Goal: Information Seeking & Learning: Find contact information

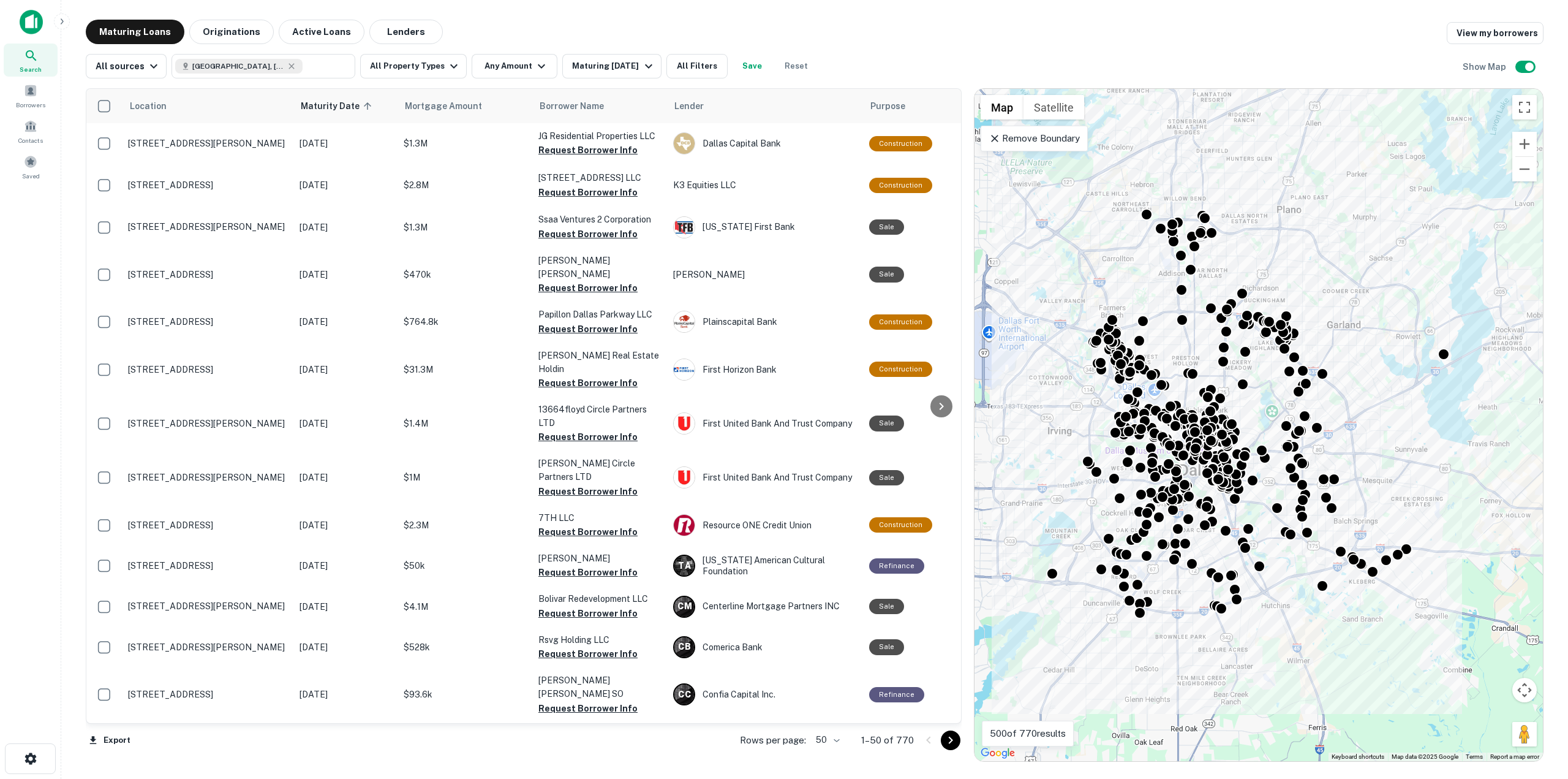
click at [422, 82] on div "Location Maturity Date sorted ascending Mortgage Amount Borrower Name Lender Pu…" at bounding box center [815, 420] width 1458 height 684
click at [420, 70] on button "All Property Types" at bounding box center [414, 66] width 107 height 25
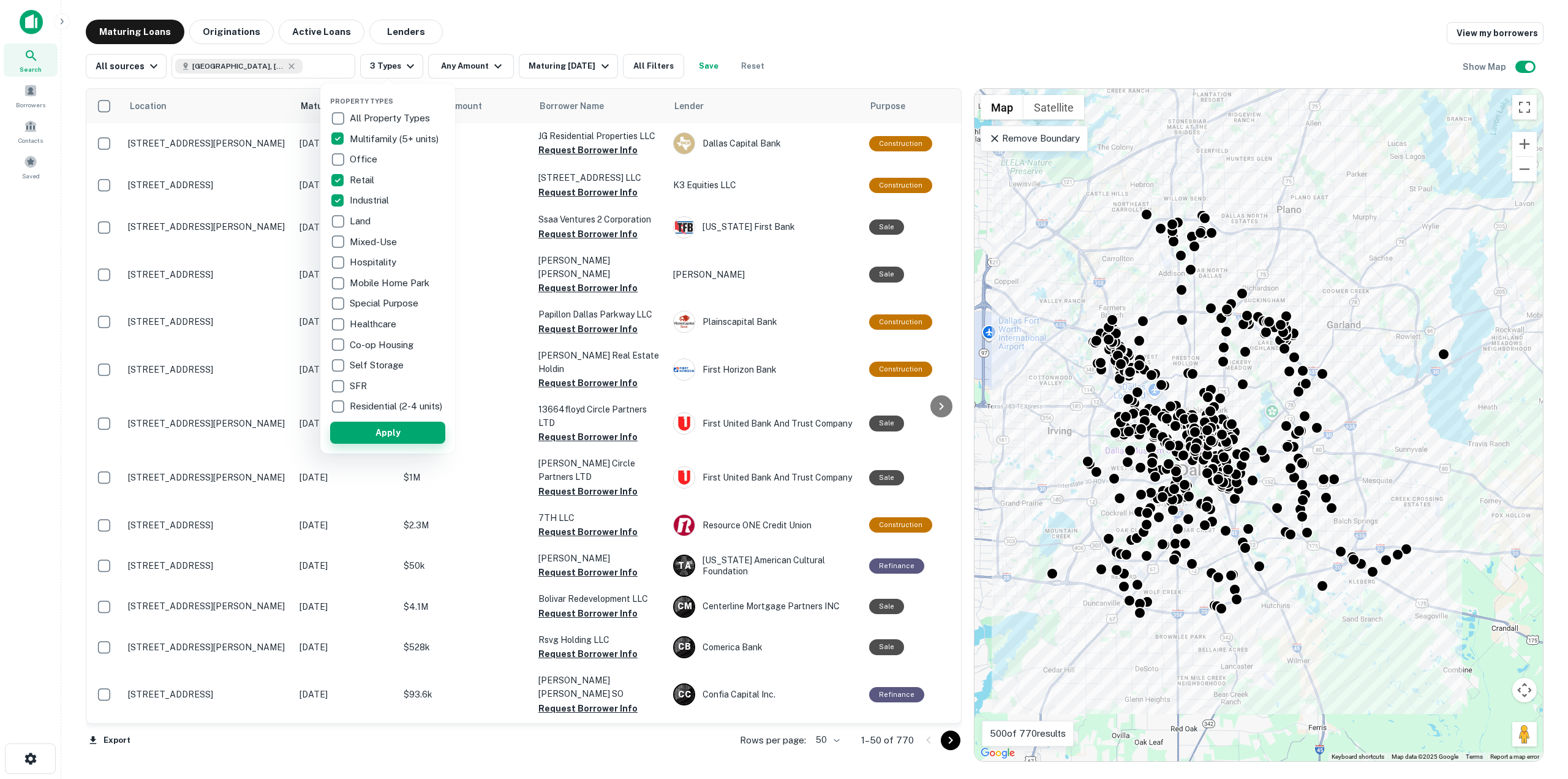
click at [379, 444] on button "Apply" at bounding box center [388, 432] width 115 height 22
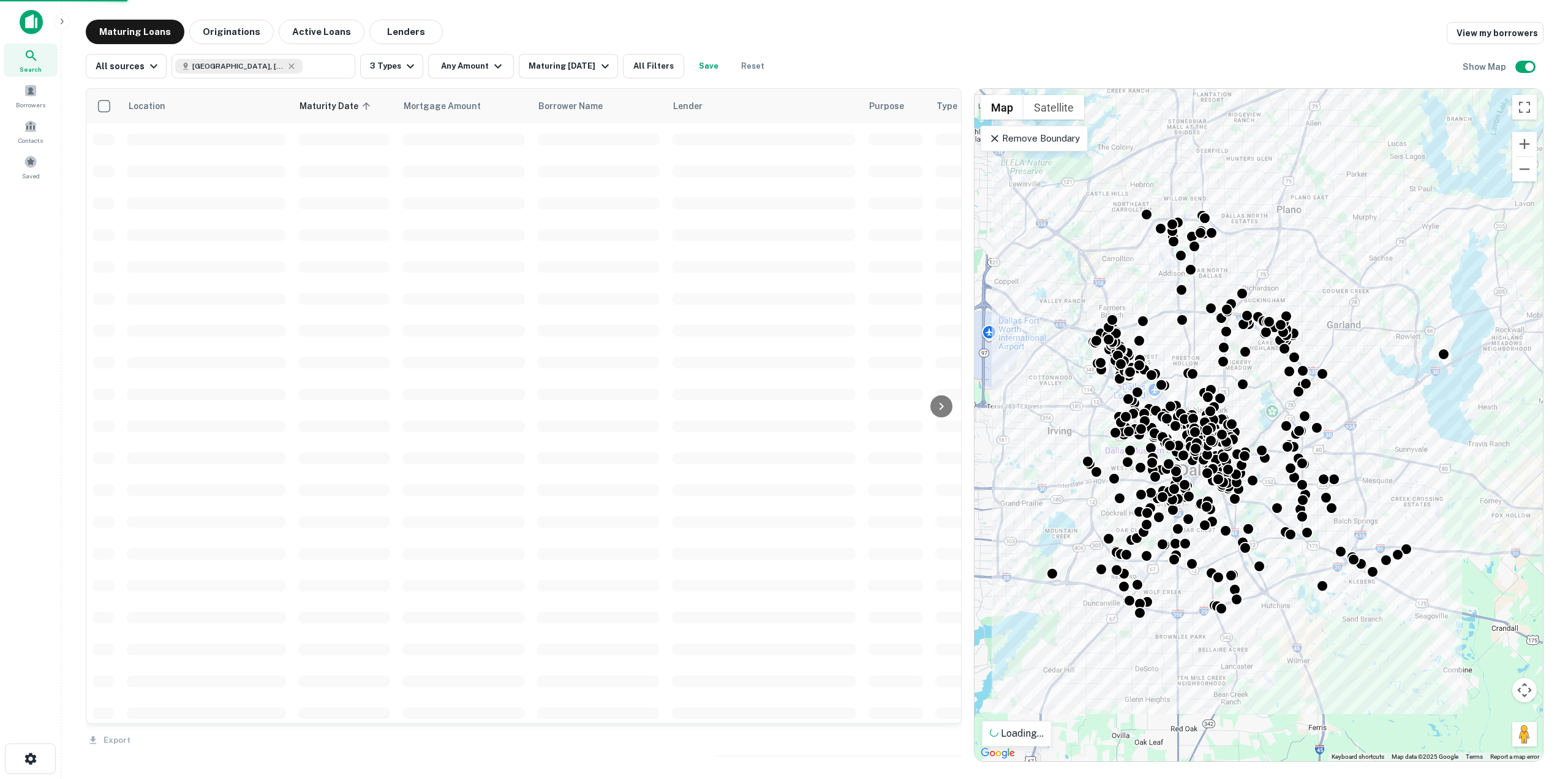
click at [481, 68] on div "Property Types All Property Types Multifamily (5+ units) Office Retail Industri…" at bounding box center [784, 389] width 1568 height 779
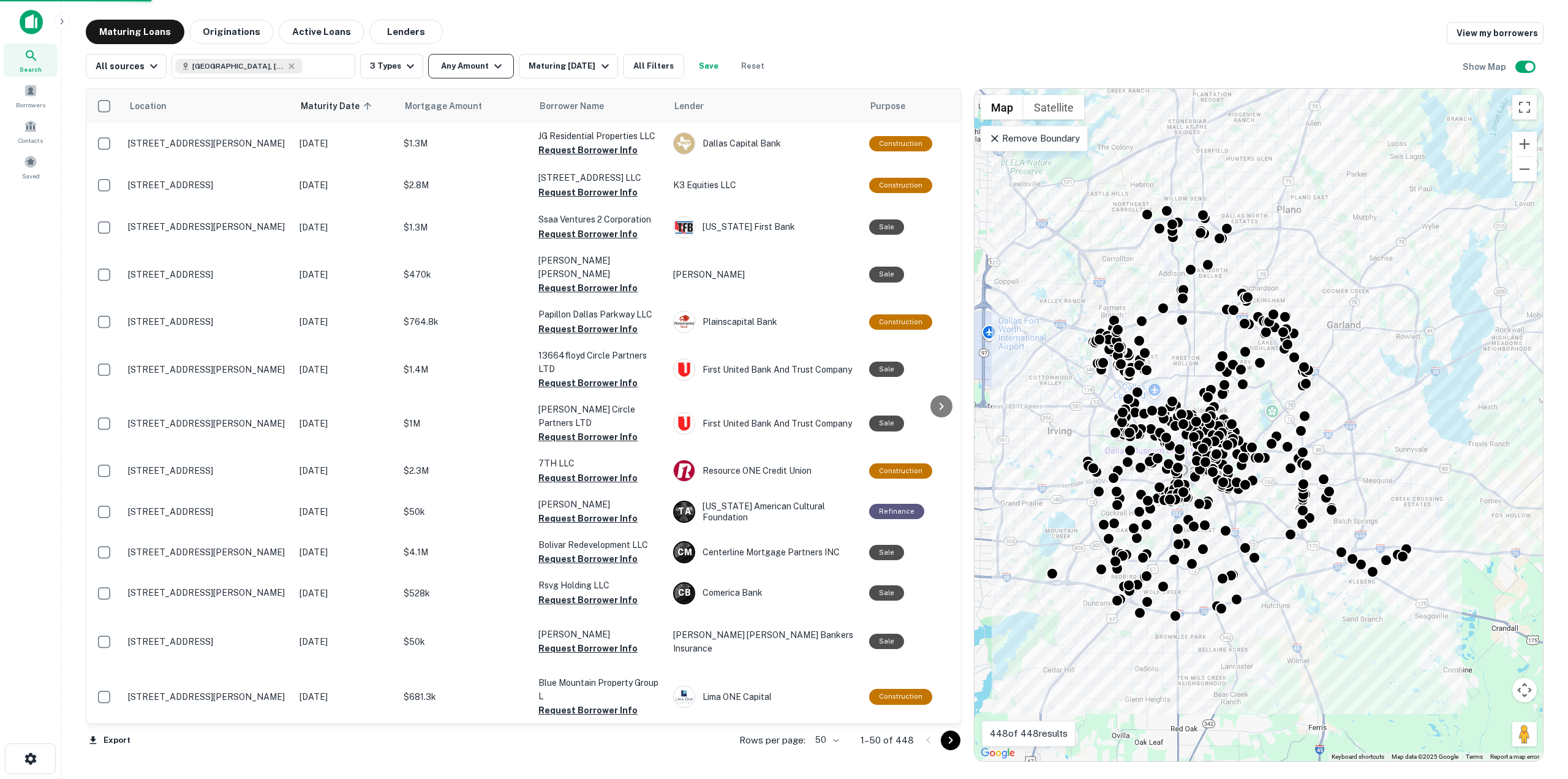
click at [463, 77] on button "Any Amount" at bounding box center [471, 66] width 86 height 25
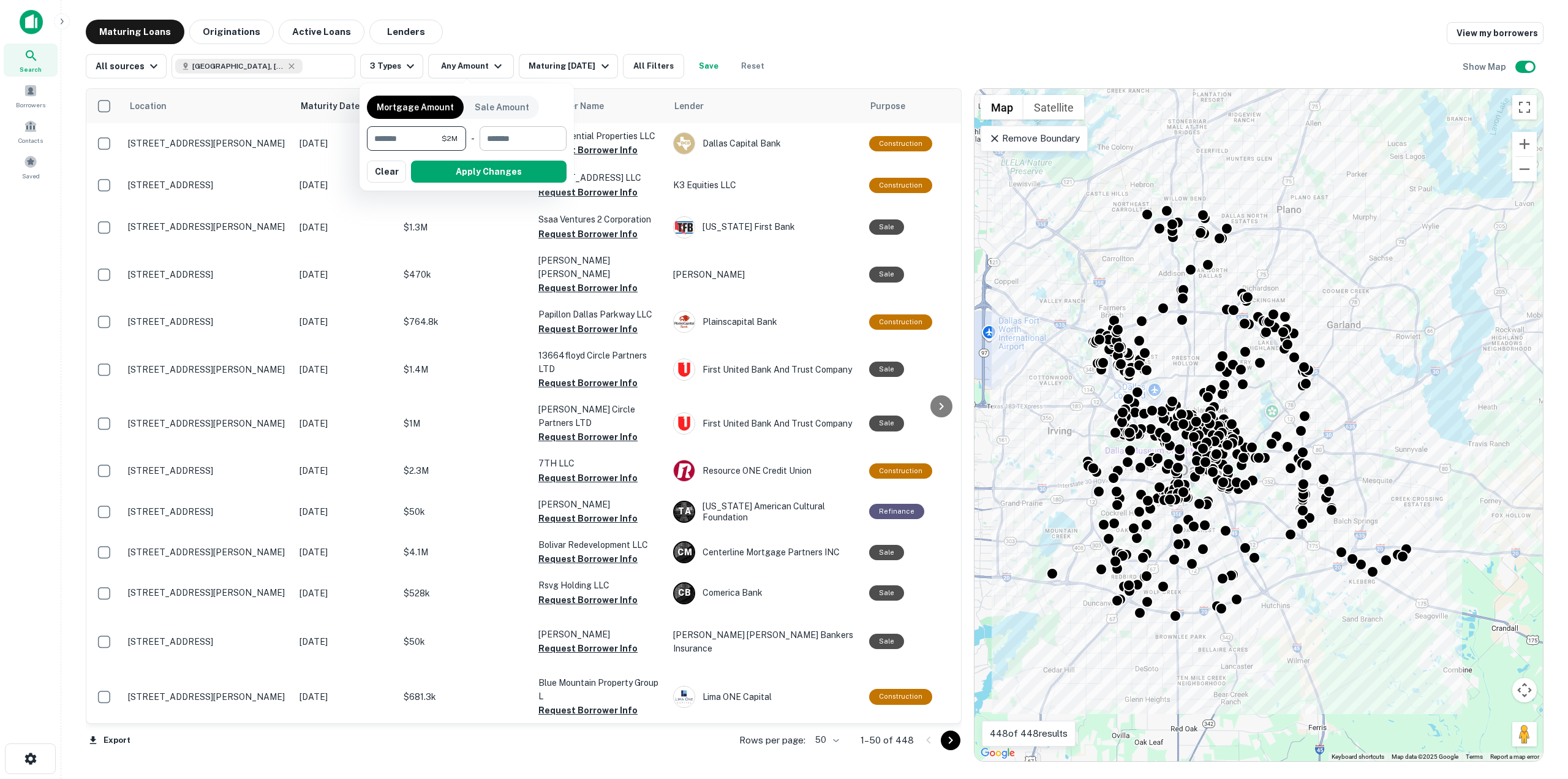
type input "*******"
click at [523, 141] on input "number" at bounding box center [519, 138] width 78 height 25
type input "********"
click at [527, 168] on button "Apply Changes" at bounding box center [489, 171] width 155 height 22
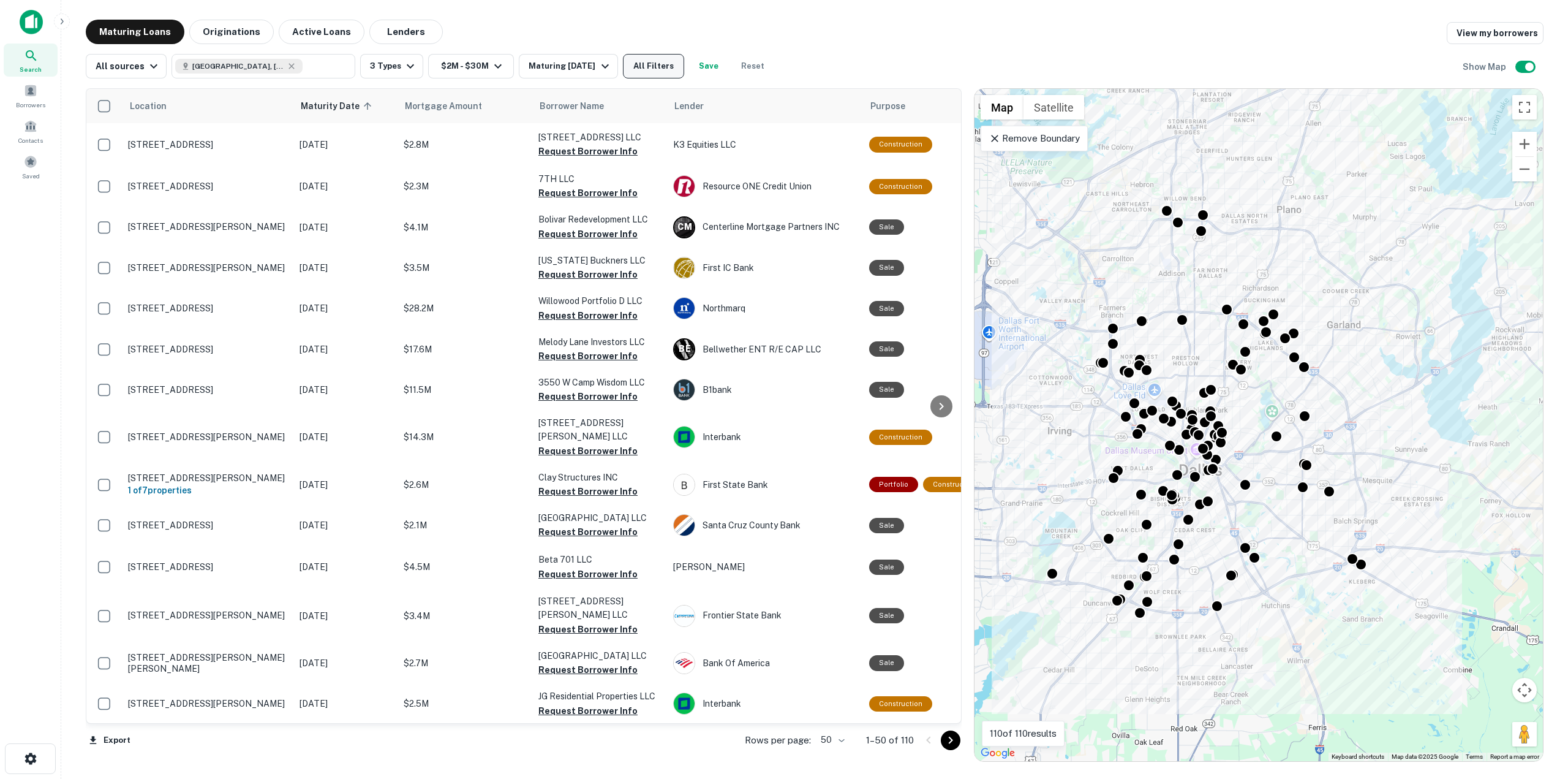
click at [651, 73] on button "All Filters" at bounding box center [653, 66] width 61 height 25
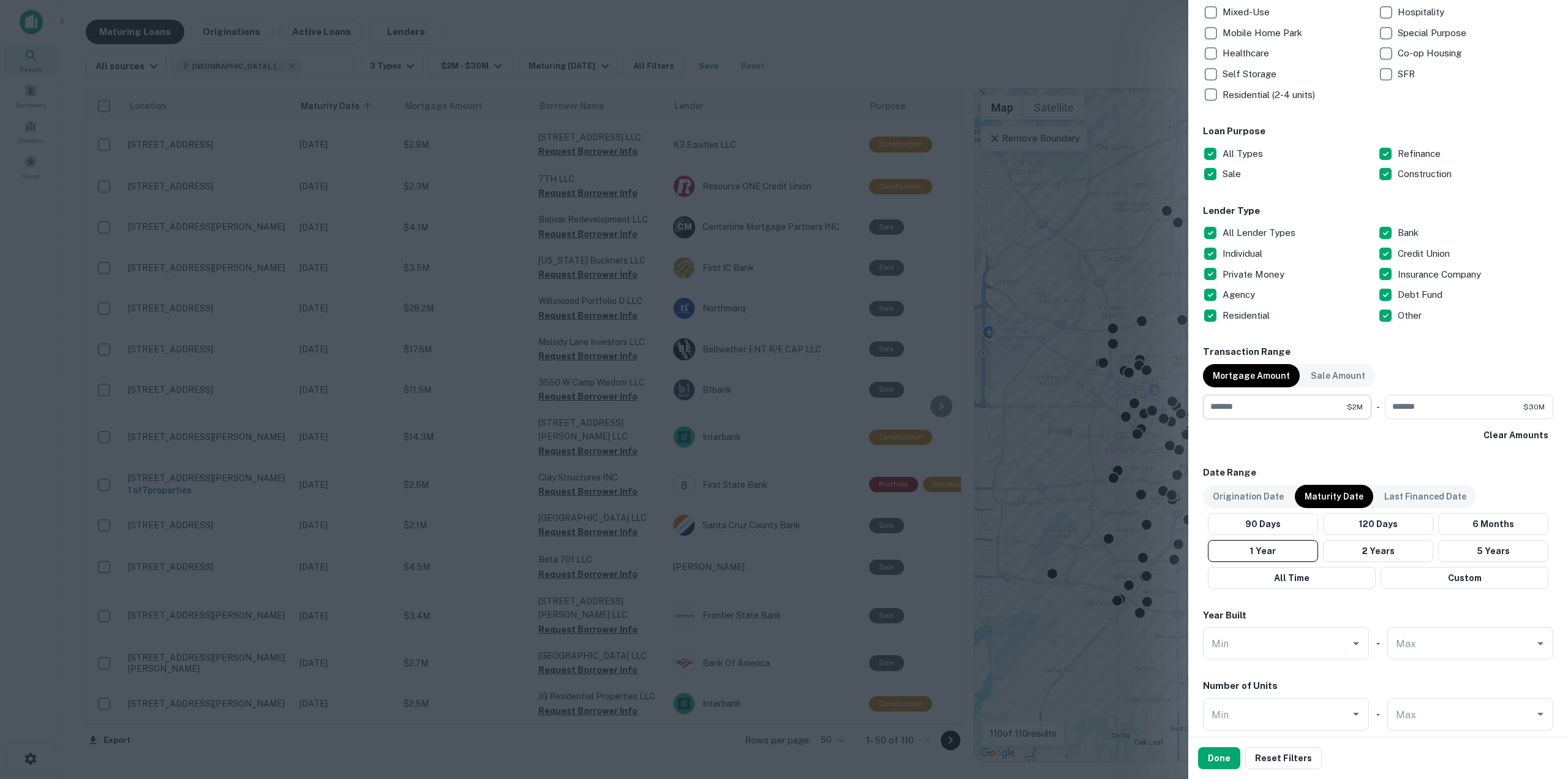
scroll to position [306, 0]
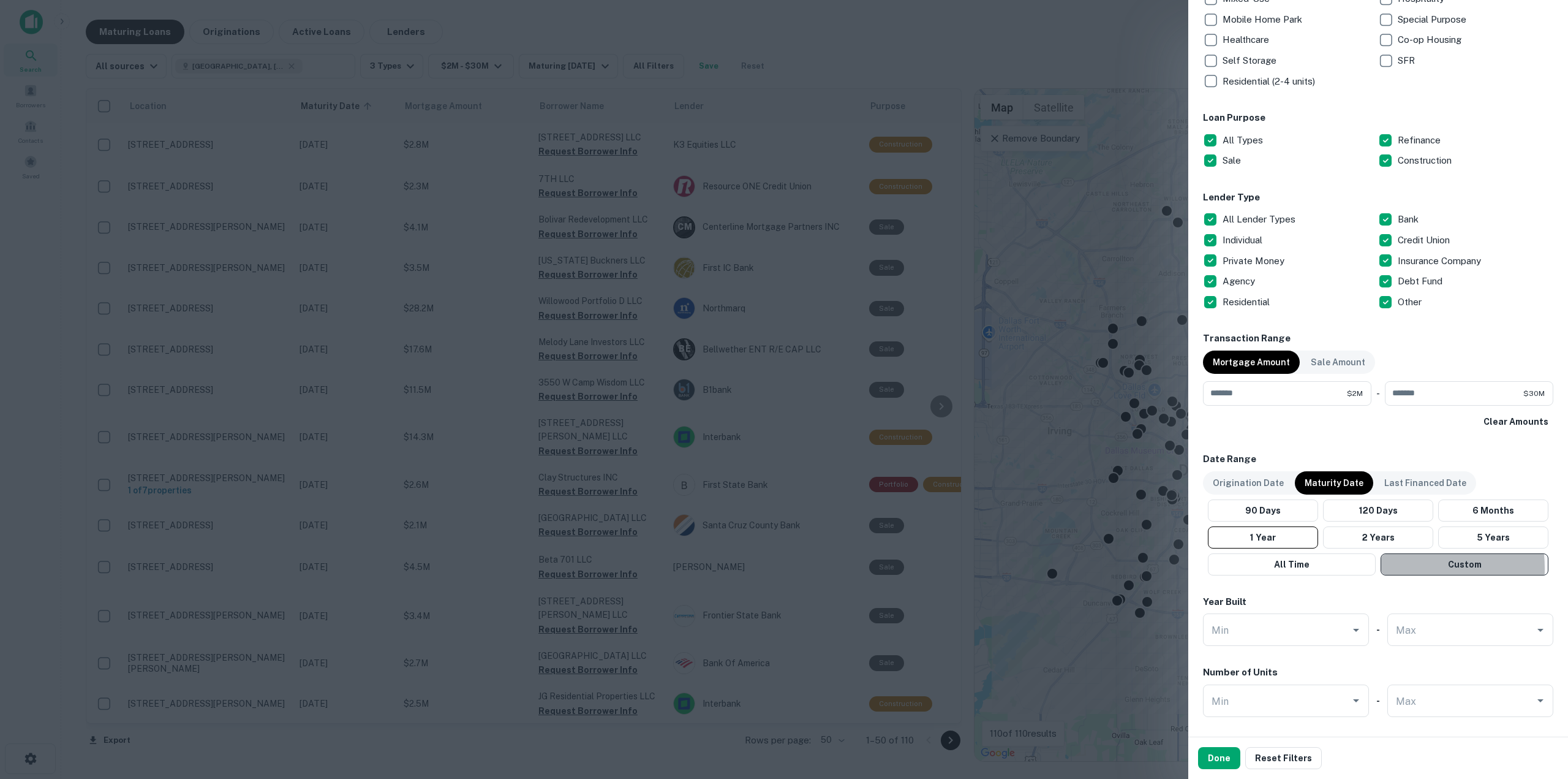
click at [1403, 568] on button "Custom" at bounding box center [1464, 564] width 168 height 22
click at [1355, 602] on icon "Choose date, selected date is Apr 24, 2025" at bounding box center [1362, 602] width 15 height 15
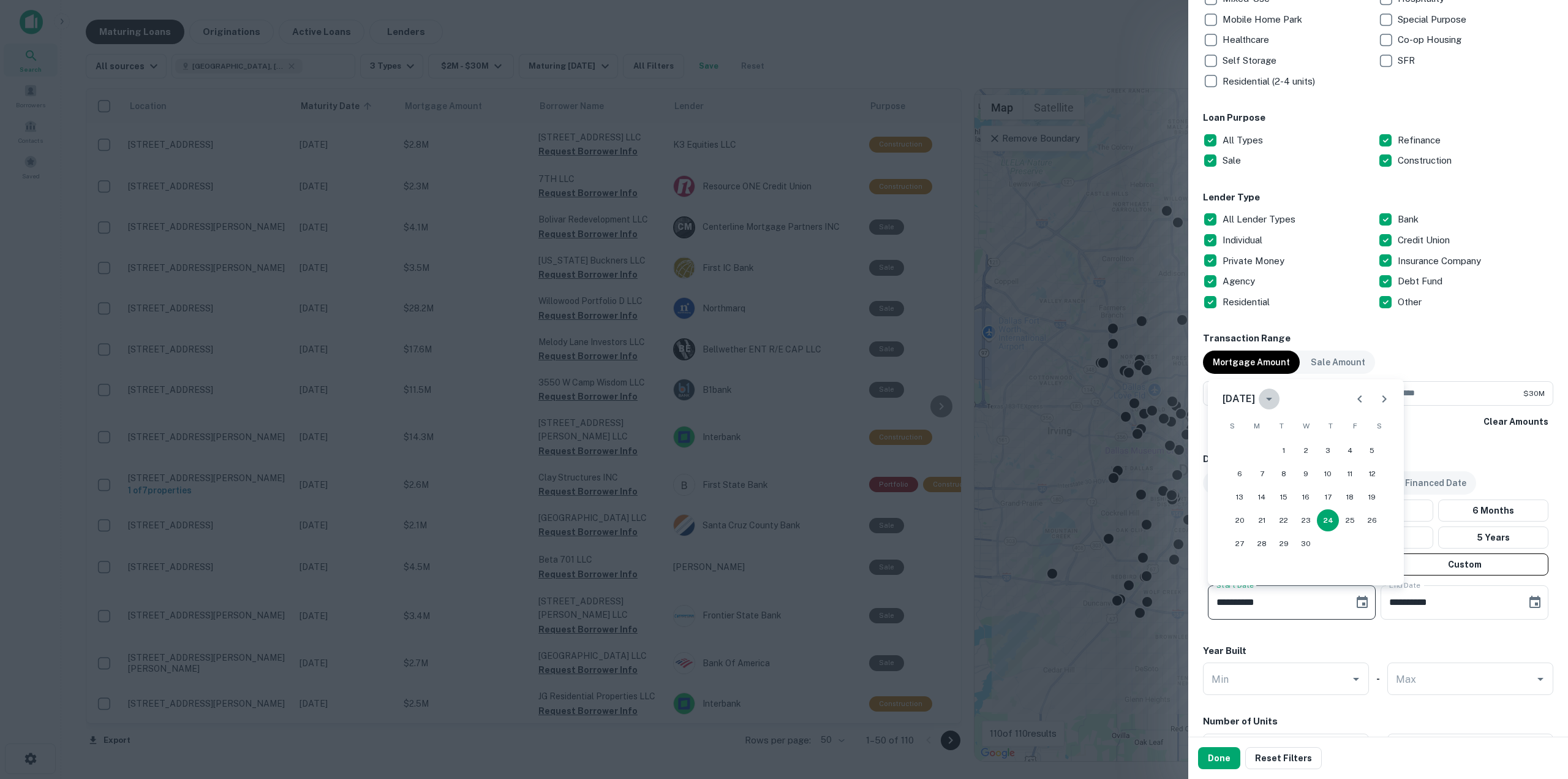
click at [1277, 404] on icon "calendar view is open, switch to year view" at bounding box center [1269, 398] width 15 height 15
click at [1237, 530] on button "2026" at bounding box center [1242, 528] width 44 height 22
click at [1358, 398] on icon "Previous month" at bounding box center [1360, 398] width 15 height 15
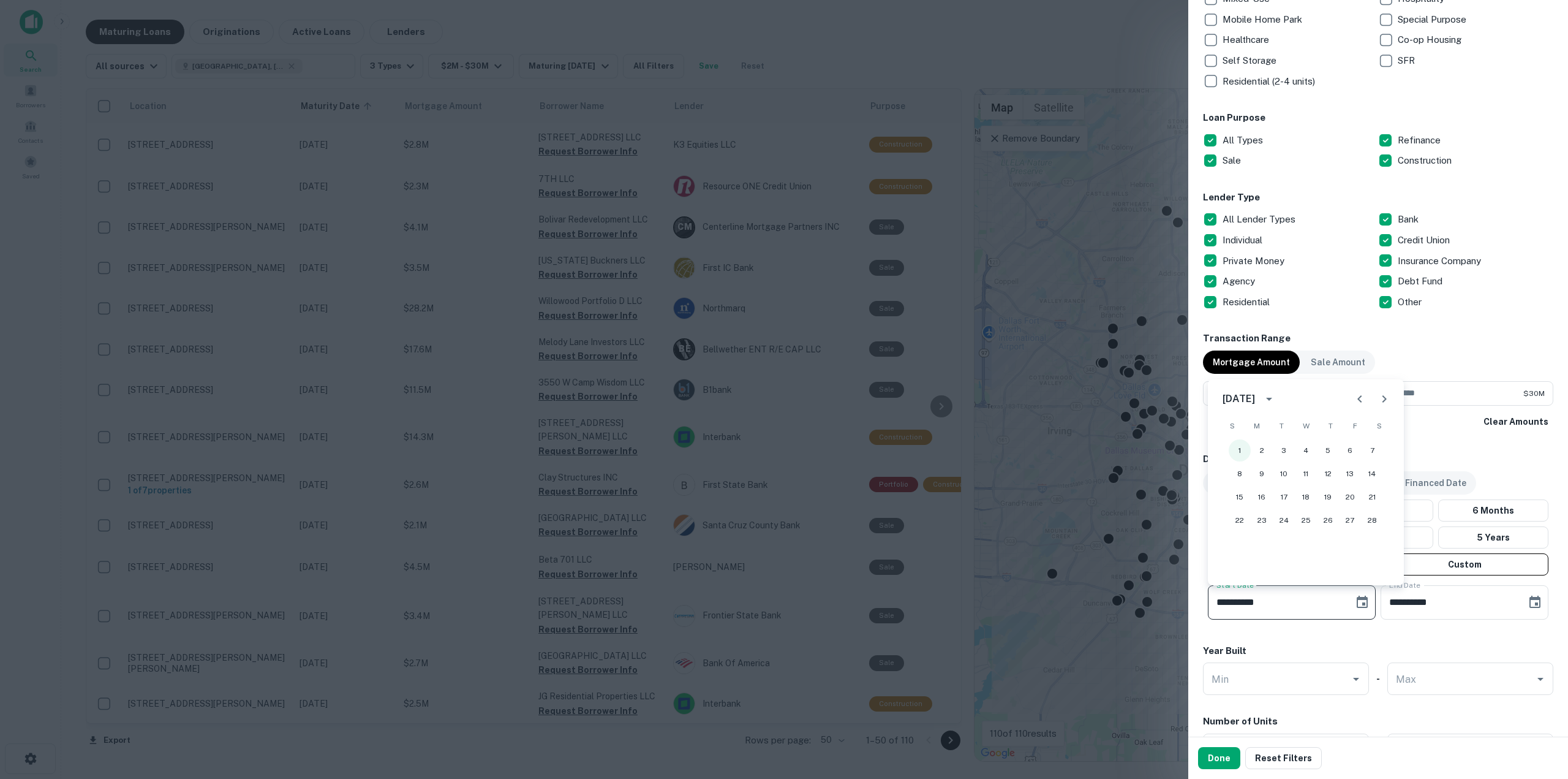
click at [1235, 452] on button "1" at bounding box center [1240, 450] width 22 height 22
type input "**********"
click at [1224, 758] on button "Done" at bounding box center [1219, 757] width 42 height 22
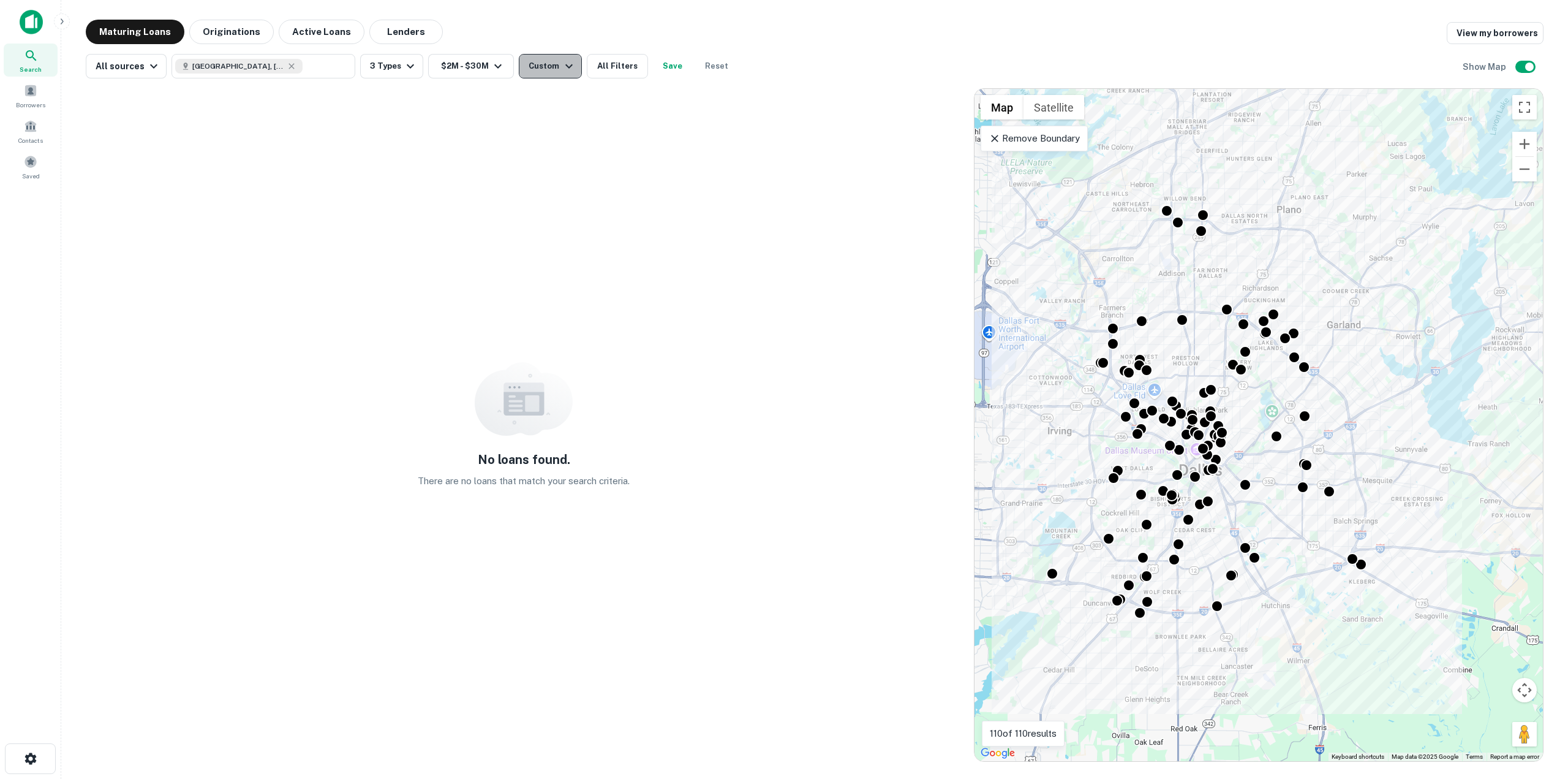
click at [550, 62] on div "Custom" at bounding box center [552, 66] width 47 height 15
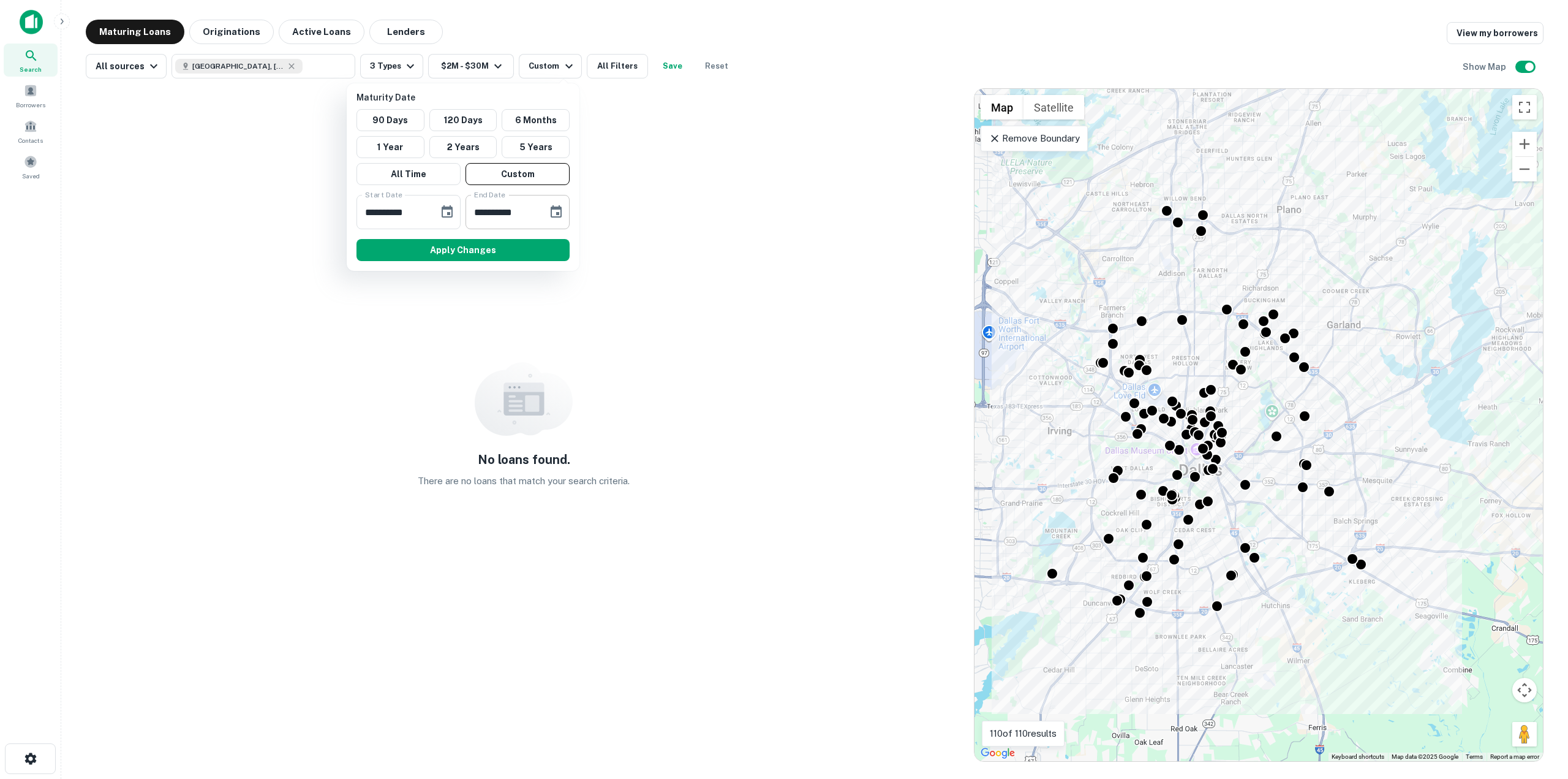
click at [529, 212] on input "**********" at bounding box center [503, 211] width 74 height 35
click at [530, 209] on input "**********" at bounding box center [503, 211] width 74 height 35
type input "**********"
click at [497, 248] on button "Apply Changes" at bounding box center [463, 250] width 213 height 22
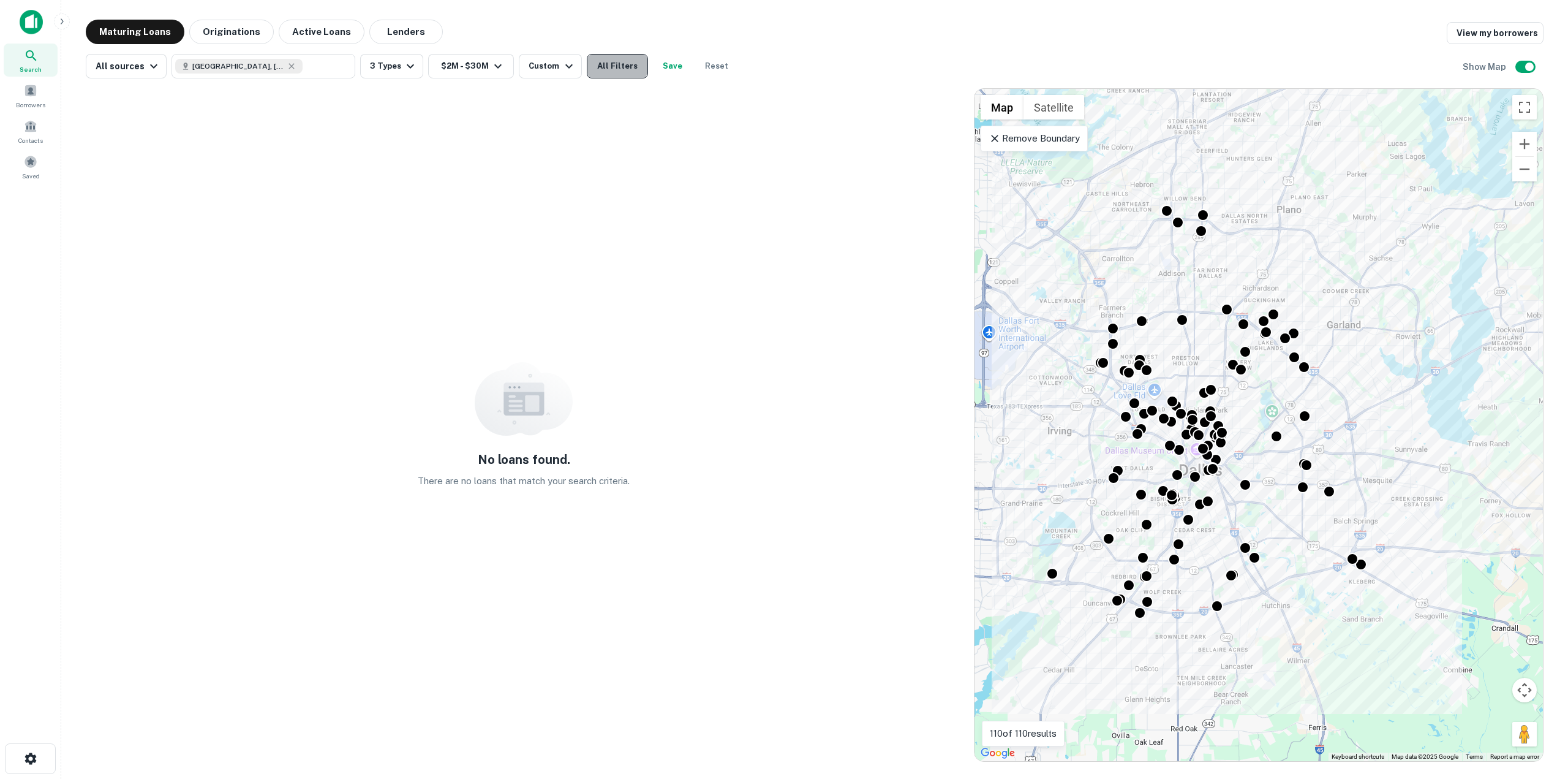
click at [595, 60] on button "All Filters" at bounding box center [617, 66] width 61 height 25
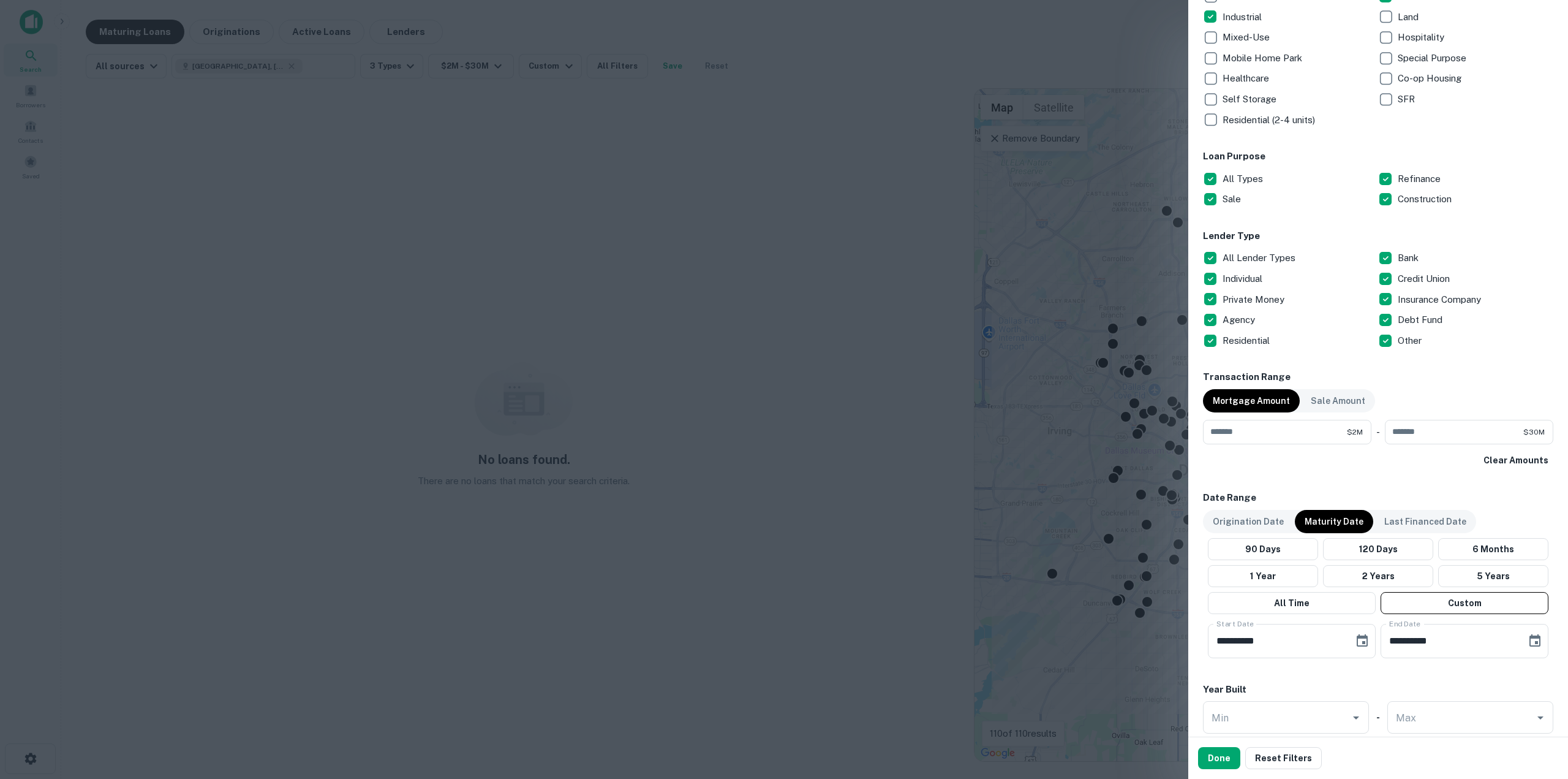
scroll to position [306, 0]
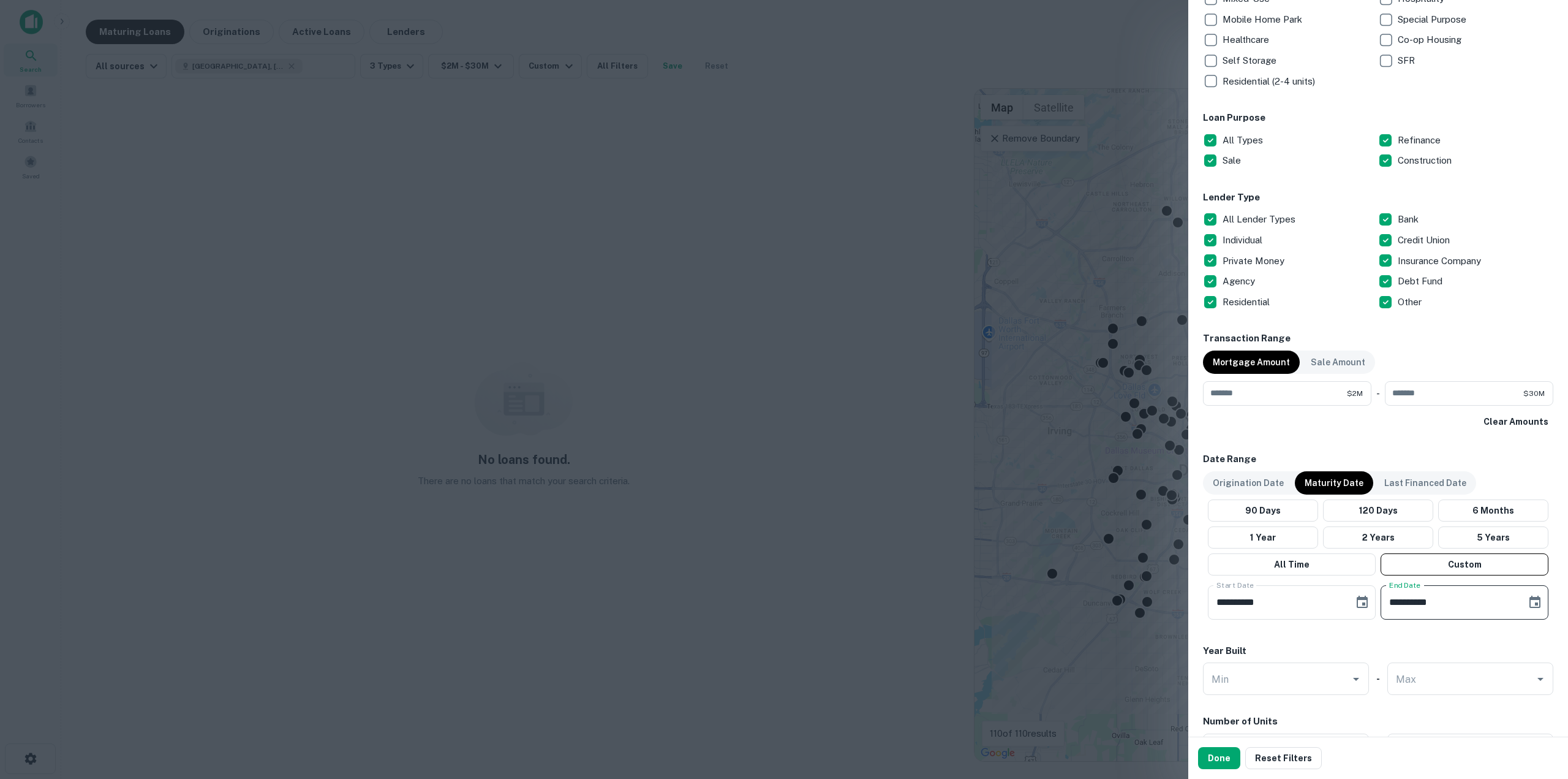
click at [1448, 610] on input "**********" at bounding box center [1449, 602] width 138 height 35
click at [1453, 596] on input "**********" at bounding box center [1449, 602] width 138 height 35
click at [1530, 608] on icon "Choose date, selected date is Aug 22, 2025" at bounding box center [1535, 602] width 11 height 12
click at [1390, 398] on div "August 2025" at bounding box center [1374, 398] width 32 height 15
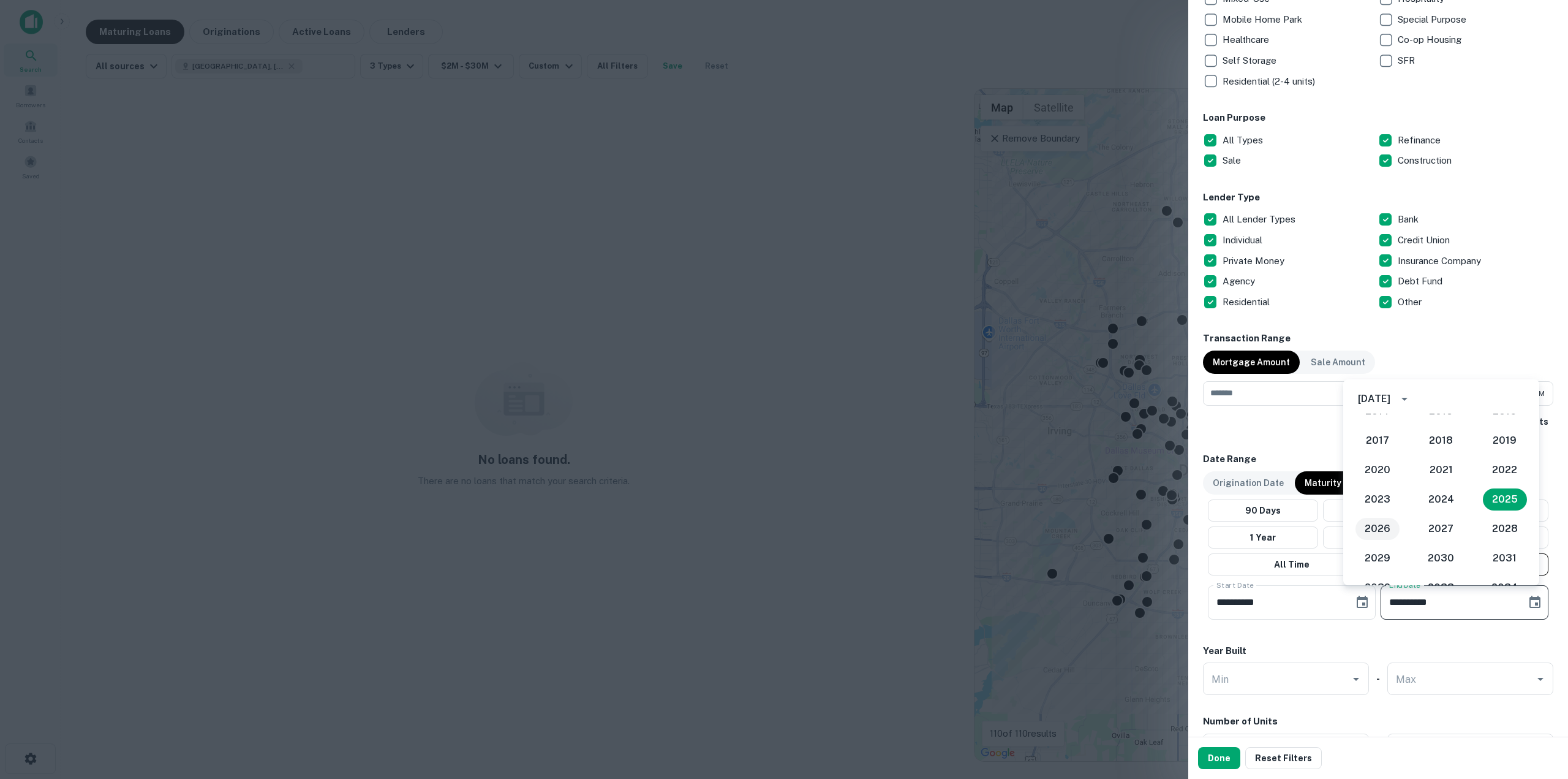
click at [1377, 521] on button "2026" at bounding box center [1377, 528] width 44 height 22
click at [1399, 565] on button "31" at bounding box center [1397, 567] width 22 height 22
type input "**********"
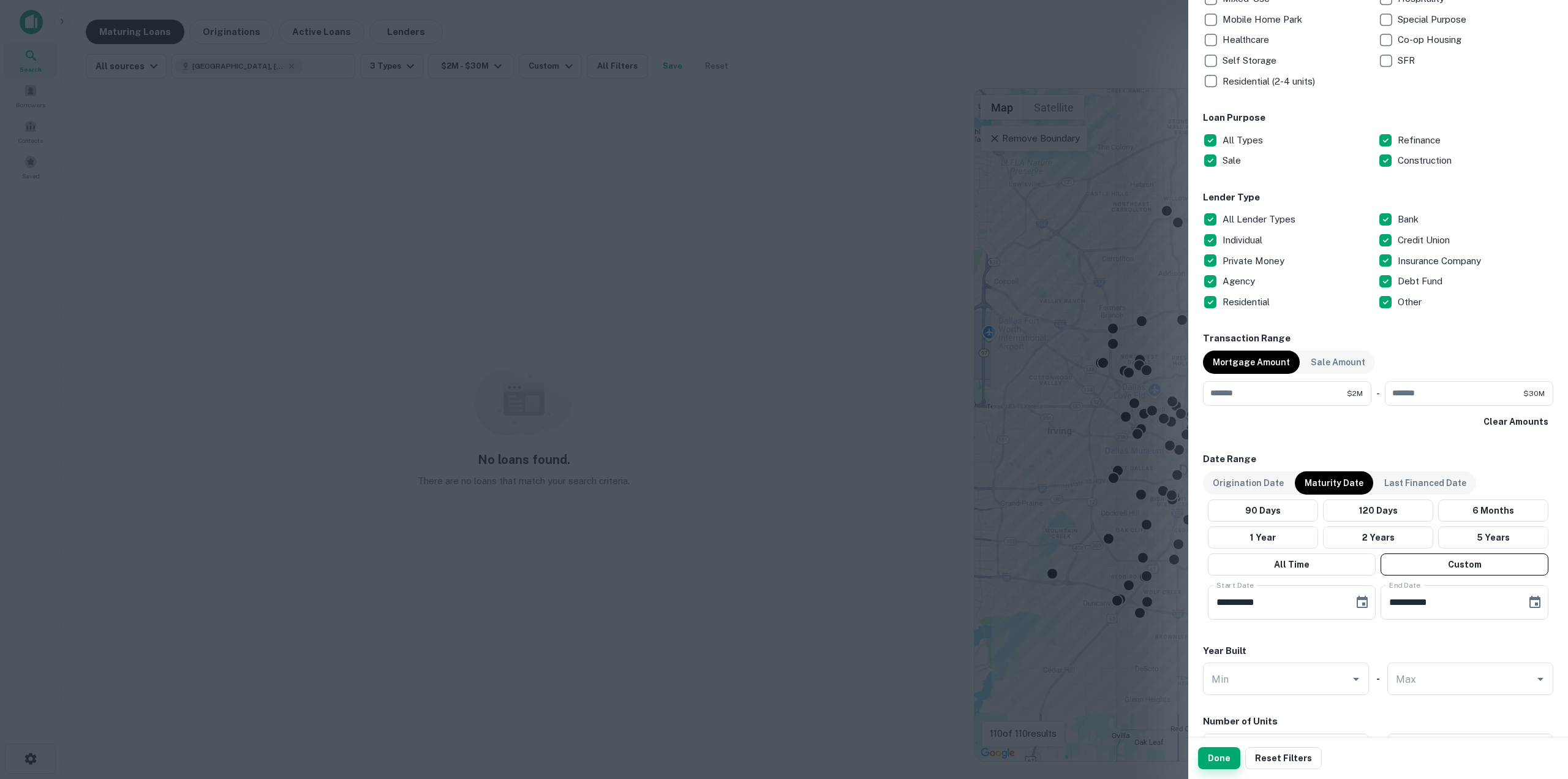
click at [1227, 761] on button "Done" at bounding box center [1219, 757] width 42 height 22
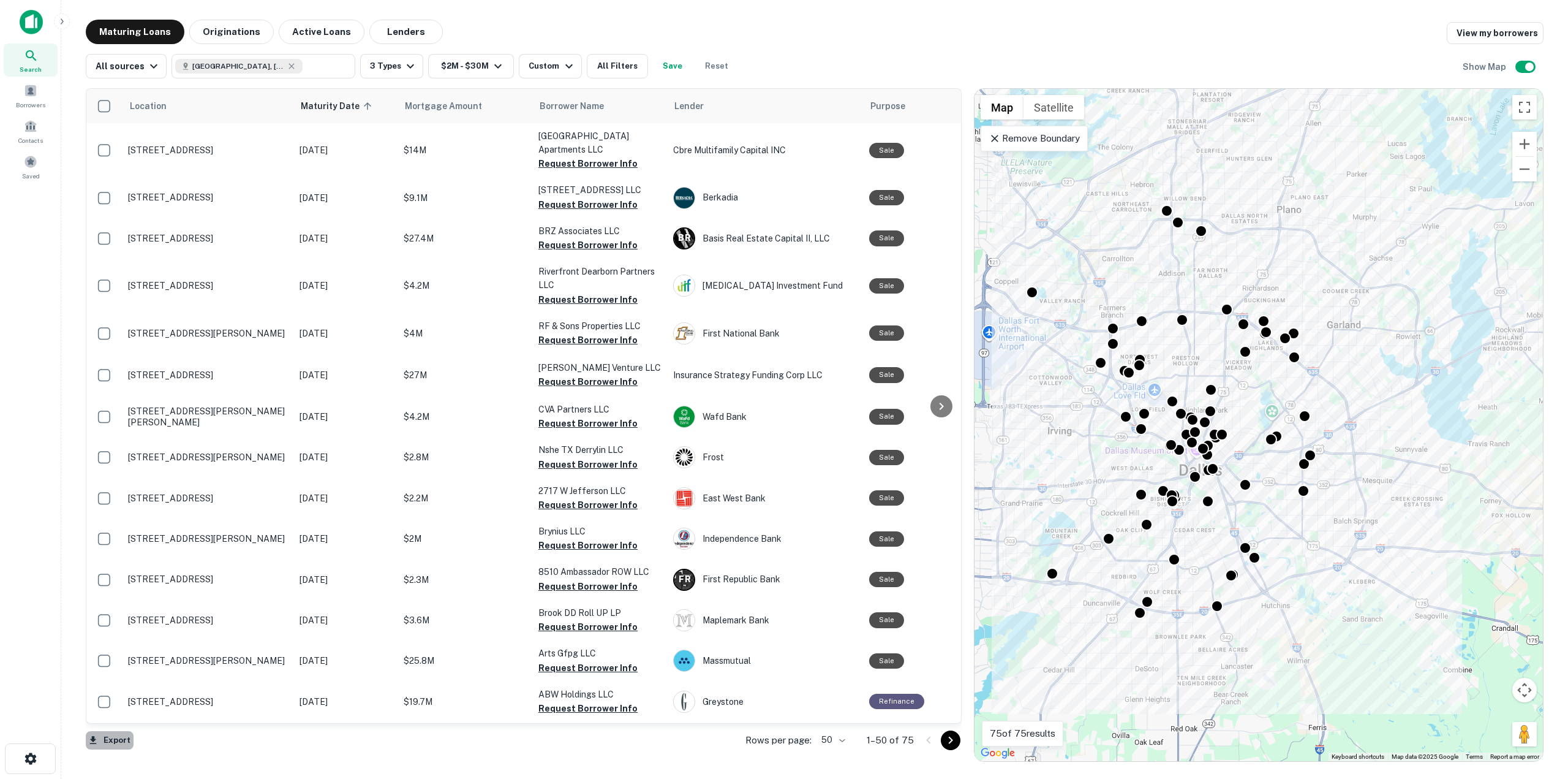
click at [120, 746] on button "Export" at bounding box center [110, 741] width 48 height 18
click at [120, 746] on li "Export as Excel (.xlsx)" at bounding box center [155, 753] width 138 height 22
click at [841, 738] on body "XLSX Downloaded Search Borrowers Contacts Saved Maturing Loans Originations Act…" at bounding box center [784, 389] width 1568 height 779
click at [824, 733] on li "50" at bounding box center [834, 731] width 35 height 22
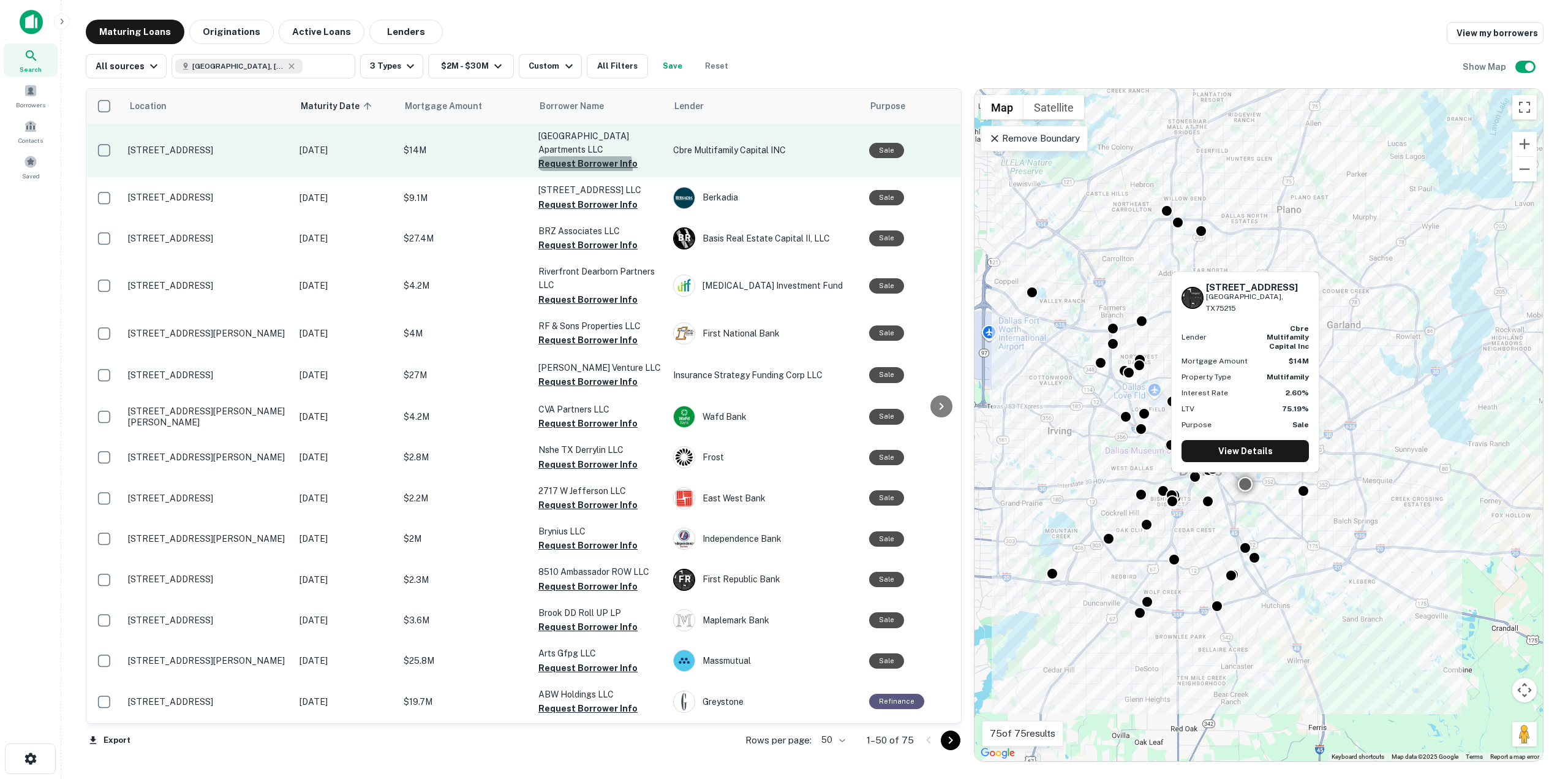
click at [583, 168] on button "Request Borrower Info" at bounding box center [588, 163] width 99 height 15
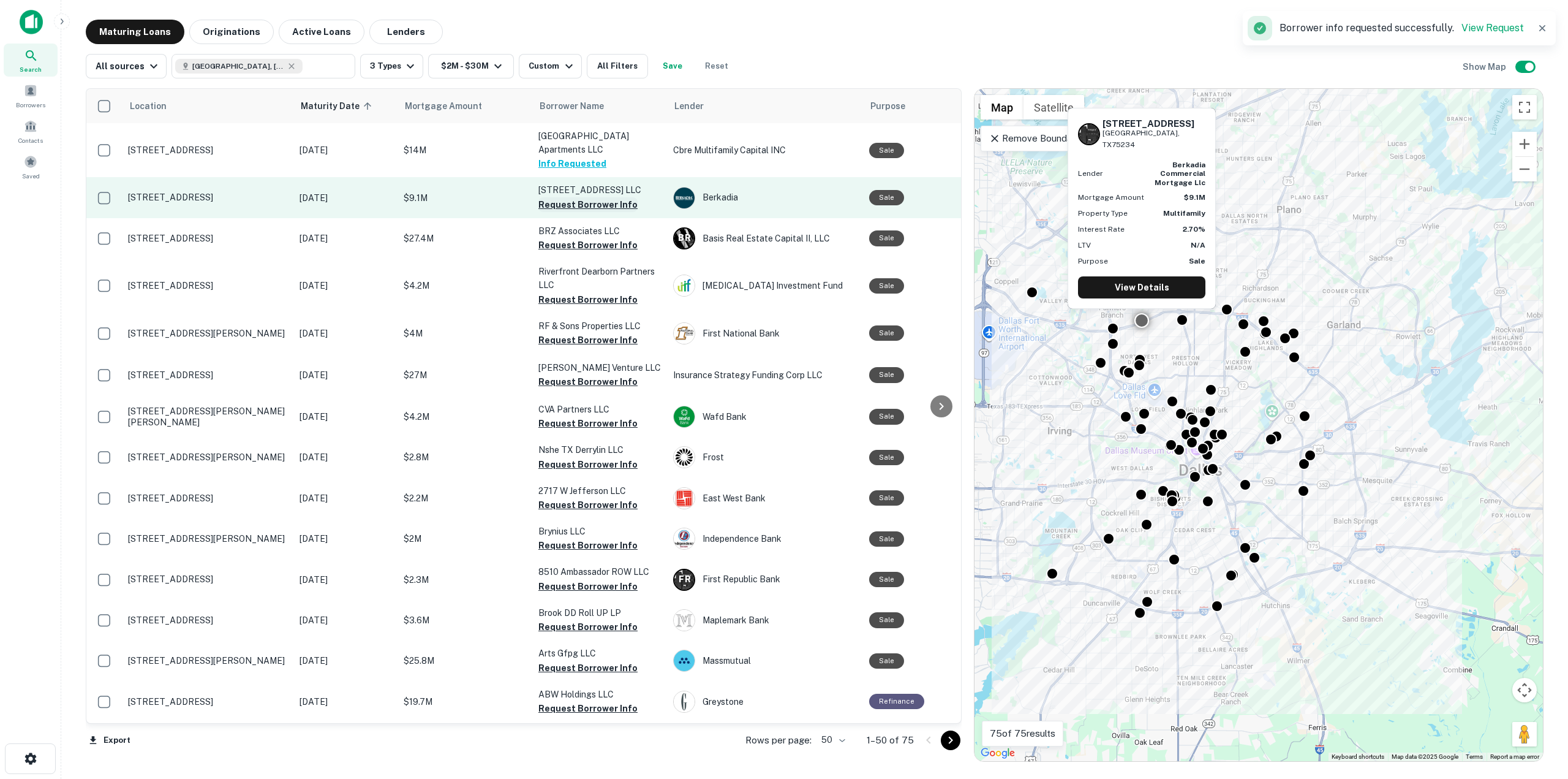
click at [567, 204] on button "Request Borrower Info" at bounding box center [588, 205] width 99 height 15
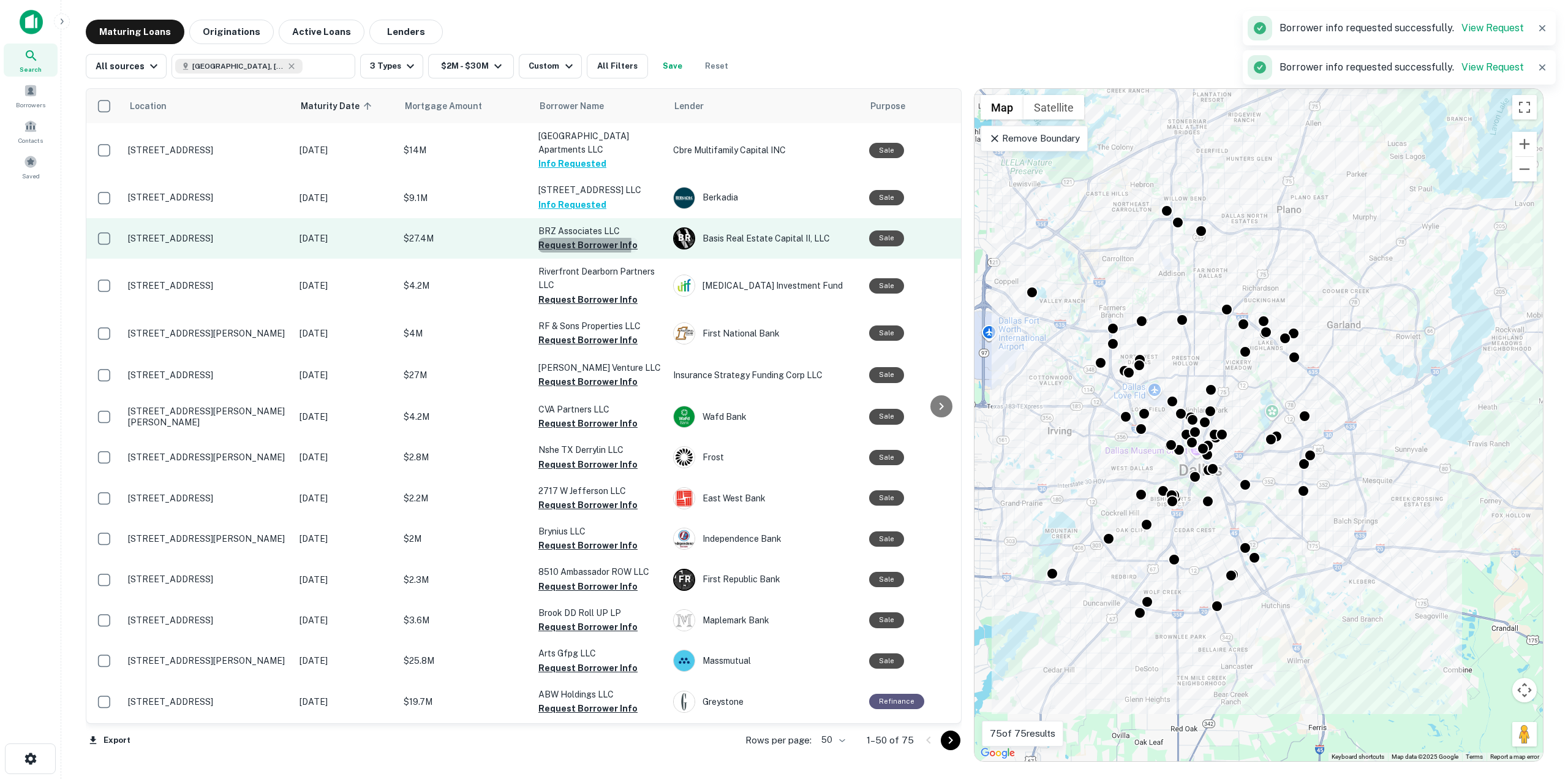
click at [560, 244] on button "Request Borrower Info" at bounding box center [588, 245] width 99 height 15
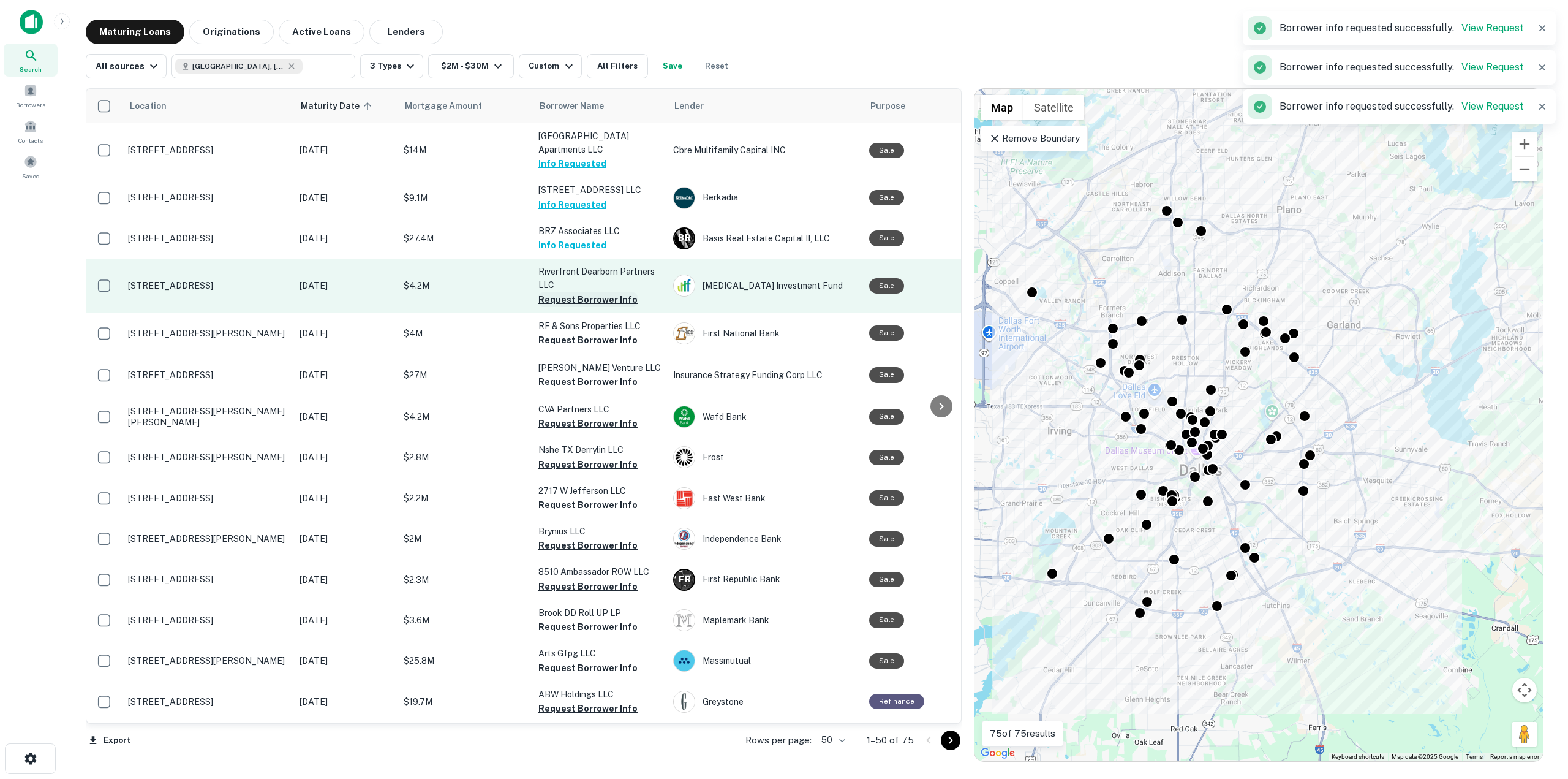
click at [556, 303] on button "Request Borrower Info" at bounding box center [588, 299] width 99 height 15
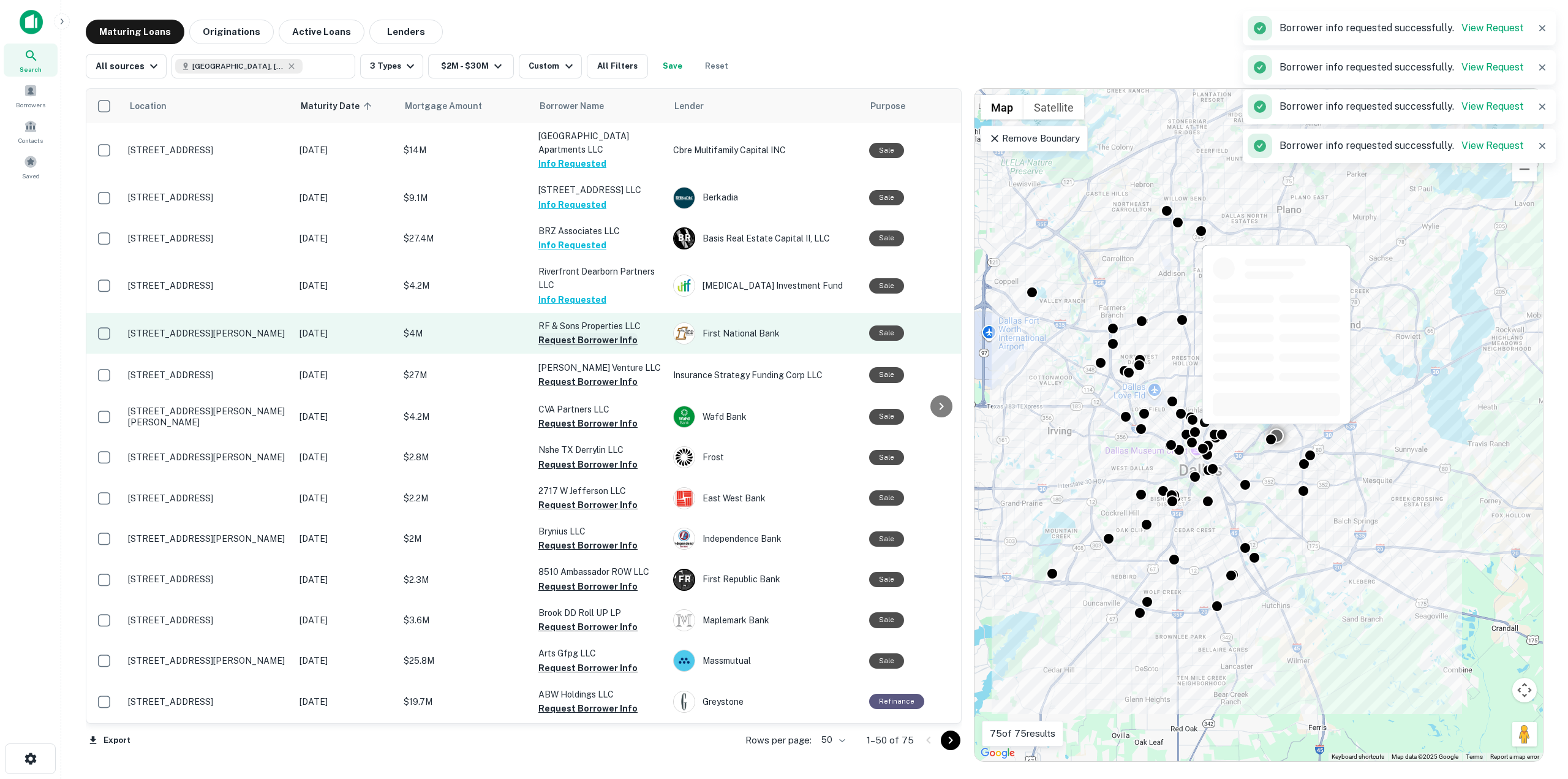
click at [558, 342] on button "Request Borrower Info" at bounding box center [588, 340] width 99 height 15
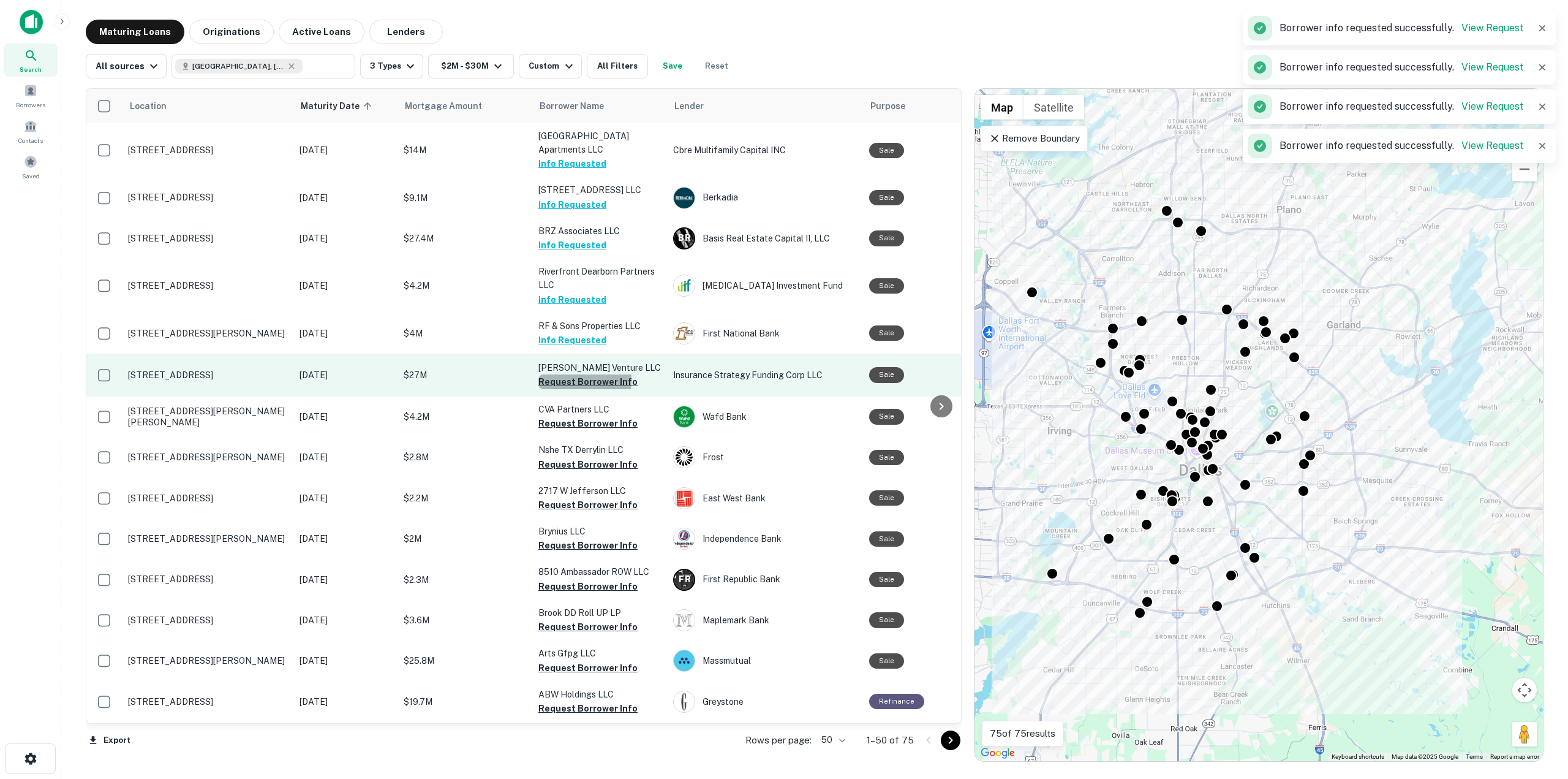
click at [563, 380] on button "Request Borrower Info" at bounding box center [588, 381] width 99 height 15
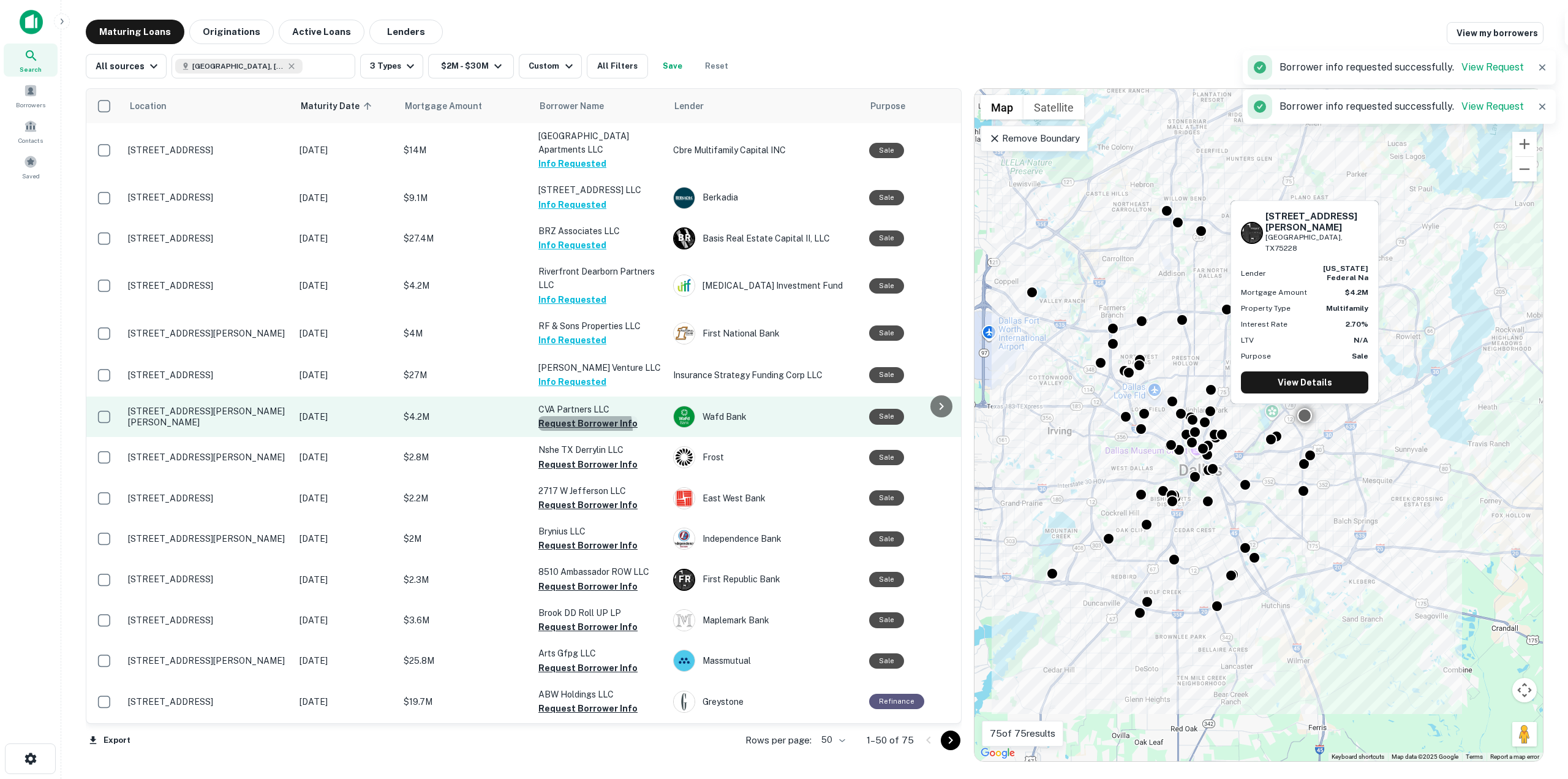
click at [570, 430] on button "Request Borrower Info" at bounding box center [588, 423] width 99 height 15
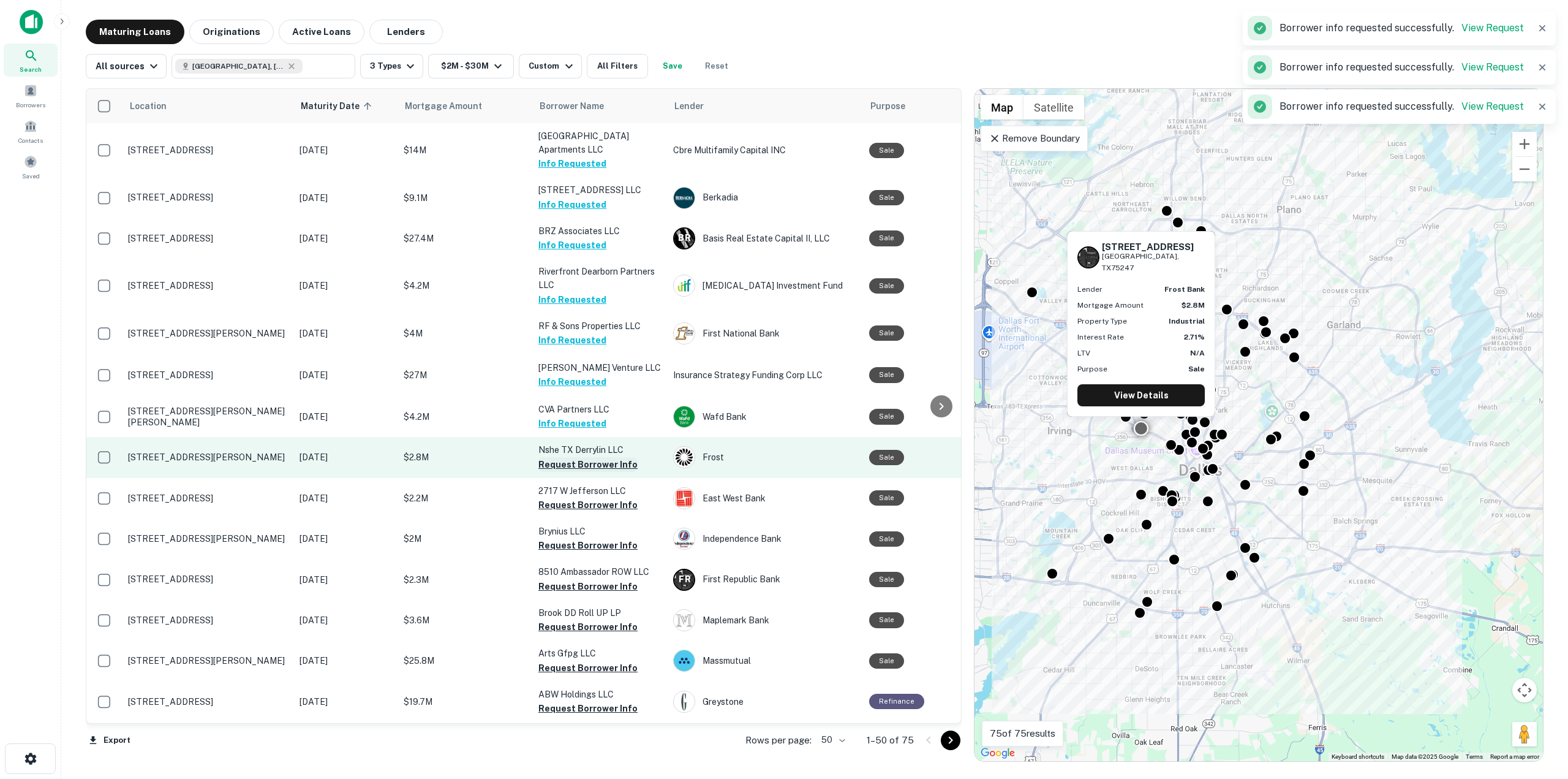
click at [556, 471] on button "Request Borrower Info" at bounding box center [588, 464] width 99 height 15
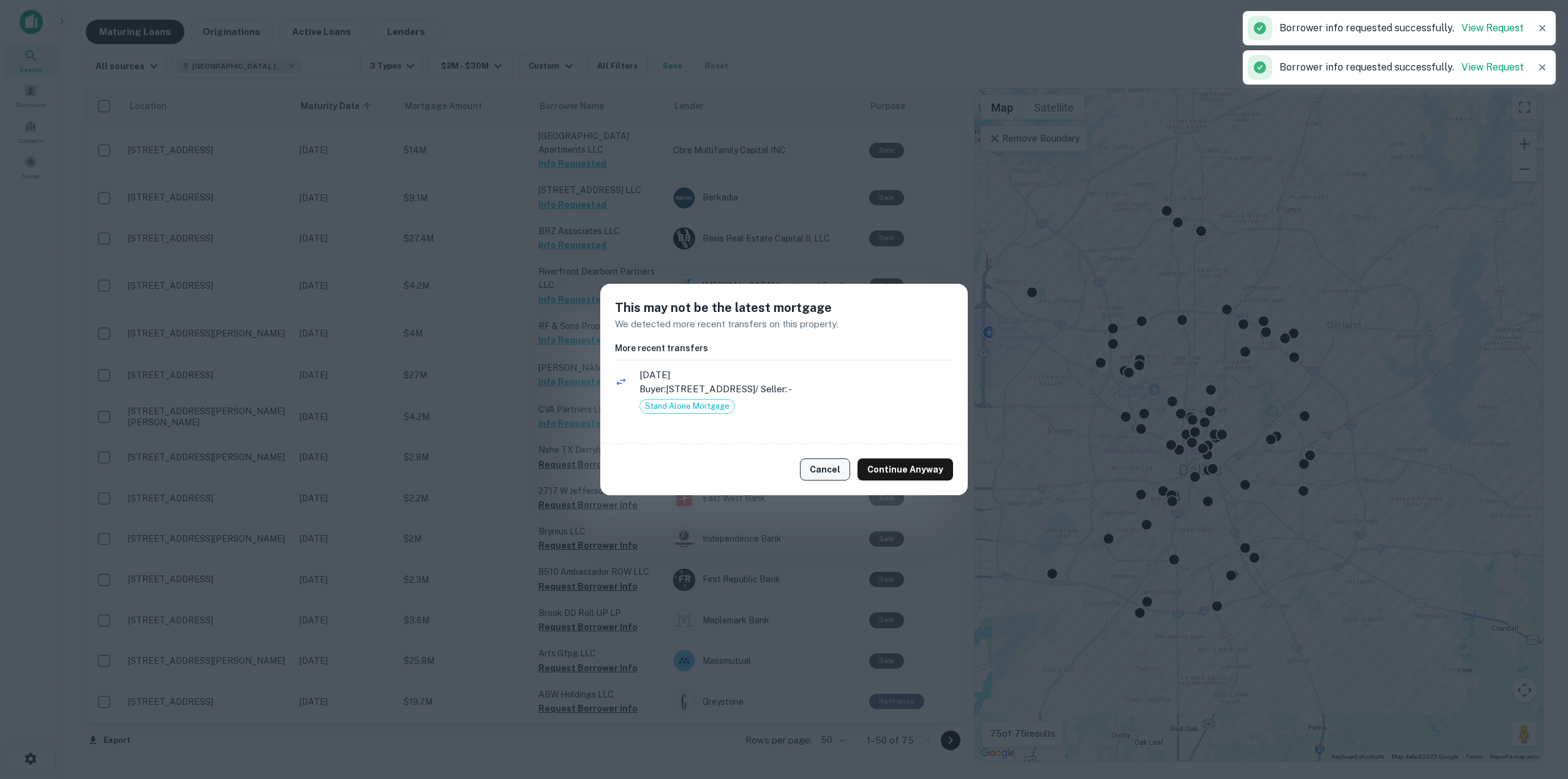
click at [829, 468] on button "Cancel" at bounding box center [825, 469] width 50 height 22
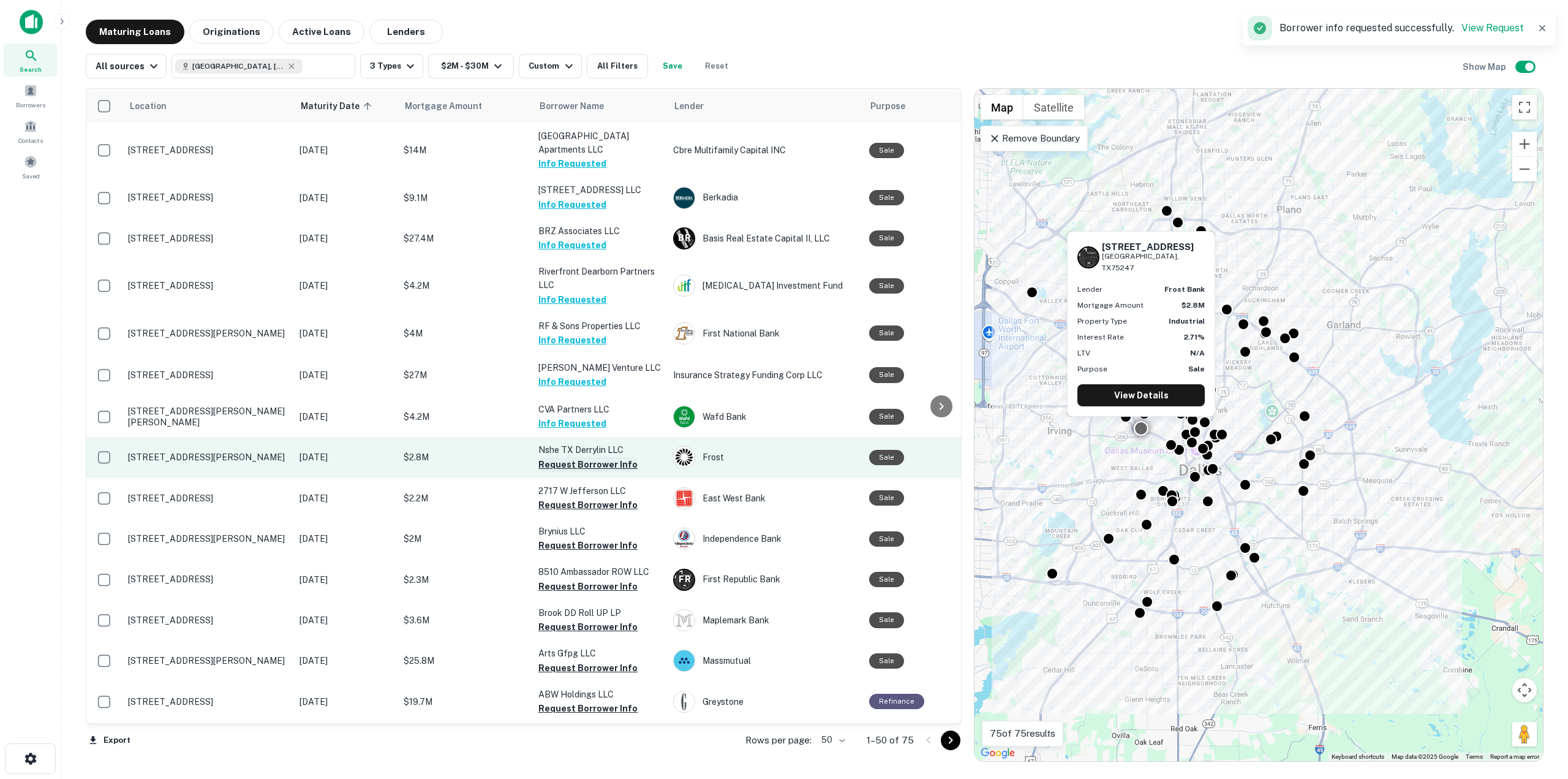
click at [600, 465] on button "Request Borrower Info" at bounding box center [588, 464] width 99 height 15
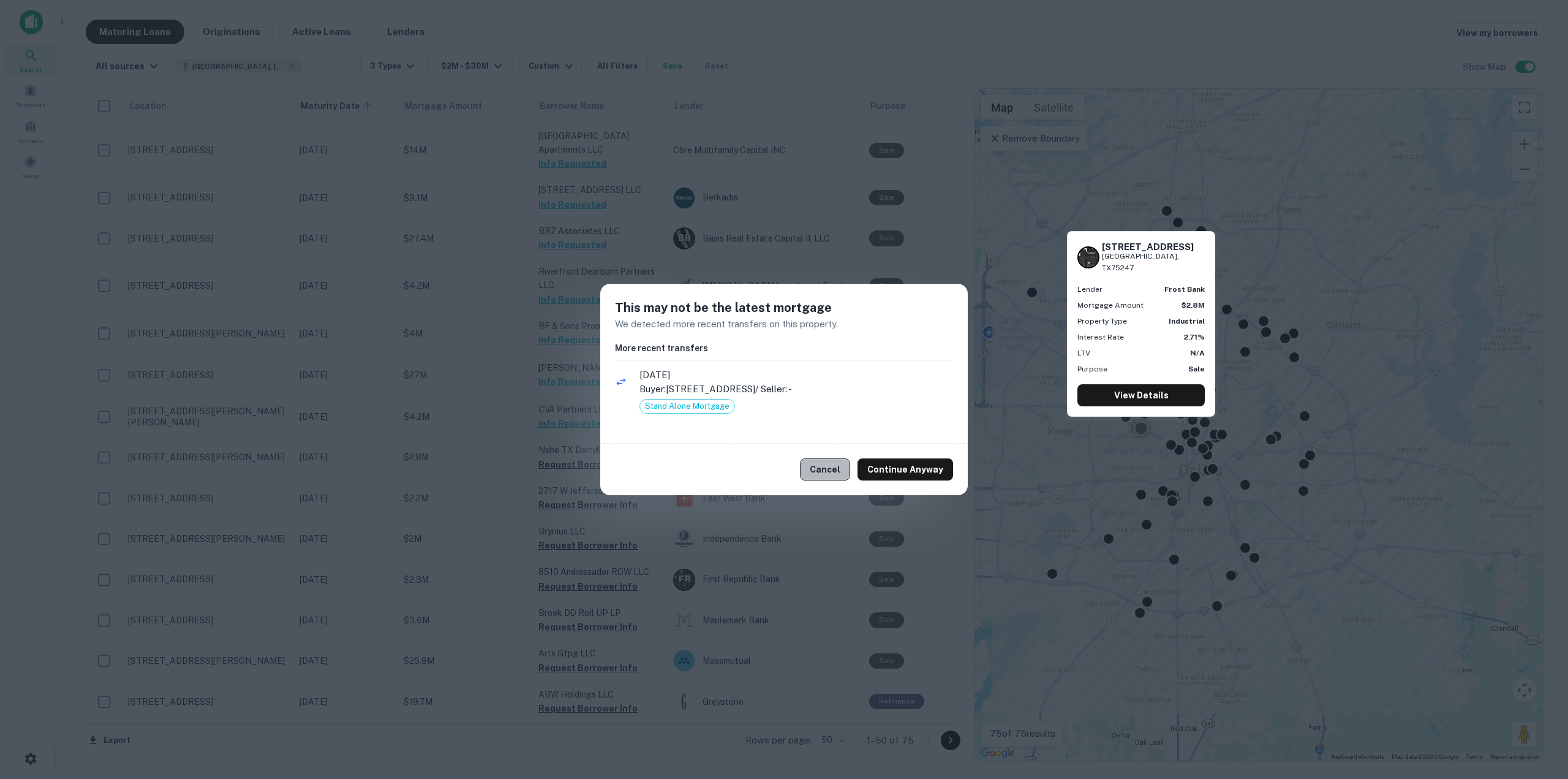
click at [829, 465] on button "Cancel" at bounding box center [825, 469] width 50 height 22
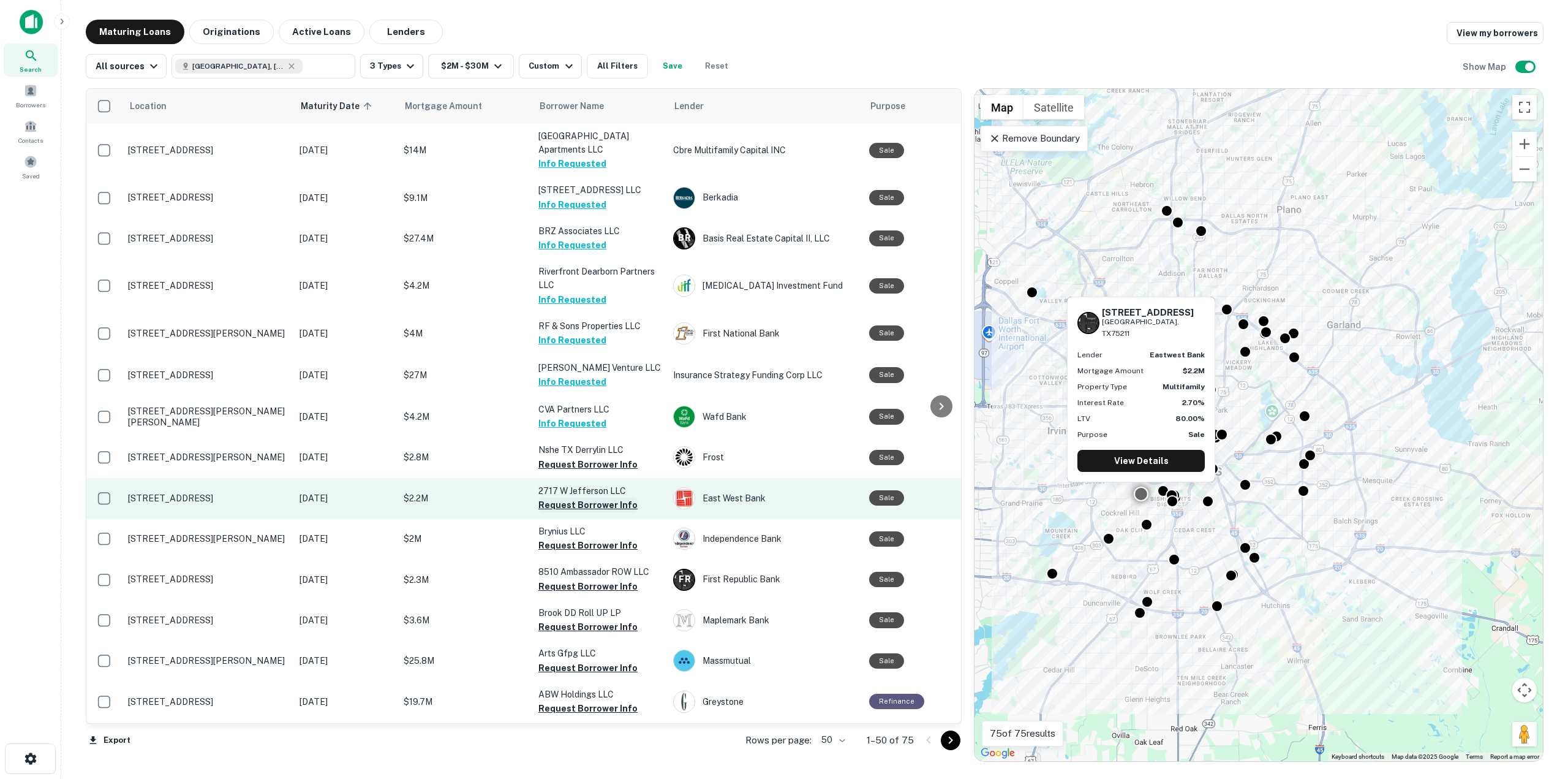
click at [580, 505] on button "Request Borrower Info" at bounding box center [588, 504] width 99 height 15
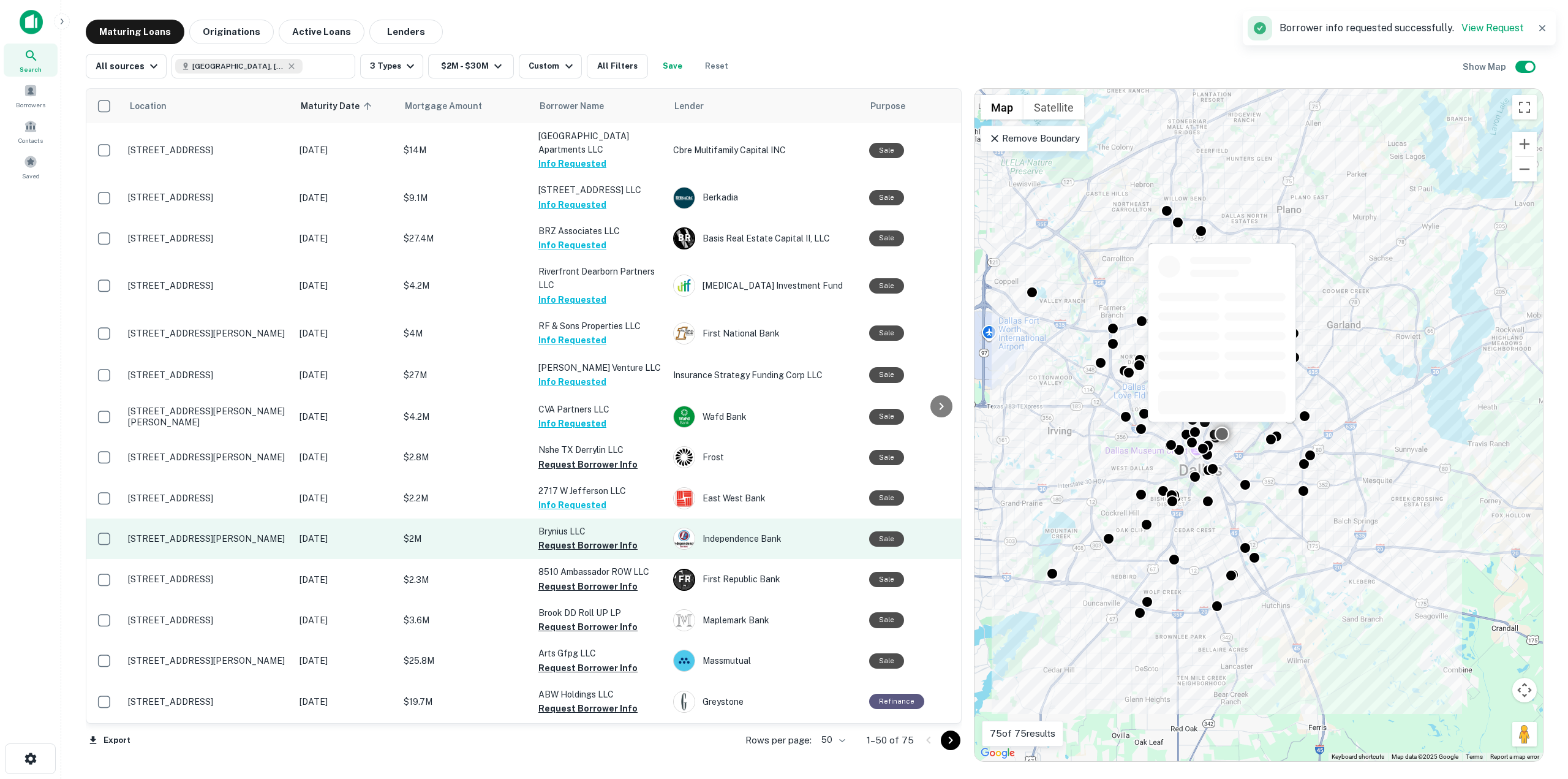
click at [573, 544] on button "Request Borrower Info" at bounding box center [588, 545] width 99 height 15
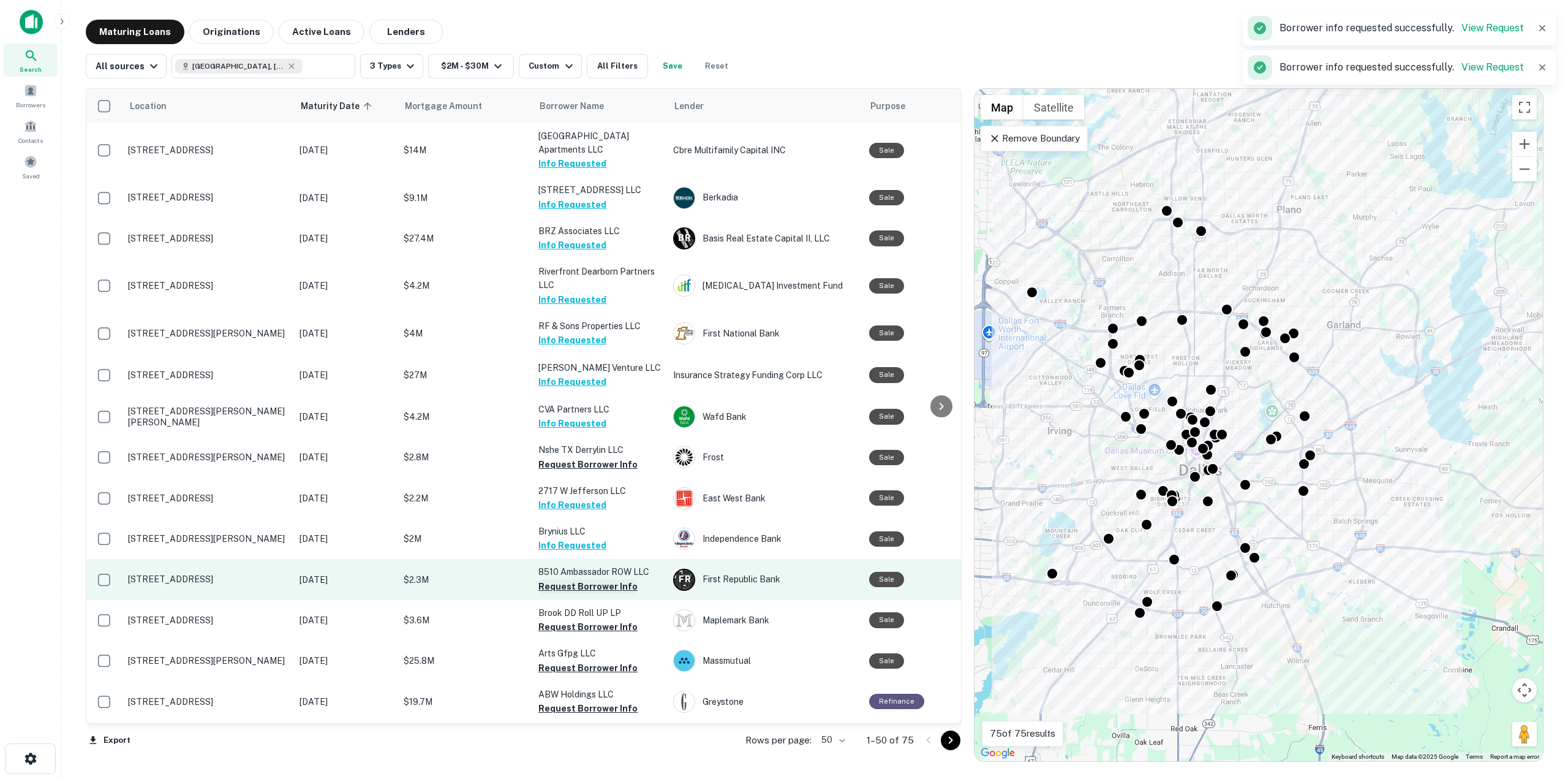
click at [579, 584] on button "Request Borrower Info" at bounding box center [588, 586] width 99 height 15
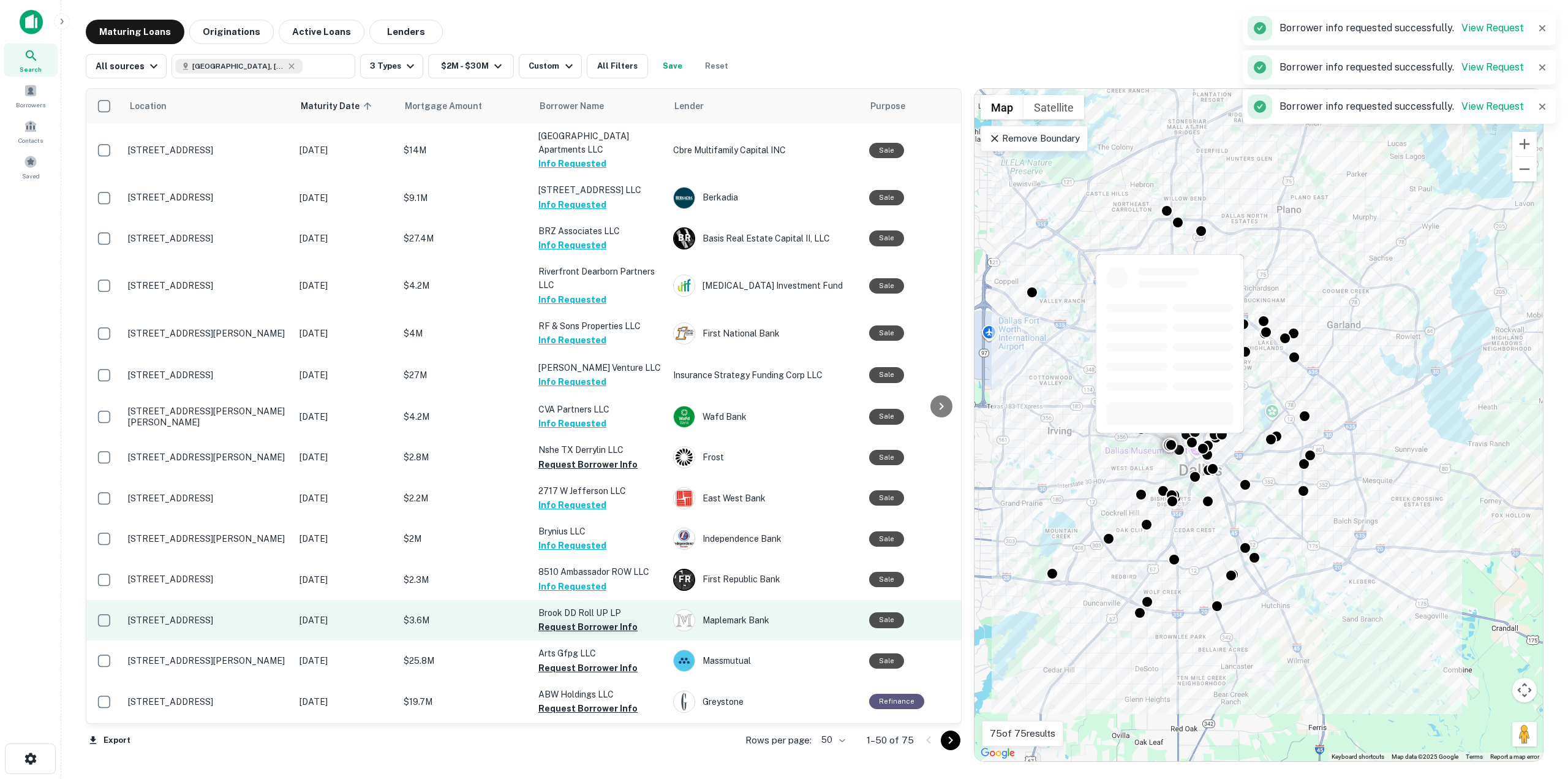
click at [580, 626] on button "Request Borrower Info" at bounding box center [588, 627] width 99 height 15
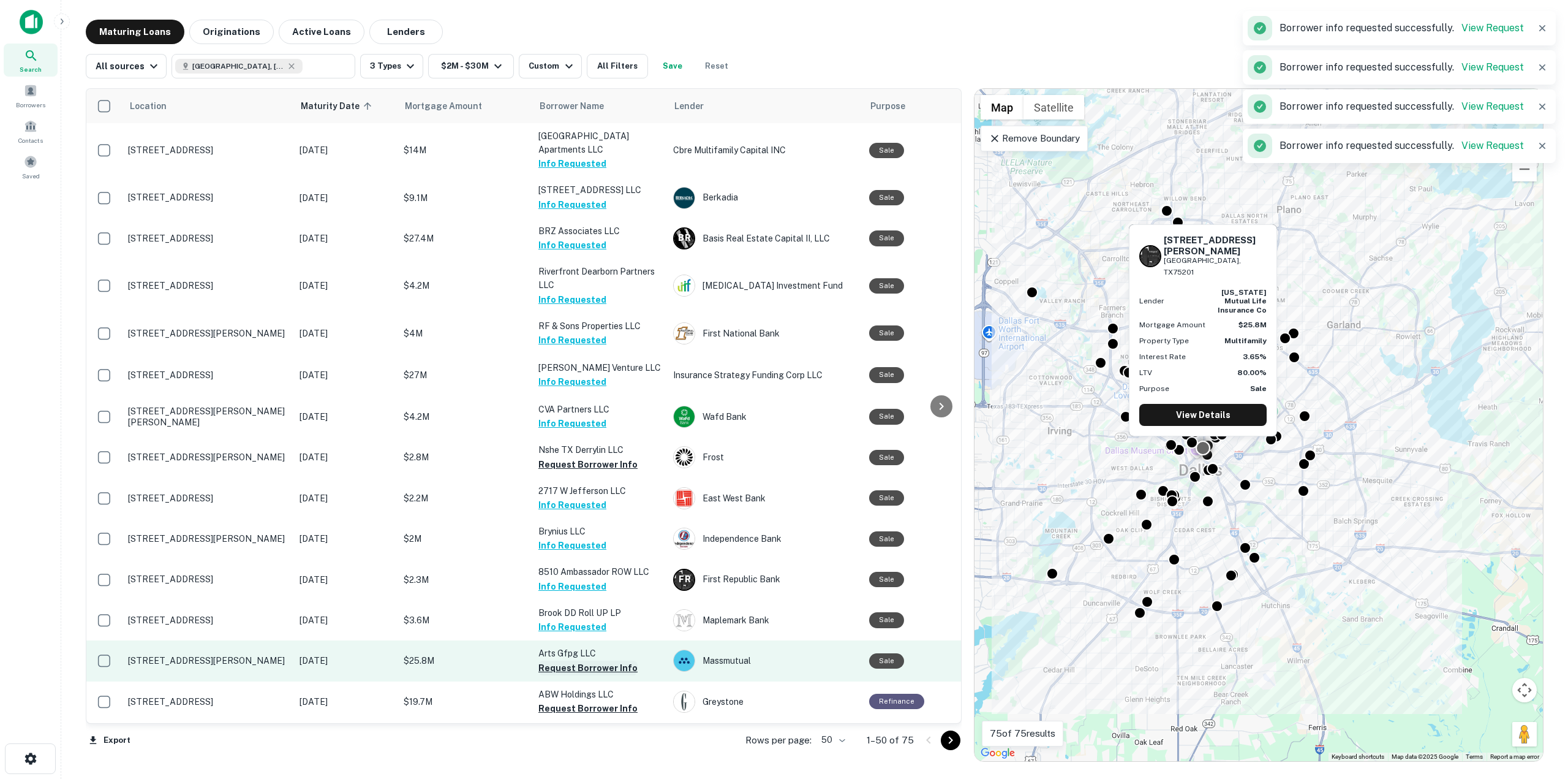
click at [583, 666] on button "Request Borrower Info" at bounding box center [588, 667] width 99 height 15
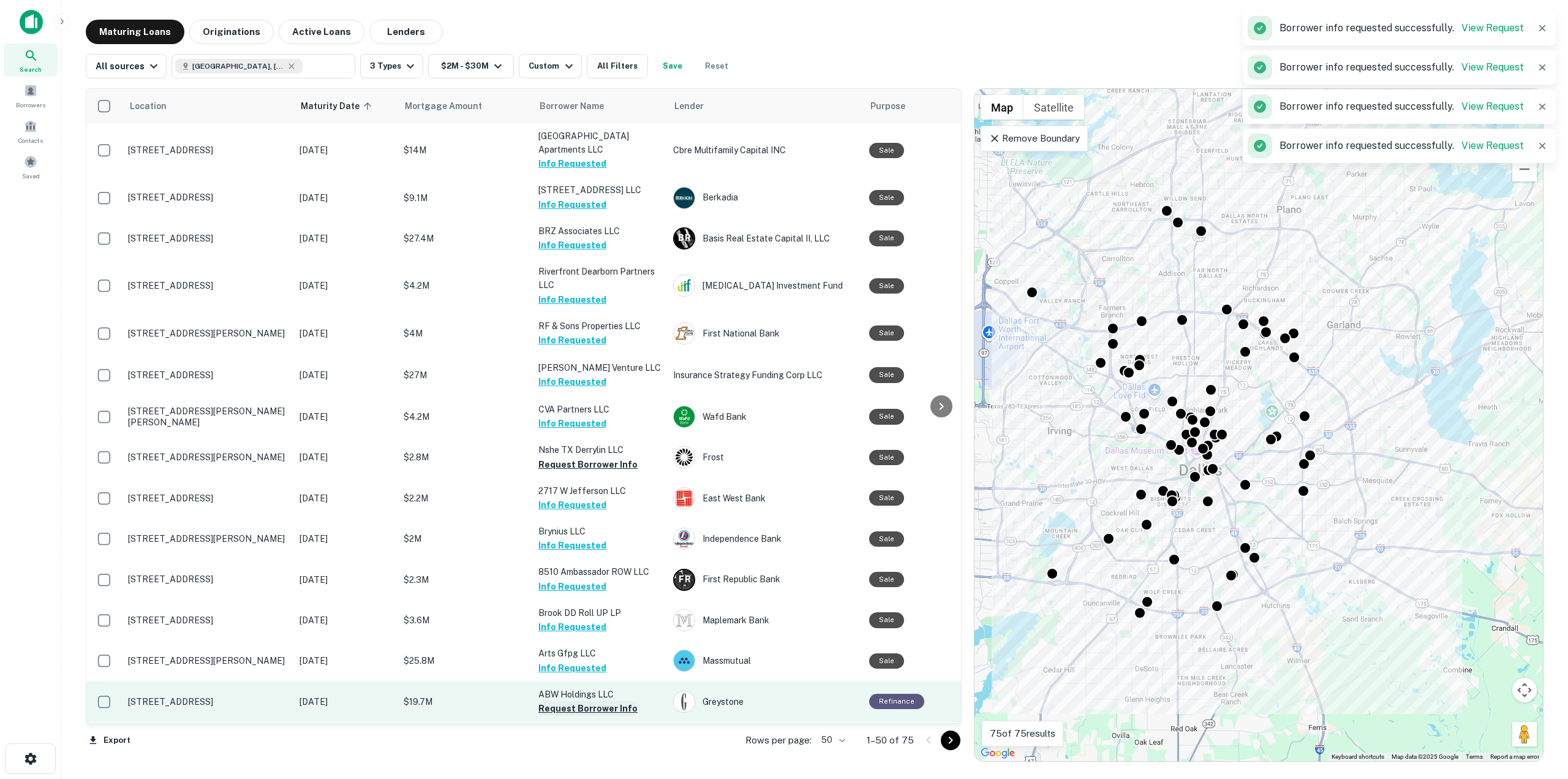
click at [587, 704] on button "Request Borrower Info" at bounding box center [588, 708] width 99 height 15
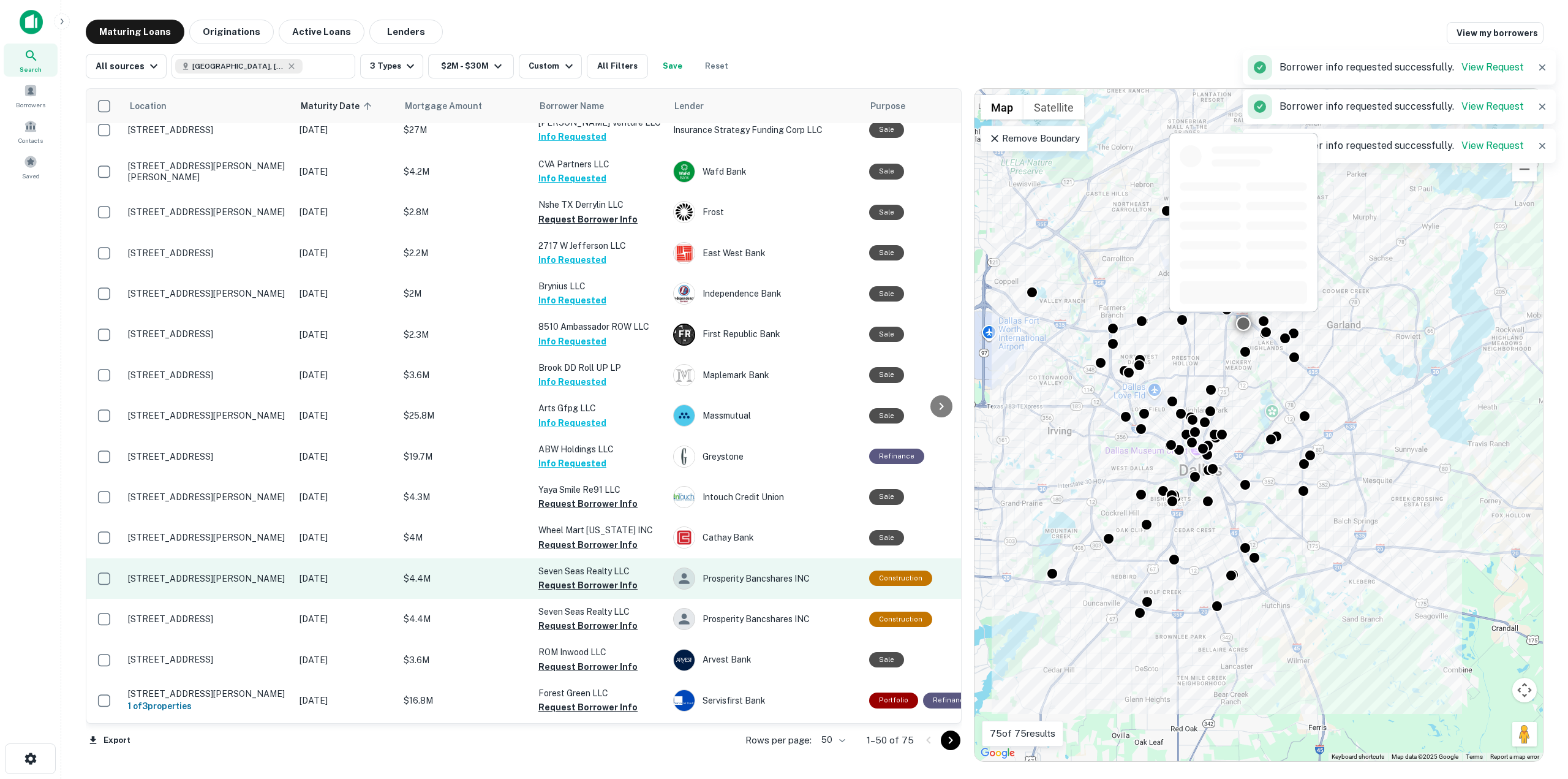
scroll to position [306, 0]
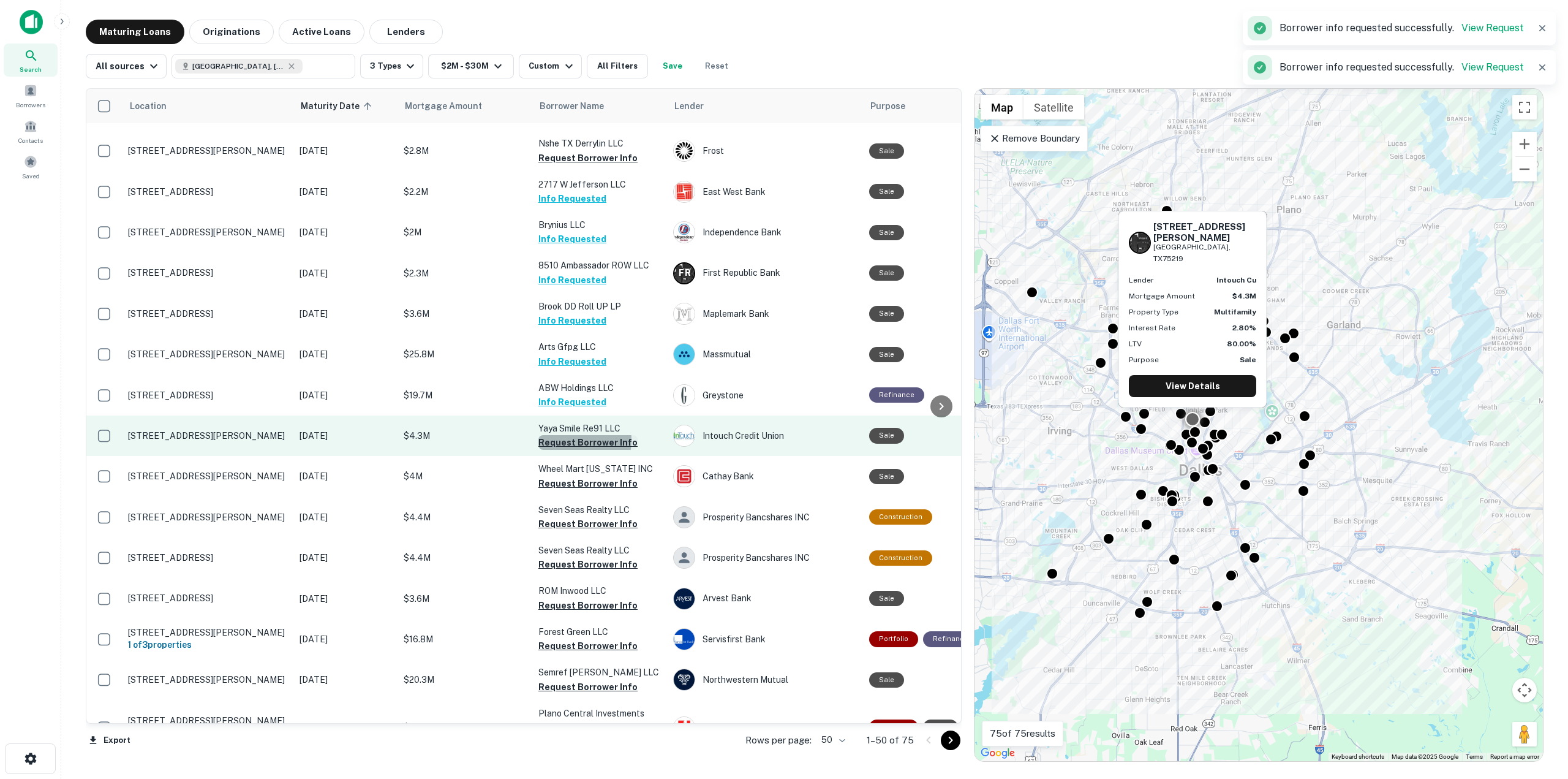
click at [568, 440] on button "Request Borrower Info" at bounding box center [588, 442] width 99 height 15
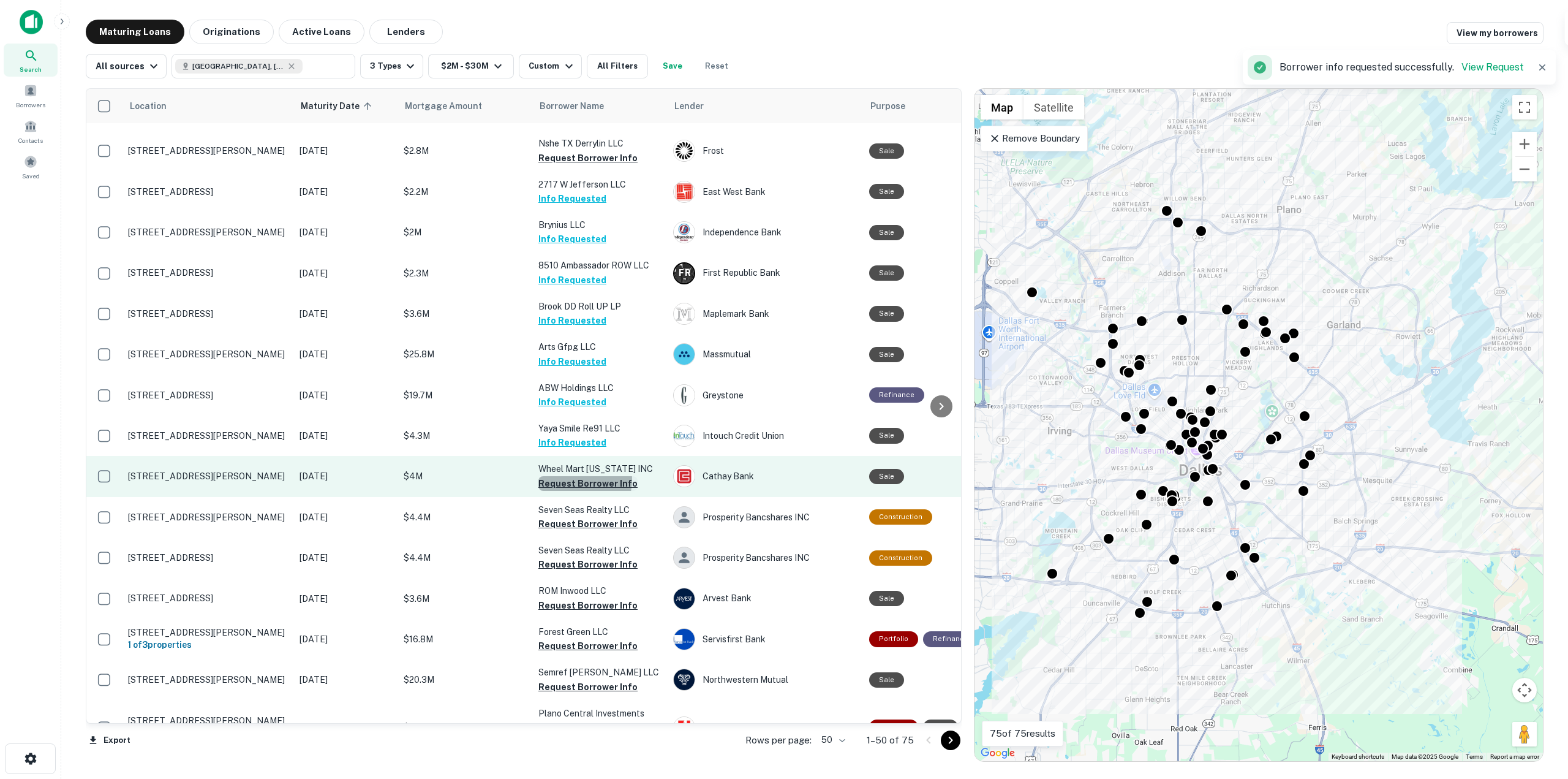
click at [576, 480] on button "Request Borrower Info" at bounding box center [588, 483] width 99 height 15
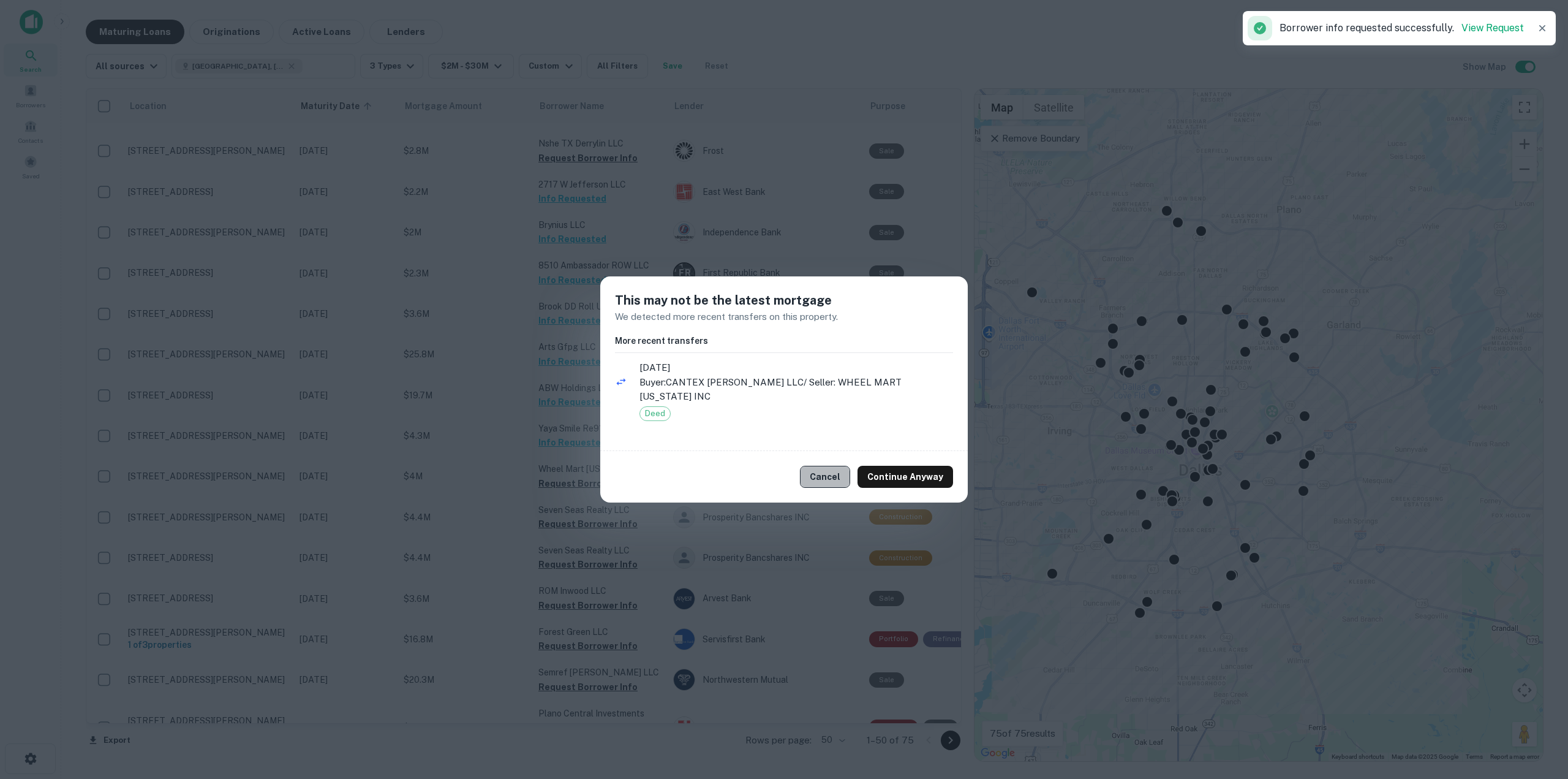
click at [822, 471] on button "Cancel" at bounding box center [825, 477] width 50 height 22
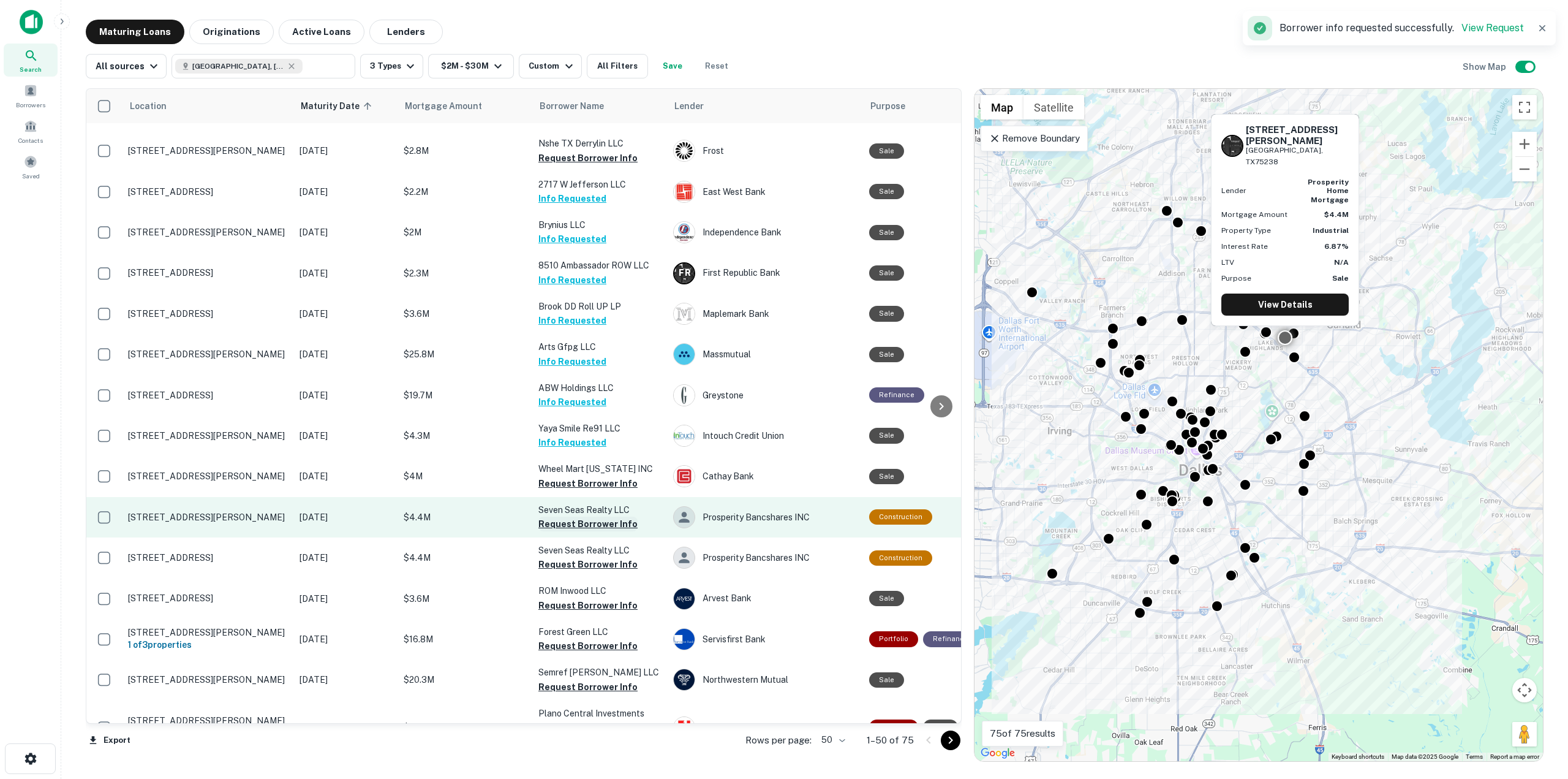
click at [591, 524] on button "Request Borrower Info" at bounding box center [588, 524] width 99 height 15
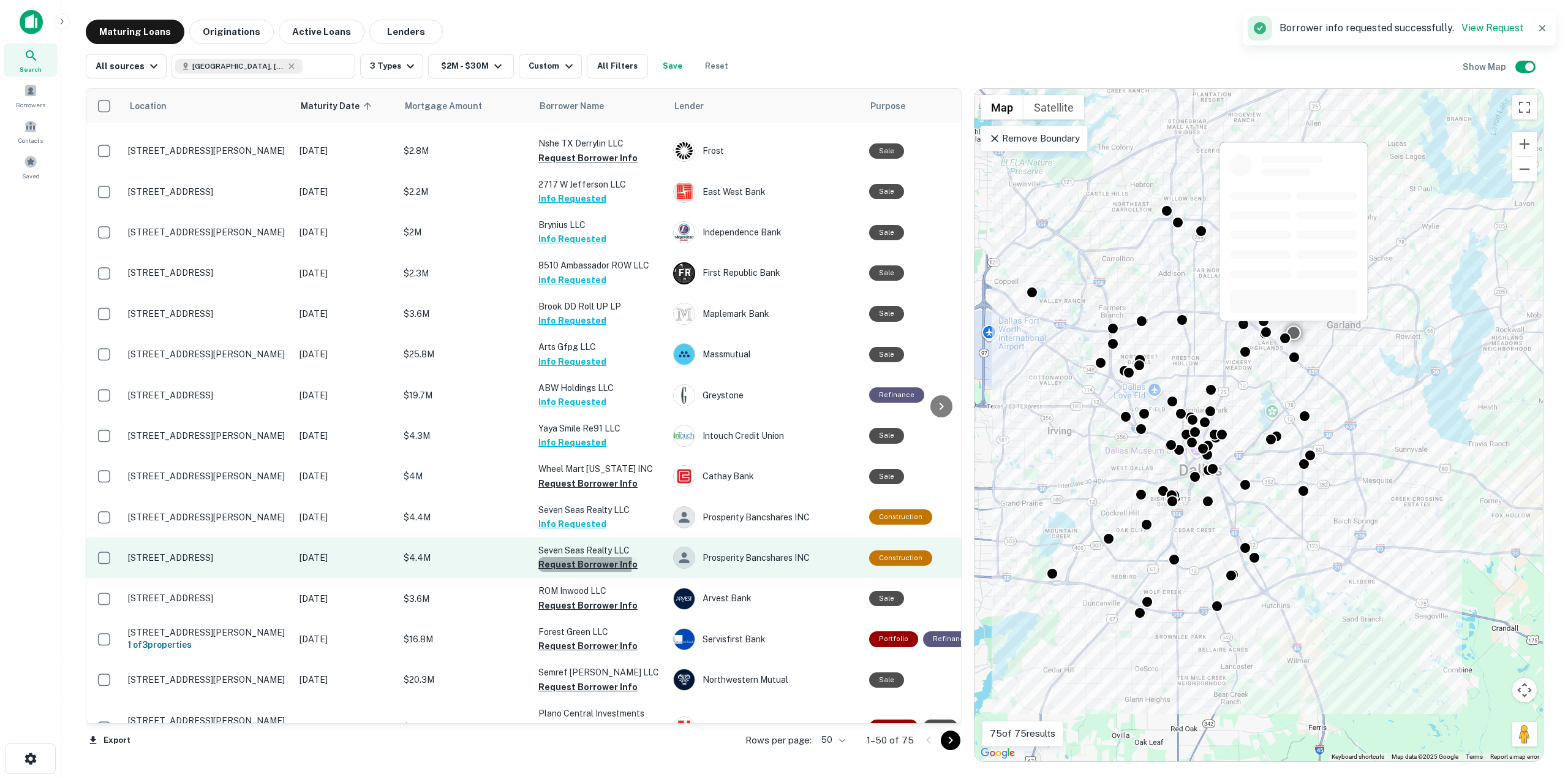
click at [580, 562] on button "Request Borrower Info" at bounding box center [588, 564] width 99 height 15
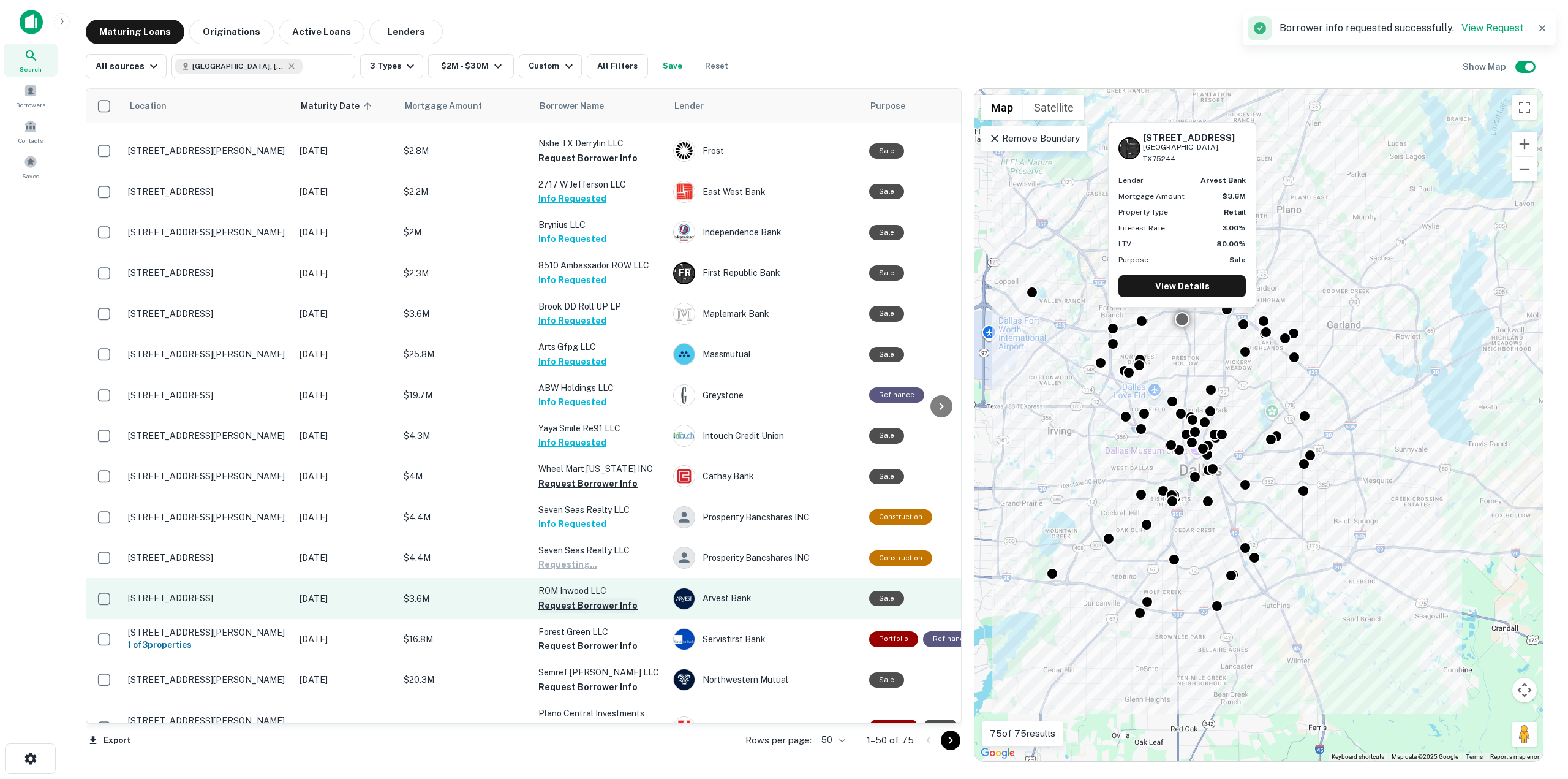
click at [570, 606] on button "Request Borrower Info" at bounding box center [588, 605] width 99 height 15
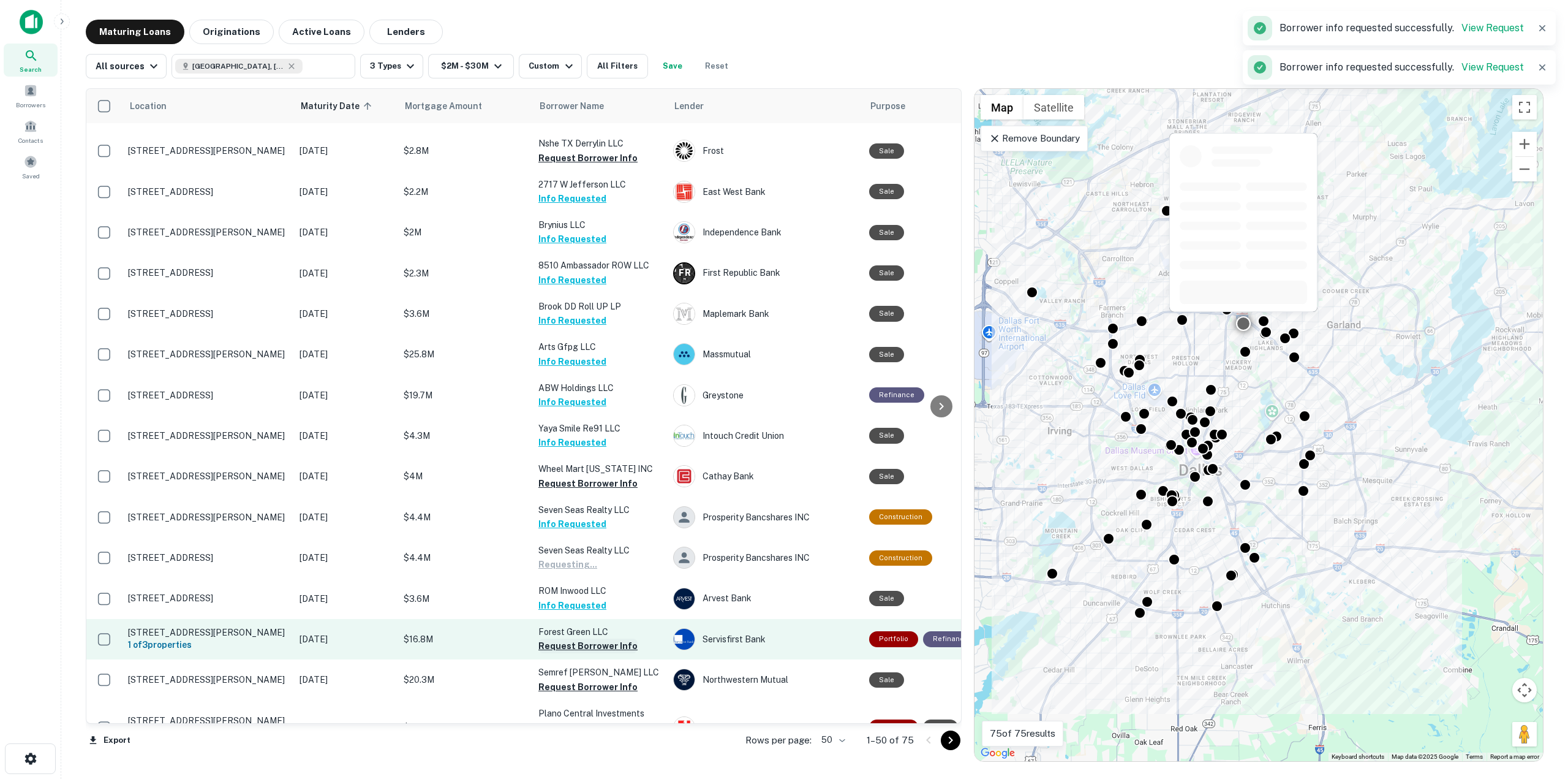
click at [571, 641] on button "Request Borrower Info" at bounding box center [588, 645] width 99 height 15
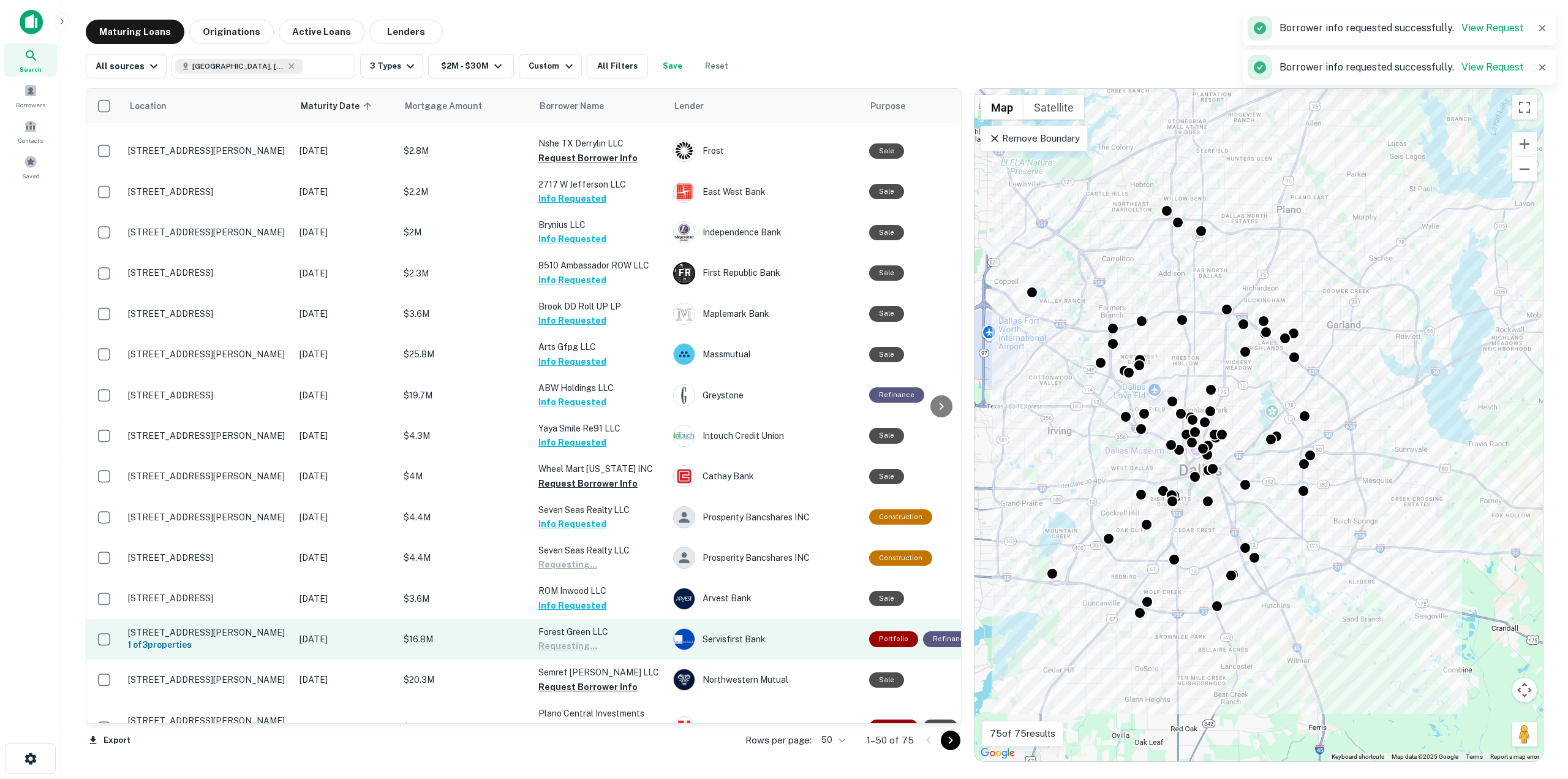
click at [570, 642] on td "Forest Green LLC Requesting..." at bounding box center [600, 639] width 135 height 41
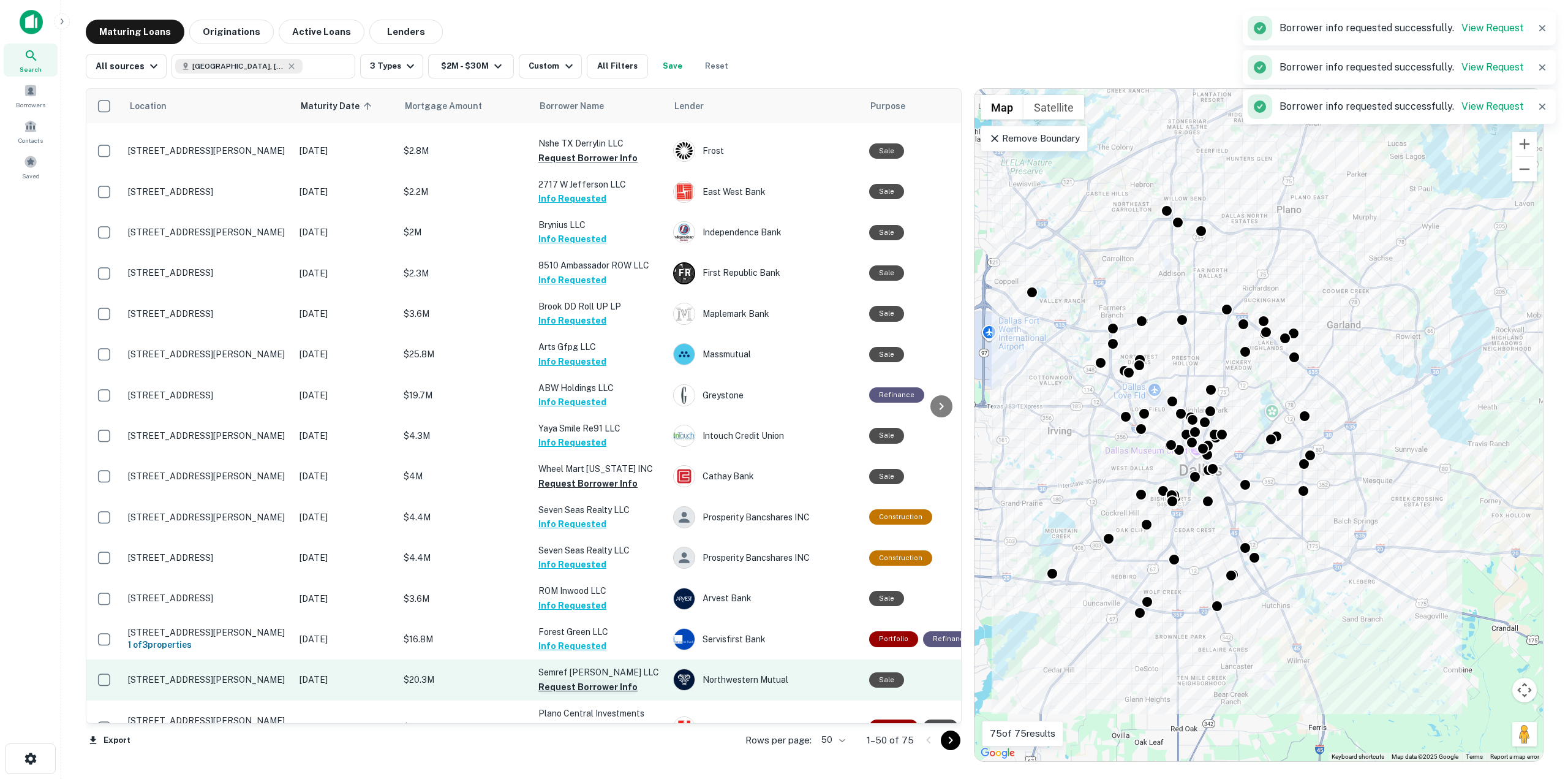
click at [566, 684] on button "Request Borrower Info" at bounding box center [588, 687] width 99 height 15
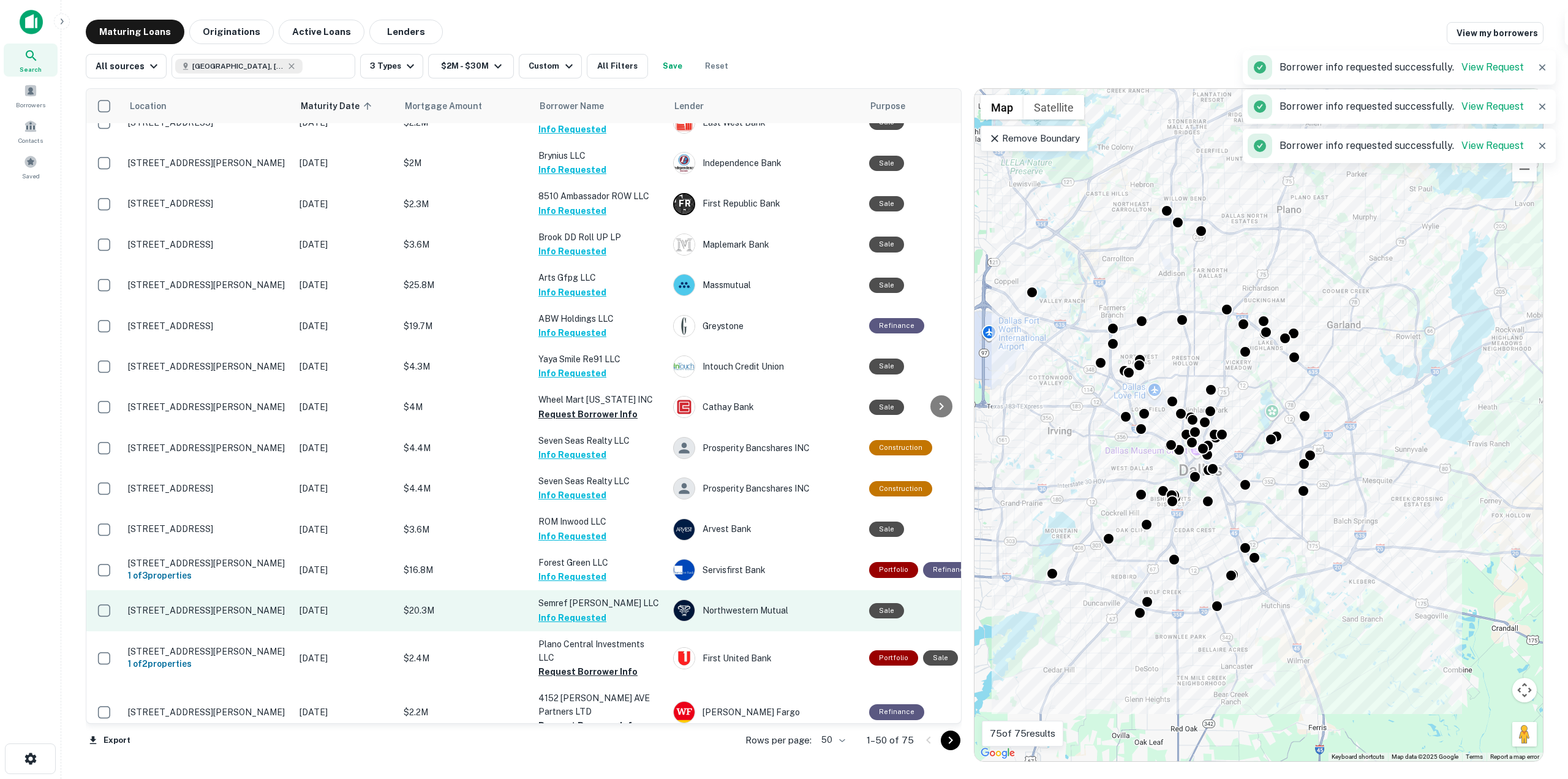
scroll to position [429, 0]
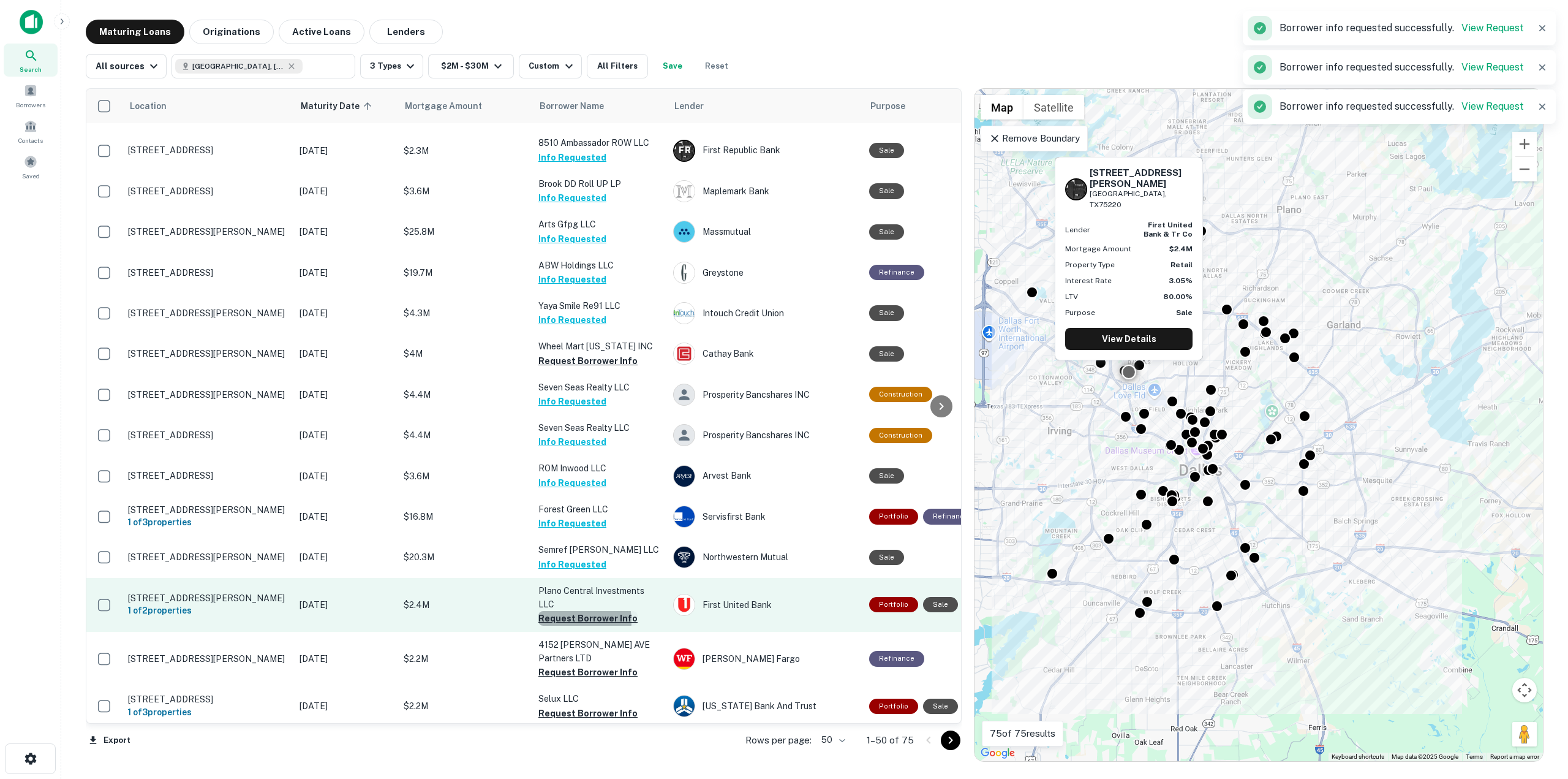
click at [563, 611] on button "Request Borrower Info" at bounding box center [588, 618] width 99 height 15
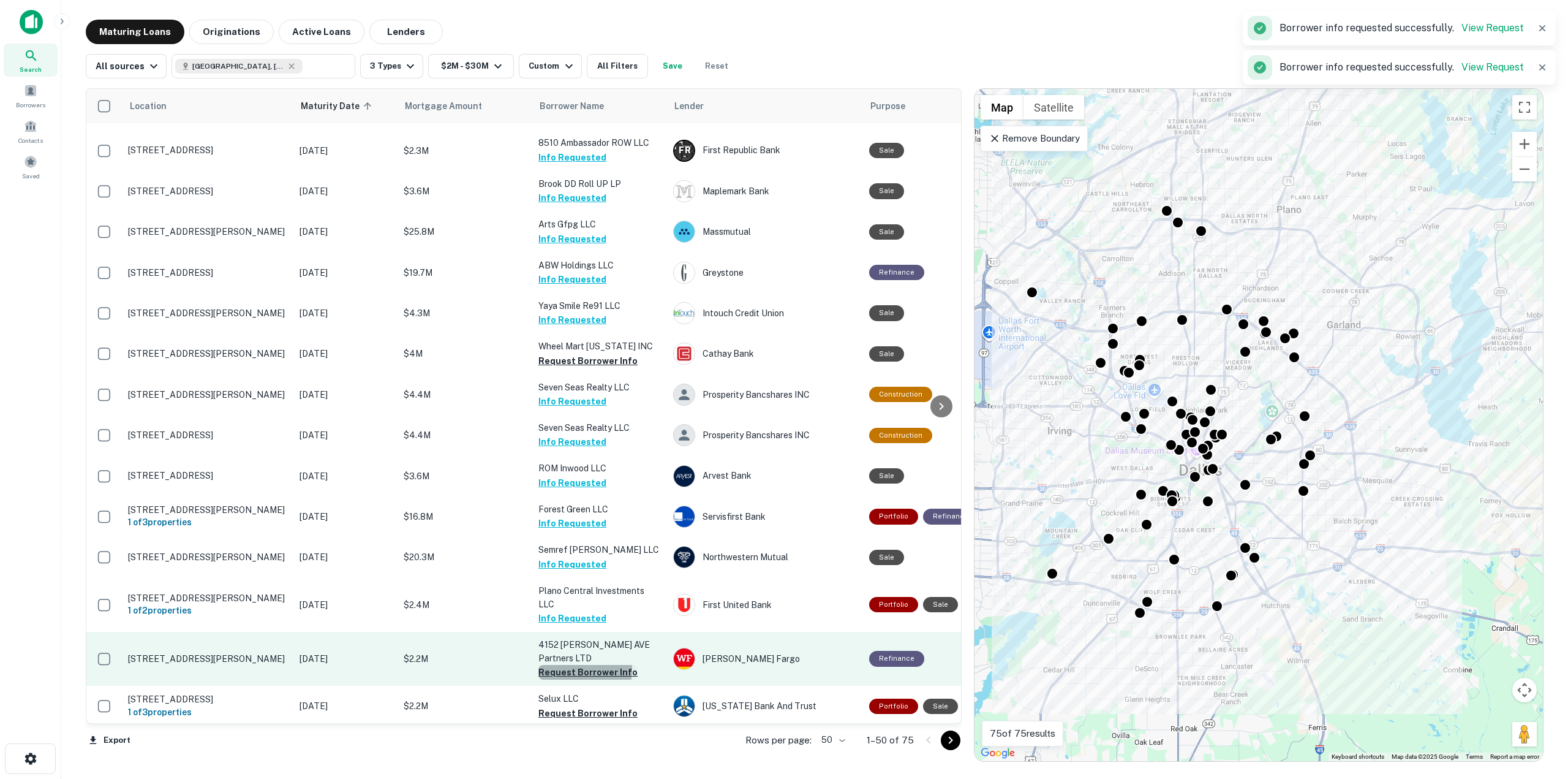
click at [562, 665] on button "Request Borrower Info" at bounding box center [588, 672] width 99 height 15
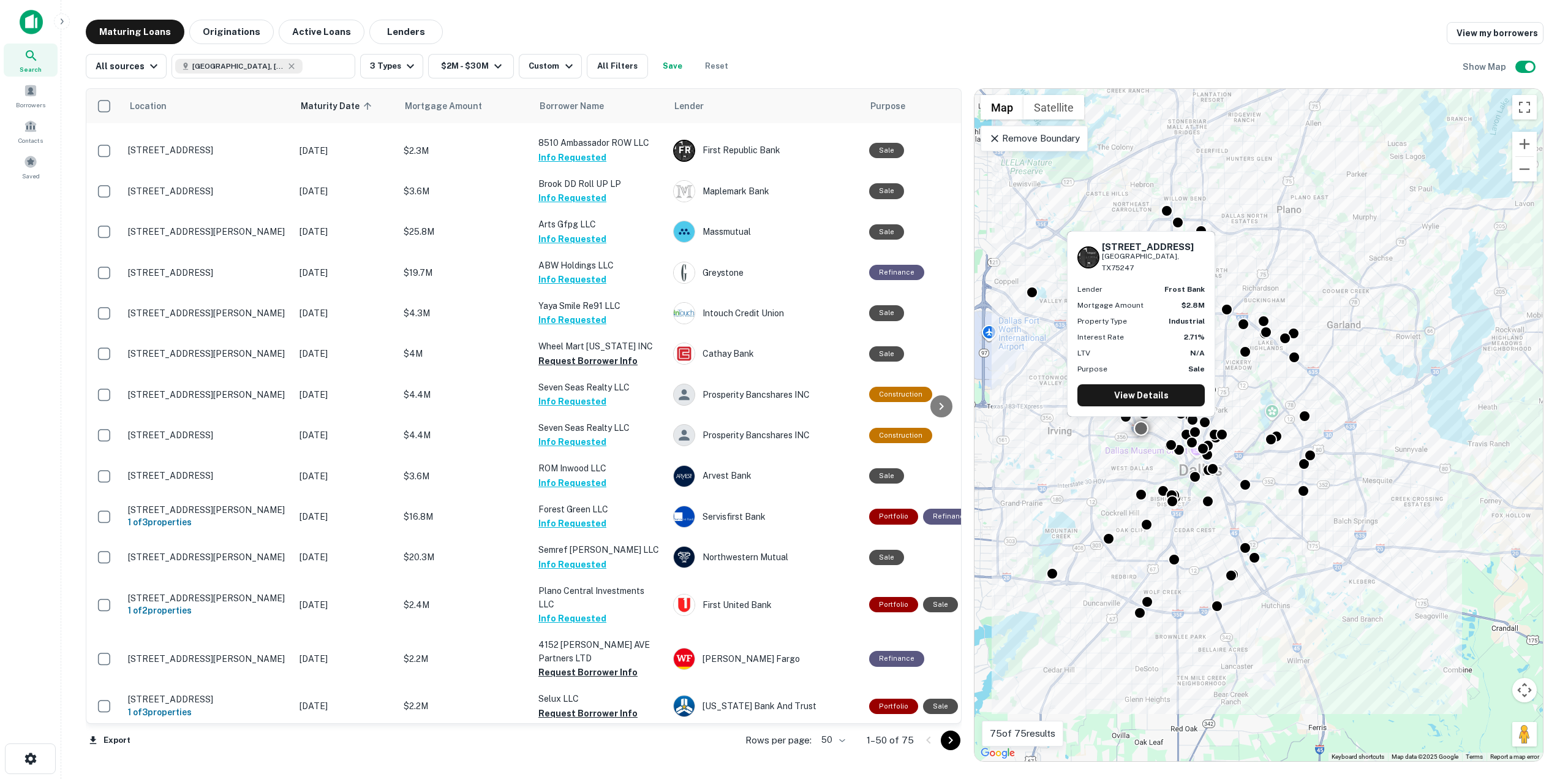
scroll to position [0, 0]
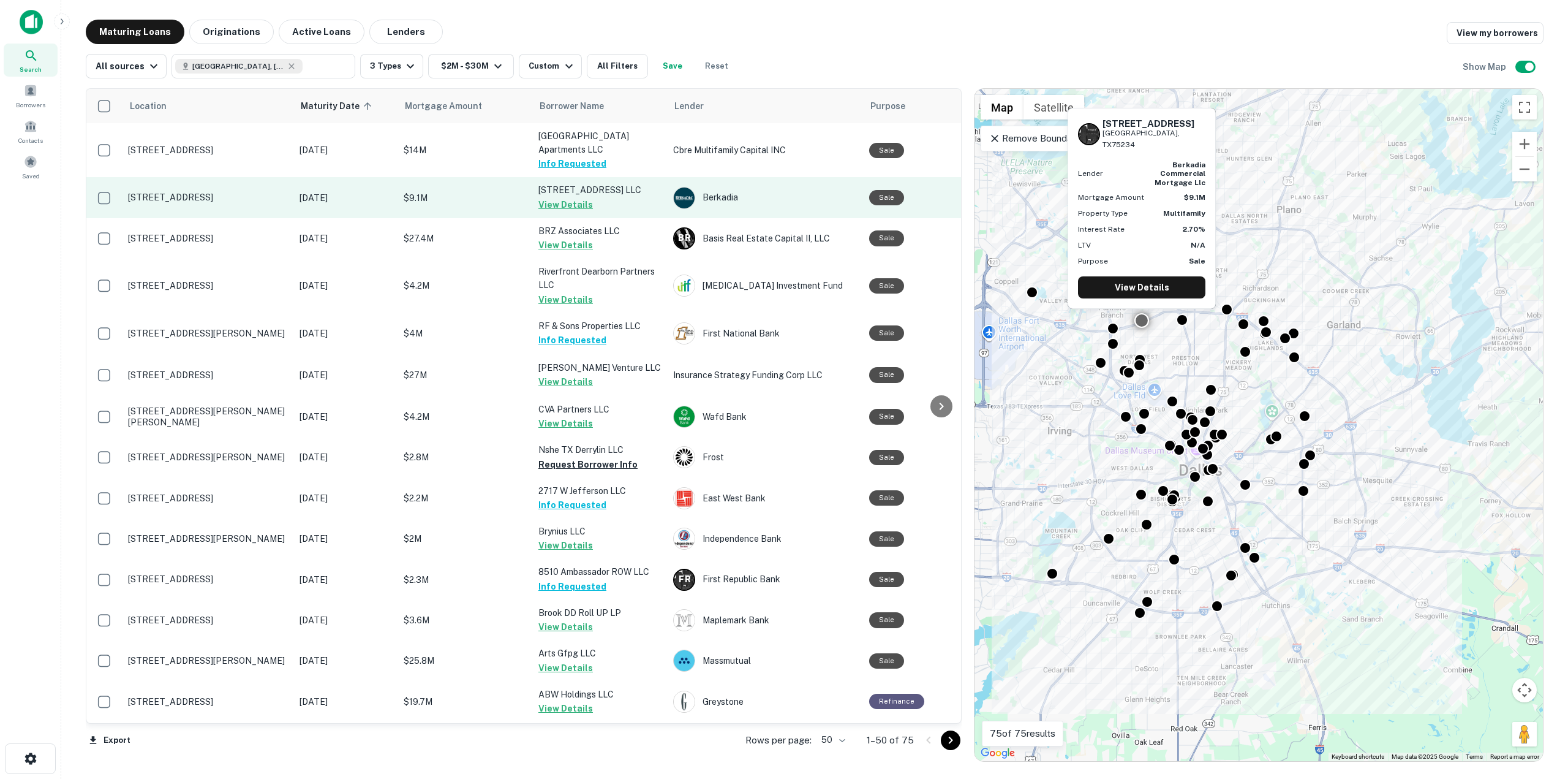
click at [556, 207] on button "View Details" at bounding box center [566, 205] width 55 height 15
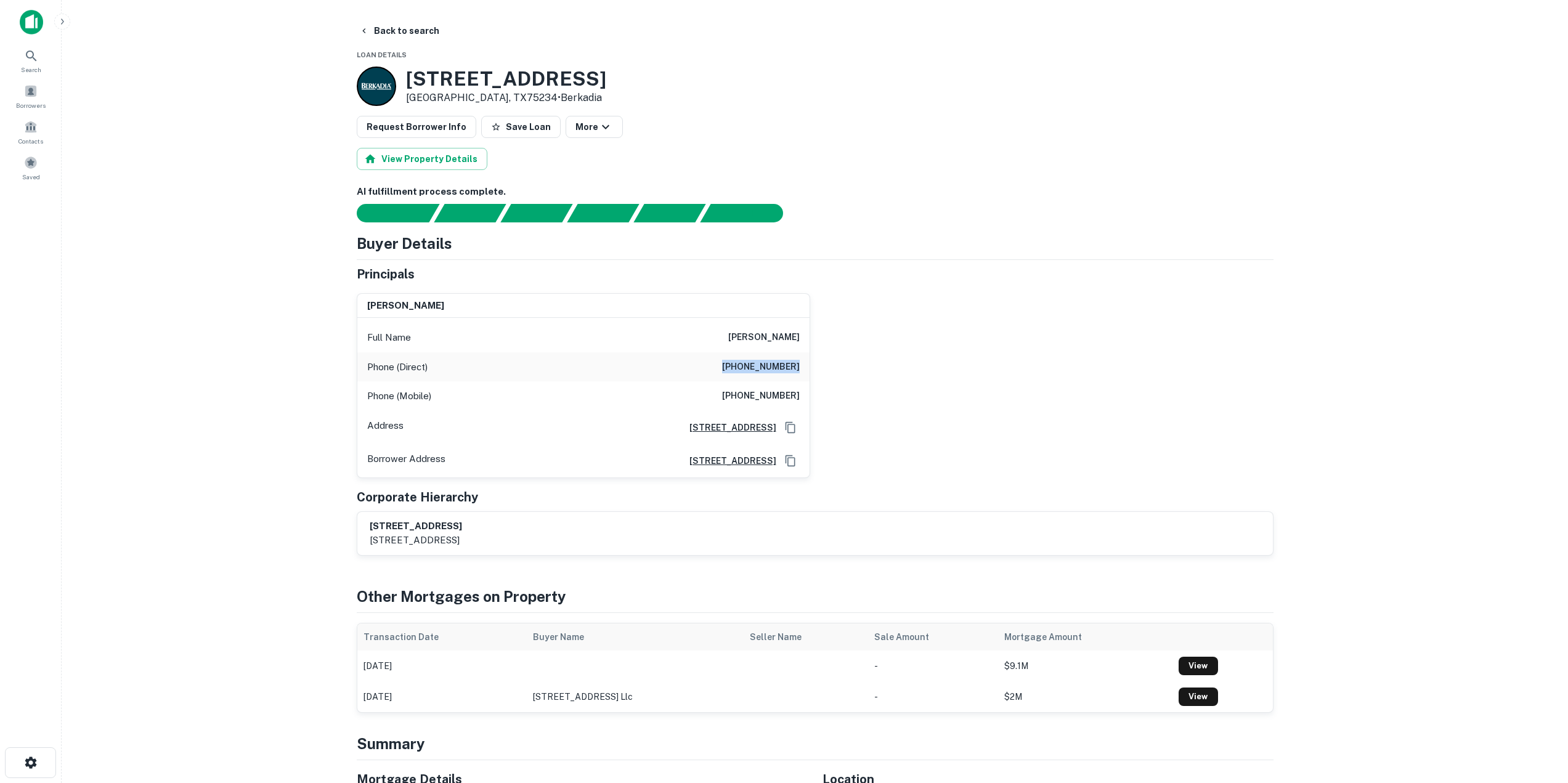
drag, startPoint x: 734, startPoint y: 359, endPoint x: 801, endPoint y: 364, distance: 67.2
click at [801, 364] on div "Phone (Direct) [PHONE_NUMBER]" at bounding box center [583, 367] width 452 height 29
copy h6 "[PHONE_NUMBER]"
drag, startPoint x: 734, startPoint y: 388, endPoint x: 819, endPoint y: 396, distance: 85.4
click at [819, 396] on div "[PERSON_NAME] Full Name [PERSON_NAME] Phone (Direct) [PHONE_NUMBER] Phone (Mobi…" at bounding box center [810, 381] width 927 height 195
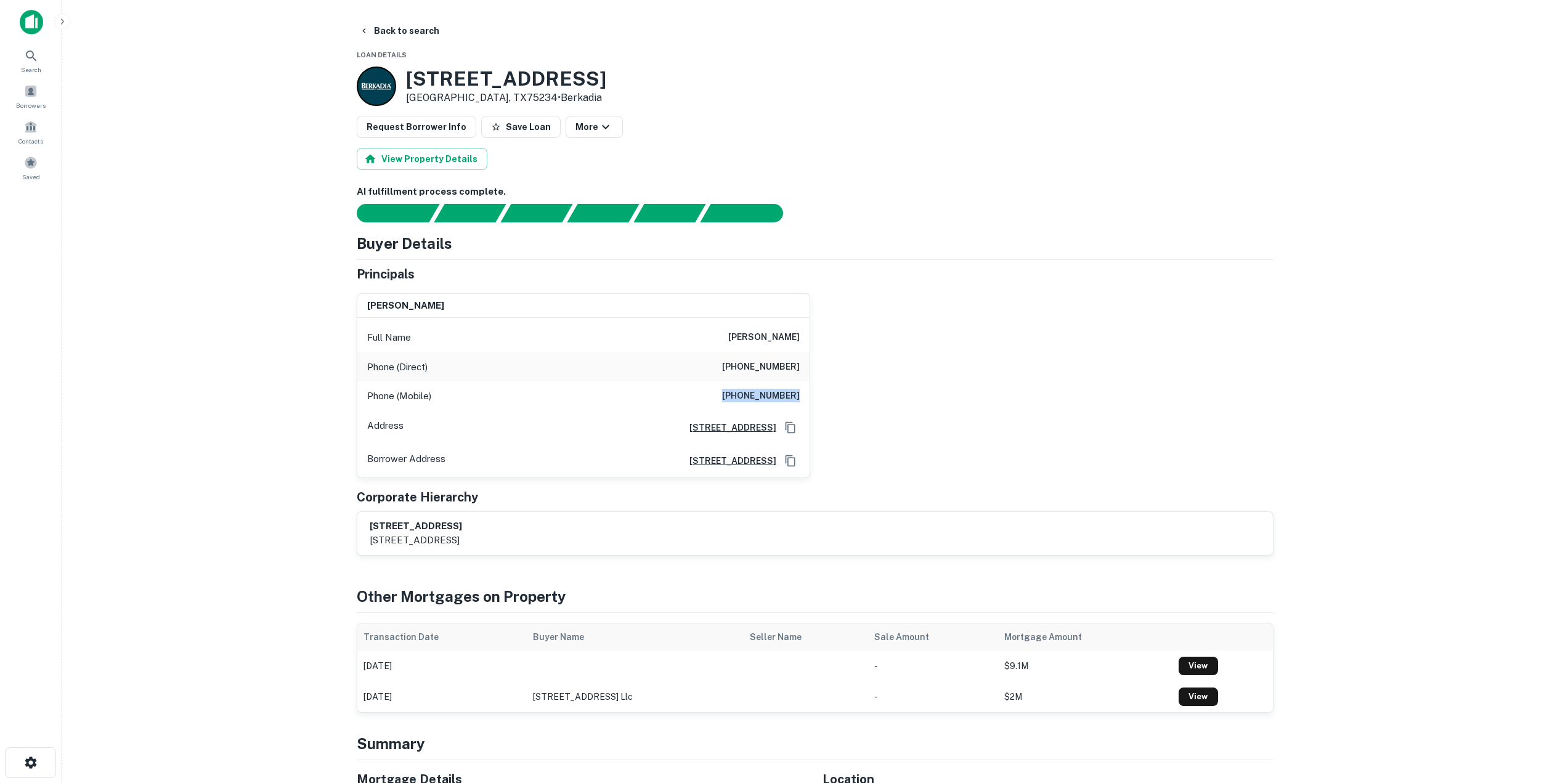
copy h6 "[PHONE_NUMBER]"
drag, startPoint x: 1000, startPoint y: 426, endPoint x: 996, endPoint y: 416, distance: 10.8
click at [996, 416] on div "[PERSON_NAME] Full Name [PERSON_NAME] Phone (Direct) [PHONE_NUMBER] Phone (Mobi…" at bounding box center [810, 381] width 927 height 195
click at [385, 22] on button "Back to search" at bounding box center [399, 31] width 90 height 22
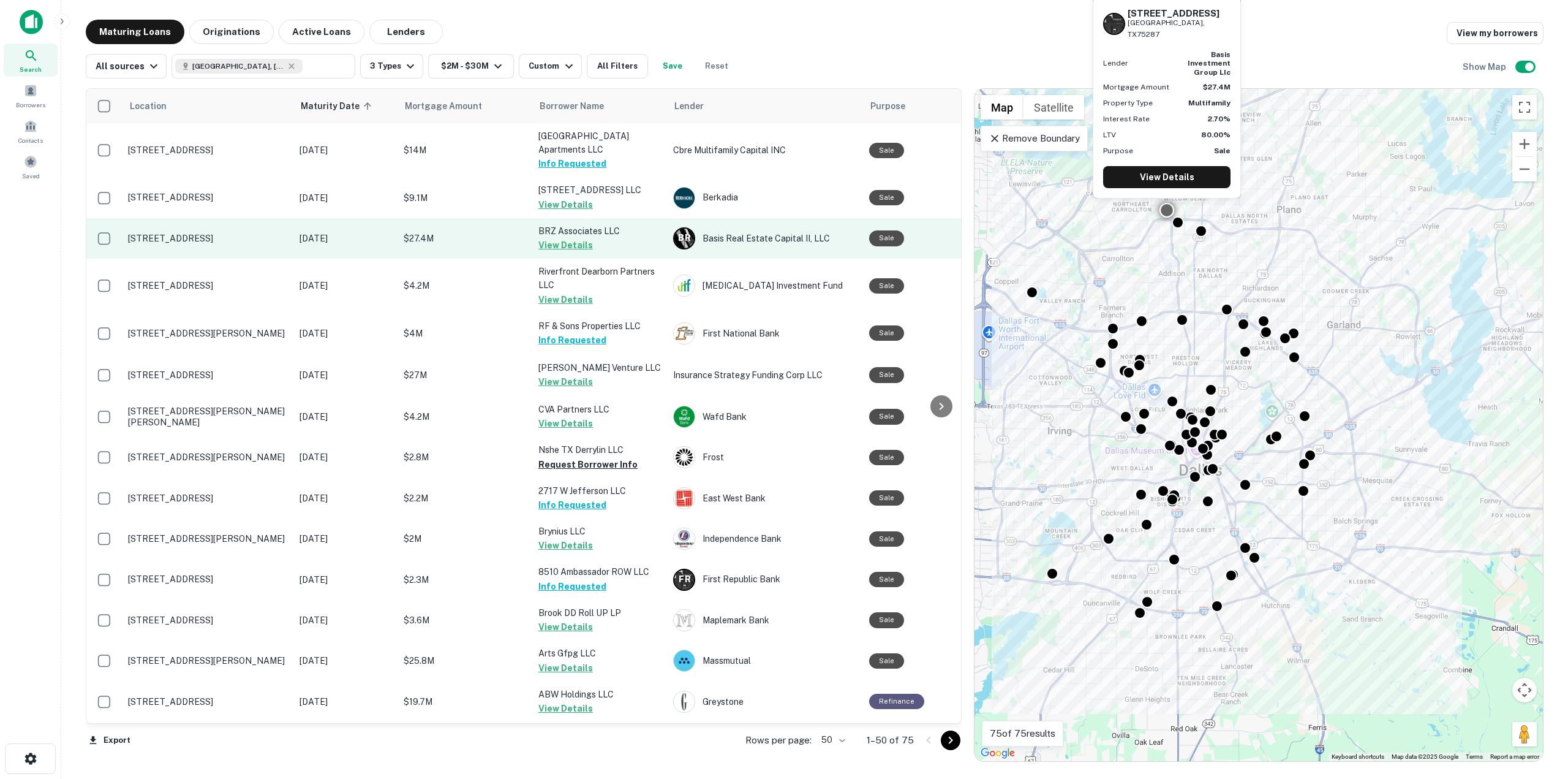
click at [556, 243] on button "View Details" at bounding box center [566, 245] width 55 height 15
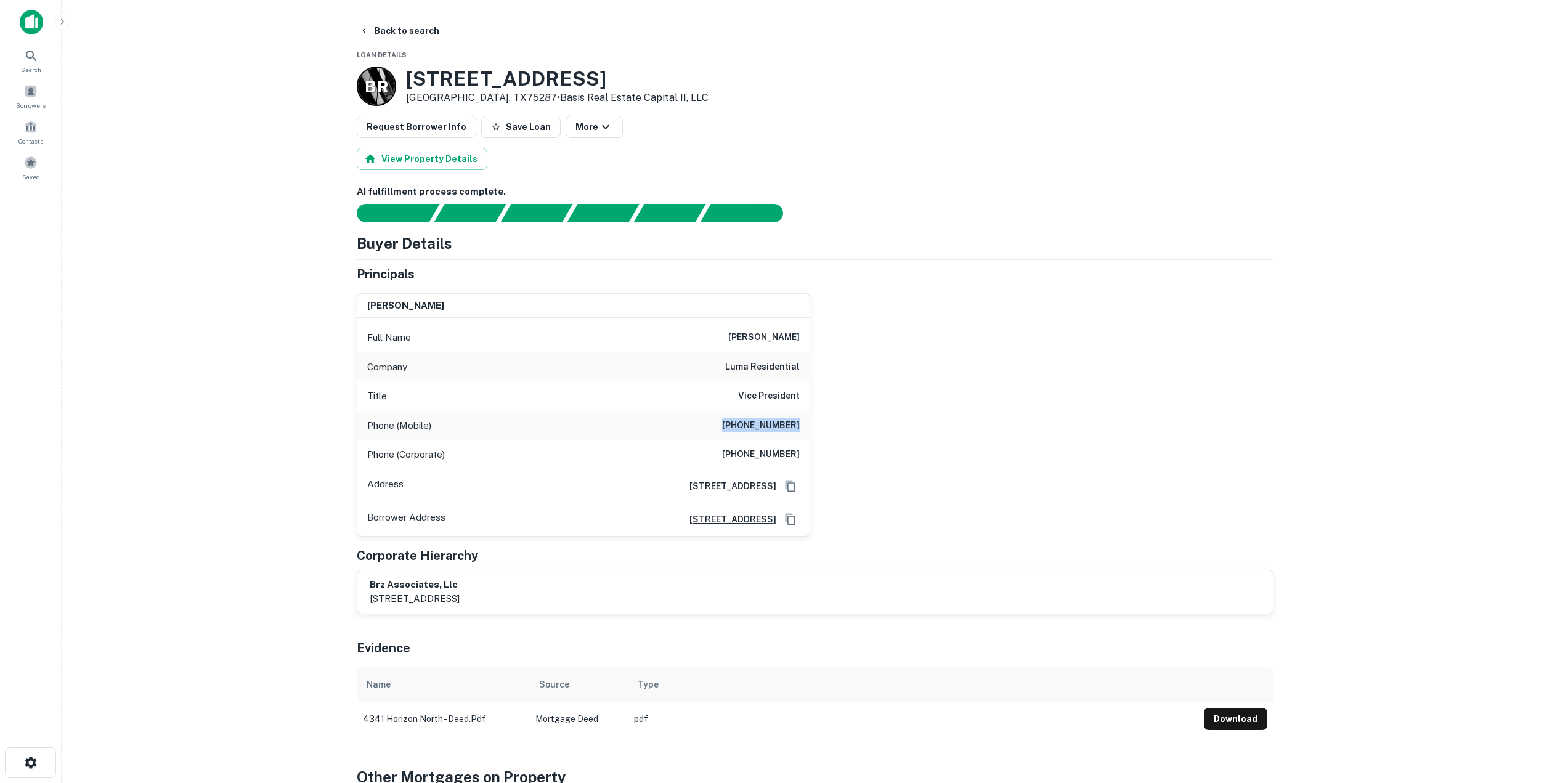
drag, startPoint x: 730, startPoint y: 421, endPoint x: 799, endPoint y: 421, distance: 69.0
click at [799, 421] on div "Phone (Mobile) [PHONE_NUMBER]" at bounding box center [583, 426] width 452 height 29
copy h6 "[PHONE_NUMBER]"
drag, startPoint x: 734, startPoint y: 451, endPoint x: 806, endPoint y: 451, distance: 72.0
click at [806, 451] on div "Phone (Corporate) [PHONE_NUMBER]" at bounding box center [583, 454] width 452 height 29
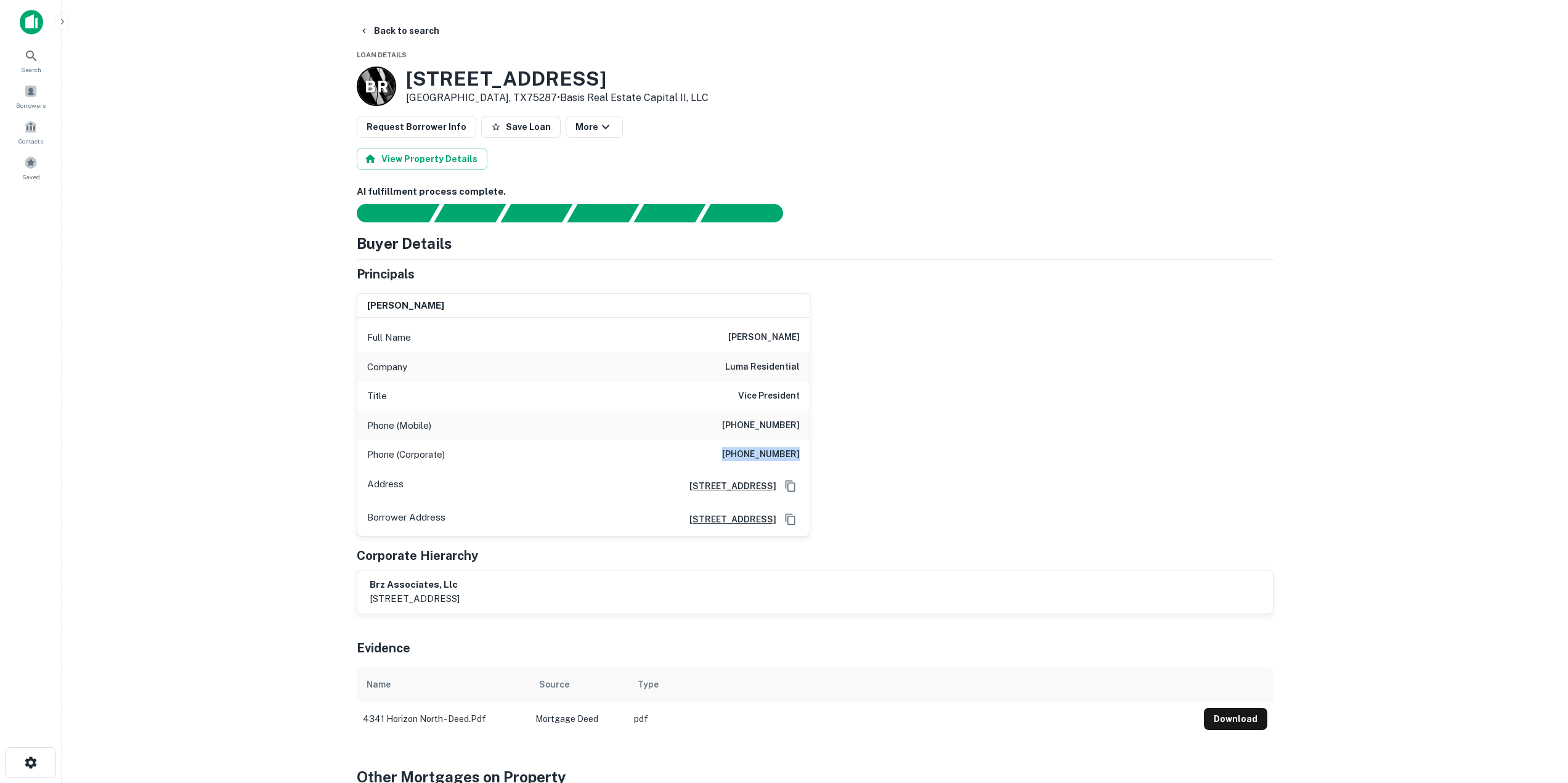
copy h6 "[PHONE_NUMBER]"
click at [380, 27] on button "Back to search" at bounding box center [399, 31] width 90 height 22
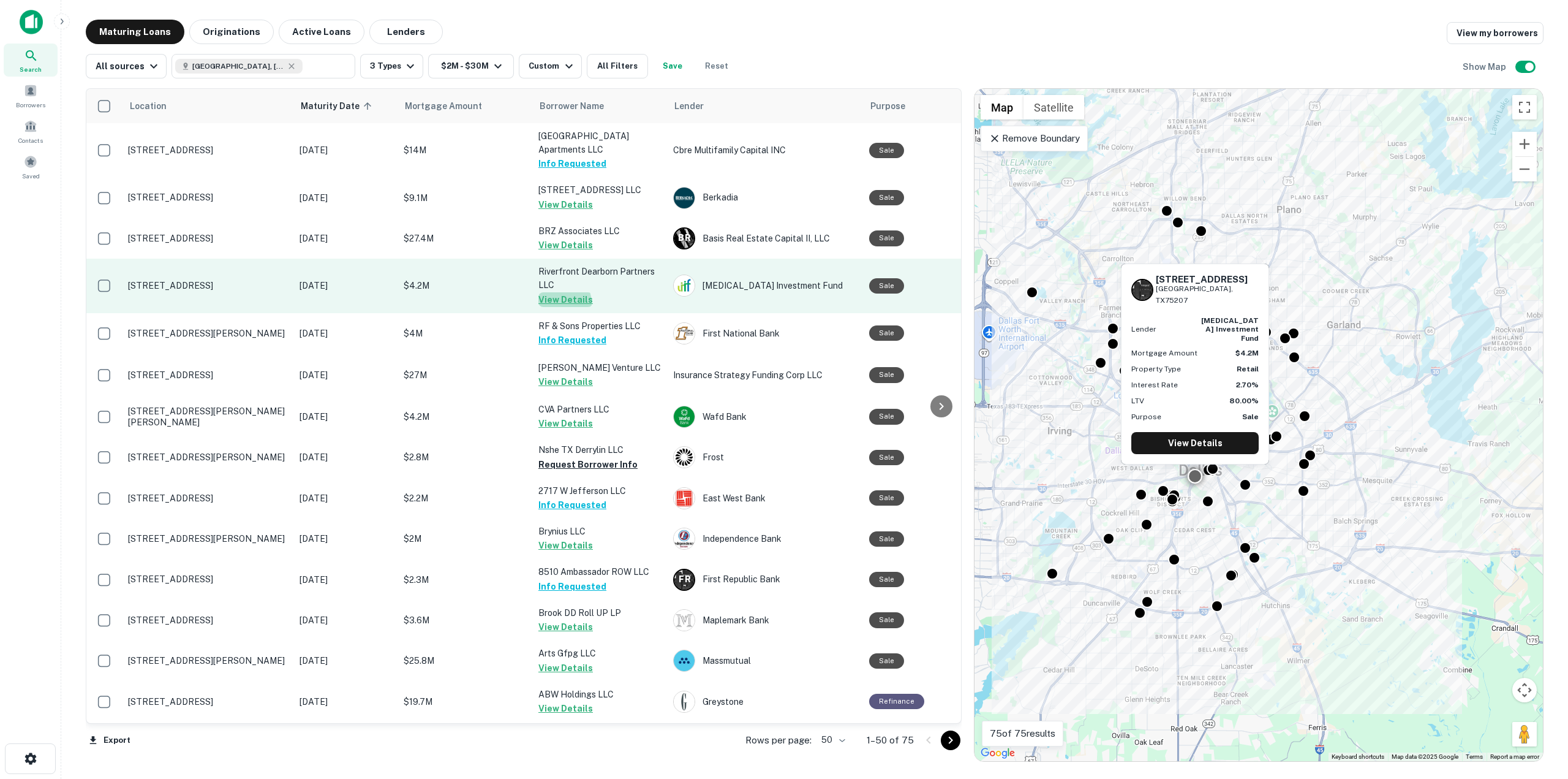
click at [562, 302] on button "View Details" at bounding box center [566, 299] width 55 height 15
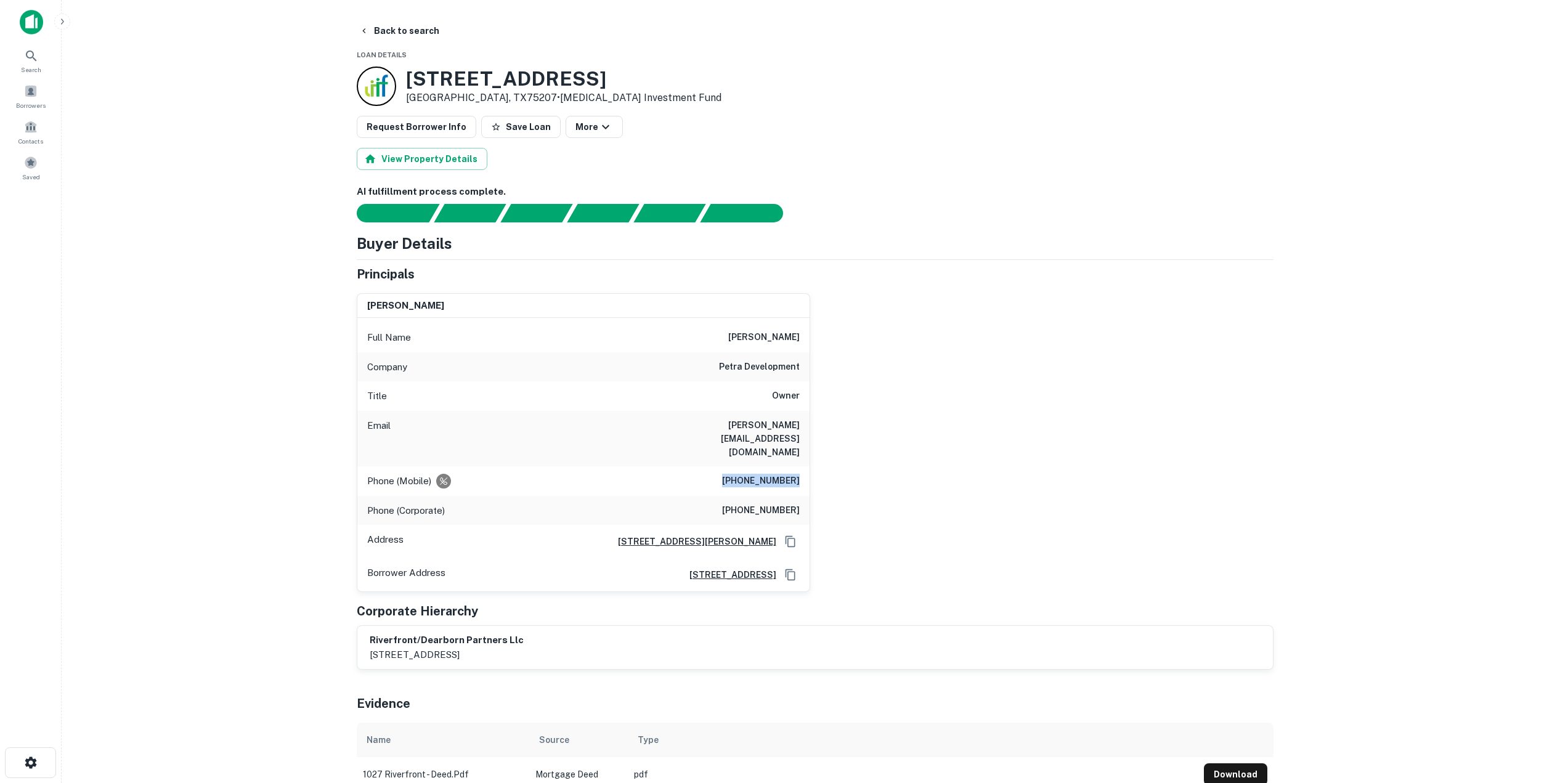
drag, startPoint x: 728, startPoint y: 448, endPoint x: 820, endPoint y: 463, distance: 93.2
click at [820, 463] on div "[PERSON_NAME] Full Name [PERSON_NAME] Company petra development Title Owner Ema…" at bounding box center [810, 438] width 927 height 309
drag, startPoint x: 739, startPoint y: 478, endPoint x: 801, endPoint y: 478, distance: 62.0
click at [801, 496] on div "Phone (Corporate) [PHONE_NUMBER]" at bounding box center [583, 511] width 452 height 29
copy h6 "[PHONE_NUMBER]"
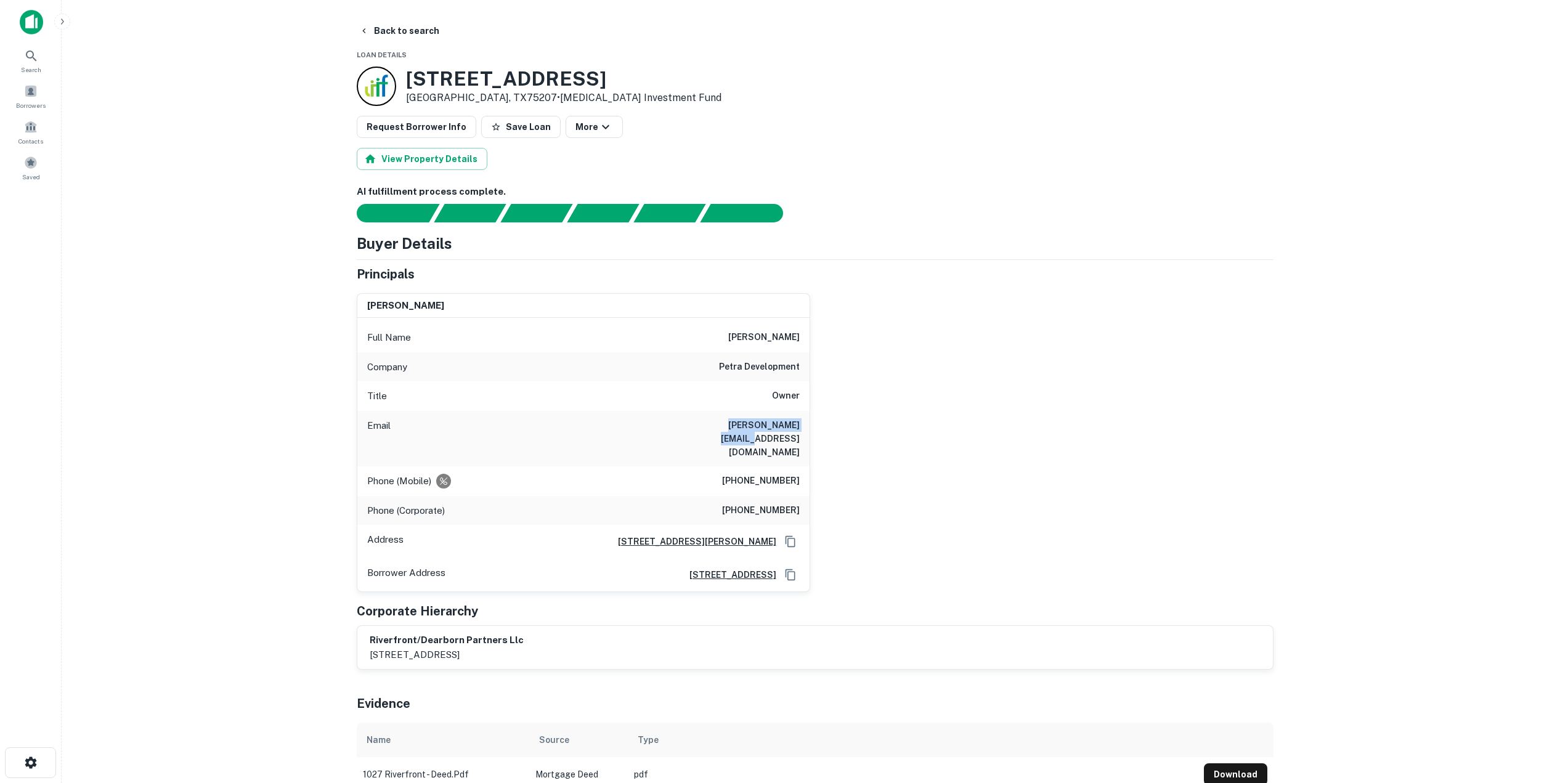
drag, startPoint x: 705, startPoint y: 424, endPoint x: 810, endPoint y: 432, distance: 105.3
click at [810, 432] on div "[PERSON_NAME] Full Name [PERSON_NAME] Company petra development Title Owner Ema…" at bounding box center [810, 438] width 927 height 309
copy h6 "[PERSON_NAME][EMAIL_ADDRESS][DOMAIN_NAME]"
drag, startPoint x: 377, startPoint y: 32, endPoint x: 374, endPoint y: 38, distance: 6.7
click at [377, 32] on button "Back to search" at bounding box center [399, 31] width 90 height 22
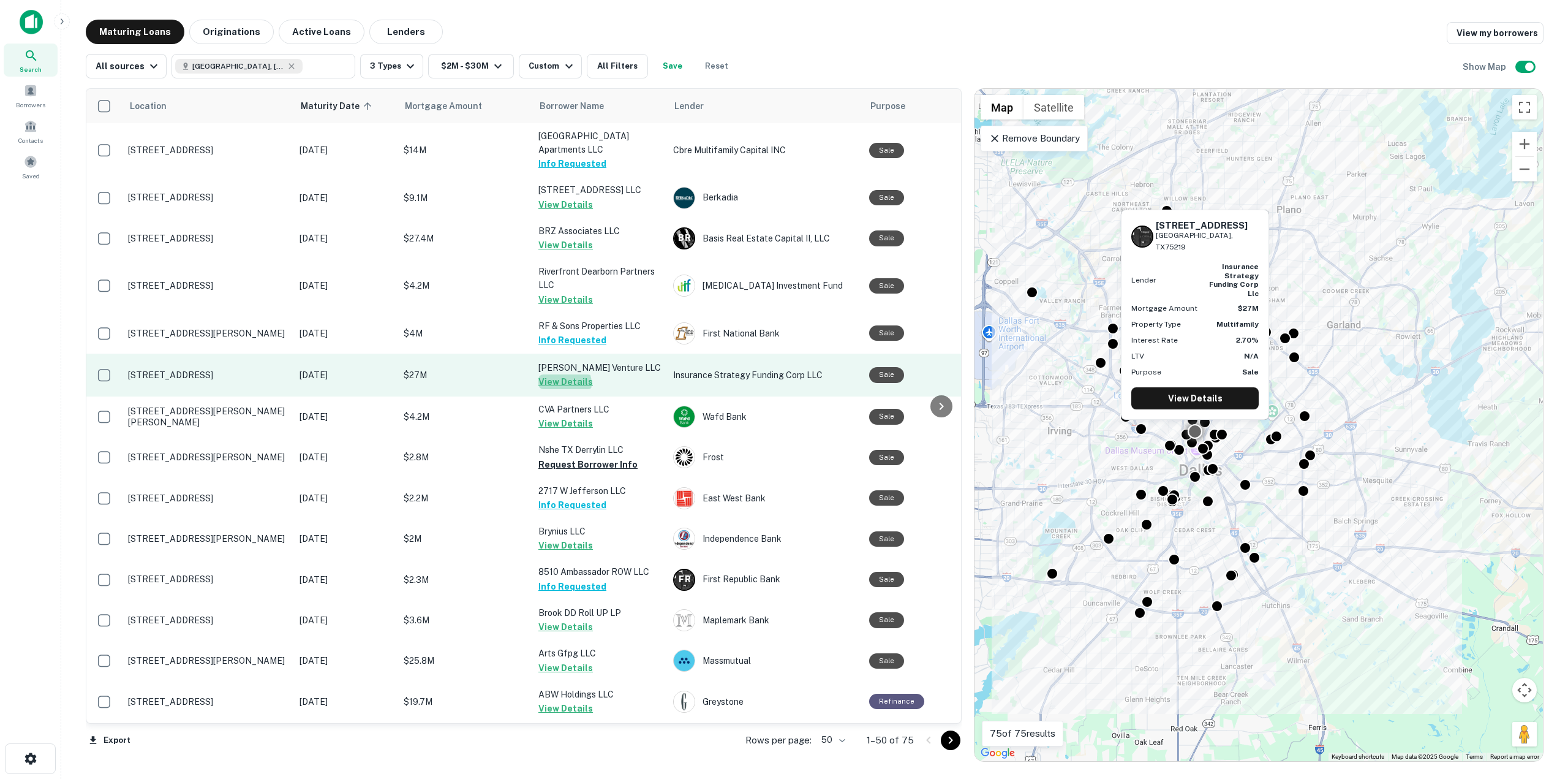
click at [563, 383] on button "View Details" at bounding box center [566, 381] width 55 height 15
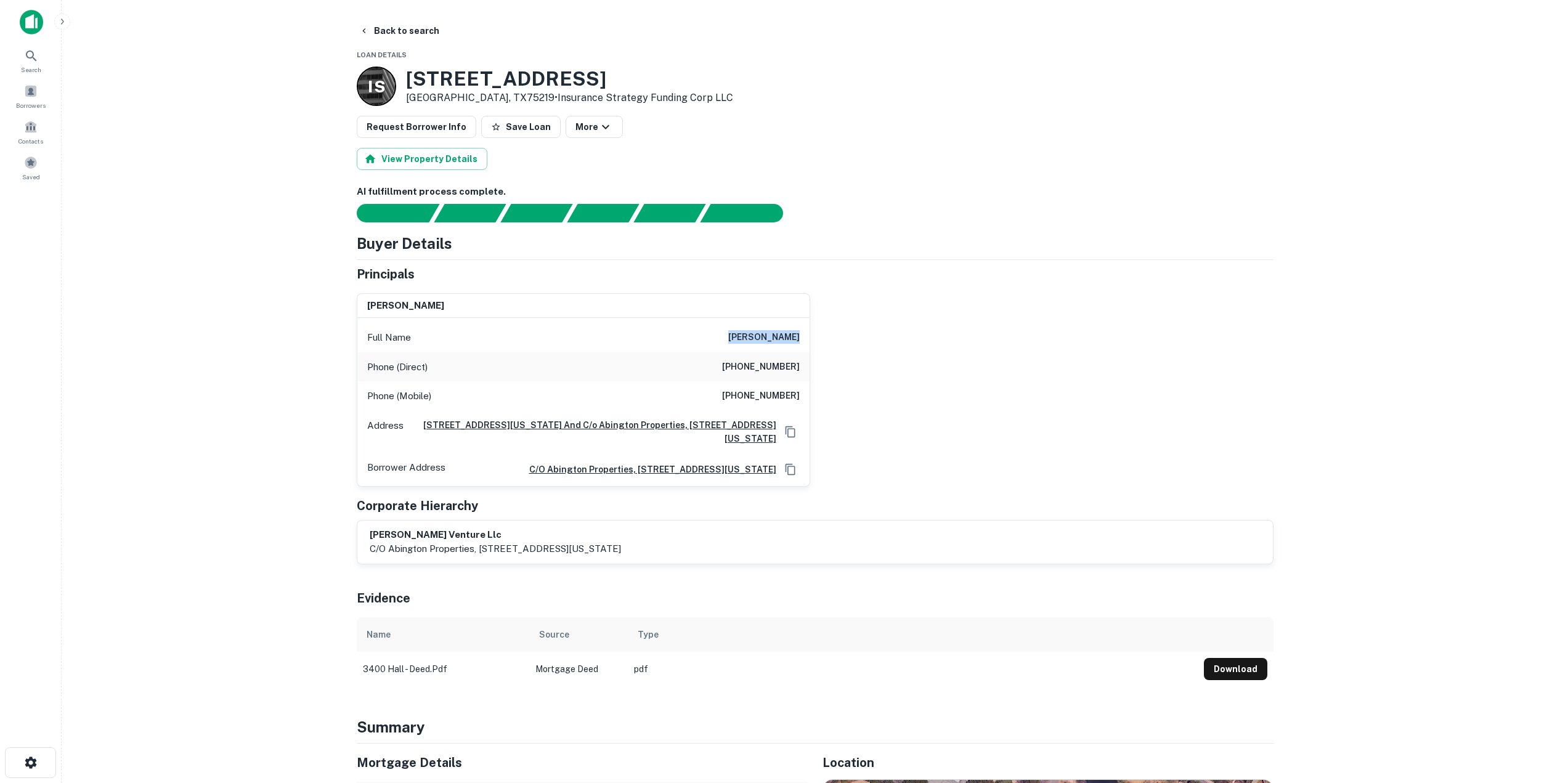
drag, startPoint x: 738, startPoint y: 331, endPoint x: 813, endPoint y: 339, distance: 75.4
click at [813, 339] on div "[PERSON_NAME] Full Name [PERSON_NAME] Phone (Direct) [PHONE_NUMBER] Phone (Mobi…" at bounding box center [810, 385] width 927 height 203
copy h6 "[PERSON_NAME]"
drag, startPoint x: 740, startPoint y: 367, endPoint x: 809, endPoint y: 381, distance: 70.4
click at [809, 381] on div "Phone (Direct) [PHONE_NUMBER]" at bounding box center [583, 367] width 452 height 29
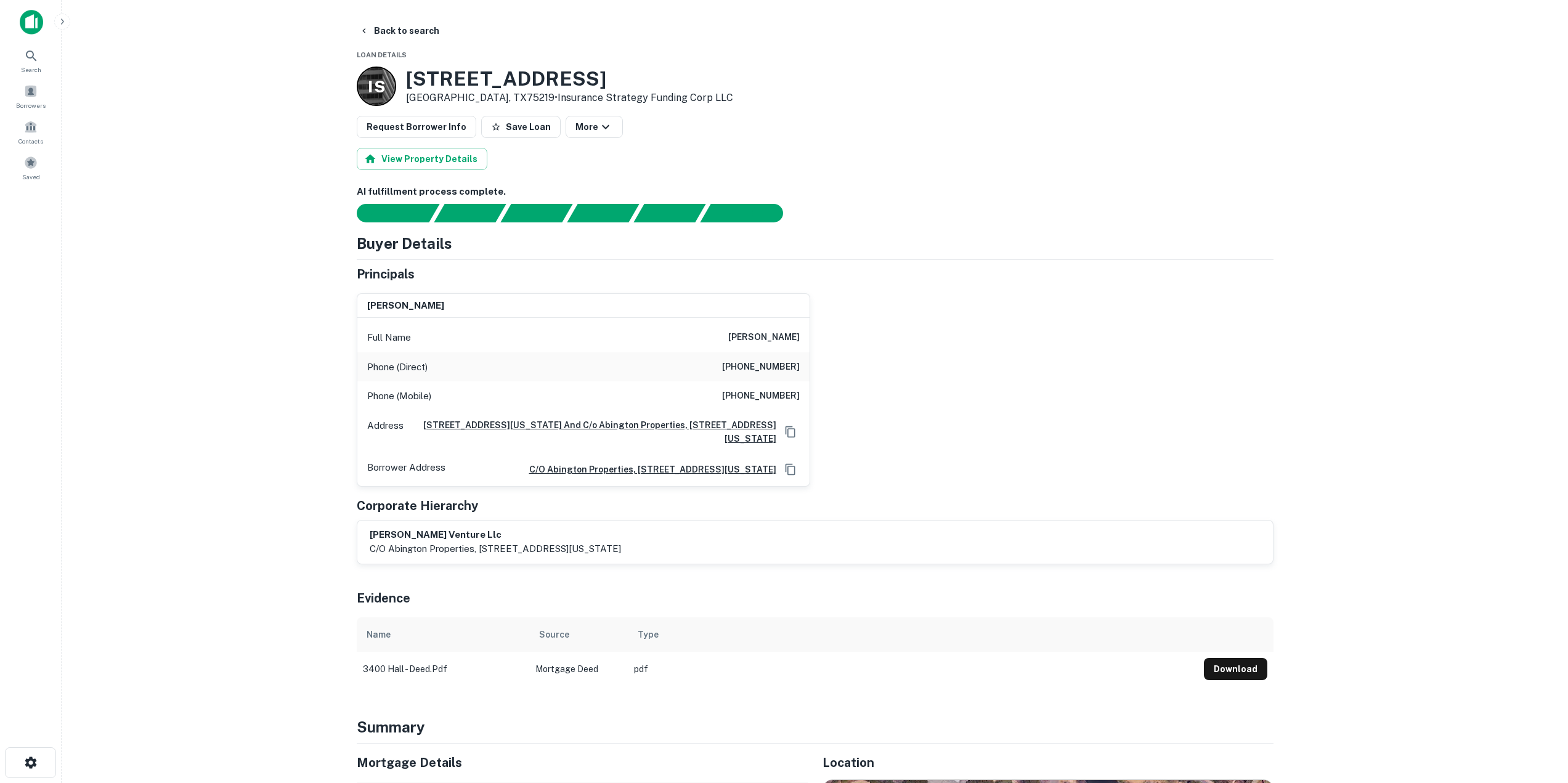
click at [715, 373] on div "Phone (Direct) [PHONE_NUMBER]" at bounding box center [583, 367] width 452 height 29
drag, startPoint x: 727, startPoint y: 368, endPoint x: 803, endPoint y: 369, distance: 76.0
click at [803, 369] on div "Phone (Direct) [PHONE_NUMBER]" at bounding box center [583, 367] width 452 height 29
copy h6 "[PHONE_NUMBER]"
drag, startPoint x: 732, startPoint y: 399, endPoint x: 803, endPoint y: 399, distance: 71.0
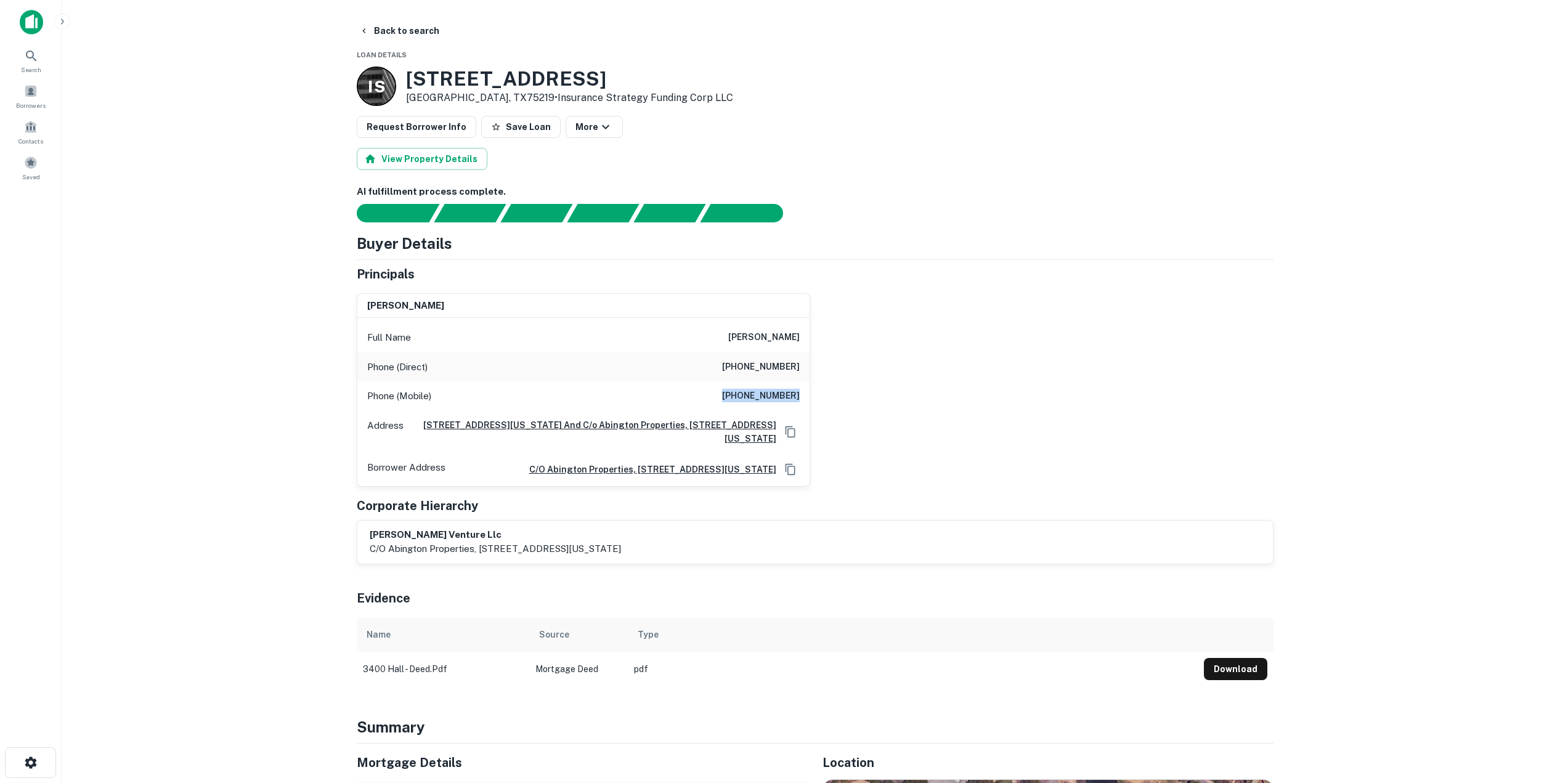
click at [803, 399] on div "Phone (Mobile) [PHONE_NUMBER]" at bounding box center [583, 396] width 452 height 29
copy h6 "[PHONE_NUMBER]"
click at [385, 35] on button "Back to search" at bounding box center [399, 31] width 90 height 22
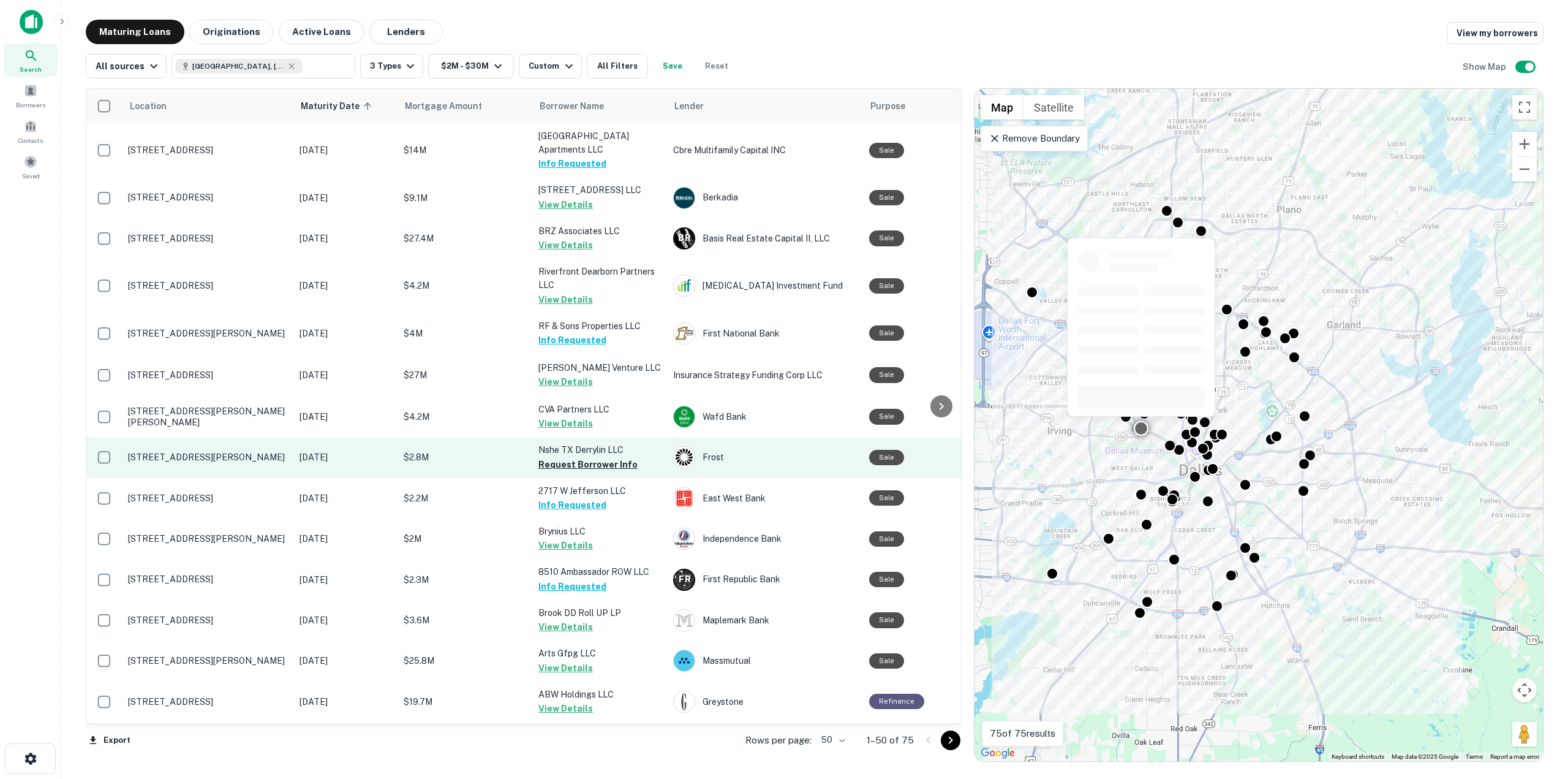
scroll to position [62, 0]
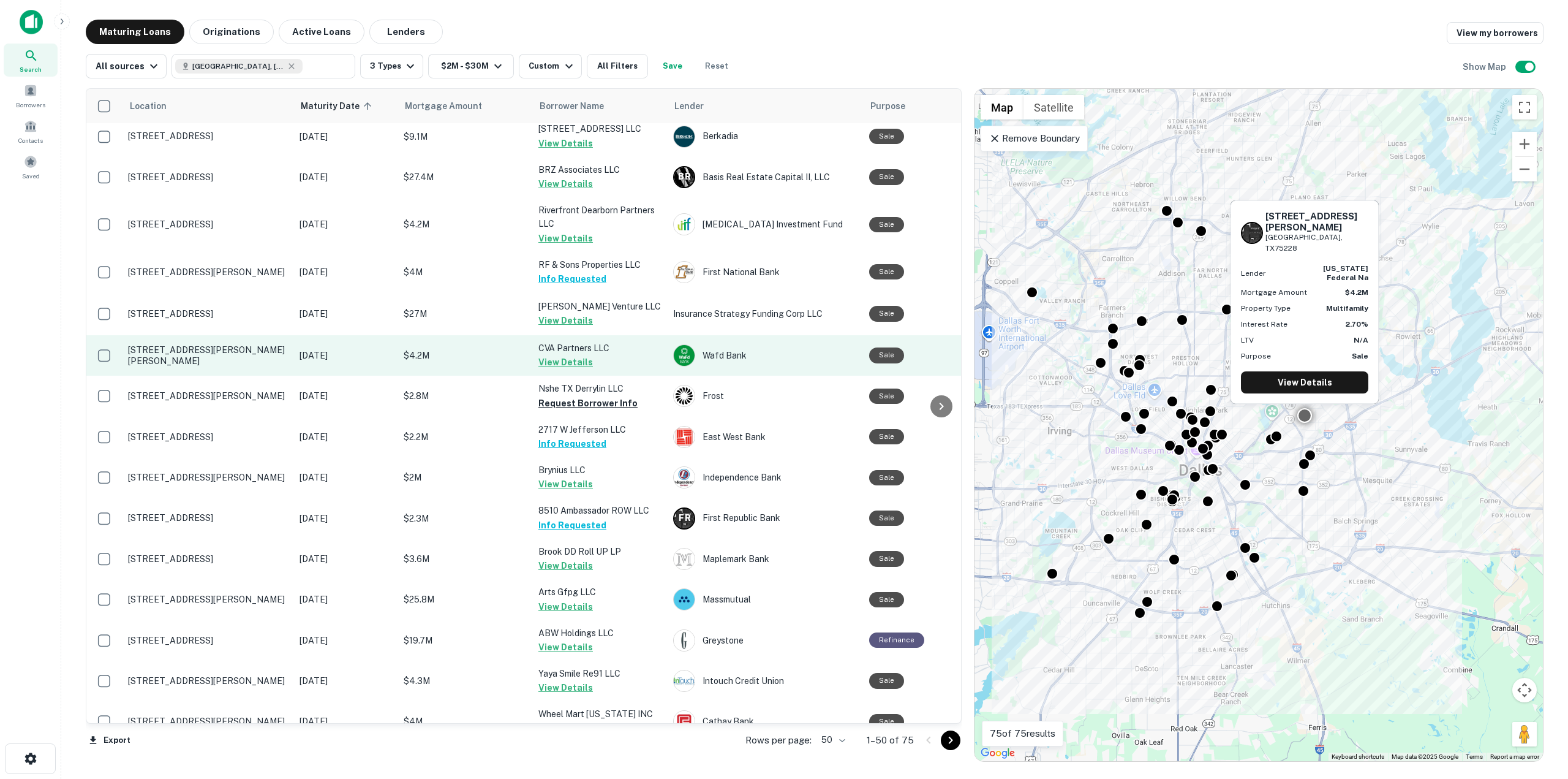
click at [569, 361] on button "View Details" at bounding box center [566, 361] width 55 height 15
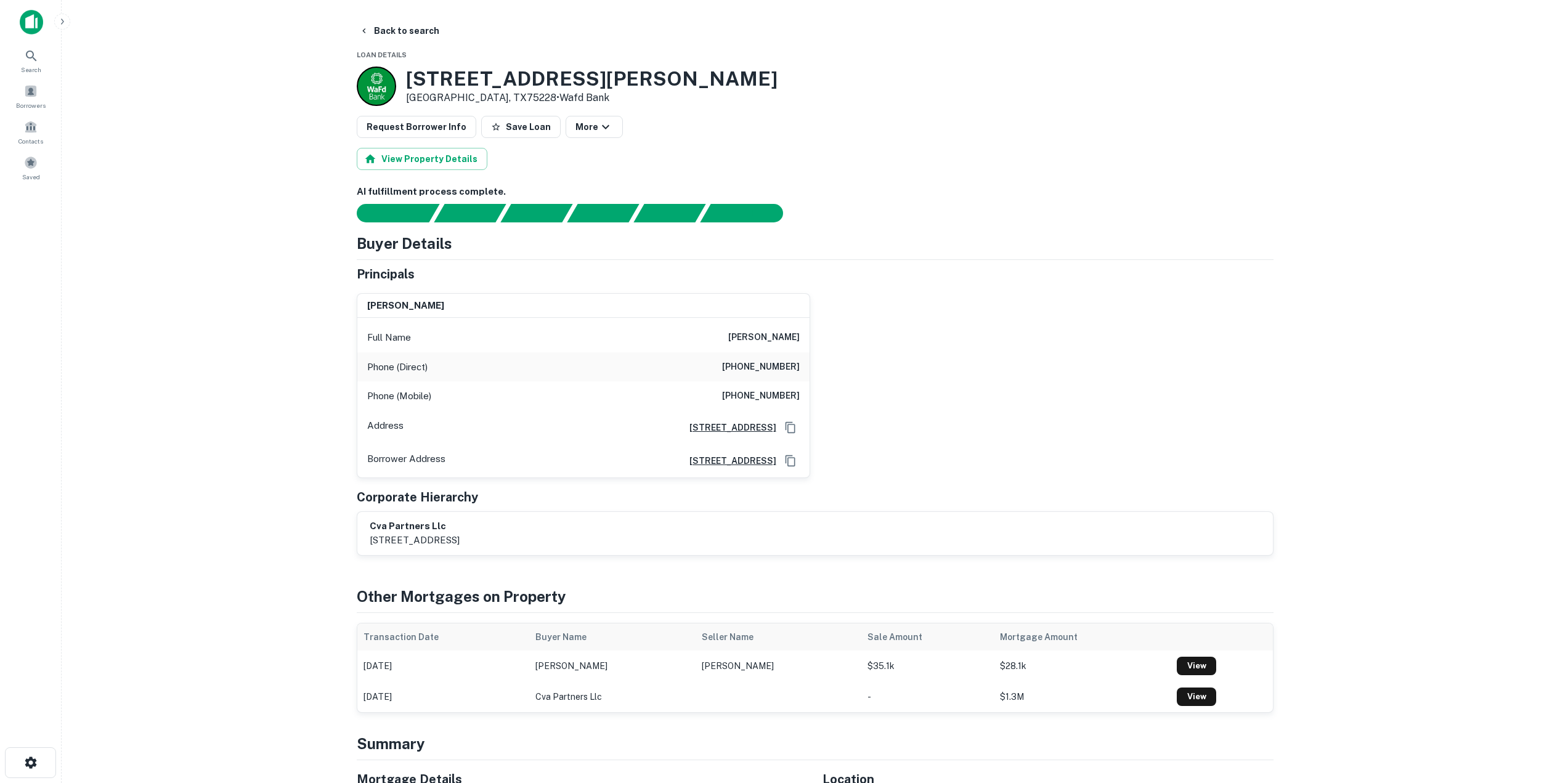
drag, startPoint x: 723, startPoint y: 336, endPoint x: 803, endPoint y: 342, distance: 80.2
click at [803, 342] on div "Full Name [PERSON_NAME]" at bounding box center [583, 338] width 452 height 29
copy h6 "[PERSON_NAME]"
drag, startPoint x: 720, startPoint y: 365, endPoint x: 799, endPoint y: 373, distance: 79.4
click at [799, 373] on div "Phone (Direct) [PHONE_NUMBER]" at bounding box center [583, 367] width 452 height 29
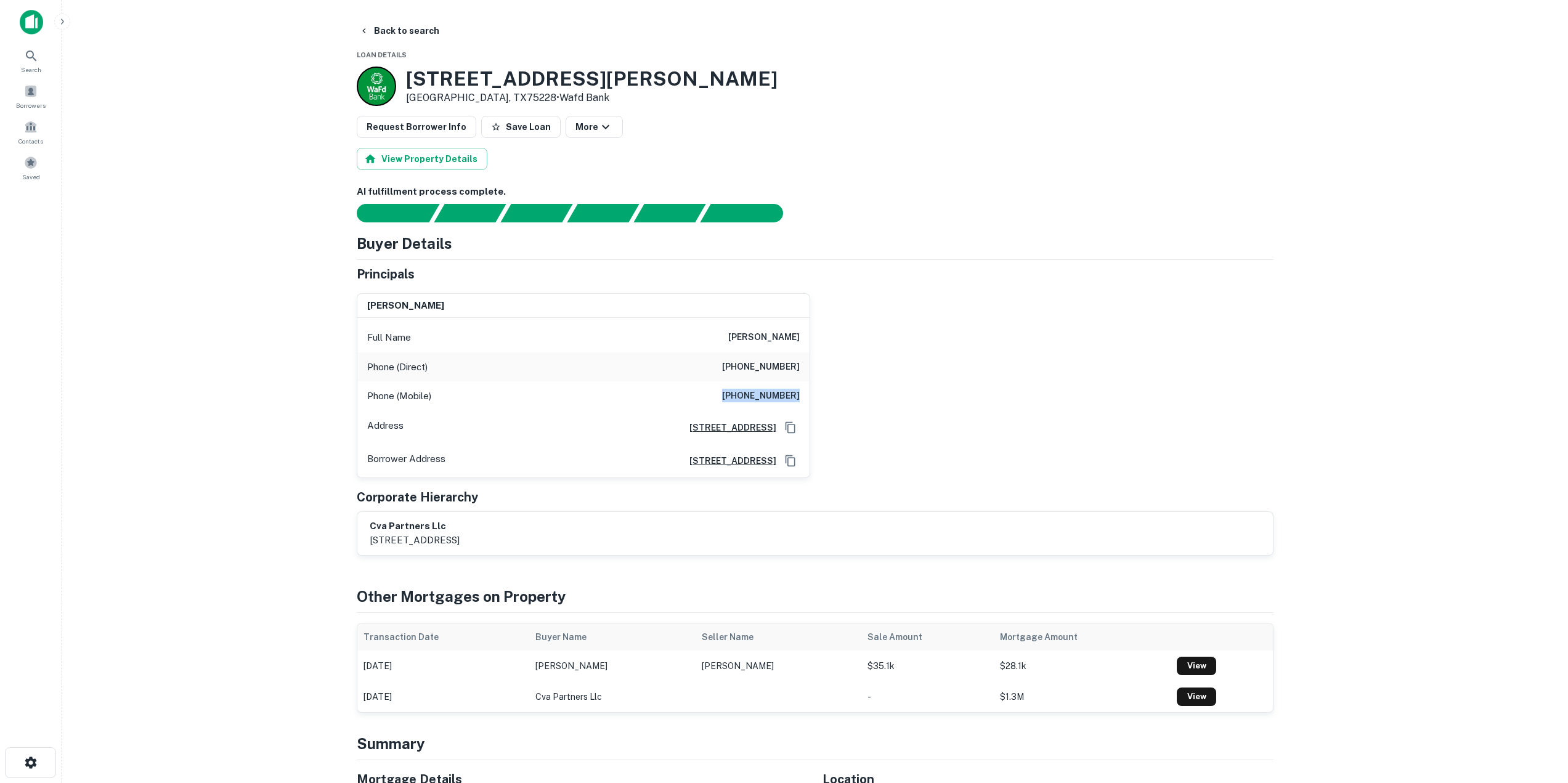
drag, startPoint x: 726, startPoint y: 395, endPoint x: 802, endPoint y: 394, distance: 76.0
click at [802, 394] on div "Phone (Mobile) [PHONE_NUMBER]" at bounding box center [583, 396] width 452 height 29
click at [397, 28] on button "Back to search" at bounding box center [399, 31] width 90 height 22
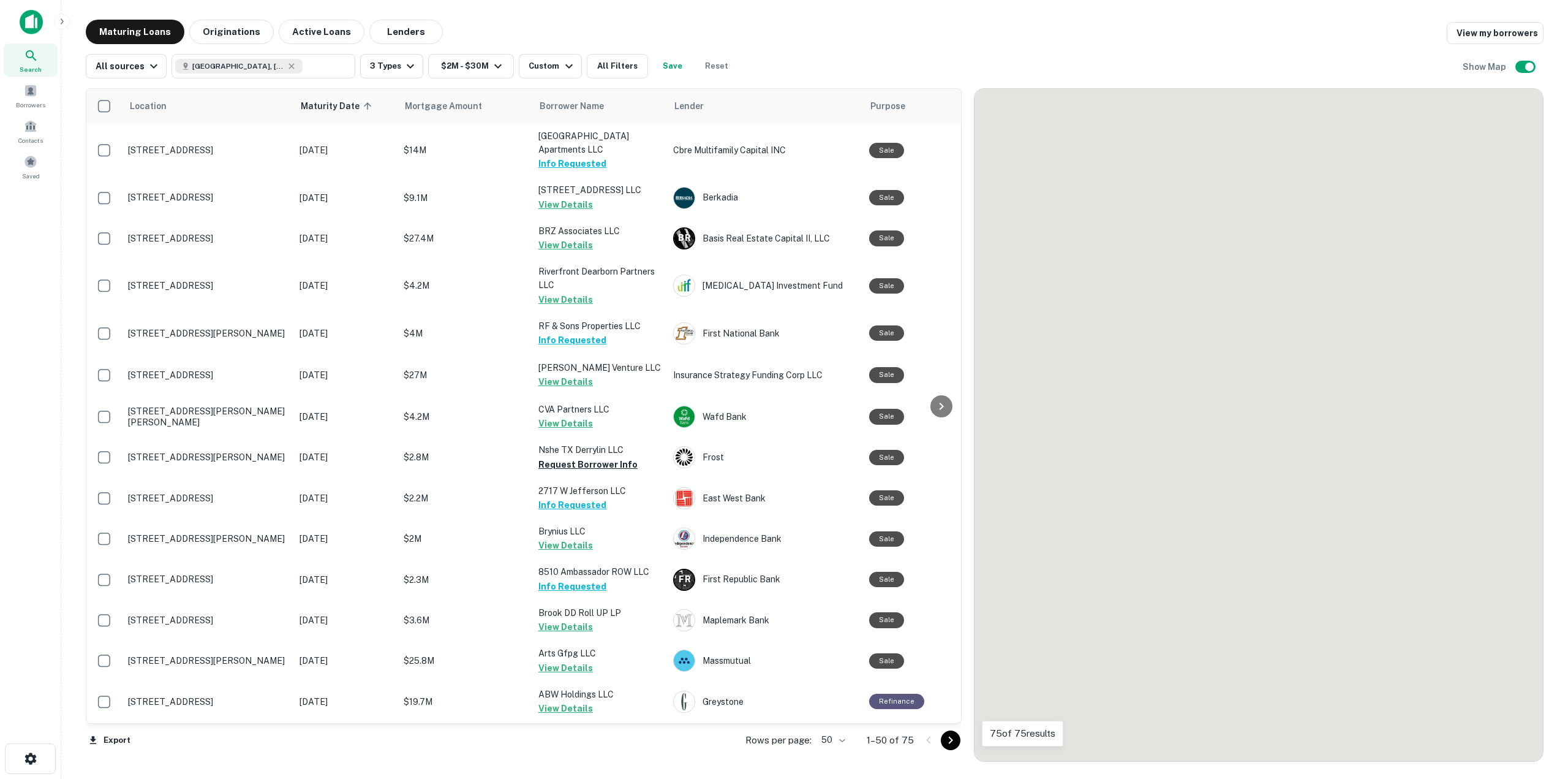
scroll to position [62, 0]
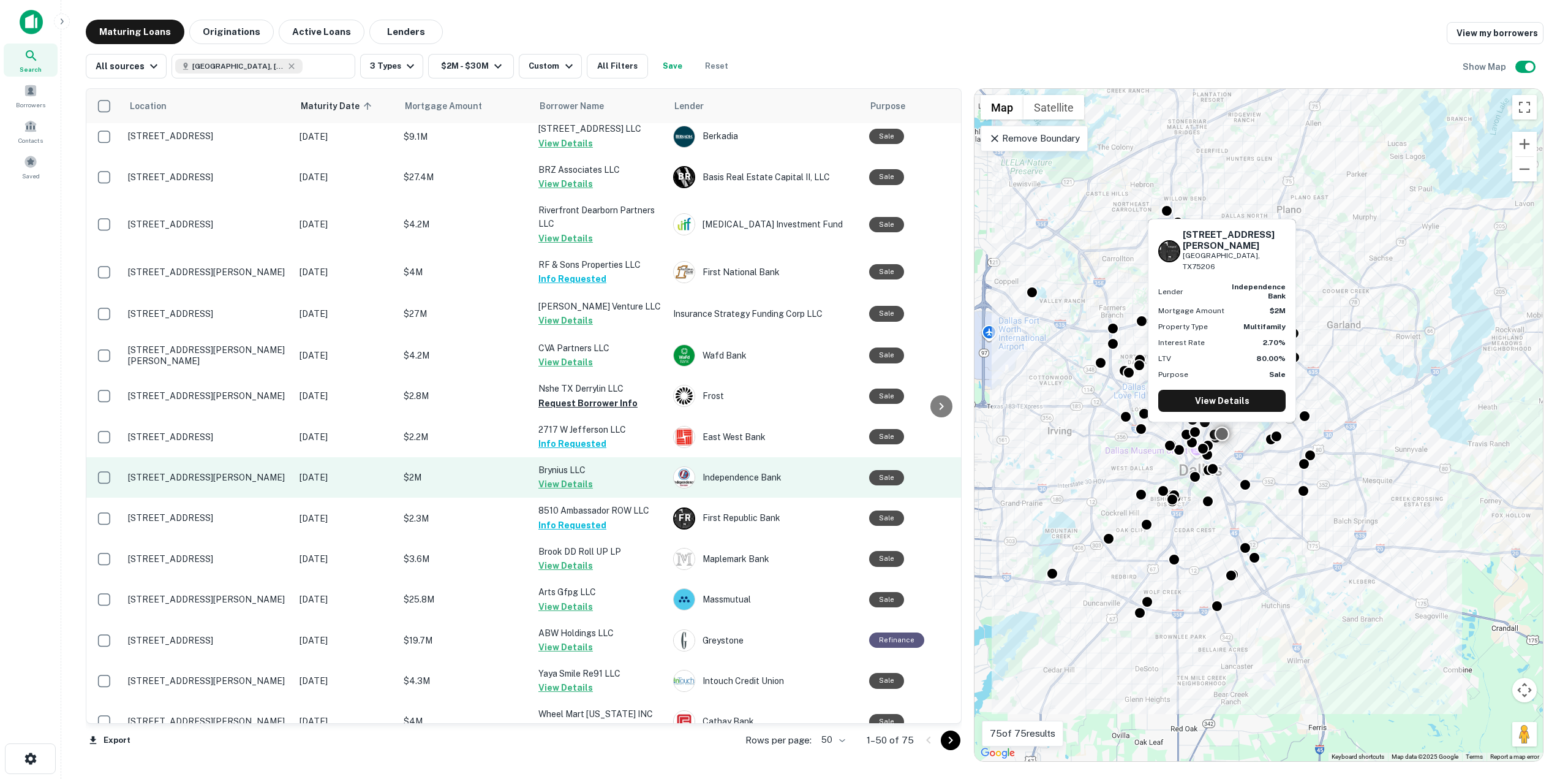
click at [553, 487] on button "View Details" at bounding box center [566, 484] width 55 height 15
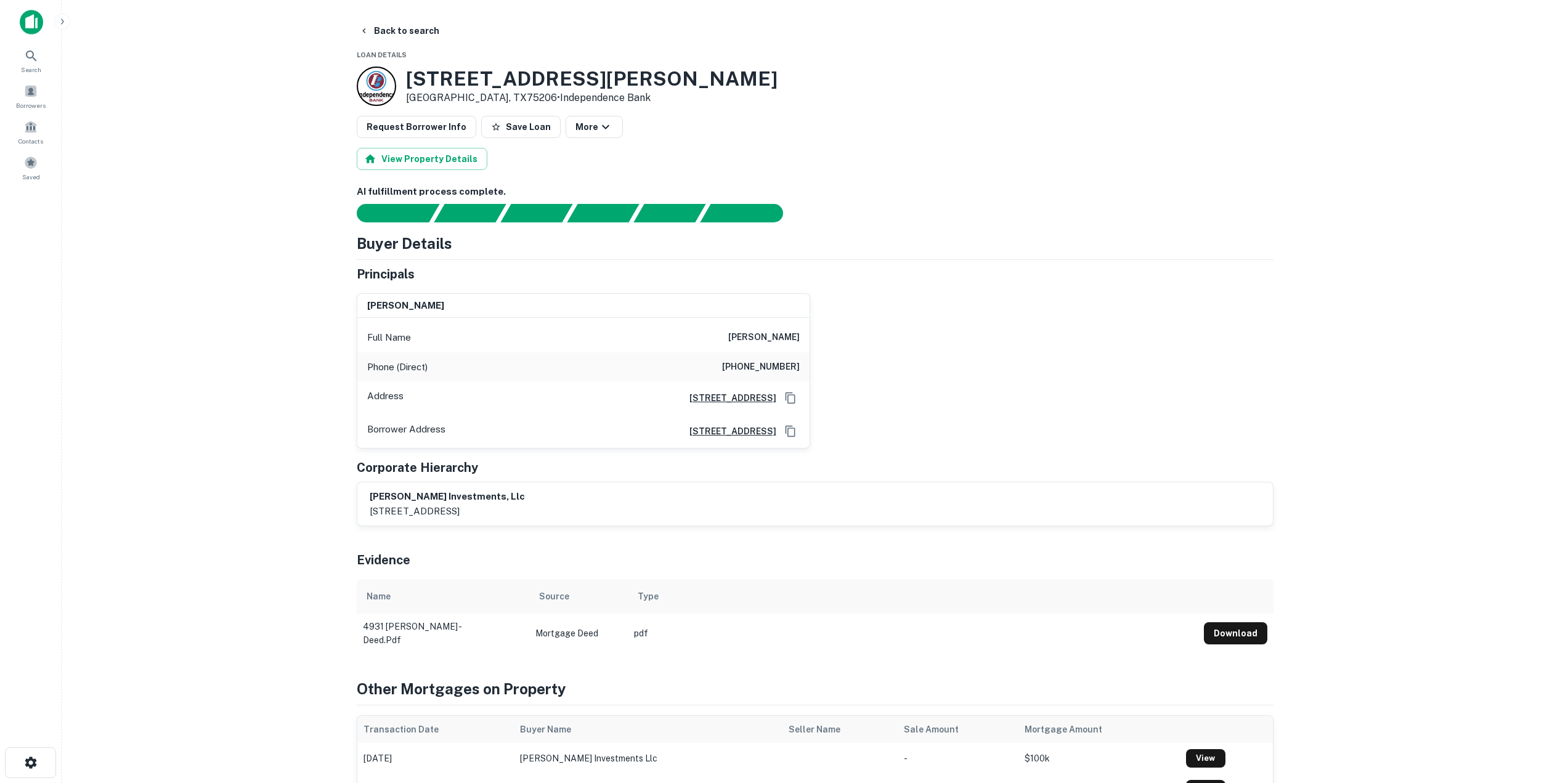
drag, startPoint x: 738, startPoint y: 335, endPoint x: 799, endPoint y: 342, distance: 61.4
click at [799, 342] on div "Full Name [PERSON_NAME]" at bounding box center [583, 338] width 452 height 29
drag, startPoint x: 731, startPoint y: 369, endPoint x: 814, endPoint y: 370, distance: 83.0
click at [814, 370] on div "[PERSON_NAME] Full Name [PERSON_NAME] Phone (Direct) [PHONE_NUMBER] Address [ST…" at bounding box center [810, 366] width 927 height 165
click at [388, 34] on button "Back to search" at bounding box center [399, 31] width 90 height 22
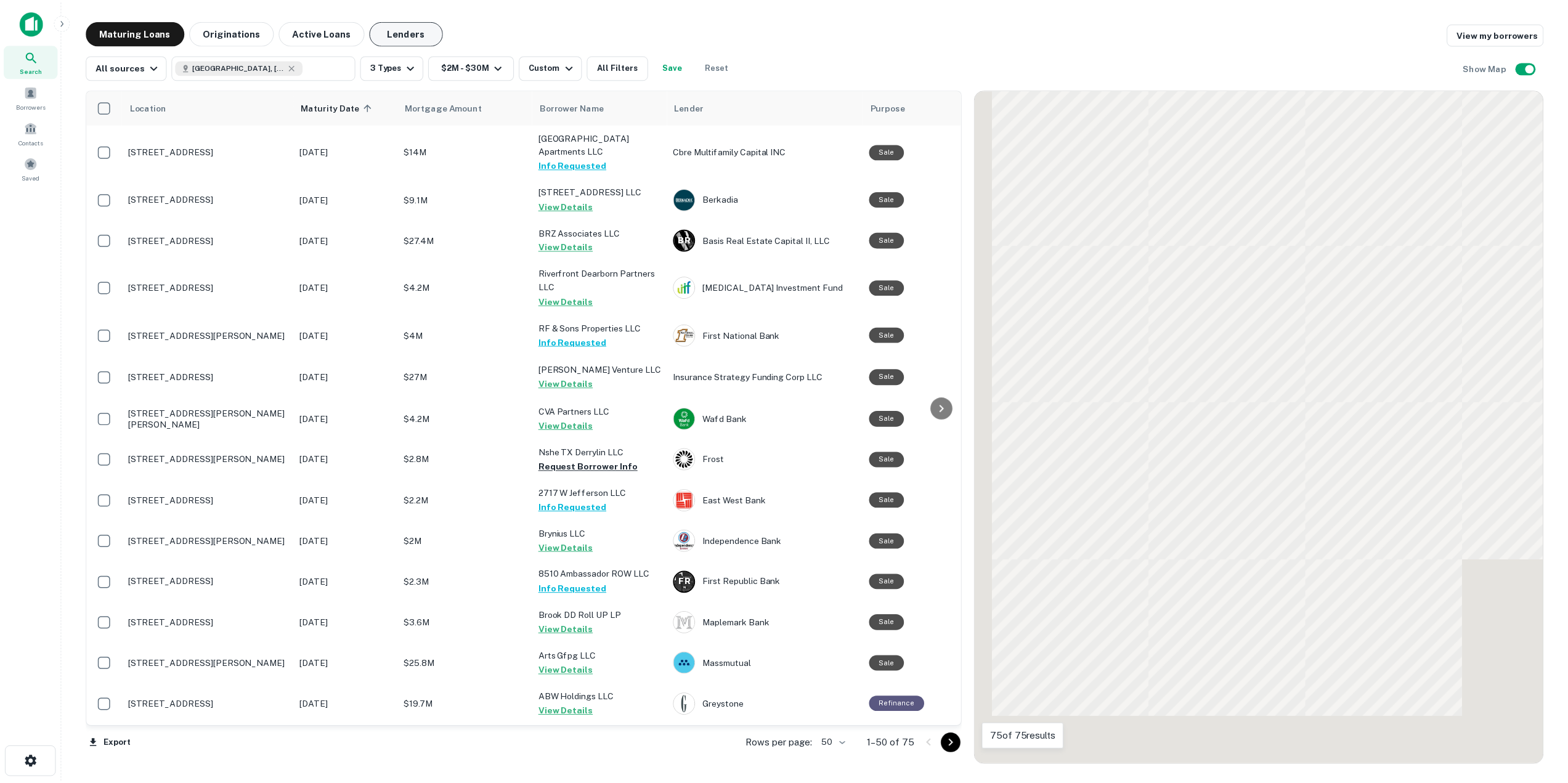
scroll to position [62, 0]
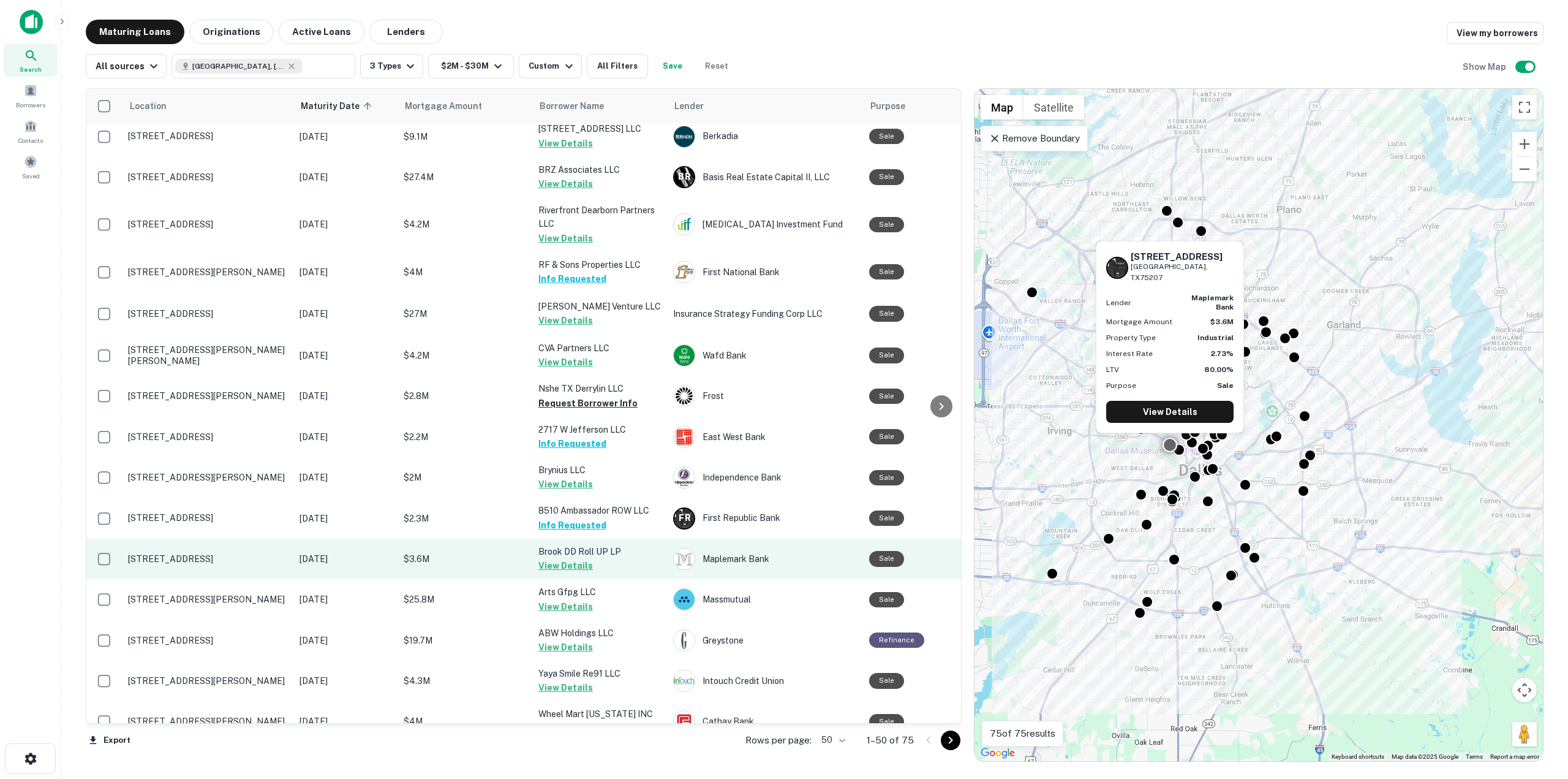
click at [541, 564] on button "View Details" at bounding box center [566, 565] width 55 height 15
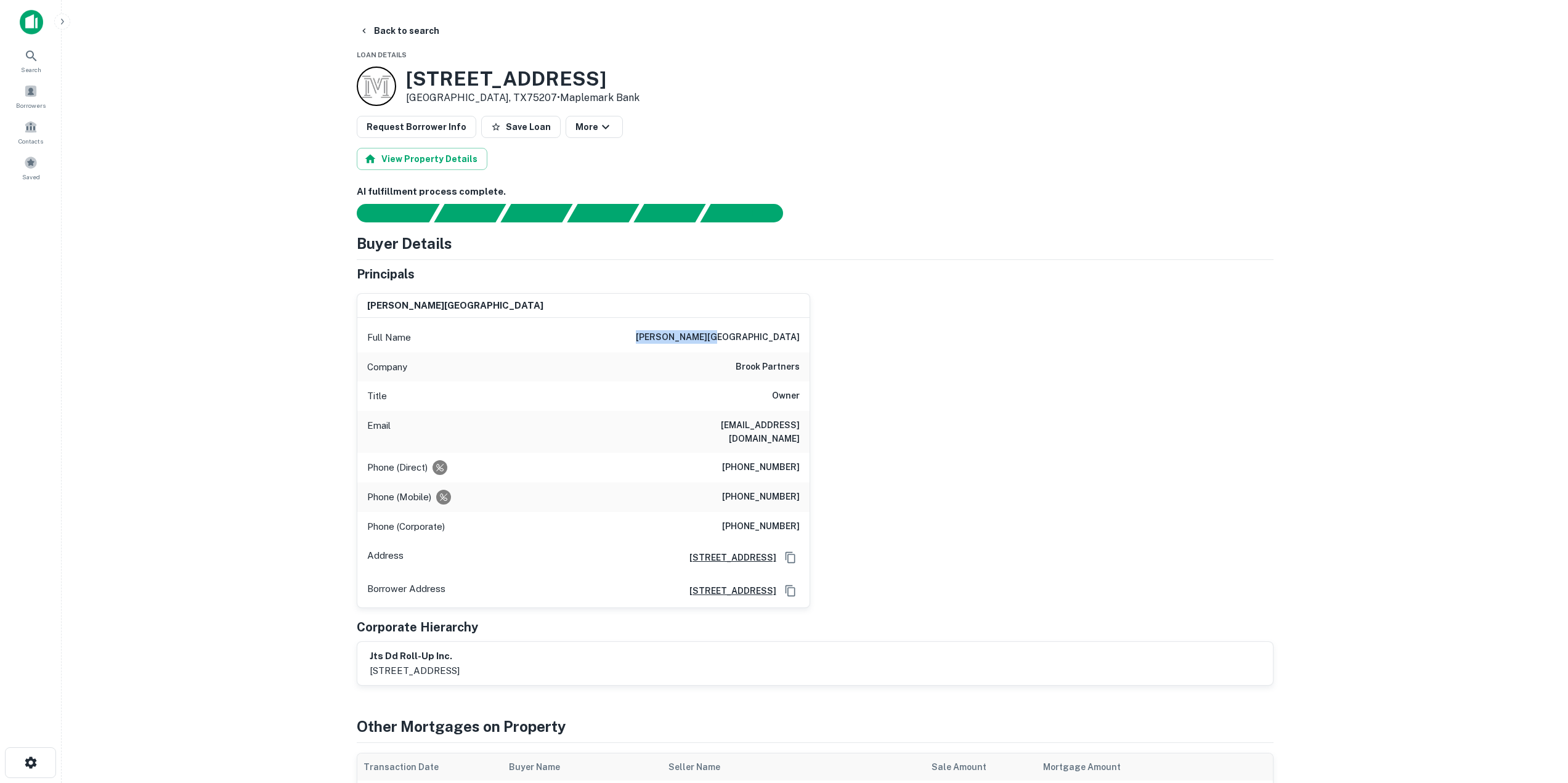
drag, startPoint x: 724, startPoint y: 338, endPoint x: 803, endPoint y: 344, distance: 79.2
click at [803, 344] on div "Full Name [PERSON_NAME][GEOGRAPHIC_DATA]" at bounding box center [583, 338] width 452 height 29
drag, startPoint x: 676, startPoint y: 430, endPoint x: 813, endPoint y: 429, distance: 137.0
click at [813, 429] on div "[PERSON_NAME] Full Name [PERSON_NAME] Company brook partners Title Owner Email …" at bounding box center [810, 446] width 927 height 325
drag, startPoint x: 737, startPoint y: 455, endPoint x: 799, endPoint y: 456, distance: 62.0
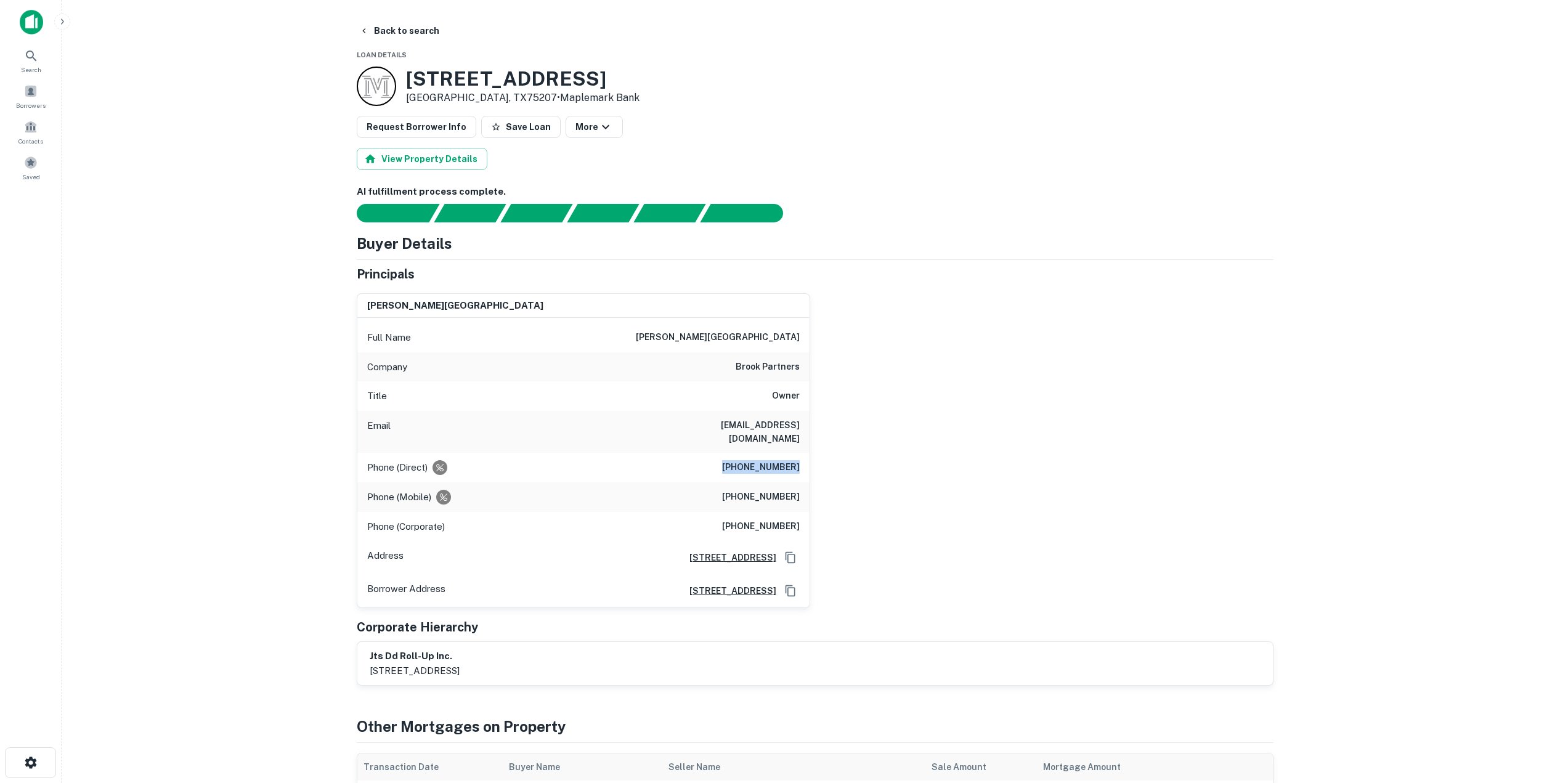
click at [799, 460] on h6 "[PHONE_NUMBER]" at bounding box center [761, 467] width 77 height 15
drag, startPoint x: 733, startPoint y: 482, endPoint x: 799, endPoint y: 484, distance: 66.0
click at [799, 490] on h6 "[PHONE_NUMBER]" at bounding box center [761, 497] width 77 height 15
drag, startPoint x: 739, startPoint y: 512, endPoint x: 801, endPoint y: 516, distance: 62.1
click at [801, 516] on div "Phone (Corporate) [PHONE_NUMBER]" at bounding box center [583, 526] width 452 height 29
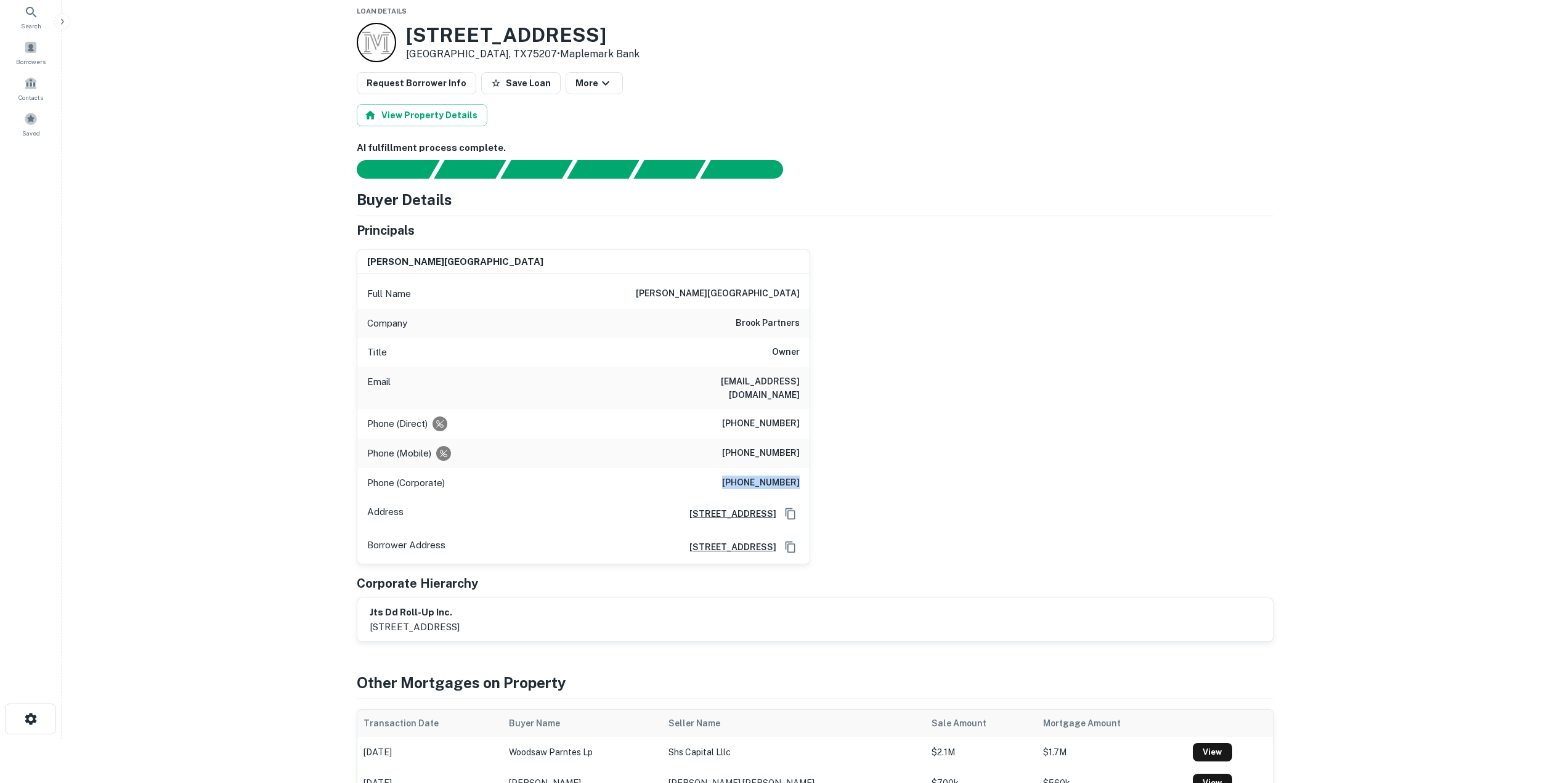
scroll to position [62, 0]
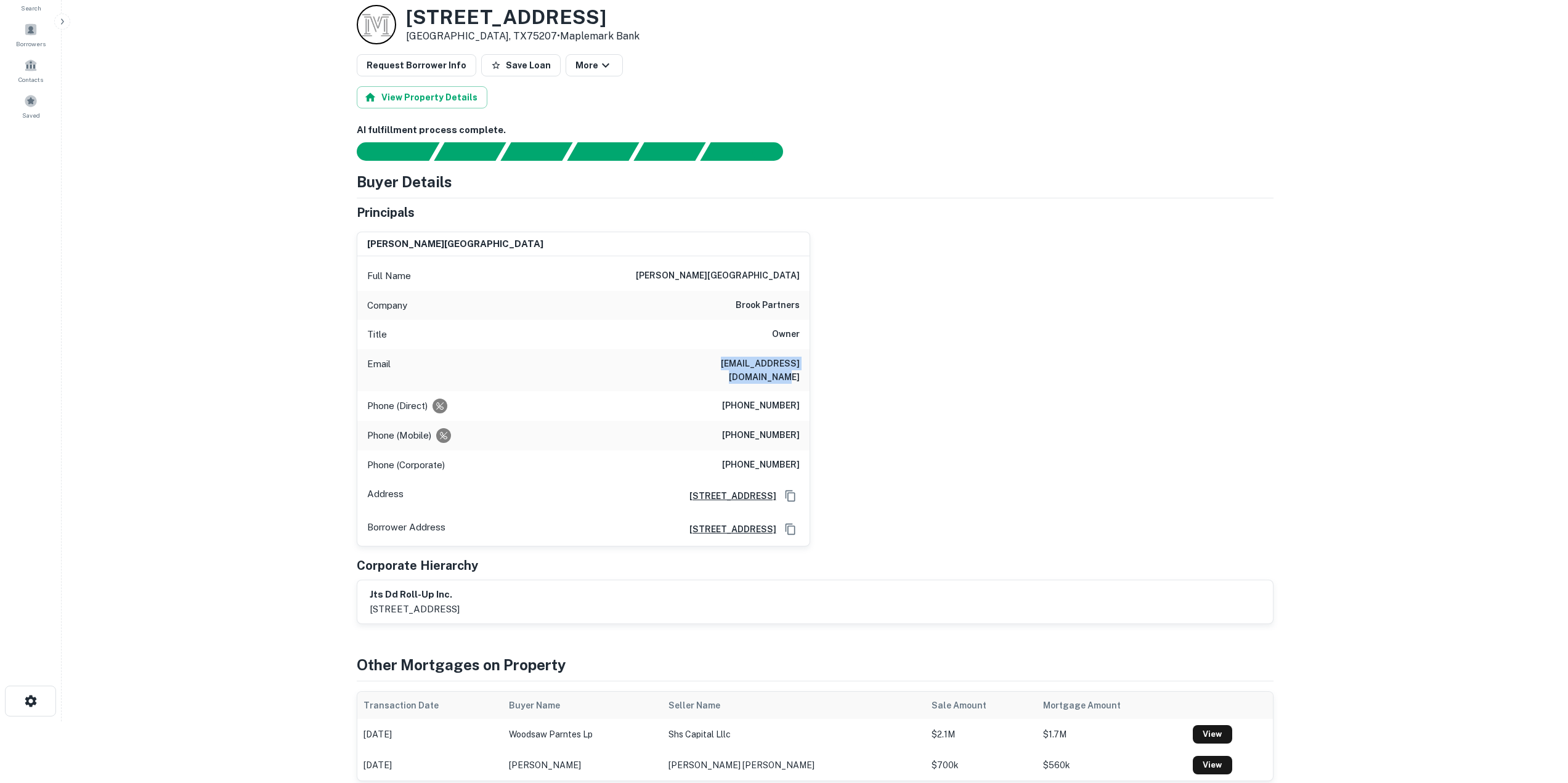
drag, startPoint x: 697, startPoint y: 370, endPoint x: 799, endPoint y: 364, distance: 102.2
click at [799, 364] on div "Email [EMAIL_ADDRESS][DOMAIN_NAME]" at bounding box center [583, 370] width 452 height 42
click at [901, 447] on div "[PERSON_NAME] Full Name [PERSON_NAME] Company brook partners Title Owner Email …" at bounding box center [810, 384] width 927 height 325
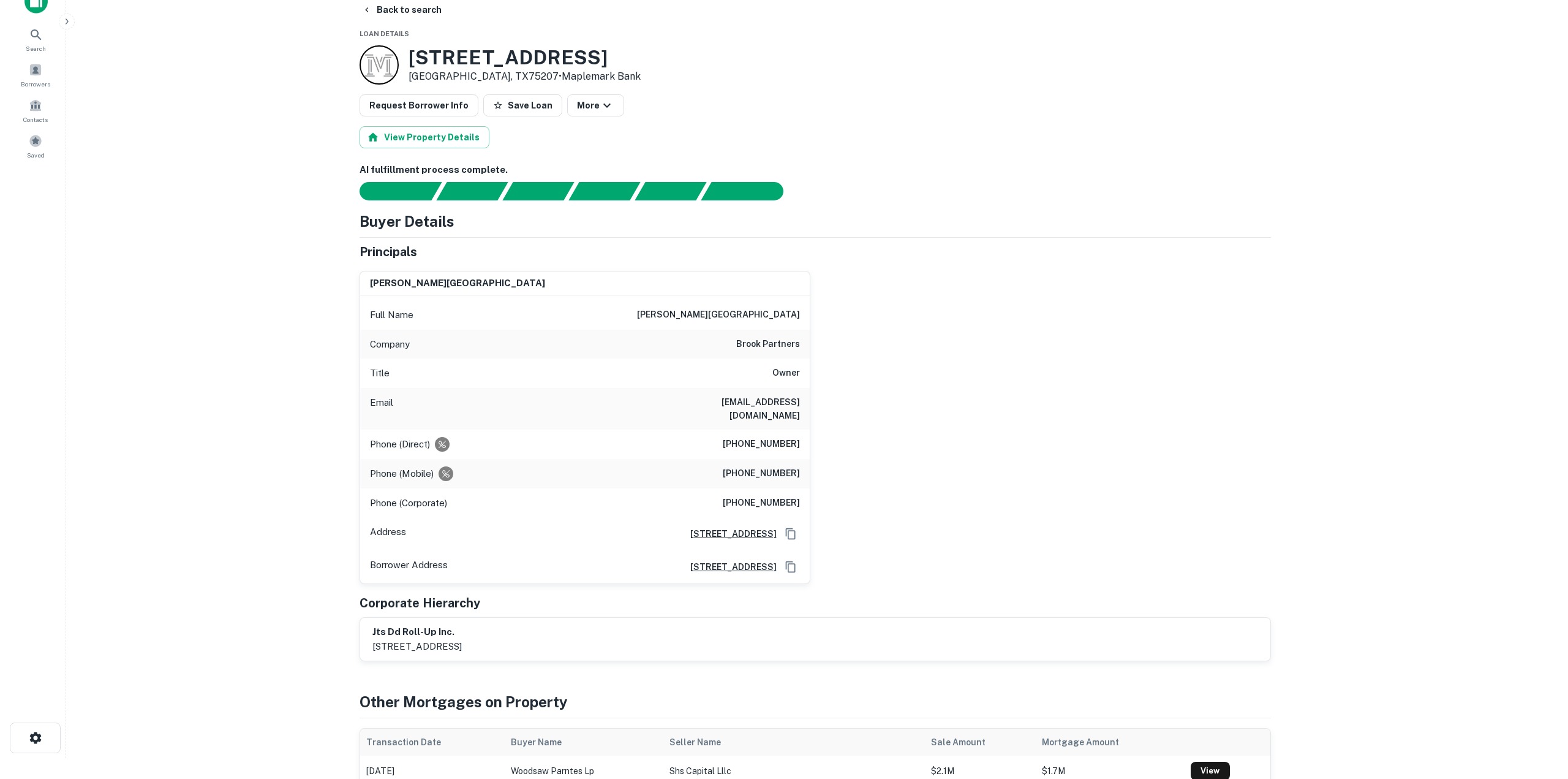
scroll to position [0, 0]
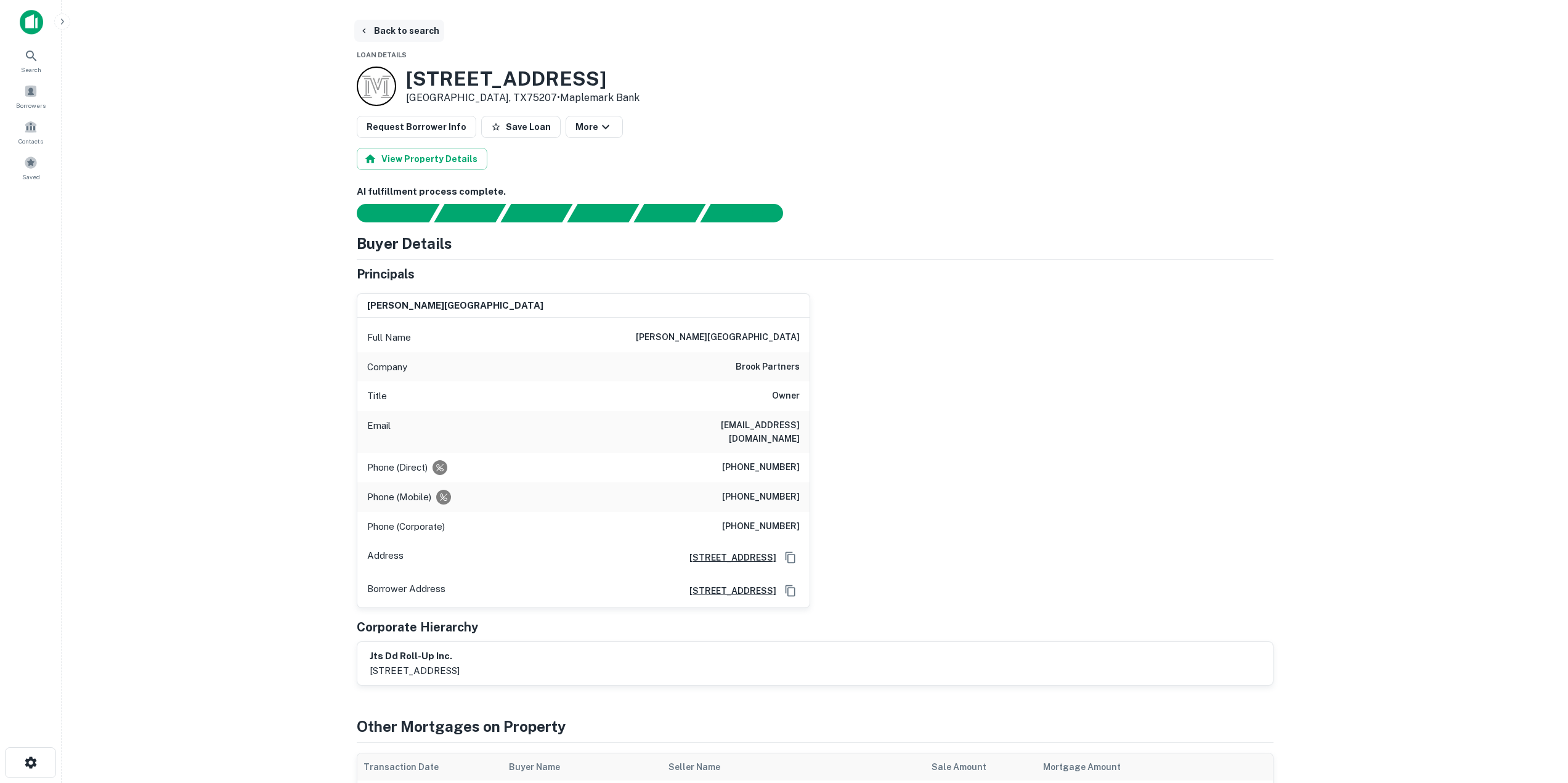
click at [385, 29] on button "Back to search" at bounding box center [399, 31] width 90 height 22
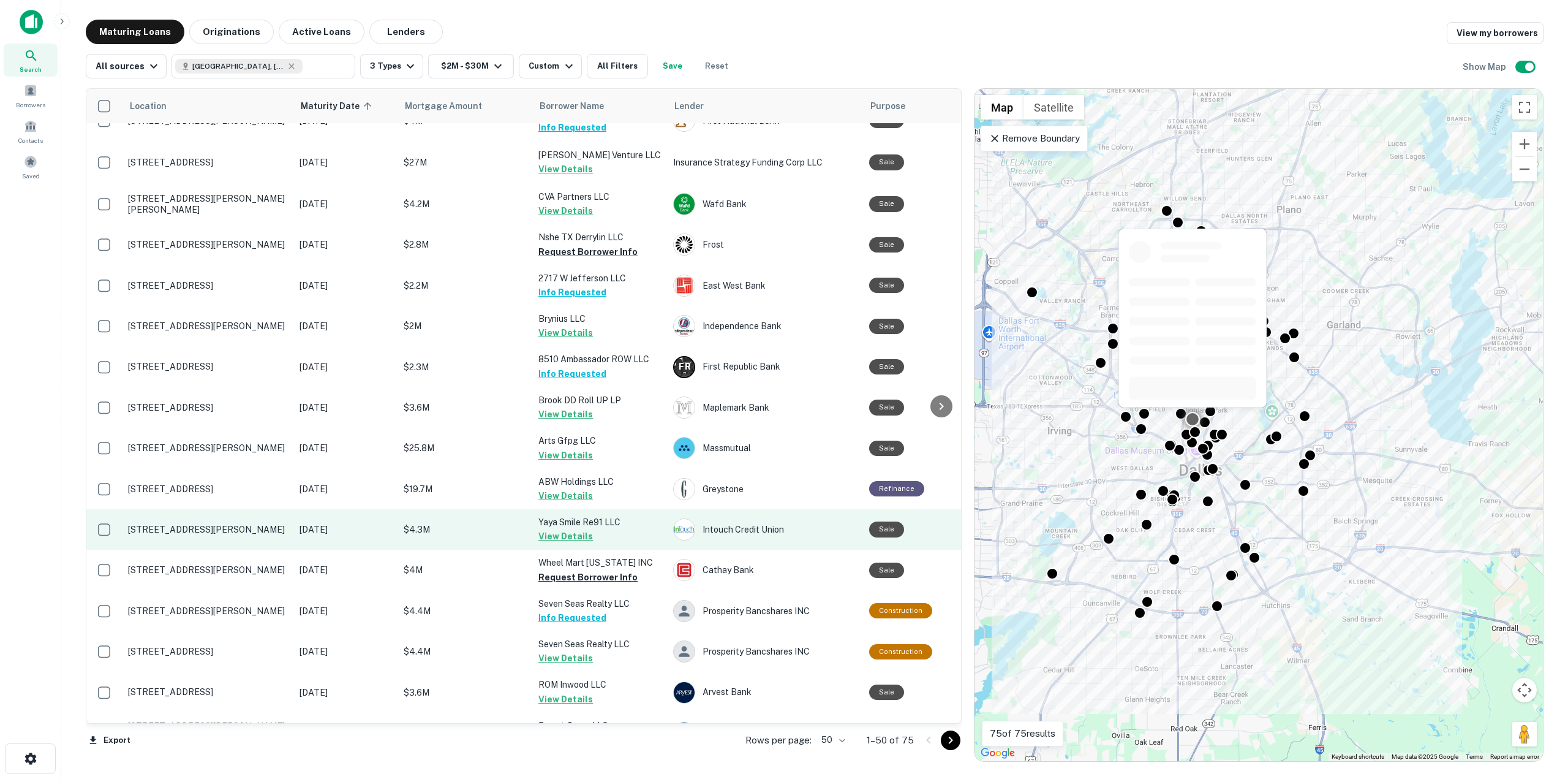
scroll to position [245, 0]
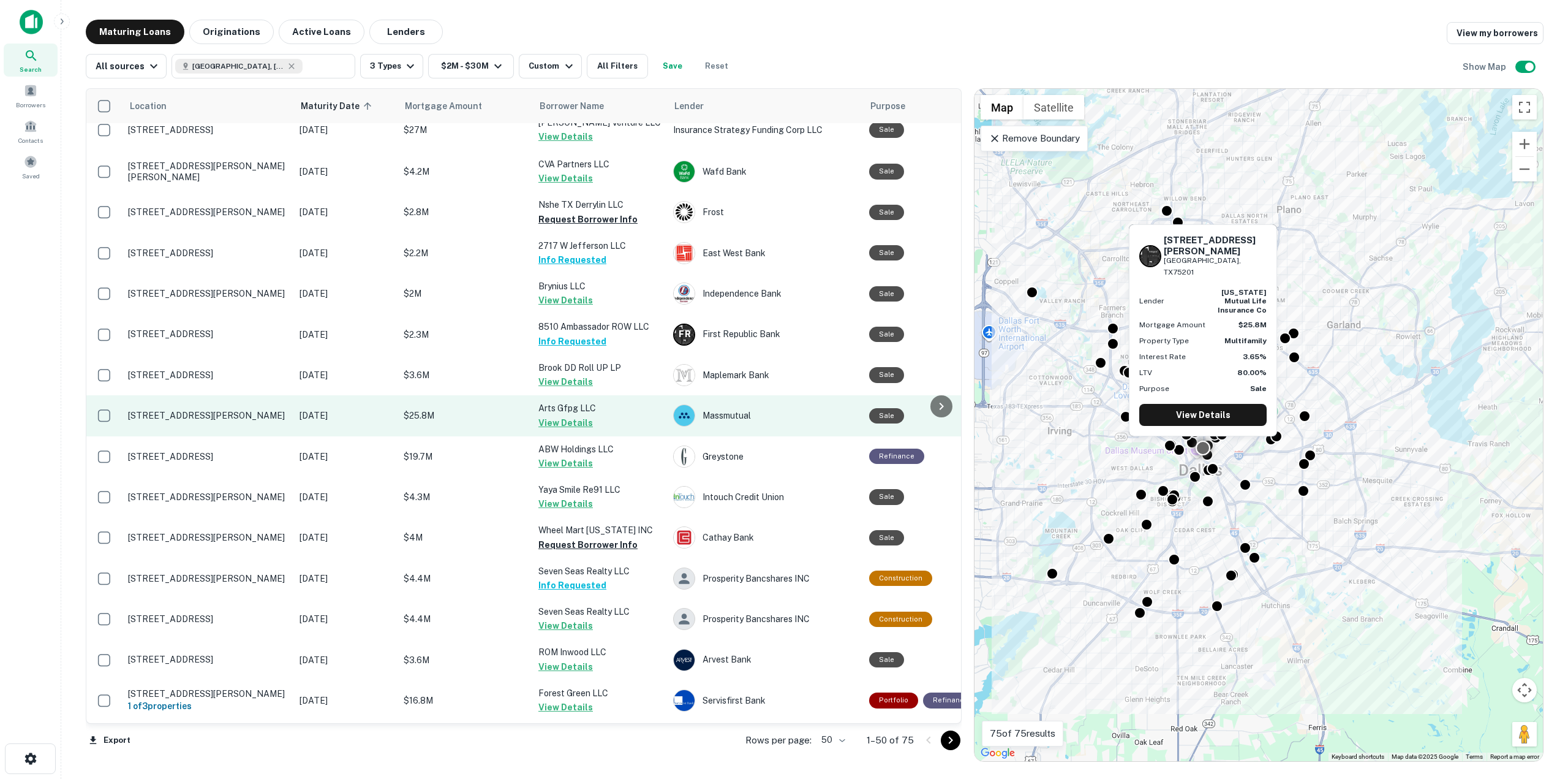
click at [556, 424] on button "View Details" at bounding box center [566, 422] width 55 height 15
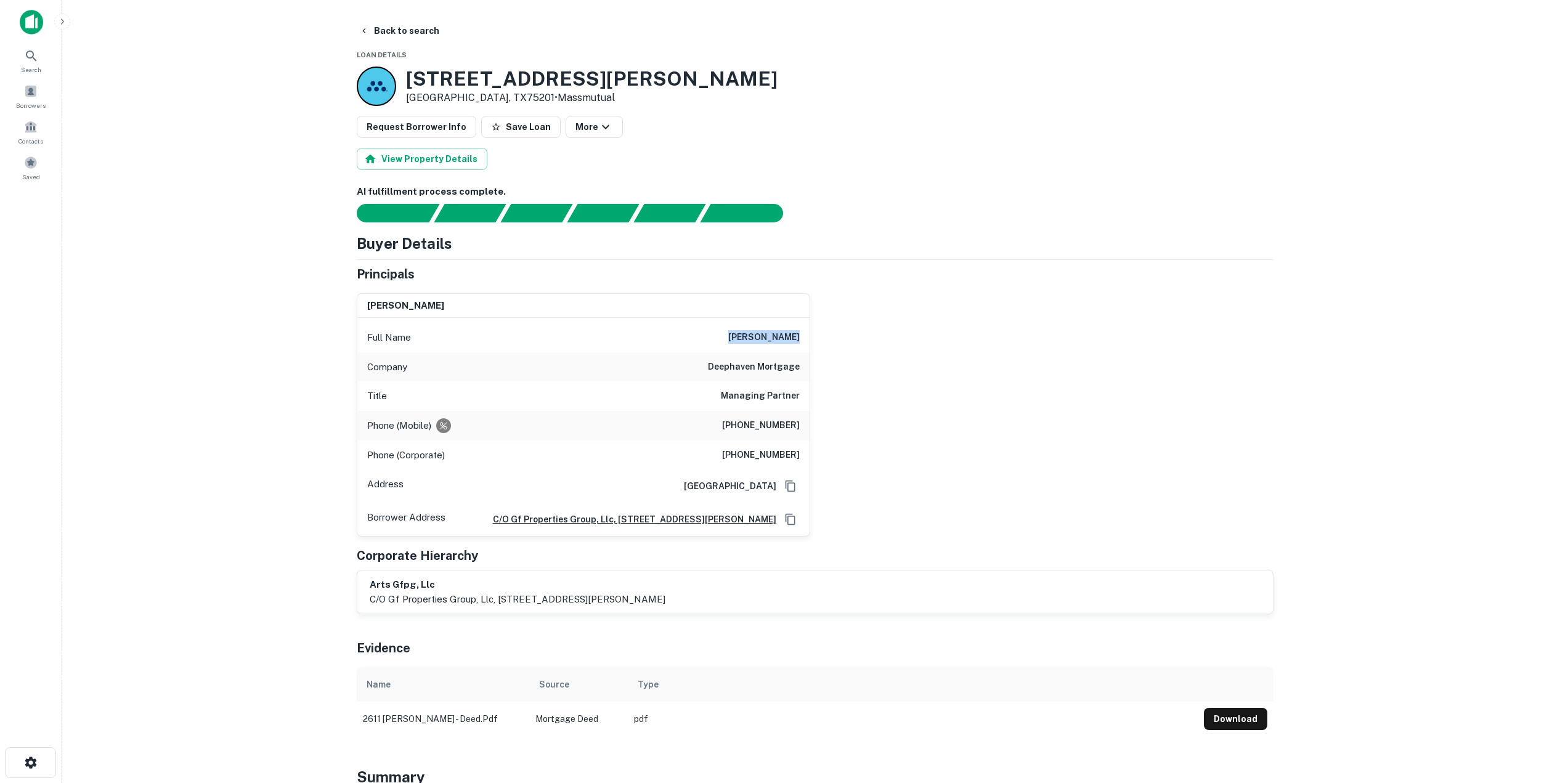
drag, startPoint x: 738, startPoint y: 336, endPoint x: 827, endPoint y: 347, distance: 89.7
click at [827, 347] on div "[PERSON_NAME] Full Name [PERSON_NAME] Company deephaven mortgage Title Managing…" at bounding box center [810, 410] width 927 height 254
drag, startPoint x: 735, startPoint y: 426, endPoint x: 802, endPoint y: 431, distance: 67.2
click at [802, 431] on div "Phone (Mobile) [PHONE_NUMBER]" at bounding box center [583, 426] width 452 height 29
drag, startPoint x: 736, startPoint y: 456, endPoint x: 800, endPoint y: 460, distance: 64.1
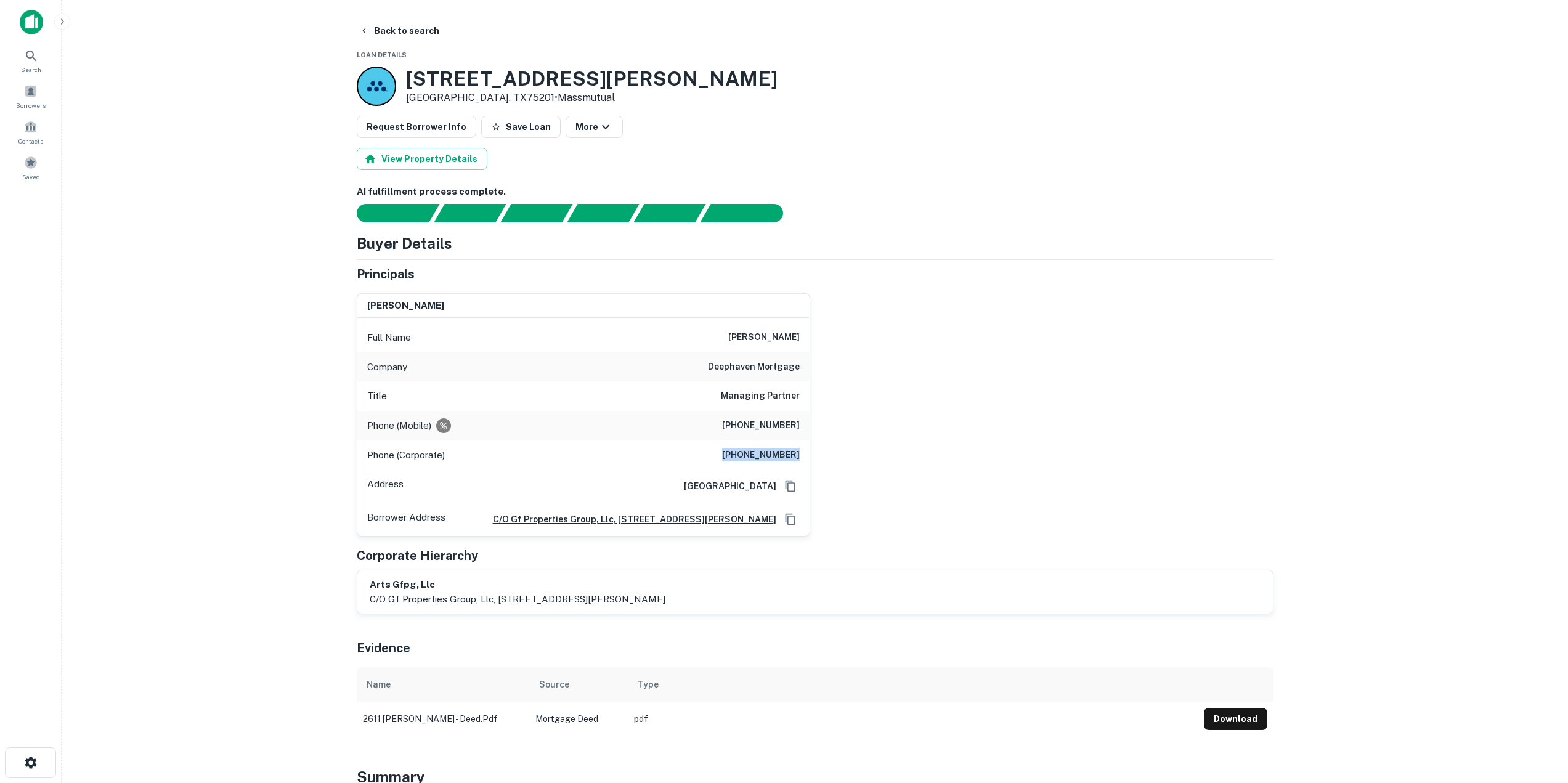
click at [800, 460] on div "Phone (Corporate) [PHONE_NUMBER]" at bounding box center [583, 455] width 452 height 29
click at [383, 23] on button "Back to search" at bounding box center [399, 31] width 90 height 22
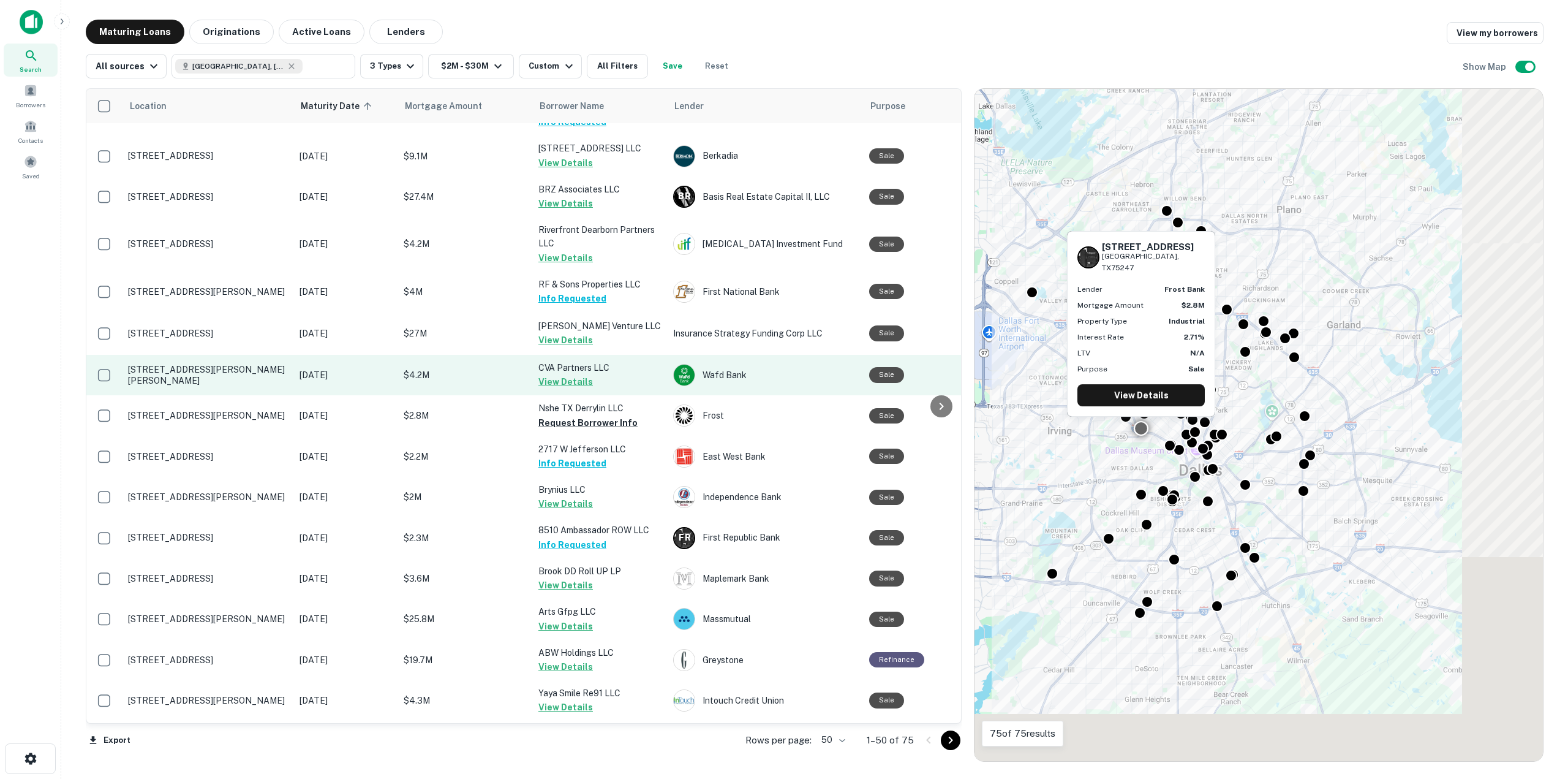
scroll to position [62, 0]
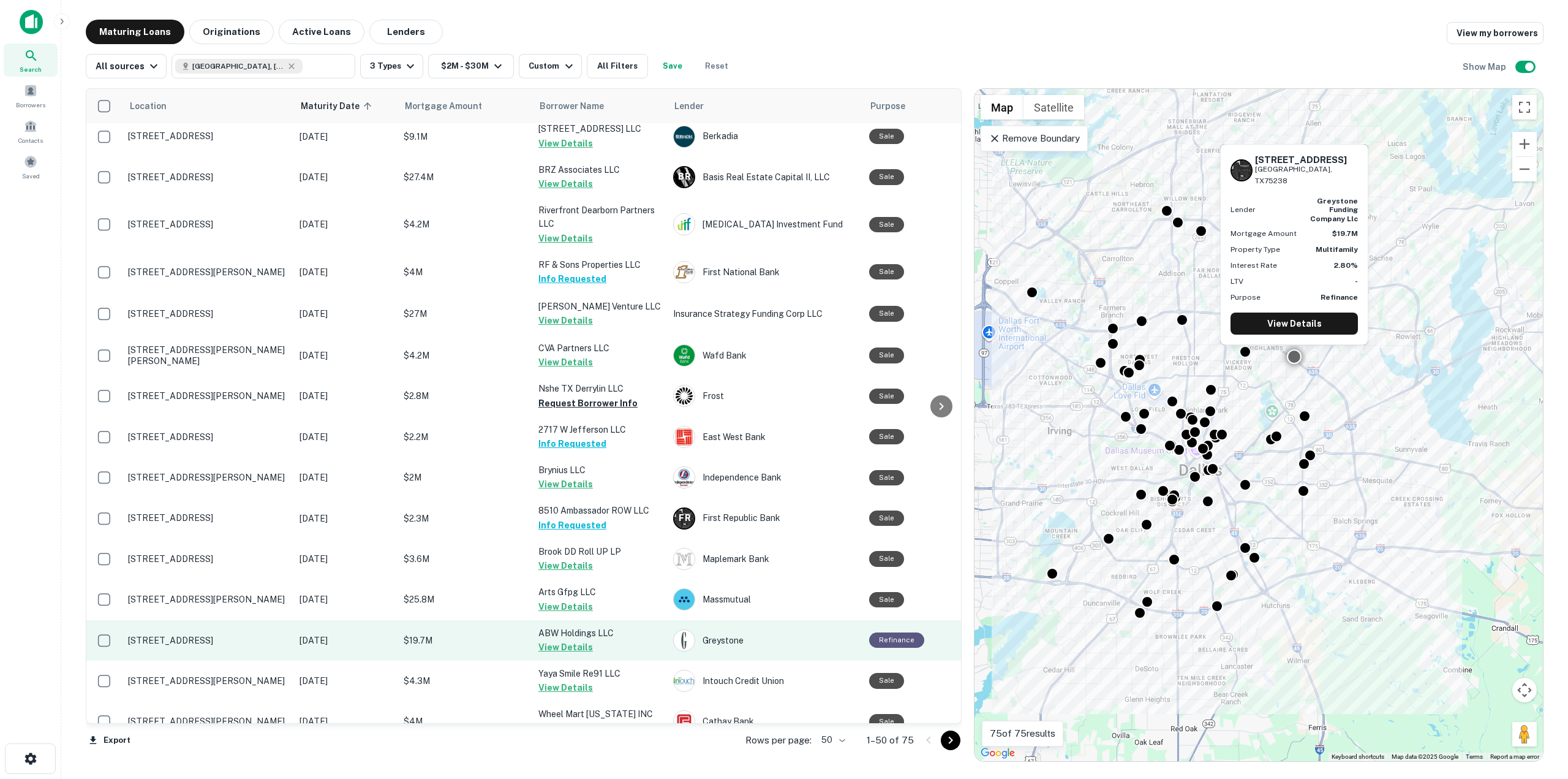
click at [580, 644] on button "View Details" at bounding box center [566, 647] width 55 height 15
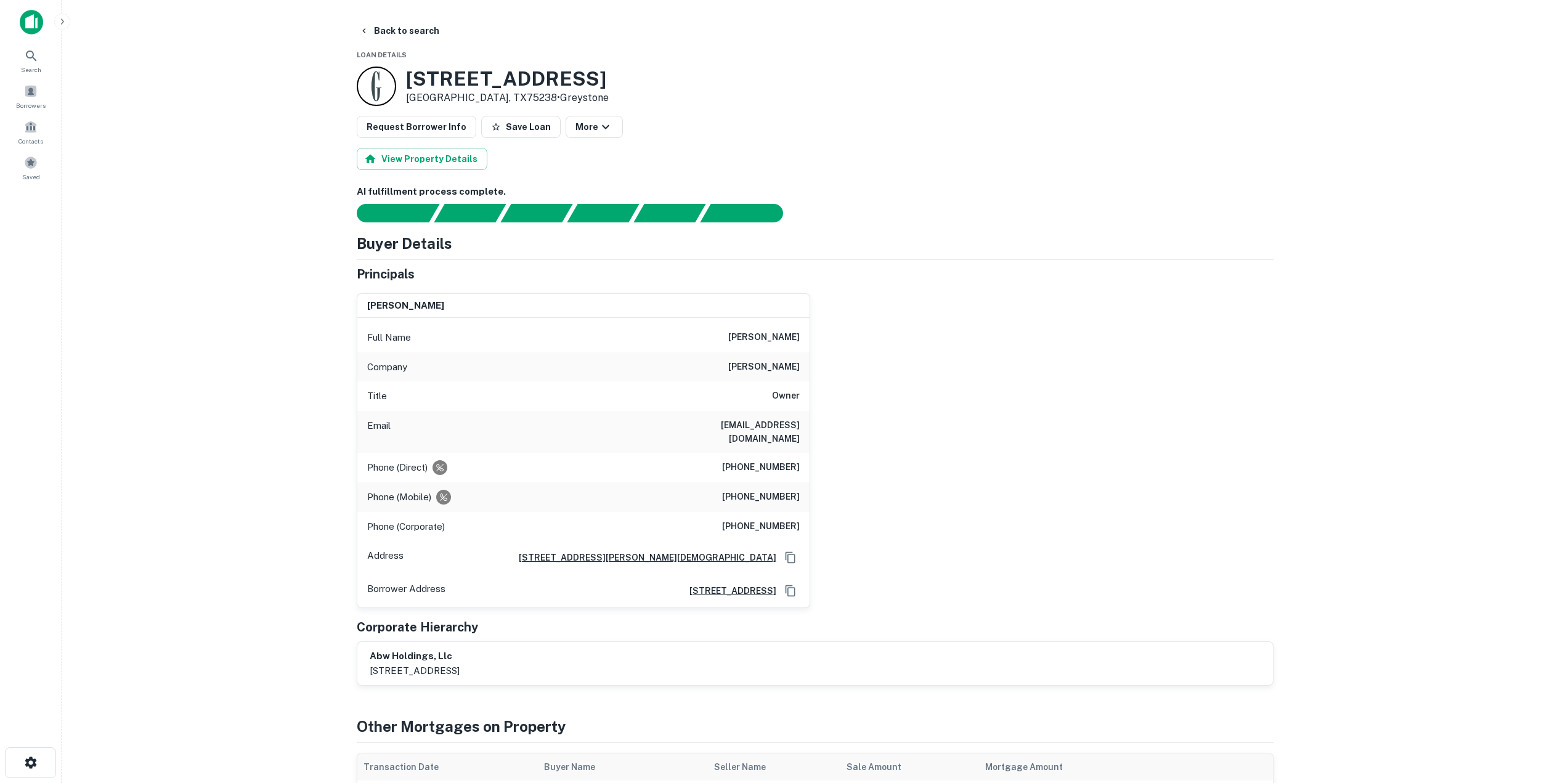
drag, startPoint x: 721, startPoint y: 337, endPoint x: 802, endPoint y: 346, distance: 81.5
click at [802, 346] on div "Full Name [PERSON_NAME]" at bounding box center [583, 338] width 452 height 29
drag, startPoint x: 732, startPoint y: 454, endPoint x: 805, endPoint y: 454, distance: 73.0
click at [805, 454] on div "Phone (Direct) [PHONE_NUMBER]" at bounding box center [583, 468] width 452 height 29
drag, startPoint x: 739, startPoint y: 482, endPoint x: 803, endPoint y: 488, distance: 64.3
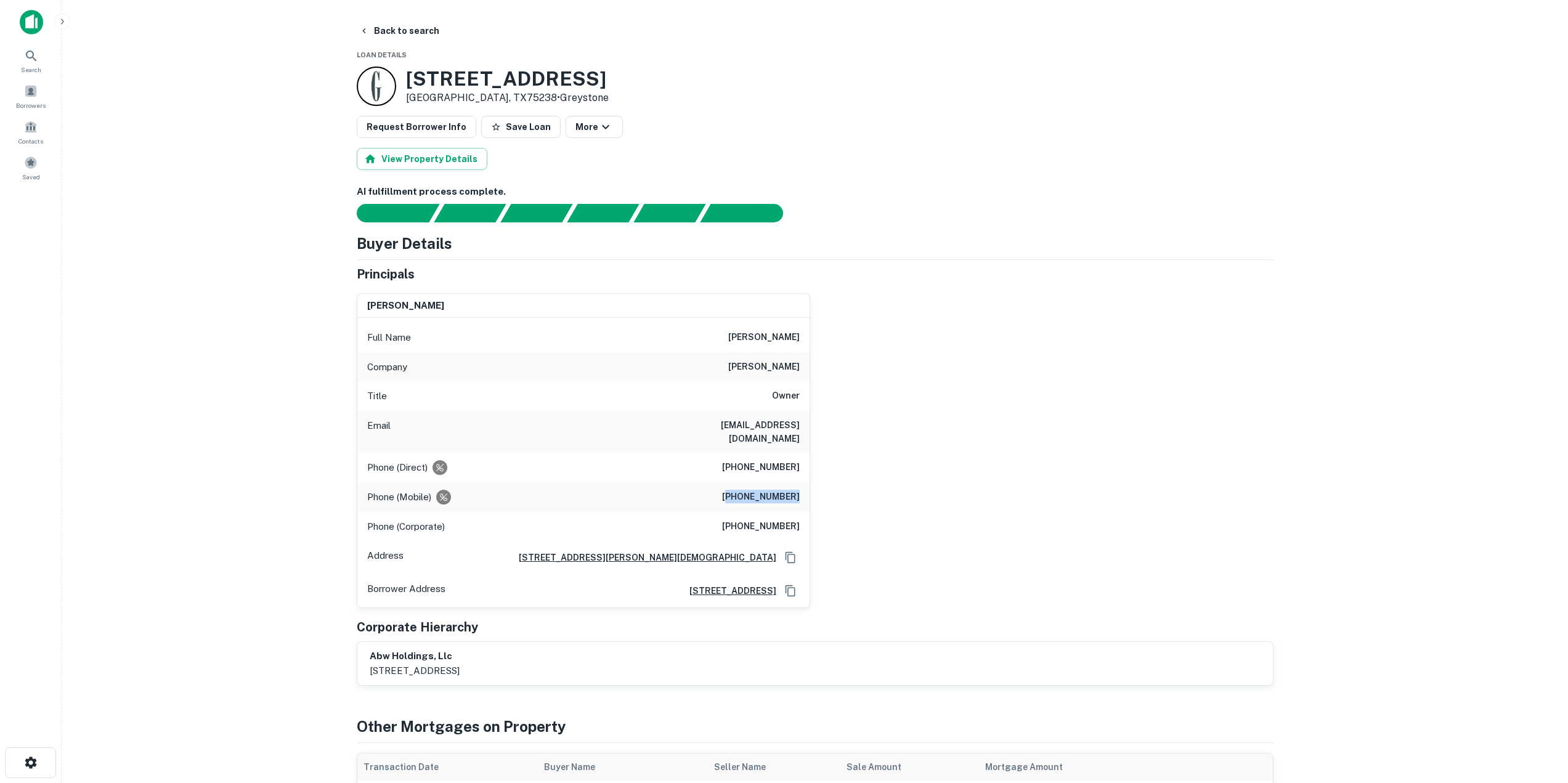
click at [803, 488] on div "Phone (Mobile) [PHONE_NUMBER]" at bounding box center [583, 497] width 452 height 29
drag, startPoint x: 729, startPoint y: 512, endPoint x: 809, endPoint y: 517, distance: 80.2
click at [809, 517] on div "Phone (Corporate) [PHONE_NUMBER]" at bounding box center [583, 526] width 452 height 29
drag, startPoint x: 691, startPoint y: 427, endPoint x: 824, endPoint y: 426, distance: 133.0
click at [824, 426] on div "[PERSON_NAME] Full Name [PERSON_NAME] Company [PERSON_NAME] Title Owner Email […" at bounding box center [810, 446] width 927 height 325
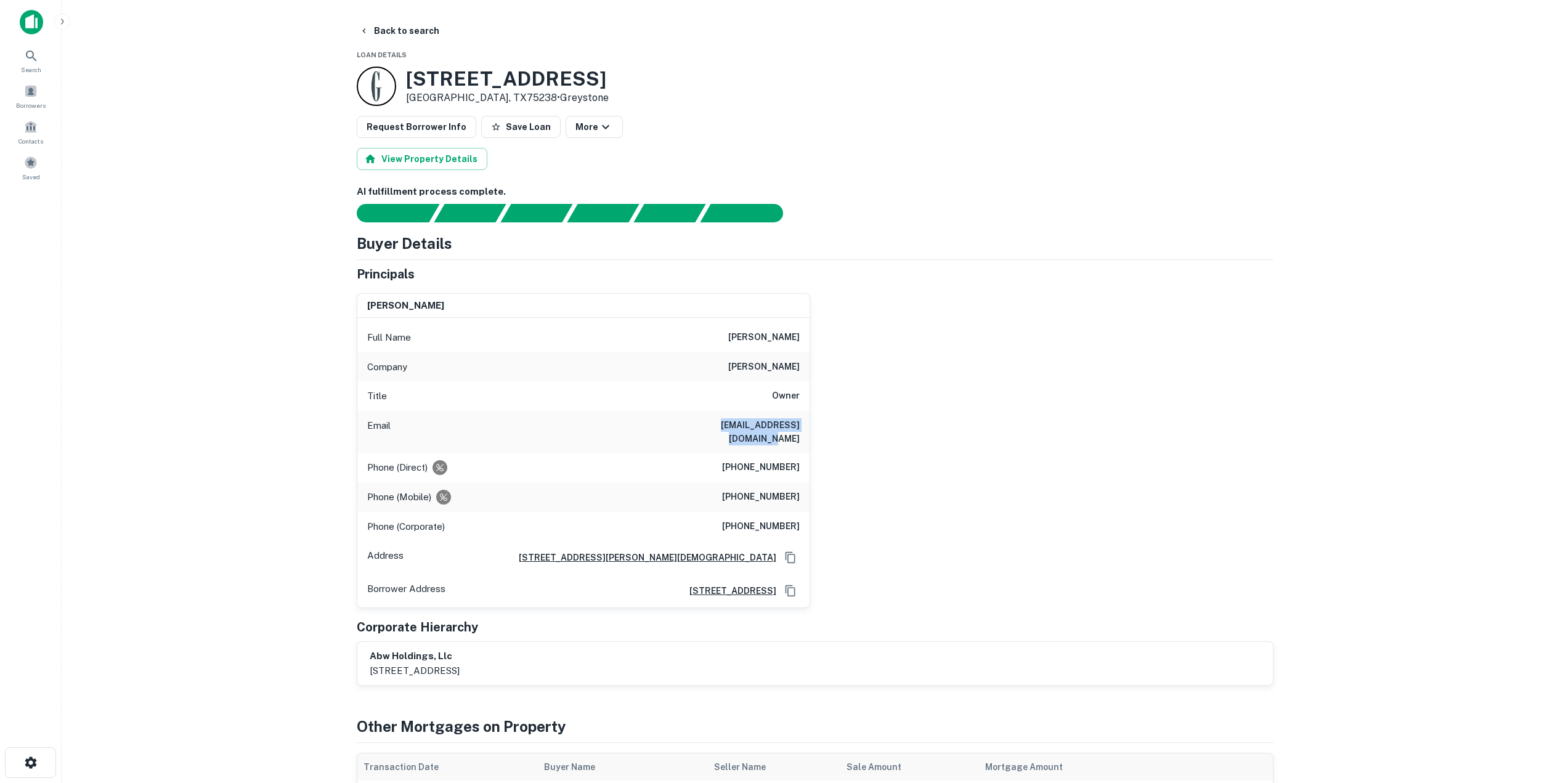
click at [1040, 240] on div "Buyer Details" at bounding box center [815, 243] width 917 height 22
click at [405, 27] on button "Back to search" at bounding box center [399, 31] width 90 height 22
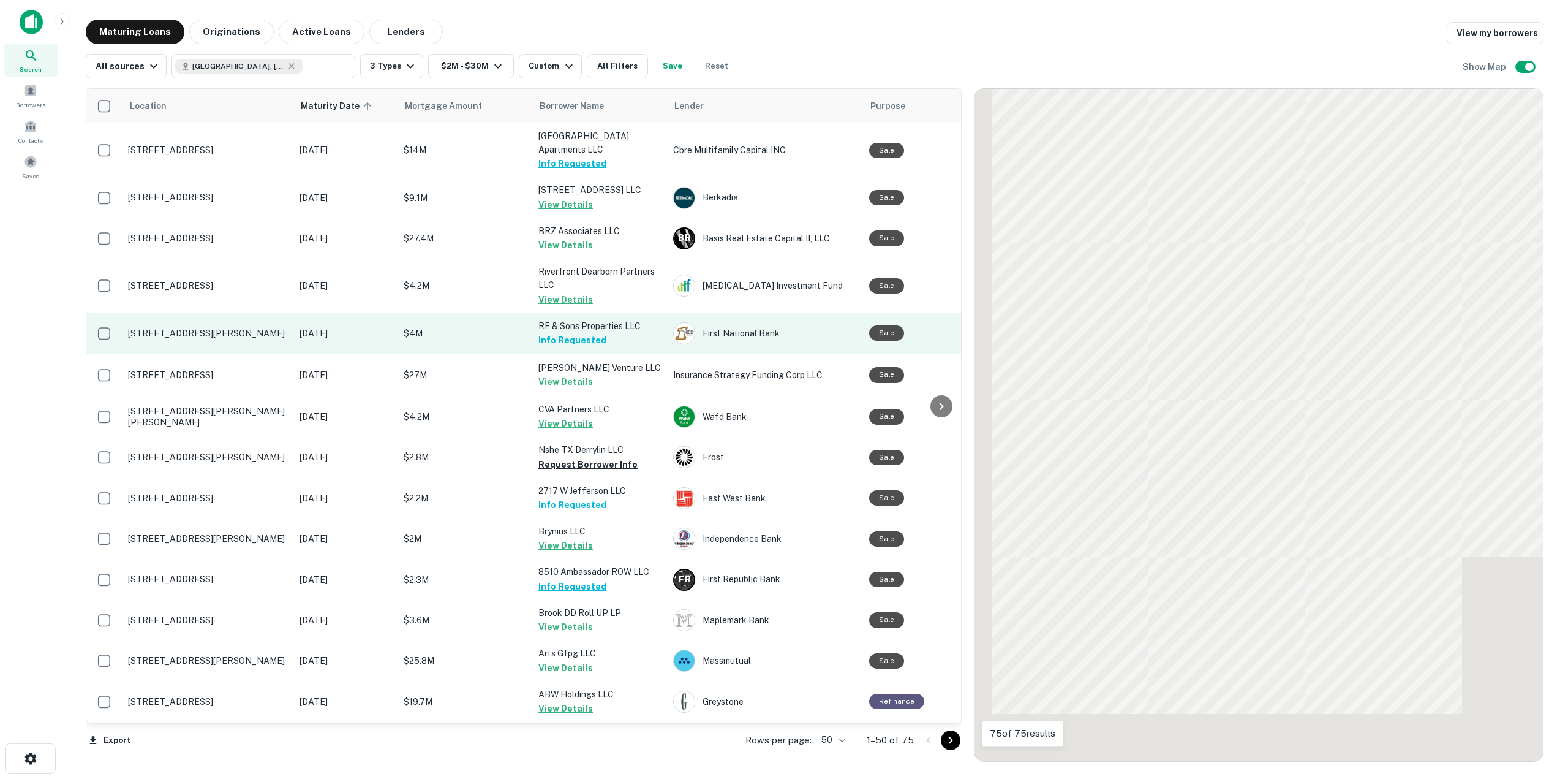
scroll to position [62, 0]
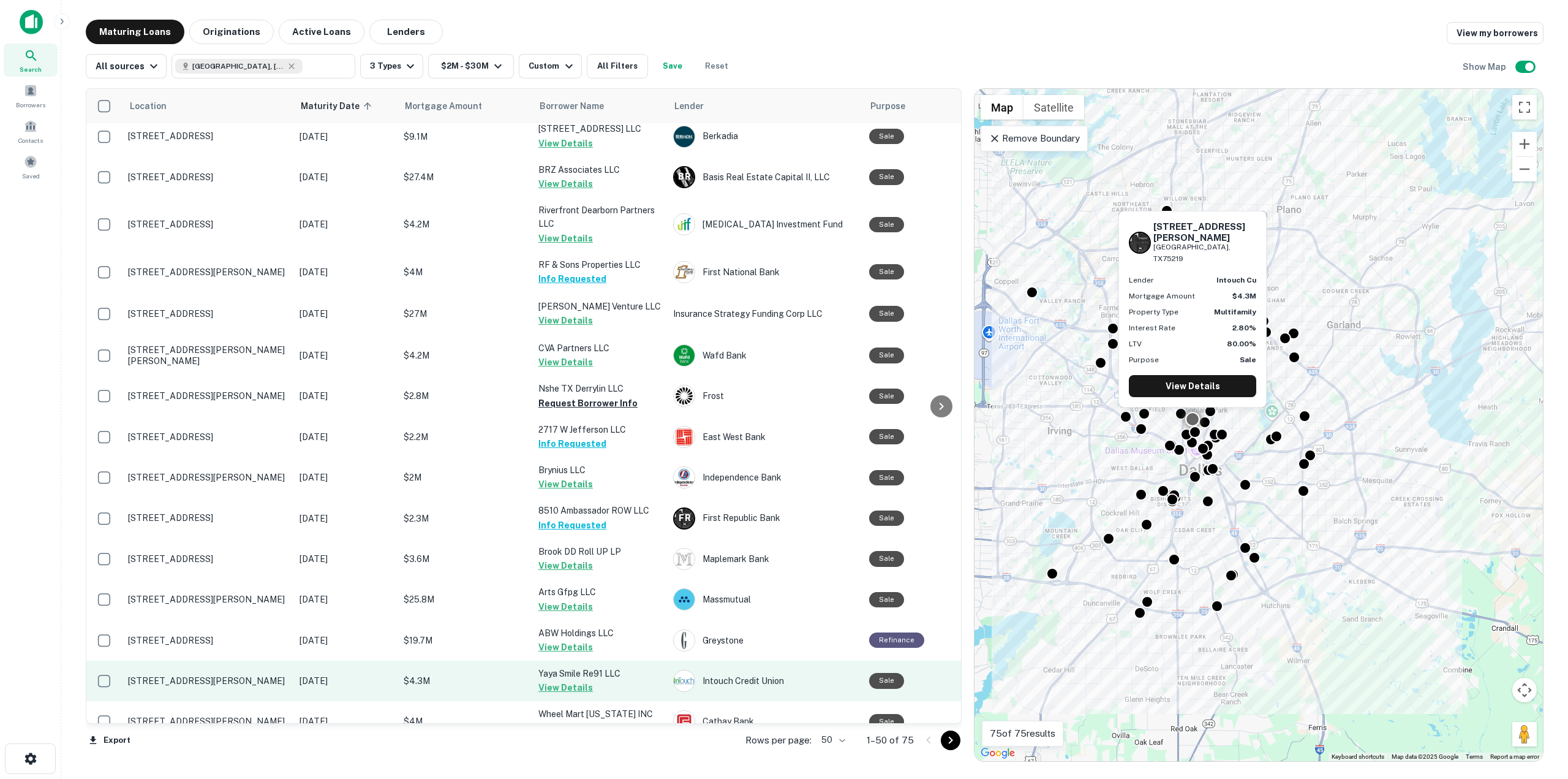
click at [554, 687] on button "View Details" at bounding box center [566, 687] width 55 height 15
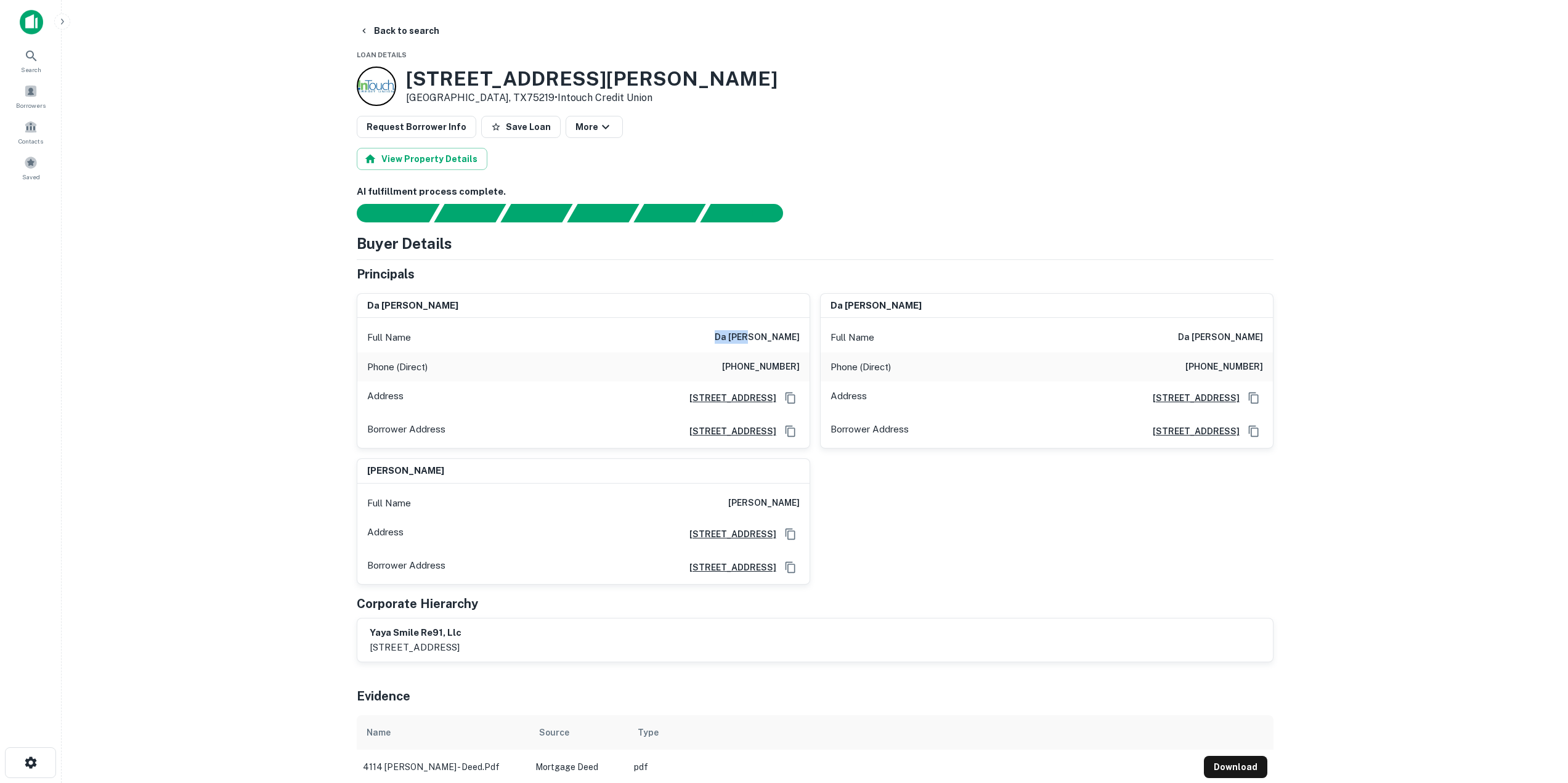
drag, startPoint x: 765, startPoint y: 342, endPoint x: 809, endPoint y: 342, distance: 44.0
click at [809, 342] on div "Full Name [PERSON_NAME]" at bounding box center [583, 338] width 452 height 29
drag, startPoint x: 754, startPoint y: 369, endPoint x: 793, endPoint y: 368, distance: 39.0
click at [793, 368] on h6 "[PHONE_NUMBER]" at bounding box center [761, 366] width 77 height 15
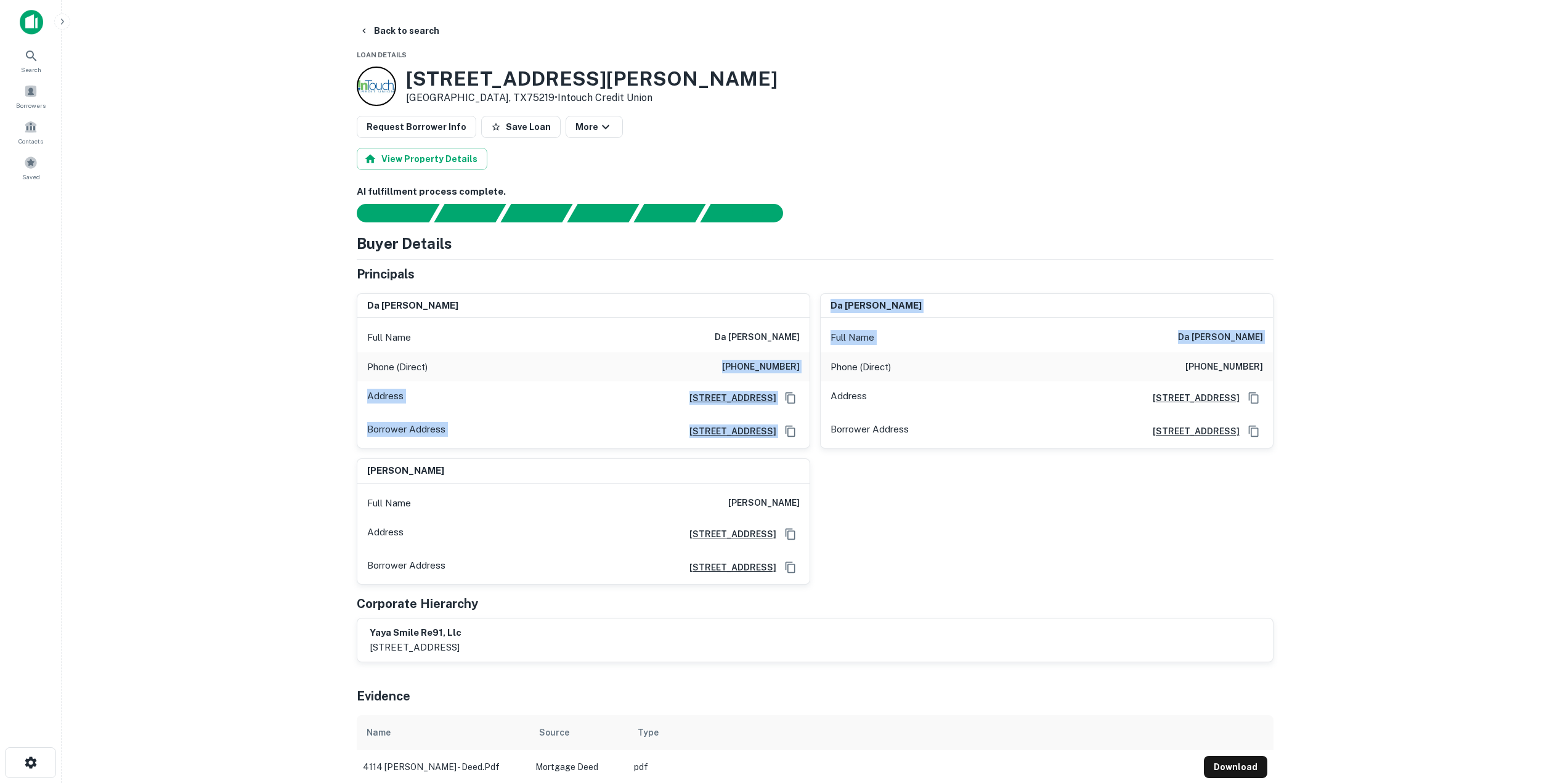
drag, startPoint x: 732, startPoint y: 371, endPoint x: 813, endPoint y: 369, distance: 81.0
click at [813, 369] on div "[PERSON_NAME] Full Name [PERSON_NAME] Phone (Direct) [PHONE_NUMBER] Address [ST…" at bounding box center [810, 434] width 927 height 302
click at [724, 367] on div "Phone (Direct) [PHONE_NUMBER]" at bounding box center [583, 367] width 452 height 29
drag, startPoint x: 726, startPoint y: 365, endPoint x: 799, endPoint y: 370, distance: 73.2
click at [799, 370] on div "Phone (Direct) [PHONE_NUMBER]" at bounding box center [583, 367] width 452 height 29
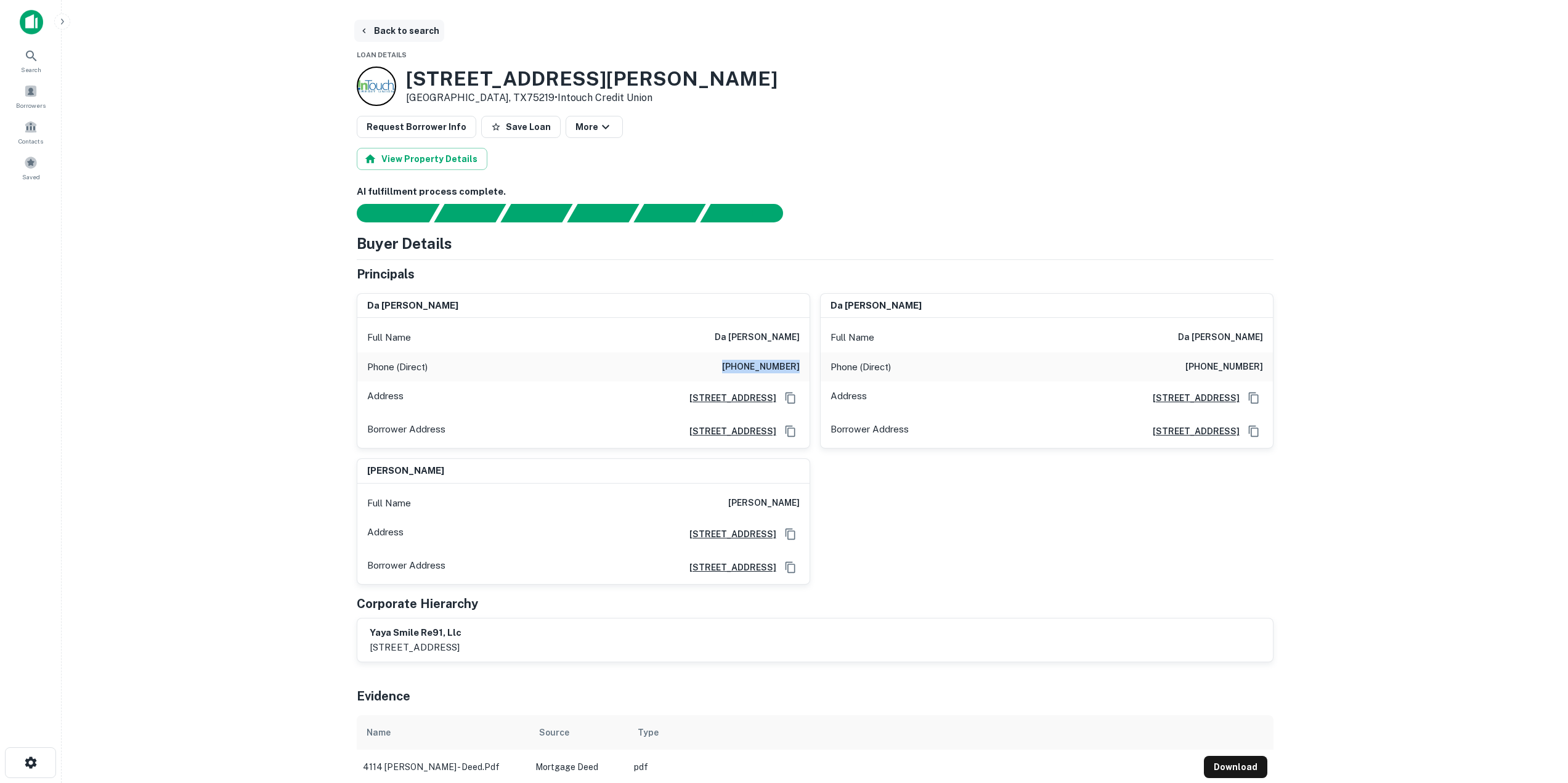
click at [373, 30] on button "Back to search" at bounding box center [399, 31] width 90 height 22
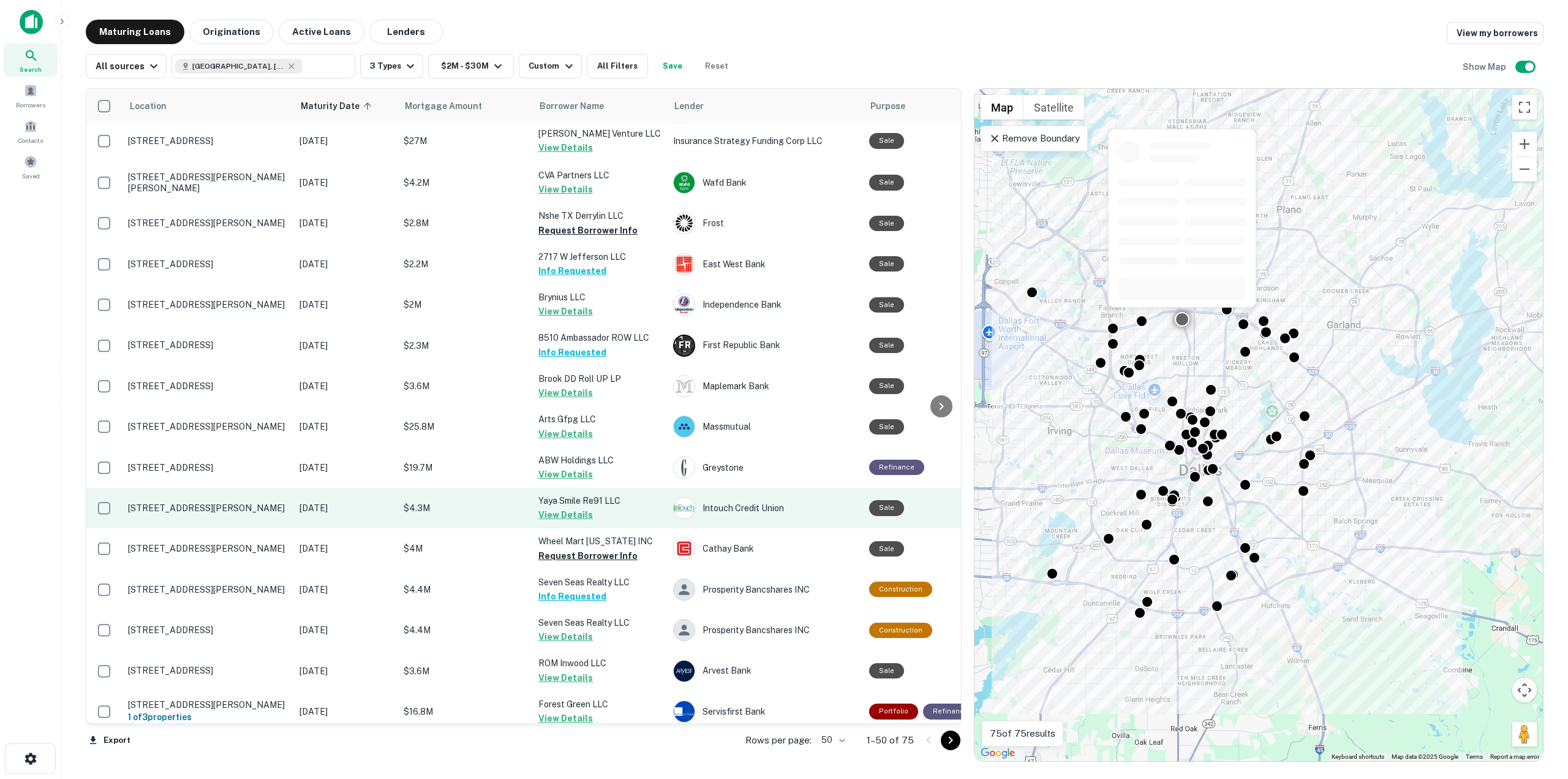
scroll to position [245, 0]
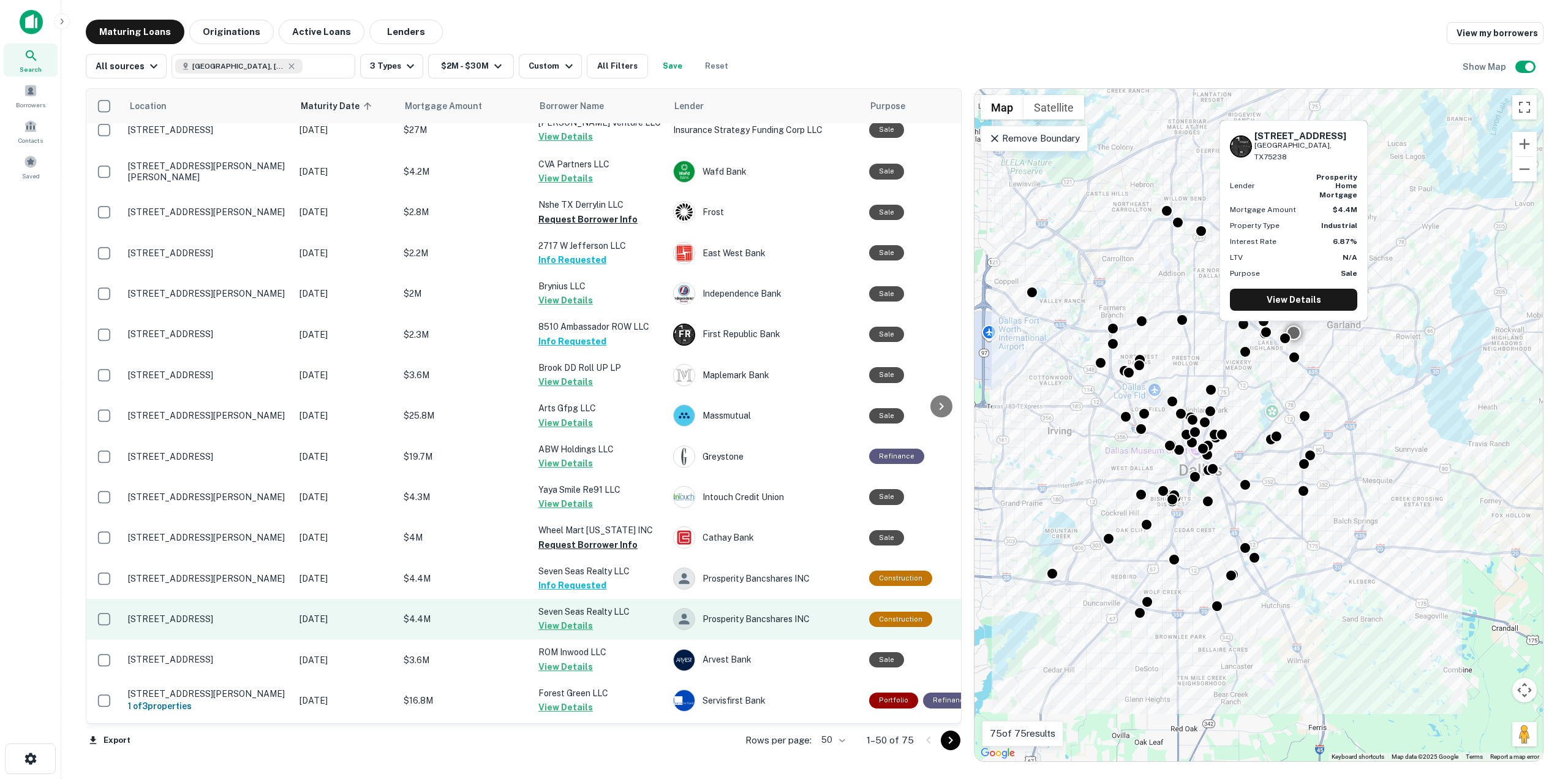
click at [555, 623] on button "View Details" at bounding box center [566, 625] width 55 height 15
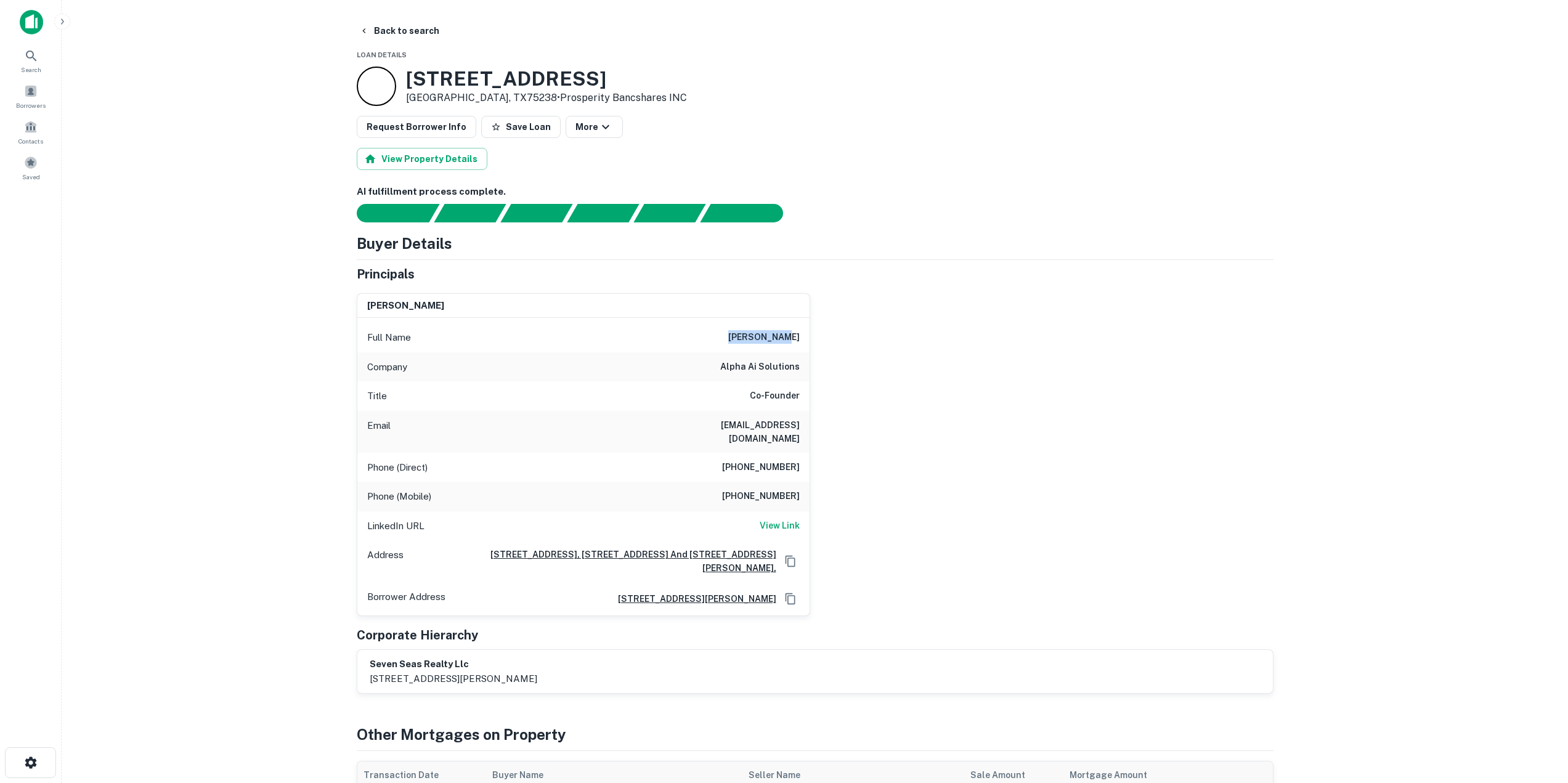
drag, startPoint x: 748, startPoint y: 336, endPoint x: 811, endPoint y: 342, distance: 63.3
click at [811, 342] on div "[PERSON_NAME] Full Name [PERSON_NAME] Company alpha ai solutions Title Co-Found…" at bounding box center [810, 450] width 927 height 333
drag, startPoint x: 732, startPoint y: 451, endPoint x: 808, endPoint y: 457, distance: 76.2
click at [808, 457] on div "Phone (Direct) [PHONE_NUMBER]" at bounding box center [583, 468] width 452 height 29
drag, startPoint x: 731, startPoint y: 482, endPoint x: 803, endPoint y: 482, distance: 72.0
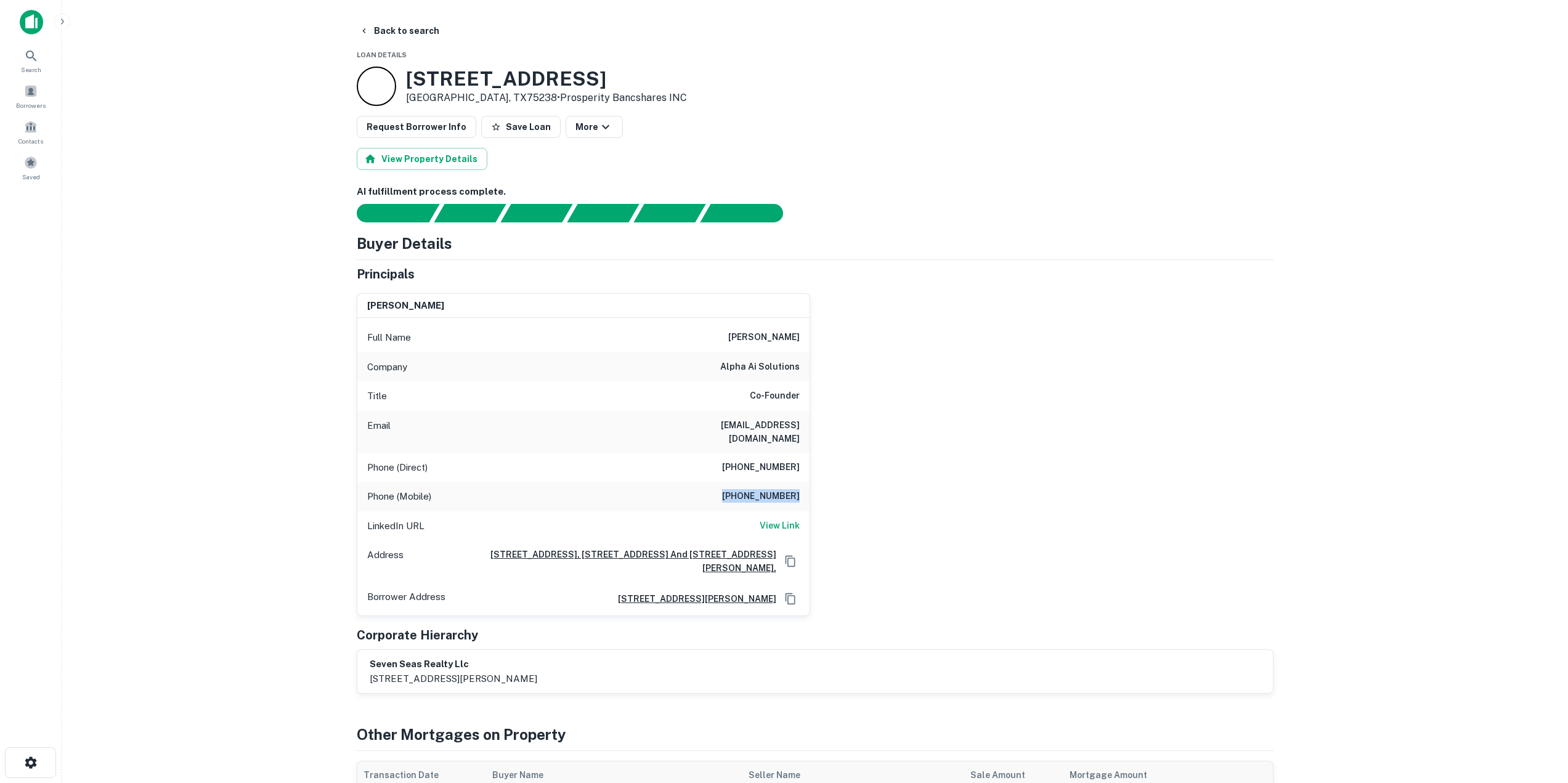
click at [803, 482] on div "Phone (Mobile) [PHONE_NUMBER]" at bounding box center [583, 496] width 452 height 29
drag, startPoint x: 704, startPoint y: 427, endPoint x: 806, endPoint y: 427, distance: 102.0
click at [806, 427] on div "Email [EMAIL_ADDRESS][DOMAIN_NAME]" at bounding box center [583, 432] width 452 height 42
click at [208, 372] on main "Back to search Loan Details [STREET_ADDRESS] • Prosperity Bancshares INC Reques…" at bounding box center [815, 391] width 1507 height 783
click at [394, 15] on main "Back to search Loan Details [STREET_ADDRESS] • Prosperity Bancshares INC Reques…" at bounding box center [815, 391] width 1507 height 783
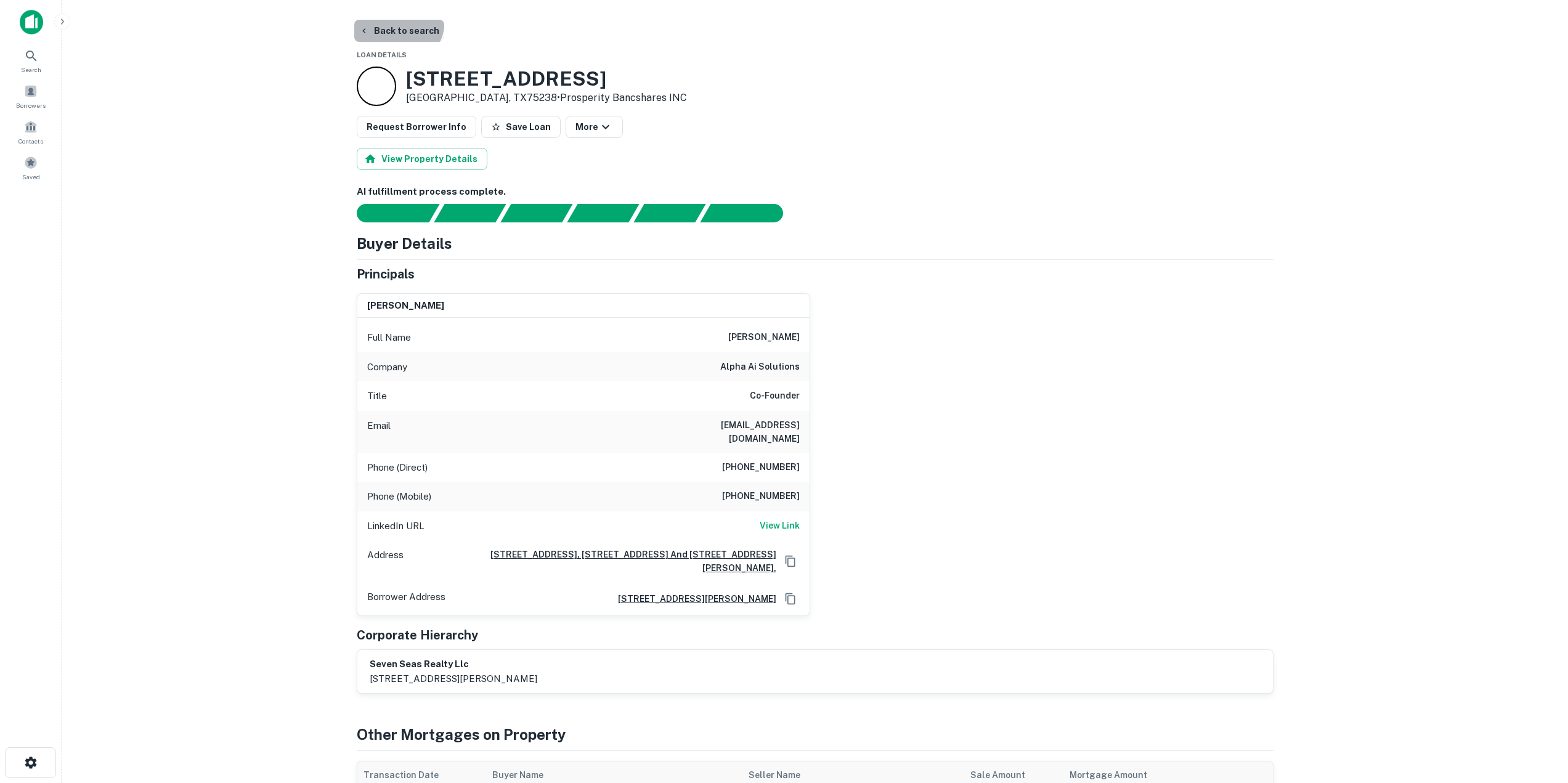
click at [394, 20] on button "Back to search" at bounding box center [399, 31] width 90 height 22
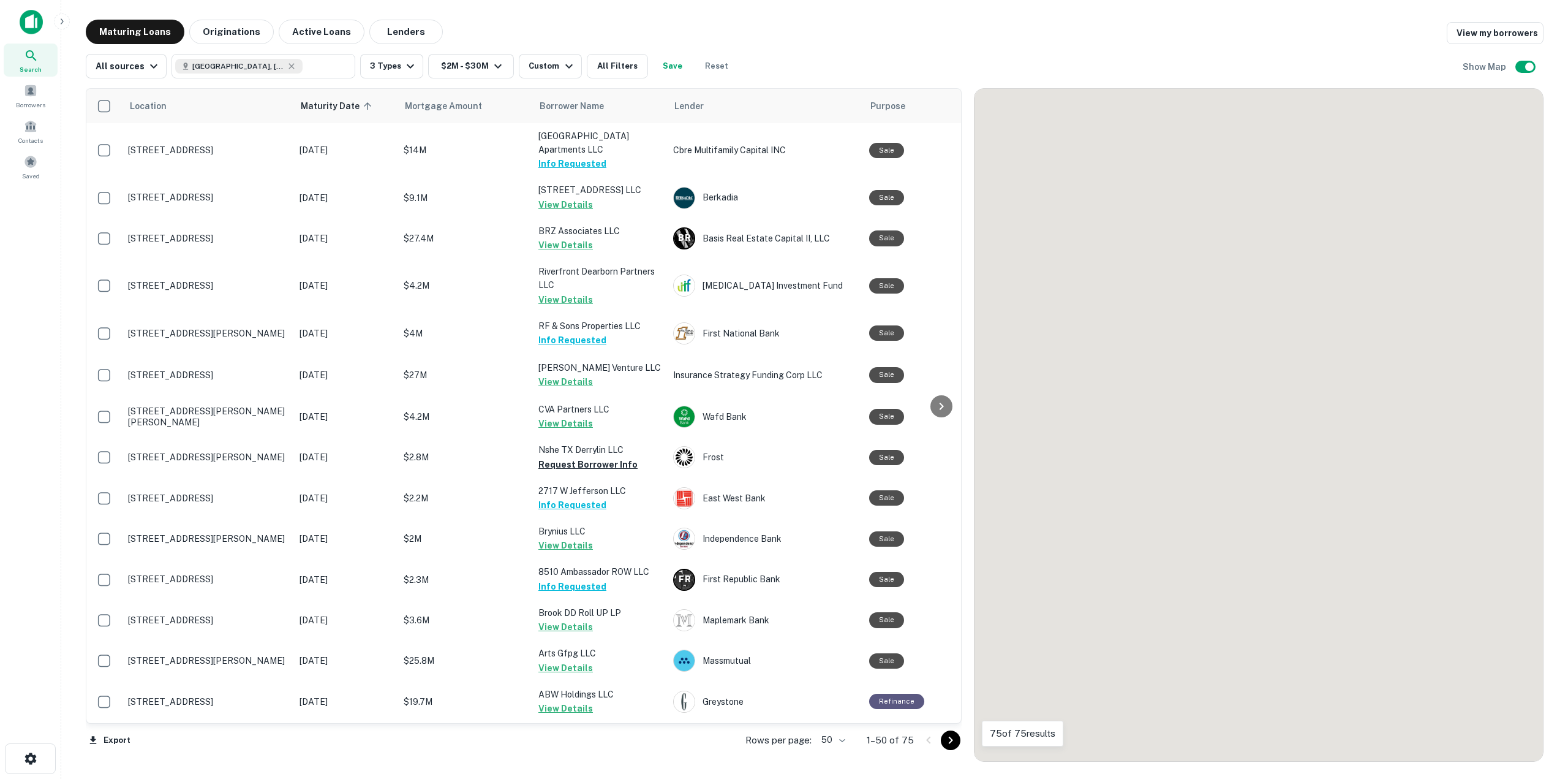
scroll to position [245, 0]
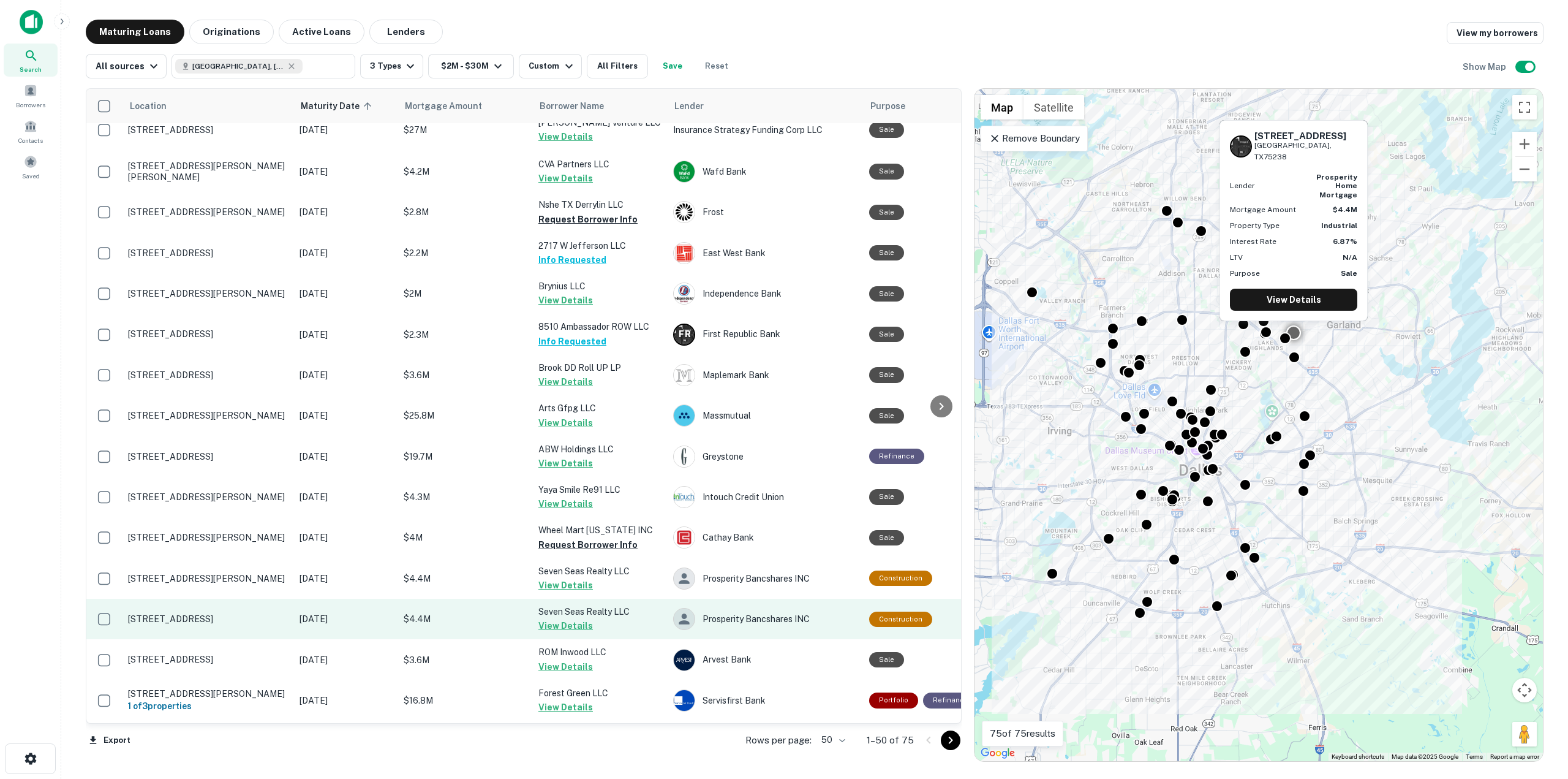
click at [543, 628] on button "View Details" at bounding box center [566, 625] width 55 height 15
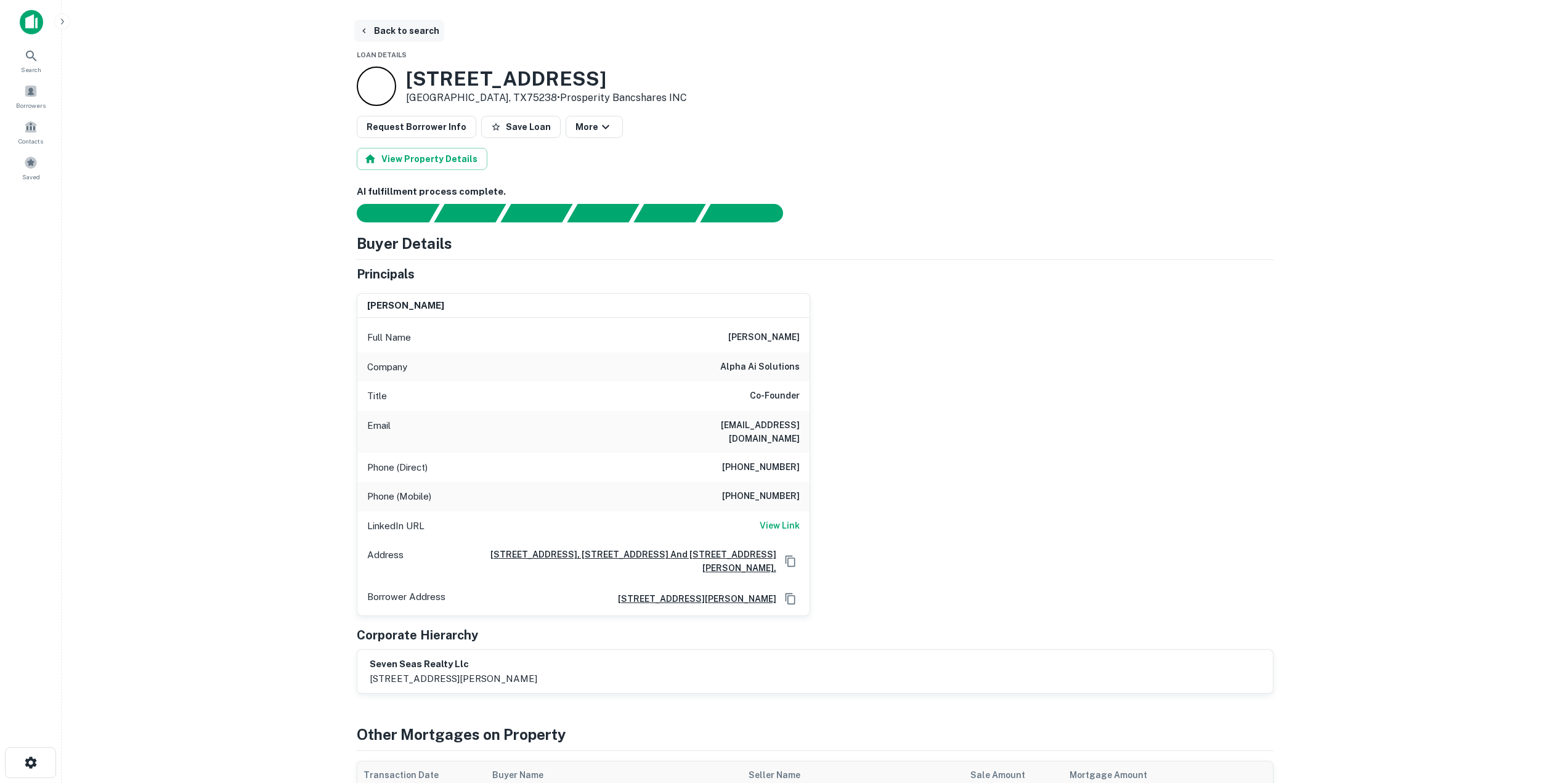
click at [421, 26] on button "Back to search" at bounding box center [399, 31] width 90 height 22
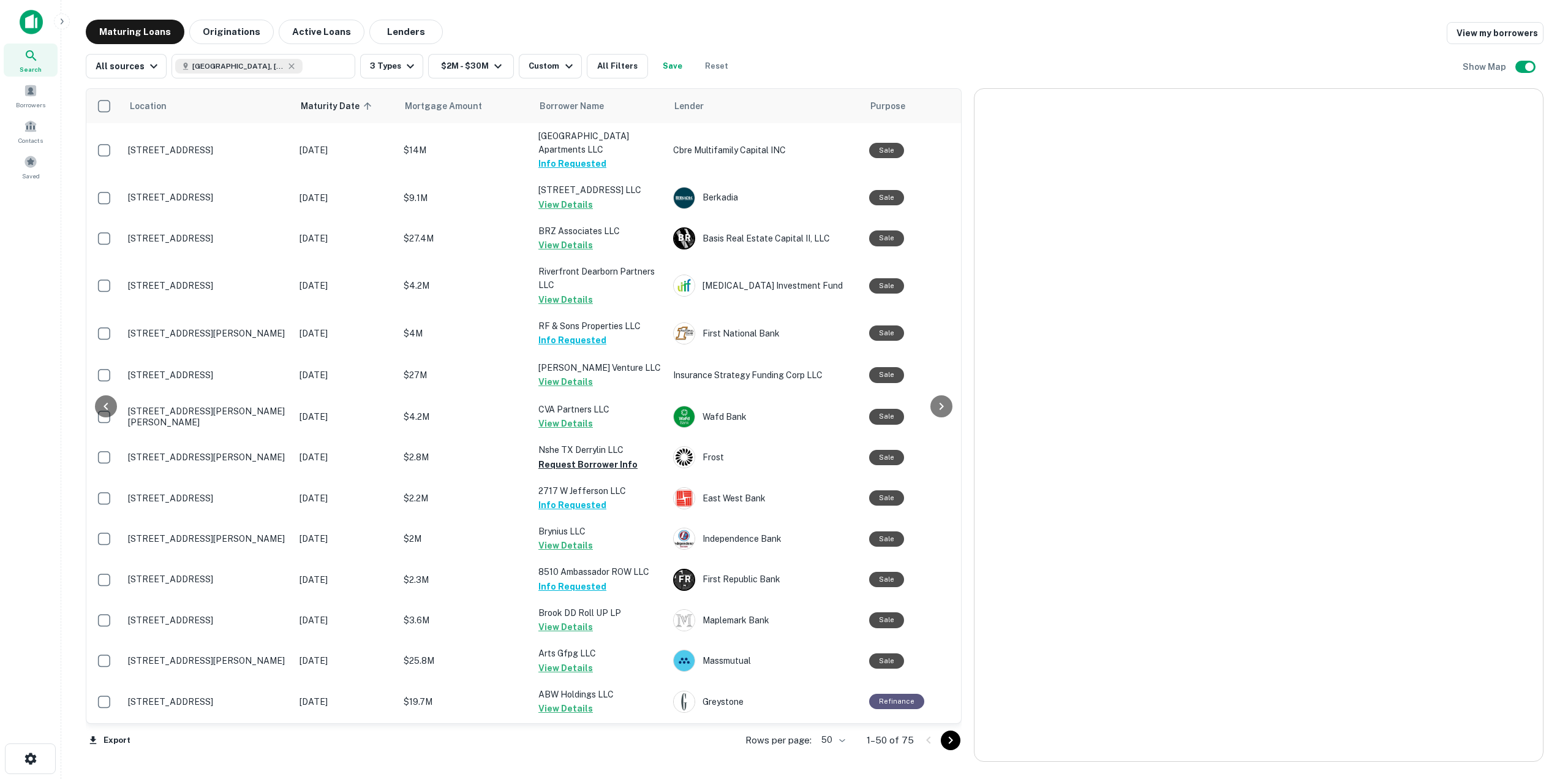
scroll to position [245, 0]
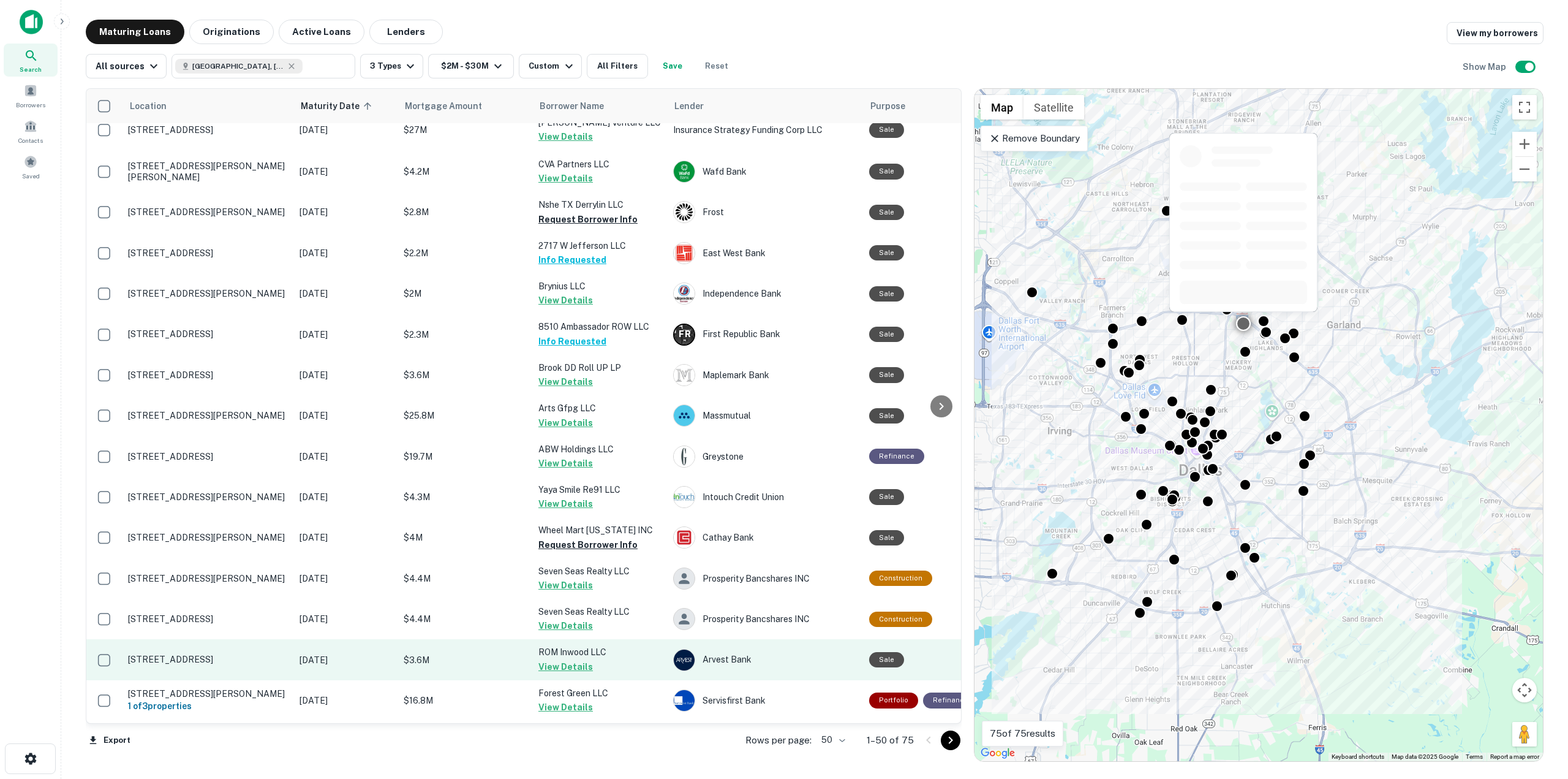
click at [546, 665] on button "View Details" at bounding box center [566, 667] width 55 height 15
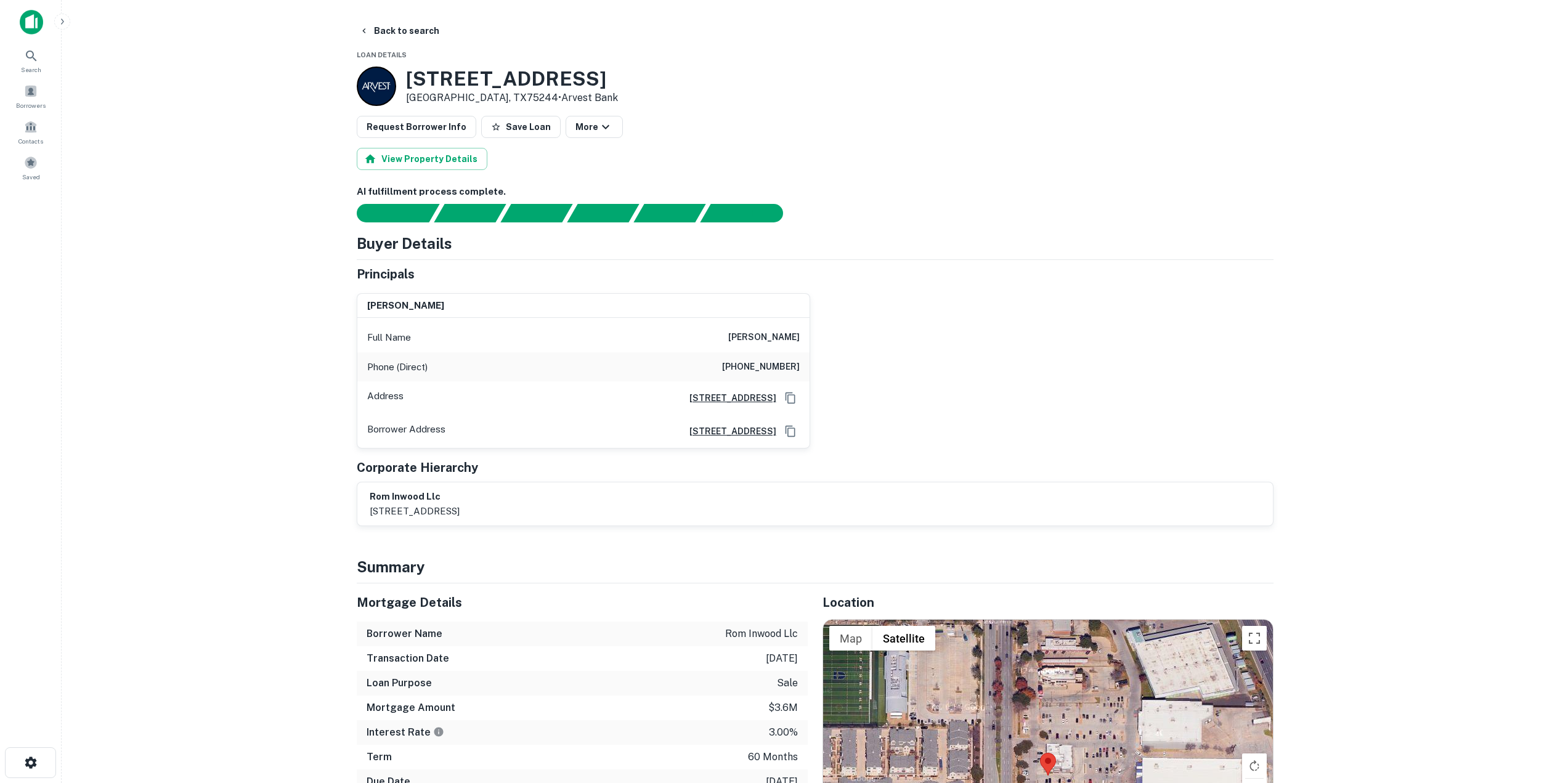
drag, startPoint x: 728, startPoint y: 335, endPoint x: 807, endPoint y: 342, distance: 79.3
click at [807, 342] on div "Full Name [PERSON_NAME]" at bounding box center [583, 338] width 452 height 29
drag, startPoint x: 735, startPoint y: 369, endPoint x: 799, endPoint y: 372, distance: 64.1
click at [799, 372] on h6 "[PHONE_NUMBER]" at bounding box center [761, 366] width 77 height 15
click at [407, 29] on button "Back to search" at bounding box center [399, 31] width 90 height 22
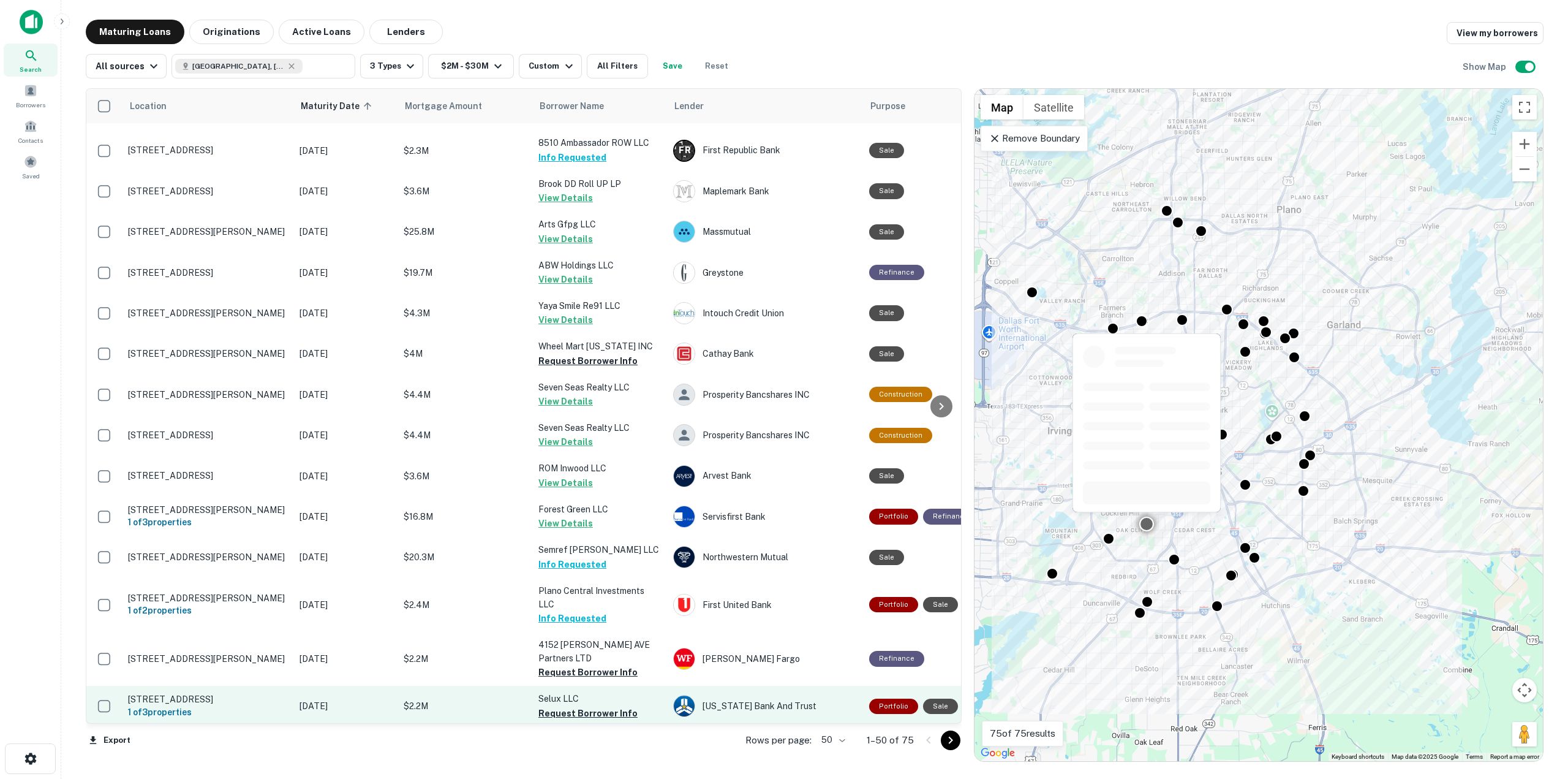
scroll to position [613, 0]
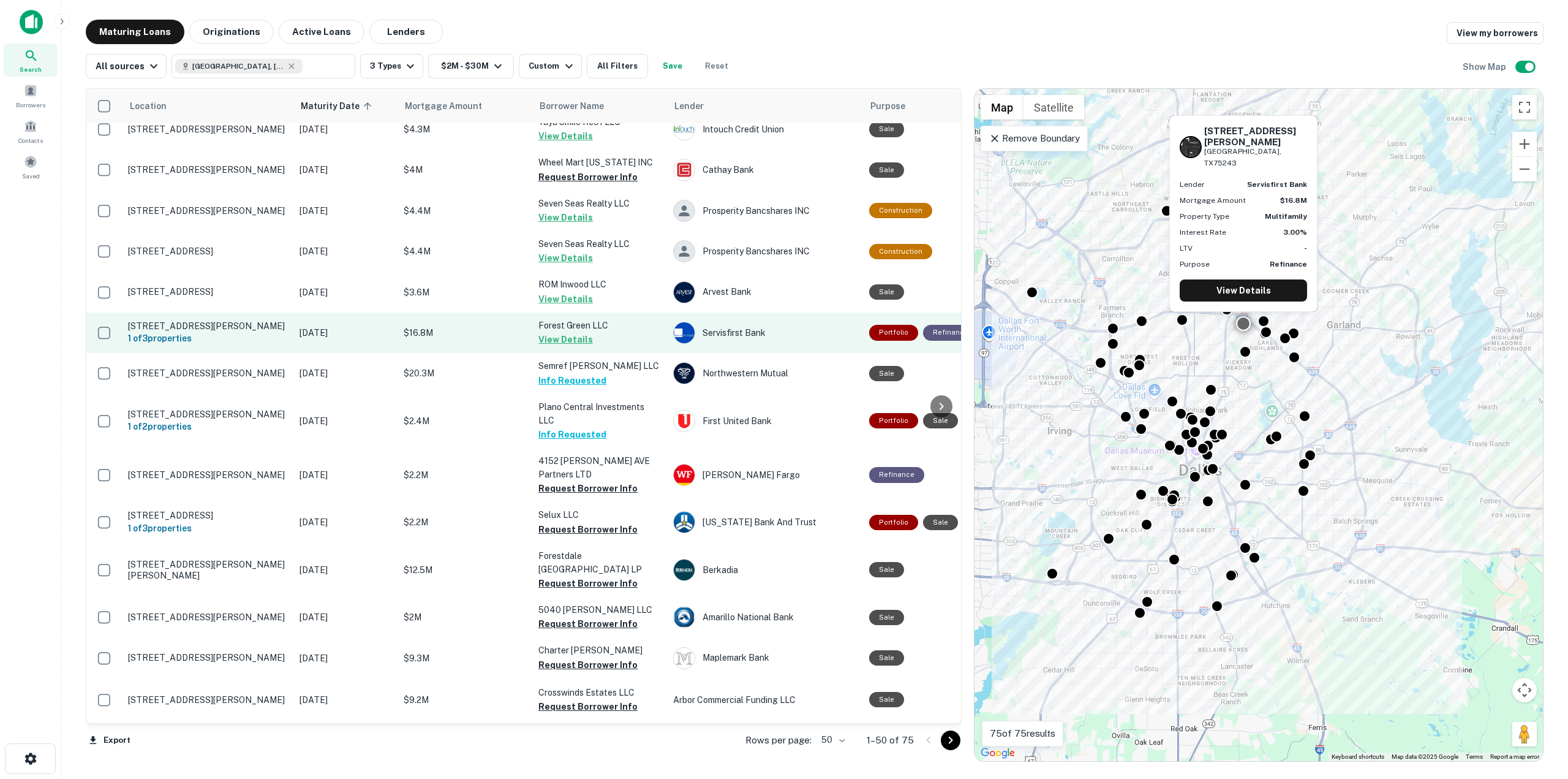
click at [576, 341] on button "View Details" at bounding box center [566, 339] width 55 height 15
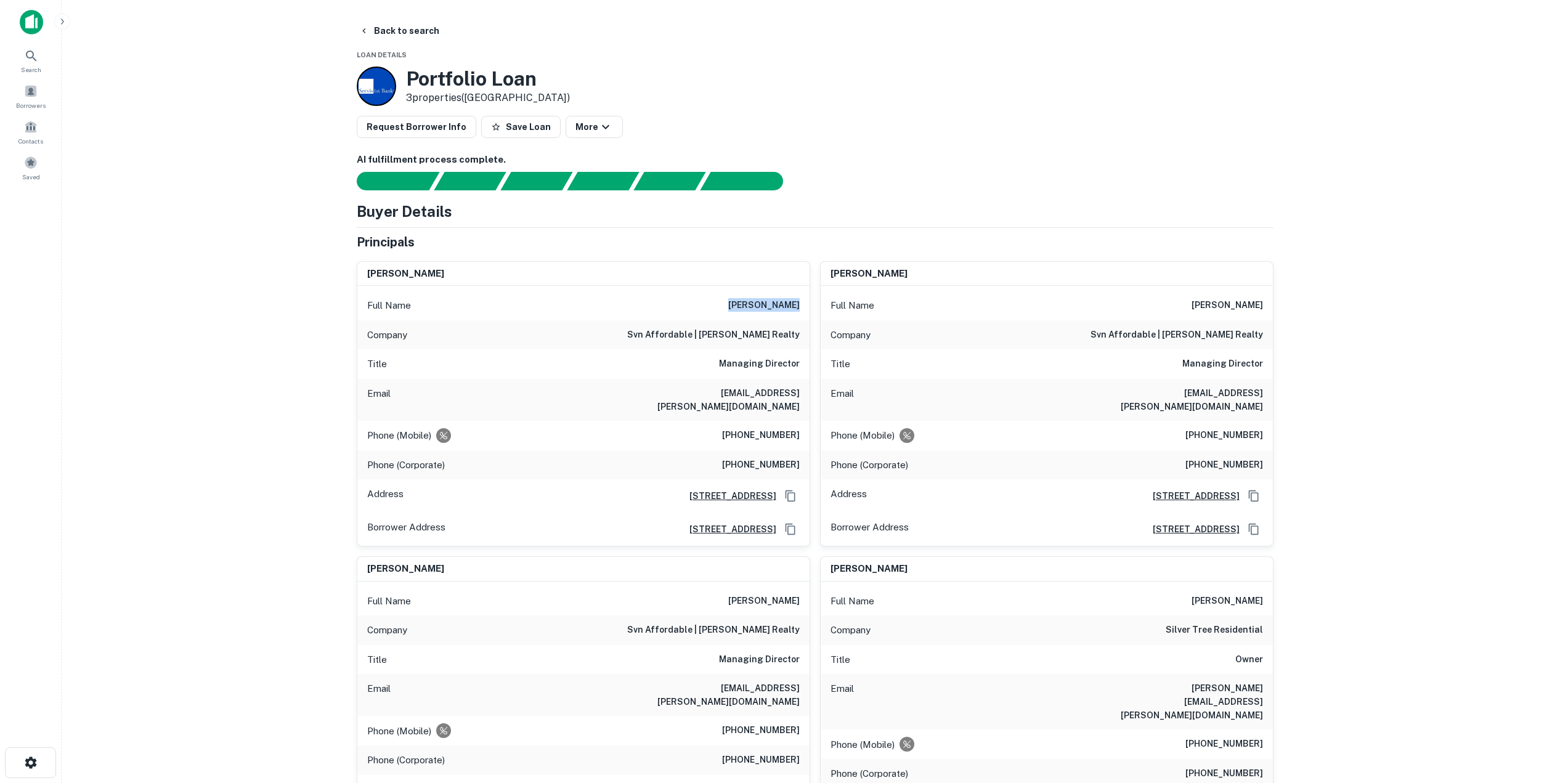
drag, startPoint x: 738, startPoint y: 304, endPoint x: 809, endPoint y: 301, distance: 71.1
click at [809, 301] on div "Full Name [PERSON_NAME]" at bounding box center [583, 305] width 452 height 29
drag, startPoint x: 713, startPoint y: 398, endPoint x: 806, endPoint y: 392, distance: 93.2
click at [806, 392] on div "Email [EMAIL_ADDRESS][PERSON_NAME][DOMAIN_NAME]" at bounding box center [583, 400] width 452 height 42
drag, startPoint x: 731, startPoint y: 426, endPoint x: 801, endPoint y: 426, distance: 70.0
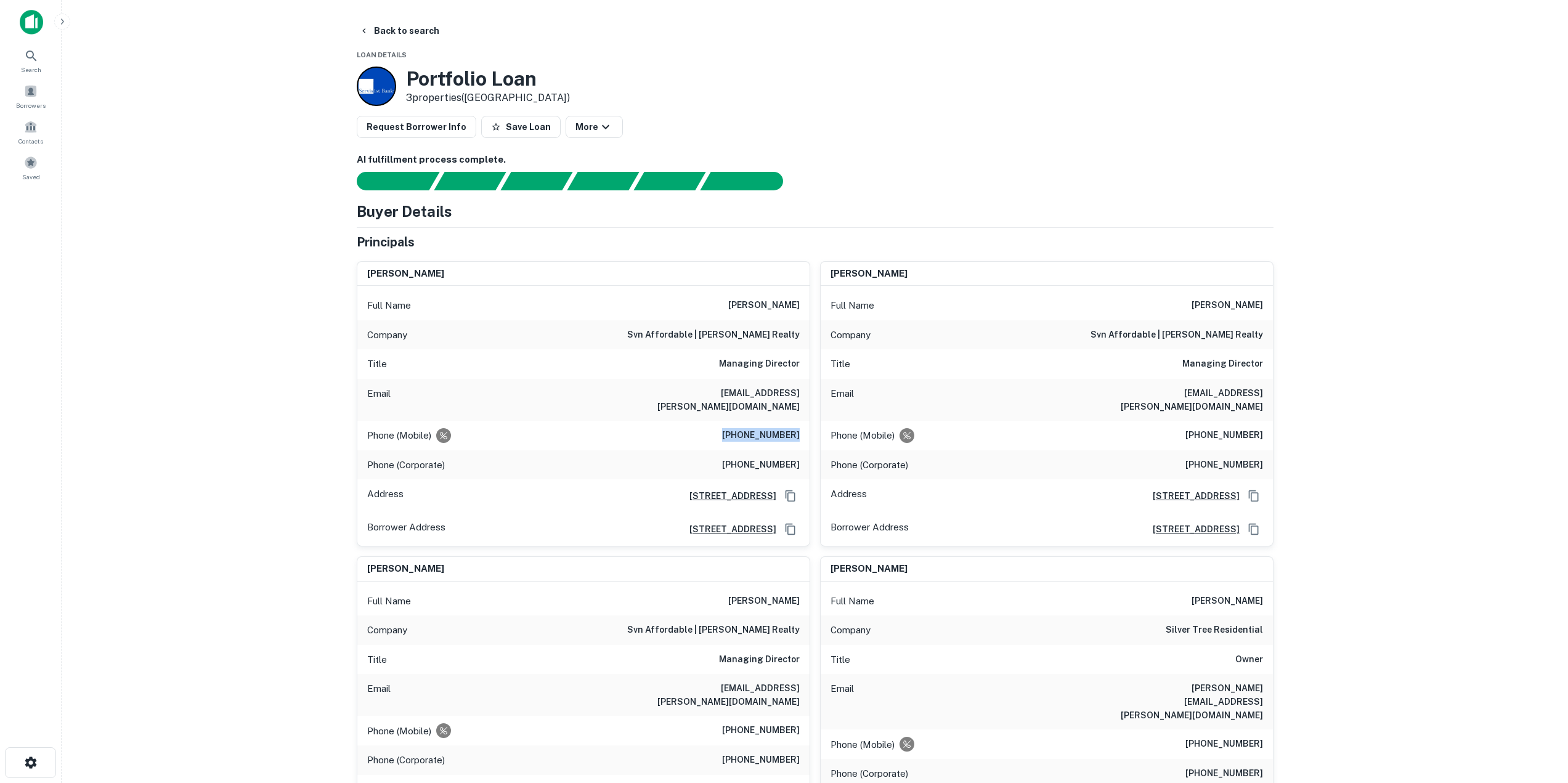
click at [801, 426] on div "Phone (Mobile) [PHONE_NUMBER]" at bounding box center [583, 435] width 452 height 29
drag, startPoint x: 735, startPoint y: 451, endPoint x: 803, endPoint y: 449, distance: 68.0
click at [803, 451] on div "Phone (Corporate) [PHONE_NUMBER]" at bounding box center [583, 465] width 452 height 29
click at [175, 457] on main "Back to search Loan Details Portfolio Loan 3 properties ([GEOGRAPHIC_DATA]) Req…" at bounding box center [815, 391] width 1507 height 783
click at [375, 25] on button "Back to search" at bounding box center [399, 31] width 90 height 22
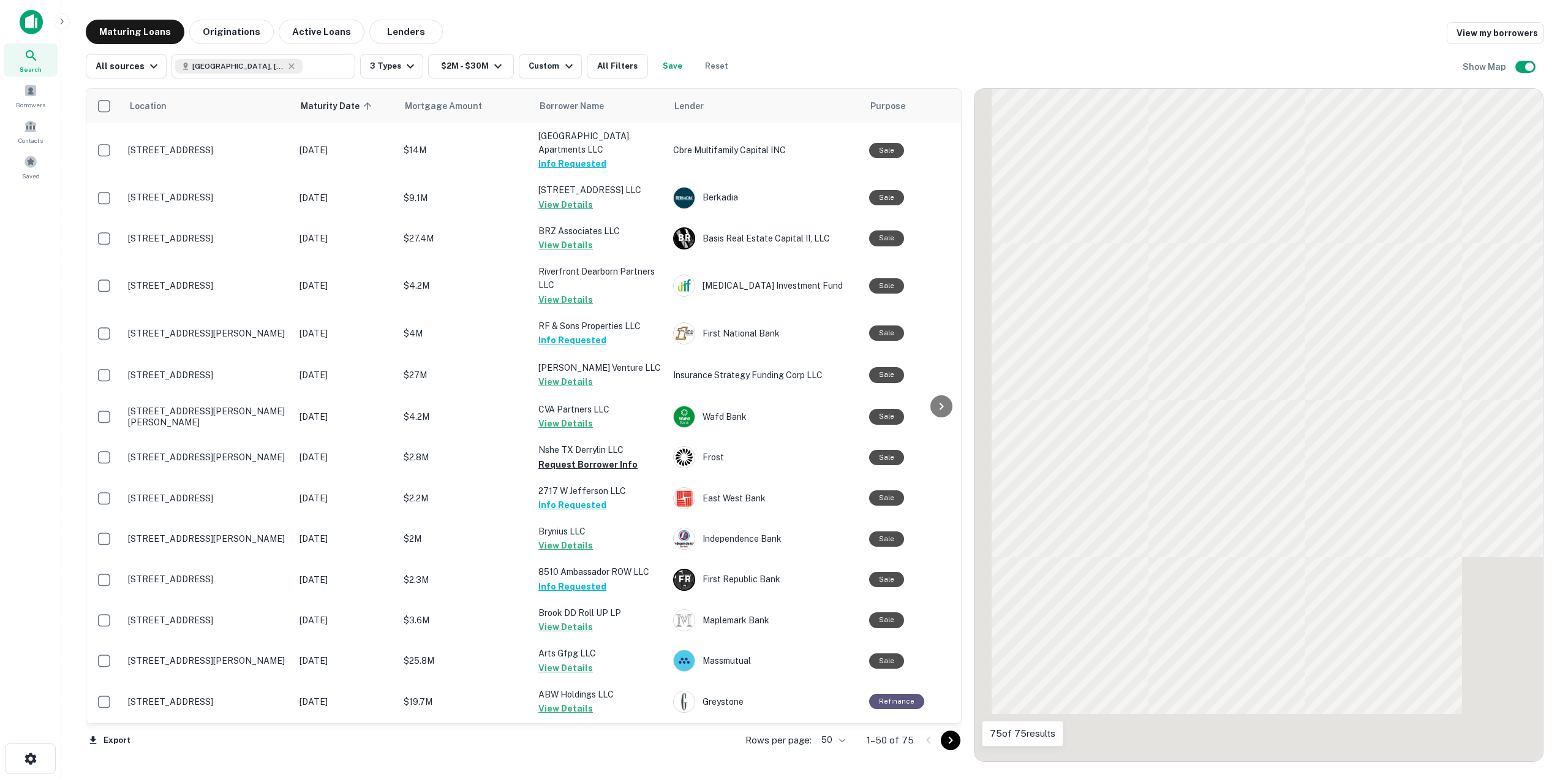
scroll to position [613, 0]
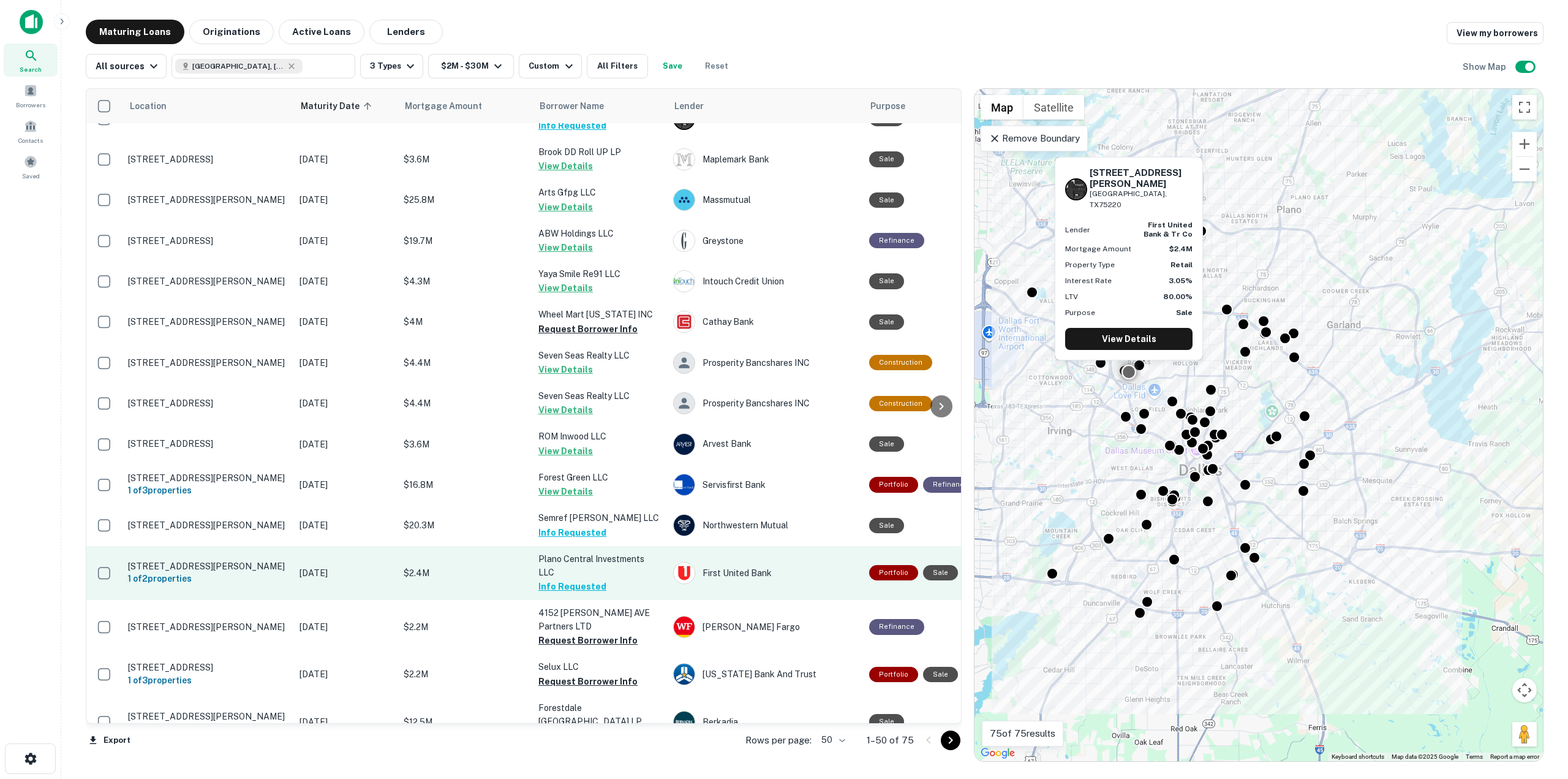
scroll to position [491, 0]
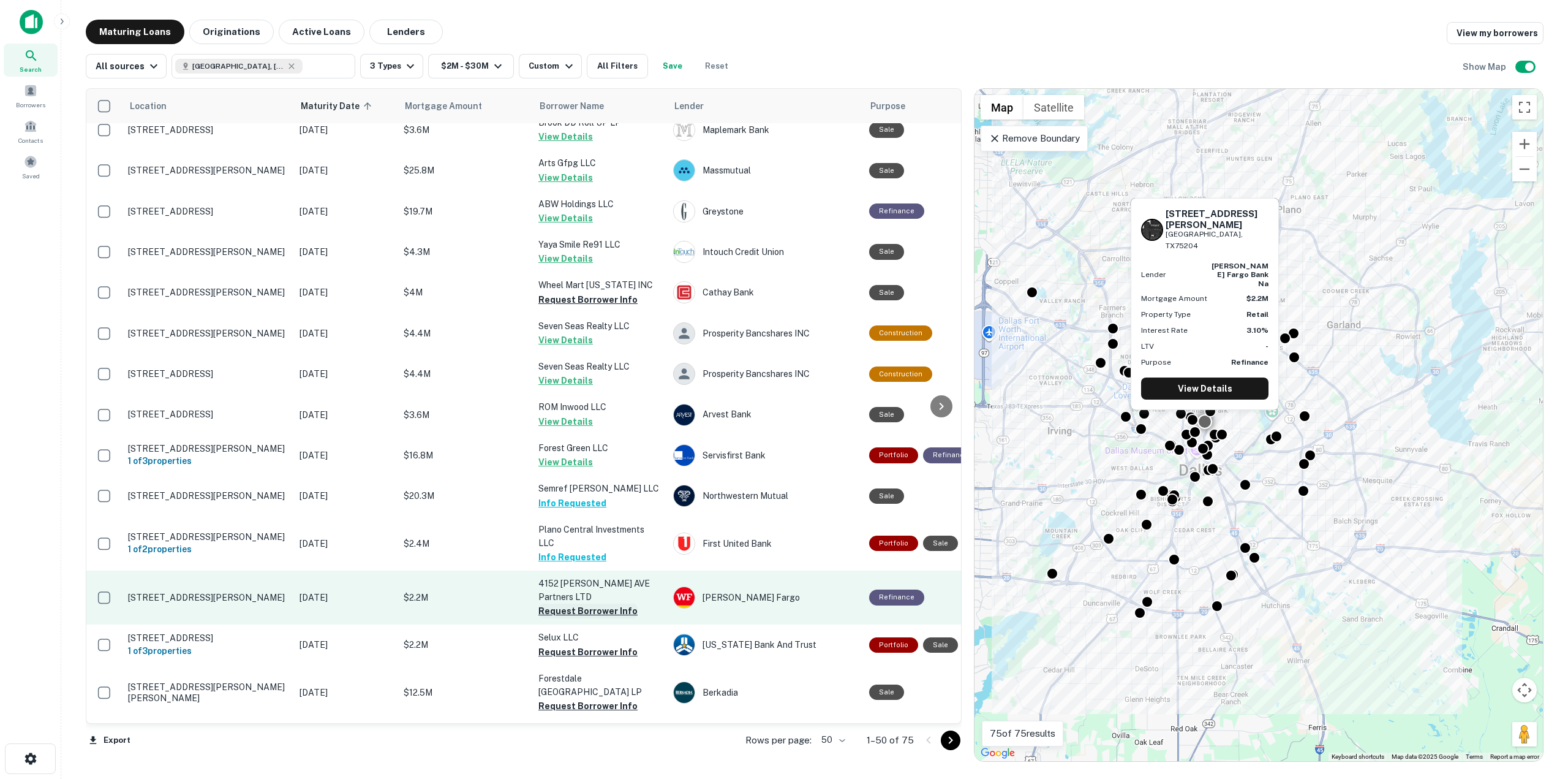
click at [570, 604] on button "Request Borrower Info" at bounding box center [588, 611] width 99 height 15
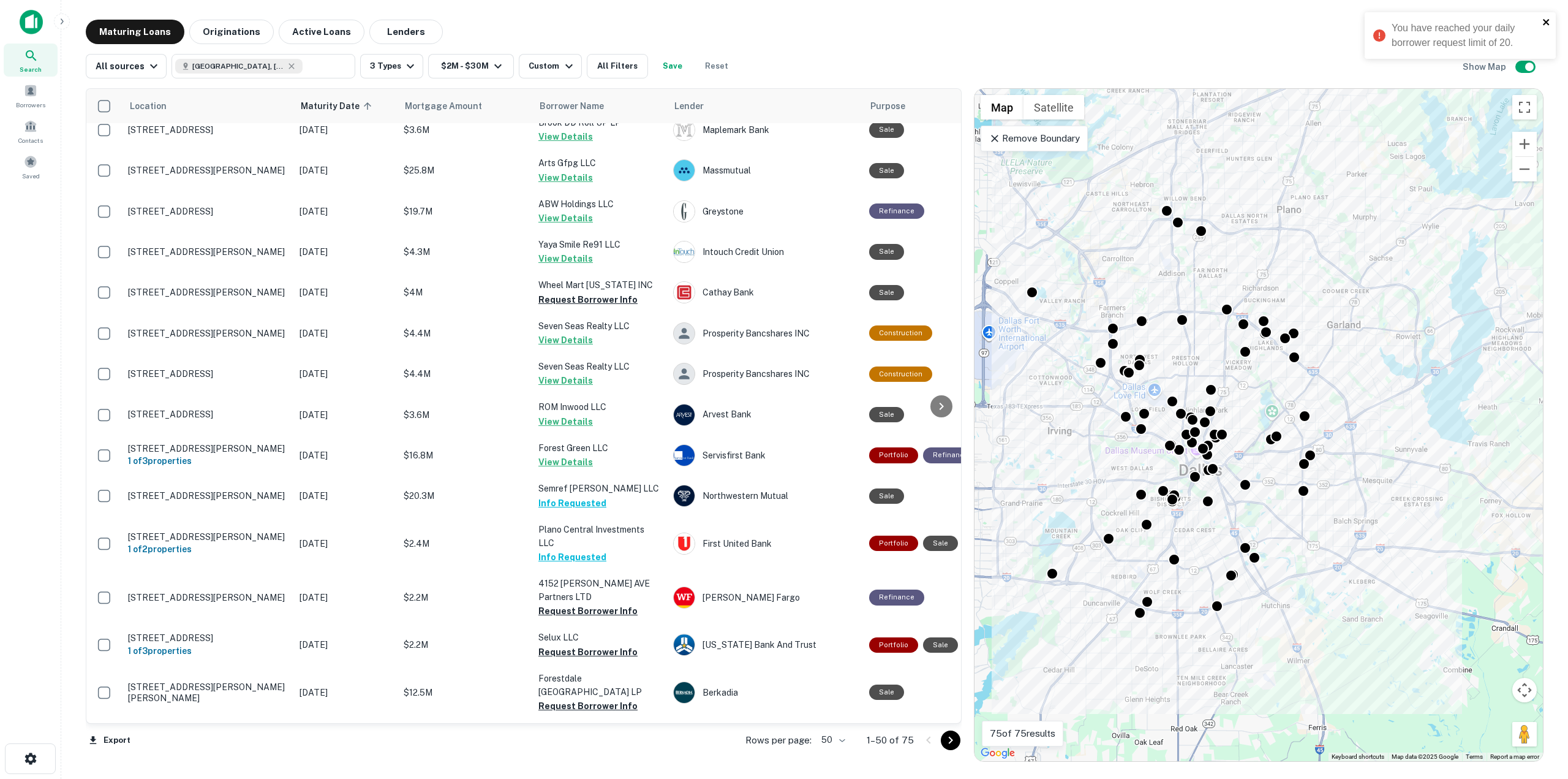
click at [1549, 25] on icon "close" at bounding box center [1546, 22] width 6 height 6
click at [32, 756] on icon "button" at bounding box center [30, 758] width 12 height 12
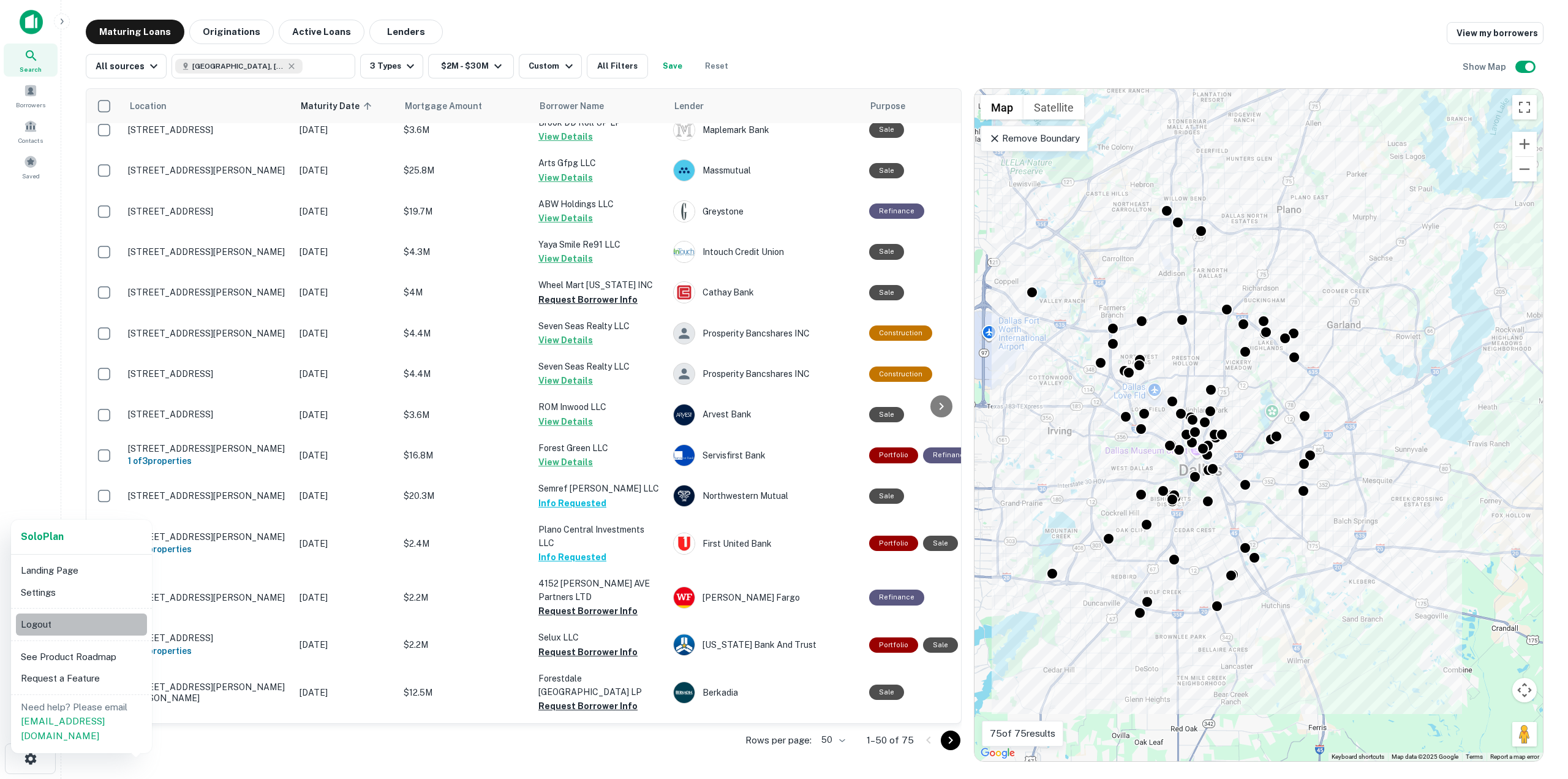
click at [70, 628] on li "Logout" at bounding box center [81, 624] width 131 height 22
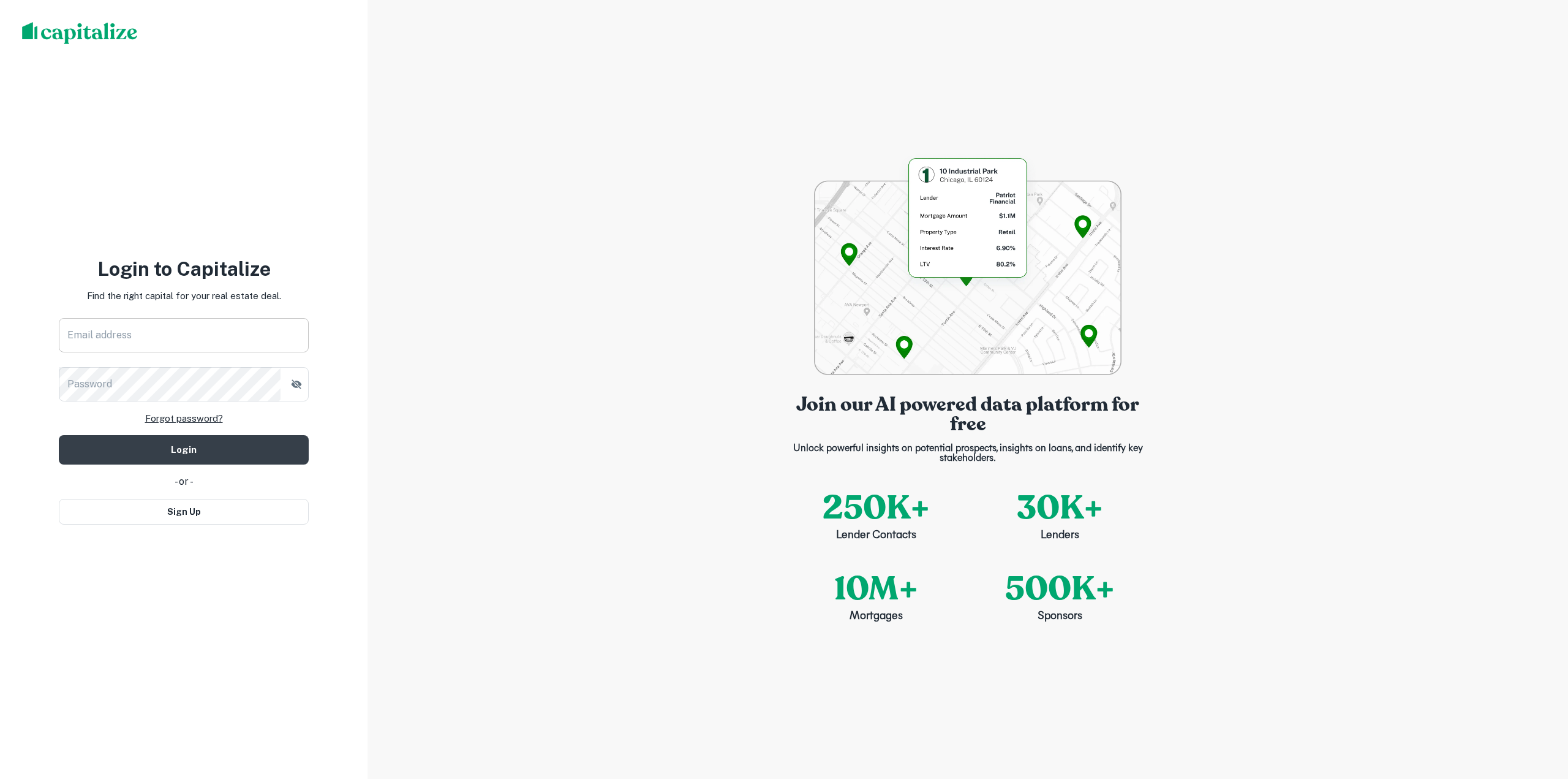
click at [186, 321] on input "Email address" at bounding box center [184, 335] width 250 height 35
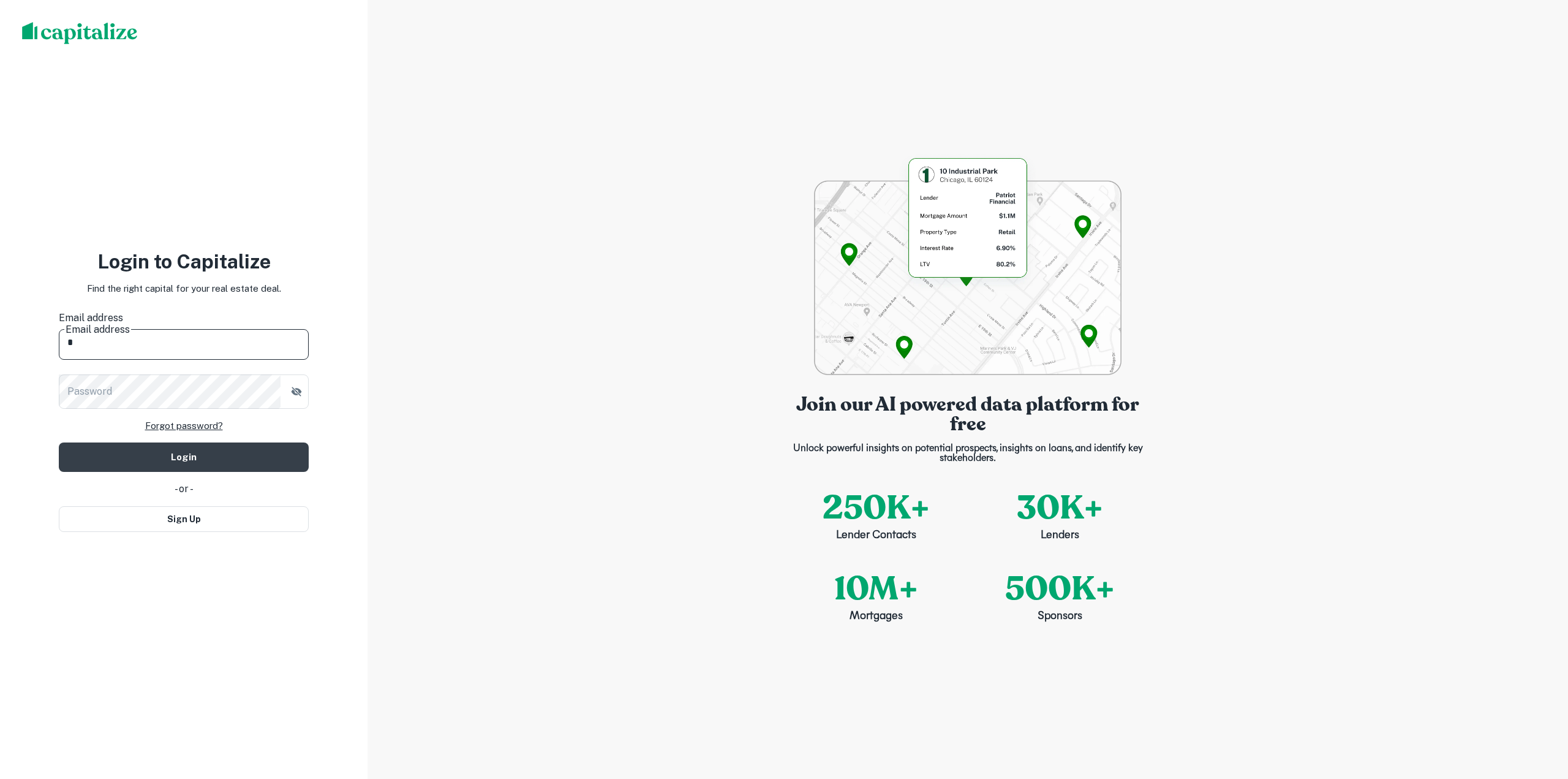
type input "**********"
click at [103, 385] on label "Password" at bounding box center [90, 391] width 45 height 14
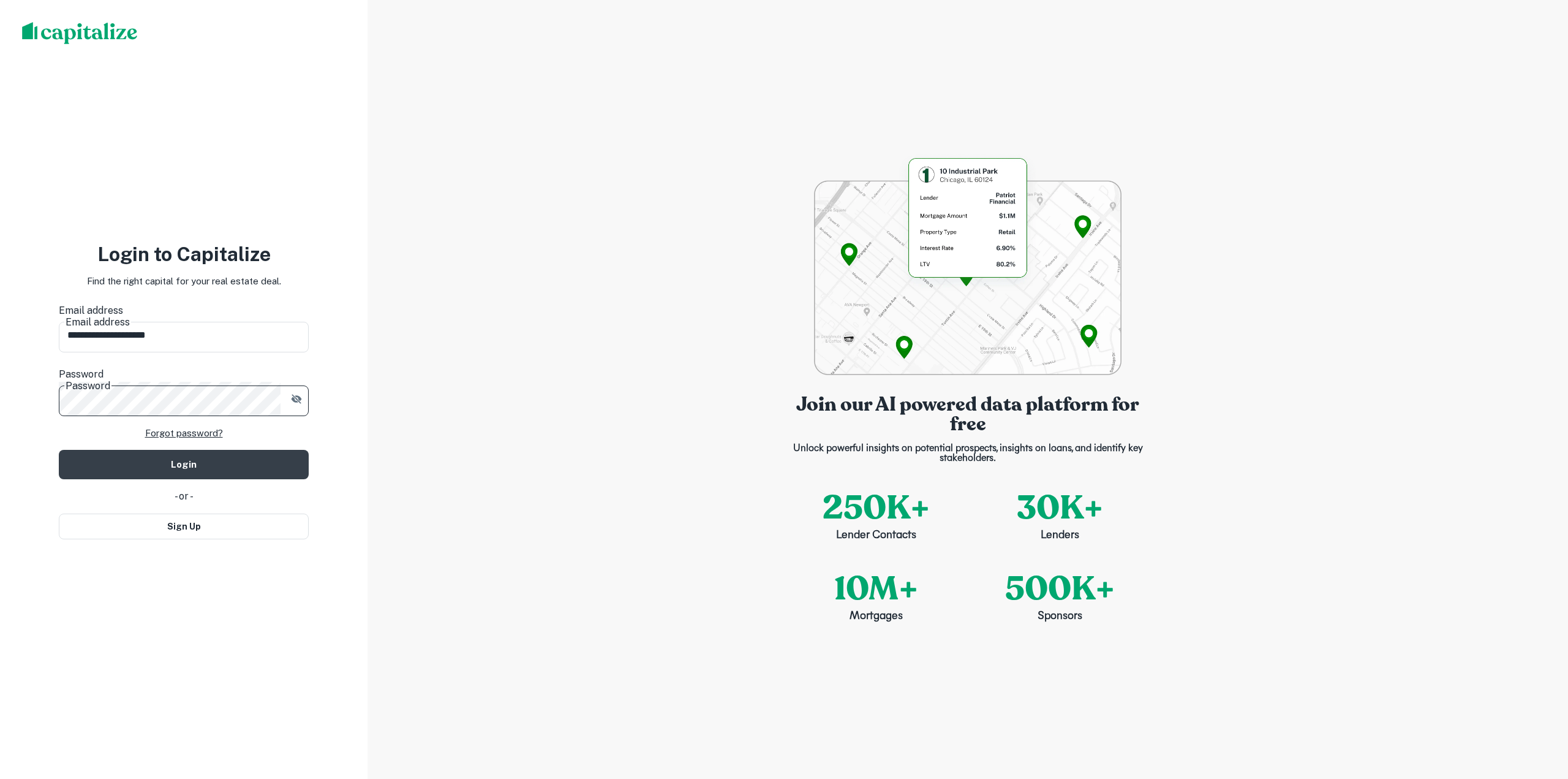
click at [111, 434] on form "**********" at bounding box center [184, 391] width 250 height 177
click at [111, 450] on button "Login" at bounding box center [184, 464] width 250 height 29
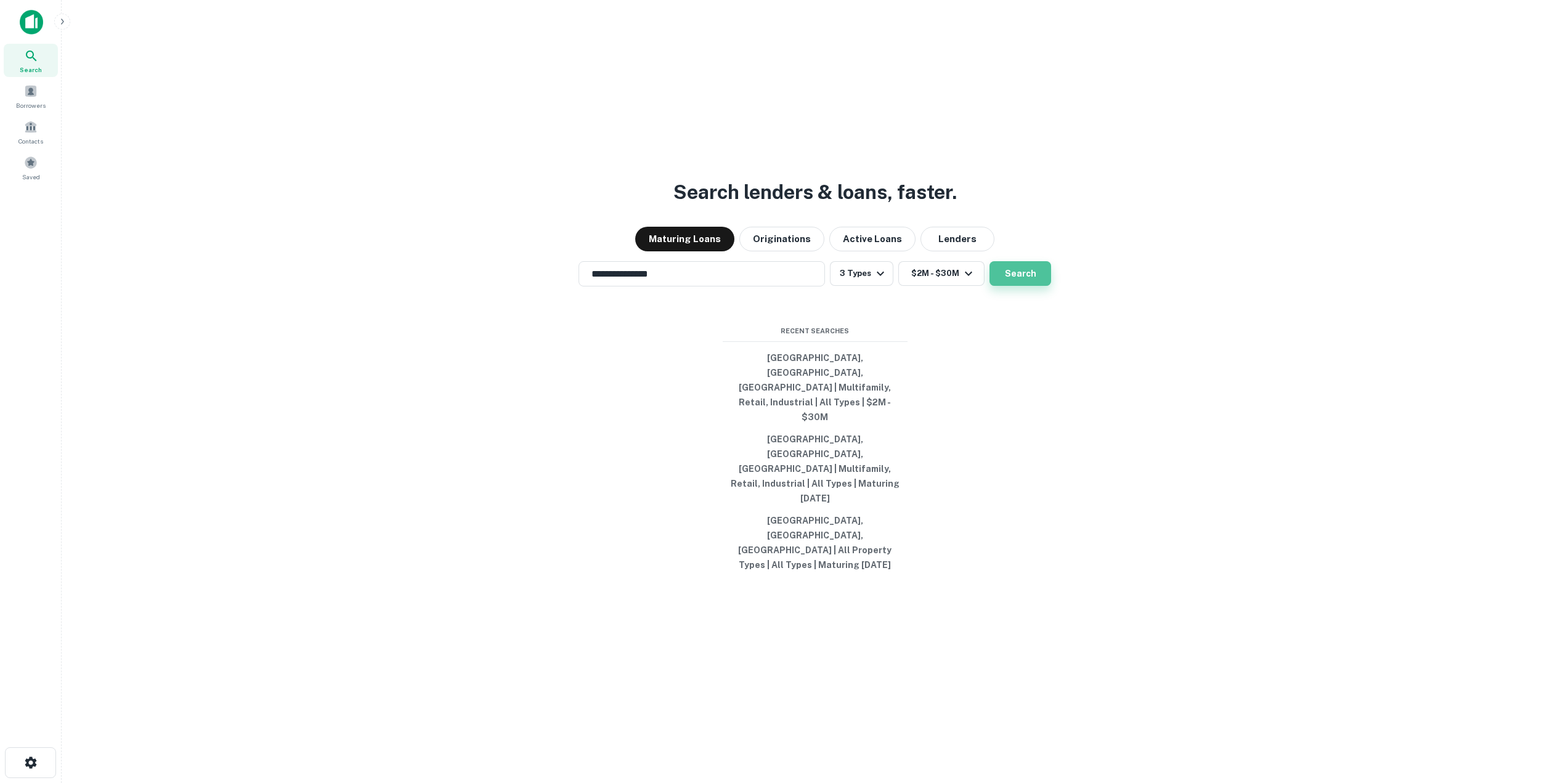
click at [1000, 286] on button "Search" at bounding box center [1021, 274] width 62 height 25
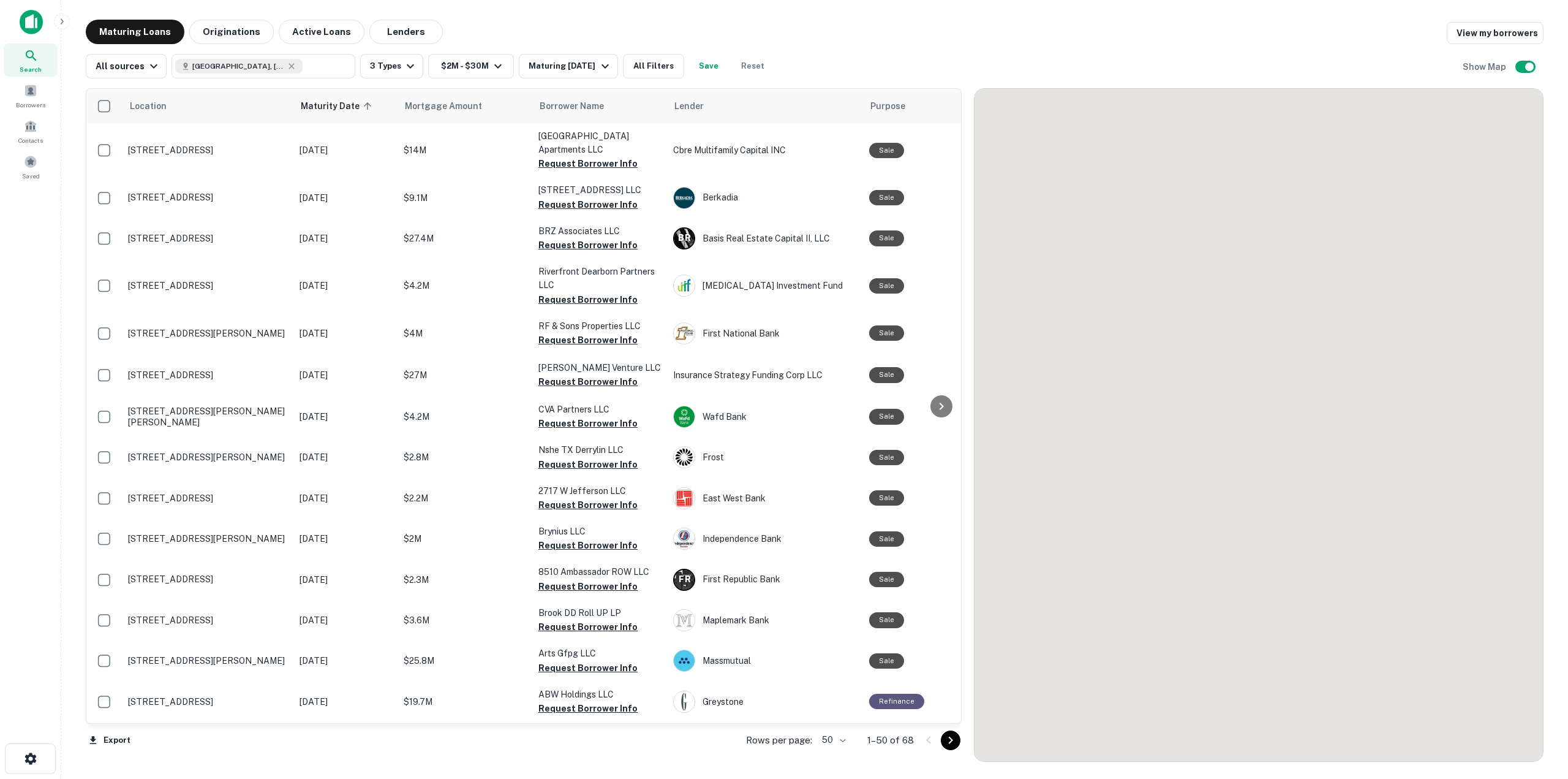
scroll to position [491, 0]
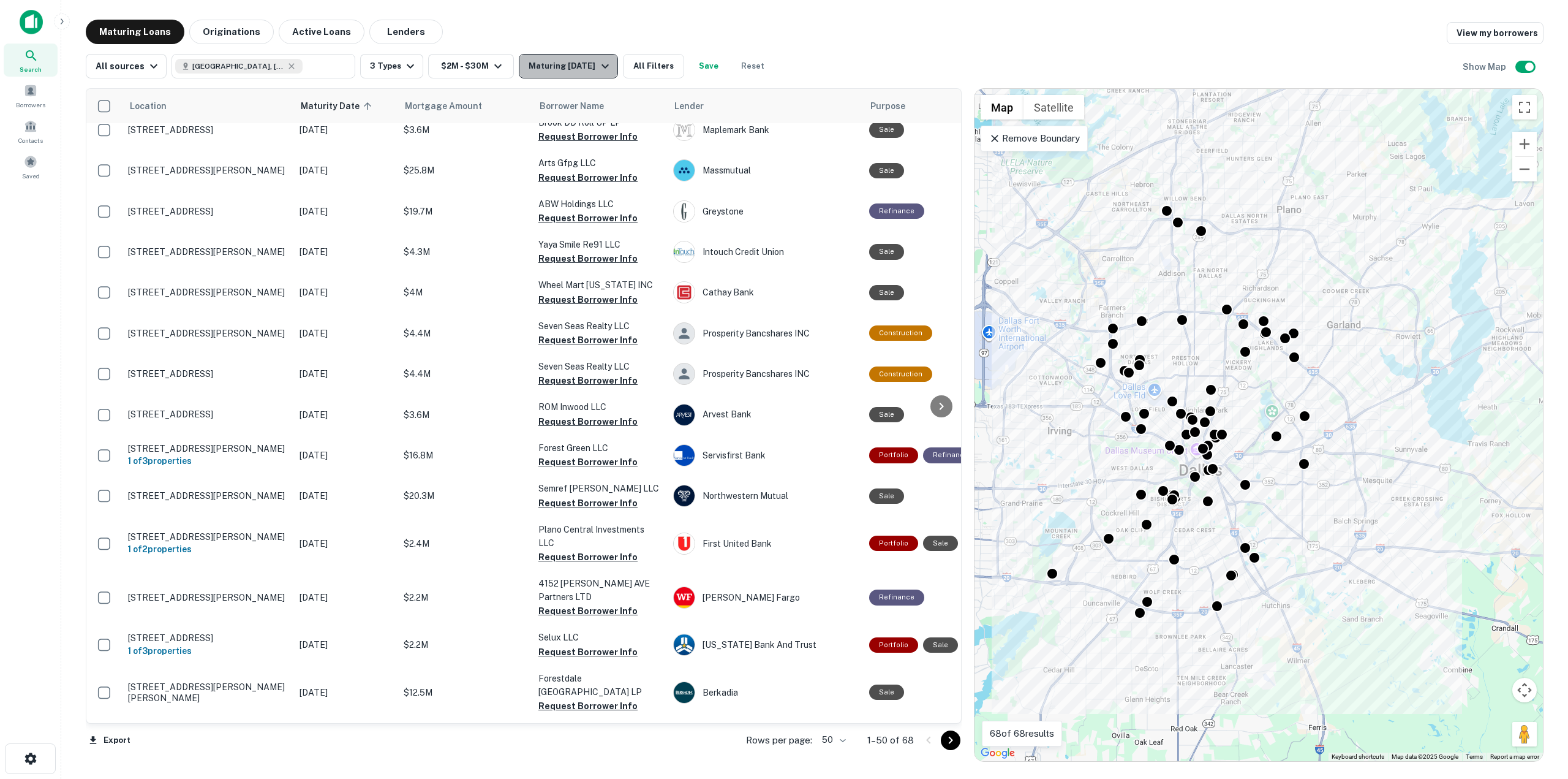
click at [540, 68] on div "Maturing In 1 Year" at bounding box center [570, 66] width 83 height 15
click at [77, 78] on button "Custom" at bounding box center [57, 71] width 38 height 13
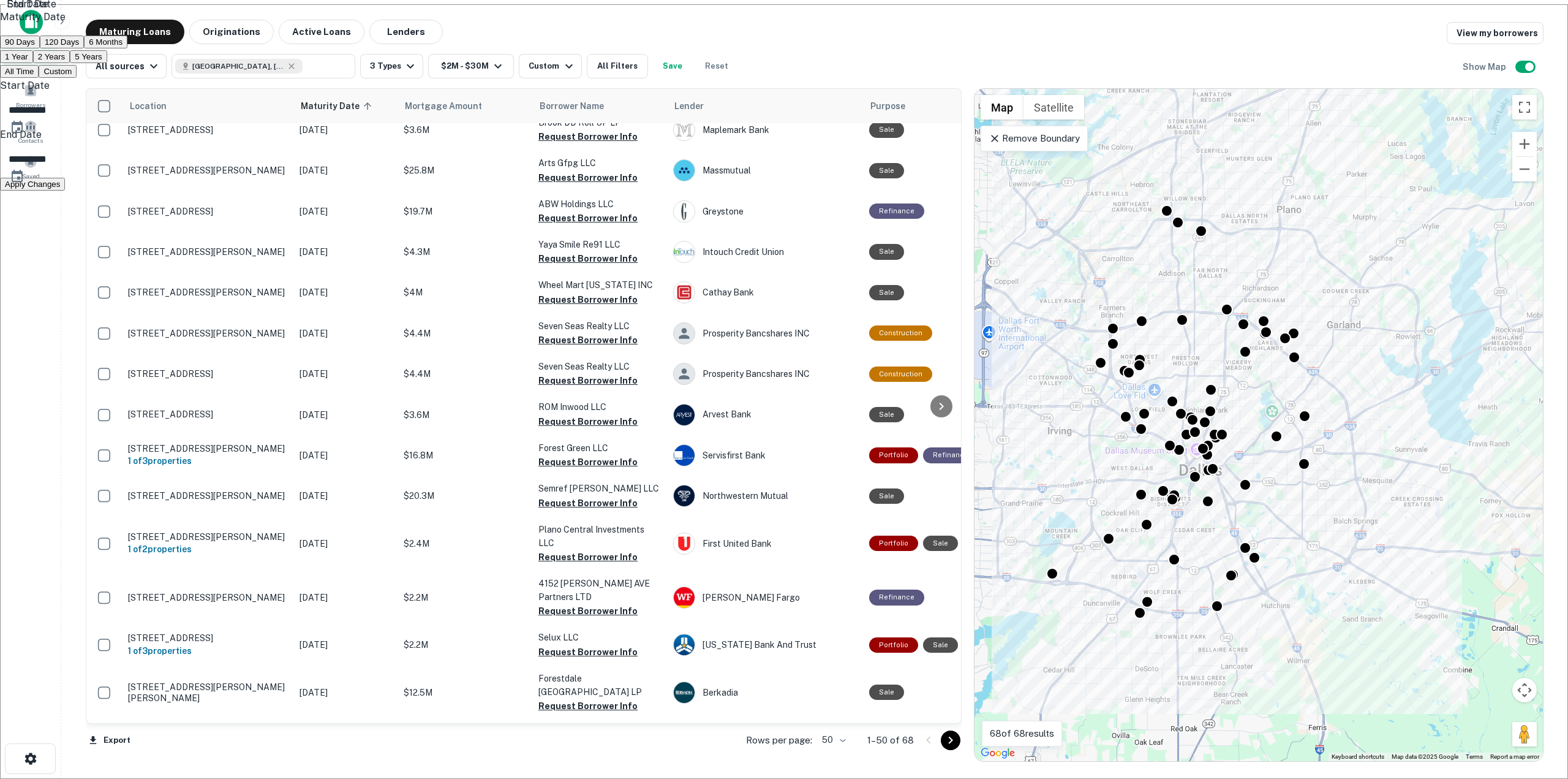
click at [29, 140] on button "Choose date, selected date is Feb 23, 2025" at bounding box center [17, 128] width 25 height 25
click at [367, 245] on button "calendar view is open, switch to year view" at bounding box center [361, 251] width 10 height 13
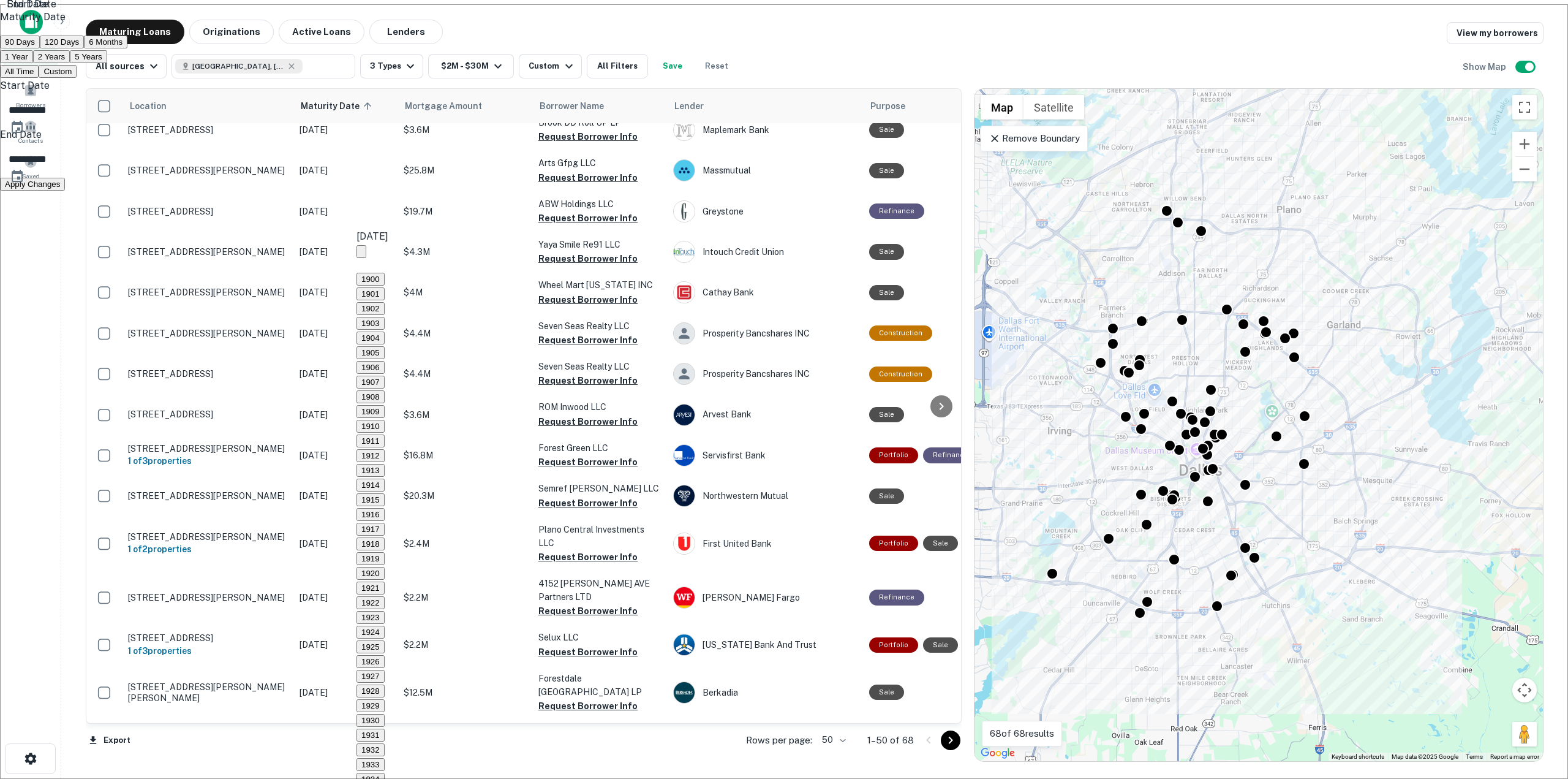
scroll to position [1135, 0]
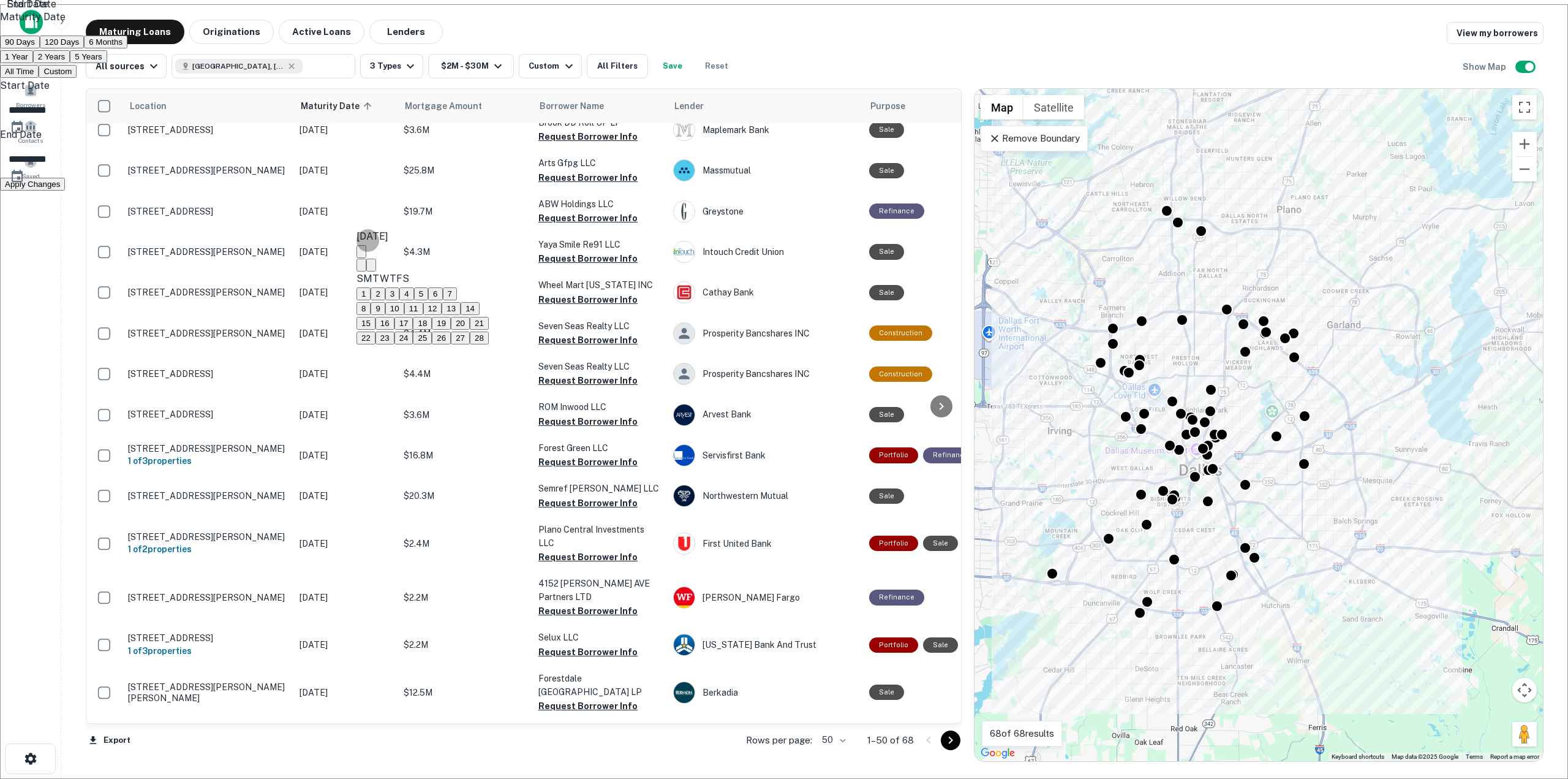
click at [370, 301] on button "1" at bounding box center [364, 294] width 14 height 13
type input "**********"
click at [22, 182] on icon "Choose date, selected date is Aug 22, 2025" at bounding box center [17, 176] width 11 height 12
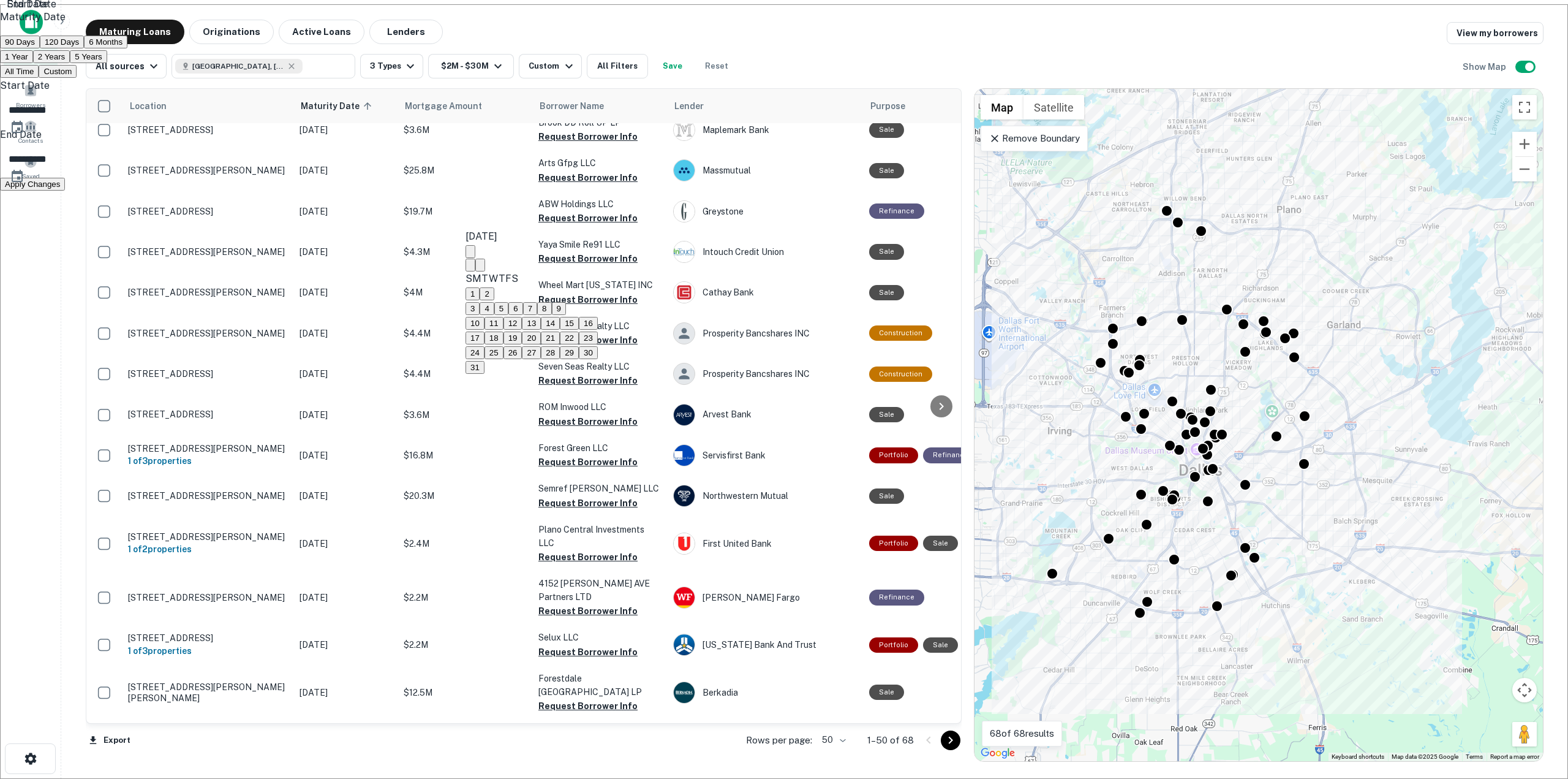
click at [528, 244] on div "August 2025" at bounding box center [532, 236] width 132 height 15
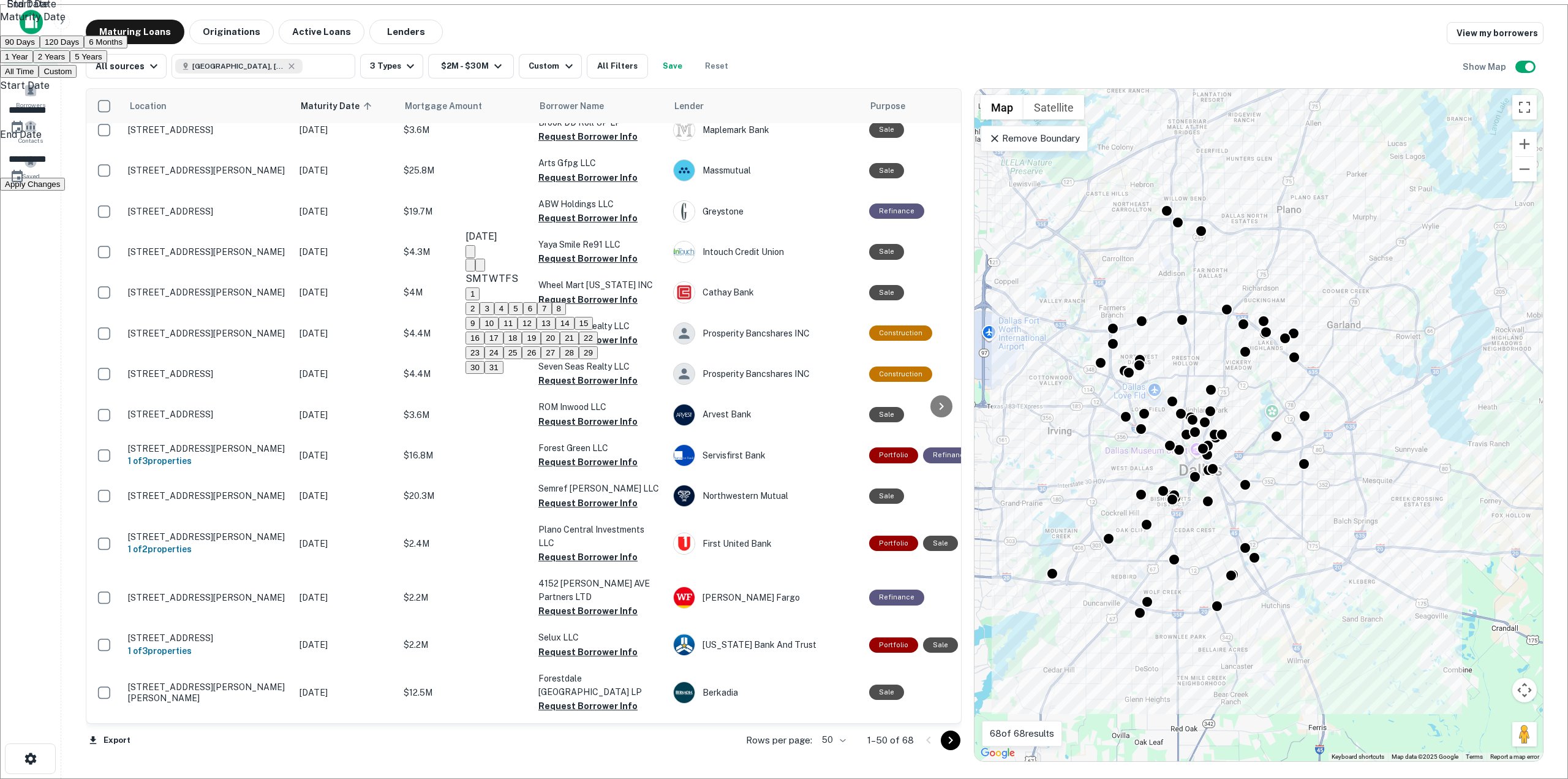
click at [503, 374] on button "31" at bounding box center [493, 367] width 19 height 13
type input "**********"
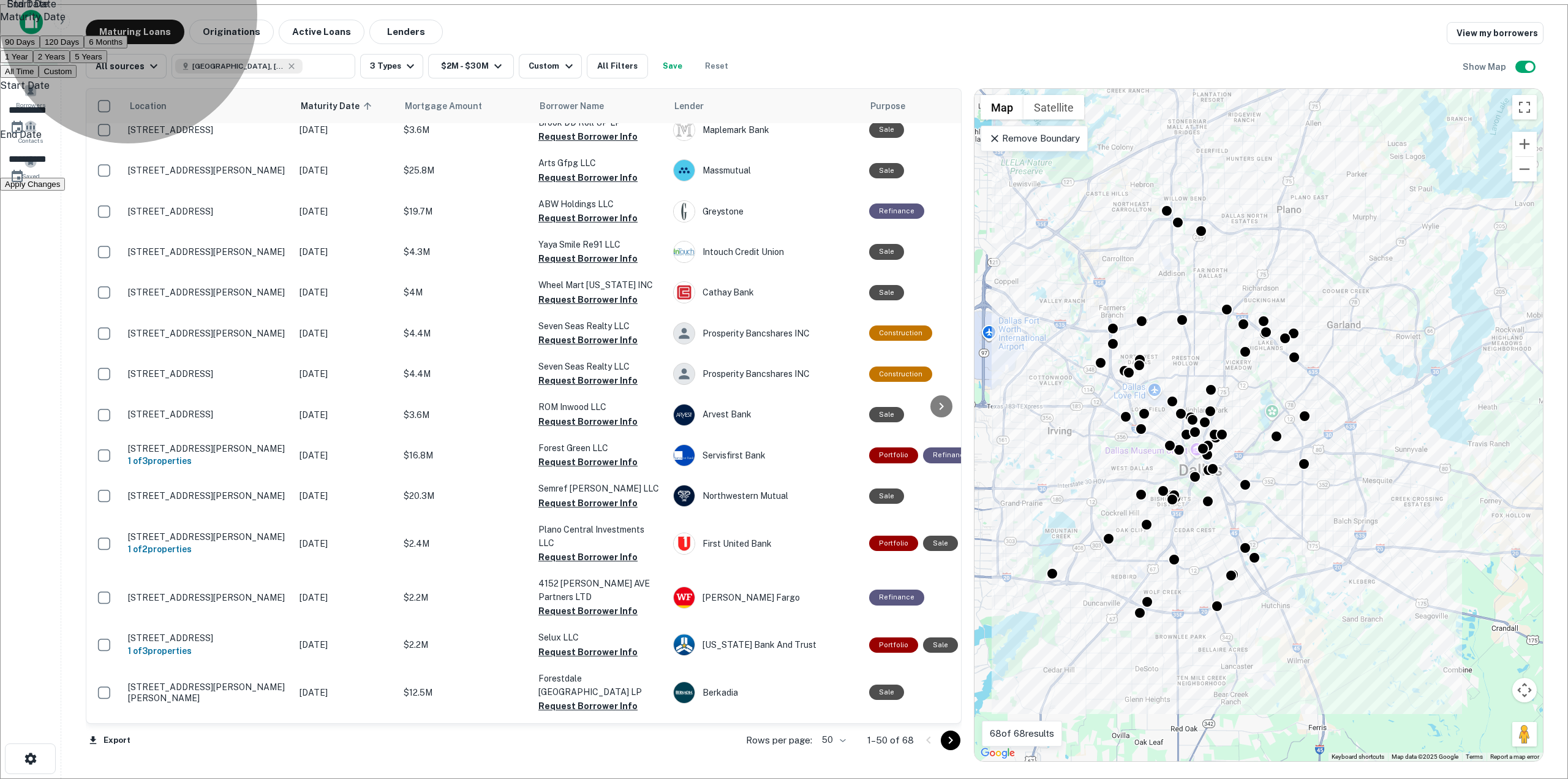
click at [65, 191] on button "Apply Changes" at bounding box center [32, 184] width 65 height 13
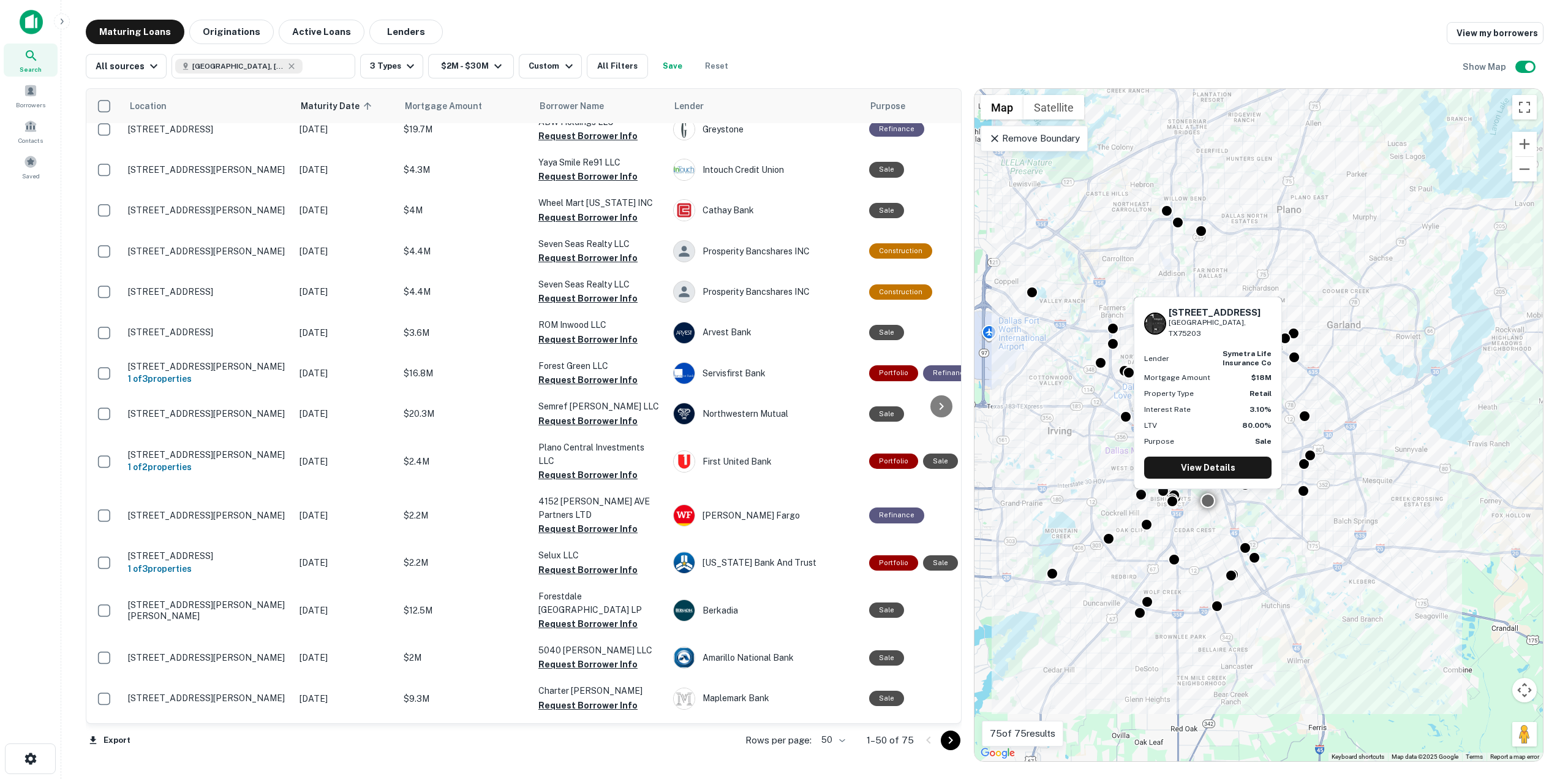
scroll to position [517, 0]
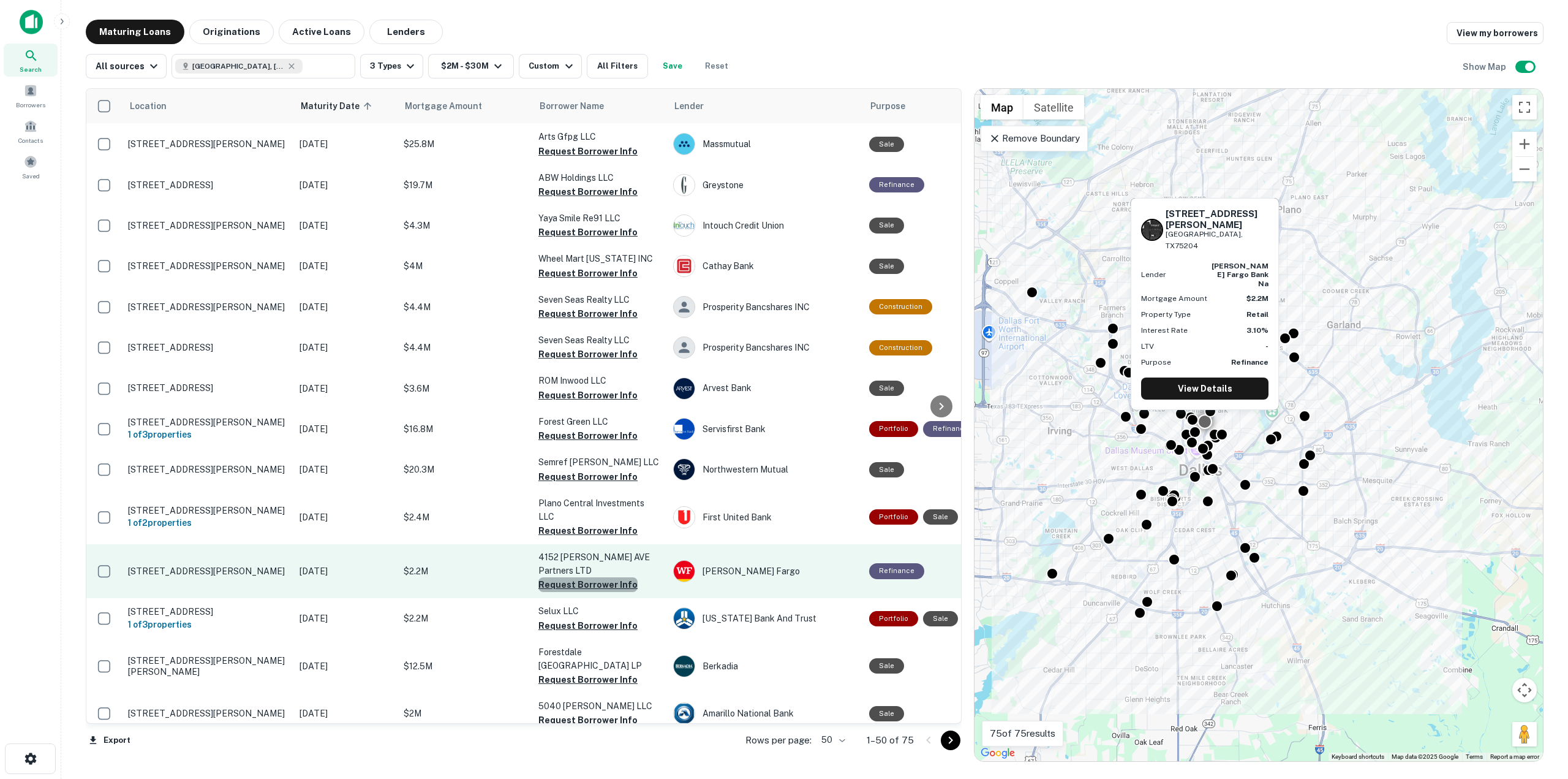
click at [597, 578] on button "Request Borrower Info" at bounding box center [588, 584] width 99 height 15
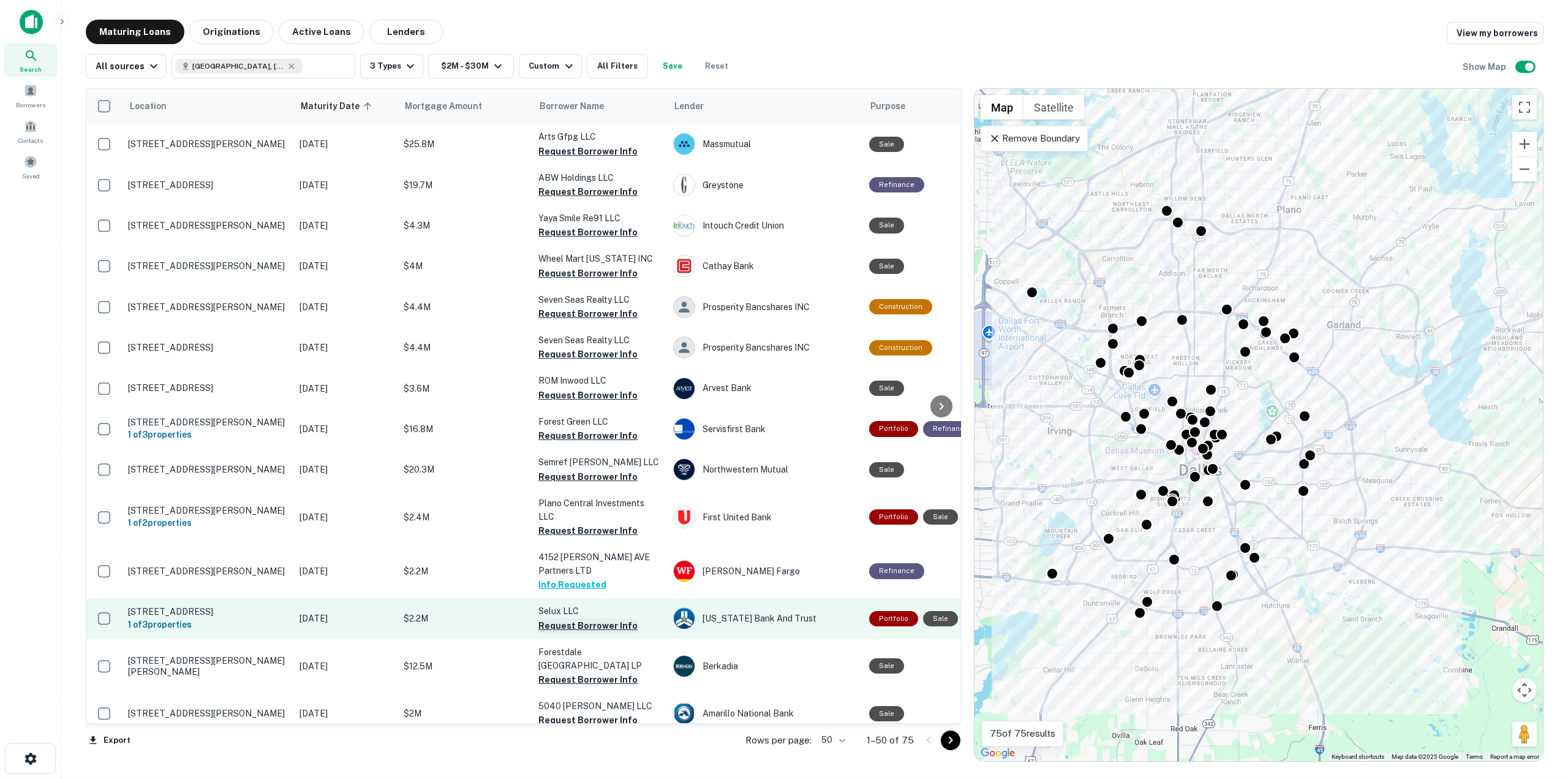
click at [580, 618] on button "Request Borrower Info" at bounding box center [588, 625] width 99 height 15
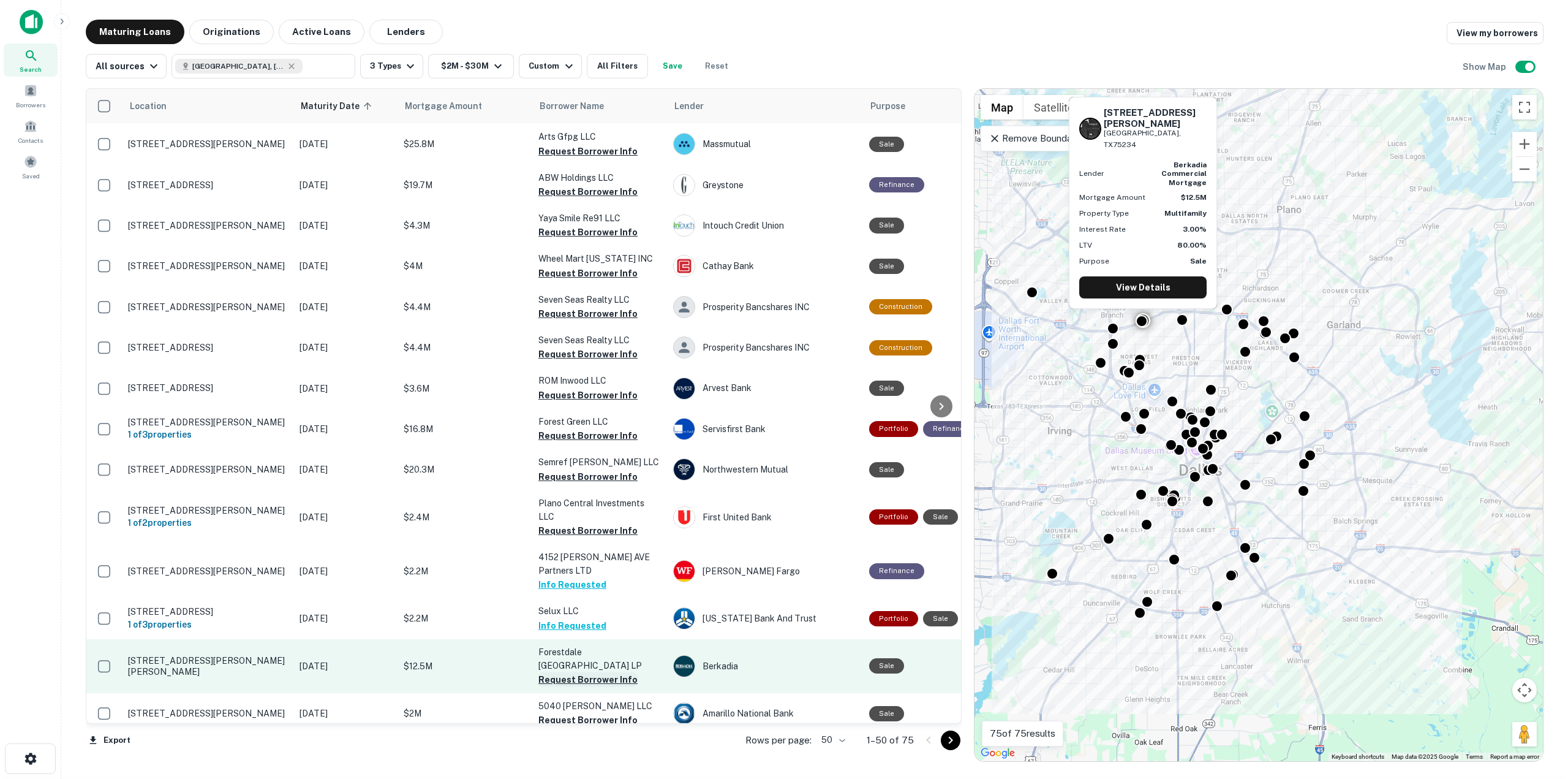
click at [574, 672] on button "Request Borrower Info" at bounding box center [588, 679] width 99 height 15
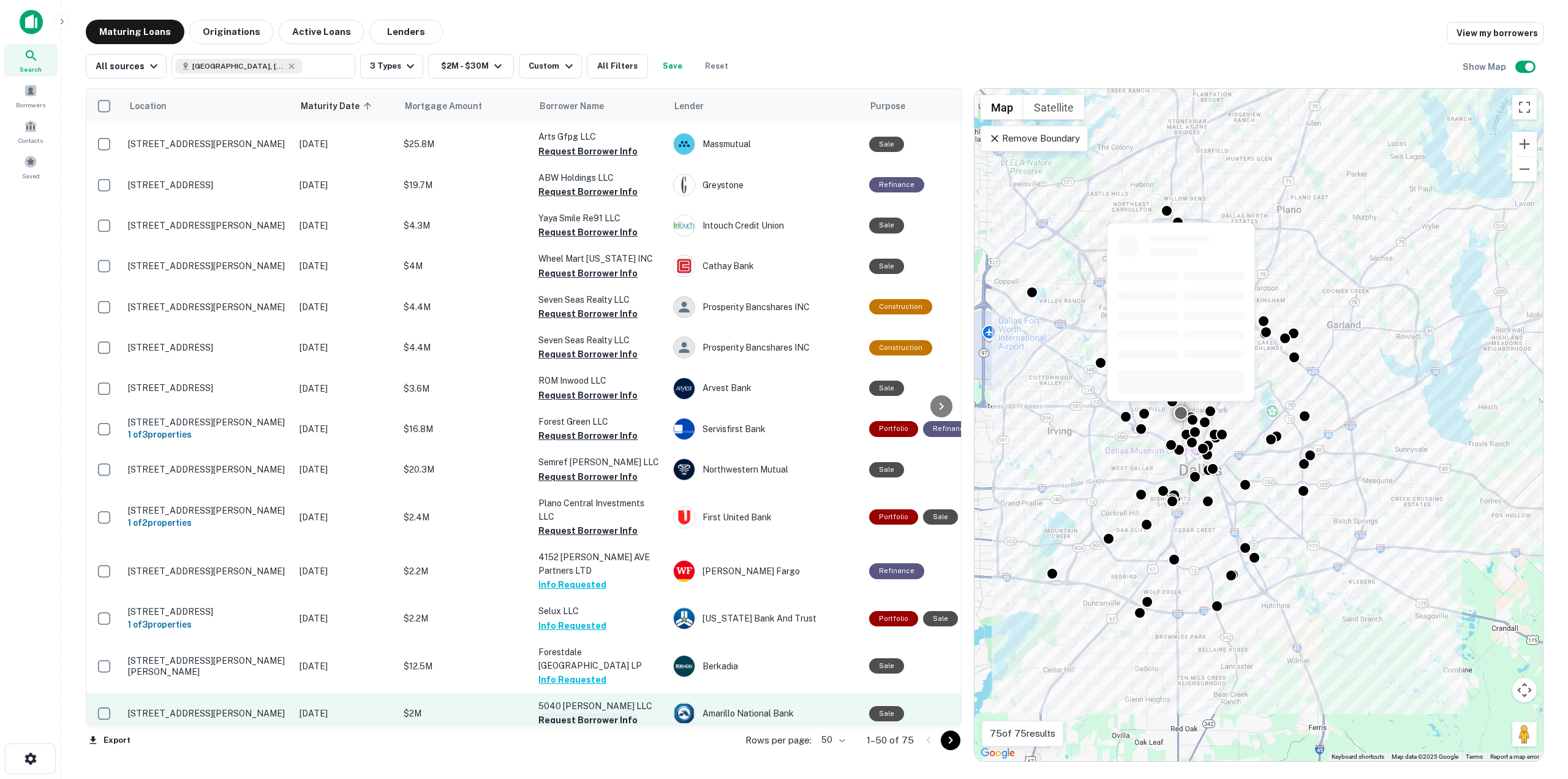
click at [568, 713] on button "Request Borrower Info" at bounding box center [588, 720] width 99 height 15
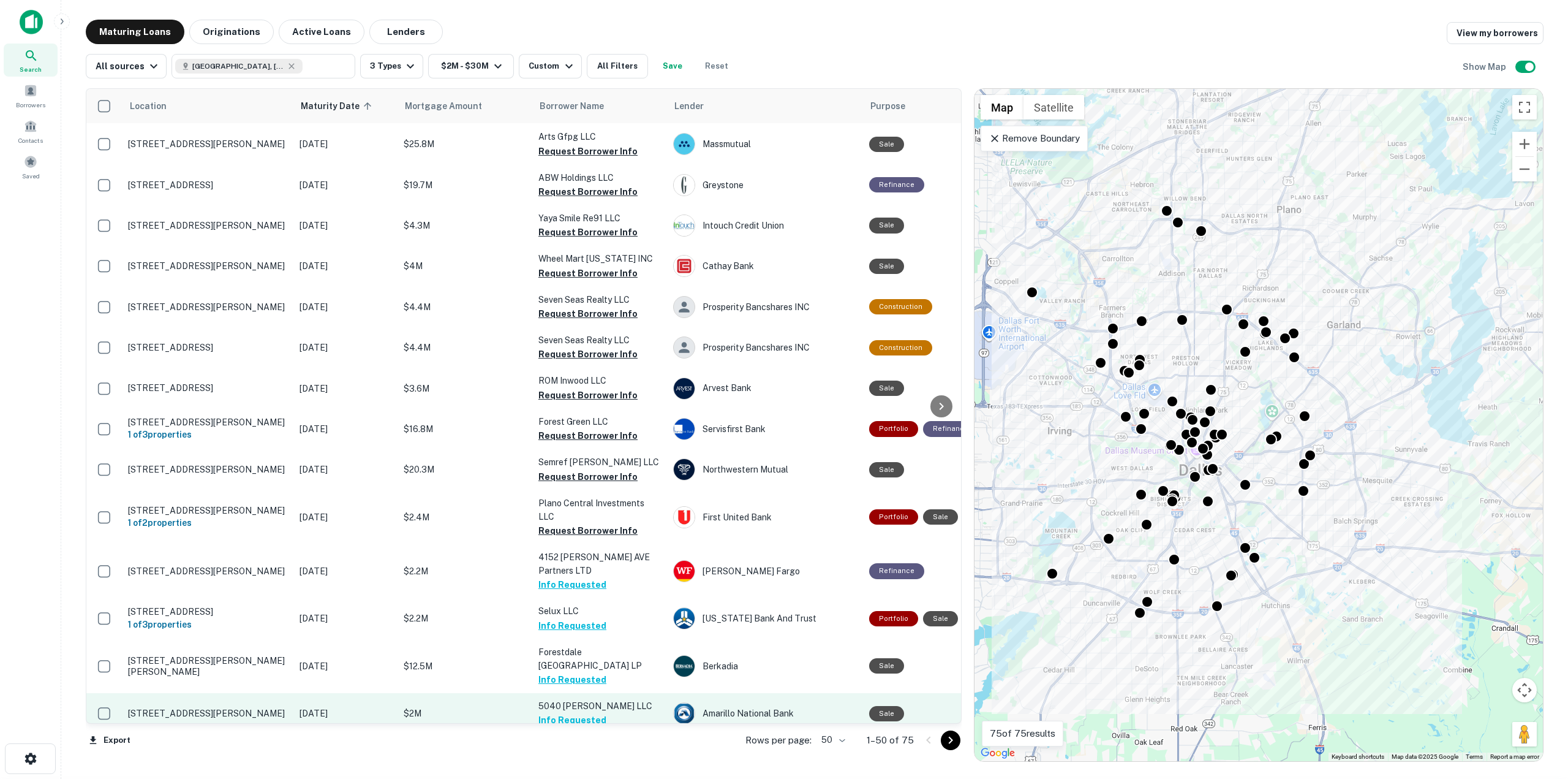
scroll to position [639, 0]
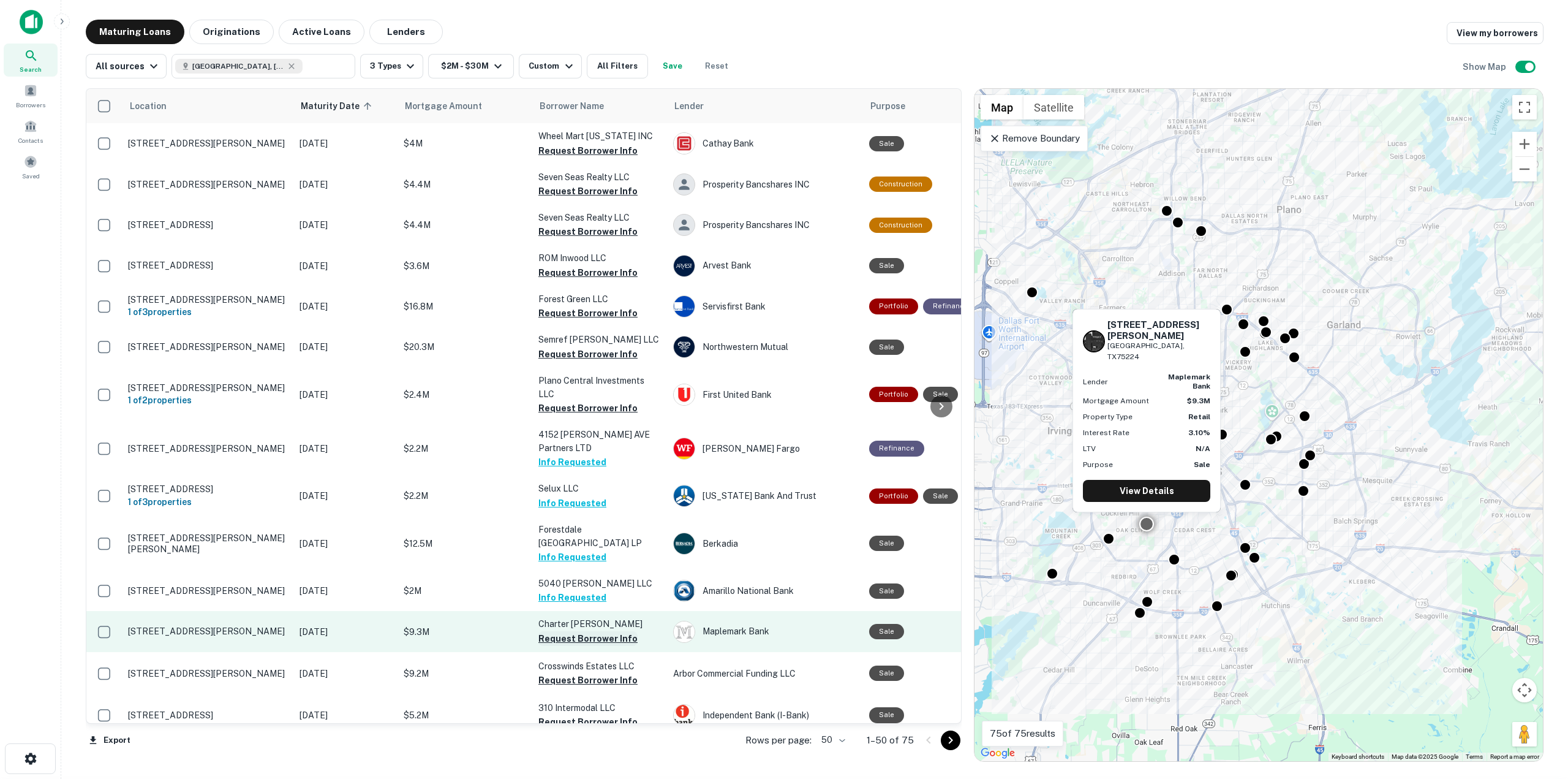
click at [575, 631] on button "Request Borrower Info" at bounding box center [588, 638] width 99 height 15
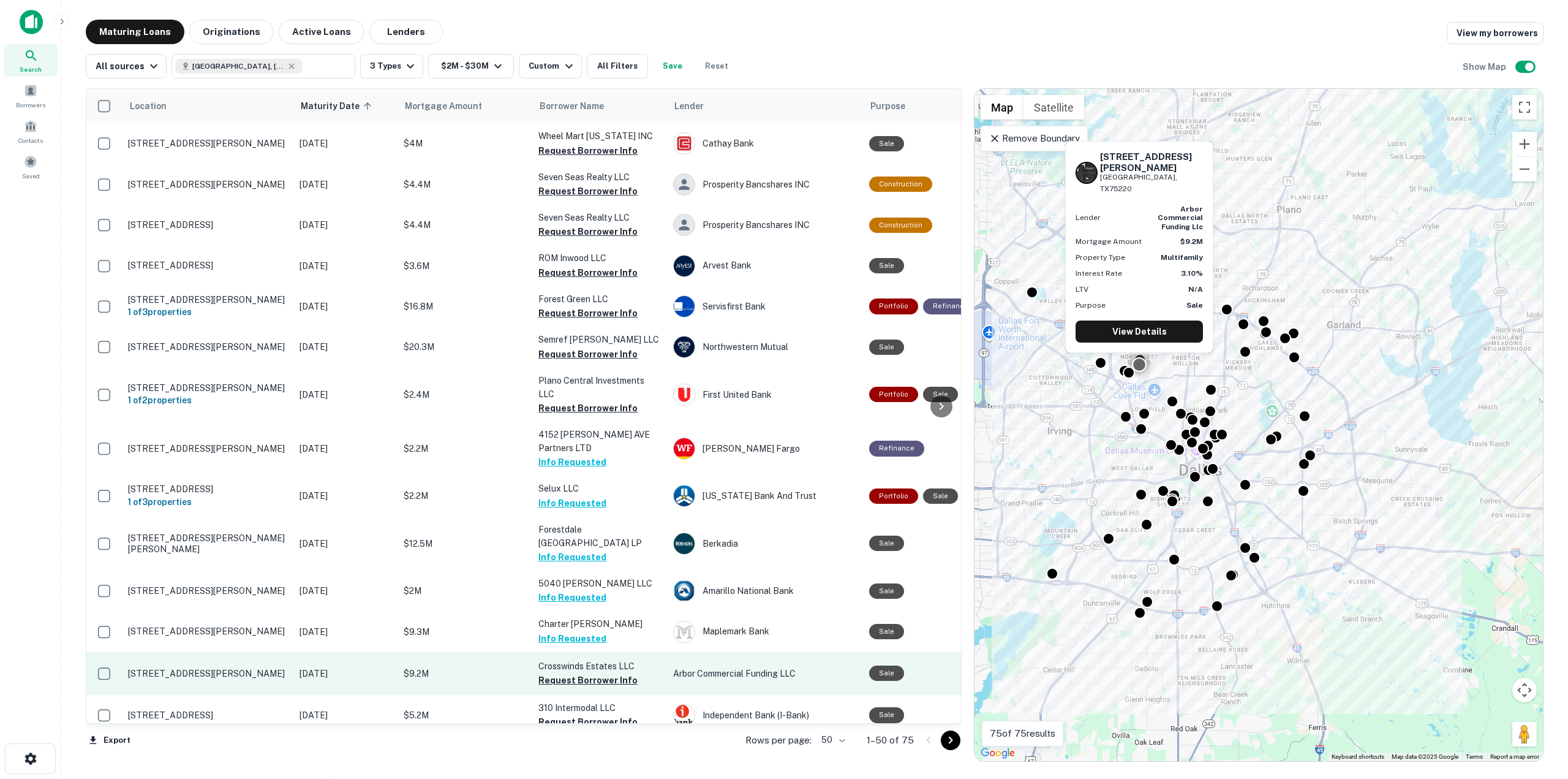
click at [574, 673] on button "Request Borrower Info" at bounding box center [588, 680] width 99 height 15
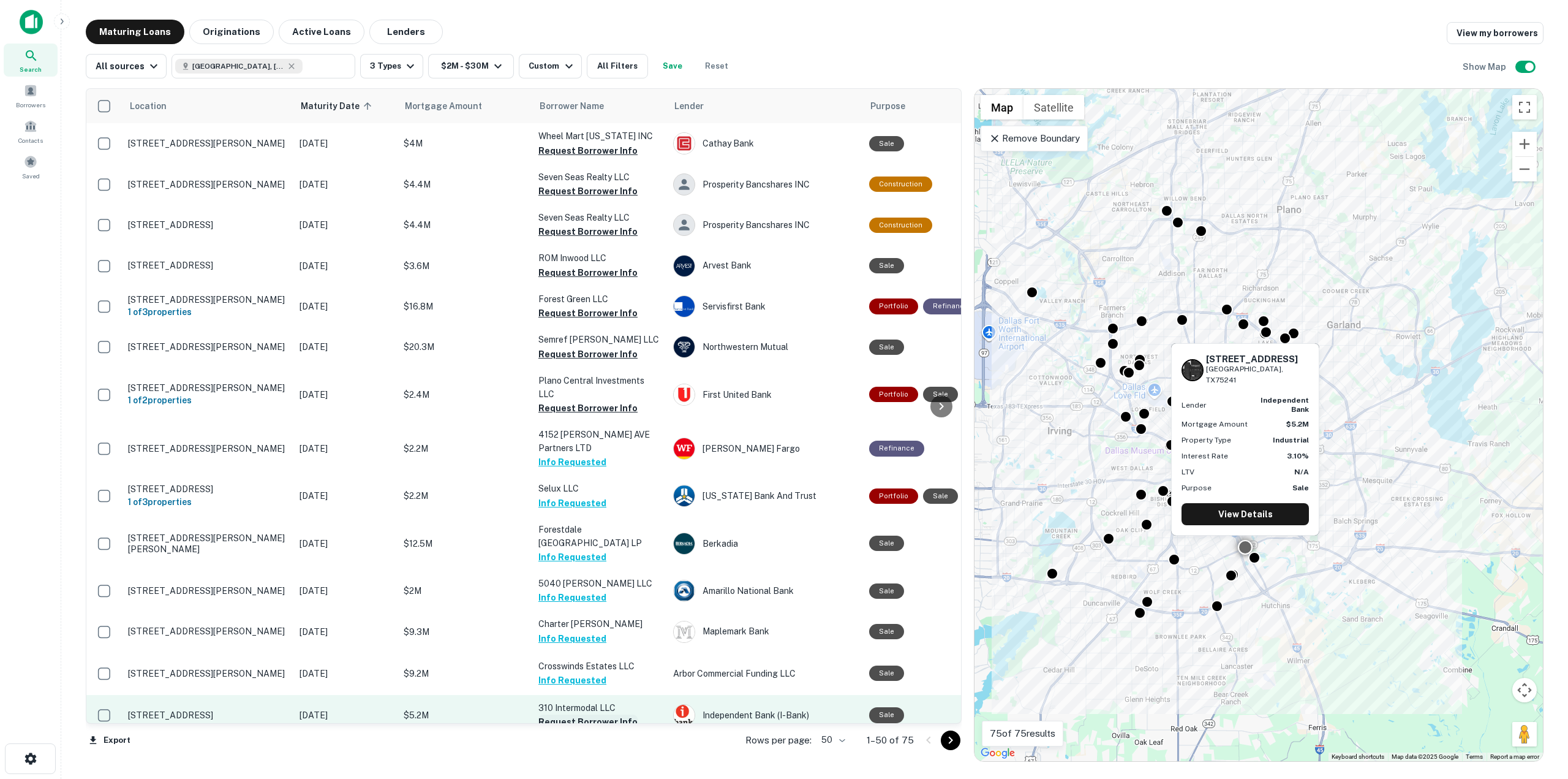
click at [570, 714] on button "Request Borrower Info" at bounding box center [588, 721] width 99 height 15
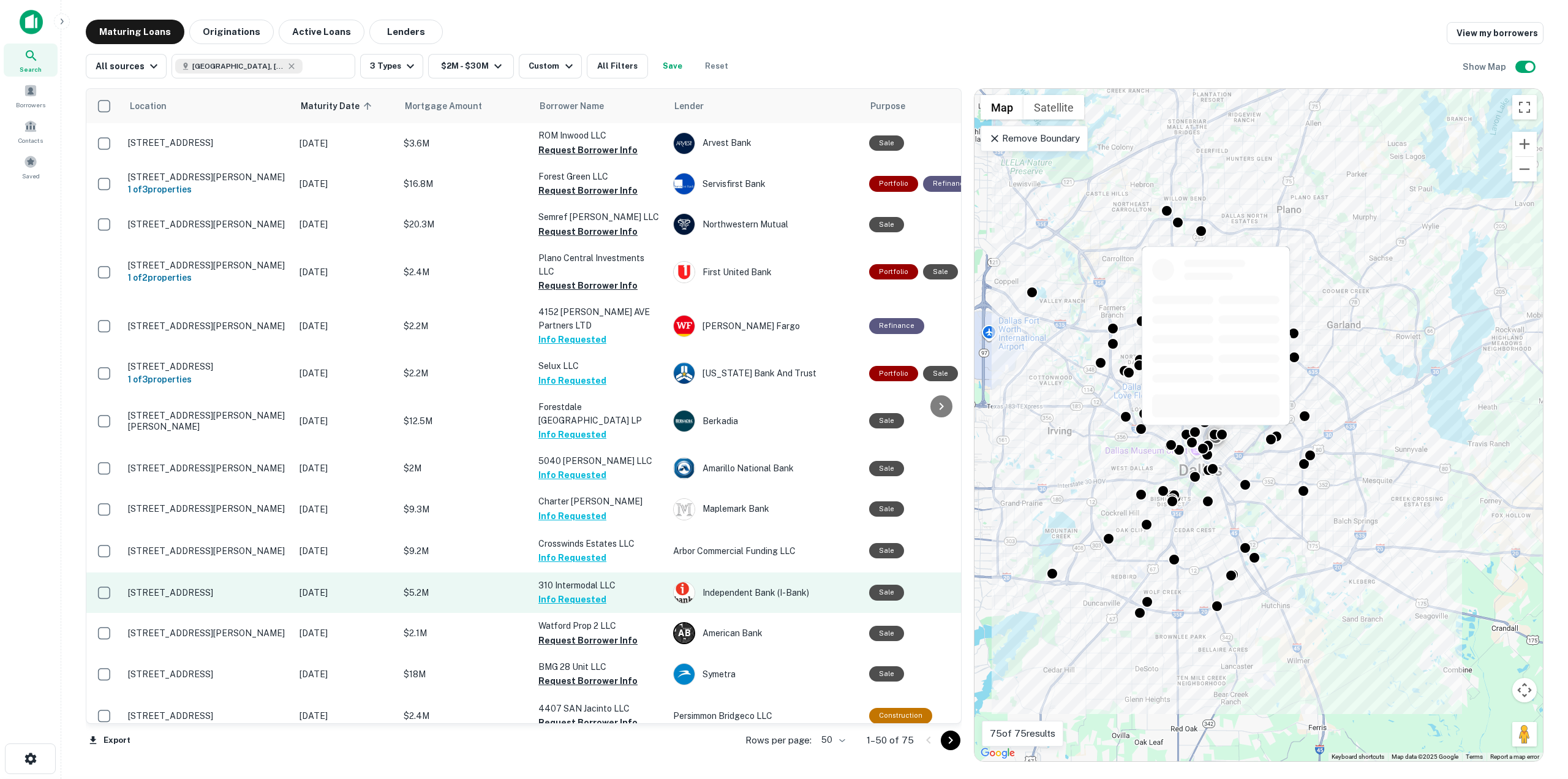
scroll to position [823, 0]
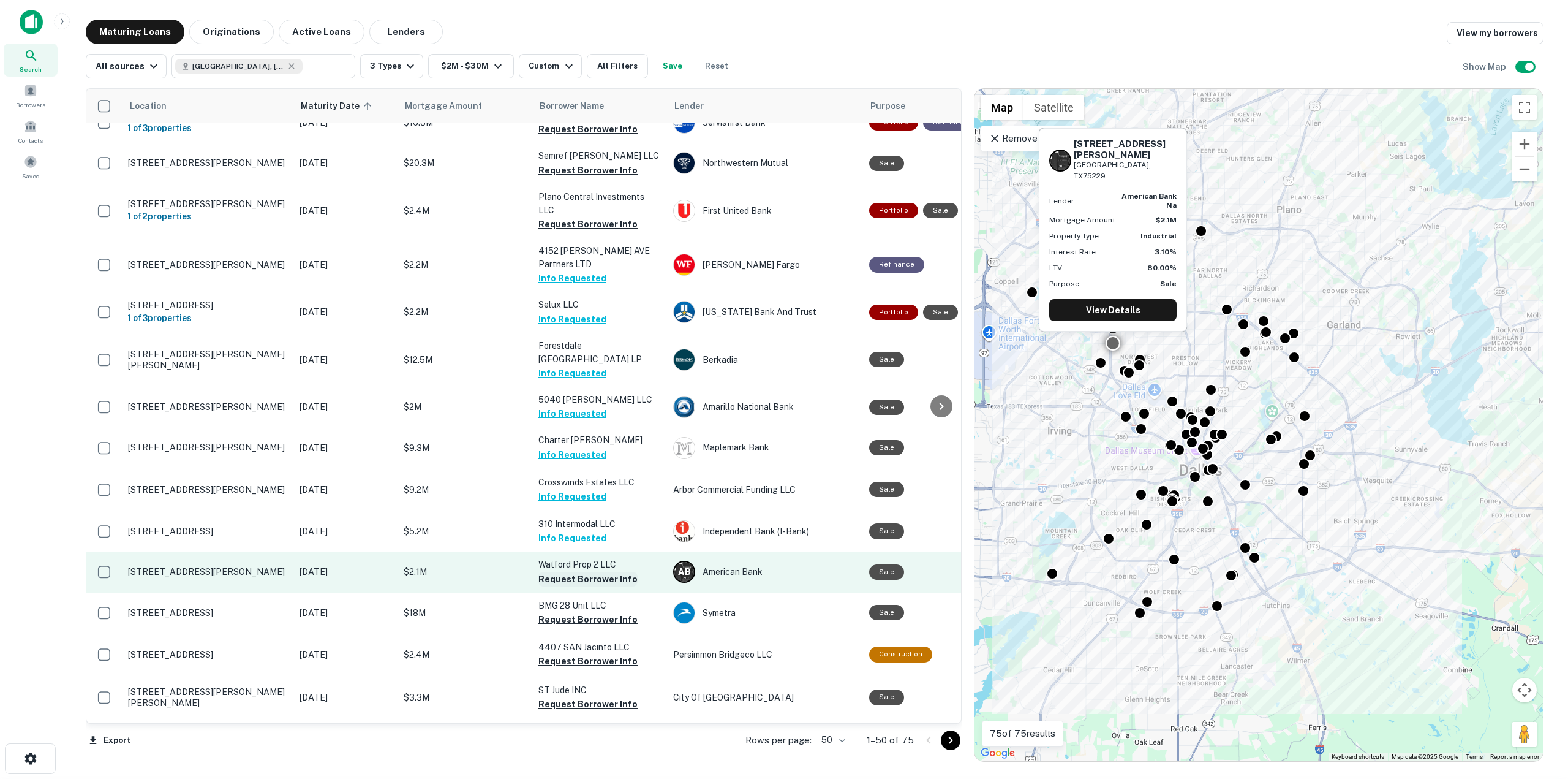
click at [565, 572] on button "Request Borrower Info" at bounding box center [588, 579] width 99 height 15
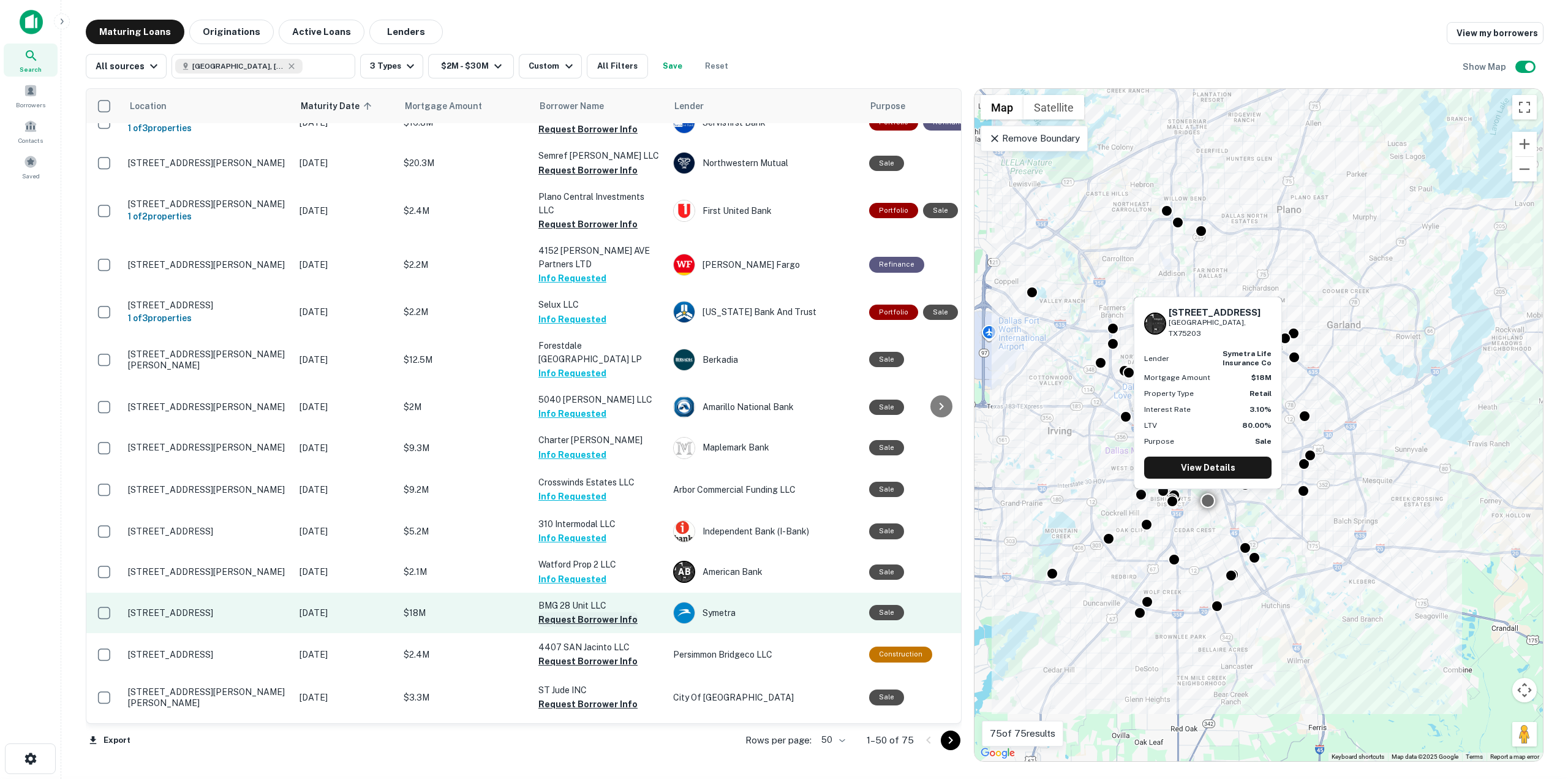
click at [569, 612] on button "Request Borrower Info" at bounding box center [588, 619] width 99 height 15
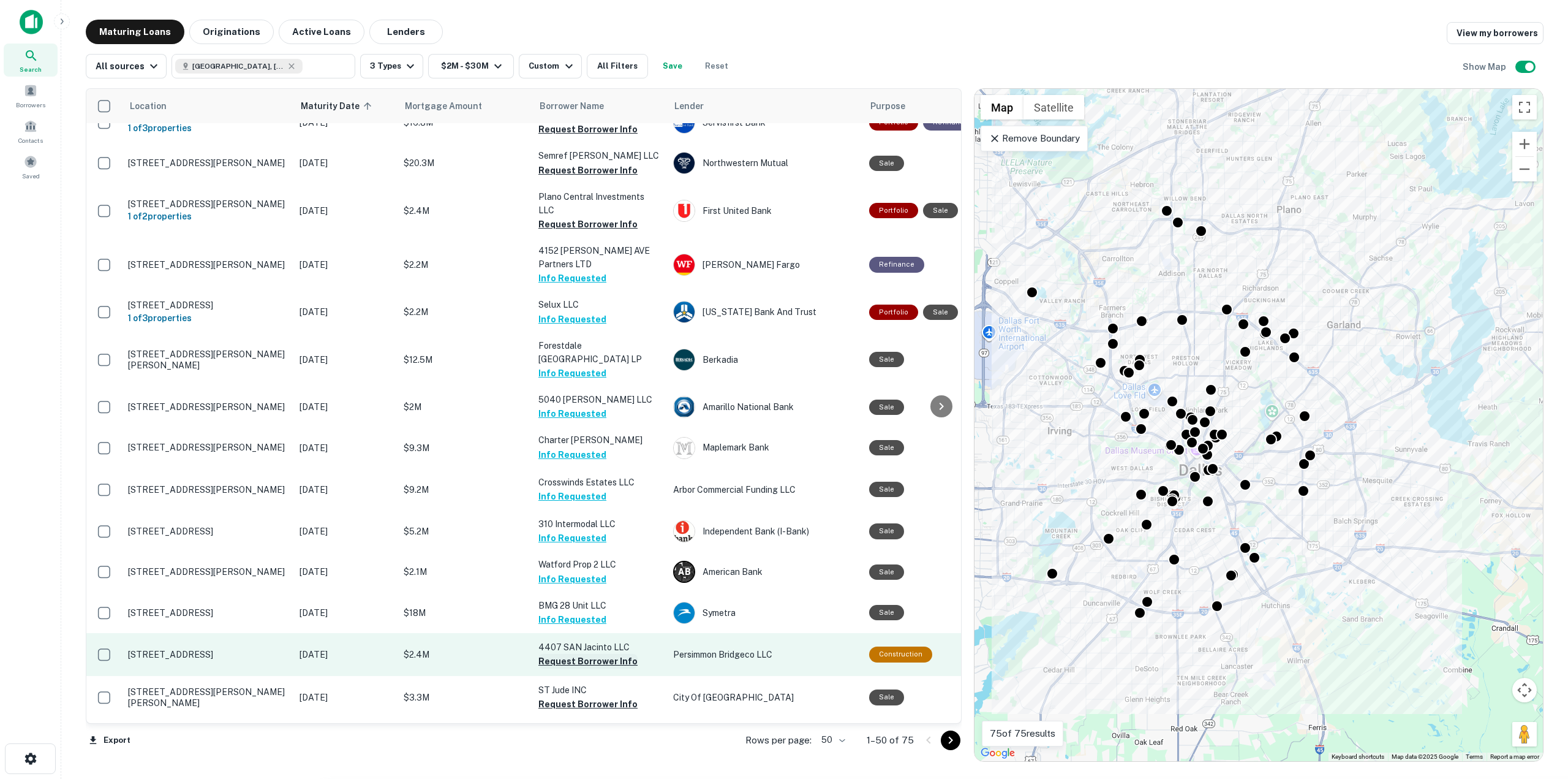
click at [562, 654] on button "Request Borrower Info" at bounding box center [588, 661] width 99 height 15
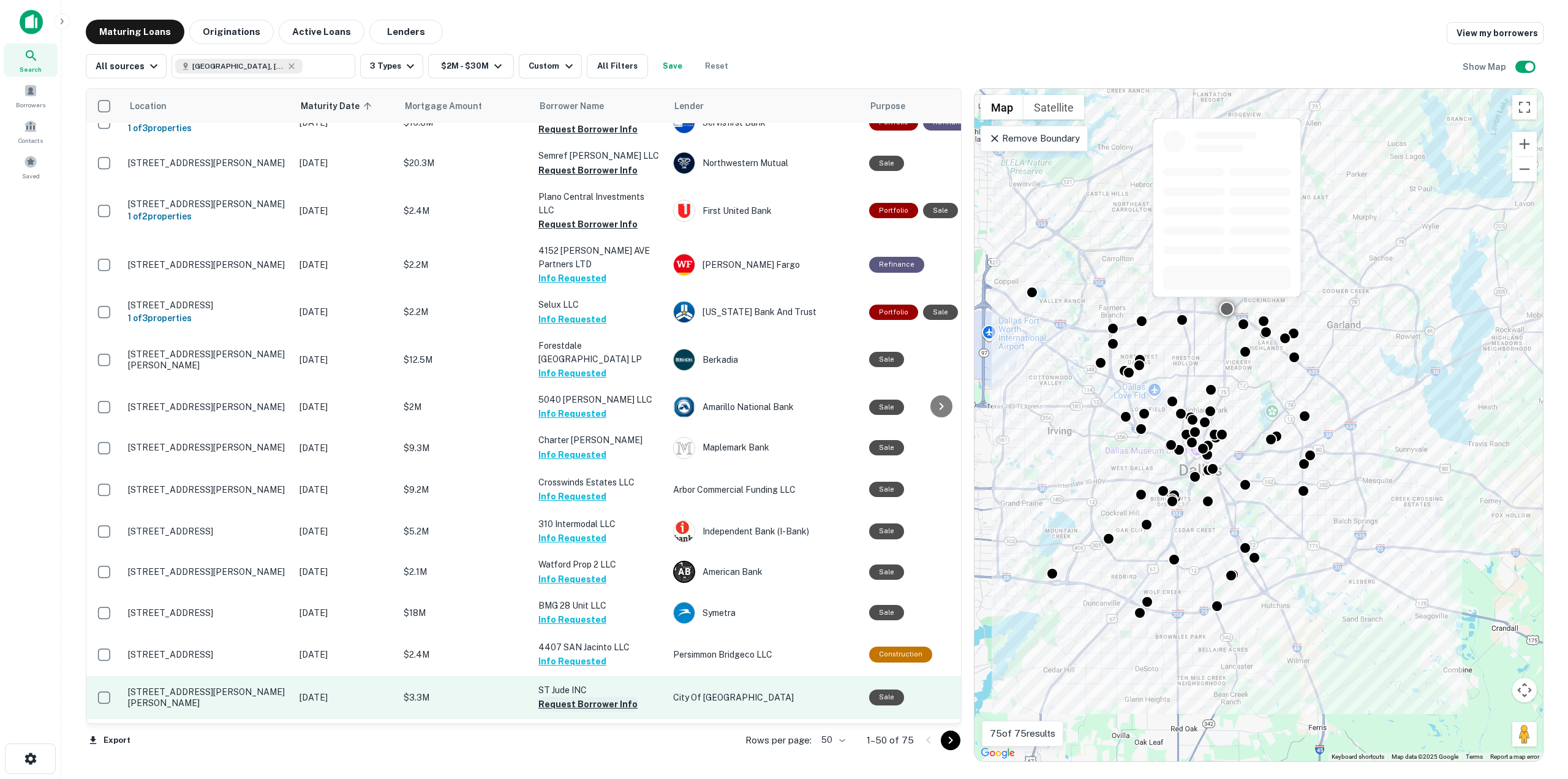
click at [562, 697] on button "Request Borrower Info" at bounding box center [588, 704] width 99 height 15
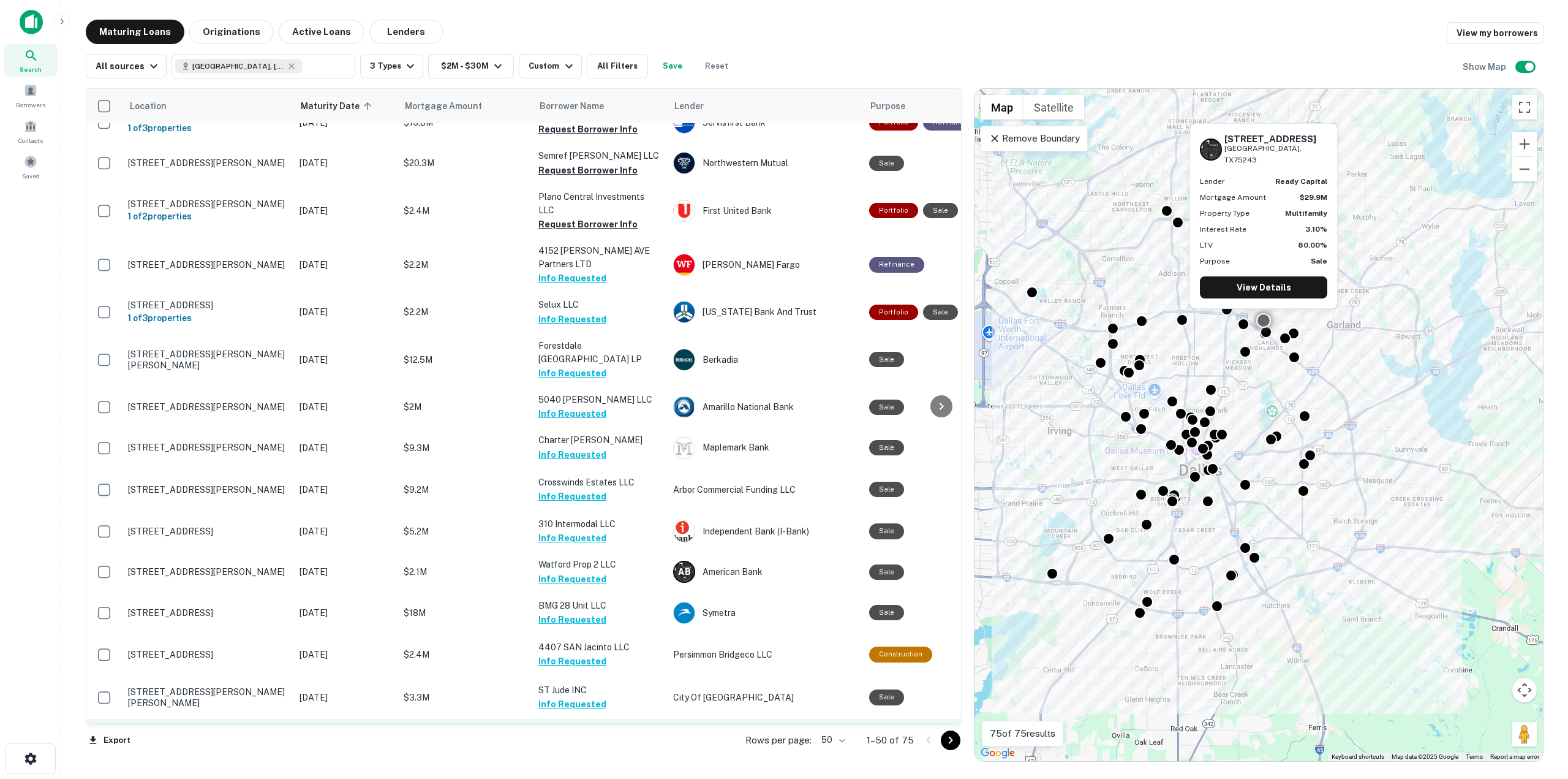
click at [590, 738] on button "Request Borrower Info" at bounding box center [588, 745] width 99 height 15
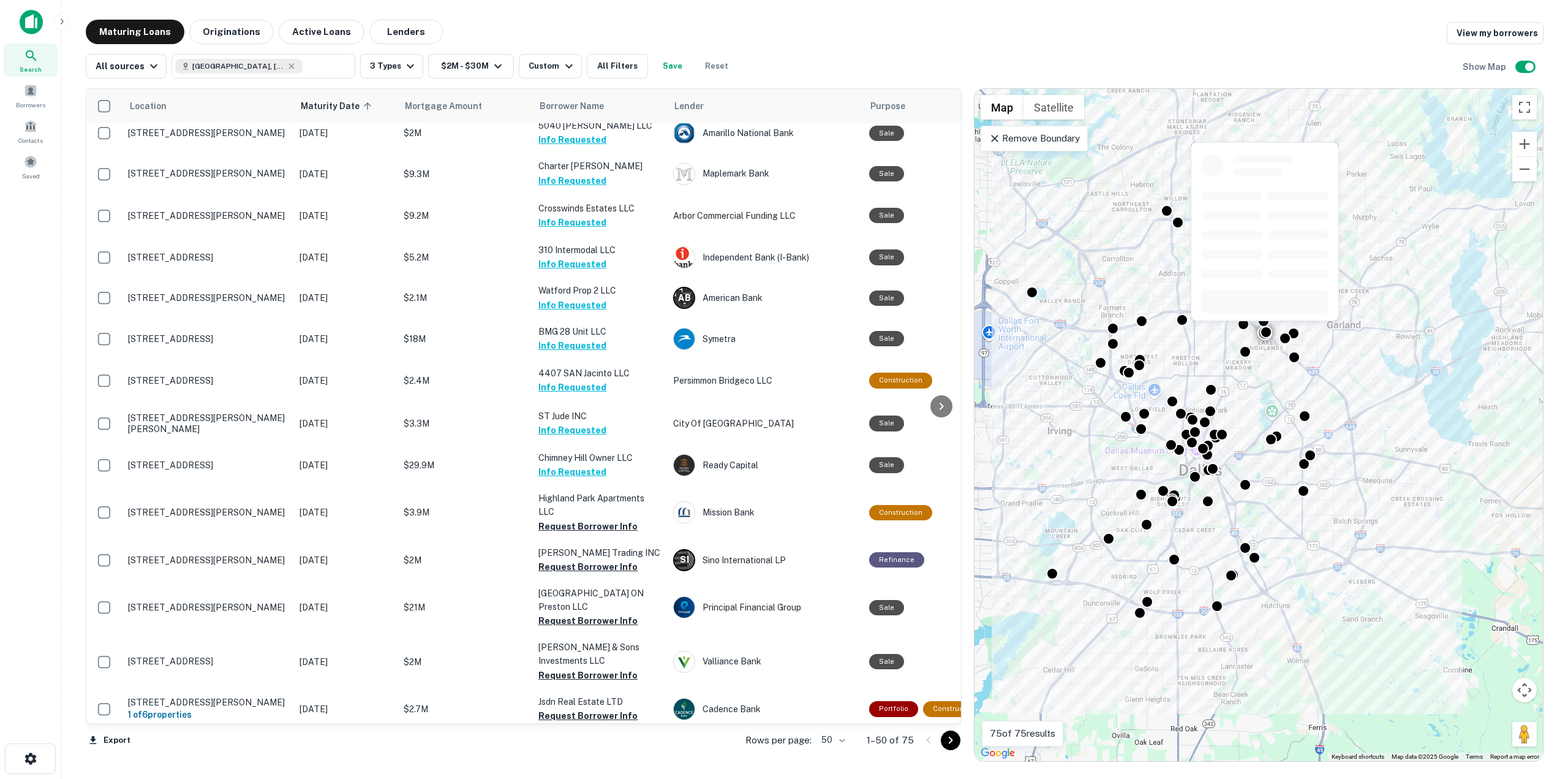
scroll to position [1190, 0]
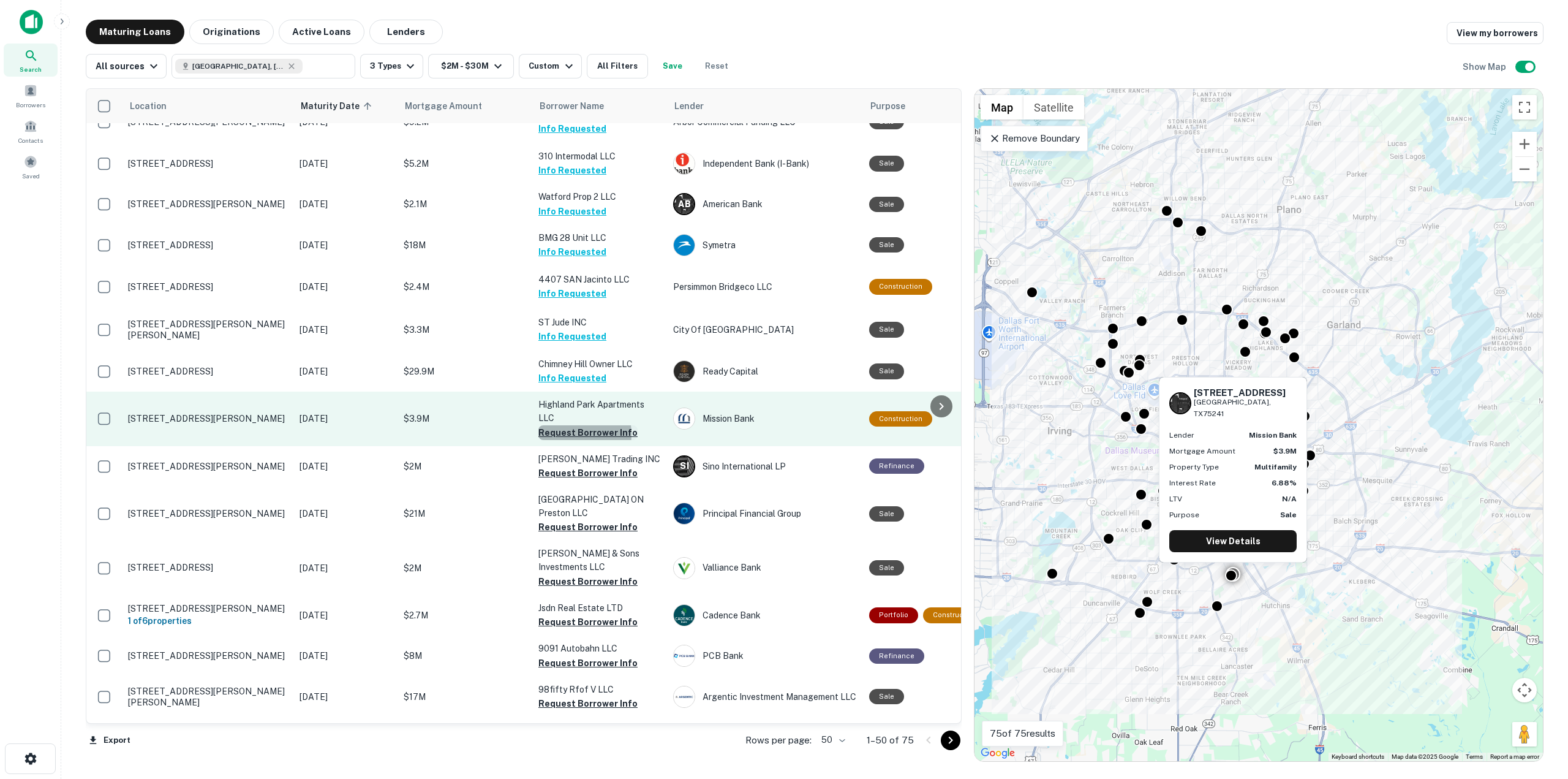
click at [563, 425] on button "Request Borrower Info" at bounding box center [588, 432] width 99 height 15
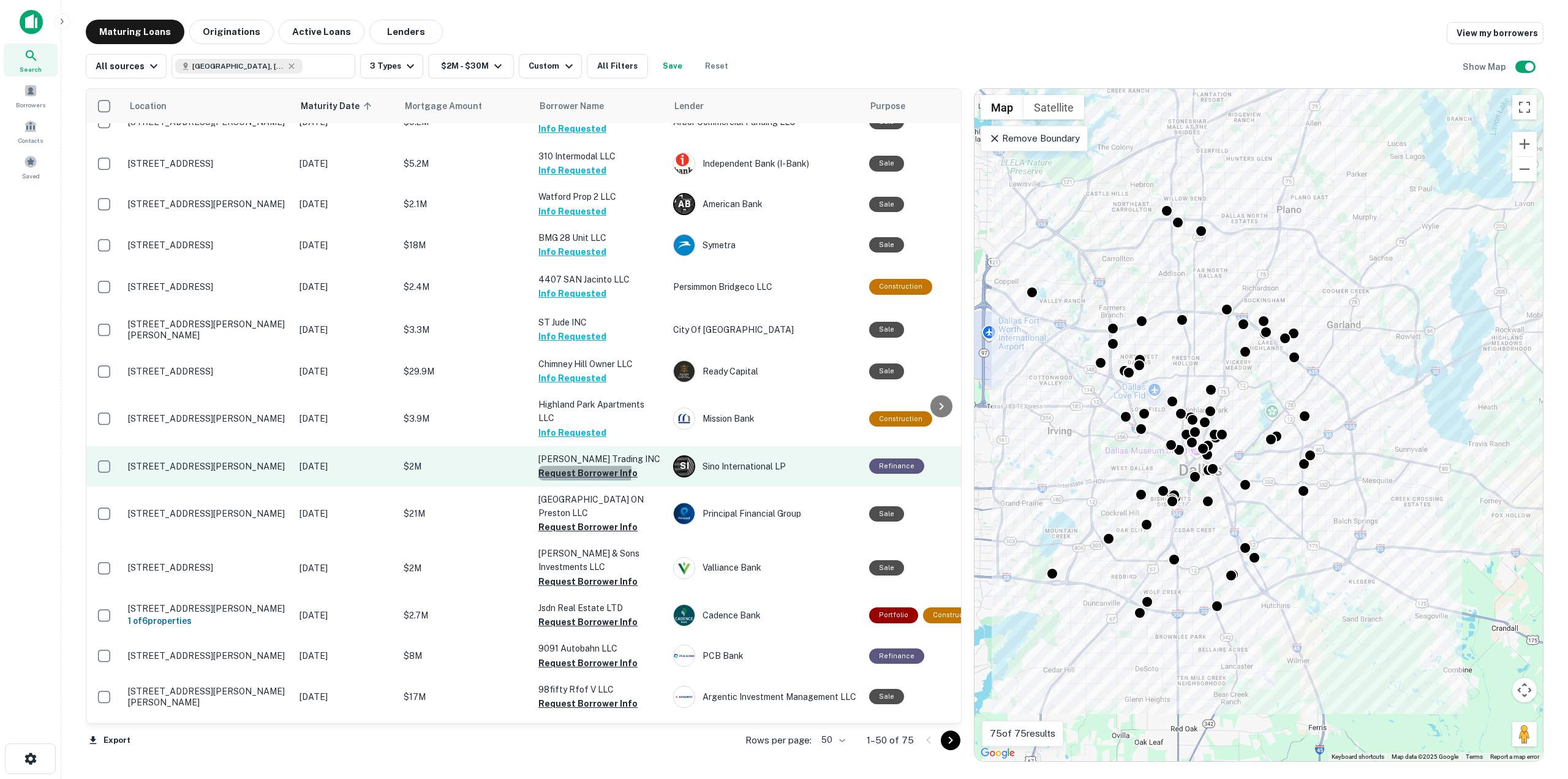
click at [570, 466] on button "Request Borrower Info" at bounding box center [588, 473] width 99 height 15
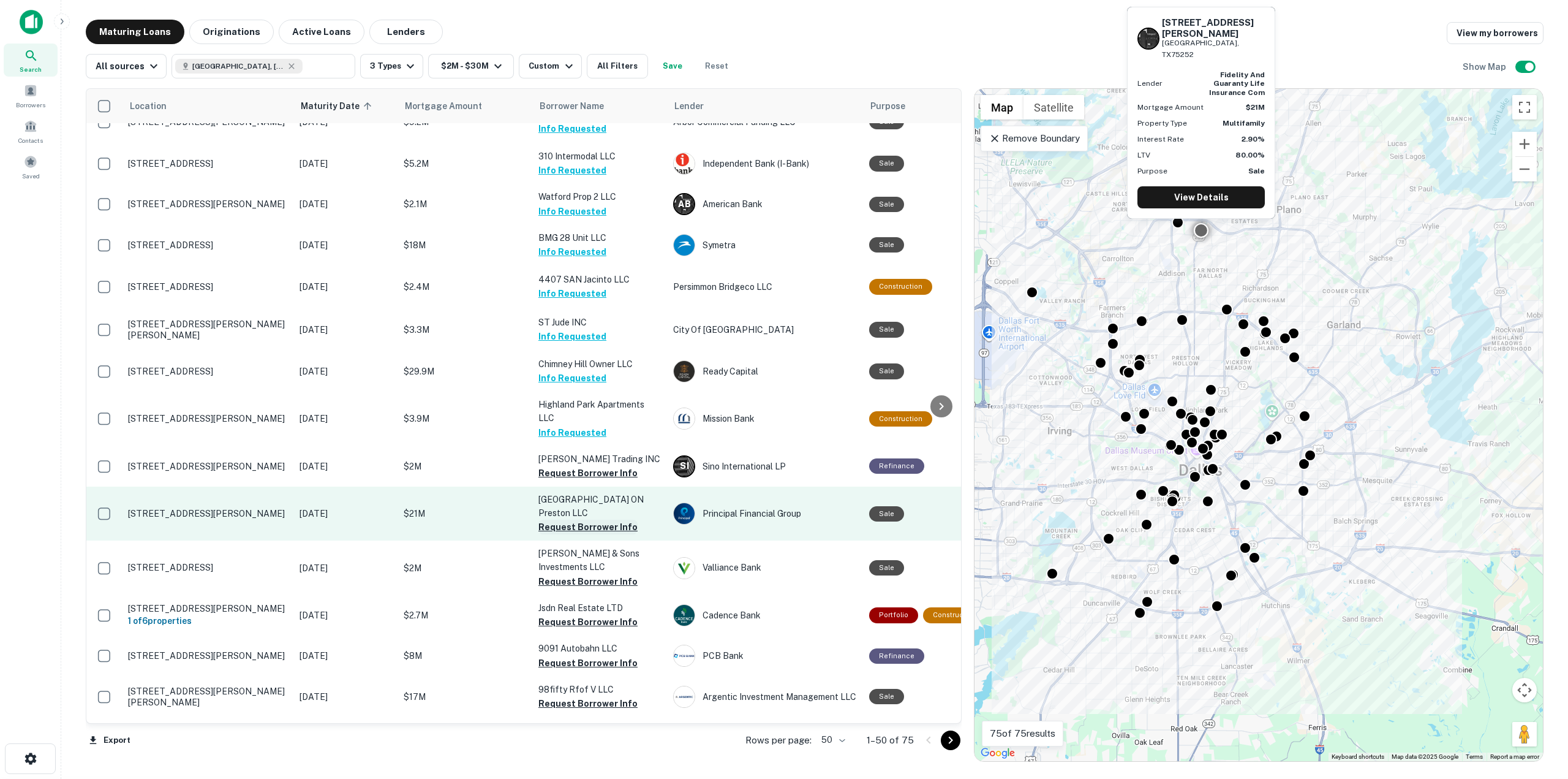
click at [580, 520] on button "Request Borrower Info" at bounding box center [588, 527] width 99 height 15
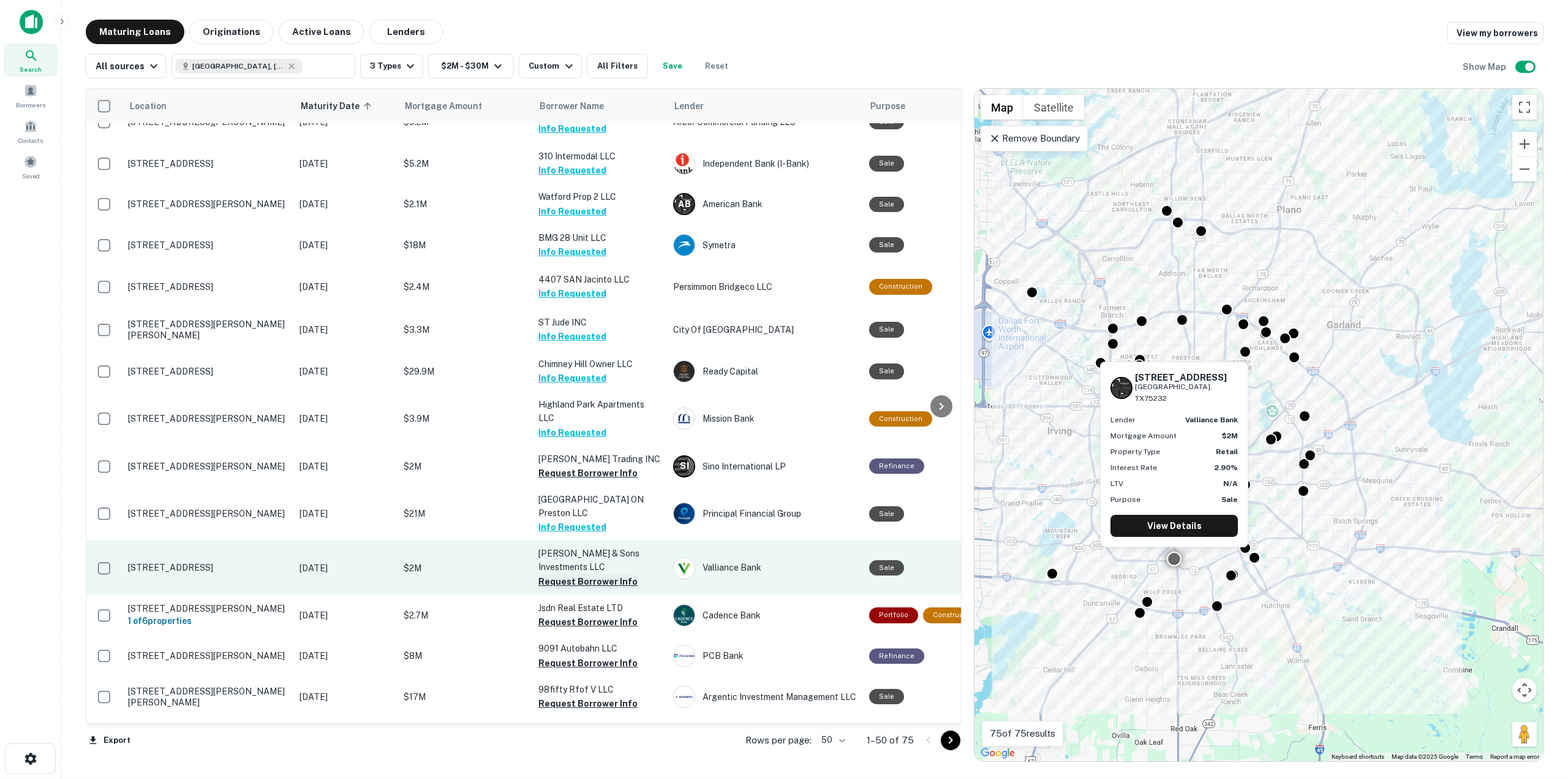
click at [578, 574] on button "Request Borrower Info" at bounding box center [588, 581] width 99 height 15
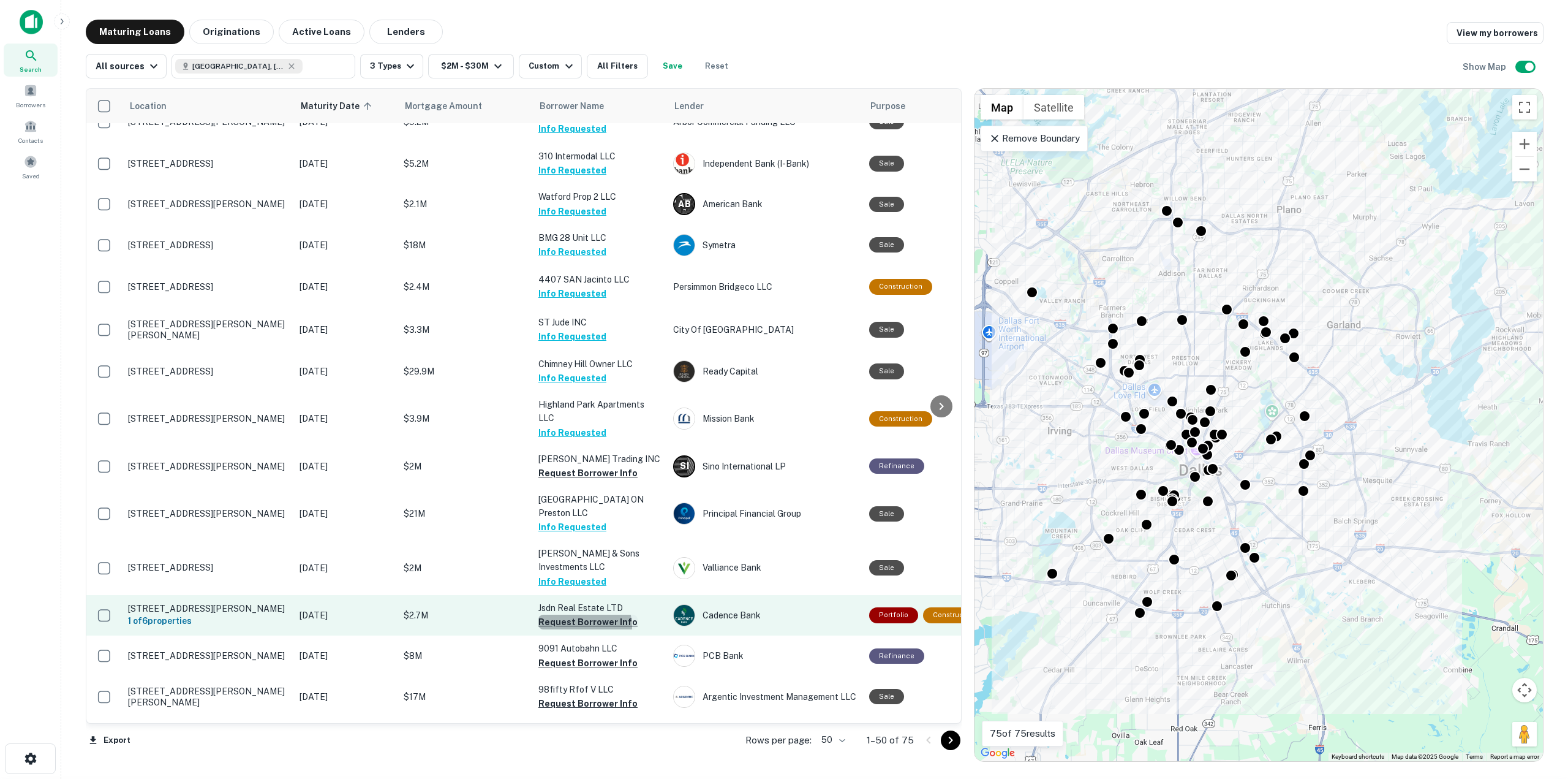
click at [570, 614] on button "Request Borrower Info" at bounding box center [588, 621] width 99 height 15
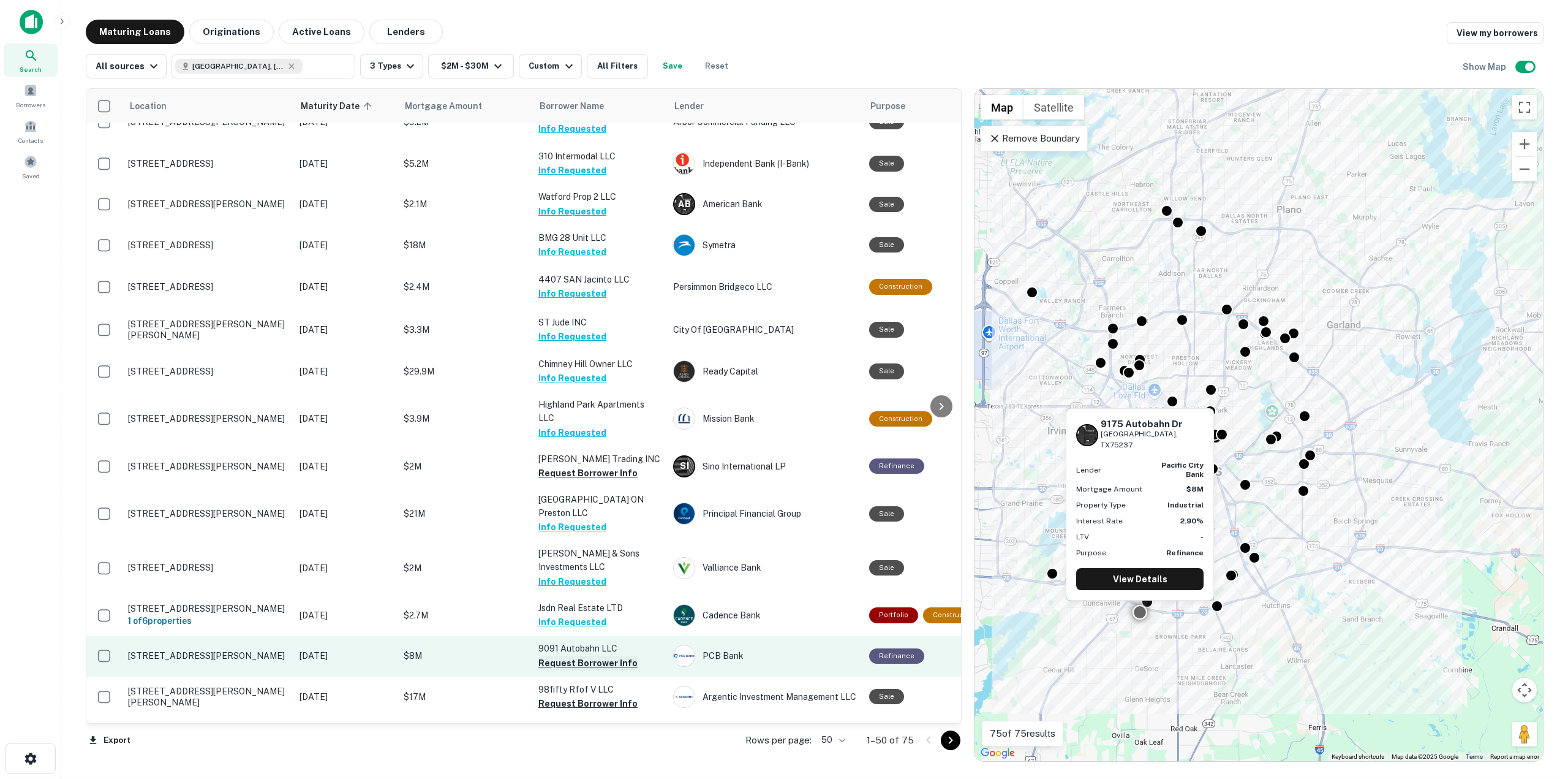
click at [573, 656] on button "Request Borrower Info" at bounding box center [588, 663] width 99 height 15
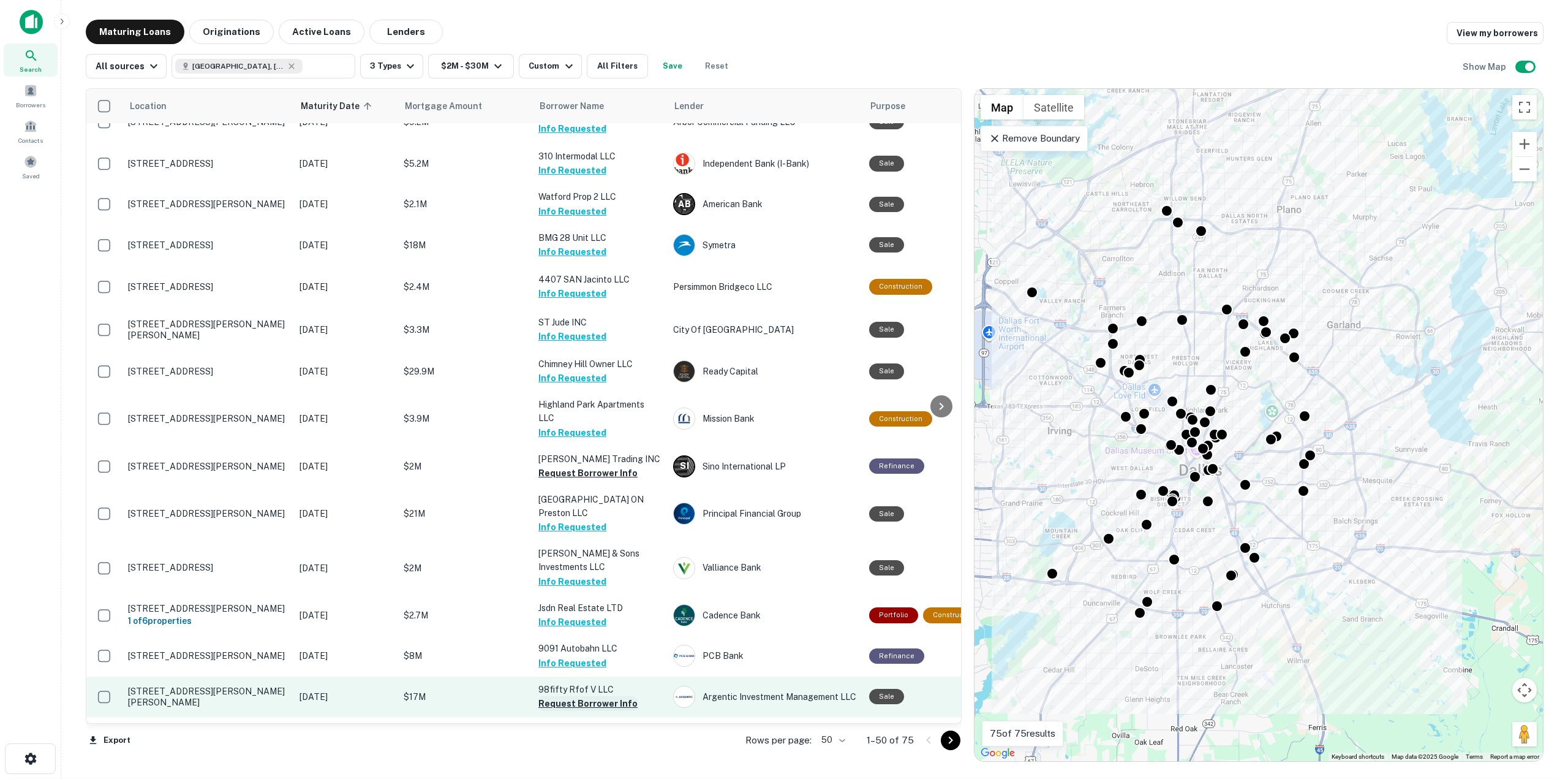
click at [554, 696] on button "Request Borrower Info" at bounding box center [588, 703] width 99 height 15
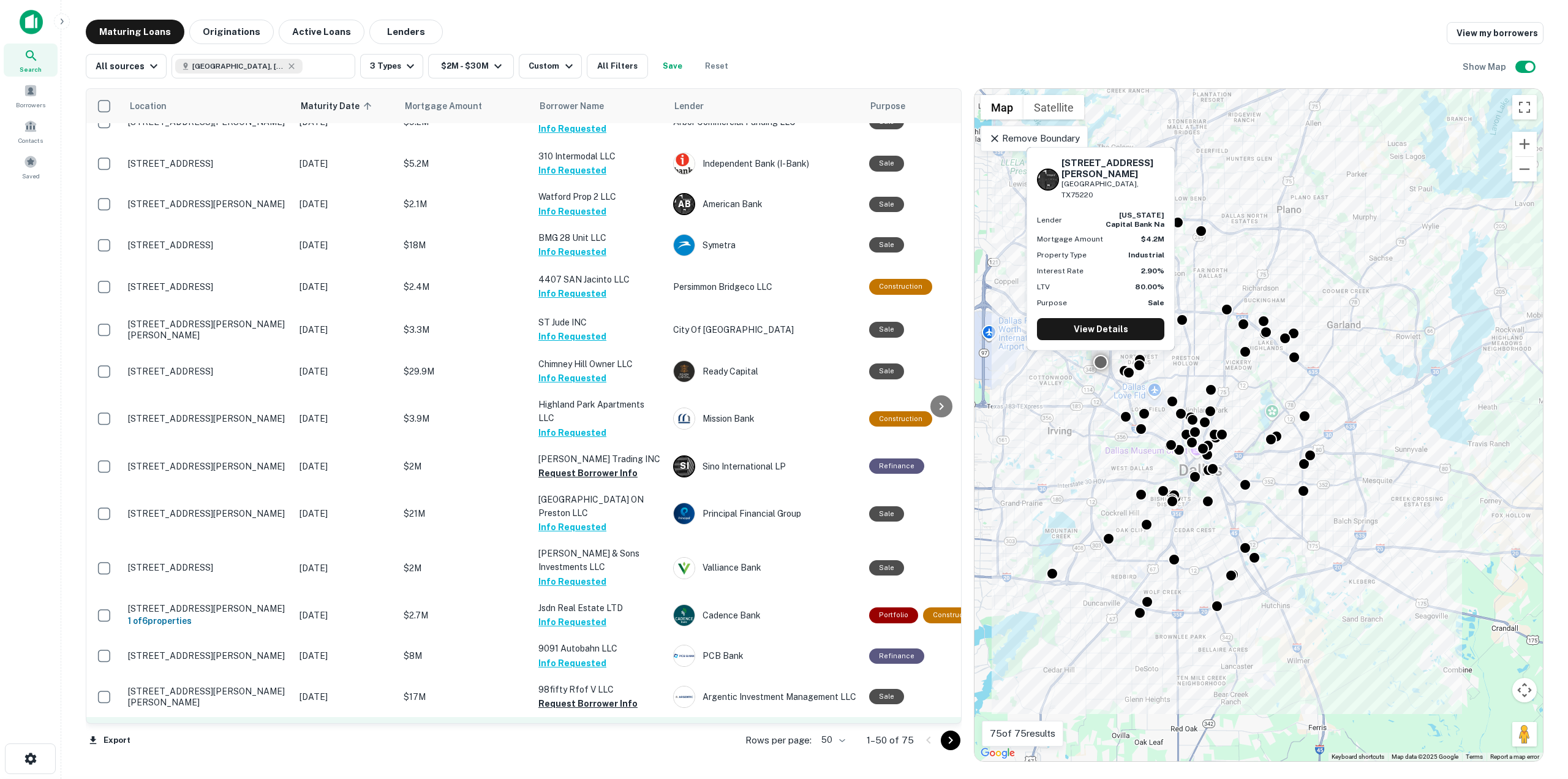
click at [593, 750] on button "Request Borrower Info" at bounding box center [588, 757] width 99 height 15
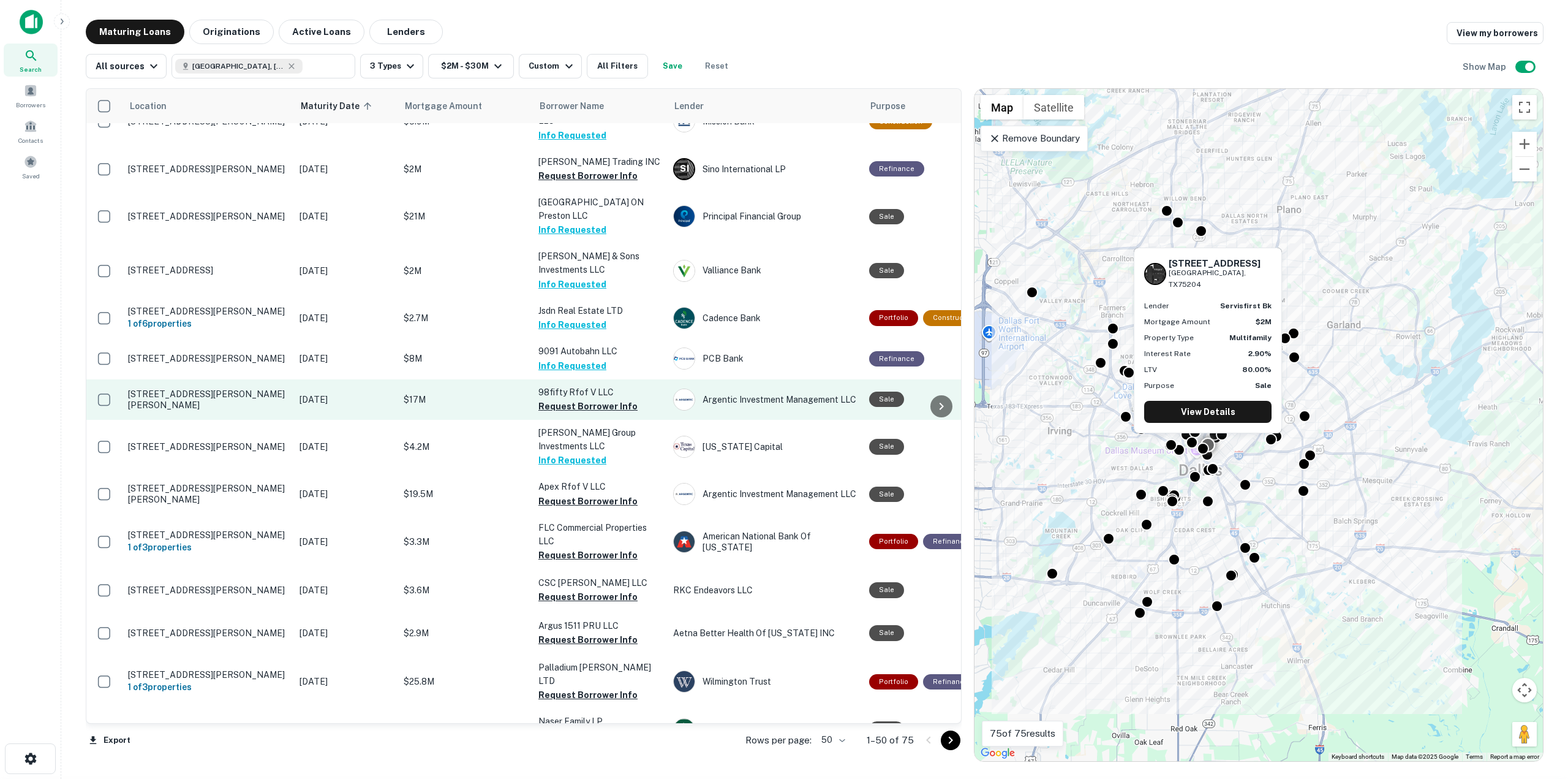
scroll to position [1559, 0]
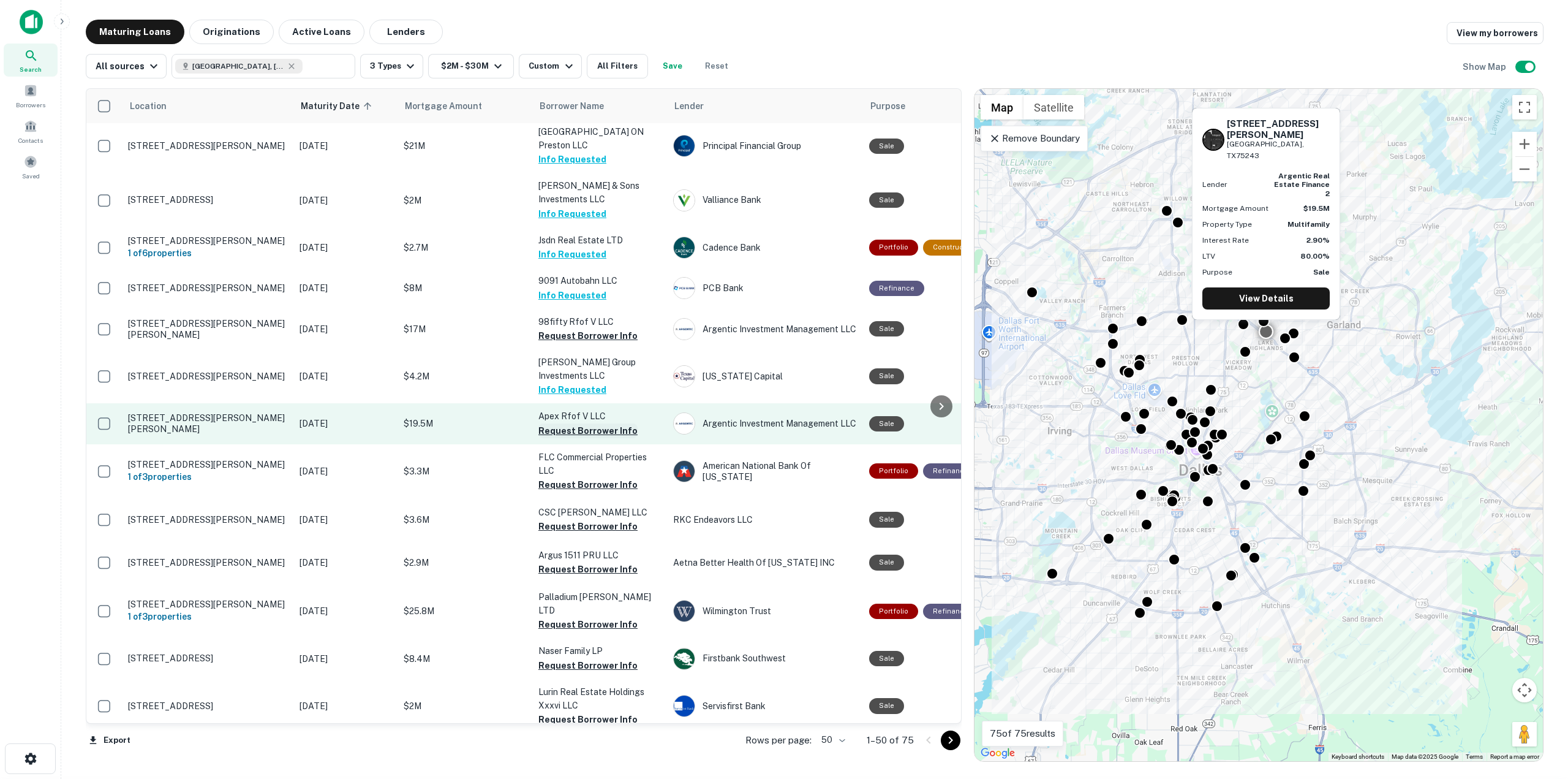
click at [556, 424] on button "Request Borrower Info" at bounding box center [588, 431] width 99 height 15
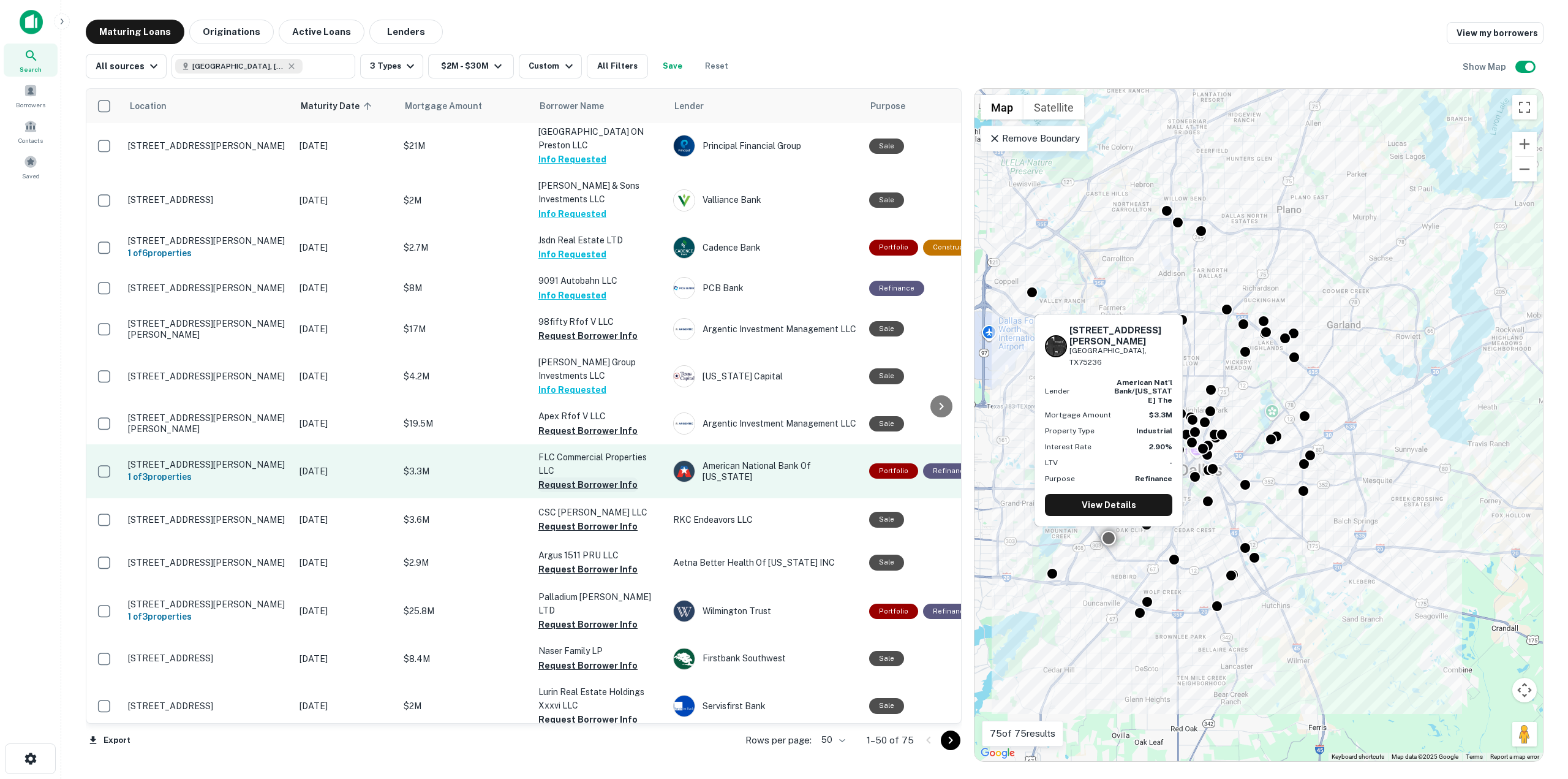
click at [597, 478] on button "Request Borrower Info" at bounding box center [588, 484] width 99 height 15
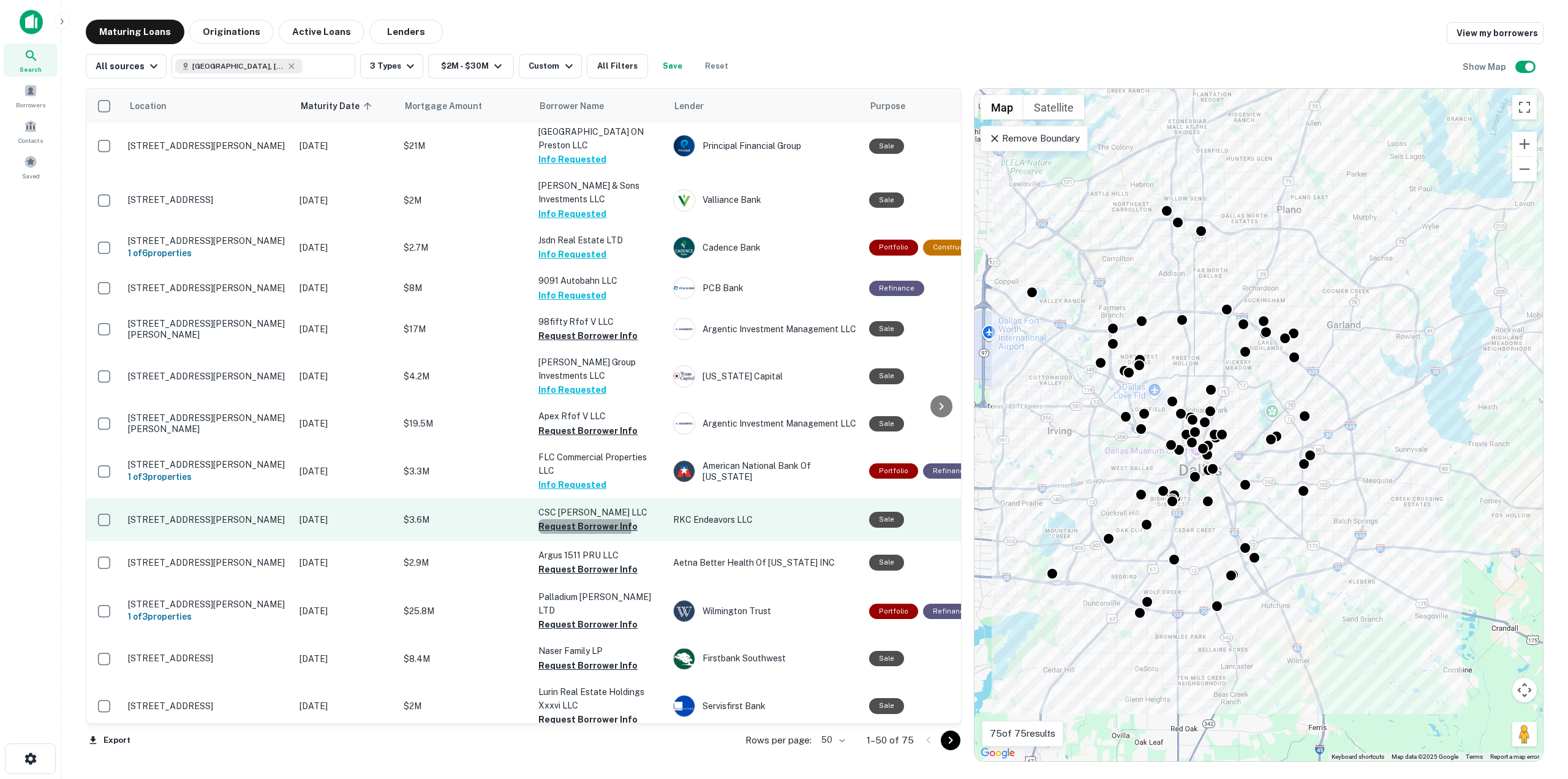
click at [581, 519] on button "Request Borrower Info" at bounding box center [588, 526] width 99 height 15
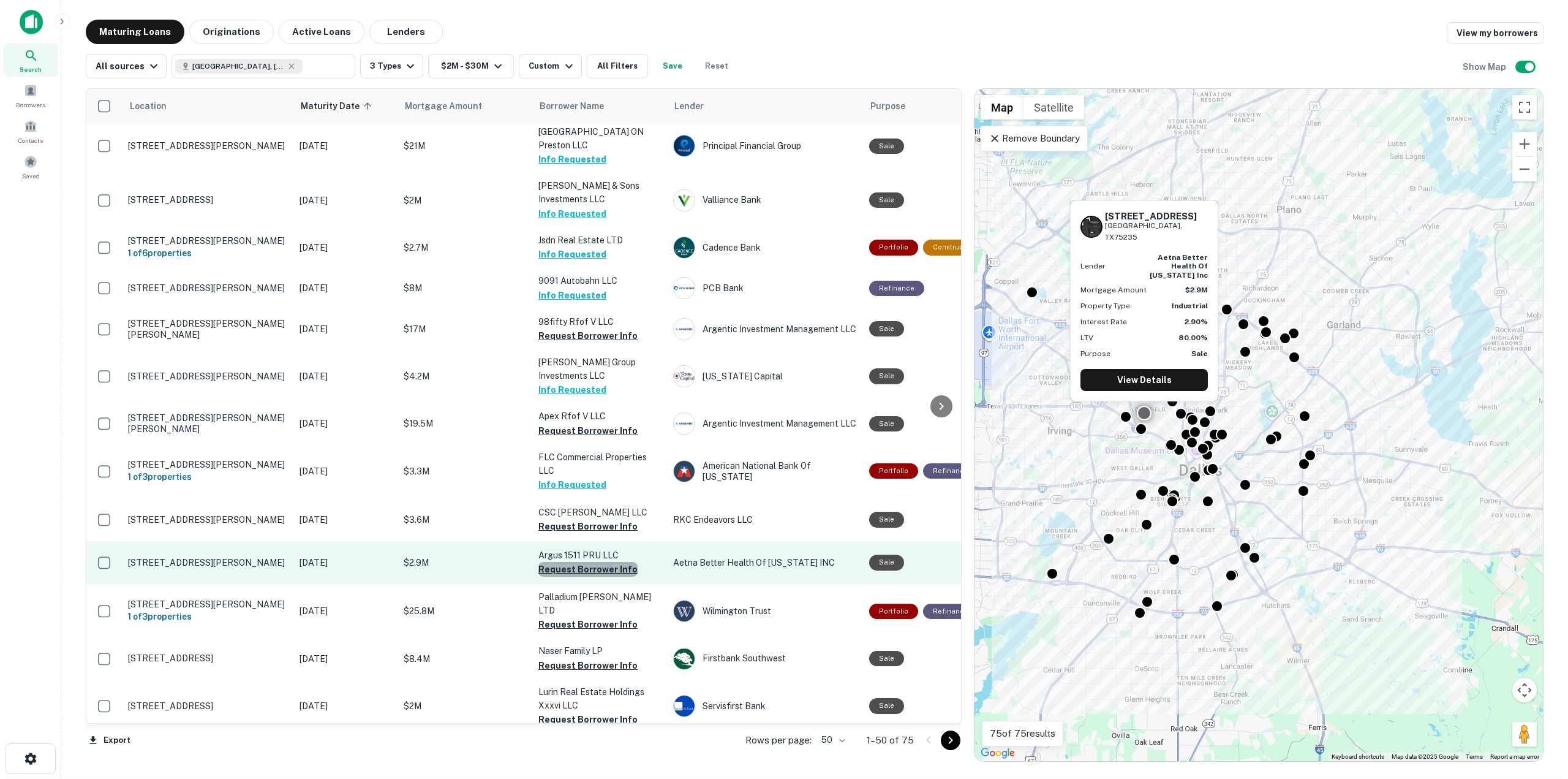
click at [590, 562] on button "Request Borrower Info" at bounding box center [588, 569] width 99 height 15
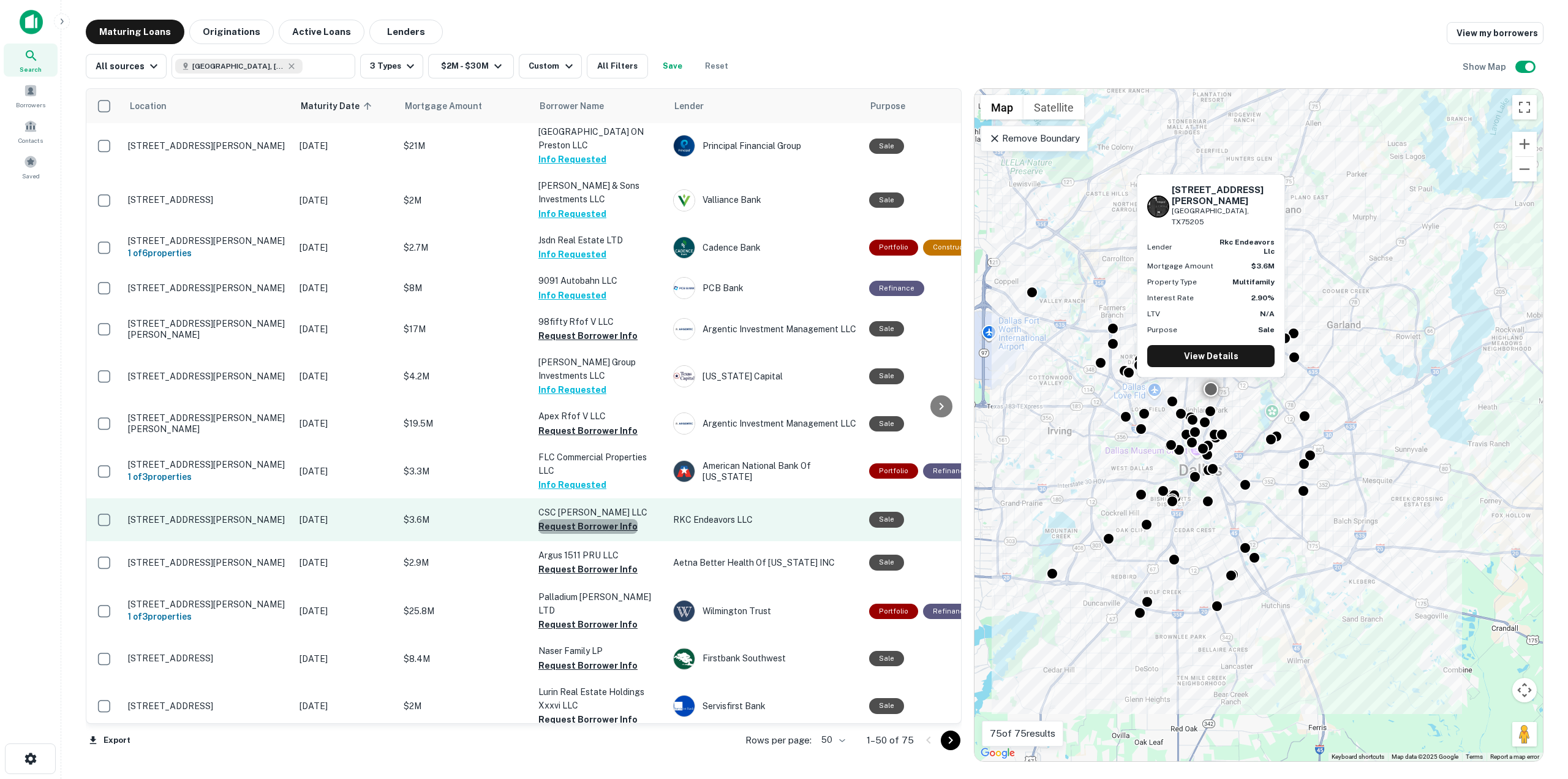
click at [590, 519] on button "Request Borrower Info" at bounding box center [588, 526] width 99 height 15
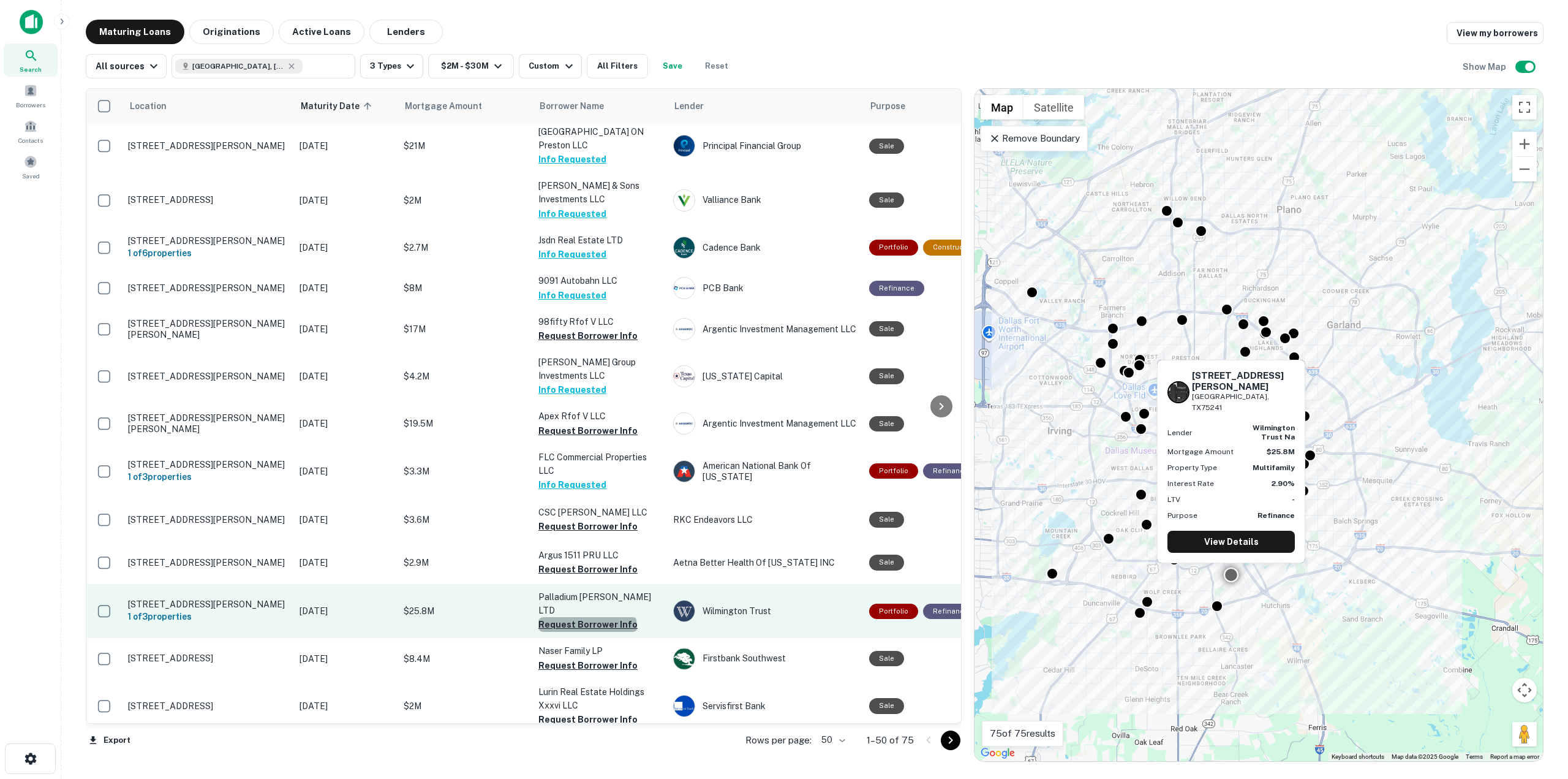
click at [586, 618] on button "Request Borrower Info" at bounding box center [588, 624] width 99 height 15
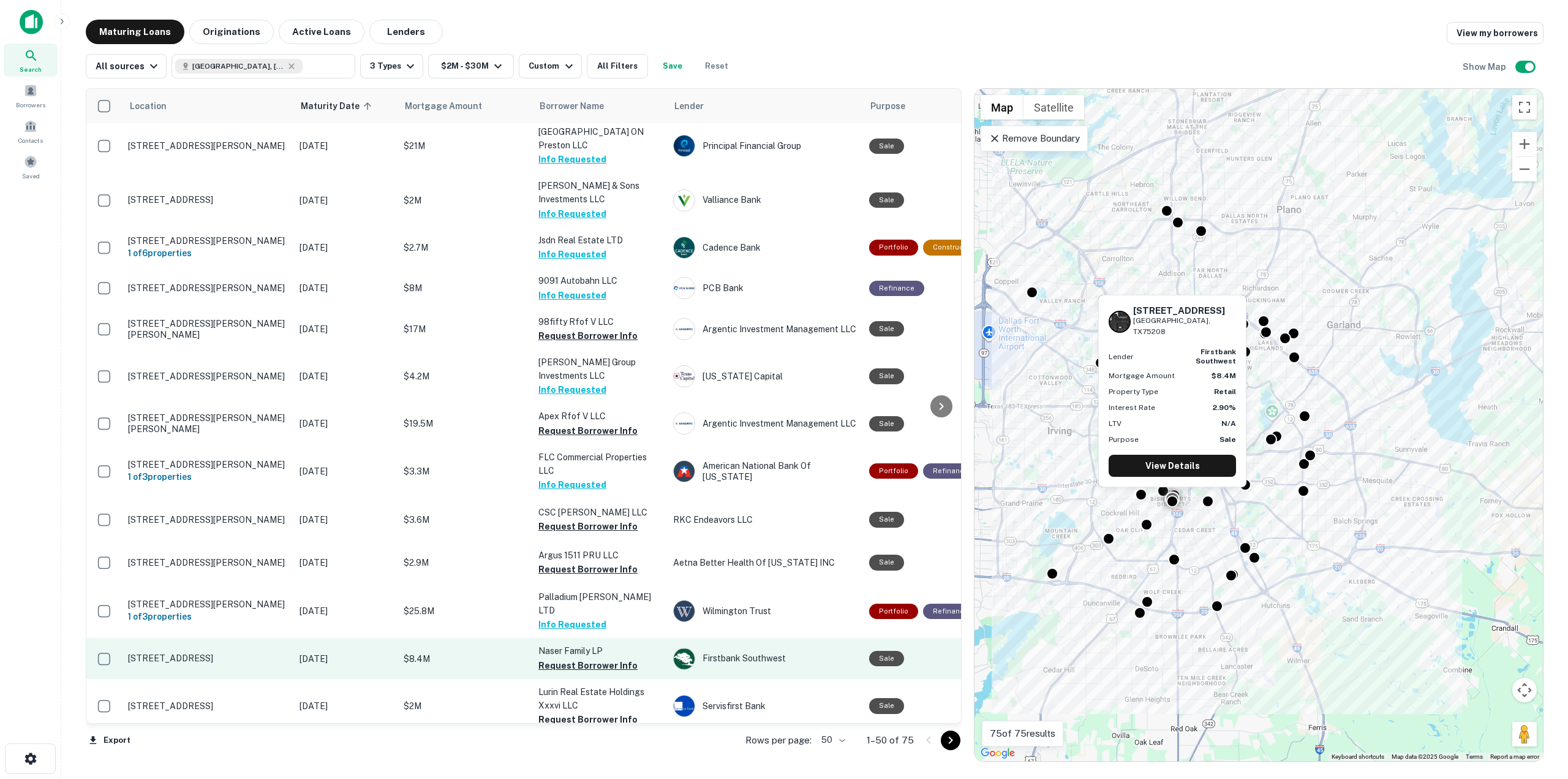
click at [575, 638] on td "Naser Family LP Request Borrower Info" at bounding box center [600, 658] width 135 height 41
click at [575, 658] on button "Request Borrower Info" at bounding box center [588, 665] width 99 height 15
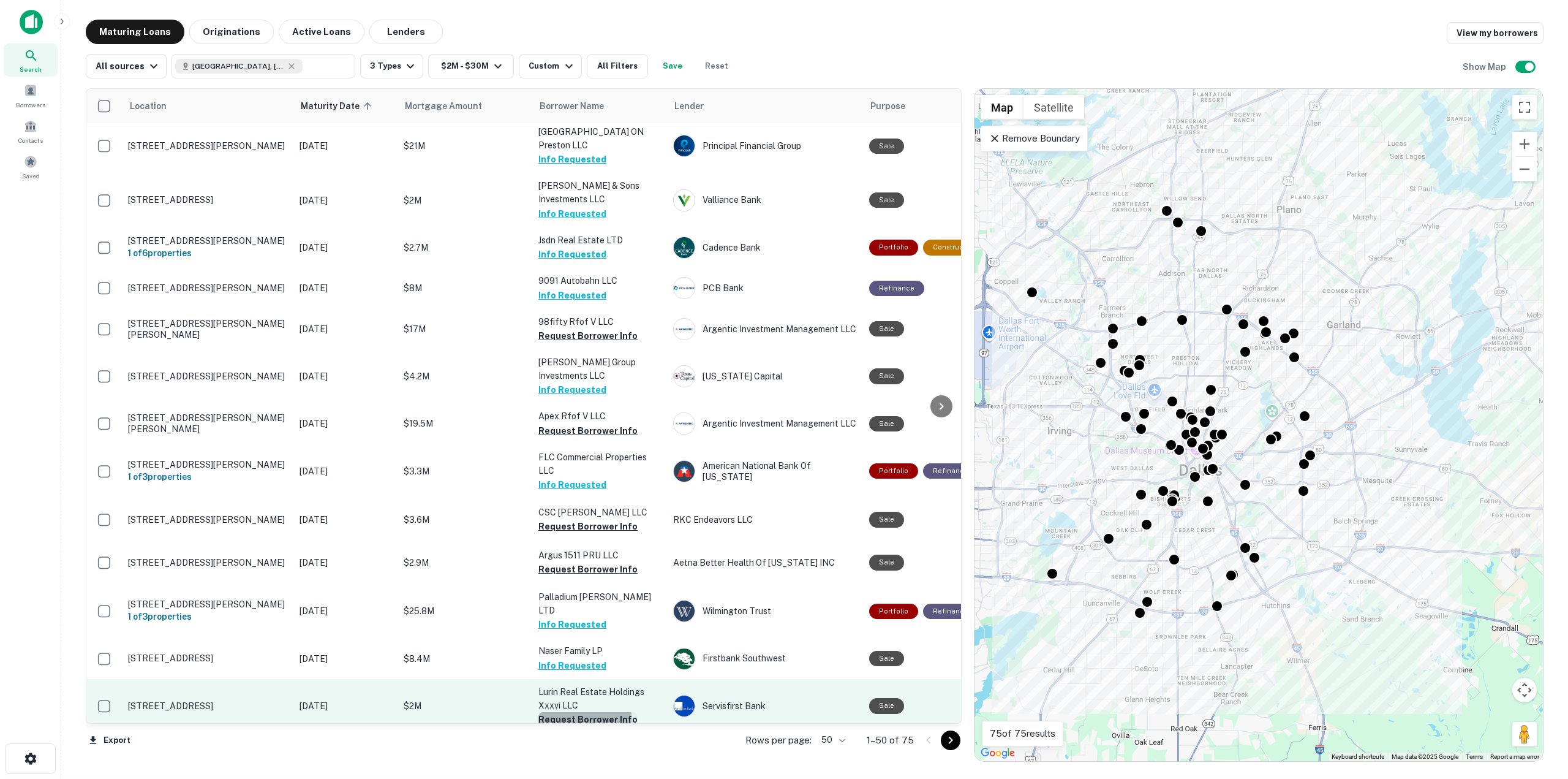
click at [561, 712] on button "Request Borrower Info" at bounding box center [588, 719] width 99 height 15
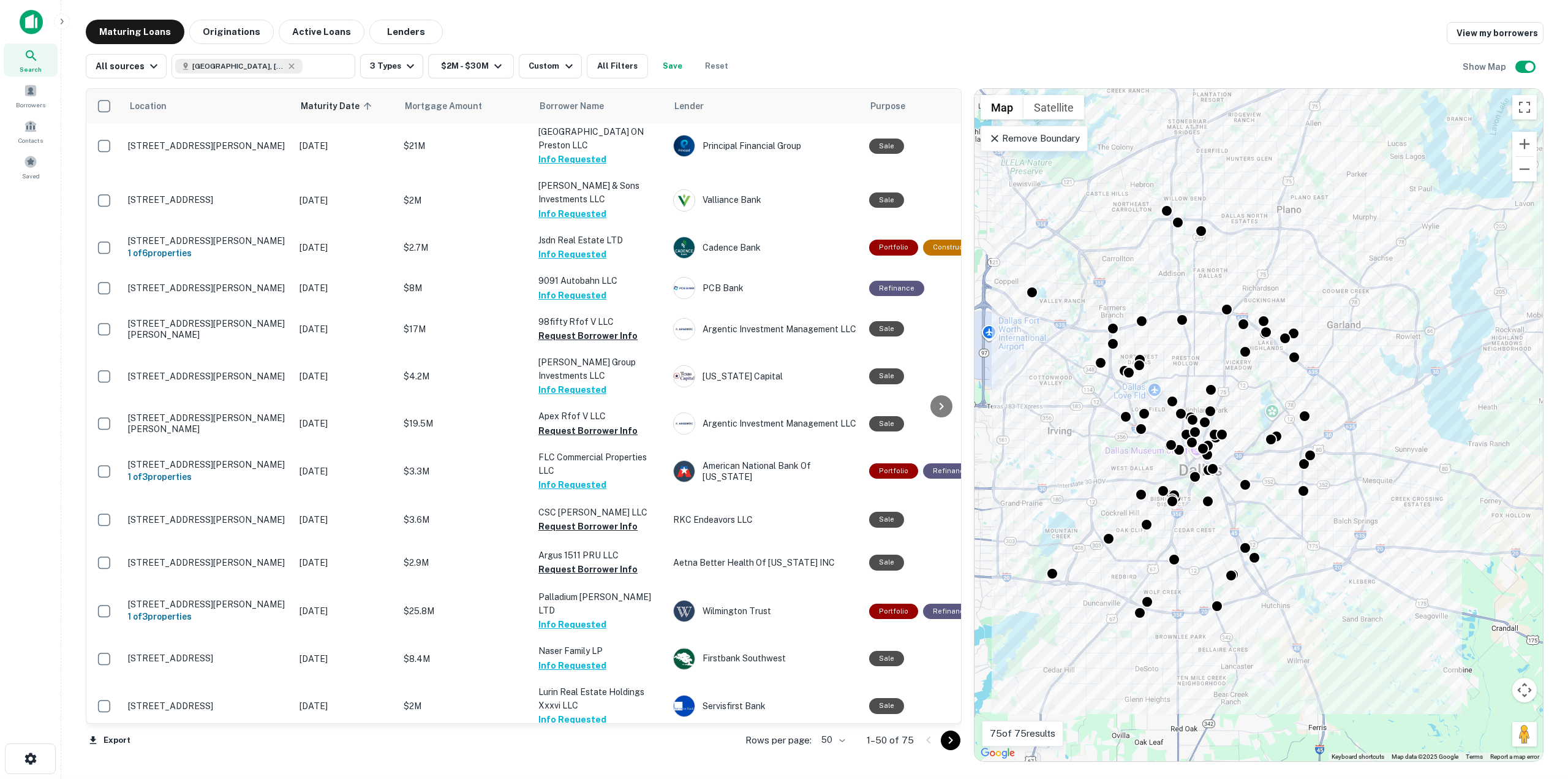
click at [569, 753] on button "Request Borrower Info" at bounding box center [588, 760] width 99 height 15
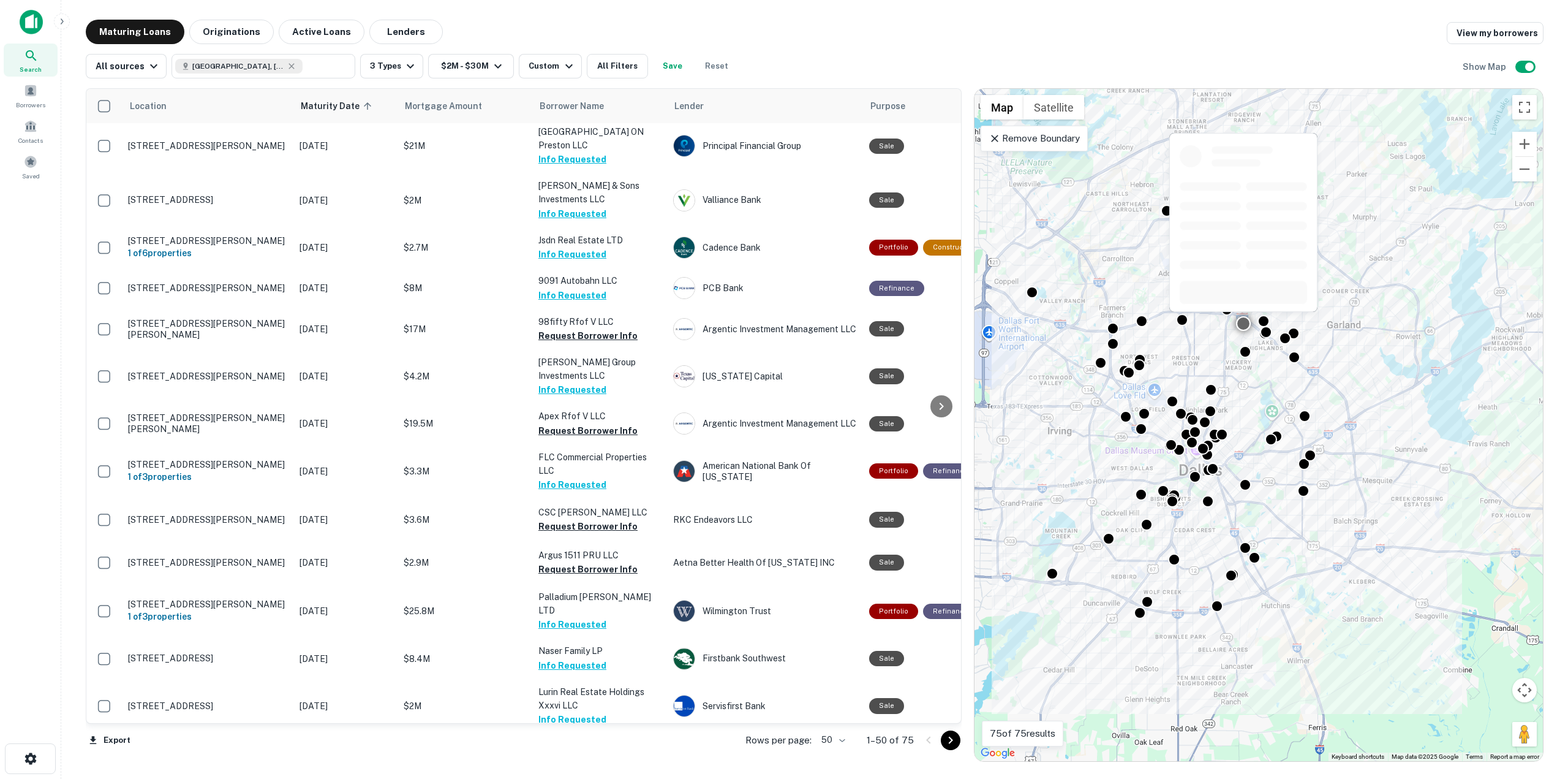
scroll to position [394, 0]
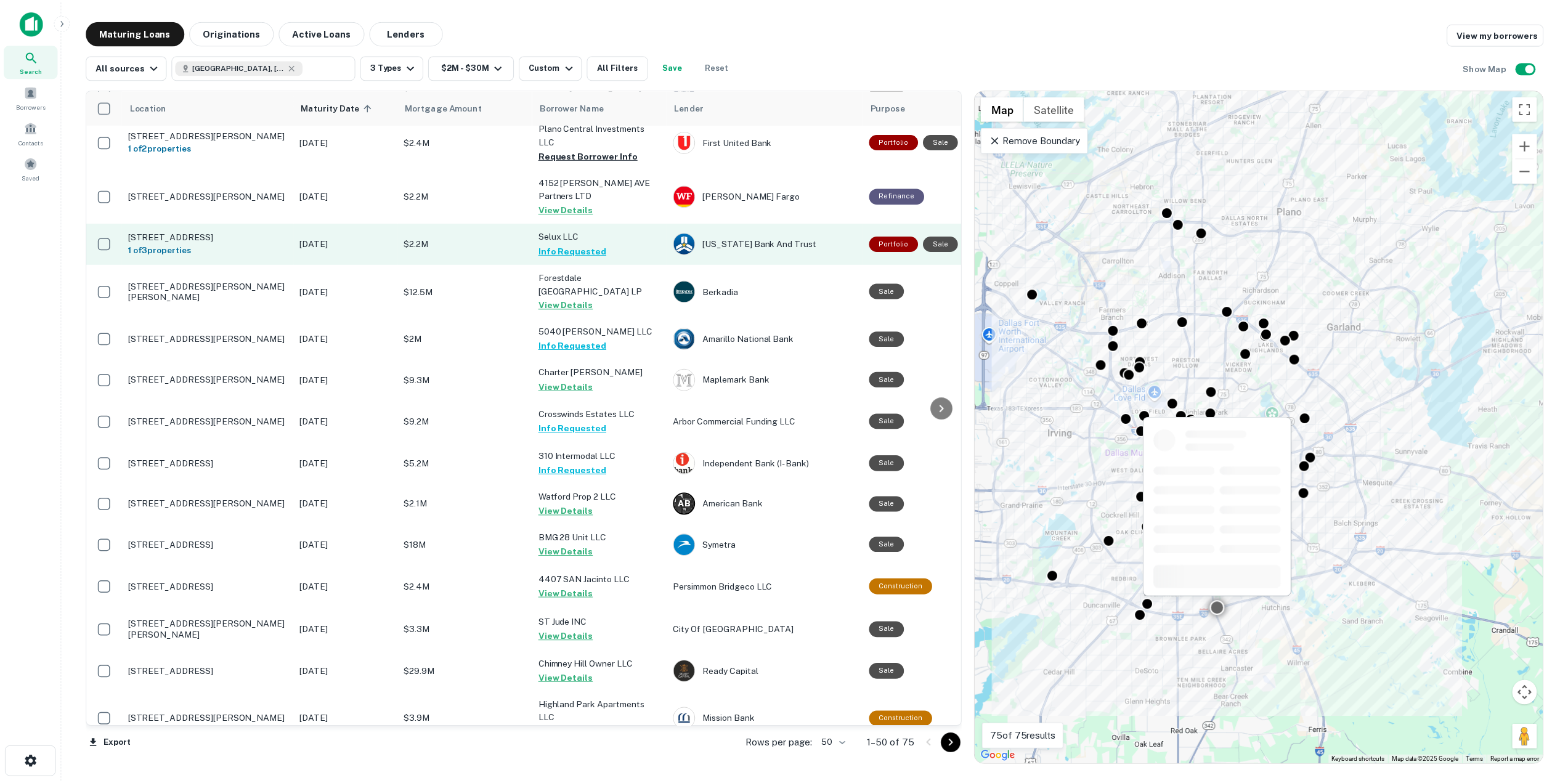
scroll to position [924, 0]
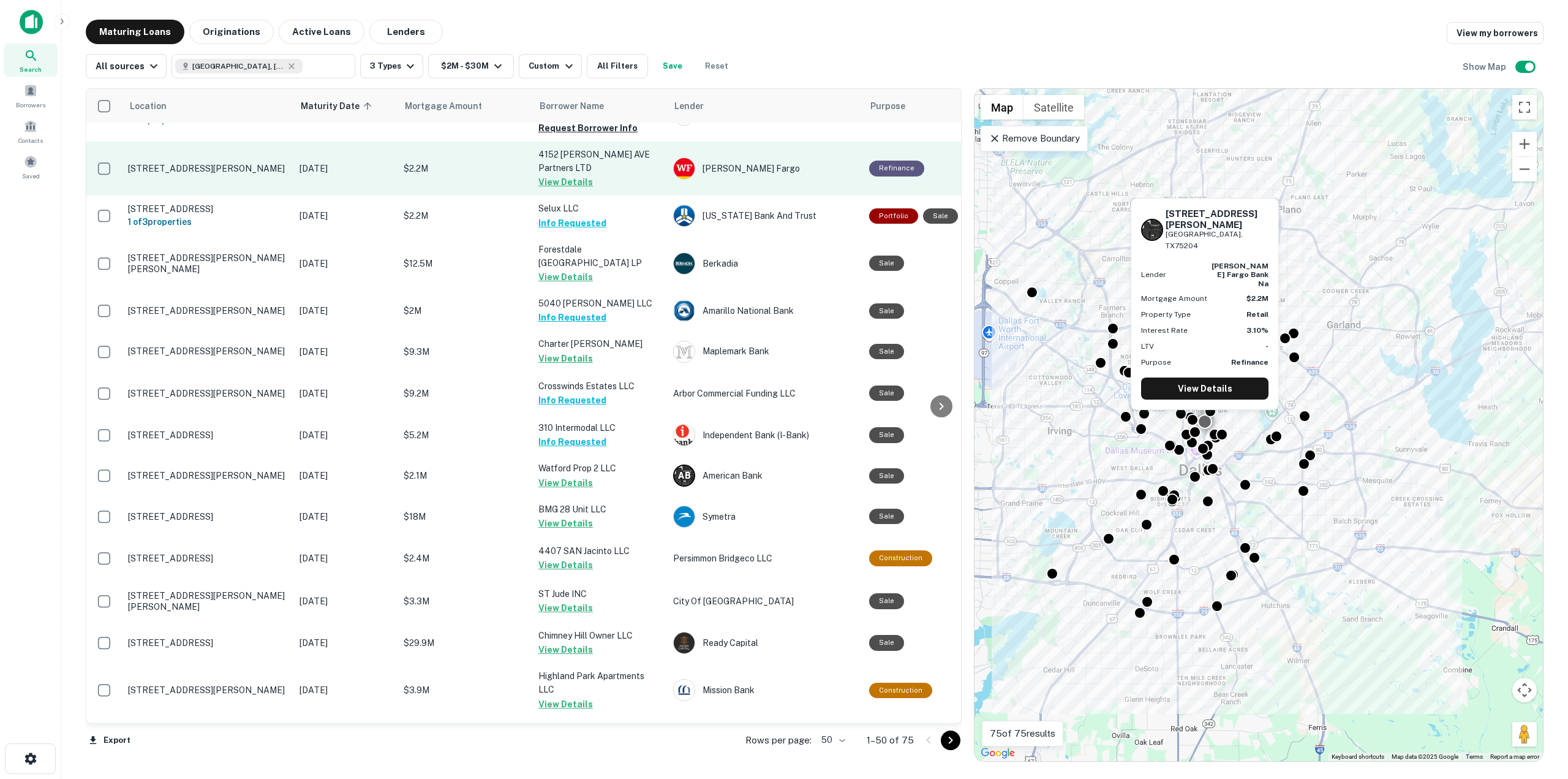
click at [558, 175] on button "View Details" at bounding box center [566, 181] width 55 height 15
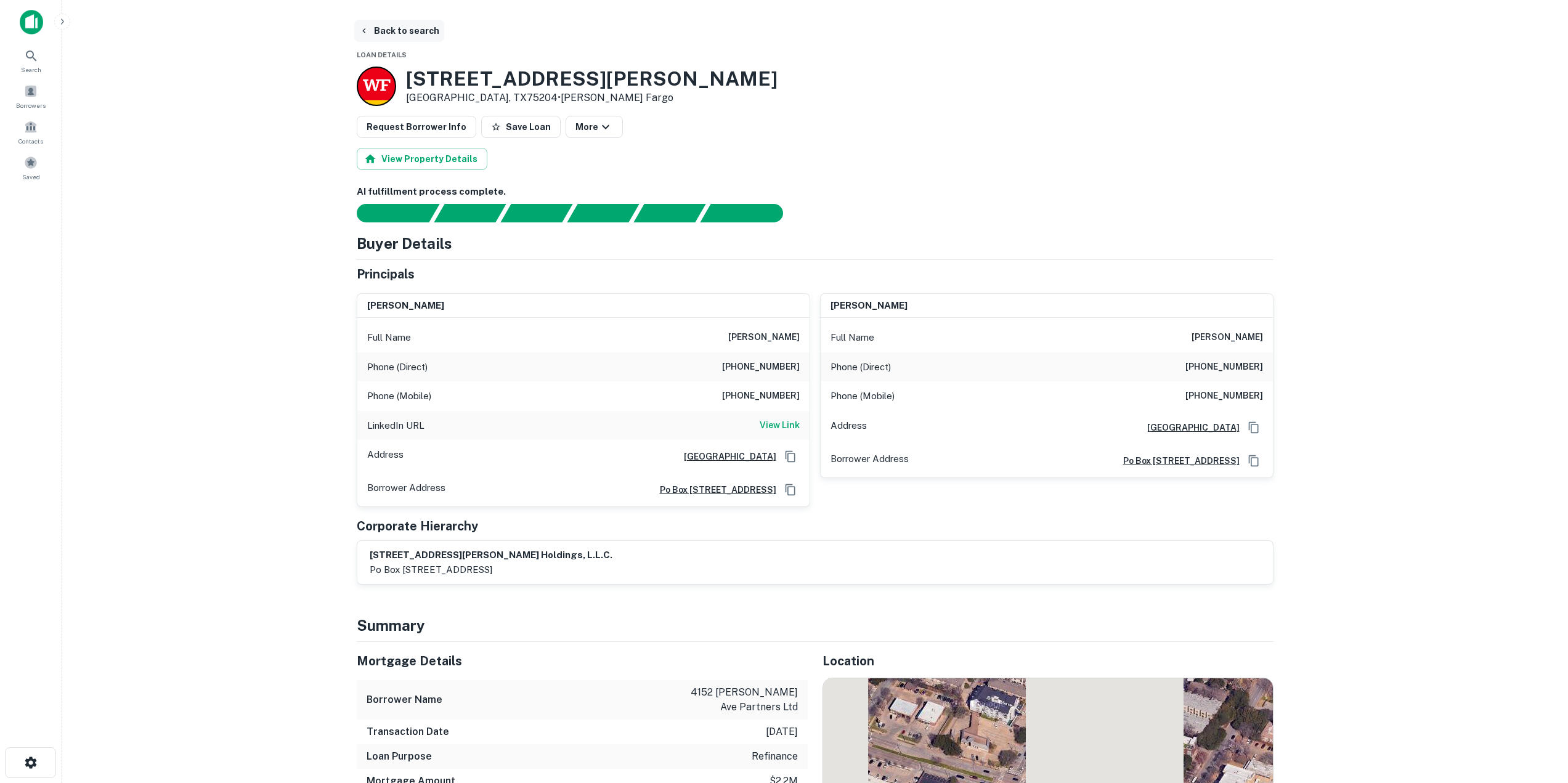
click at [392, 29] on button "Back to search" at bounding box center [399, 31] width 90 height 22
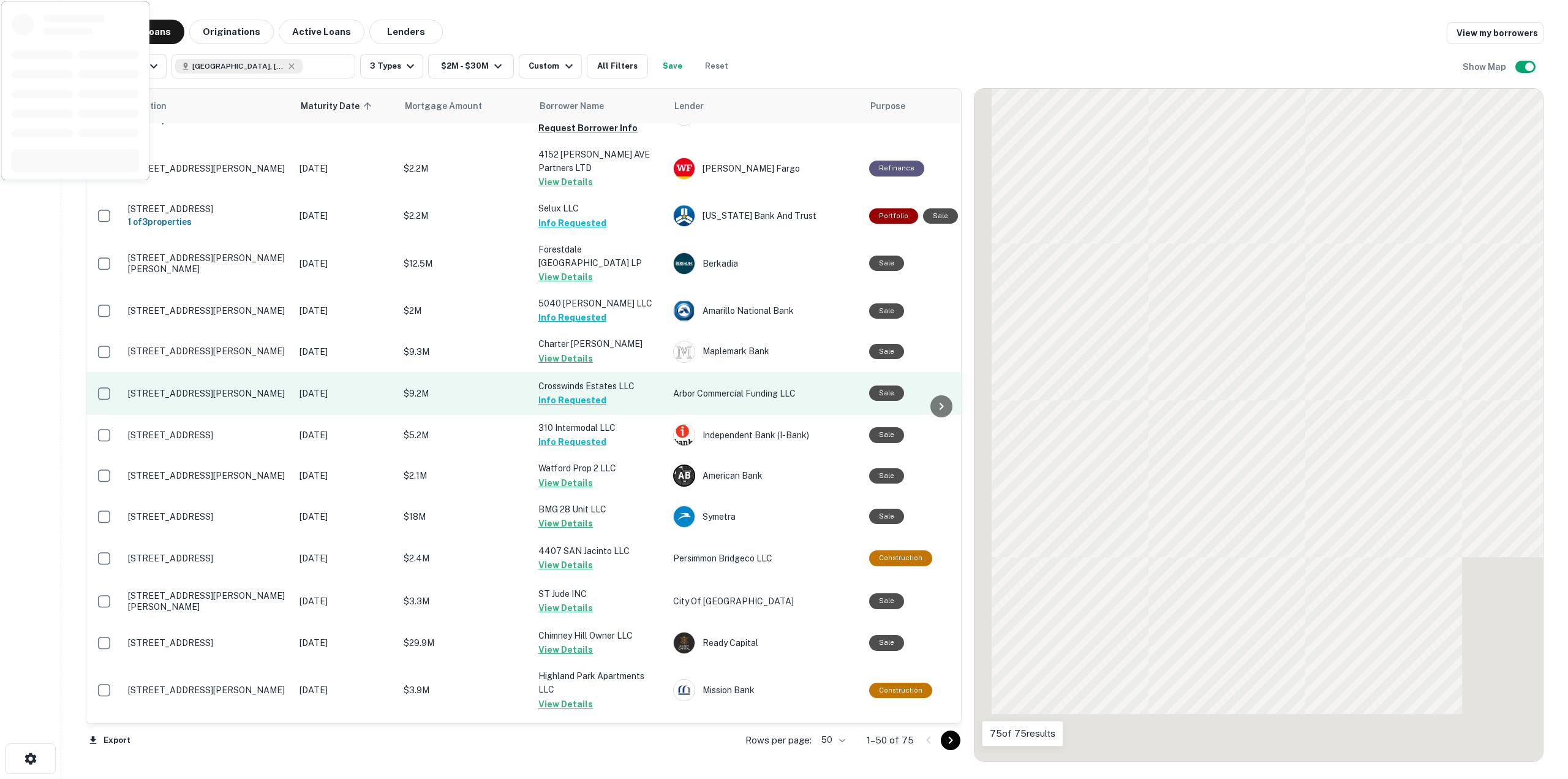
scroll to position [858, 0]
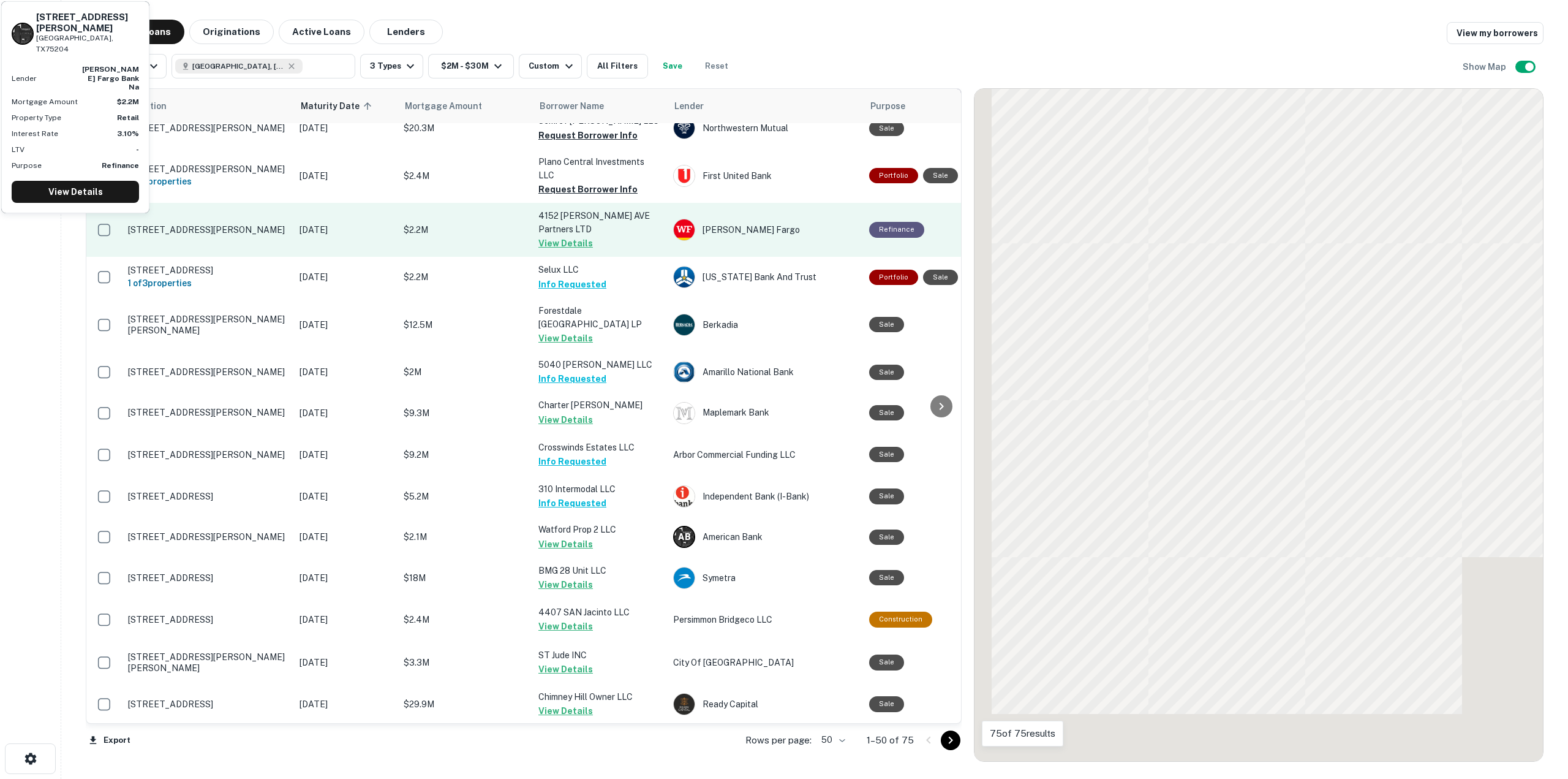
click at [572, 236] on button "View Details" at bounding box center [566, 243] width 55 height 15
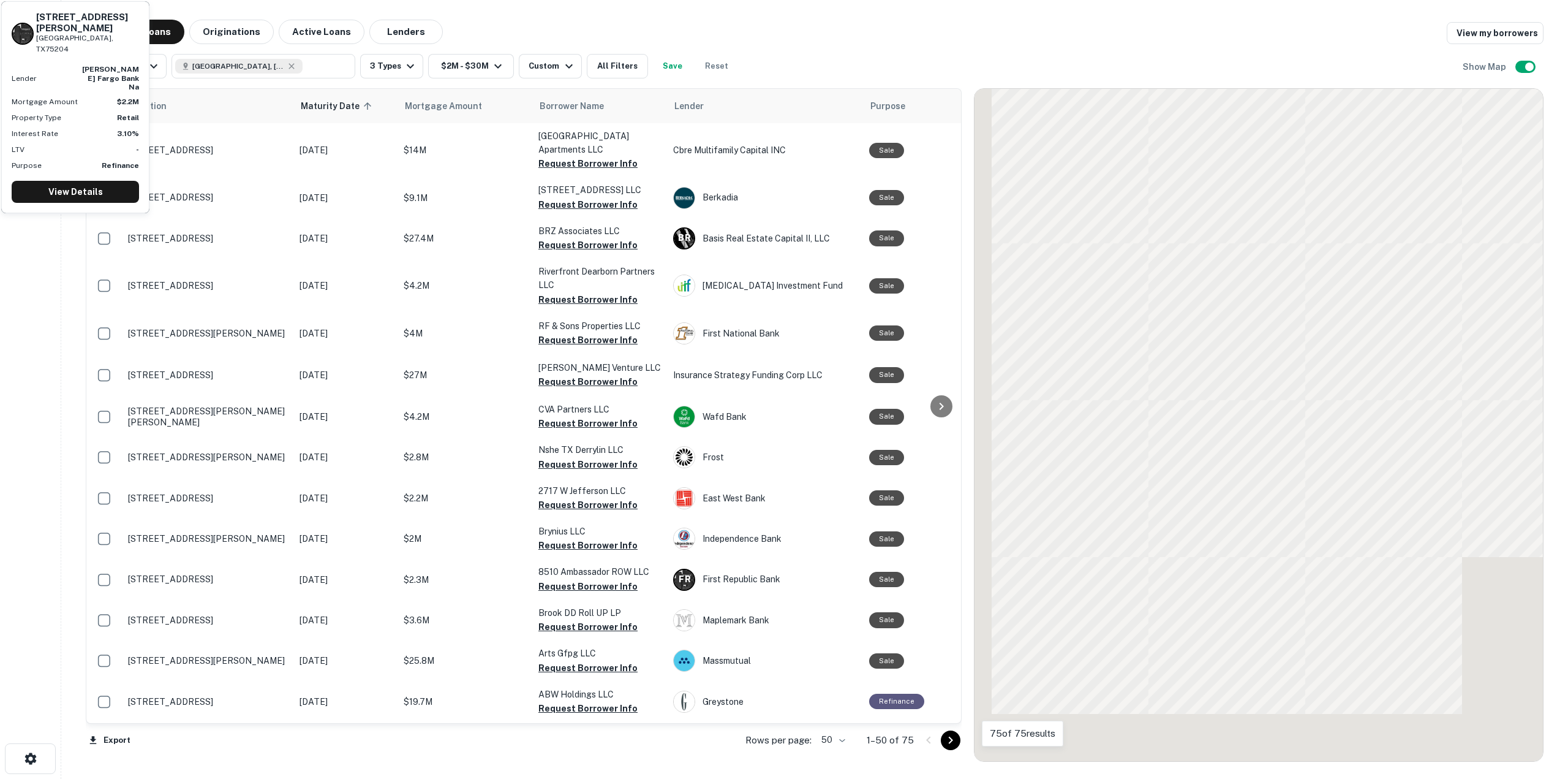
scroll to position [858, 0]
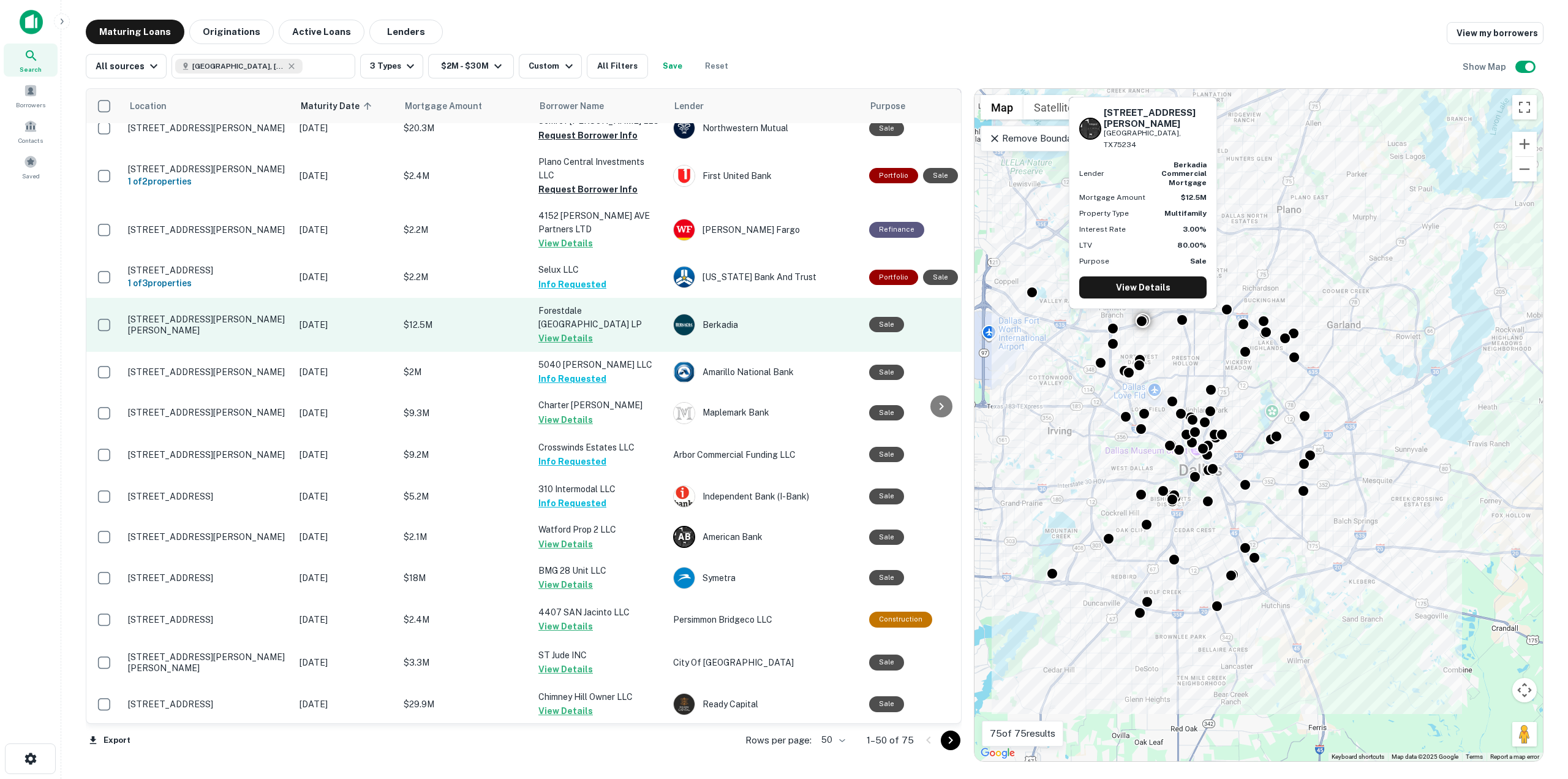
click at [563, 331] on button "View Details" at bounding box center [566, 338] width 55 height 15
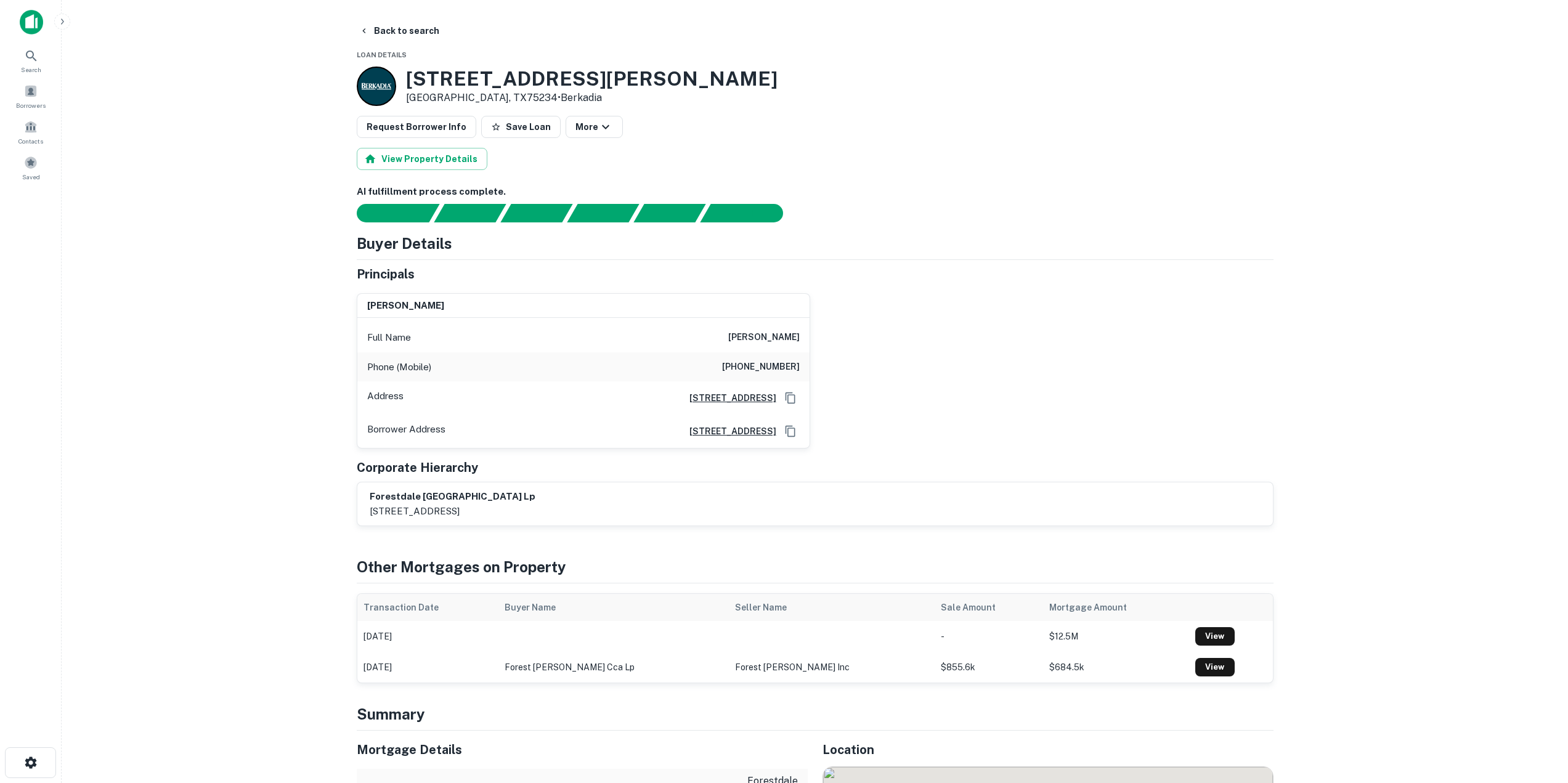
drag, startPoint x: 727, startPoint y: 339, endPoint x: 803, endPoint y: 340, distance: 76.0
click at [803, 339] on div "Full Name boruch drillman" at bounding box center [583, 338] width 452 height 29
copy h6 "boruch drillman"
drag, startPoint x: 736, startPoint y: 366, endPoint x: 799, endPoint y: 367, distance: 63.0
click at [799, 367] on h6 "(845) 548-4258" at bounding box center [761, 366] width 77 height 15
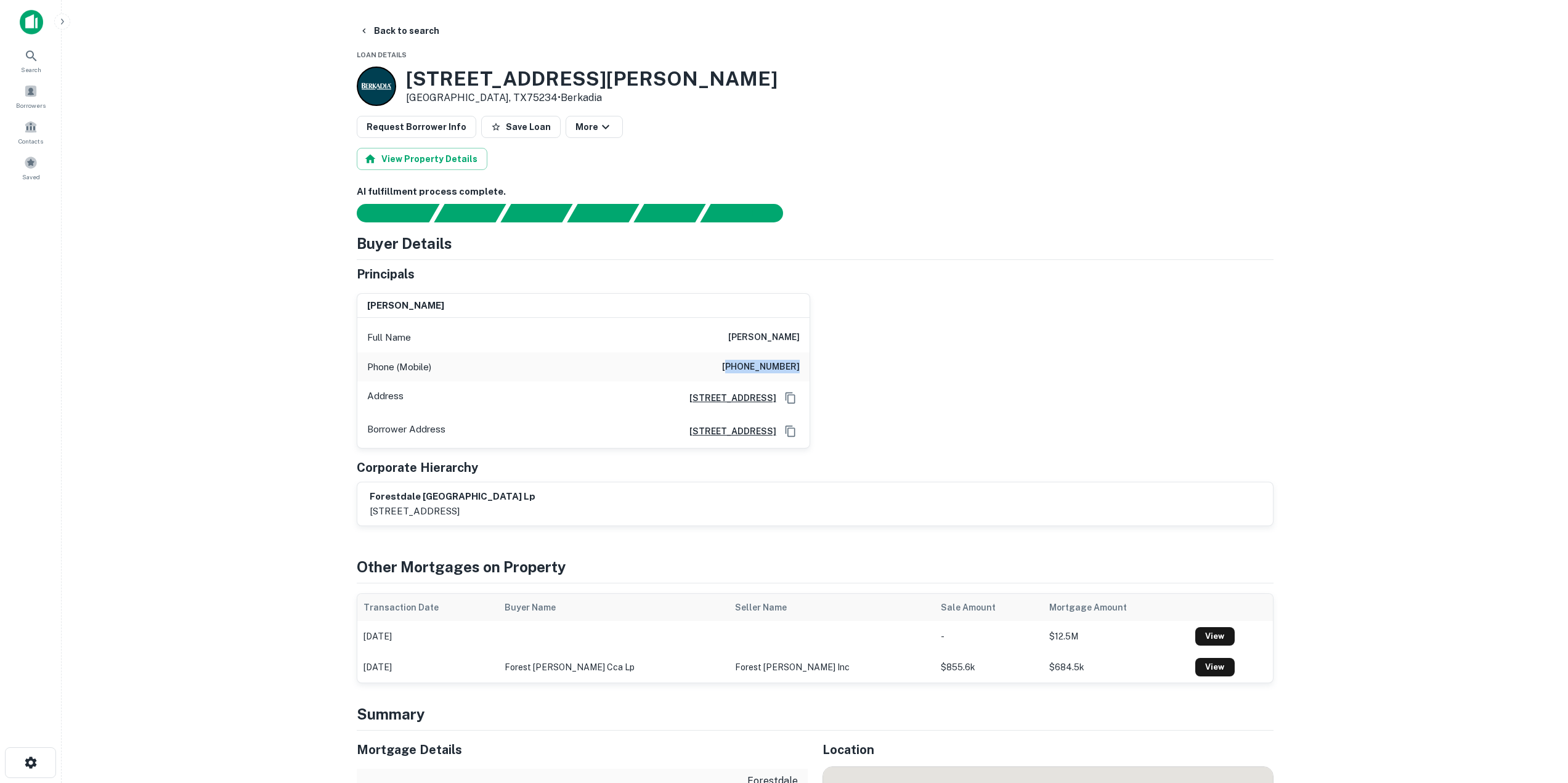
copy h6 "845) 548-4258"
click at [360, 29] on icon "button" at bounding box center [364, 30] width 10 height 10
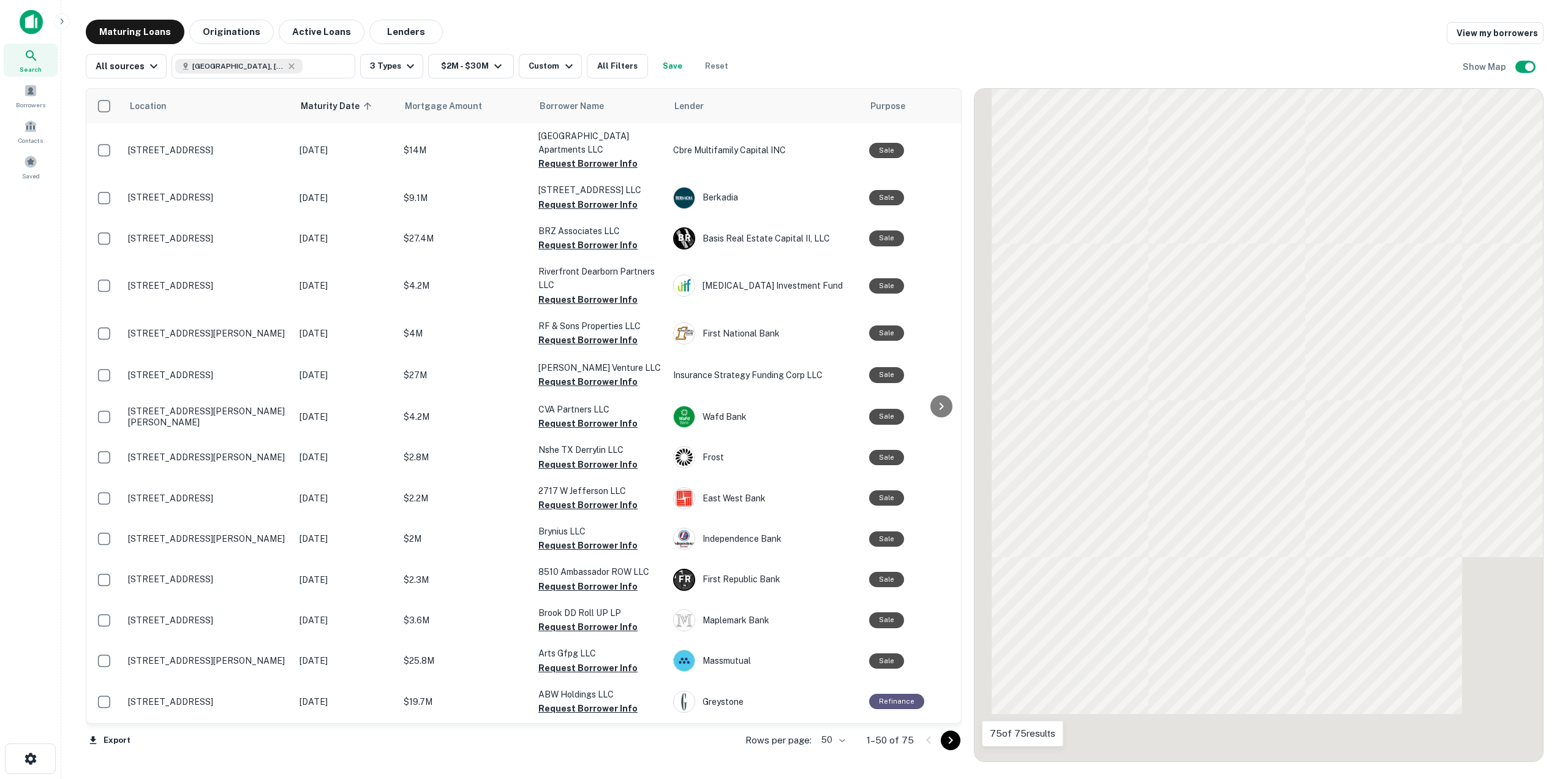
scroll to position [858, 0]
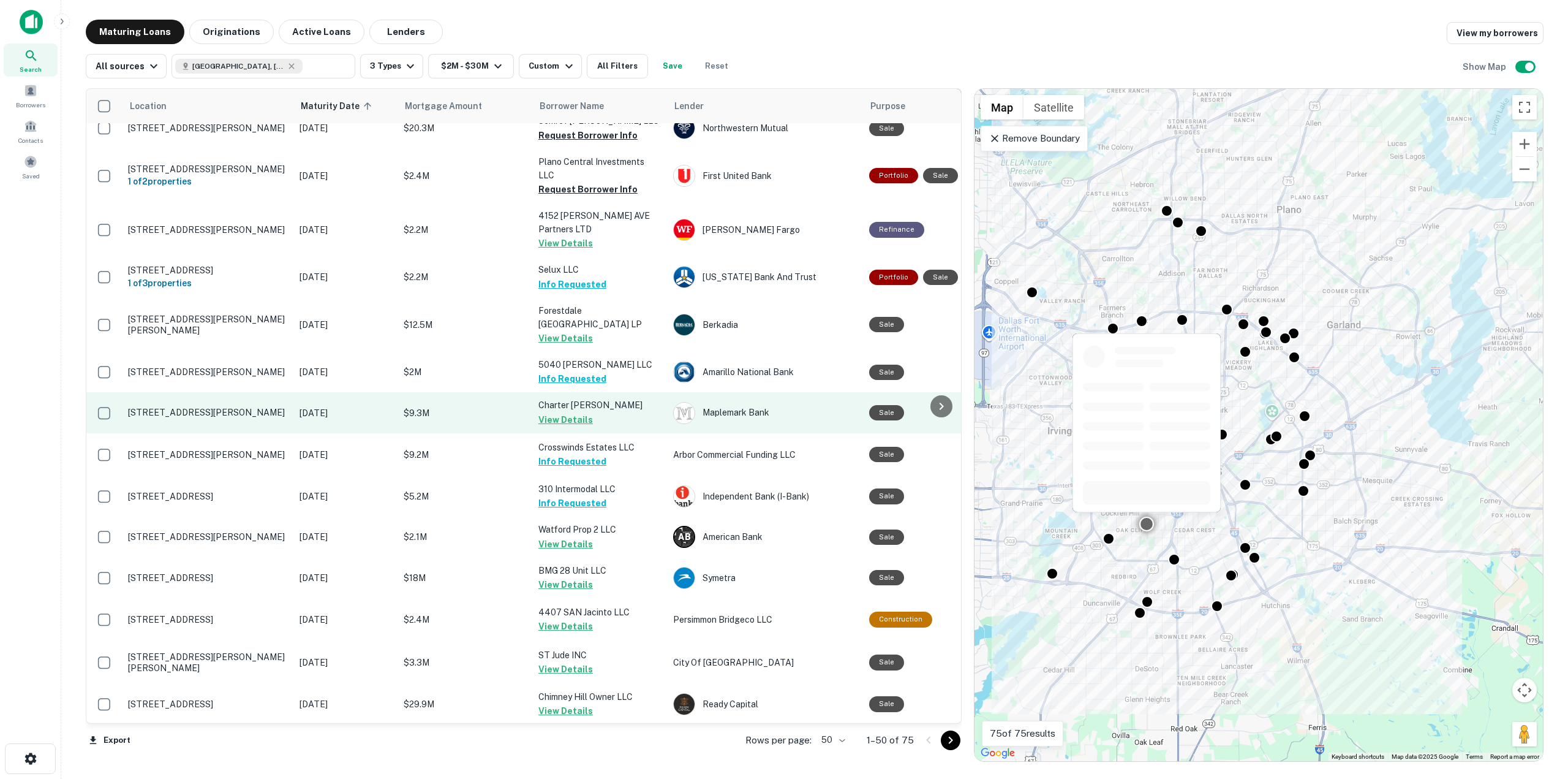
click at [567, 412] on button "View Details" at bounding box center [566, 419] width 55 height 15
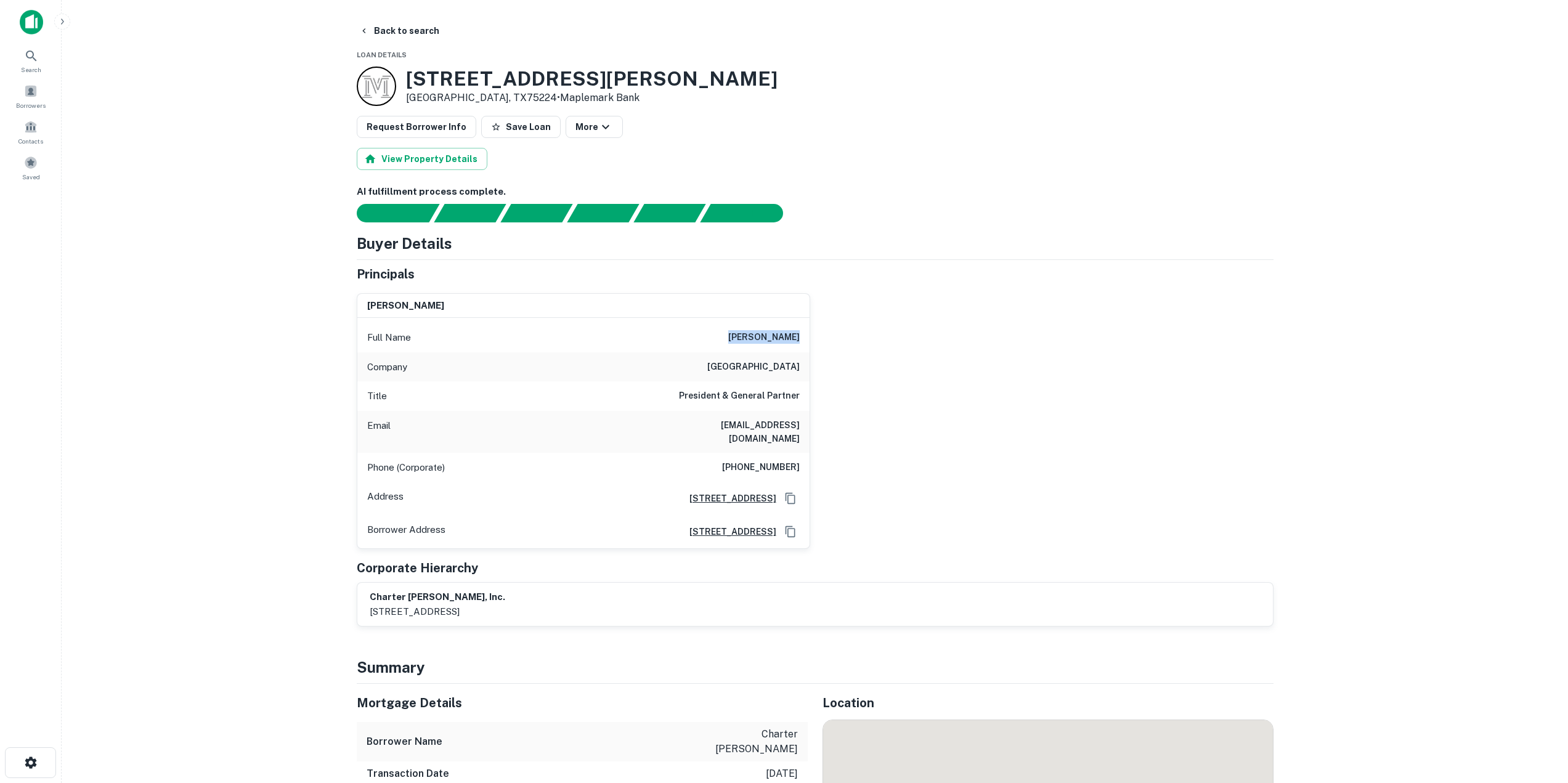
drag, startPoint x: 735, startPoint y: 336, endPoint x: 803, endPoint y: 336, distance: 68.0
click at [803, 336] on div "Full Name ray washburne" at bounding box center [583, 338] width 452 height 29
copy h6 "ray washburne"
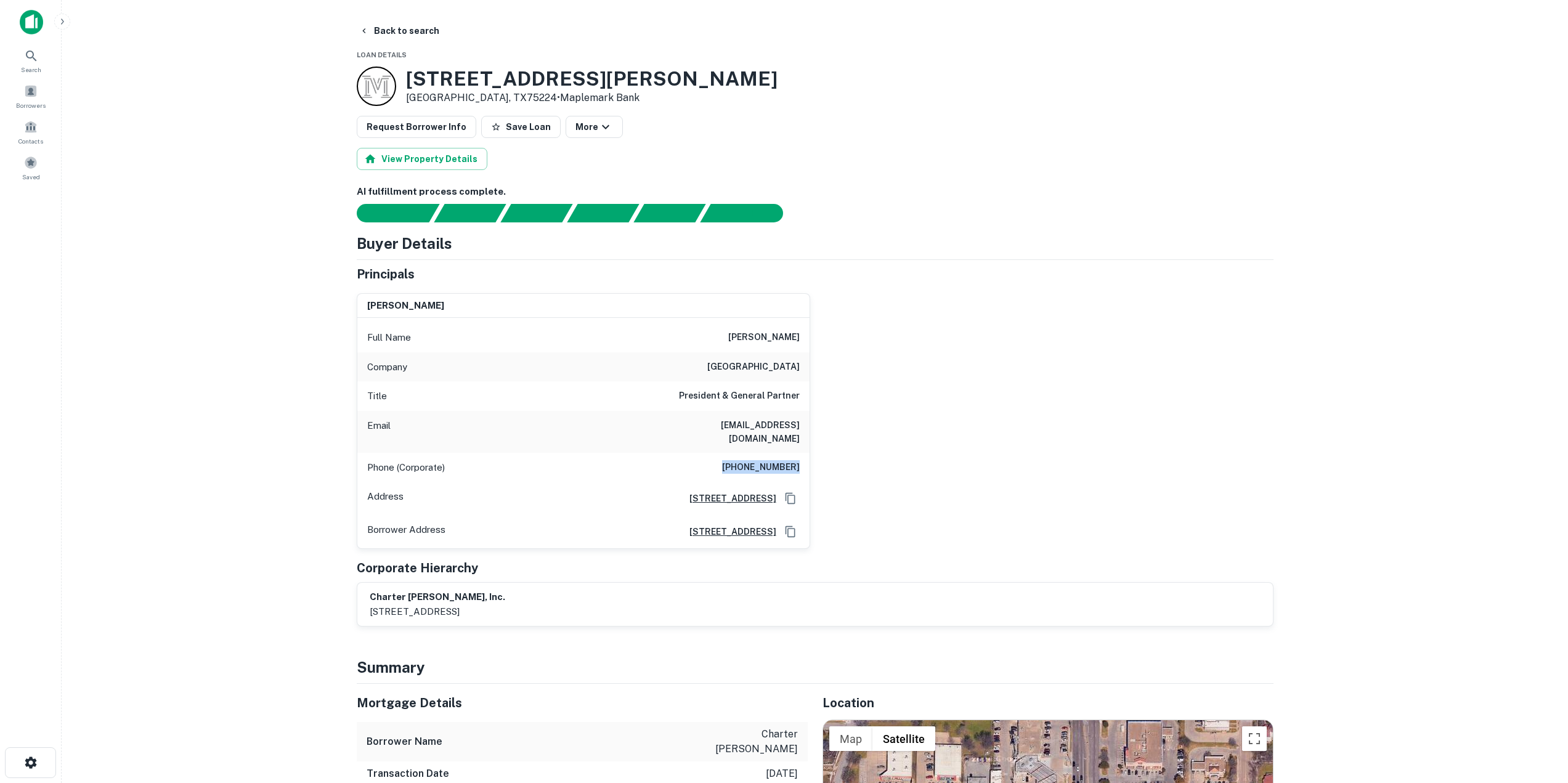
drag, startPoint x: 734, startPoint y: 451, endPoint x: 800, endPoint y: 458, distance: 66.4
click at [800, 458] on div "Phone (Corporate) (214) 443-9898" at bounding box center [583, 468] width 452 height 29
copy h6 "(214) 443-9898"
drag, startPoint x: 721, startPoint y: 422, endPoint x: 799, endPoint y: 429, distance: 78.3
click at [799, 429] on div "Email ray@hpvillage.com" at bounding box center [583, 432] width 452 height 42
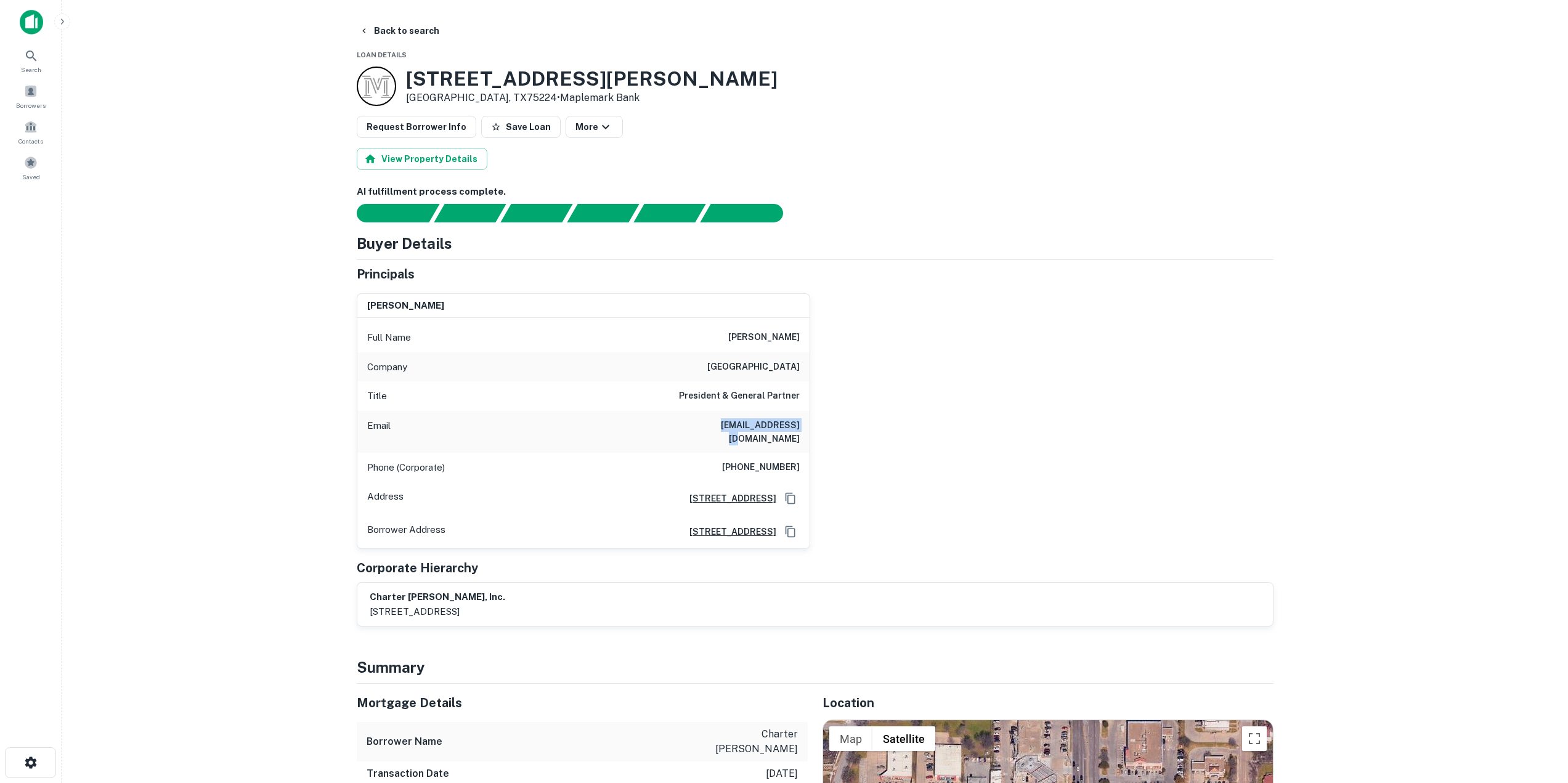
copy h6 "ray@hpvillage.com"
click at [397, 31] on button "Back to search" at bounding box center [399, 31] width 90 height 22
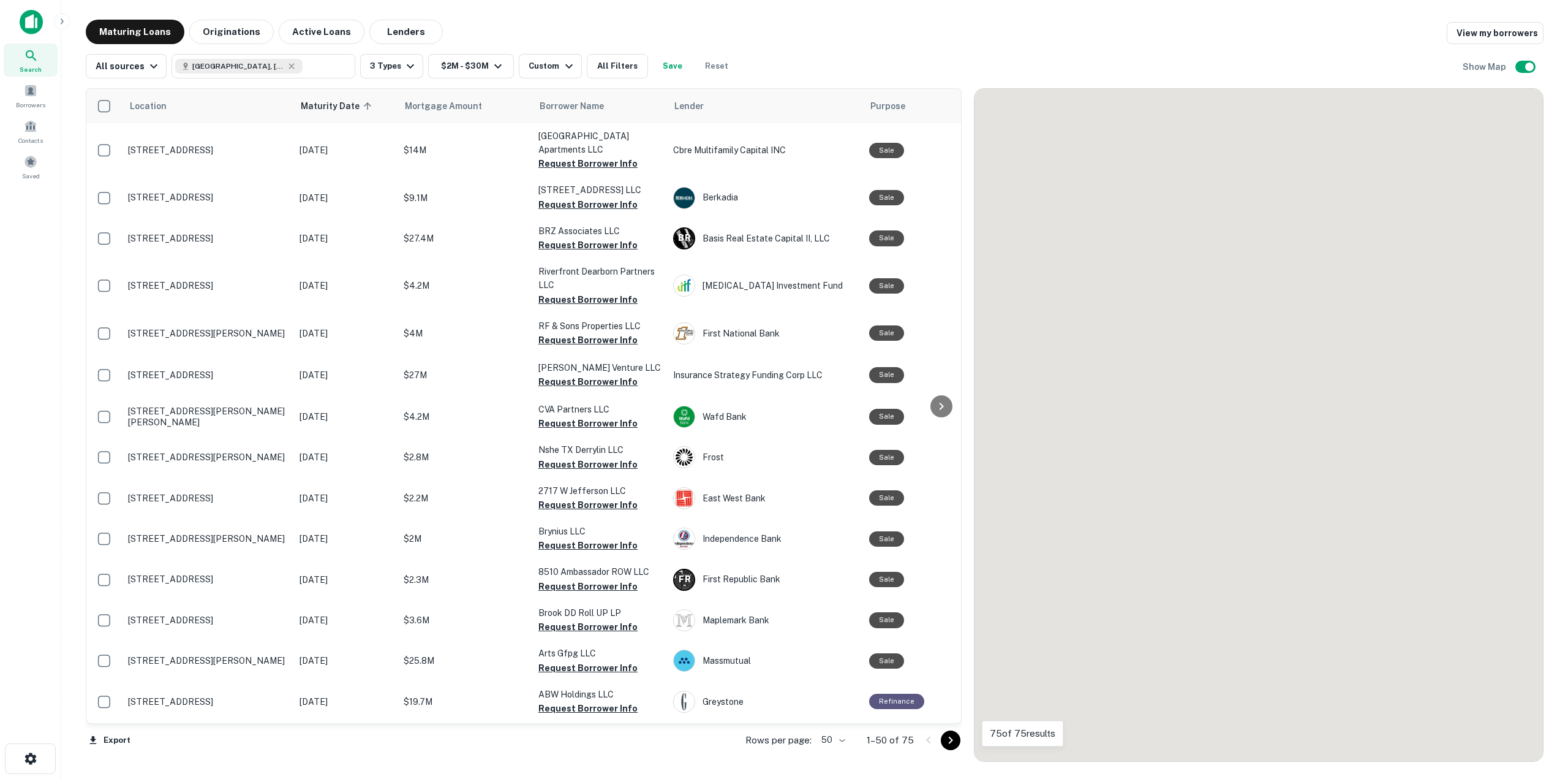
scroll to position [858, 0]
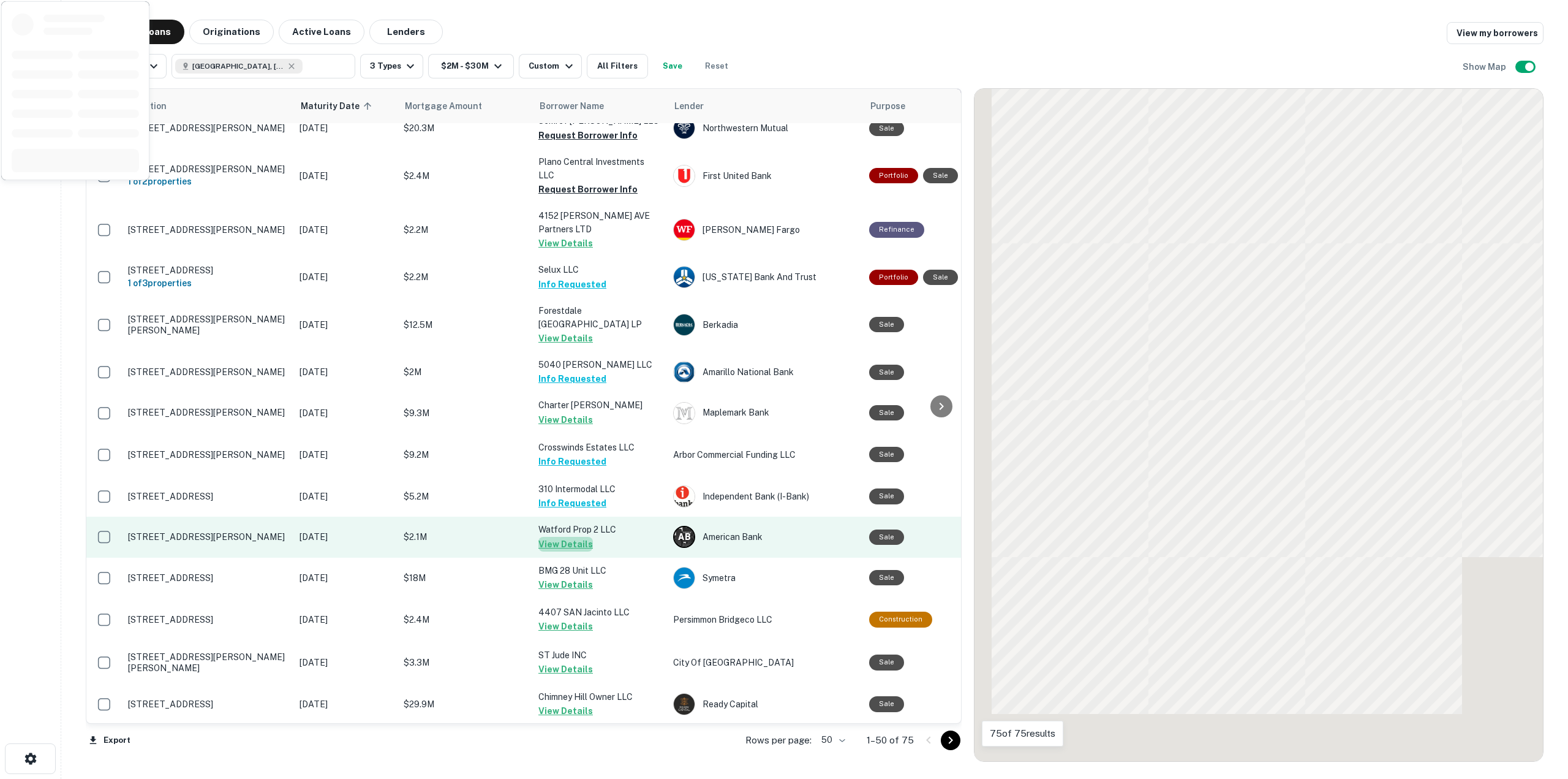
click at [578, 537] on button "View Details" at bounding box center [566, 544] width 55 height 15
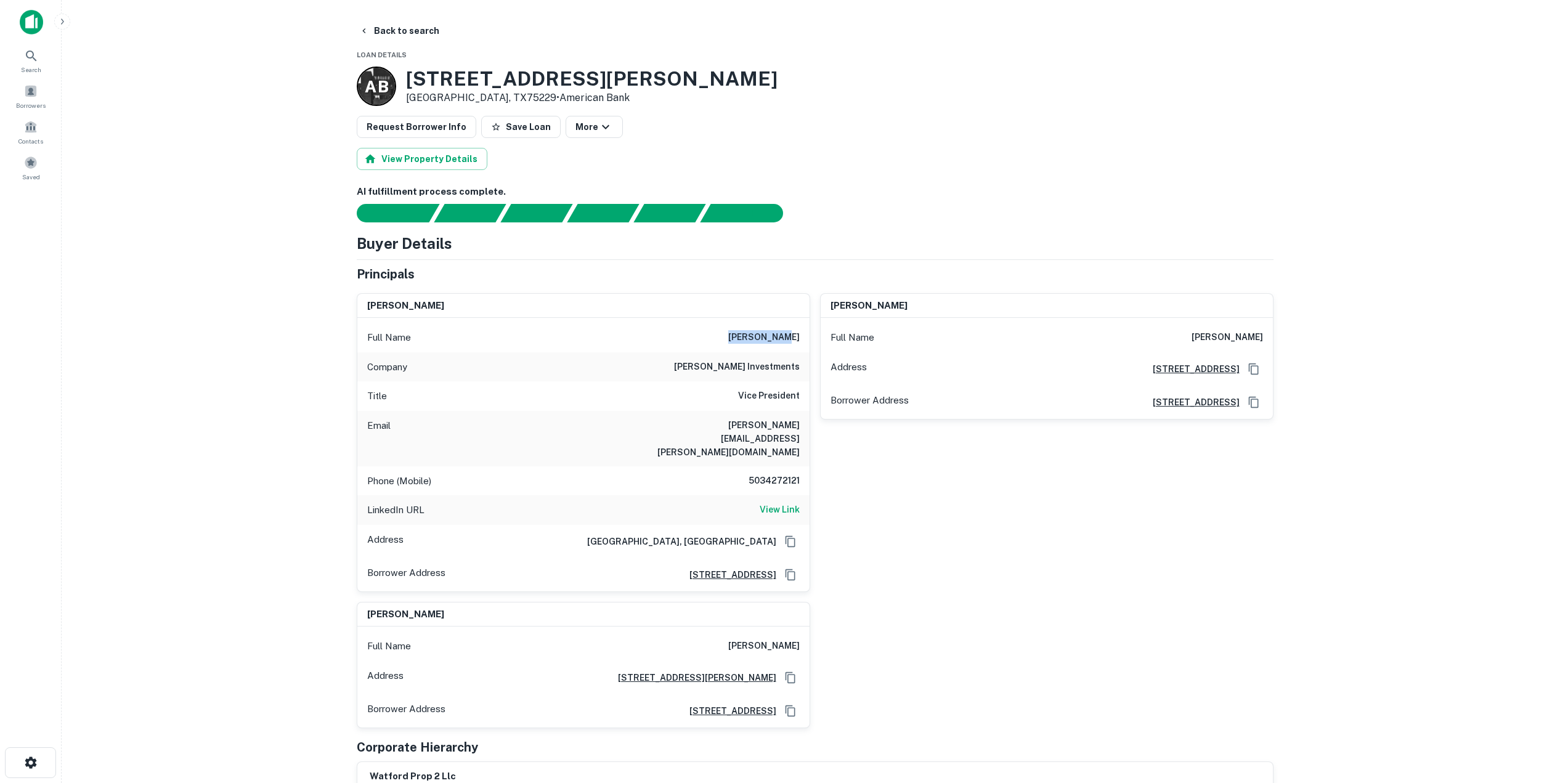
drag, startPoint x: 745, startPoint y: 336, endPoint x: 803, endPoint y: 339, distance: 58.1
click at [803, 339] on div "Full Name todd lorber" at bounding box center [583, 338] width 452 height 29
copy h6 "todd lorber"
drag, startPoint x: 652, startPoint y: 426, endPoint x: 802, endPoint y: 435, distance: 150.3
click at [802, 435] on div "Email todd.lorber@fisherinvestments.com" at bounding box center [583, 439] width 452 height 56
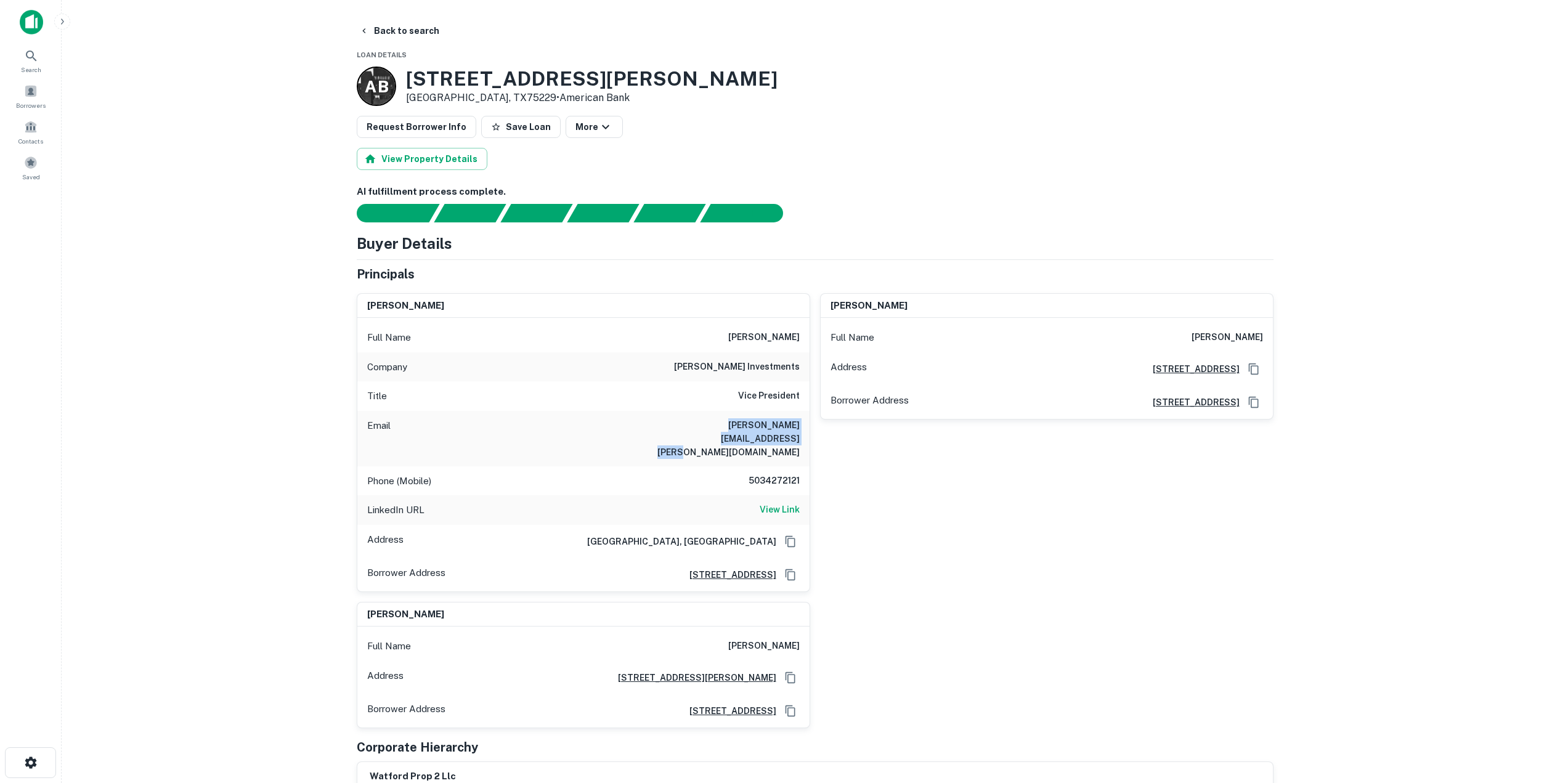
copy h6 "todd.lorber@fisherinvestments.com"
drag, startPoint x: 751, startPoint y: 454, endPoint x: 801, endPoint y: 462, distance: 50.6
click at [801, 466] on div "Phone (Mobile) 5034272121" at bounding box center [583, 481] width 452 height 29
copy h6 "5034272121"
click at [394, 26] on button "Back to search" at bounding box center [399, 31] width 90 height 22
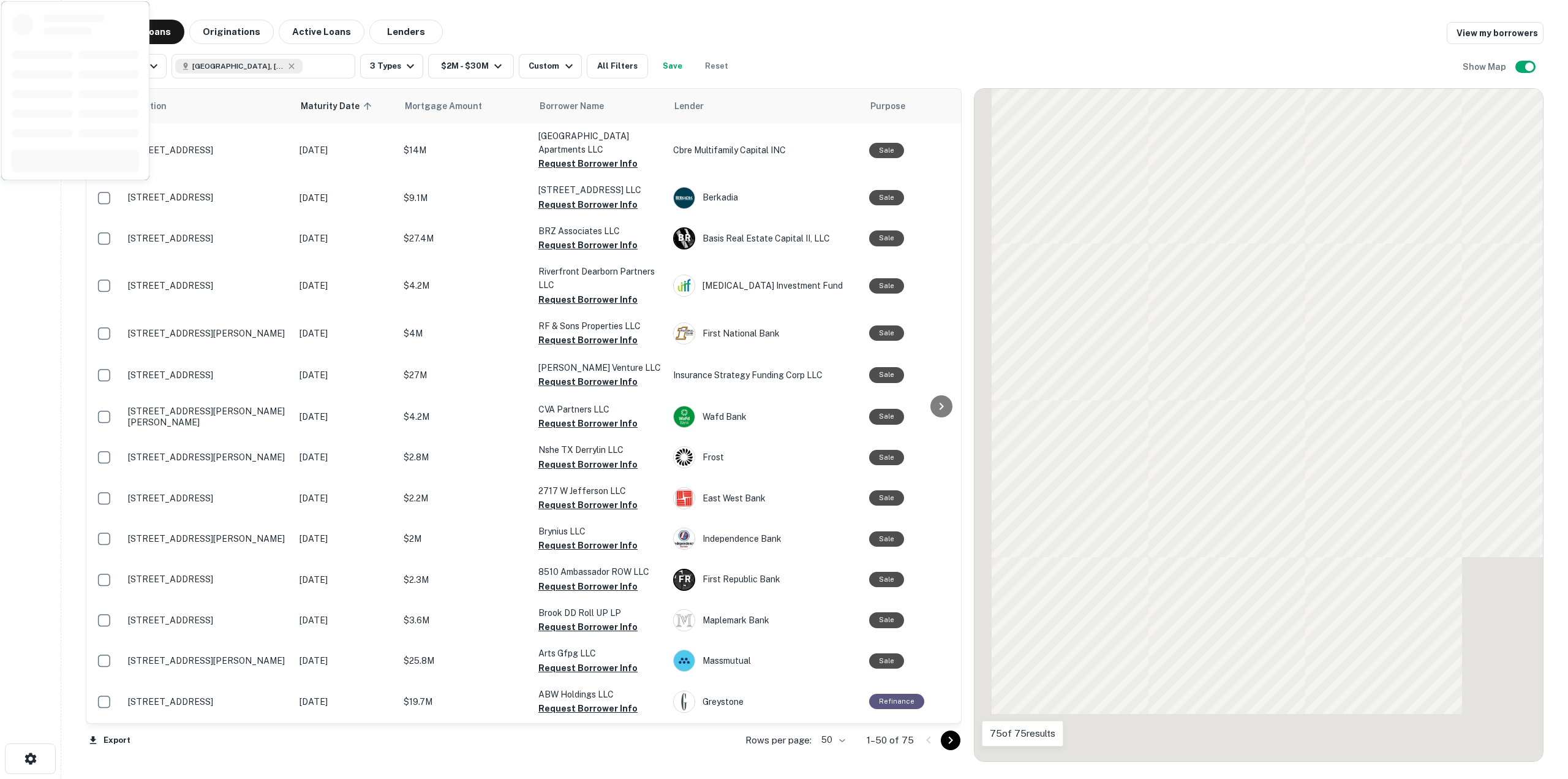
scroll to position [858, 0]
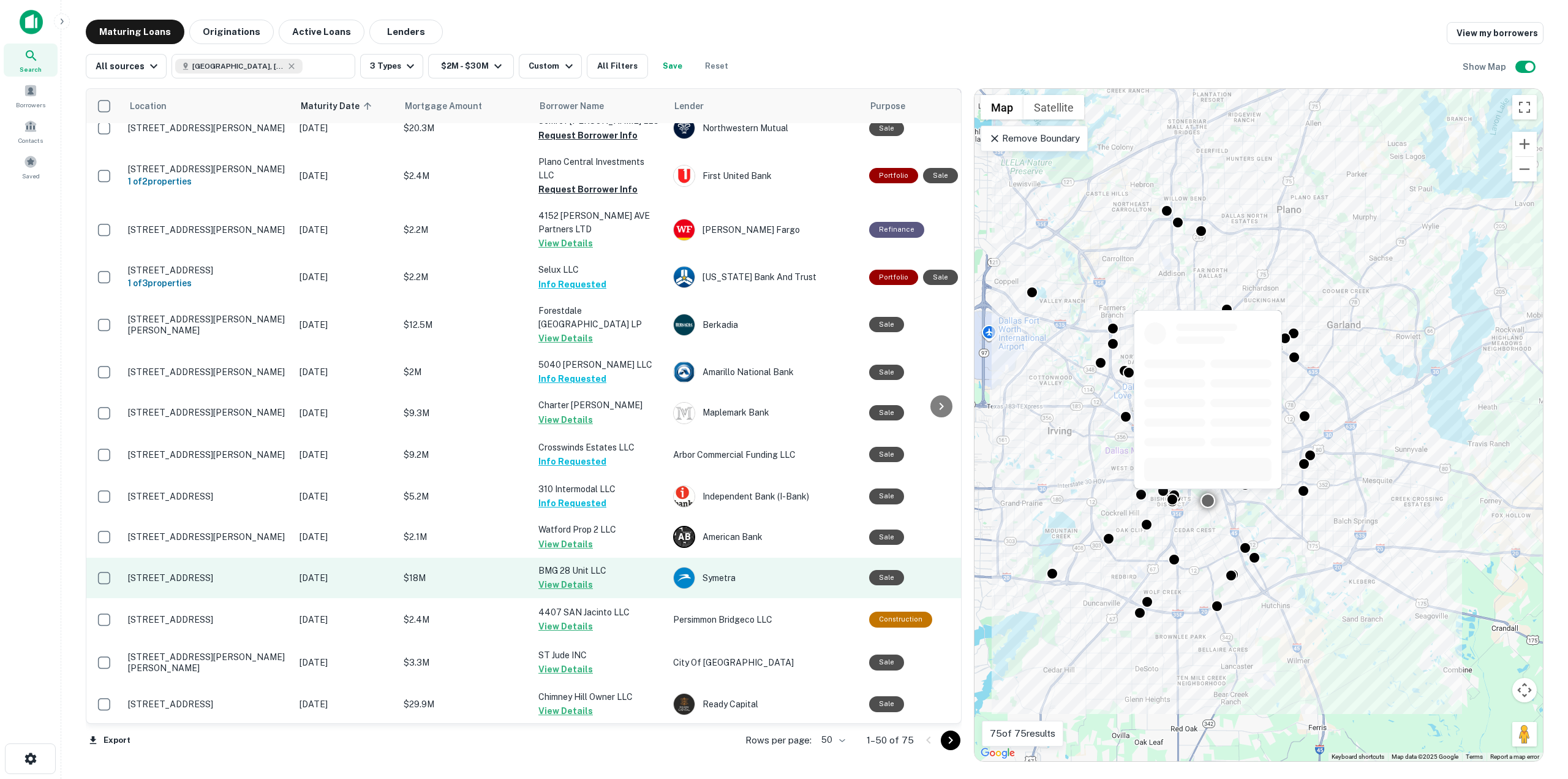
click at [556, 578] on button "View Details" at bounding box center [566, 584] width 55 height 15
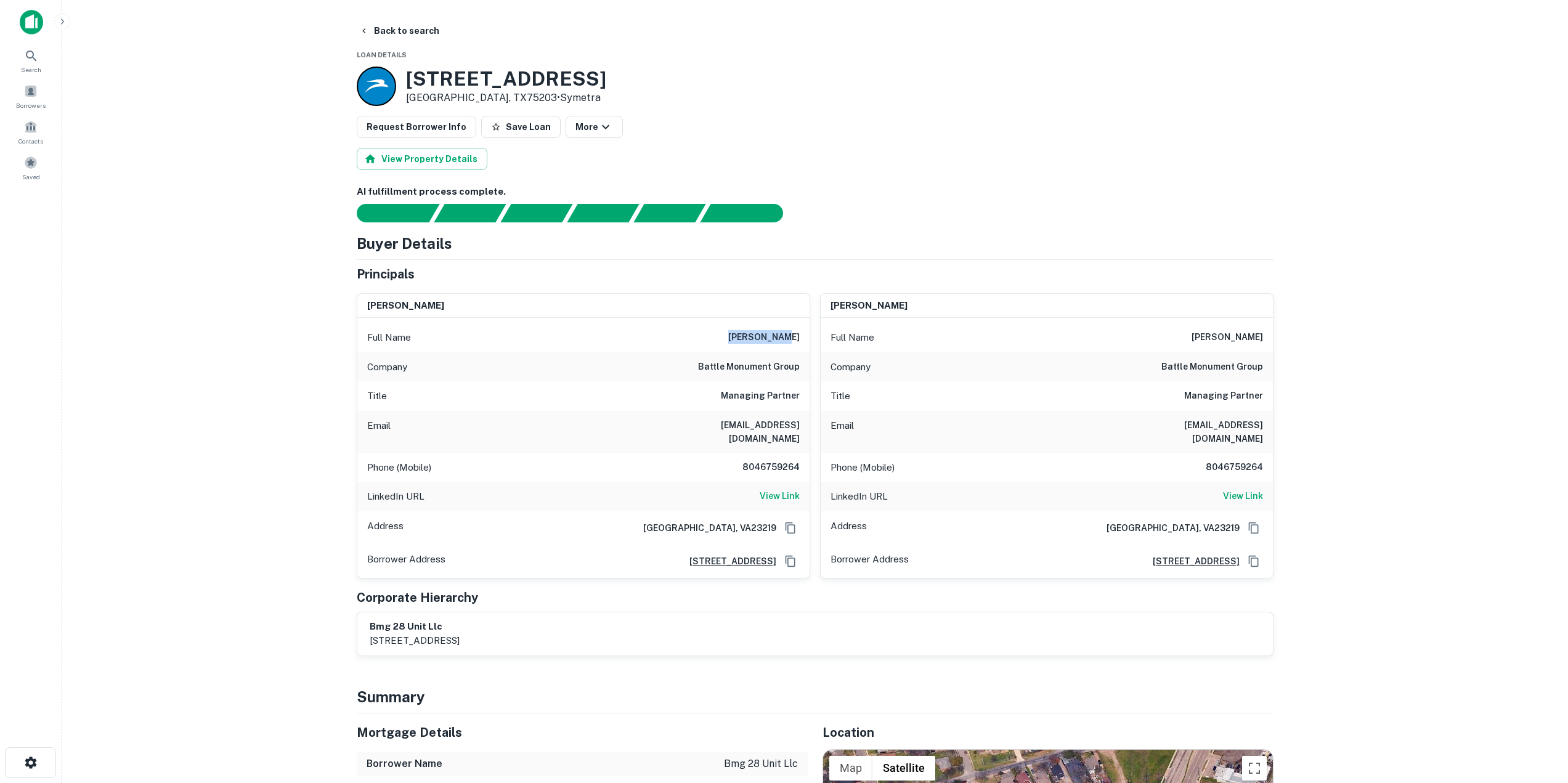
drag, startPoint x: 745, startPoint y: 342, endPoint x: 799, endPoint y: 347, distance: 54.2
click at [799, 347] on div "Full Name john oliver" at bounding box center [583, 338] width 452 height 29
copy h6 "john oliver"
drag, startPoint x: 675, startPoint y: 424, endPoint x: 799, endPoint y: 426, distance: 124.0
click at [799, 426] on div "Email joliver@battlemonument.com" at bounding box center [583, 432] width 452 height 42
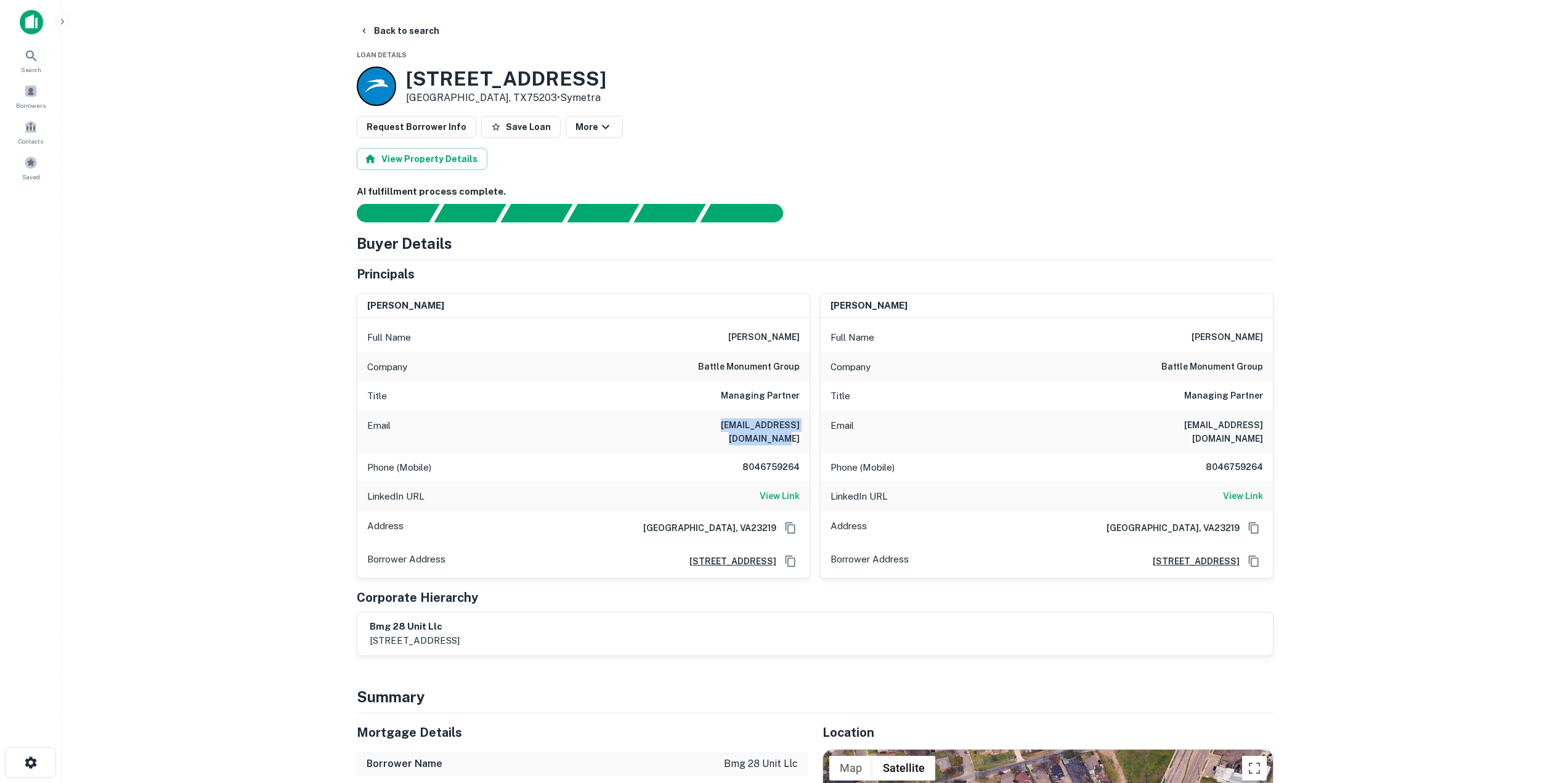
copy h6 "joliver@battlemonument.com"
drag, startPoint x: 744, startPoint y: 458, endPoint x: 803, endPoint y: 461, distance: 59.1
click at [803, 461] on div "Phone (Mobile) 8046759264" at bounding box center [583, 468] width 452 height 29
click at [274, 498] on main "Back to search Loan Details 2919 Cedar Crest Blvd Dallas, TX75203 • Symetra Req…" at bounding box center [815, 391] width 1507 height 783
click at [404, 30] on button "Back to search" at bounding box center [399, 31] width 90 height 22
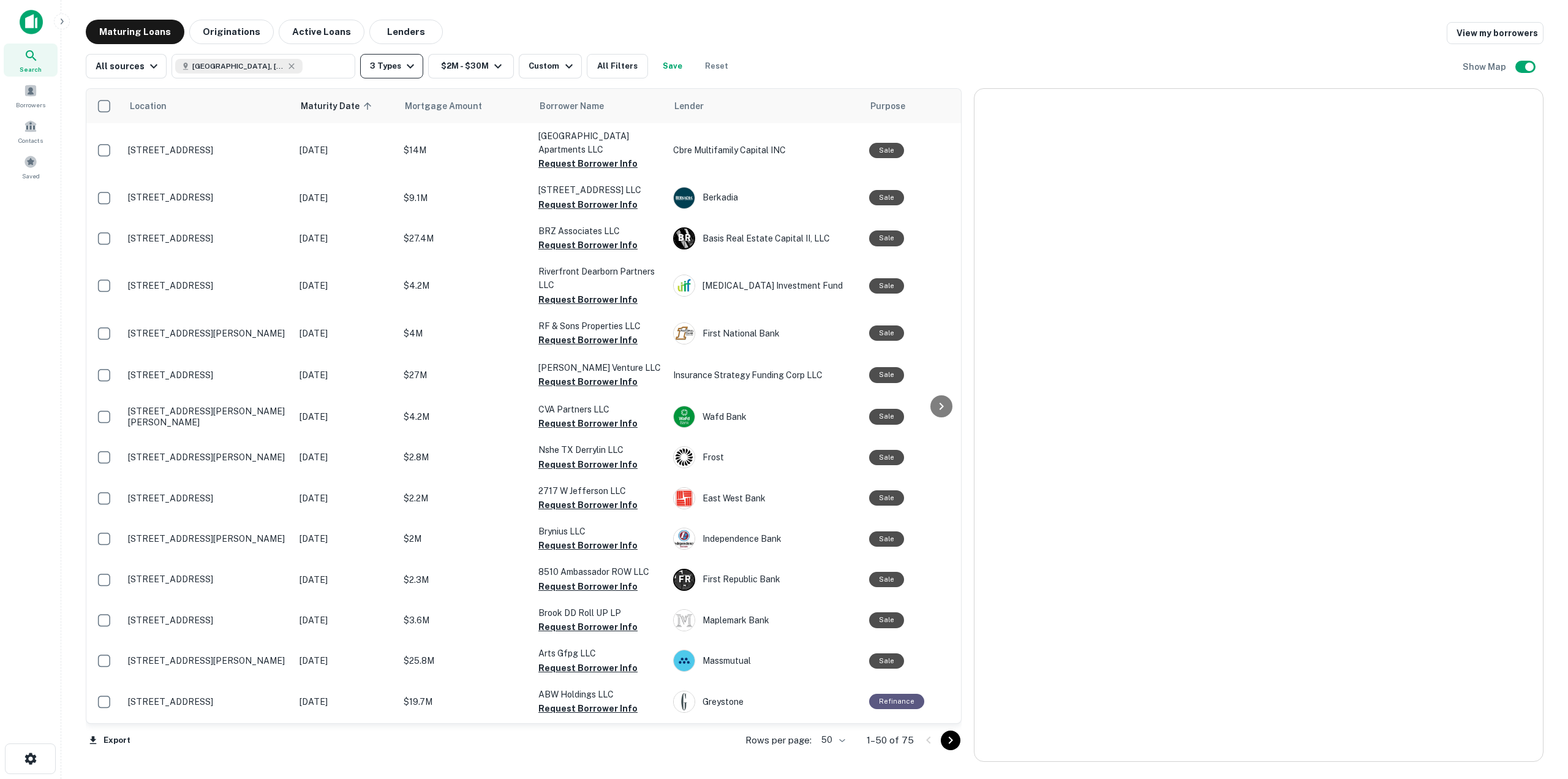
scroll to position [858, 0]
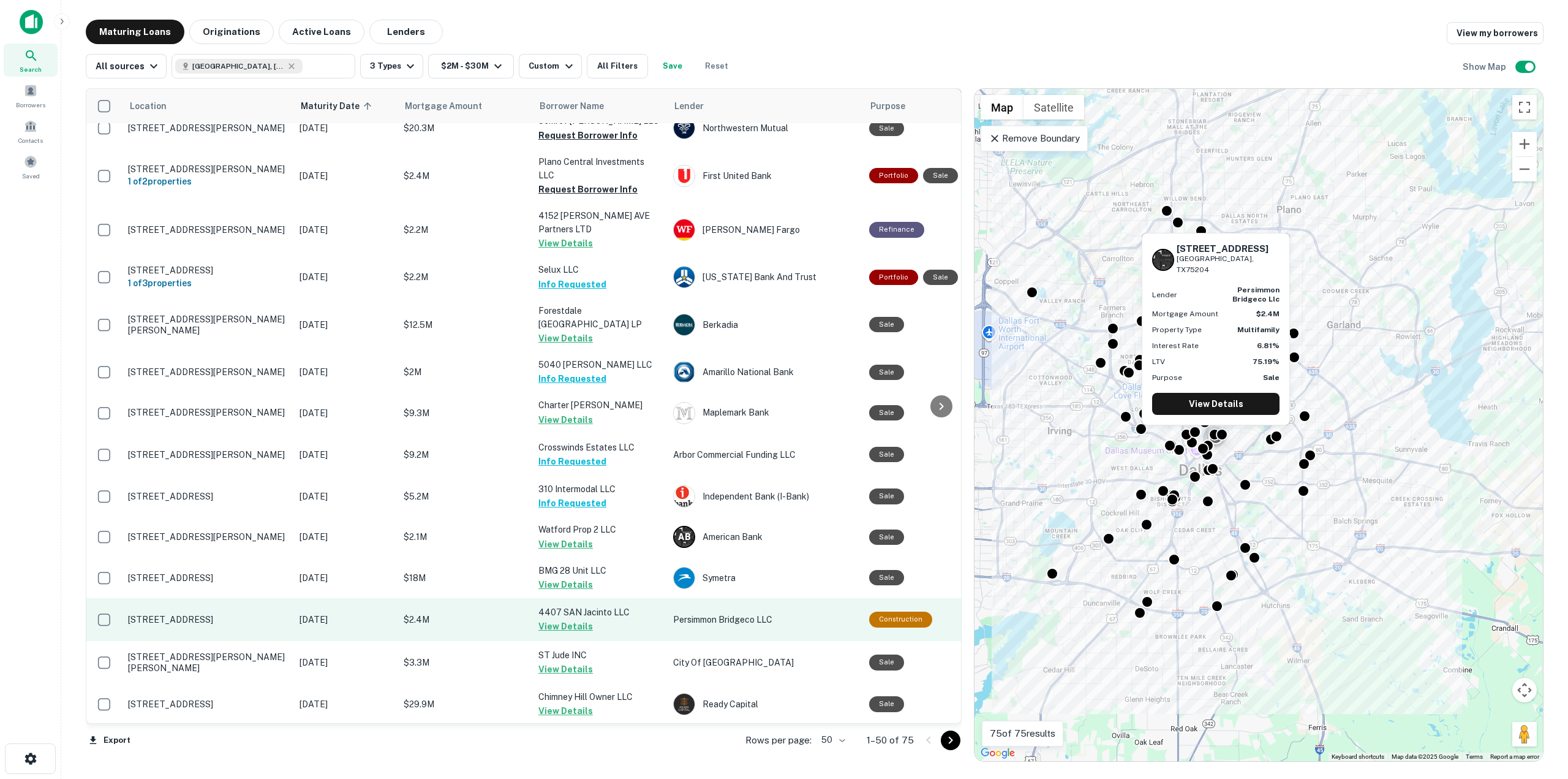
click at [557, 619] on button "View Details" at bounding box center [566, 626] width 55 height 15
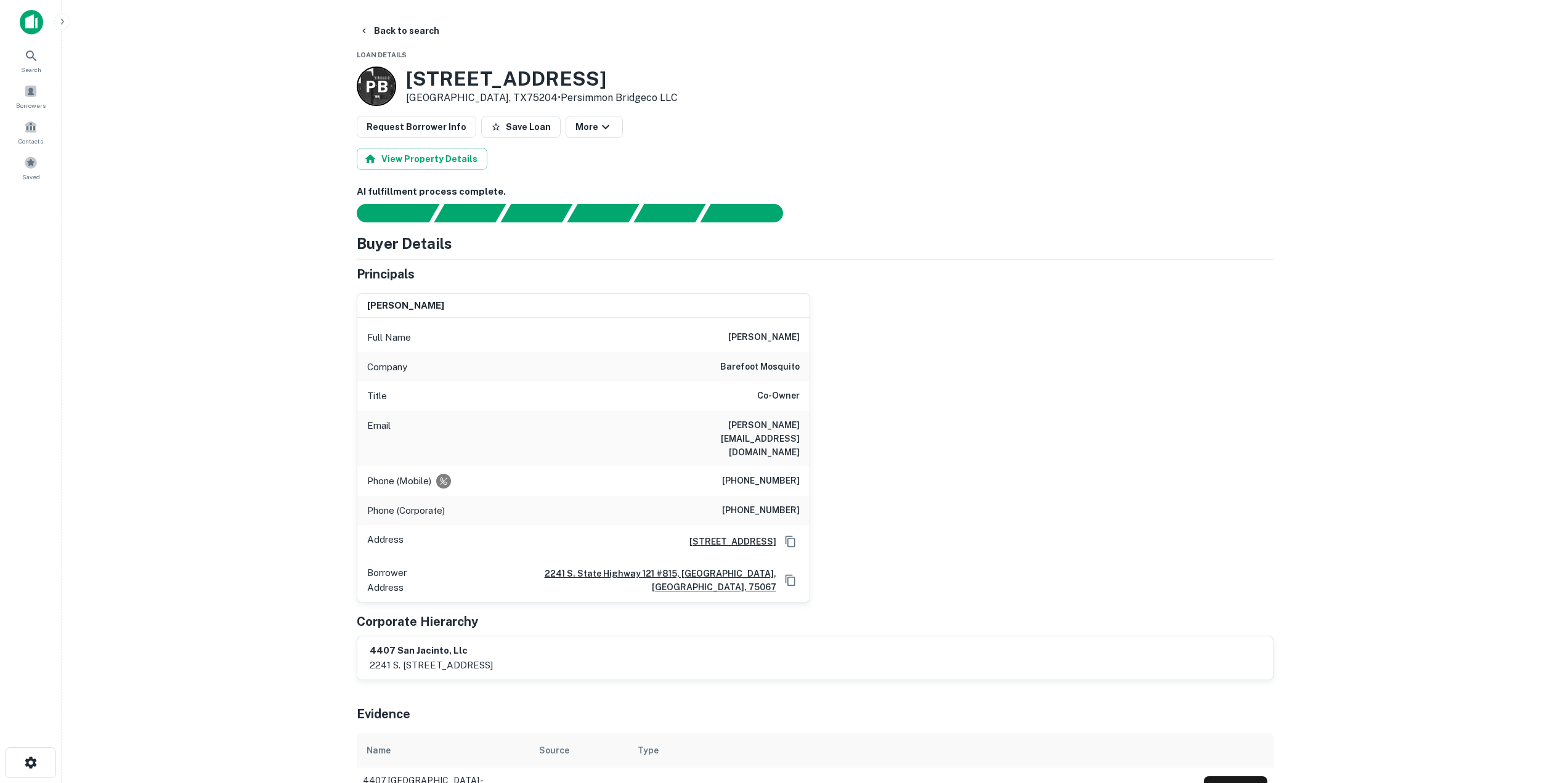
drag, startPoint x: 740, startPoint y: 334, endPoint x: 821, endPoint y: 351, distance: 82.8
click at [821, 351] on div "joseph barclay Full Name joseph barclay Company barefoot mosquito Title Co-Owne…" at bounding box center [810, 444] width 927 height 320
drag, startPoint x: 735, startPoint y: 455, endPoint x: 813, endPoint y: 451, distance: 78.1
click at [813, 451] on div "joseph barclay Full Name joseph barclay Company barefoot mosquito Title Co-Owne…" at bounding box center [810, 444] width 927 height 320
drag, startPoint x: 723, startPoint y: 472, endPoint x: 799, endPoint y: 490, distance: 78.1
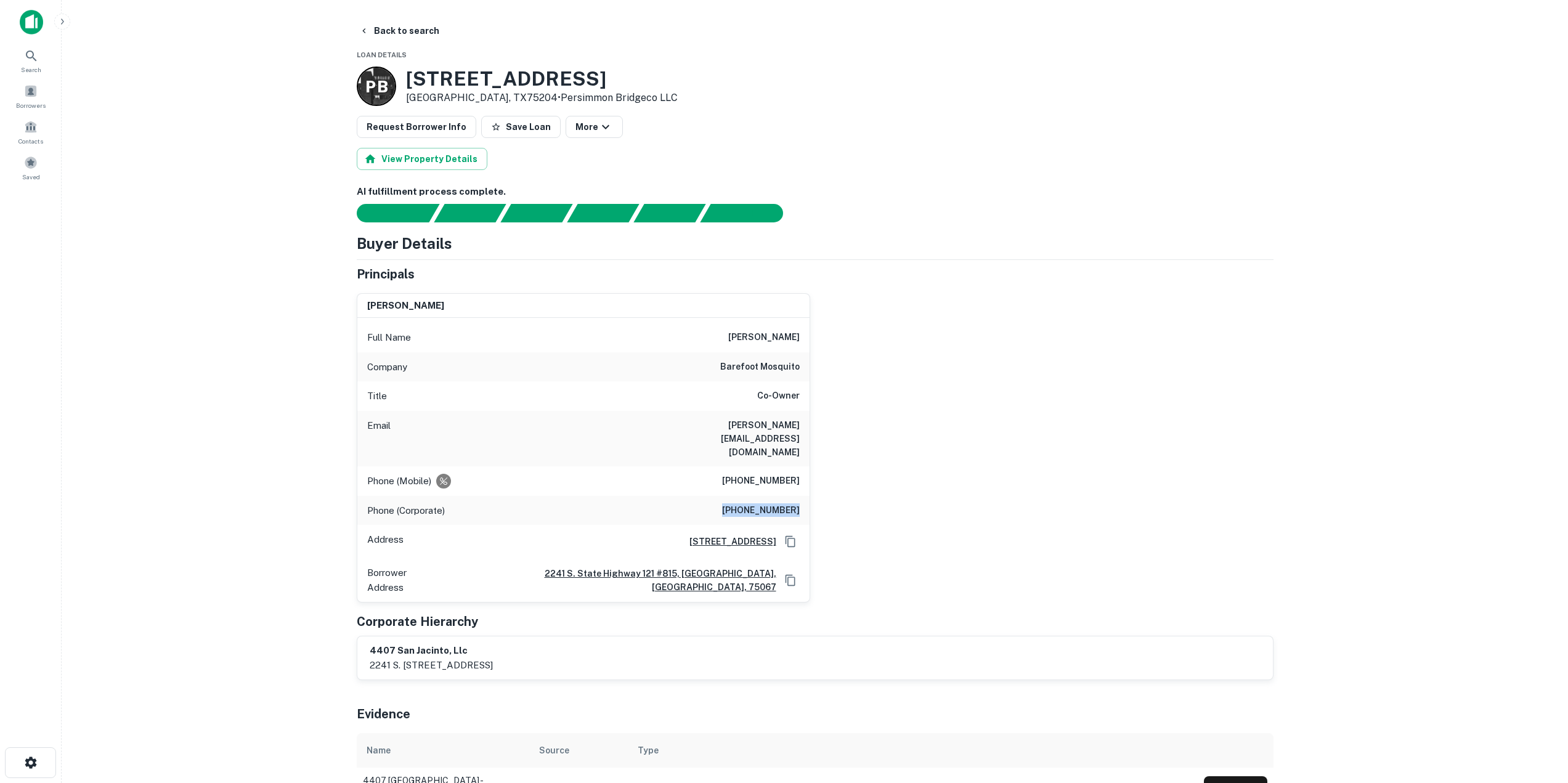
click at [799, 496] on div "Phone (Corporate) (512) 400-2008" at bounding box center [583, 511] width 452 height 29
drag, startPoint x: 669, startPoint y: 420, endPoint x: 810, endPoint y: 434, distance: 141.7
click at [810, 434] on div "joseph barclay Full Name joseph barclay Company barefoot mosquito Title Co-Owne…" at bounding box center [583, 448] width 454 height 310
click at [400, 26] on button "Back to search" at bounding box center [399, 31] width 90 height 22
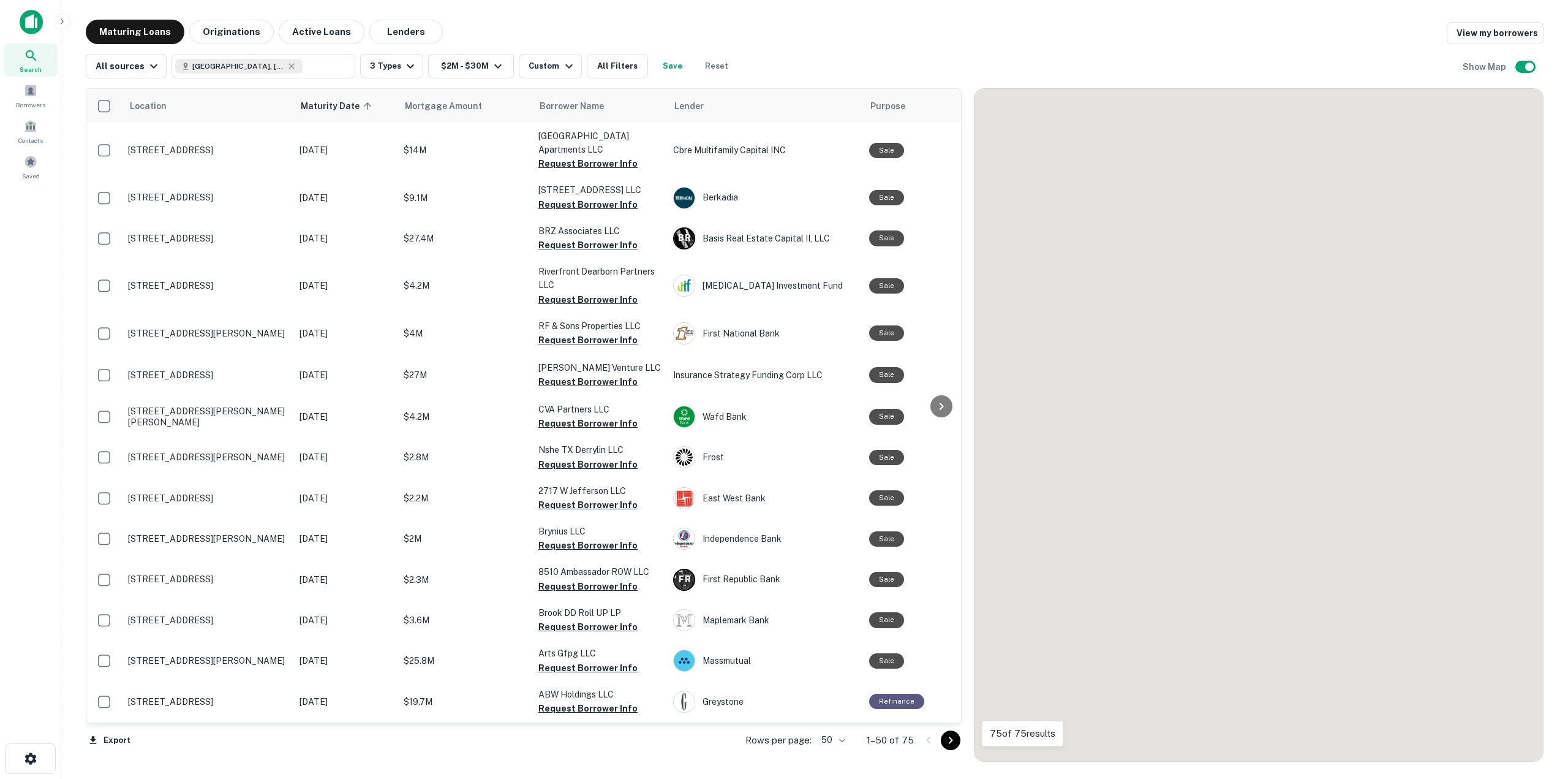
scroll to position [858, 0]
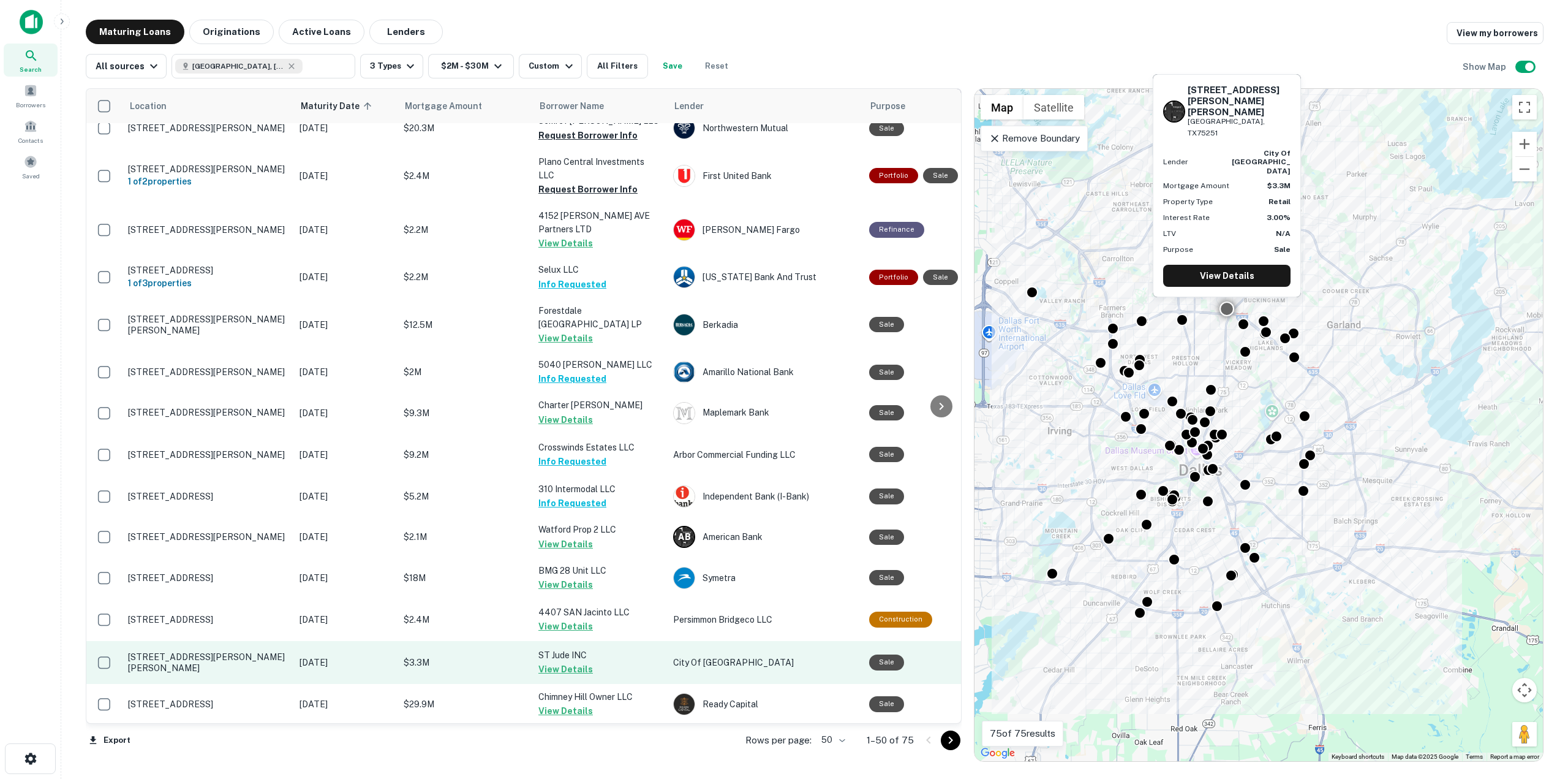
click at [576, 662] on button "View Details" at bounding box center [566, 669] width 55 height 15
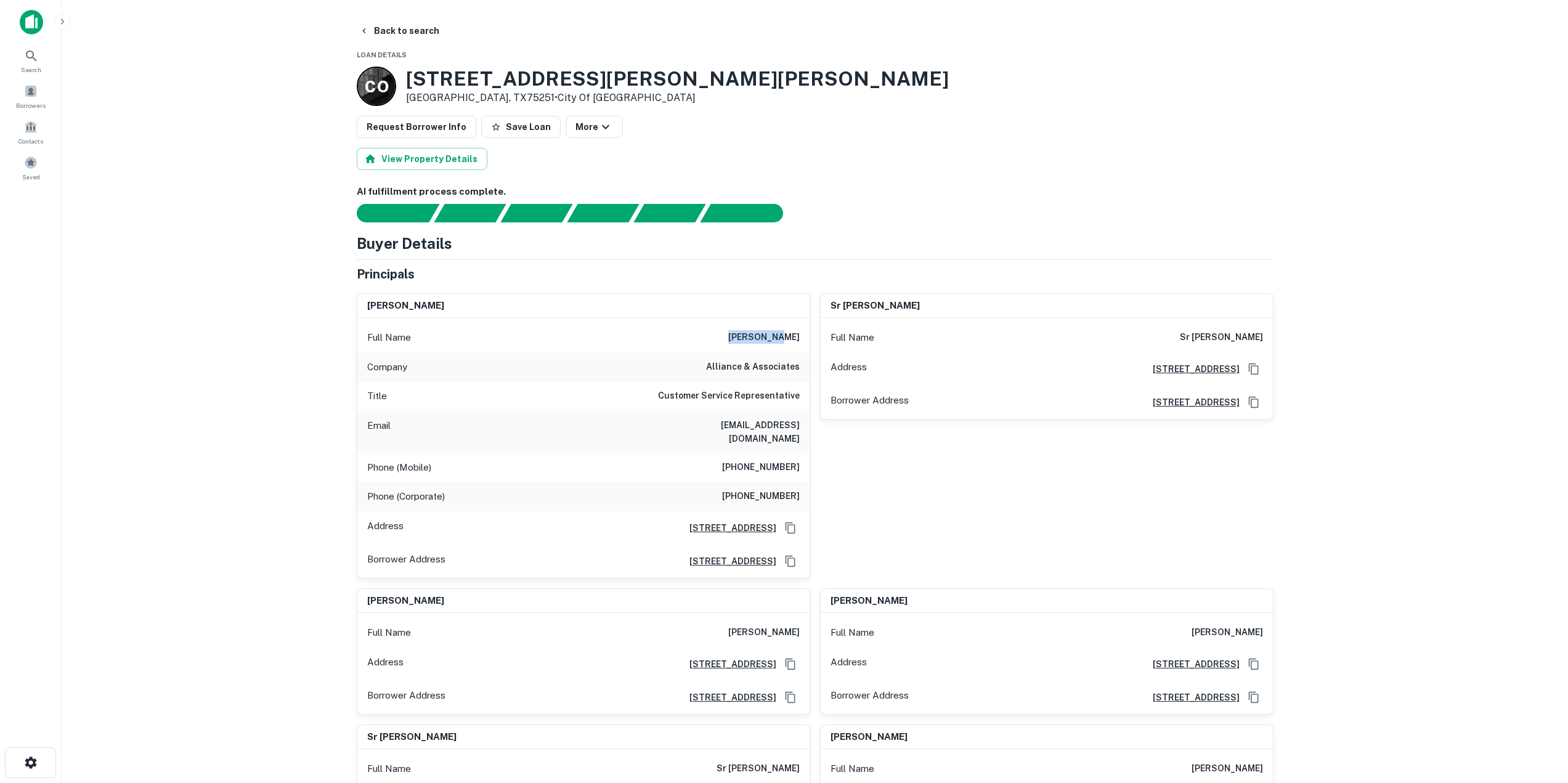
drag, startPoint x: 748, startPoint y: 335, endPoint x: 799, endPoint y: 335, distance: 51.0
click at [799, 335] on div "Full Name anna owens" at bounding box center [583, 338] width 452 height 29
drag, startPoint x: 694, startPoint y: 419, endPoint x: 803, endPoint y: 420, distance: 109.0
click at [803, 420] on div "Email annao@alliance321.com" at bounding box center [583, 432] width 452 height 42
drag, startPoint x: 737, startPoint y: 457, endPoint x: 800, endPoint y: 457, distance: 63.0
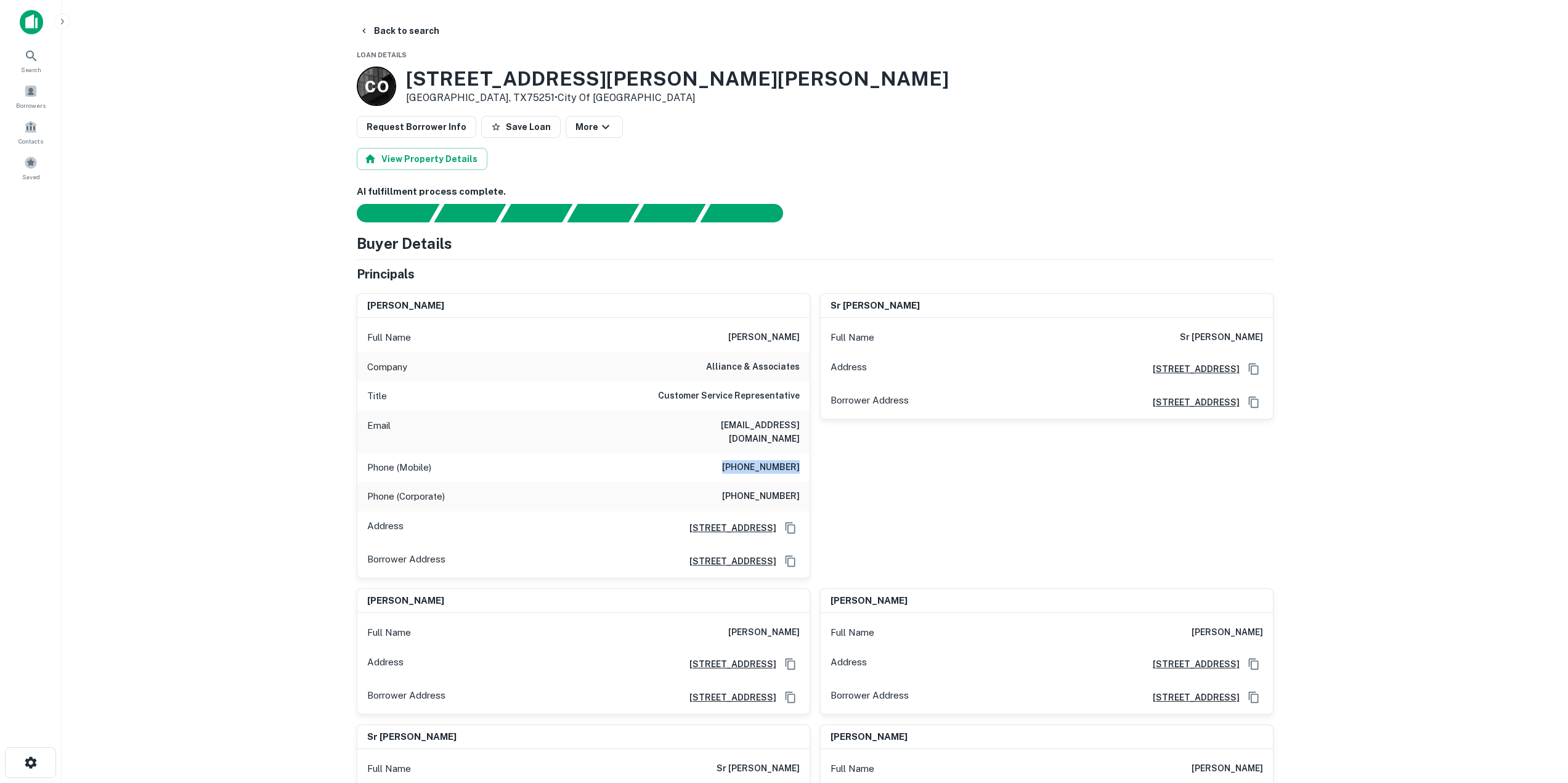
click at [800, 457] on div "Phone (Mobile) (352) 340-8111" at bounding box center [583, 468] width 452 height 29
drag, startPoint x: 719, startPoint y: 479, endPoint x: 803, endPoint y: 482, distance: 84.1
click at [803, 482] on div "Phone (Corporate) (386) 792-1685" at bounding box center [583, 496] width 452 height 29
drag, startPoint x: 247, startPoint y: 474, endPoint x: 232, endPoint y: 220, distance: 254.4
click at [247, 474] on main "Back to search Loan Details C O 8102 Lyndon B Johnson Fwy Dallas, TX75251 • Cit…" at bounding box center [815, 391] width 1507 height 783
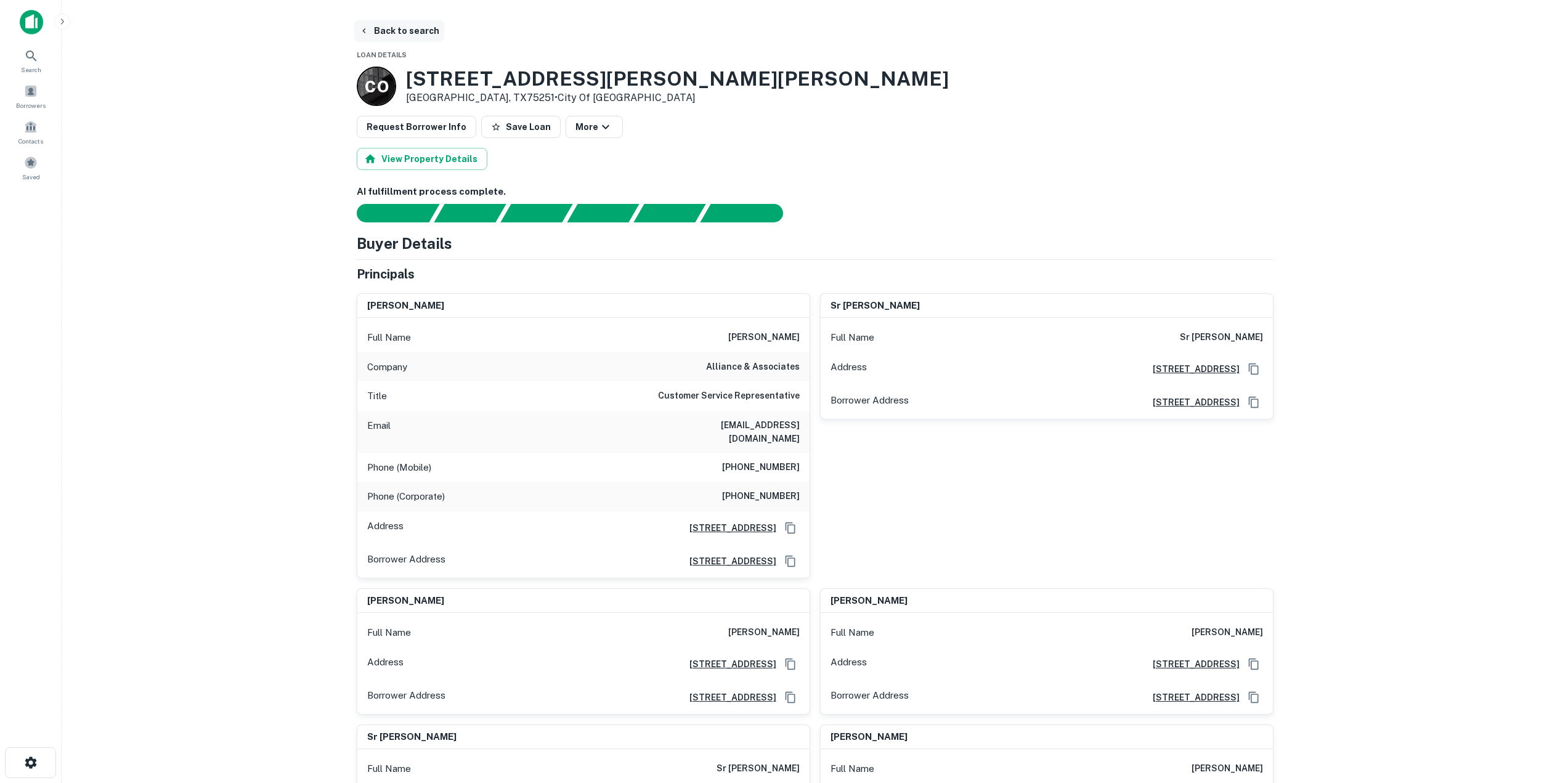
click at [377, 35] on button "Back to search" at bounding box center [399, 31] width 90 height 22
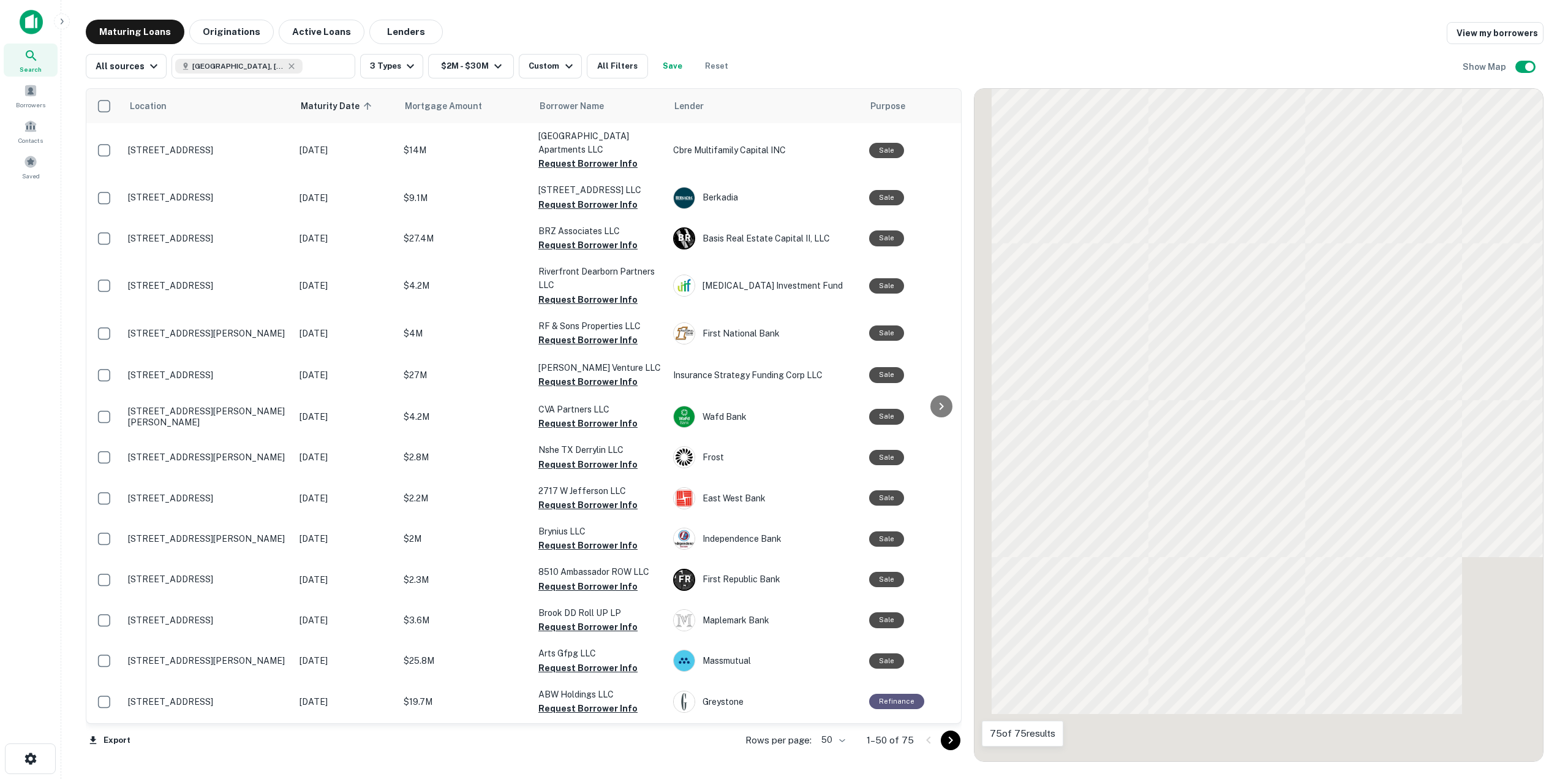
scroll to position [858, 0]
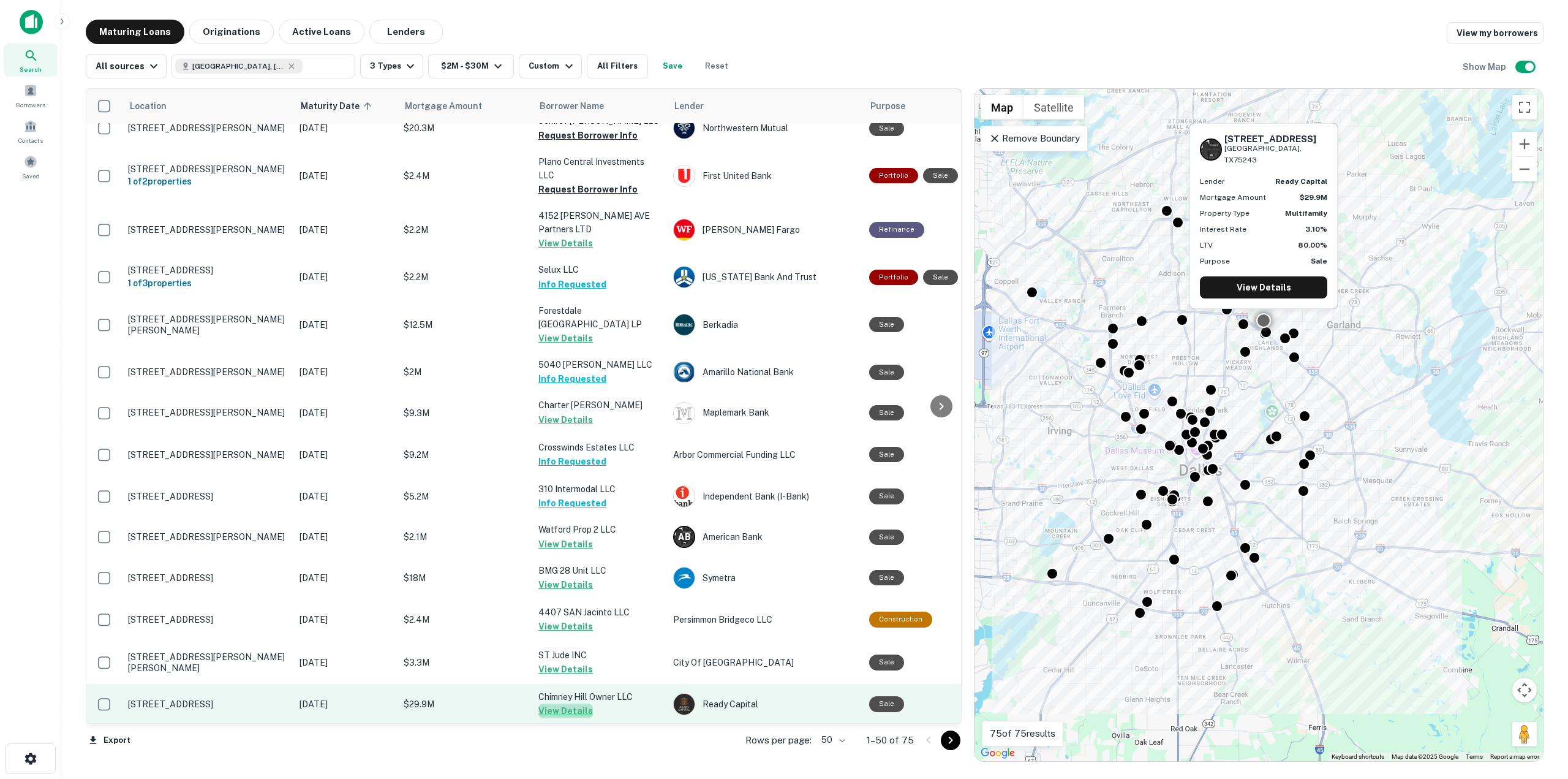
click at [572, 704] on button "View Details" at bounding box center [566, 711] width 55 height 15
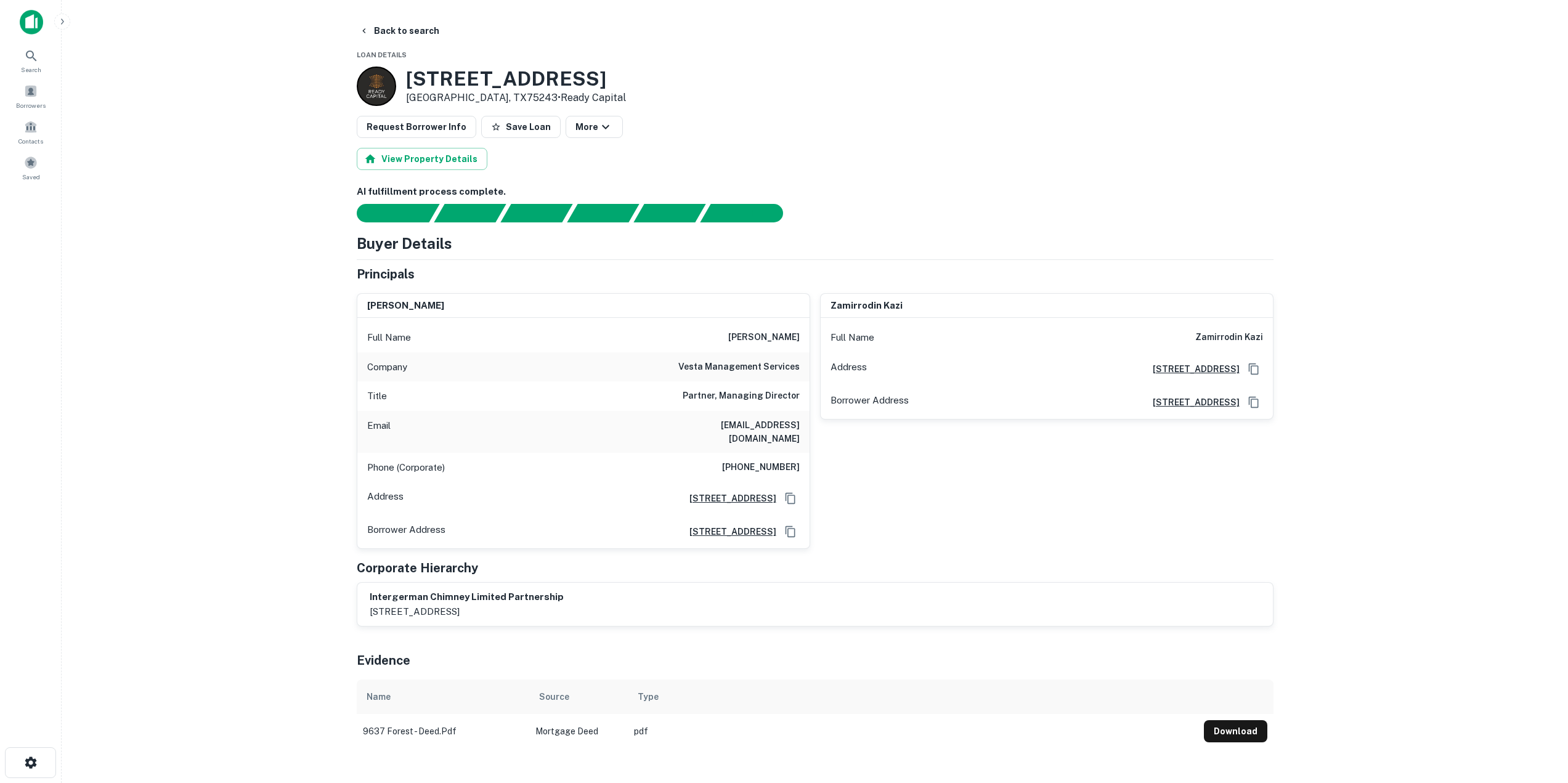
drag, startPoint x: 728, startPoint y: 337, endPoint x: 805, endPoint y: 346, distance: 77.5
click at [805, 346] on div "Full Name edward i. biskind" at bounding box center [583, 338] width 452 height 29
drag, startPoint x: 716, startPoint y: 367, endPoint x: 732, endPoint y: 373, distance: 17.1
click at [732, 373] on div "Company vesta management services" at bounding box center [583, 367] width 452 height 29
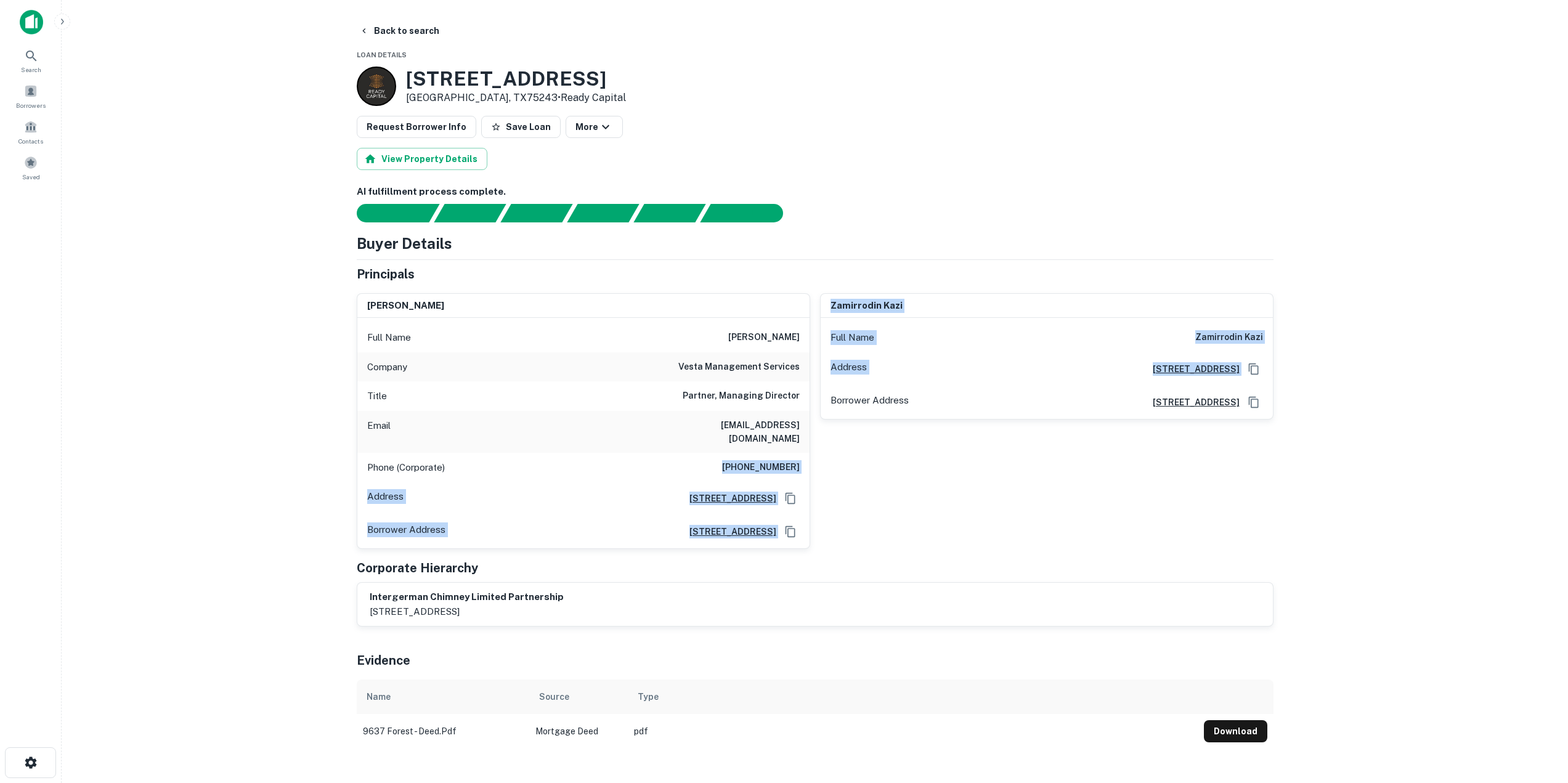
drag, startPoint x: 718, startPoint y: 451, endPoint x: 817, endPoint y: 453, distance: 99.0
click at [817, 453] on div "edward i. biskind Full Name edward i. biskind Company vesta management services…" at bounding box center [810, 417] width 927 height 266
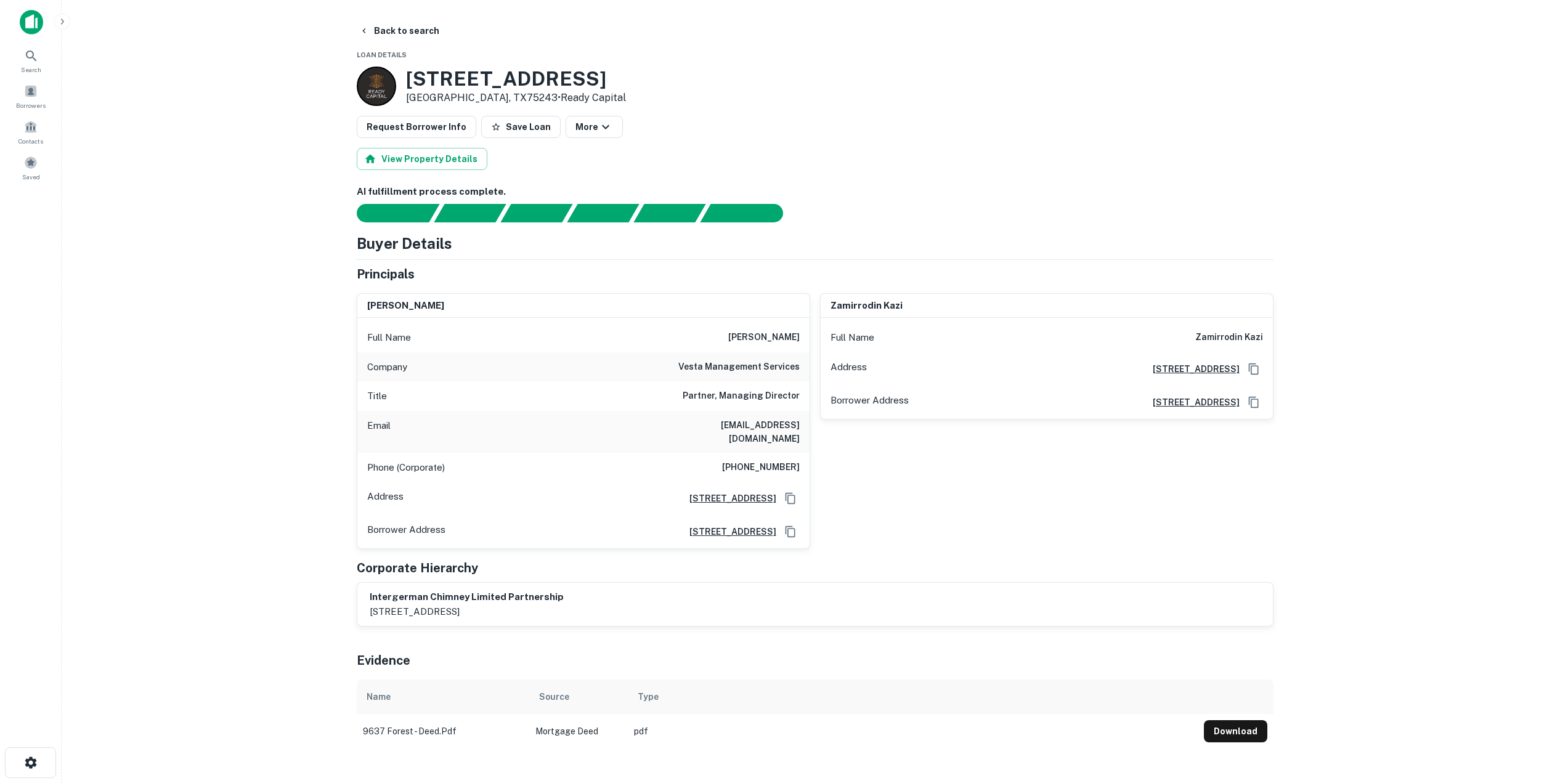
click at [708, 432] on h6 "ebiskind@vesta24-7.com" at bounding box center [725, 431] width 148 height 27
drag, startPoint x: 734, startPoint y: 455, endPoint x: 799, endPoint y: 453, distance: 65.0
click at [799, 453] on div "Phone (Corporate) (713) 784-6200" at bounding box center [583, 468] width 452 height 29
drag, startPoint x: 694, startPoint y: 426, endPoint x: 799, endPoint y: 431, distance: 105.1
click at [799, 431] on div "Email ebiskind@vesta24-7.com" at bounding box center [583, 432] width 452 height 42
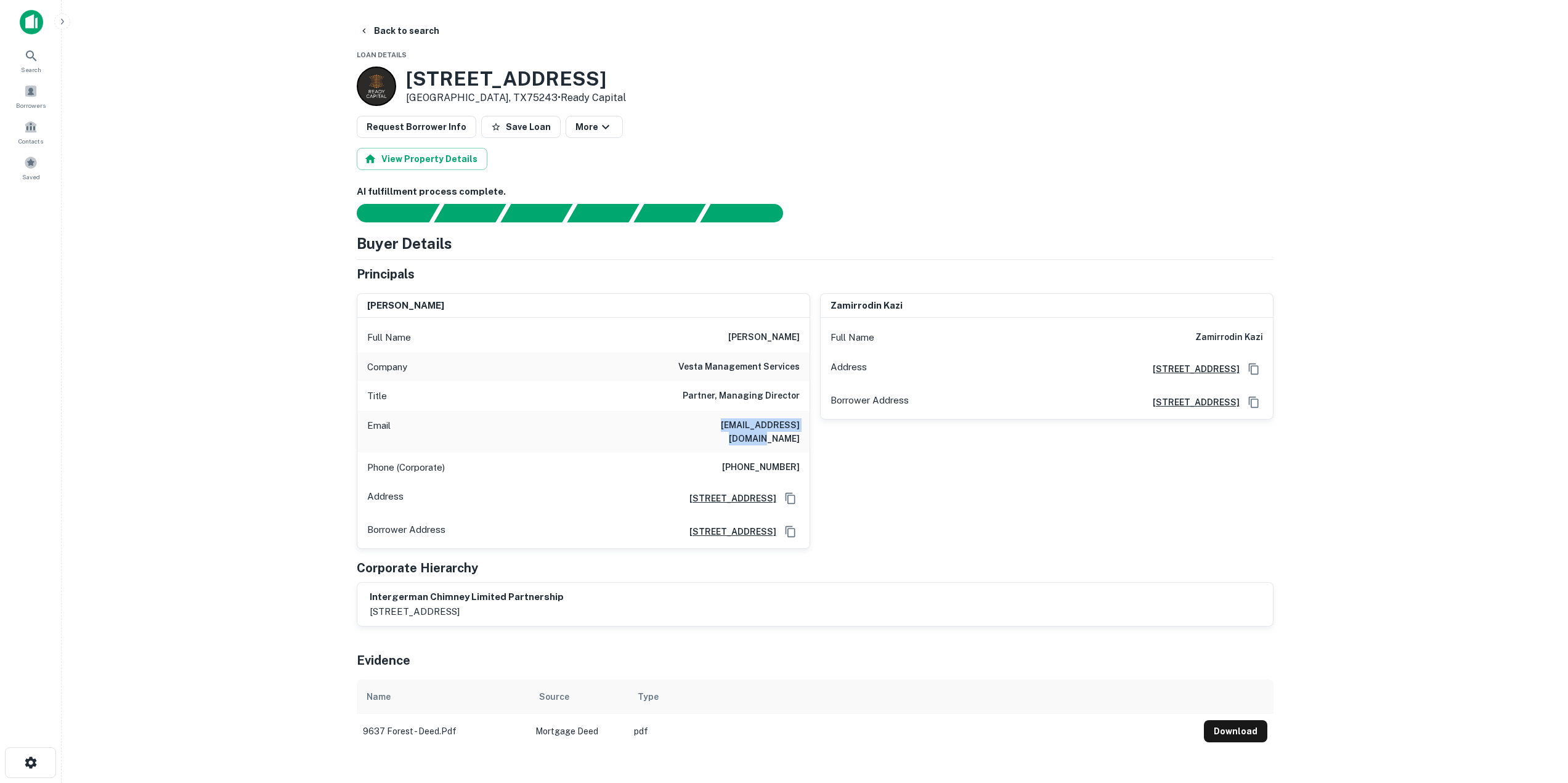
click at [927, 468] on div "zamirrodin kazi Full Name zamirrodin kazi Address 2002 N Tampa St Ste 110, Tamp…" at bounding box center [1041, 417] width 463 height 266
click at [416, 29] on button "Back to search" at bounding box center [399, 31] width 90 height 22
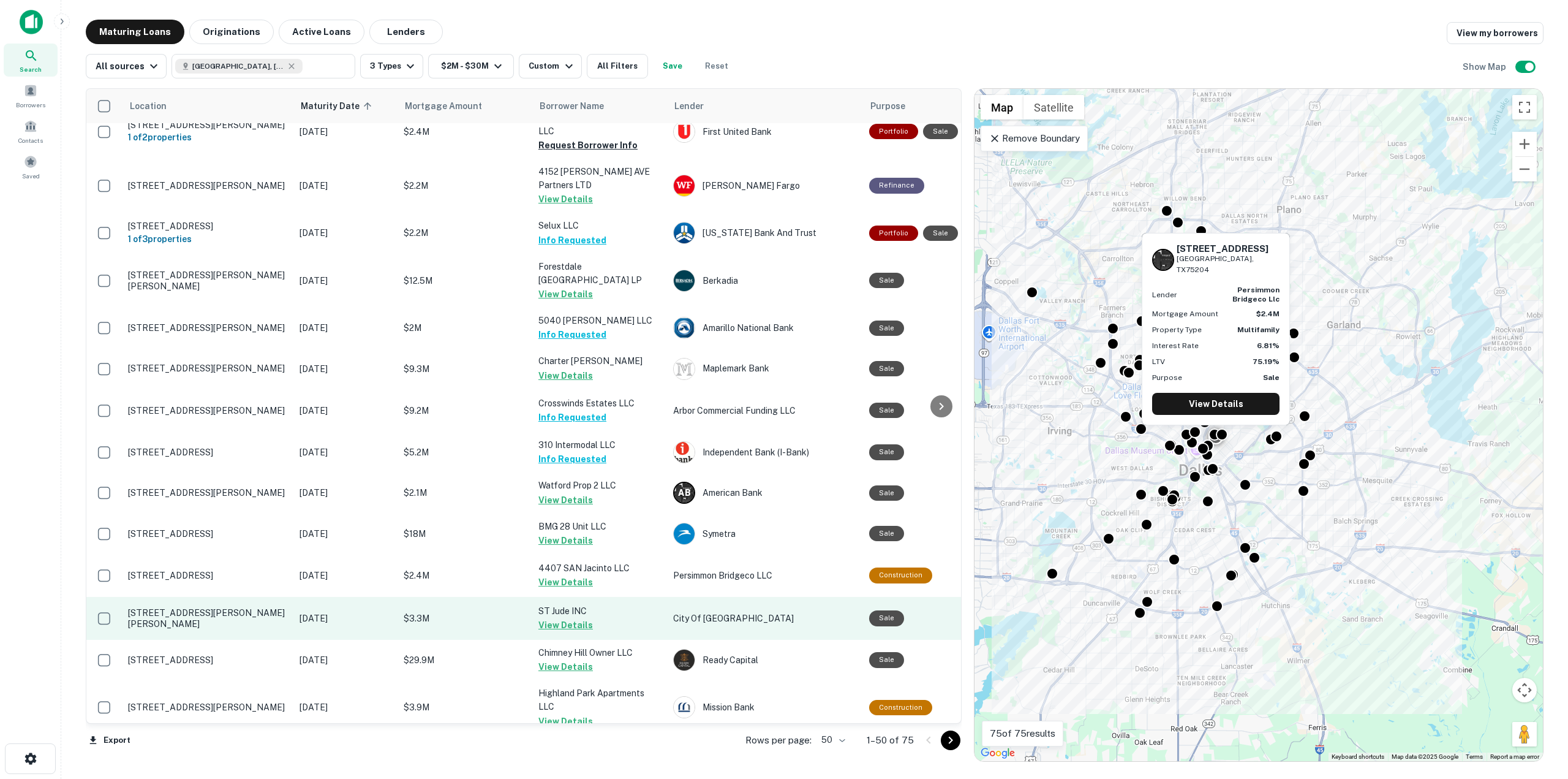
scroll to position [980, 0]
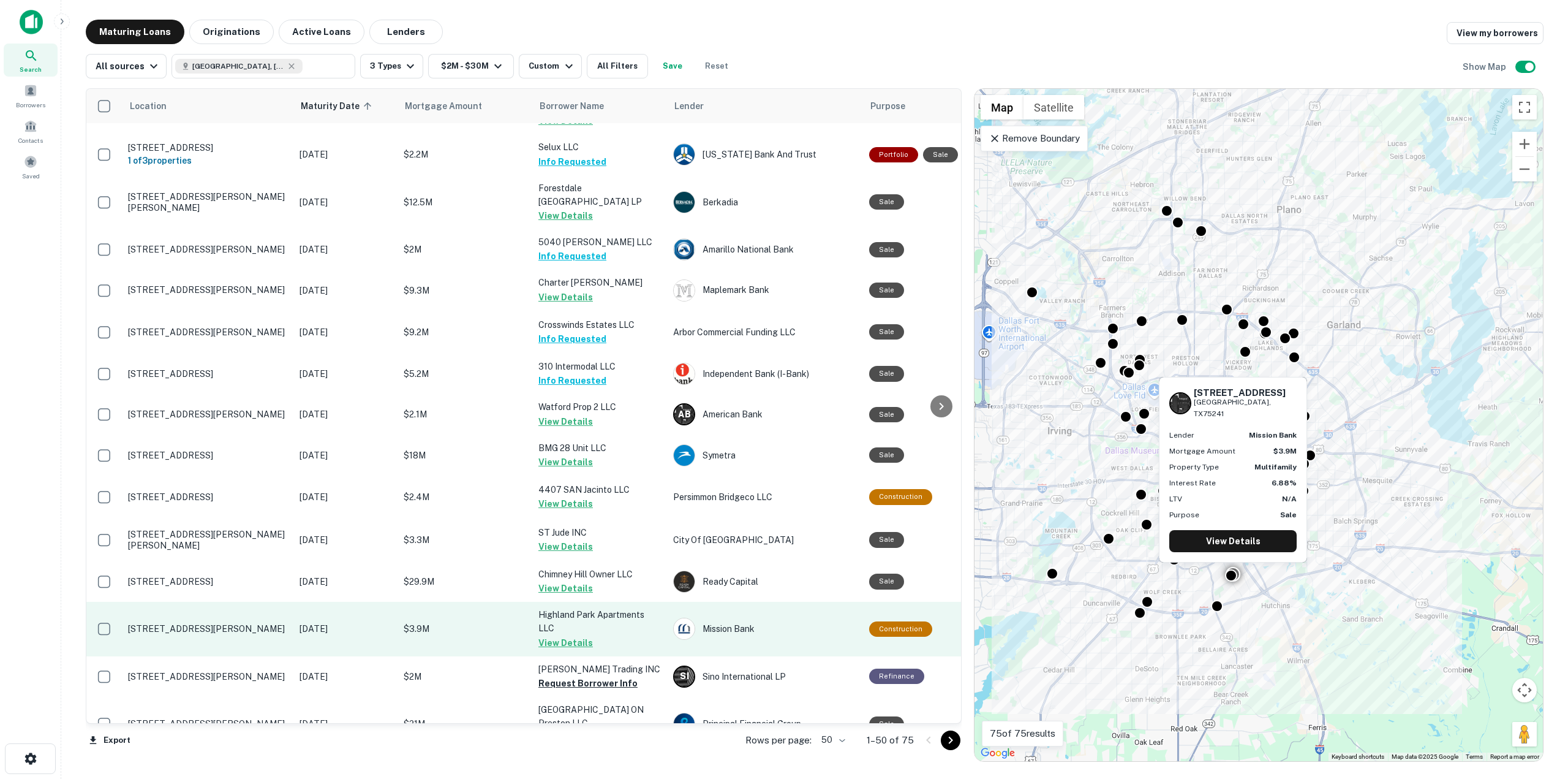
click at [569, 635] on button "View Details" at bounding box center [566, 642] width 55 height 15
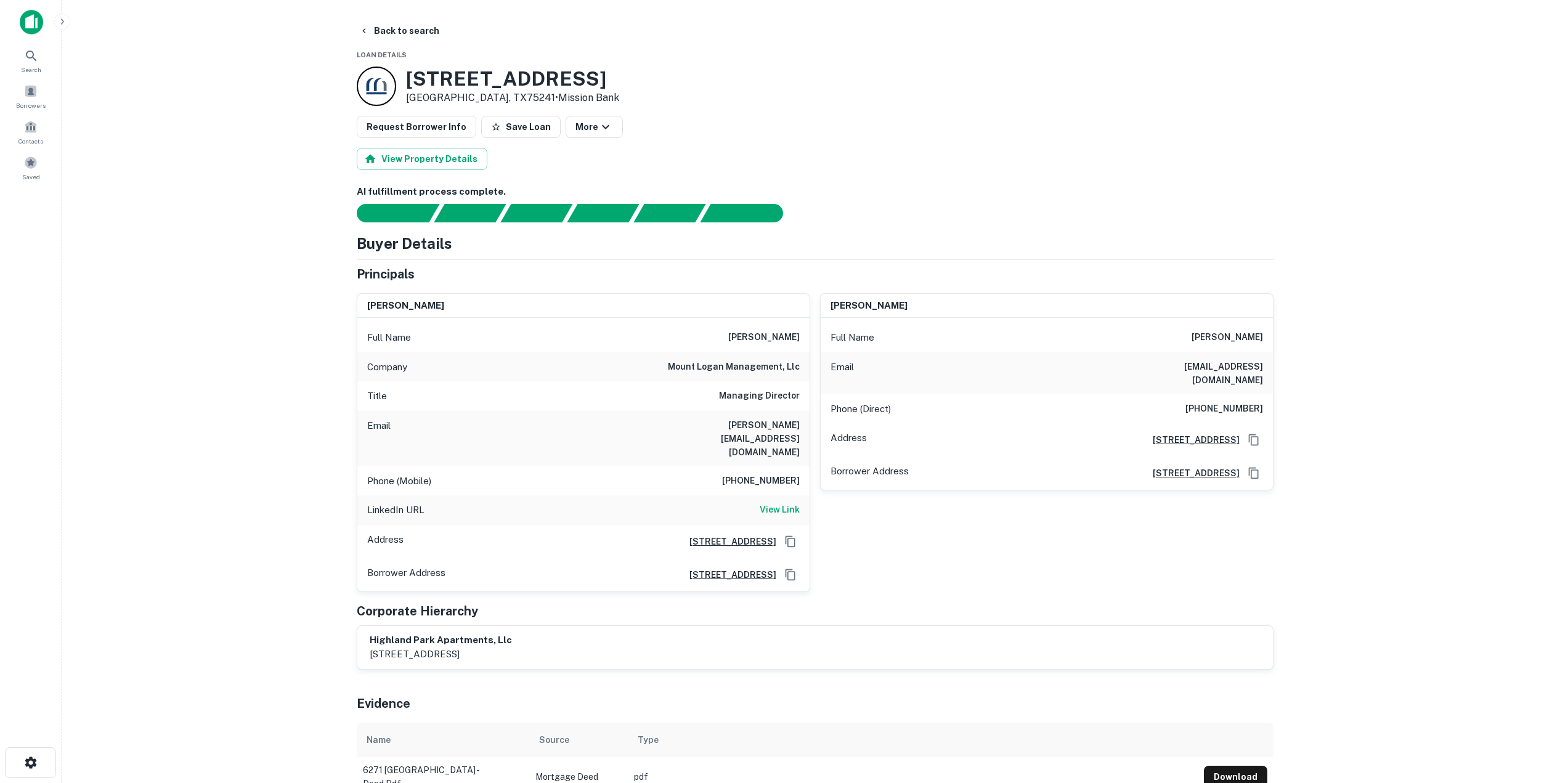
drag, startPoint x: 700, startPoint y: 335, endPoint x: 809, endPoint y: 345, distance: 109.5
click at [809, 345] on div "Full Name michael rovner" at bounding box center [583, 338] width 452 height 29
drag, startPoint x: 736, startPoint y: 456, endPoint x: 807, endPoint y: 459, distance: 71.1
click at [807, 466] on div "Phone (Mobile) 512-431-9488" at bounding box center [583, 481] width 452 height 29
drag, startPoint x: 708, startPoint y: 424, endPoint x: 806, endPoint y: 420, distance: 98.1
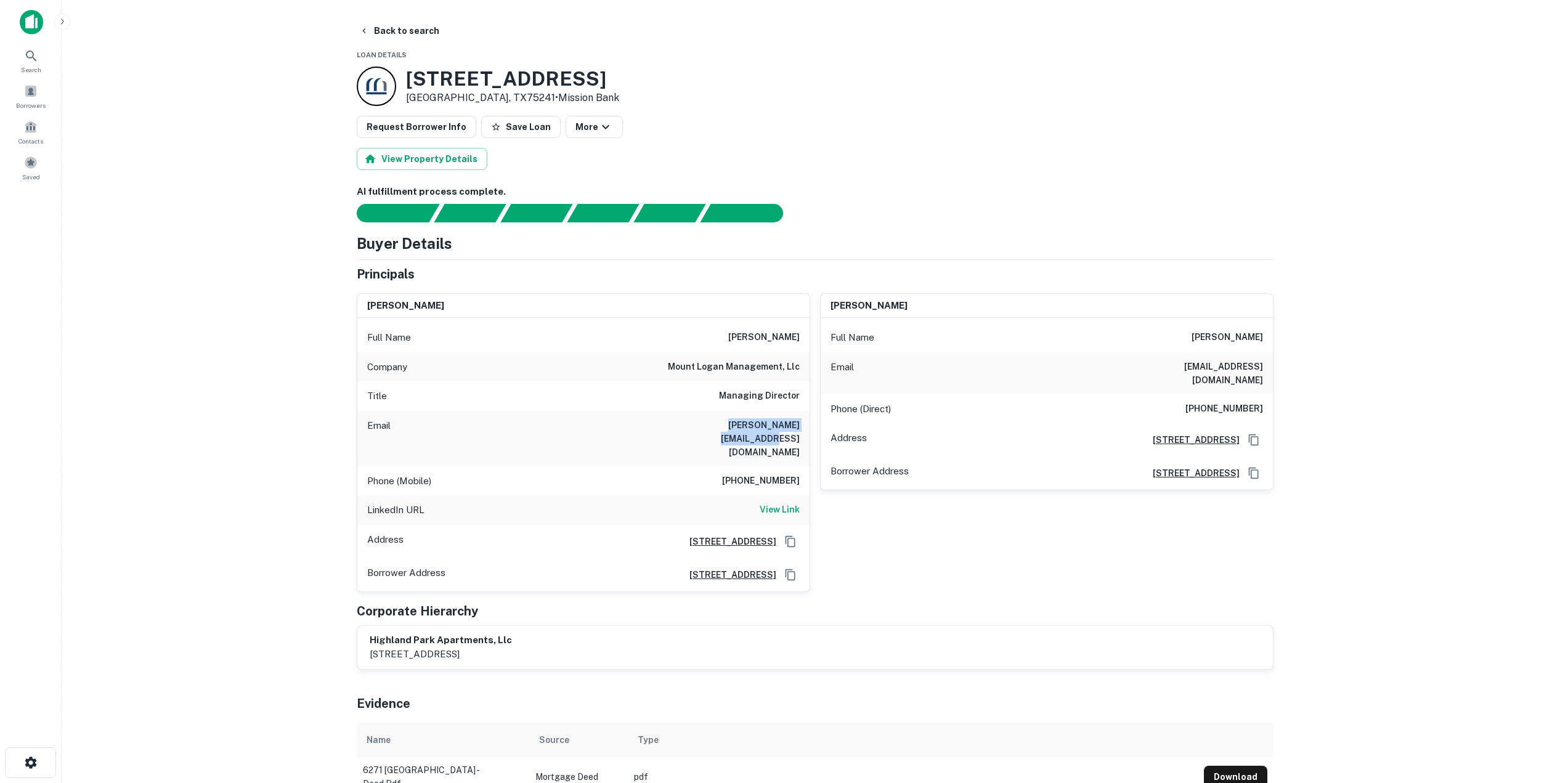
click at [806, 420] on div "Email mike@ovationpartners.com" at bounding box center [583, 439] width 452 height 56
click at [393, 27] on button "Back to search" at bounding box center [399, 31] width 90 height 22
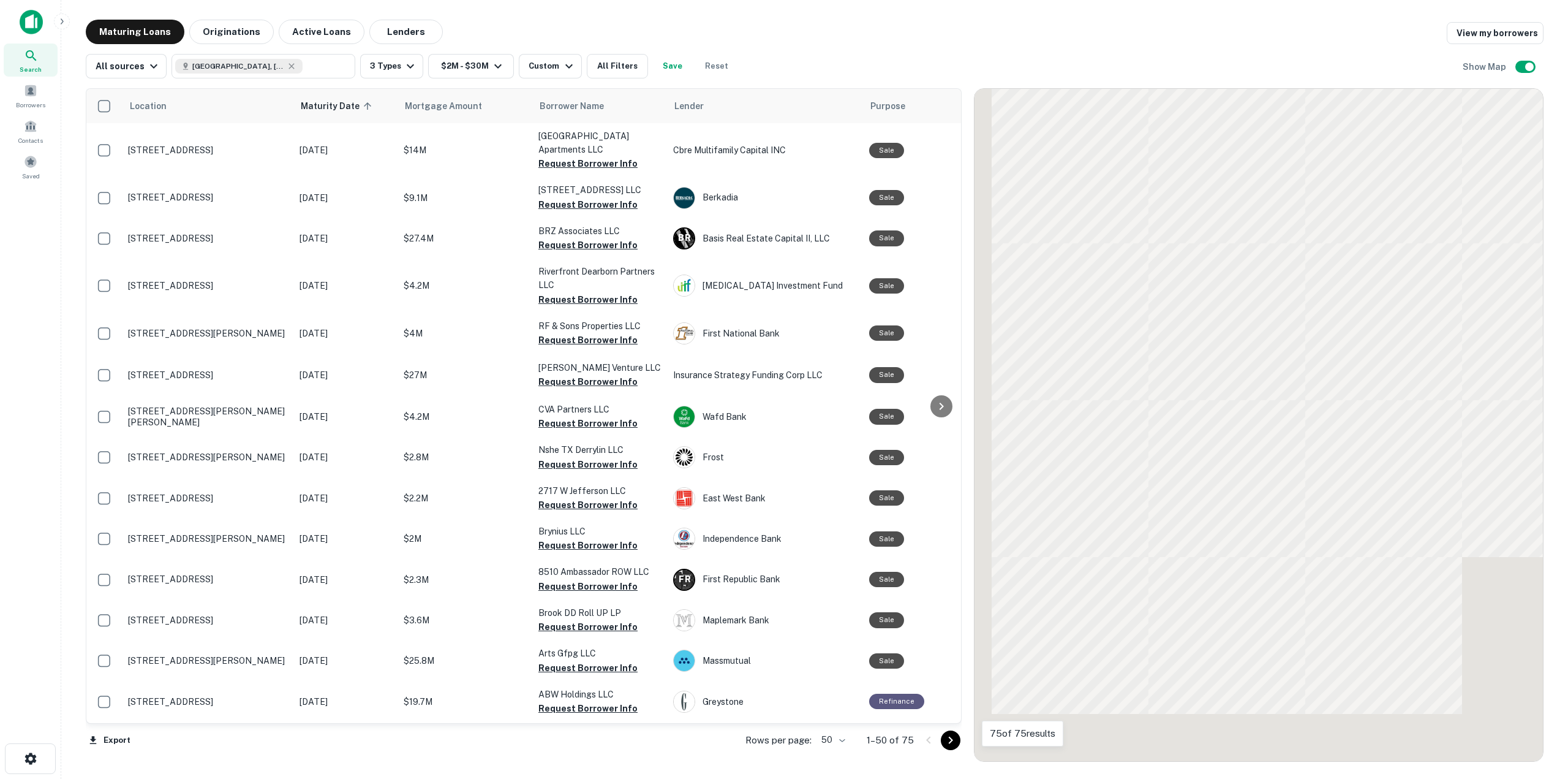
scroll to position [980, 0]
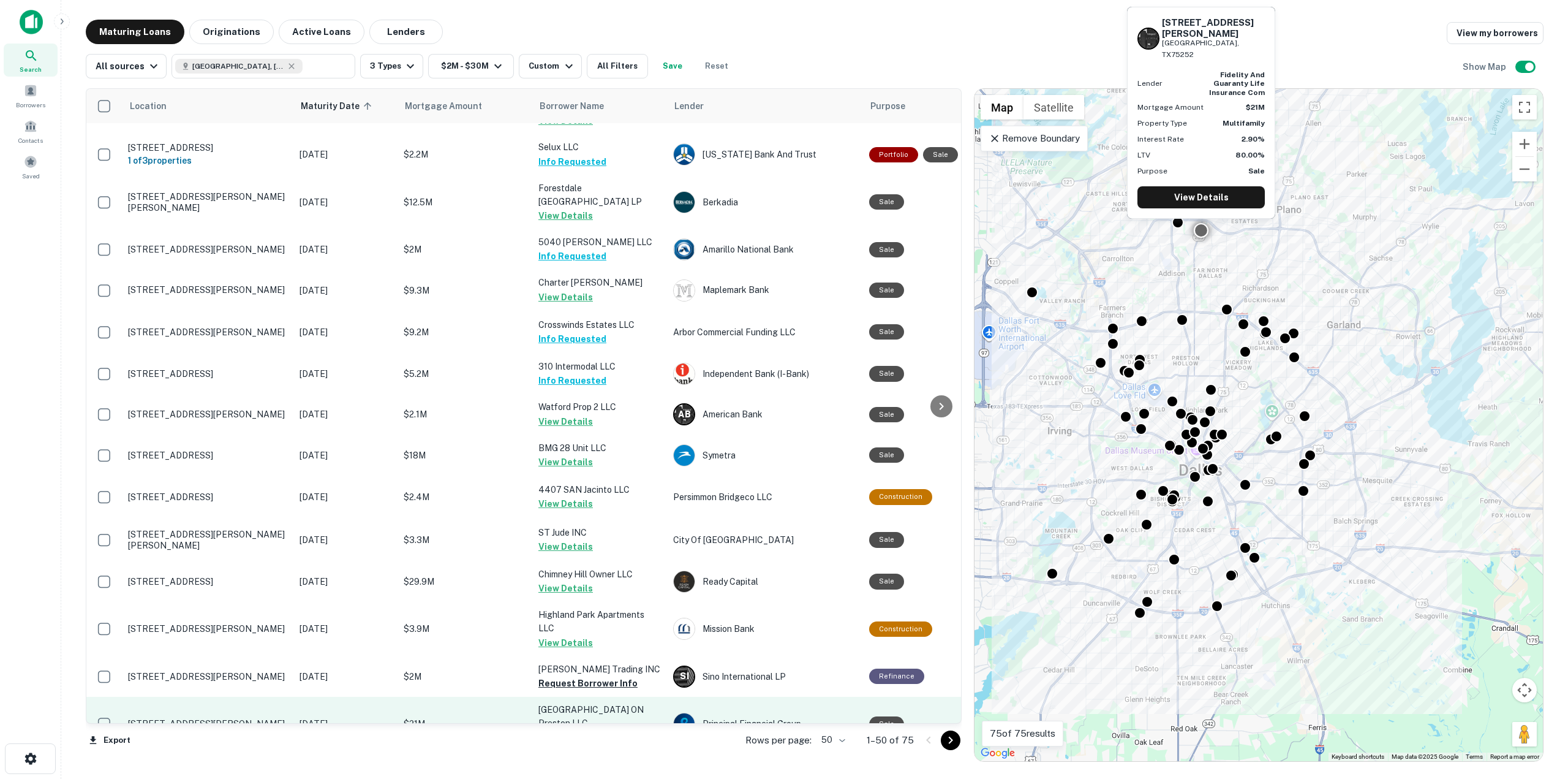
click at [562, 730] on button "View Details" at bounding box center [566, 737] width 55 height 15
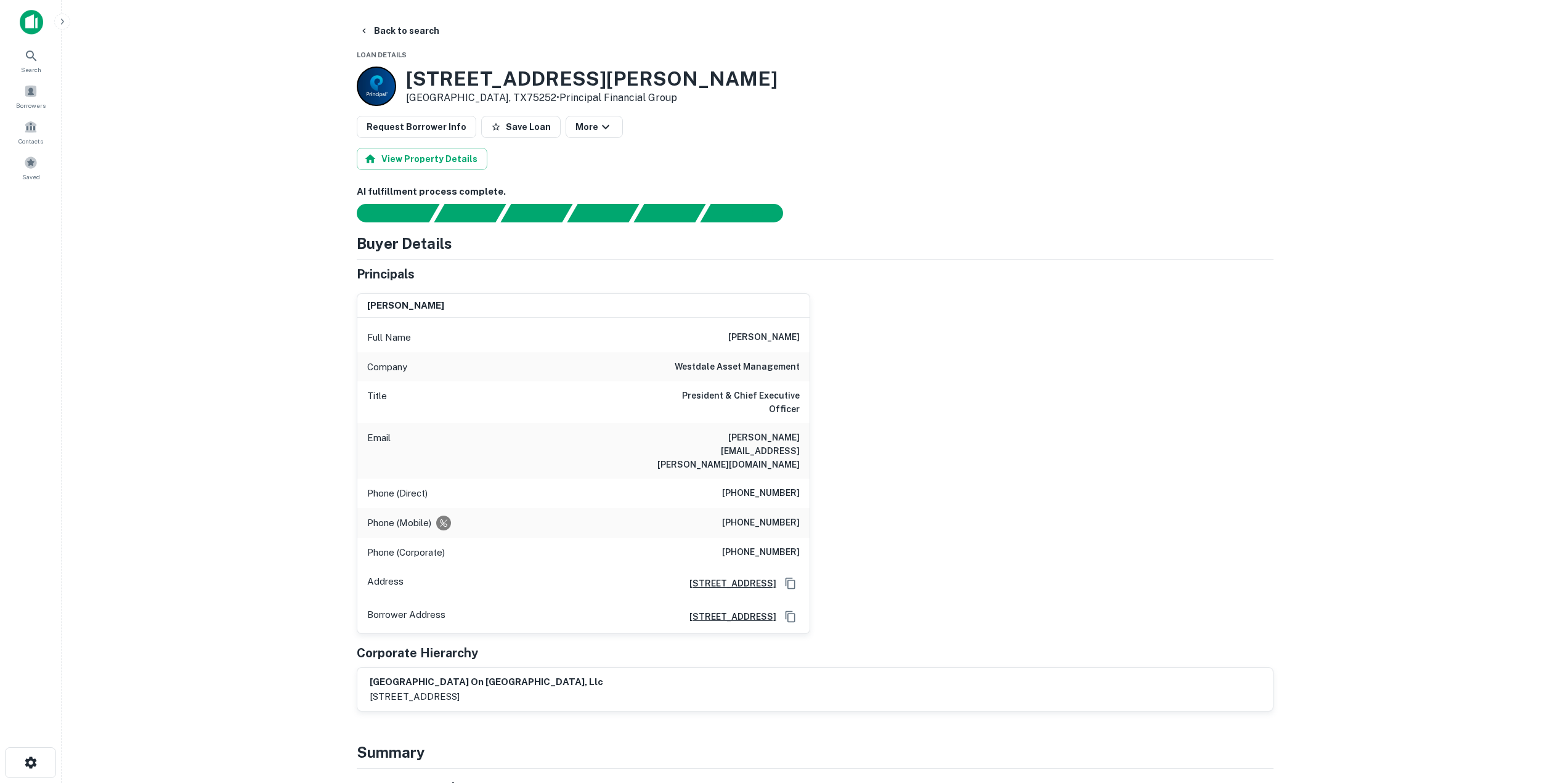
drag, startPoint x: 721, startPoint y: 335, endPoint x: 826, endPoint y: 325, distance: 105.5
click at [826, 325] on div "joseph g. beard Full Name joseph g. beard Company westdale asset management Tit…" at bounding box center [810, 459] width 927 height 351
drag, startPoint x: 730, startPoint y: 447, endPoint x: 808, endPoint y: 460, distance: 79.1
click at [808, 478] on div "Phone (Direct) (972) 385-7818" at bounding box center [583, 493] width 452 height 29
drag, startPoint x: 728, startPoint y: 489, endPoint x: 859, endPoint y: 489, distance: 131.0
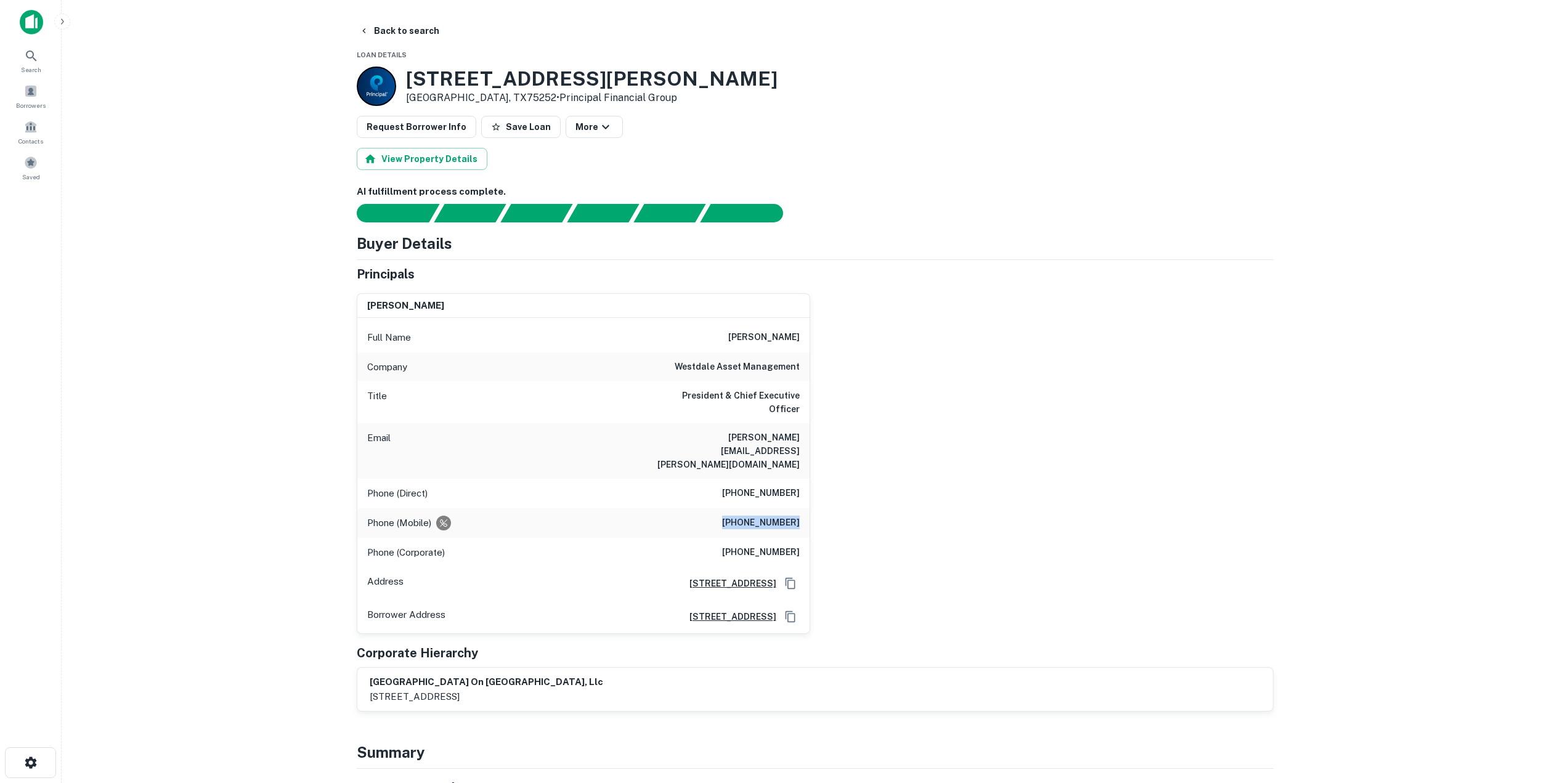
click at [859, 489] on div "joseph g. beard Full Name joseph g. beard Company westdale asset management Tit…" at bounding box center [810, 459] width 927 height 351
drag, startPoint x: 735, startPoint y: 515, endPoint x: 816, endPoint y: 520, distance: 81.2
click at [816, 520] on div "joseph g. beard Full Name joseph g. beard Company westdale asset management Tit…" at bounding box center [810, 459] width 927 height 351
drag, startPoint x: 695, startPoint y: 425, endPoint x: 803, endPoint y: 428, distance: 108.0
click at [803, 428] on div "Email joe.beard@westdale.com" at bounding box center [583, 451] width 452 height 56
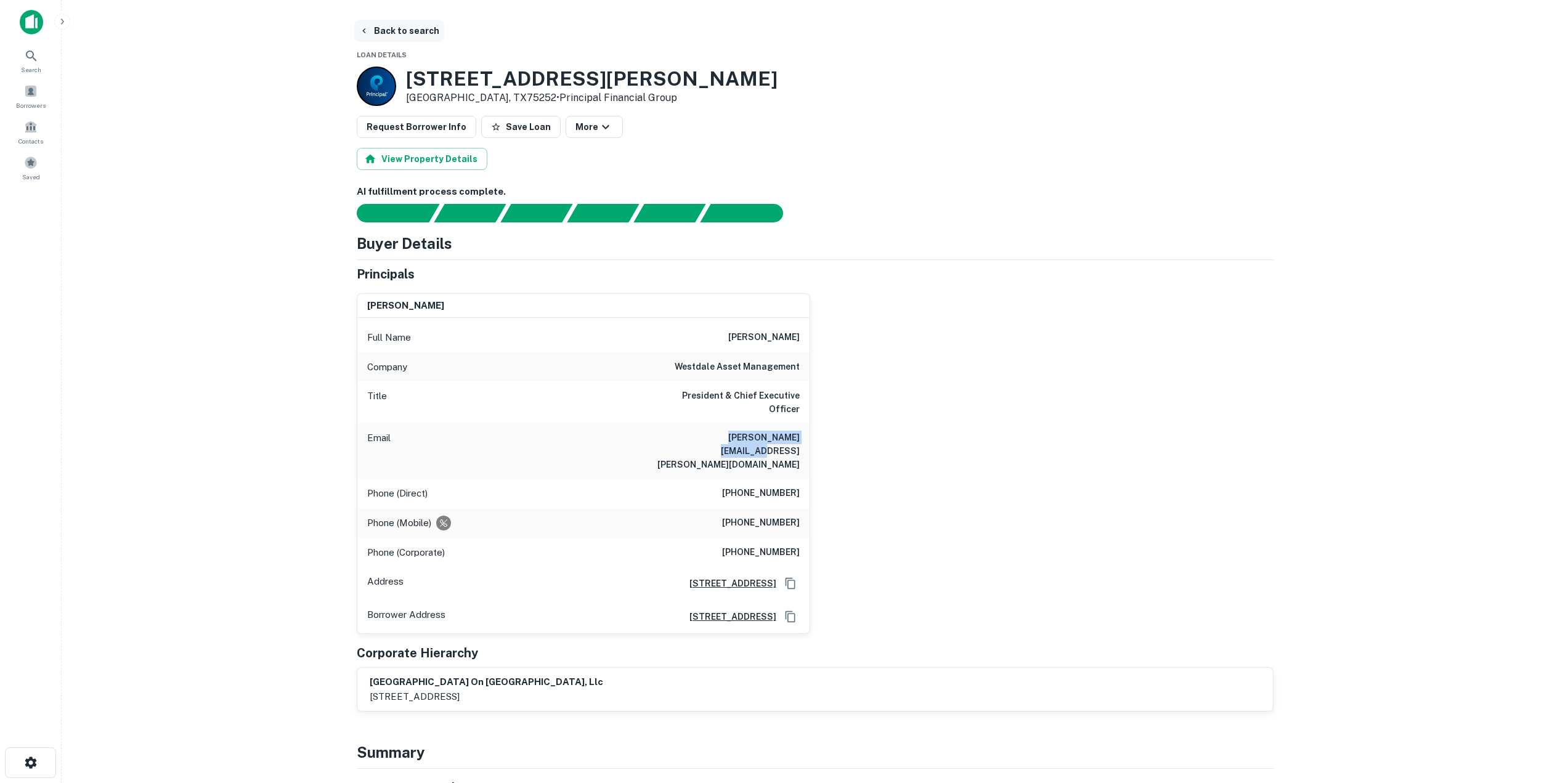
click at [387, 26] on button "Back to search" at bounding box center [399, 31] width 90 height 22
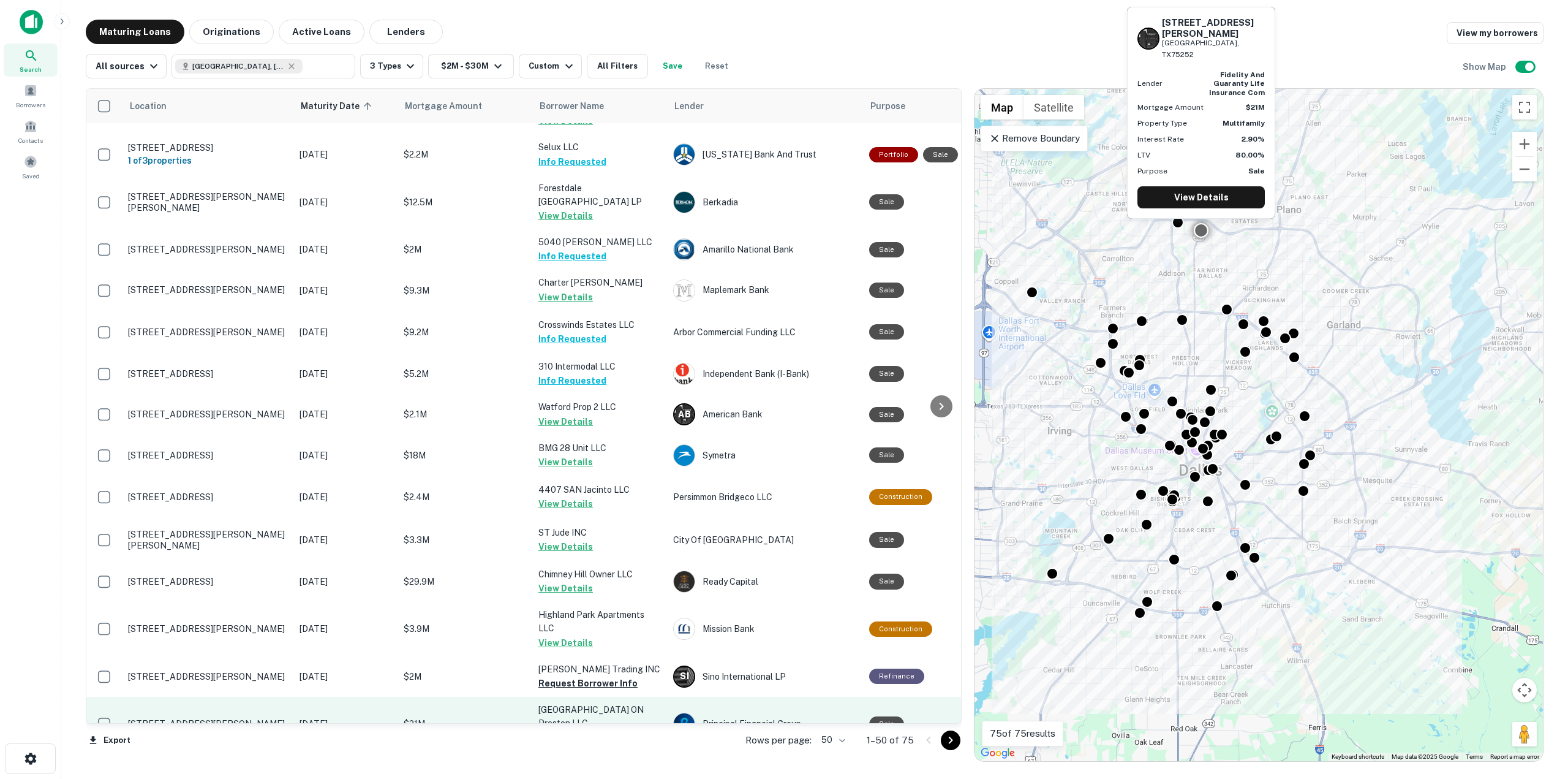
scroll to position [1103, 0]
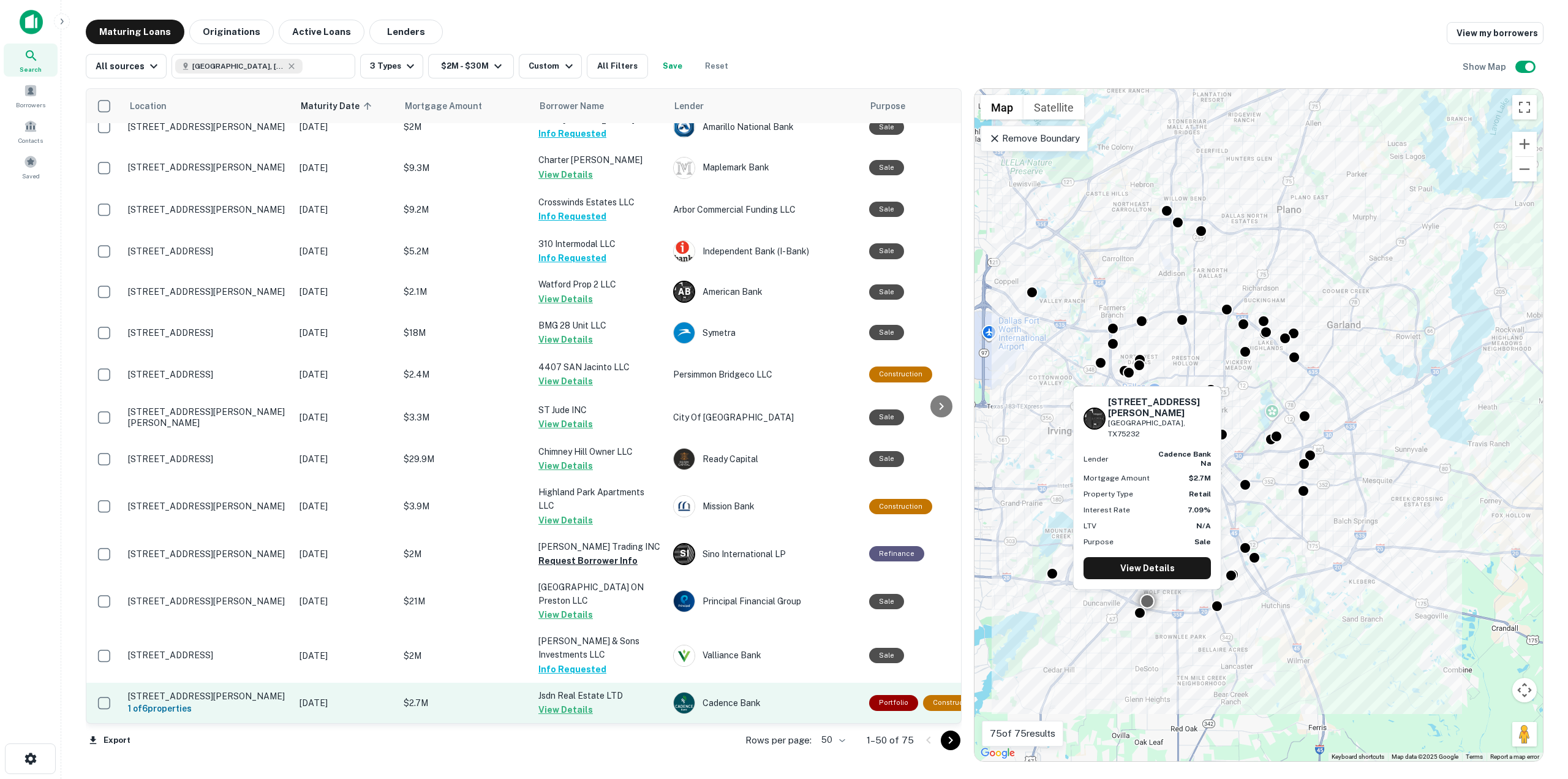
click at [563, 702] on button "View Details" at bounding box center [566, 709] width 55 height 15
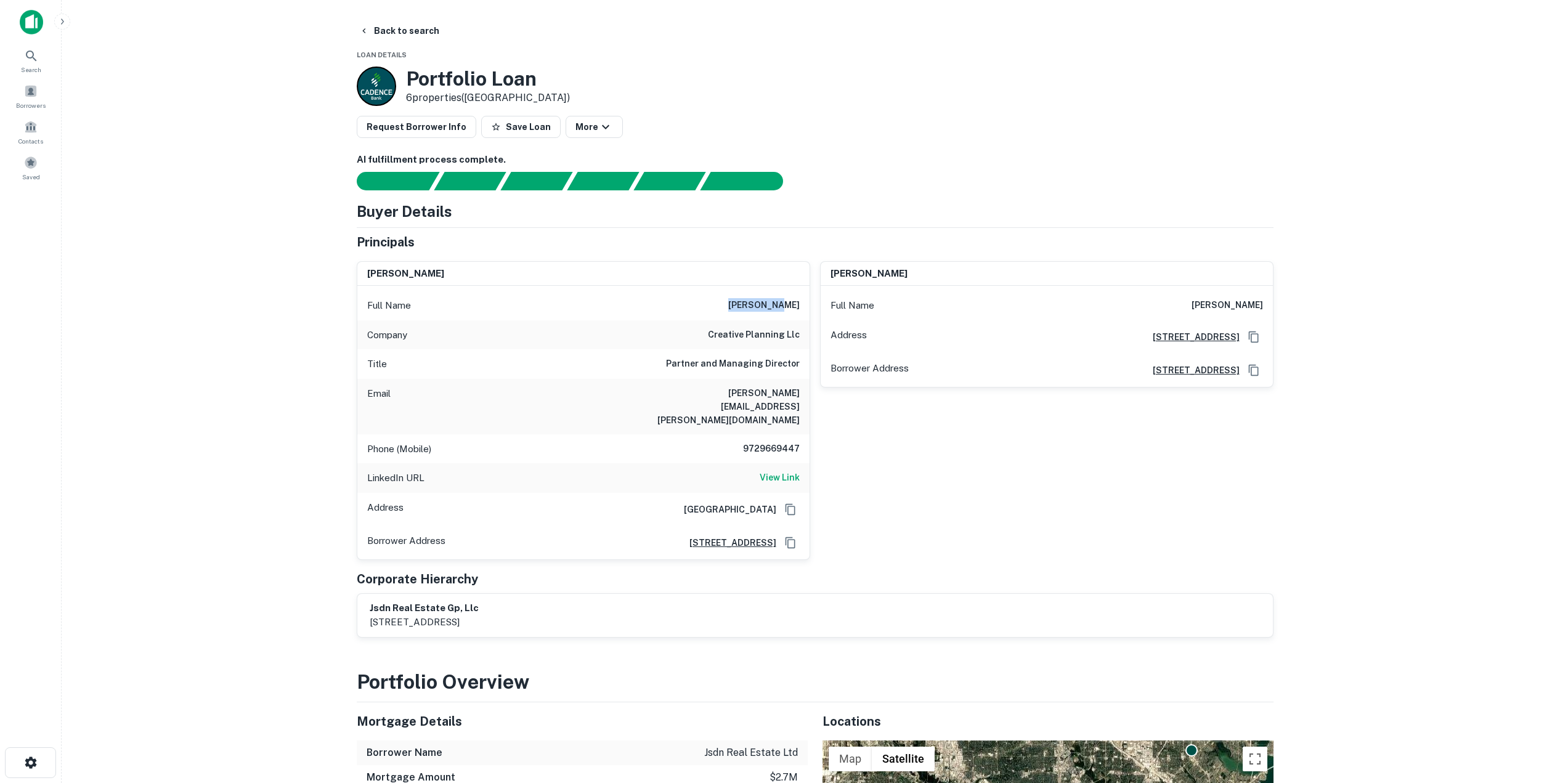
drag, startPoint x: 760, startPoint y: 300, endPoint x: 799, endPoint y: 296, distance: 39.2
click at [799, 296] on div "Full Name dan foster" at bounding box center [583, 305] width 452 height 29
drag, startPoint x: 743, startPoint y: 422, endPoint x: 800, endPoint y: 419, distance: 57.1
click at [800, 434] on div "Phone (Mobile) 9729669447" at bounding box center [583, 449] width 452 height 29
drag, startPoint x: 656, startPoint y: 393, endPoint x: 801, endPoint y: 401, distance: 145.2
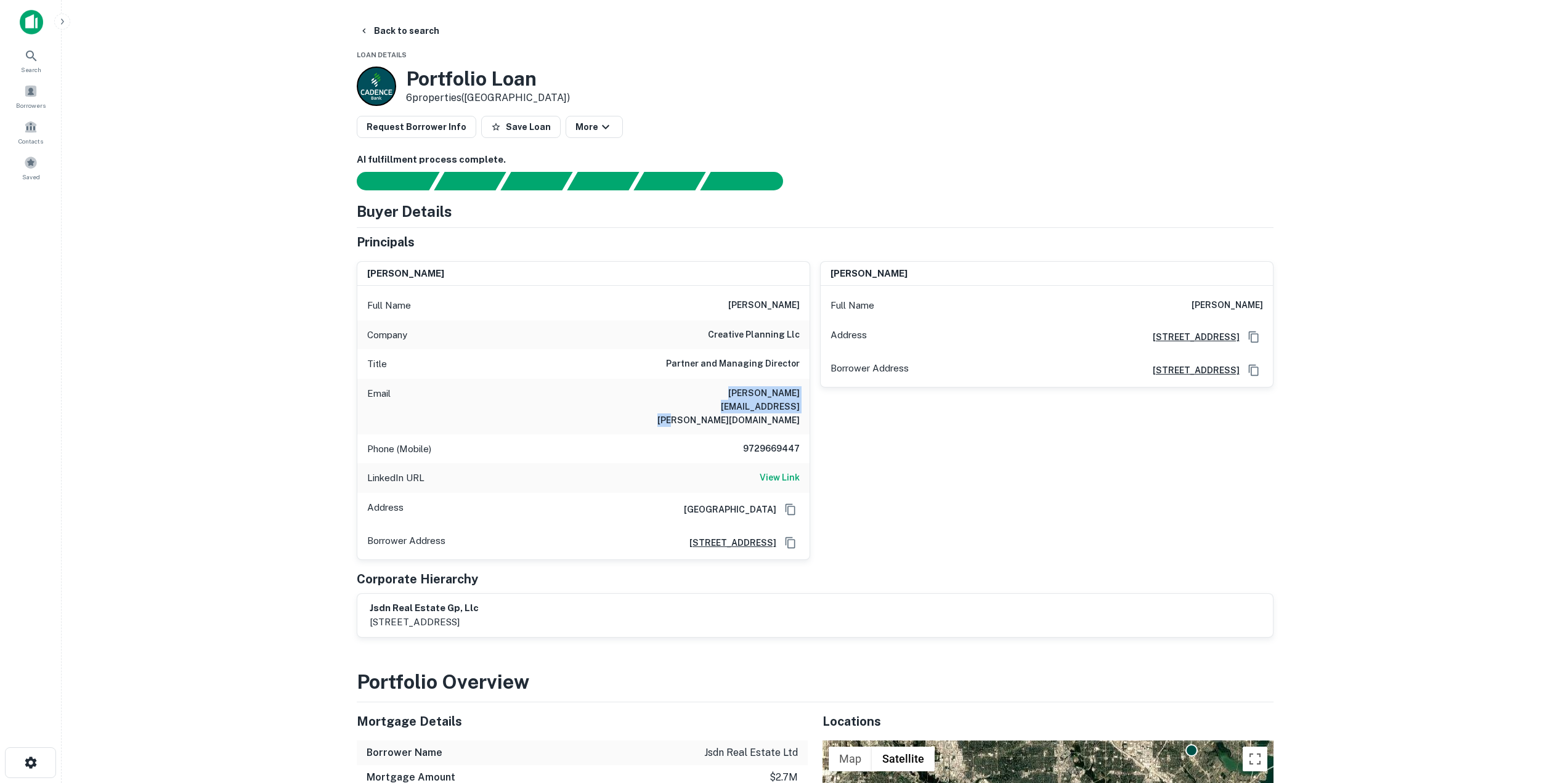
click at [801, 401] on div "Email dan.foster@creativeplanning.com" at bounding box center [583, 407] width 452 height 56
drag, startPoint x: 1089, startPoint y: 409, endPoint x: 1082, endPoint y: 415, distance: 9.2
click at [1082, 411] on div "kimberly foster Full Name kimberly foster Address 2900 Amherst Ave, Dallas, TX7…" at bounding box center [1041, 405] width 463 height 308
click at [397, 26] on button "Back to search" at bounding box center [399, 31] width 90 height 22
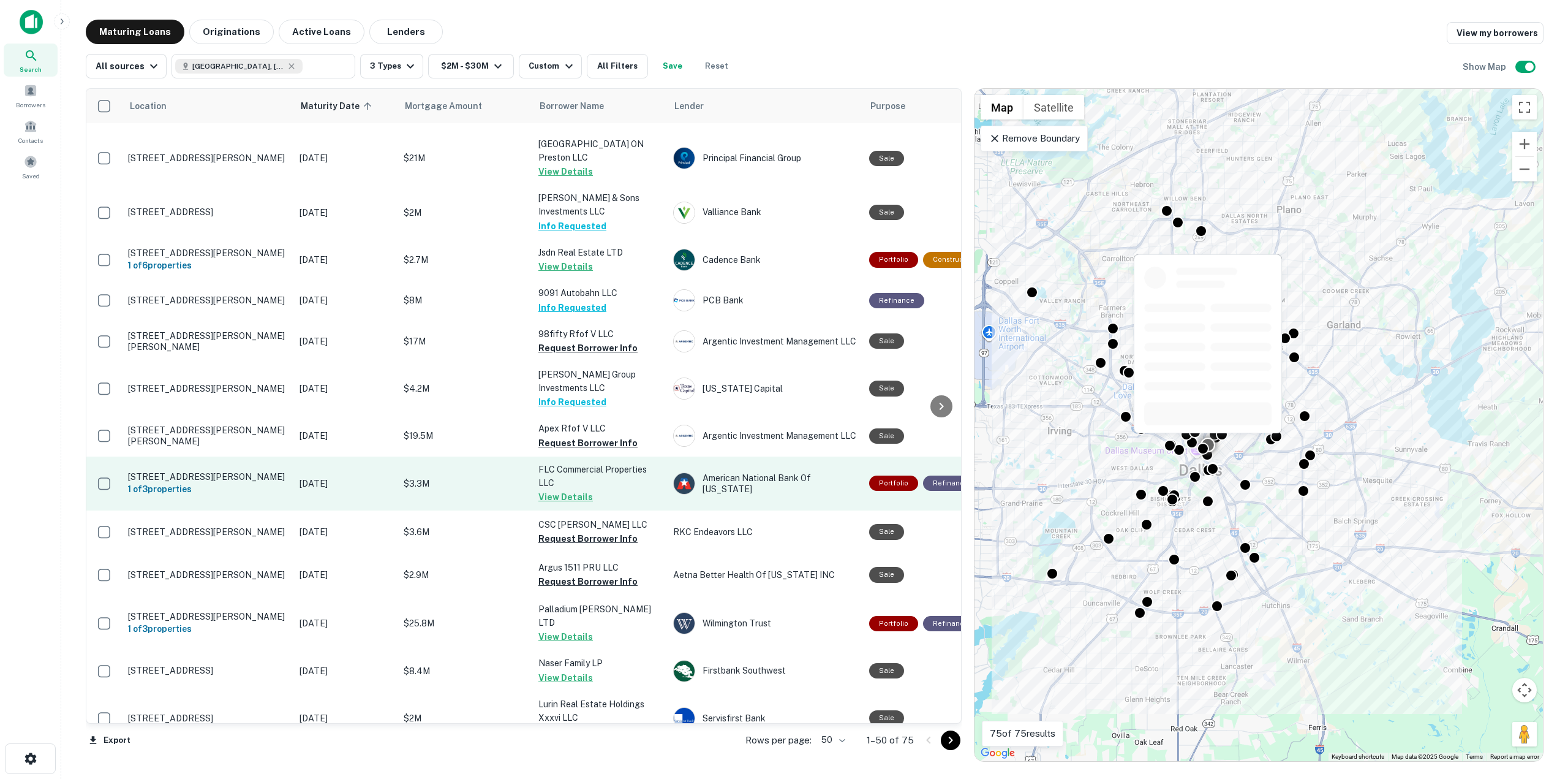
scroll to position [1559, 0]
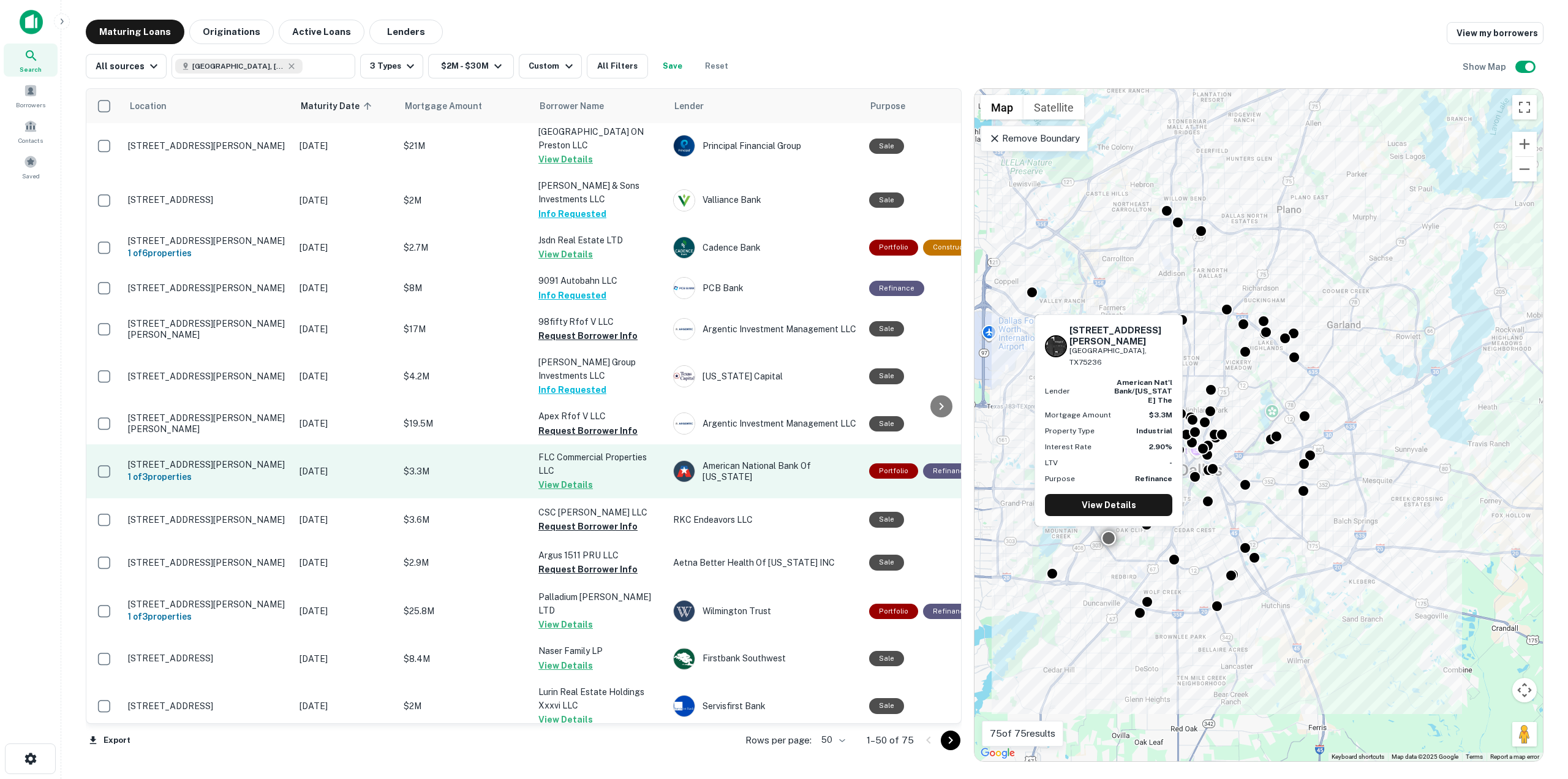
drag, startPoint x: 559, startPoint y: 429, endPoint x: 551, endPoint y: 433, distance: 8.9
click at [559, 478] on button "View Details" at bounding box center [566, 484] width 55 height 15
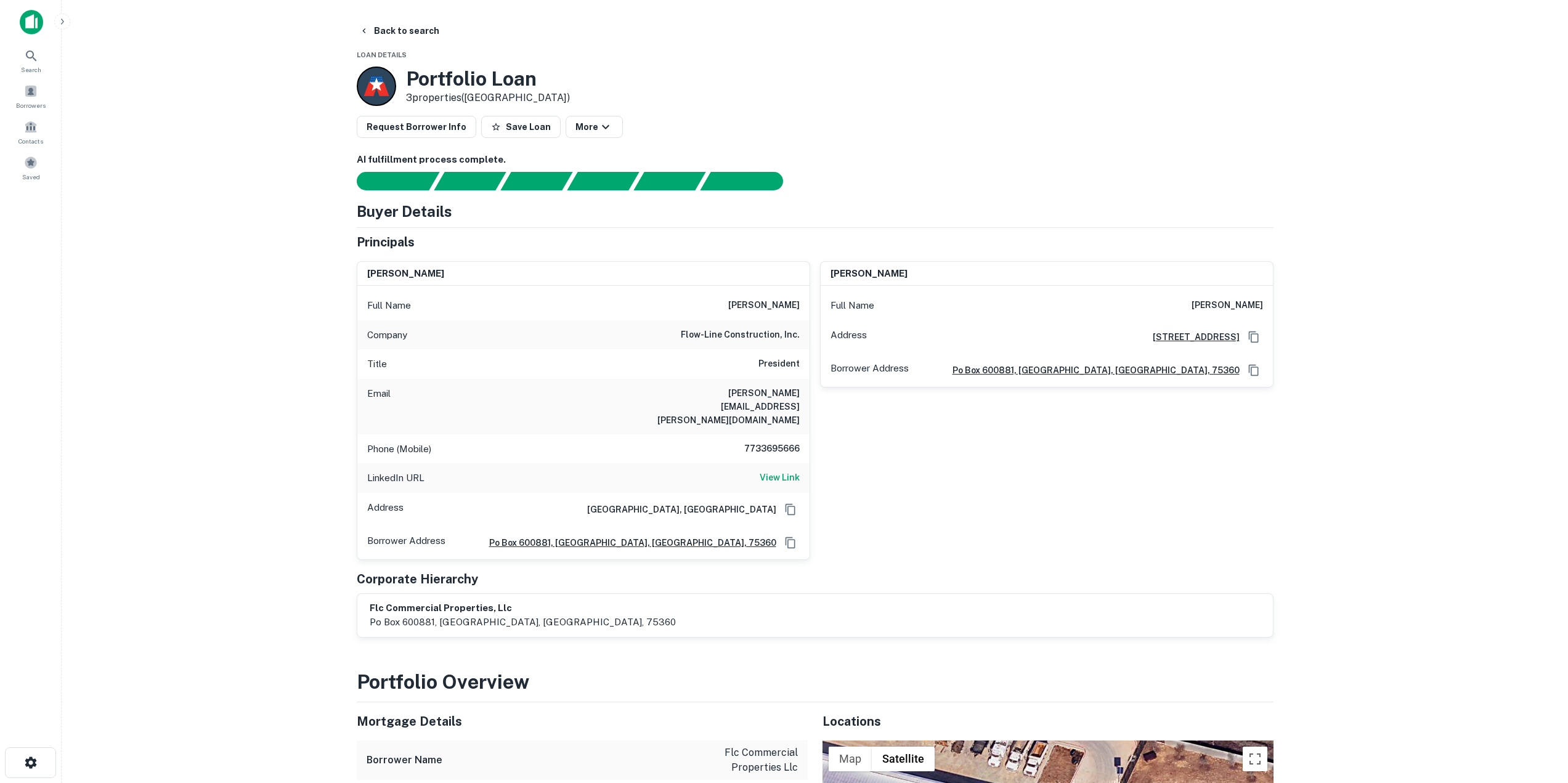
drag, startPoint x: 714, startPoint y: 311, endPoint x: 799, endPoint y: 314, distance: 85.1
click at [799, 314] on div "Full Name eduardo hernandez" at bounding box center [583, 305] width 452 height 29
drag, startPoint x: 746, startPoint y: 435, endPoint x: 798, endPoint y: 434, distance: 52.0
click at [798, 441] on h6 "7733695666" at bounding box center [763, 448] width 74 height 15
drag, startPoint x: 690, startPoint y: 393, endPoint x: 803, endPoint y: 408, distance: 114.0
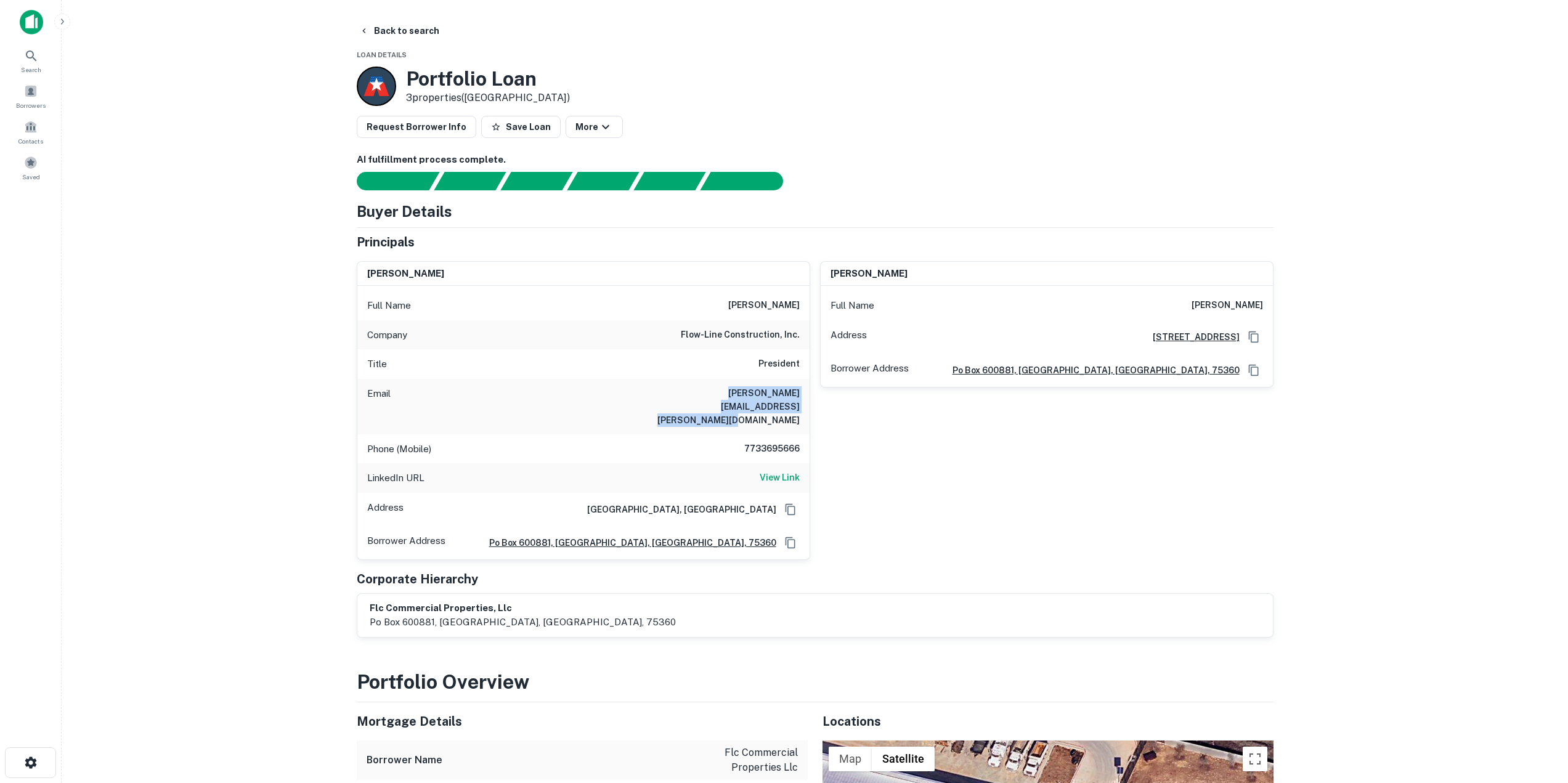
click at [803, 408] on div "Email eduardo.hernandez@flow-lineconstruction.com" at bounding box center [583, 407] width 452 height 56
click at [375, 36] on button "Back to search" at bounding box center [399, 31] width 90 height 22
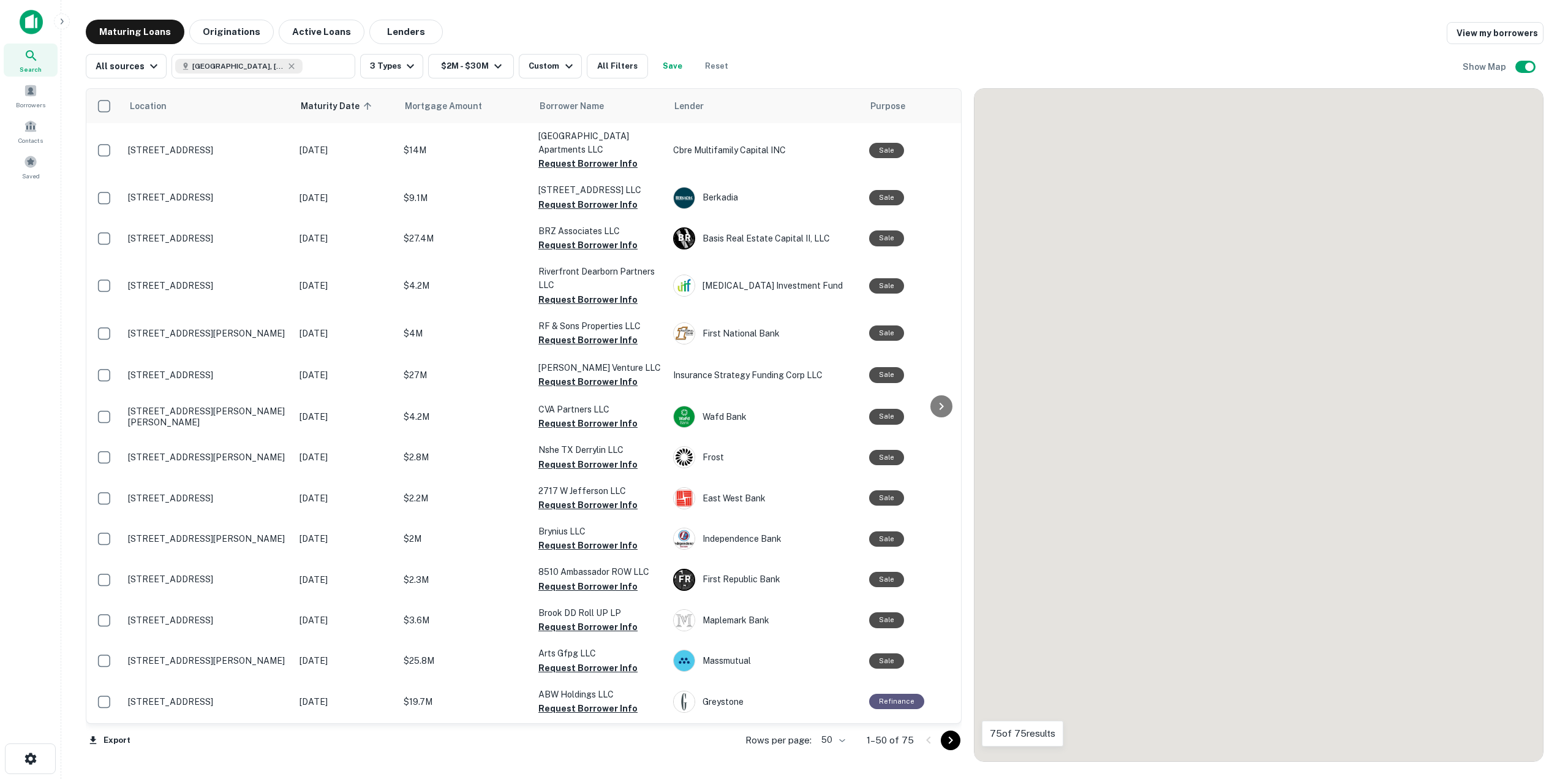
scroll to position [1559, 0]
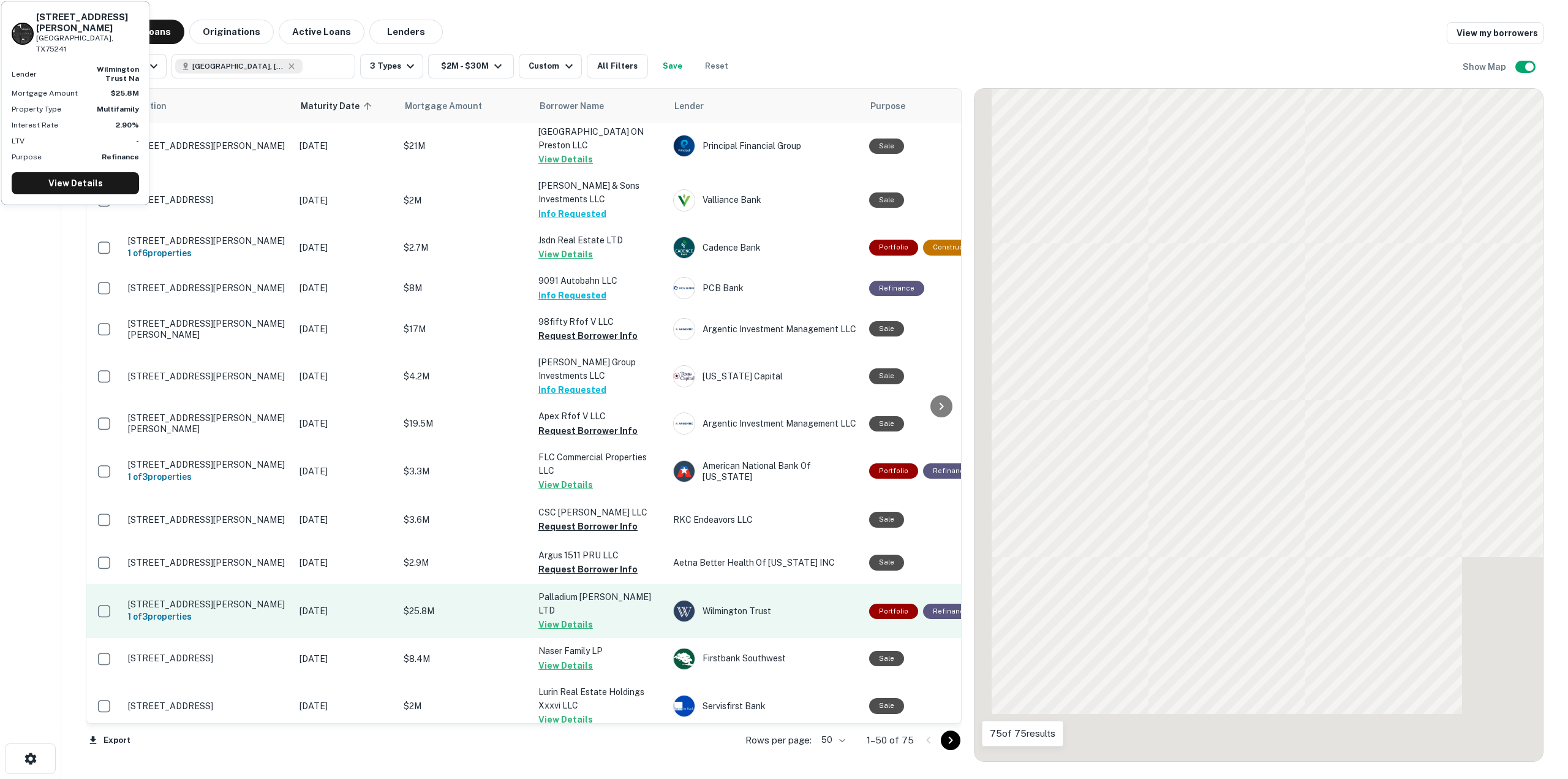
click at [560, 618] on button "View Details" at bounding box center [566, 624] width 55 height 15
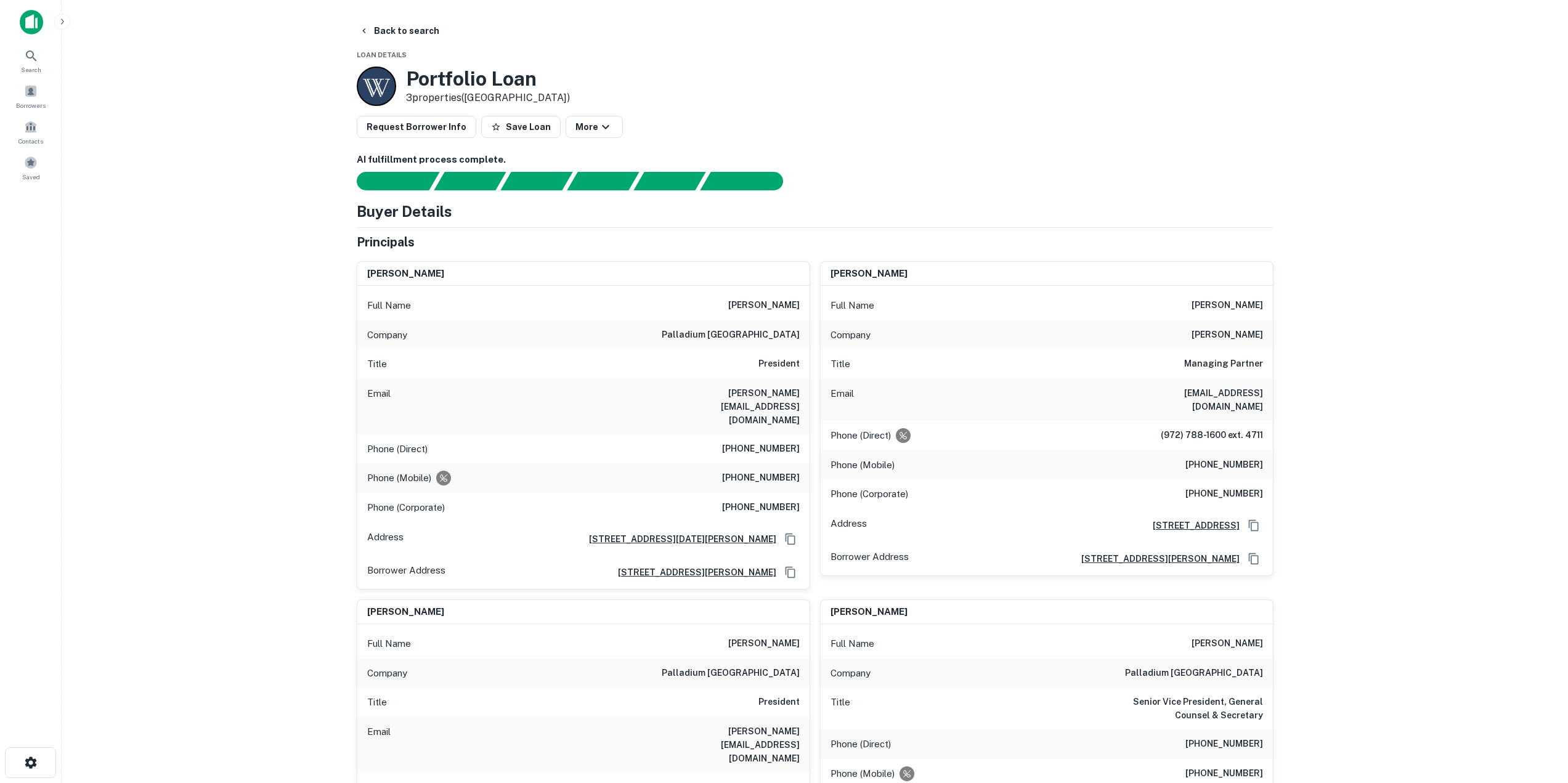
drag, startPoint x: 726, startPoint y: 301, endPoint x: 810, endPoint y: 308, distance: 84.3
click at [810, 308] on div "thomas e. huth Full Name thomas e. huth Company palladium usa Title President E…" at bounding box center [583, 425] width 454 height 329
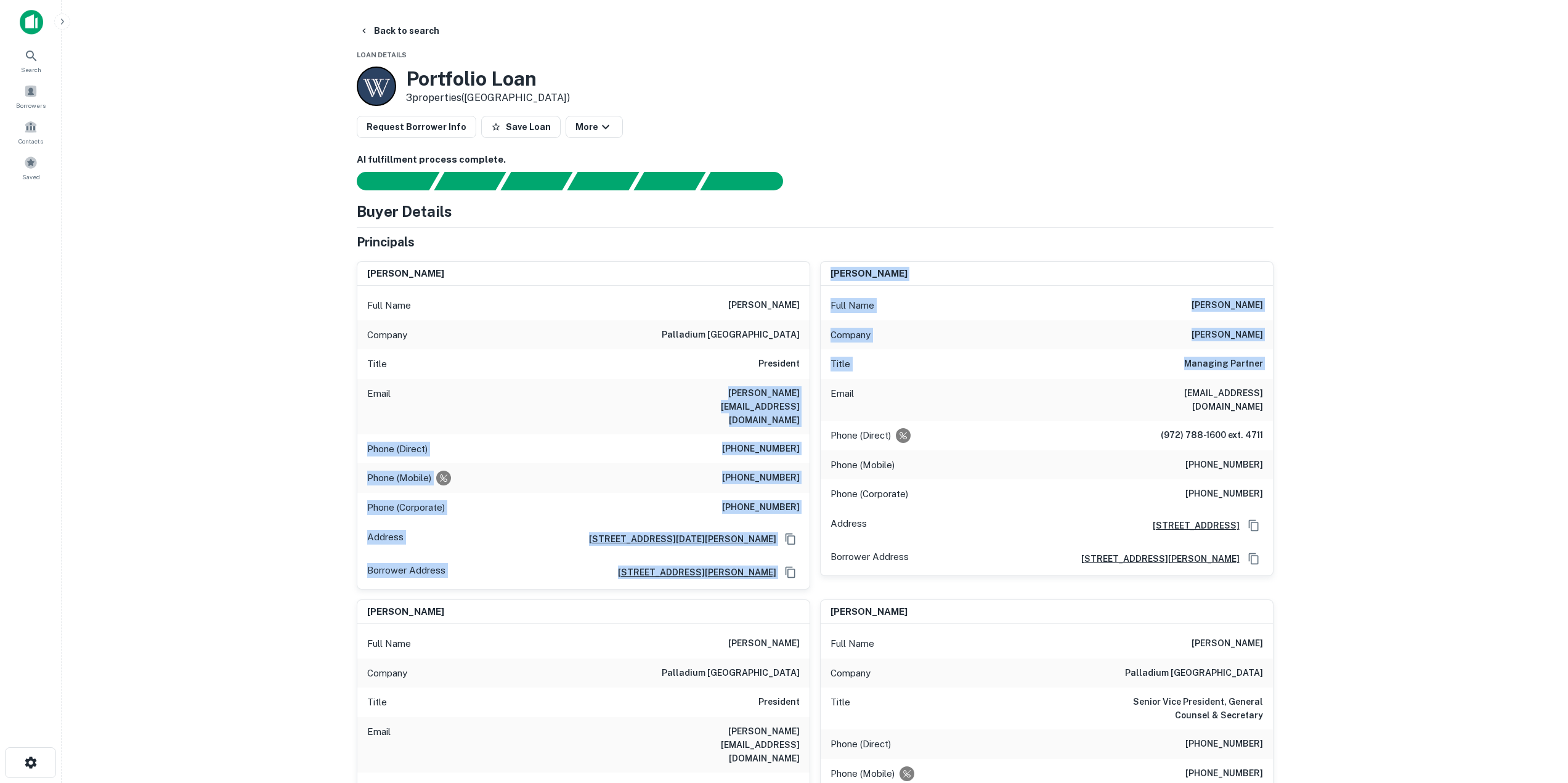
drag, startPoint x: 690, startPoint y: 396, endPoint x: 815, endPoint y: 396, distance: 125.0
click at [727, 400] on div "Email tom@palladiumusa.com" at bounding box center [583, 407] width 452 height 56
click at [684, 393] on div "Email tom@palladiumusa.com" at bounding box center [583, 407] width 452 height 56
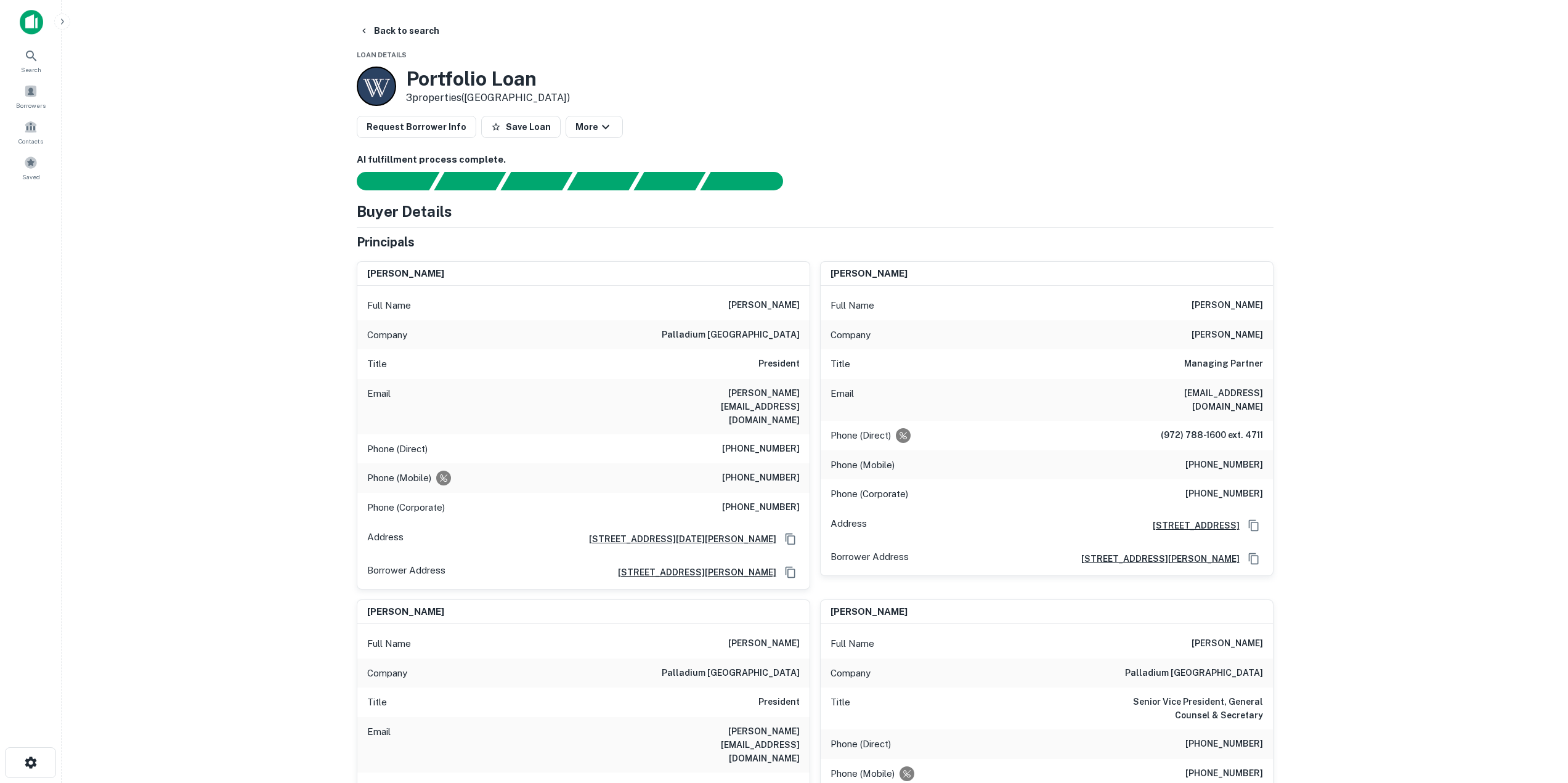
click at [687, 366] on div "Title President" at bounding box center [583, 364] width 452 height 29
drag, startPoint x: 701, startPoint y: 391, endPoint x: 799, endPoint y: 400, distance: 98.4
click at [799, 400] on div "Email tom@palladiumusa.com" at bounding box center [583, 407] width 452 height 56
drag, startPoint x: 733, startPoint y: 420, endPoint x: 798, endPoint y: 427, distance: 65.4
click at [798, 441] on h6 "(214) 774-4455" at bounding box center [761, 448] width 77 height 15
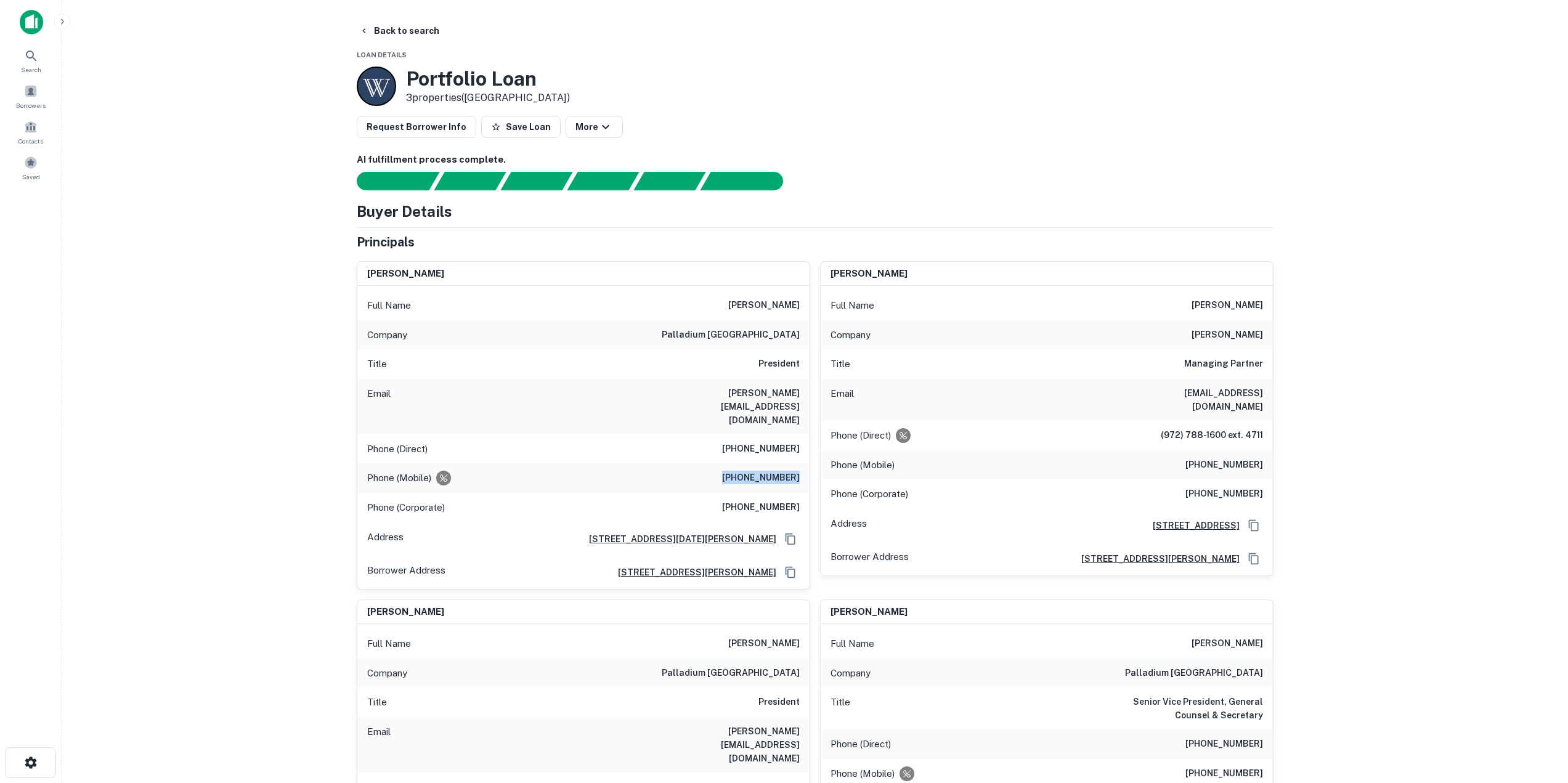
drag, startPoint x: 729, startPoint y: 455, endPoint x: 799, endPoint y: 451, distance: 70.1
click at [799, 471] on h6 "(214) 850-4720" at bounding box center [761, 478] width 77 height 15
drag, startPoint x: 724, startPoint y: 479, endPoint x: 799, endPoint y: 483, distance: 75.1
click at [799, 493] on div "Phone (Corporate) (972) 774-4455" at bounding box center [583, 508] width 452 height 29
click at [381, 25] on button "Back to search" at bounding box center [399, 31] width 90 height 22
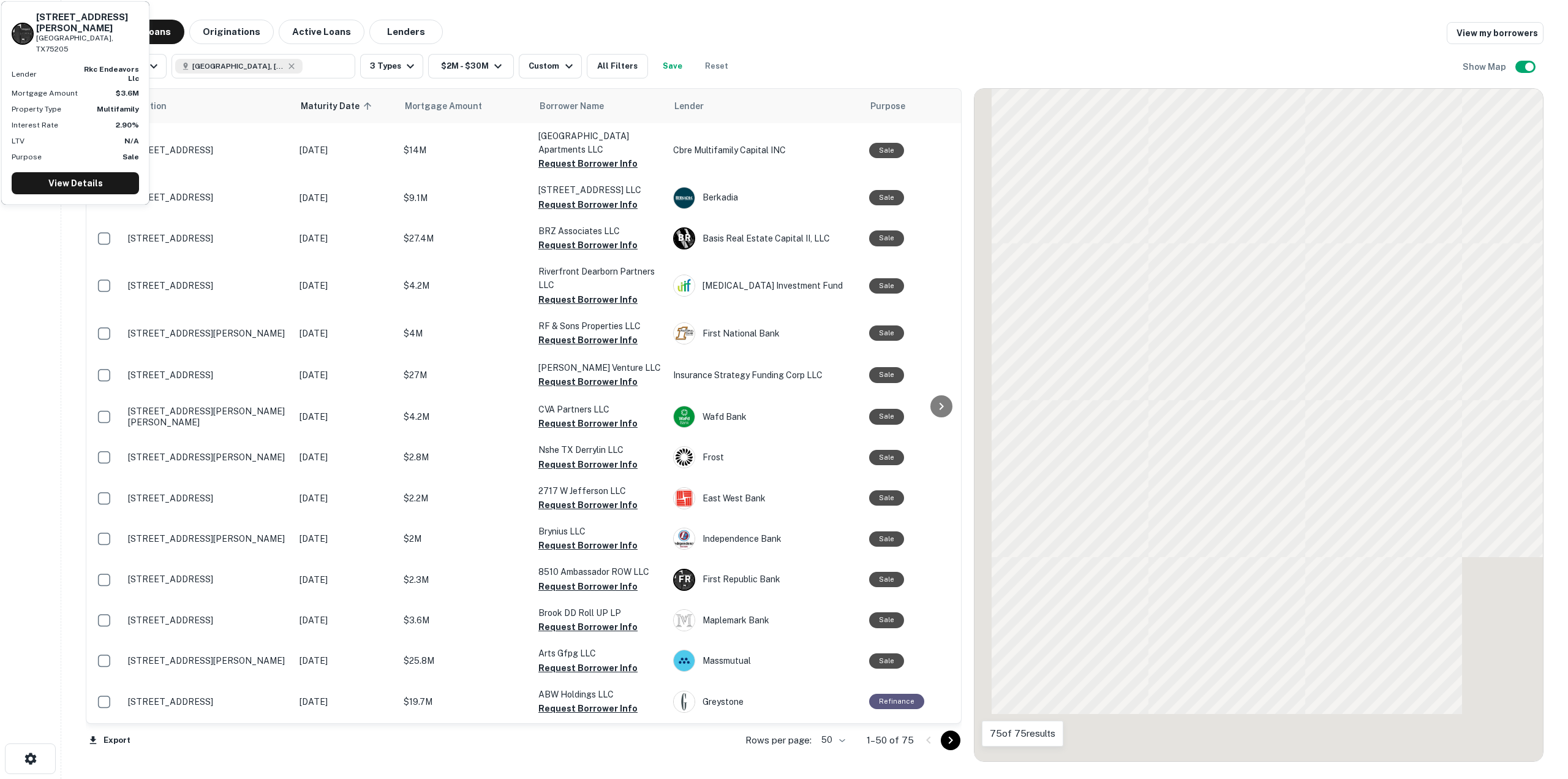
scroll to position [1559, 0]
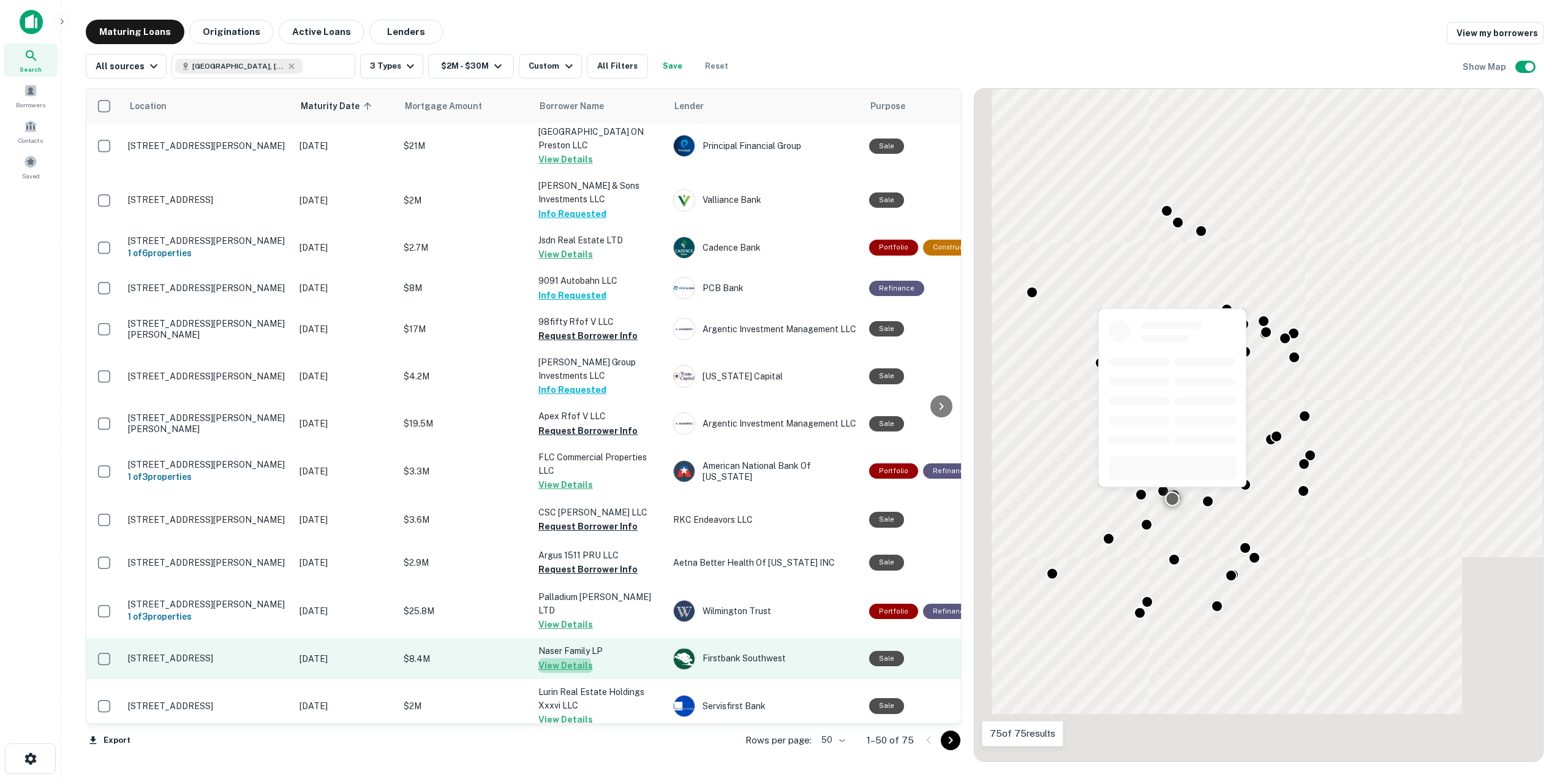
click at [556, 658] on button "View Details" at bounding box center [566, 665] width 55 height 15
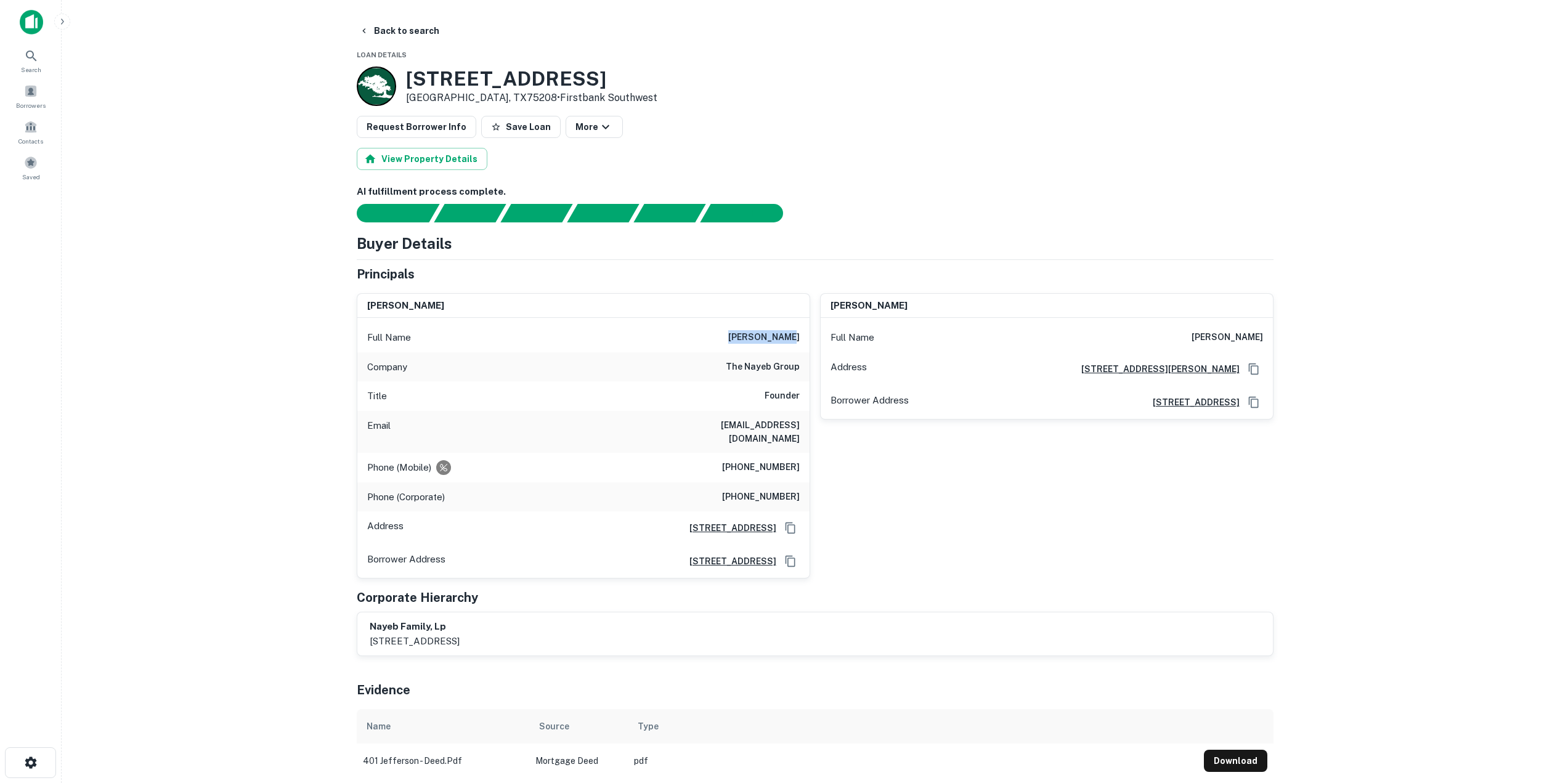
drag, startPoint x: 735, startPoint y: 329, endPoint x: 798, endPoint y: 347, distance: 65.5
click at [798, 347] on div "Full Name farhad nayeb" at bounding box center [583, 338] width 452 height 29
drag, startPoint x: 661, startPoint y: 424, endPoint x: 803, endPoint y: 427, distance: 142.0
click at [803, 427] on div "Email farhadnayeb@nayebgroup.com" at bounding box center [583, 432] width 452 height 42
drag, startPoint x: 721, startPoint y: 463, endPoint x: 799, endPoint y: 453, distance: 78.6
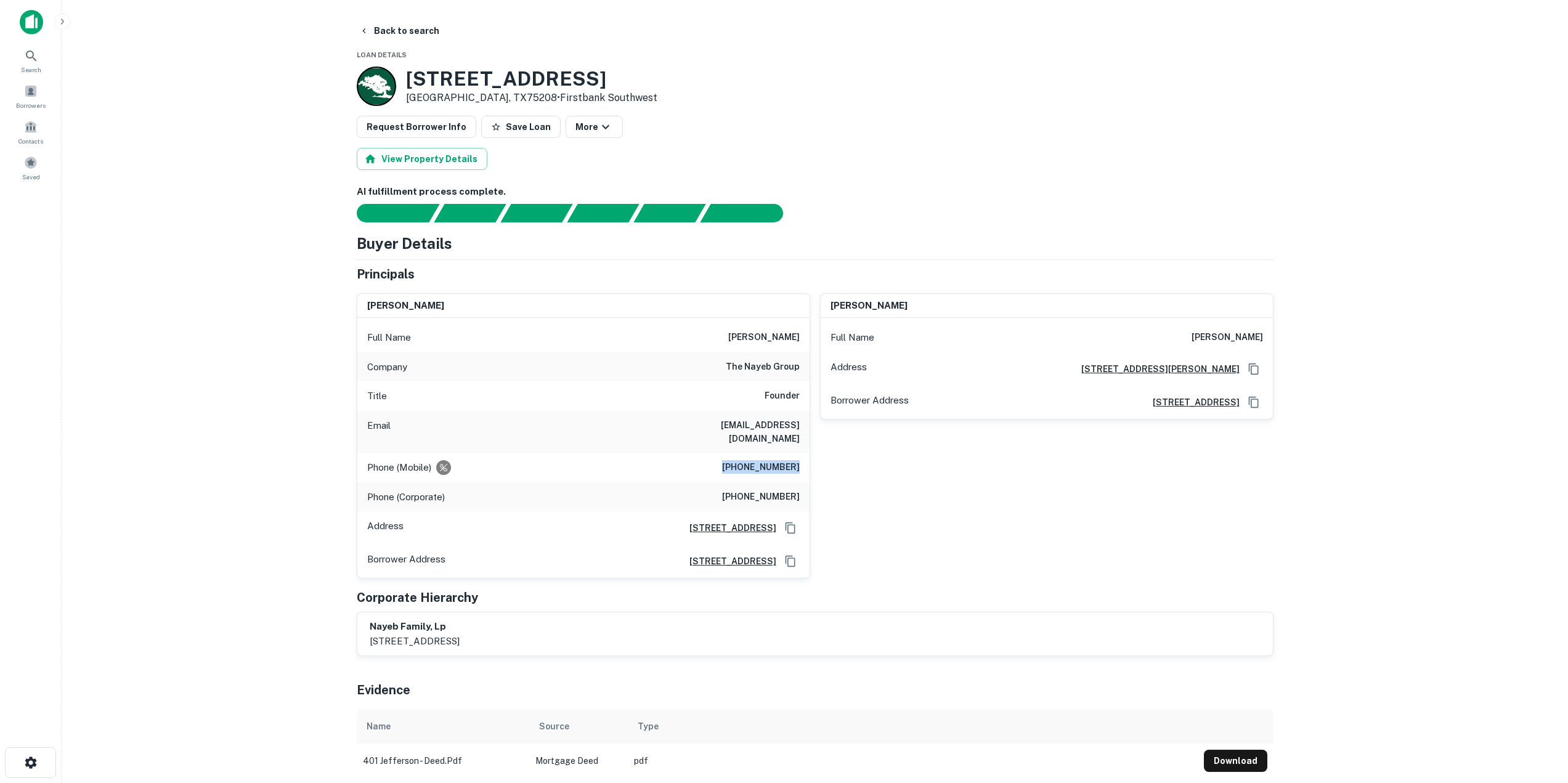
click at [799, 453] on div "Phone (Mobile) (214) 697-8006" at bounding box center [583, 468] width 452 height 29
drag, startPoint x: 731, startPoint y: 485, endPoint x: 805, endPoint y: 488, distance: 74.1
click at [805, 488] on div "Phone (Corporate) (214) 884-8777" at bounding box center [583, 497] width 452 height 29
click at [417, 32] on button "Back to search" at bounding box center [399, 31] width 90 height 22
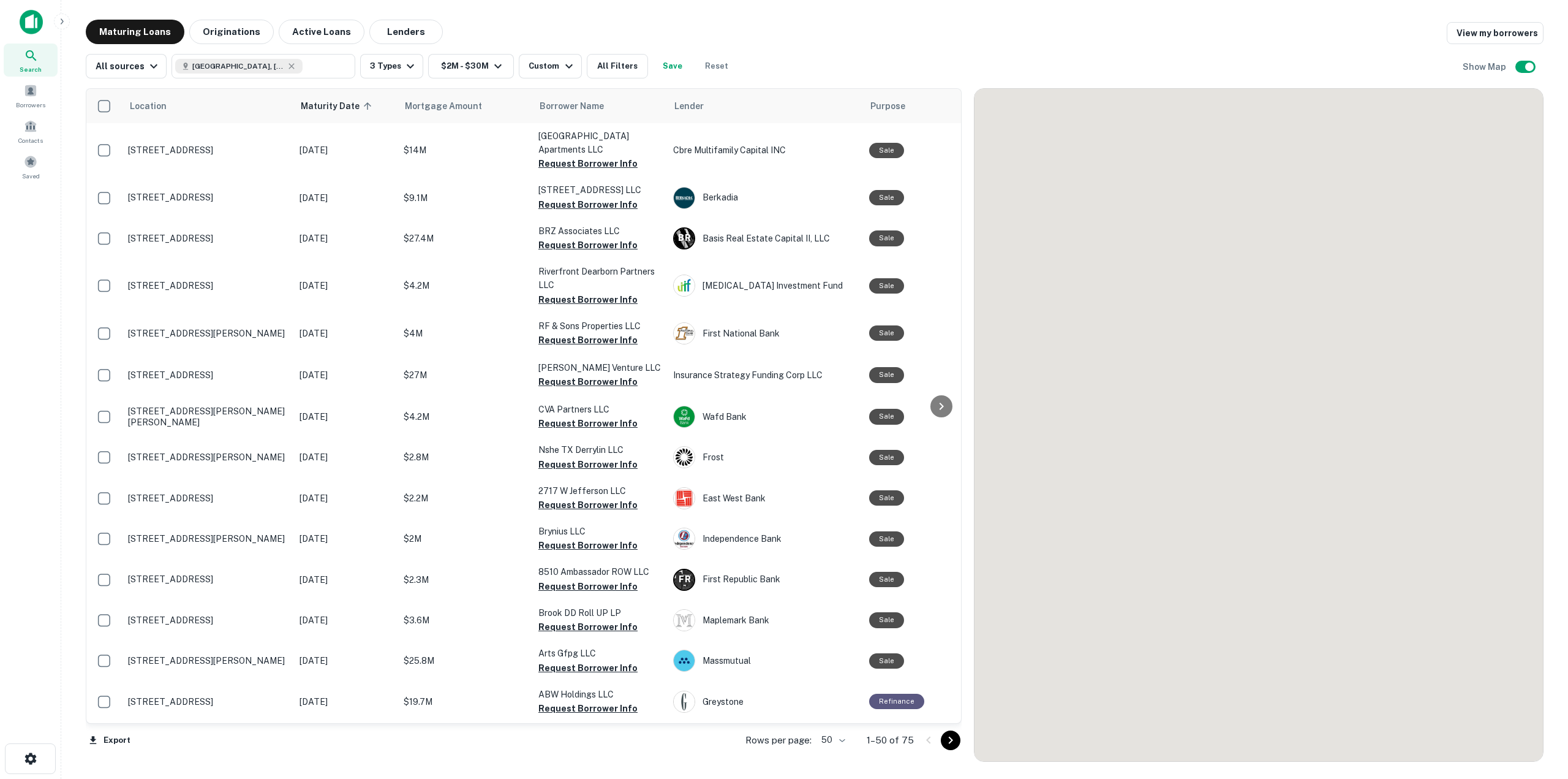
scroll to position [1559, 0]
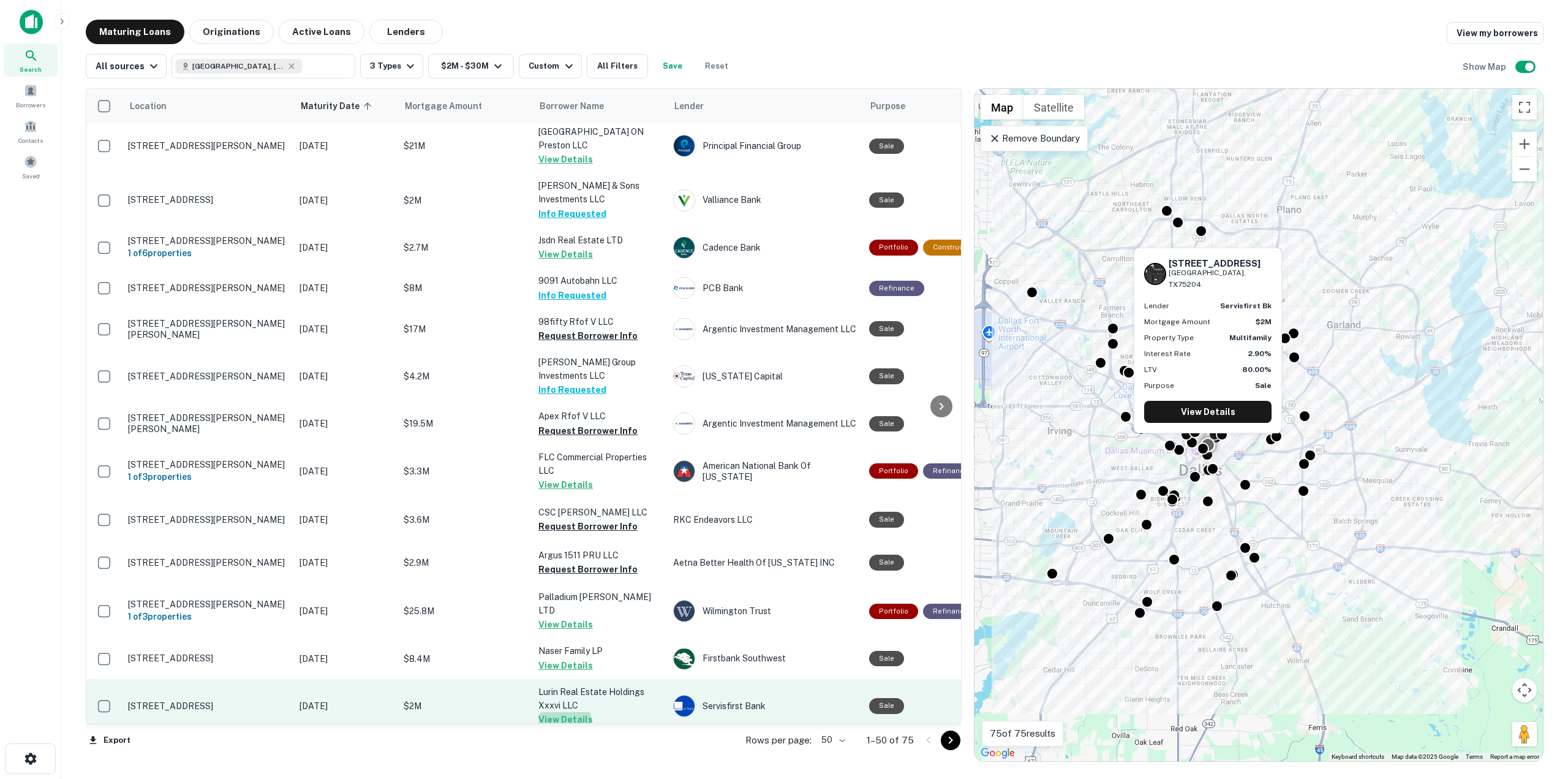
click at [552, 712] on button "View Details" at bounding box center [566, 719] width 55 height 15
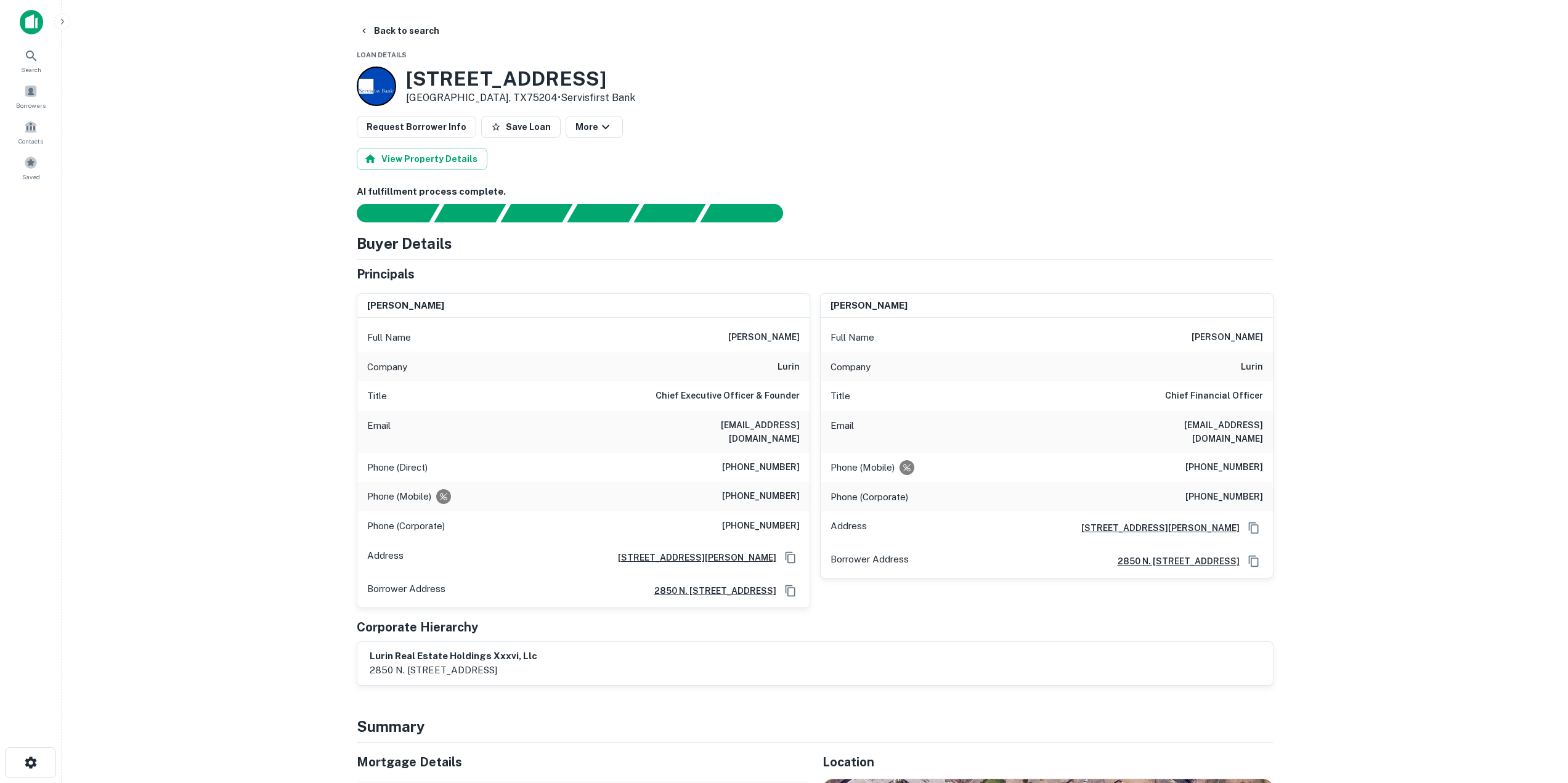
drag, startPoint x: 739, startPoint y: 338, endPoint x: 798, endPoint y: 336, distance: 59.0
click at [798, 336] on div "Full Name jon p. venetos" at bounding box center [583, 338] width 452 height 29
drag, startPoint x: 680, startPoint y: 427, endPoint x: 797, endPoint y: 426, distance: 117.0
click at [797, 426] on div "Email jvenetos@lurincapital.com" at bounding box center [583, 432] width 452 height 42
drag, startPoint x: 719, startPoint y: 458, endPoint x: 806, endPoint y: 457, distance: 87.0
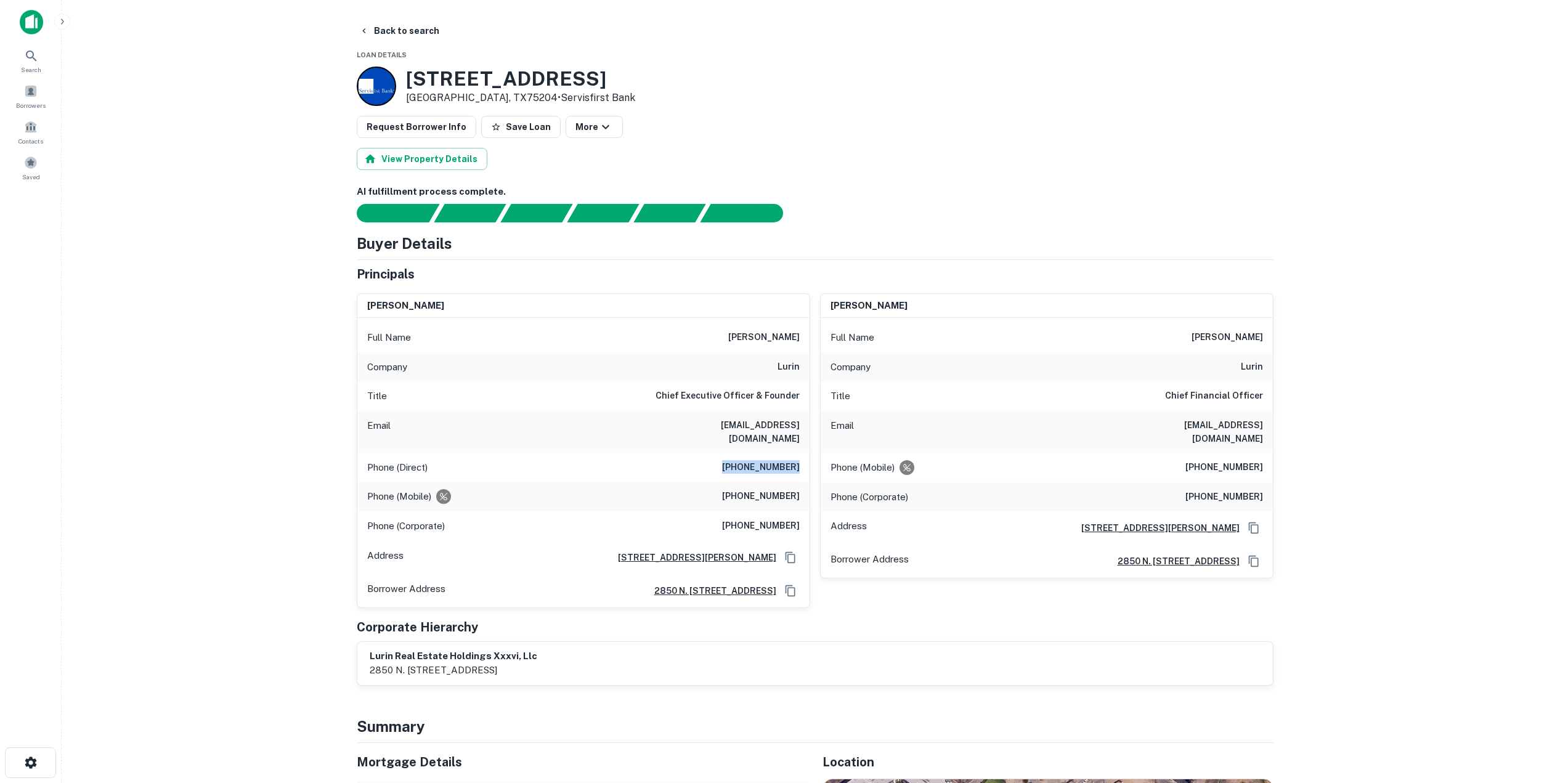
click at [806, 457] on div "Phone (Direct) (214) 453-1522" at bounding box center [583, 468] width 452 height 29
drag, startPoint x: 736, startPoint y: 480, endPoint x: 803, endPoint y: 484, distance: 67.1
click at [803, 484] on div "Phone (Mobile) (917) 545-5652" at bounding box center [583, 496] width 452 height 29
drag, startPoint x: 729, startPoint y: 514, endPoint x: 799, endPoint y: 517, distance: 70.1
click at [799, 517] on div "Phone (Corporate) (214) 453-1520" at bounding box center [583, 526] width 452 height 29
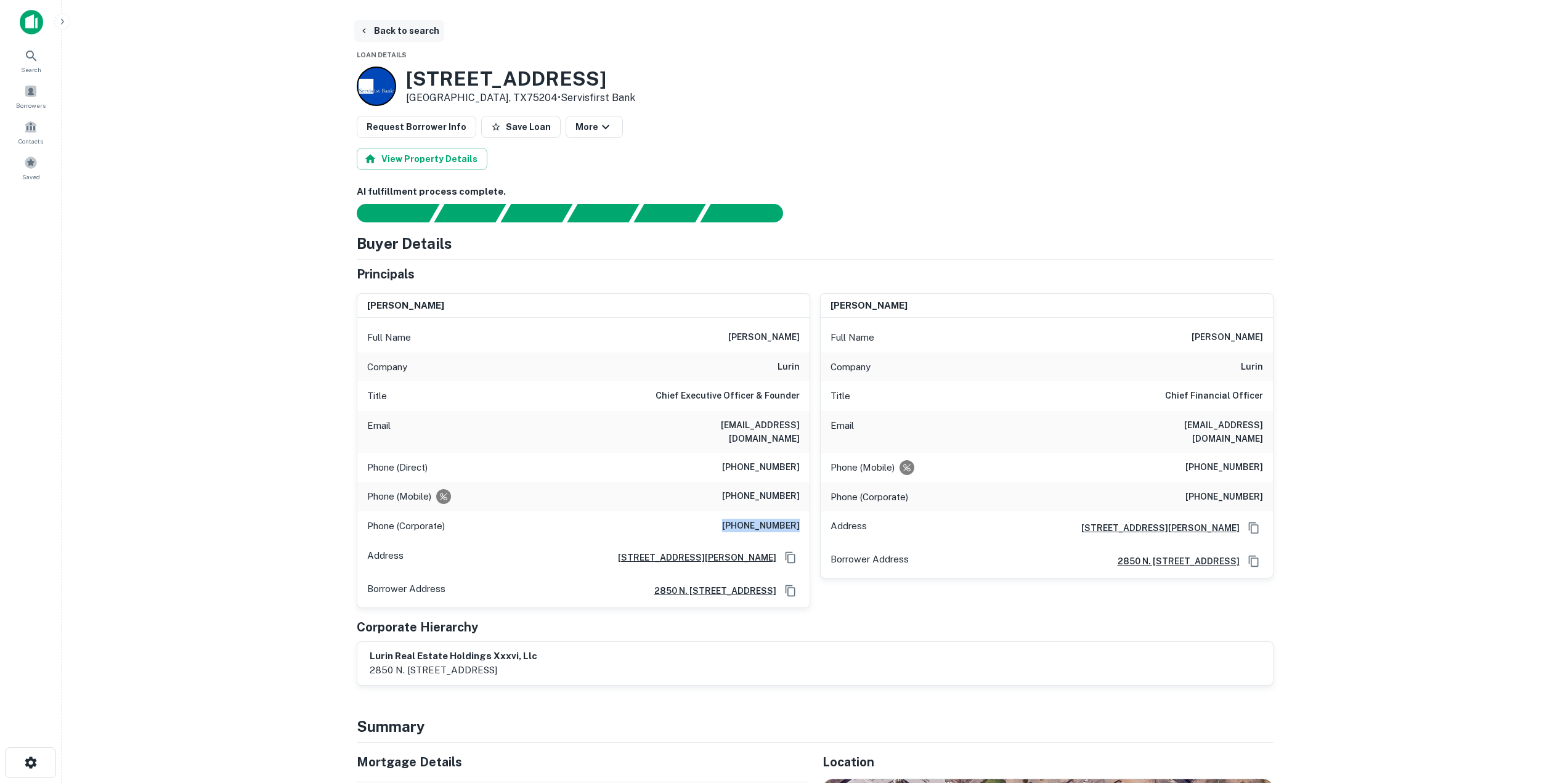
click at [393, 29] on button "Back to search" at bounding box center [399, 31] width 90 height 22
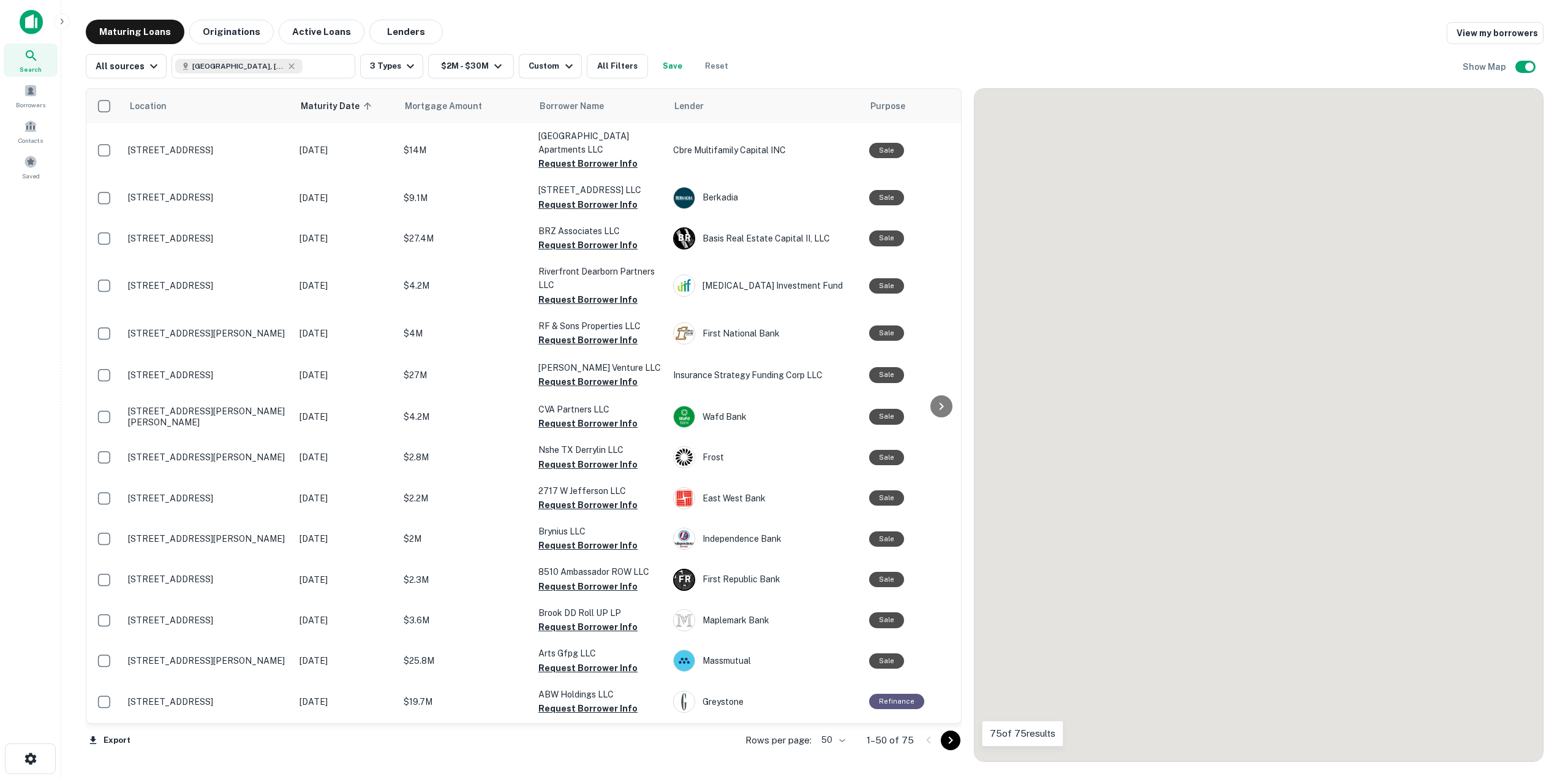
scroll to position [1559, 0]
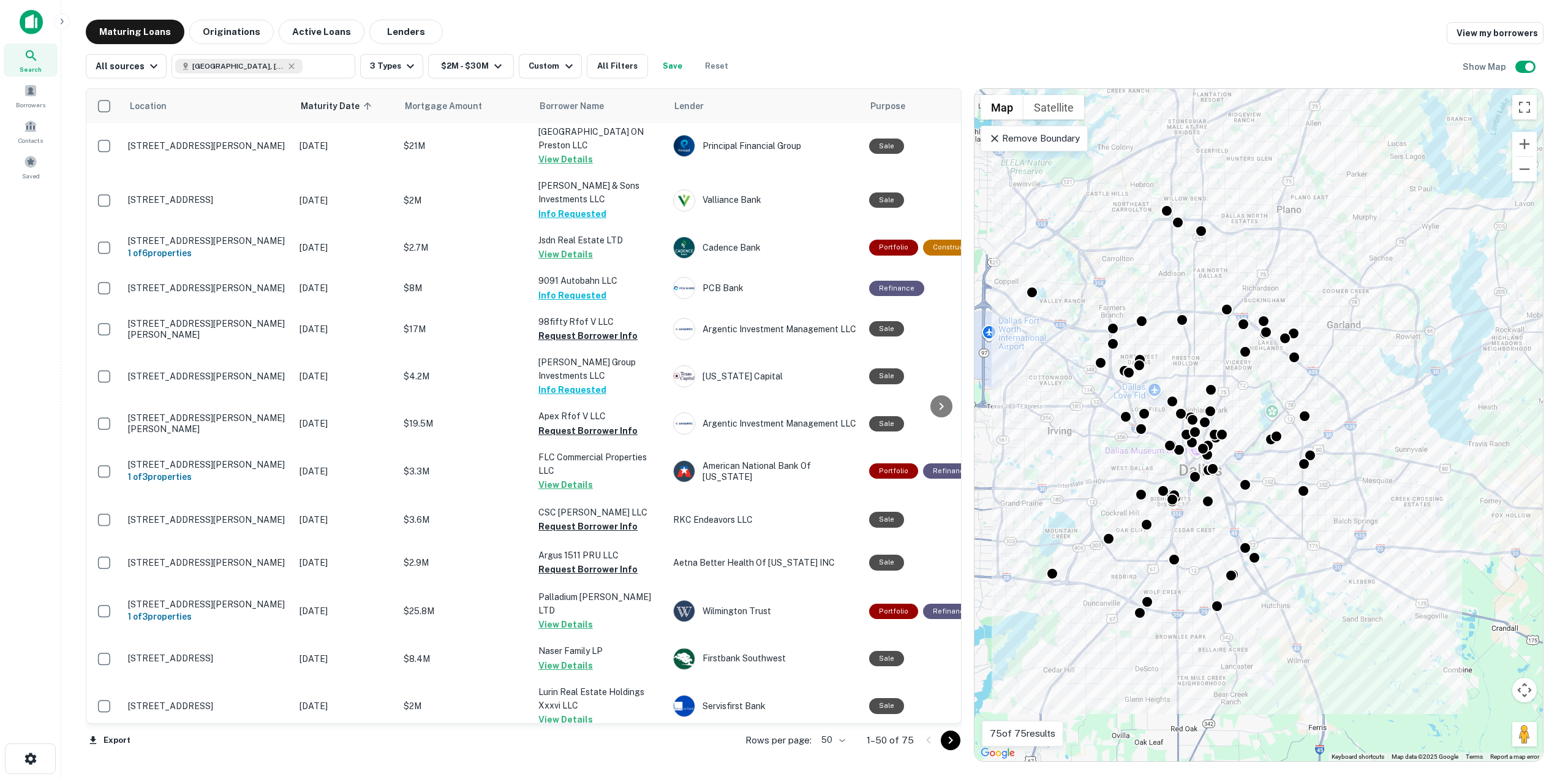
click at [558, 753] on button "View Details" at bounding box center [566, 760] width 55 height 15
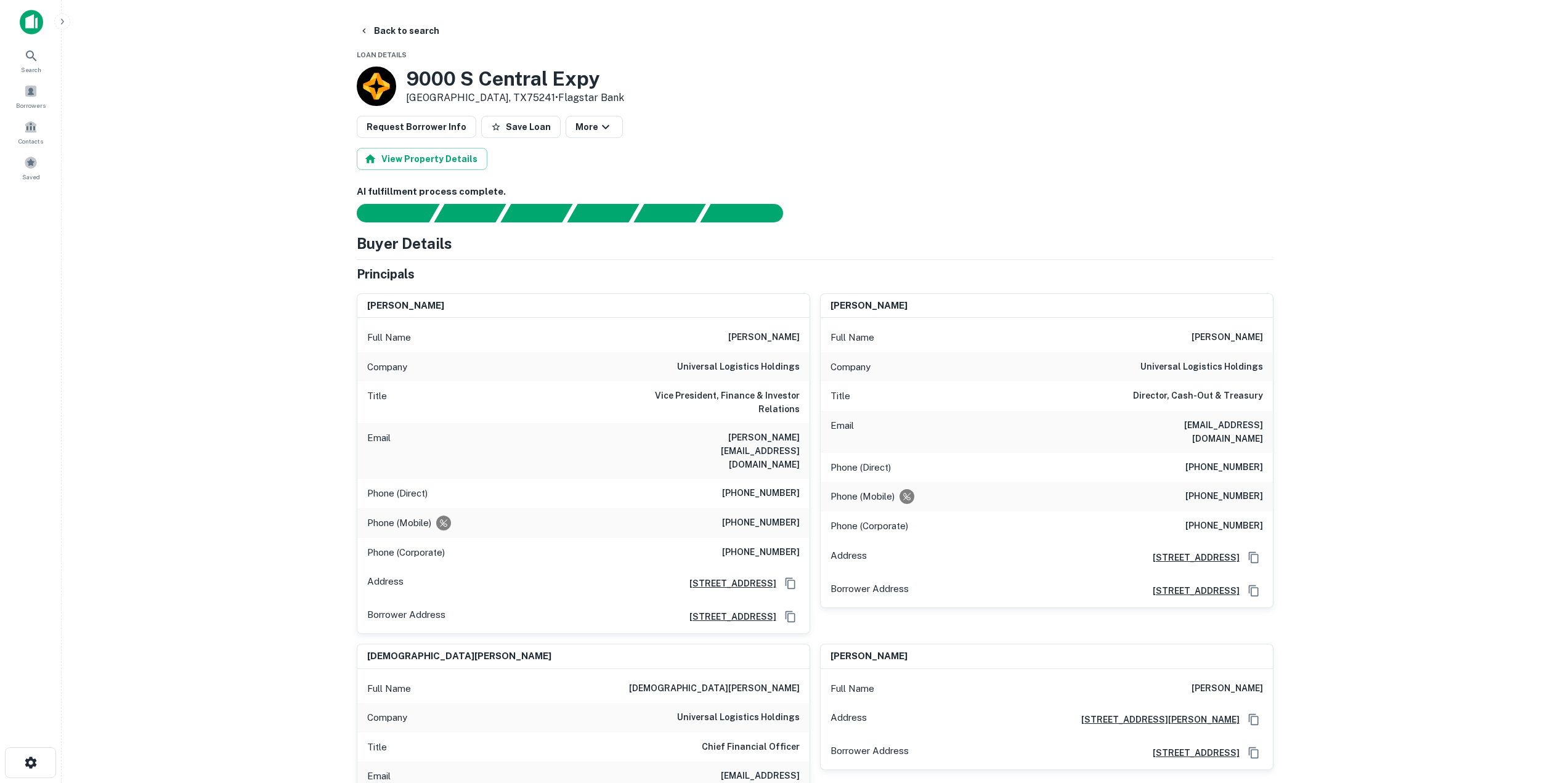
drag, startPoint x: 711, startPoint y: 335, endPoint x: 806, endPoint y: 343, distance: 95.3
click at [806, 343] on div "Full Name steven a. fitzpatrick" at bounding box center [583, 338] width 452 height 29
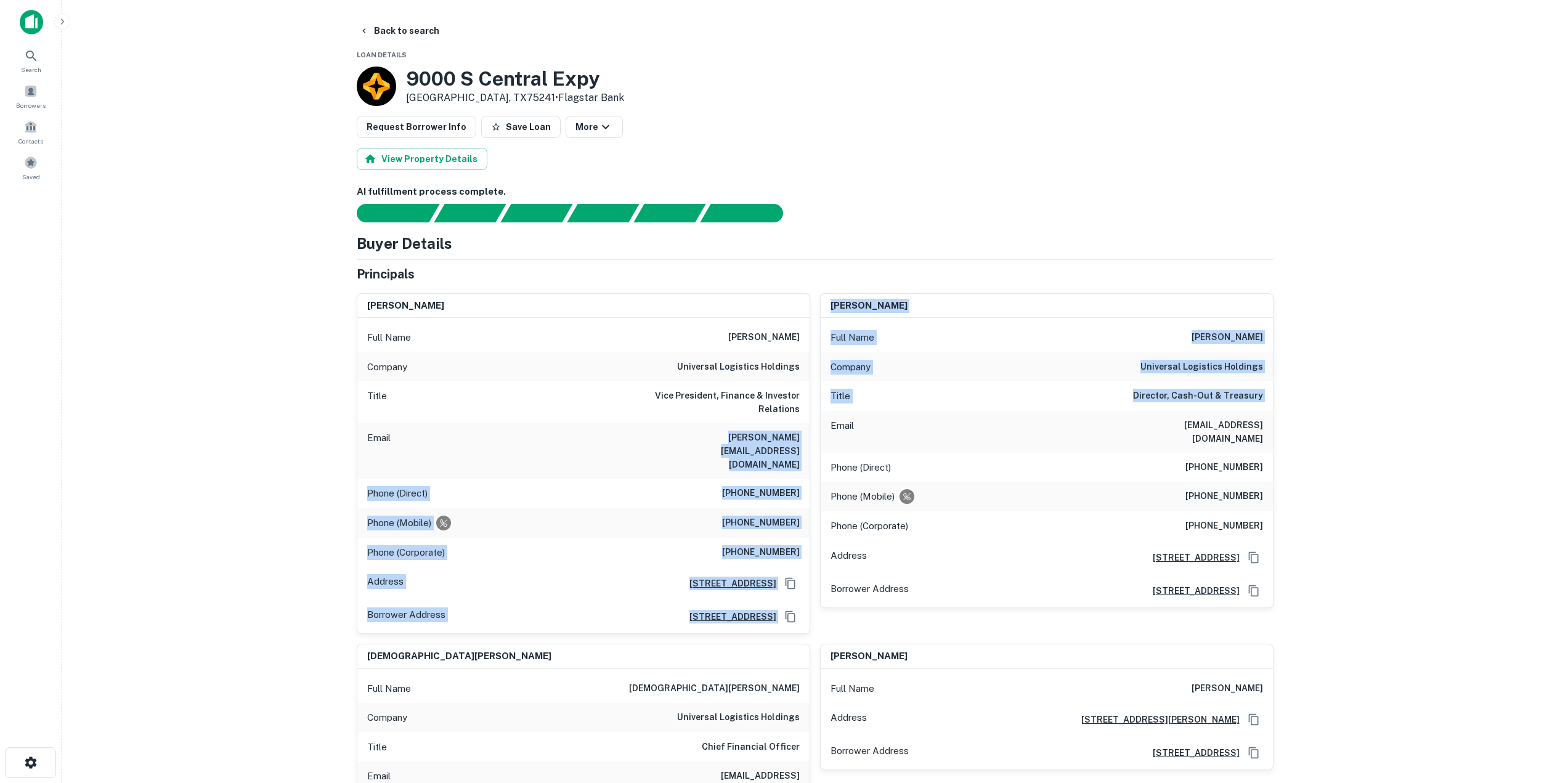
drag, startPoint x: 700, startPoint y: 439, endPoint x: 815, endPoint y: 437, distance: 115.0
click at [815, 437] on div "steven a. fitzpatrick Full Name steven a. fitzpatrick Company universal logisti…" at bounding box center [810, 621] width 927 height 676
click at [668, 440] on div "Email fitzpatrick@goutsi.com" at bounding box center [583, 451] width 452 height 56
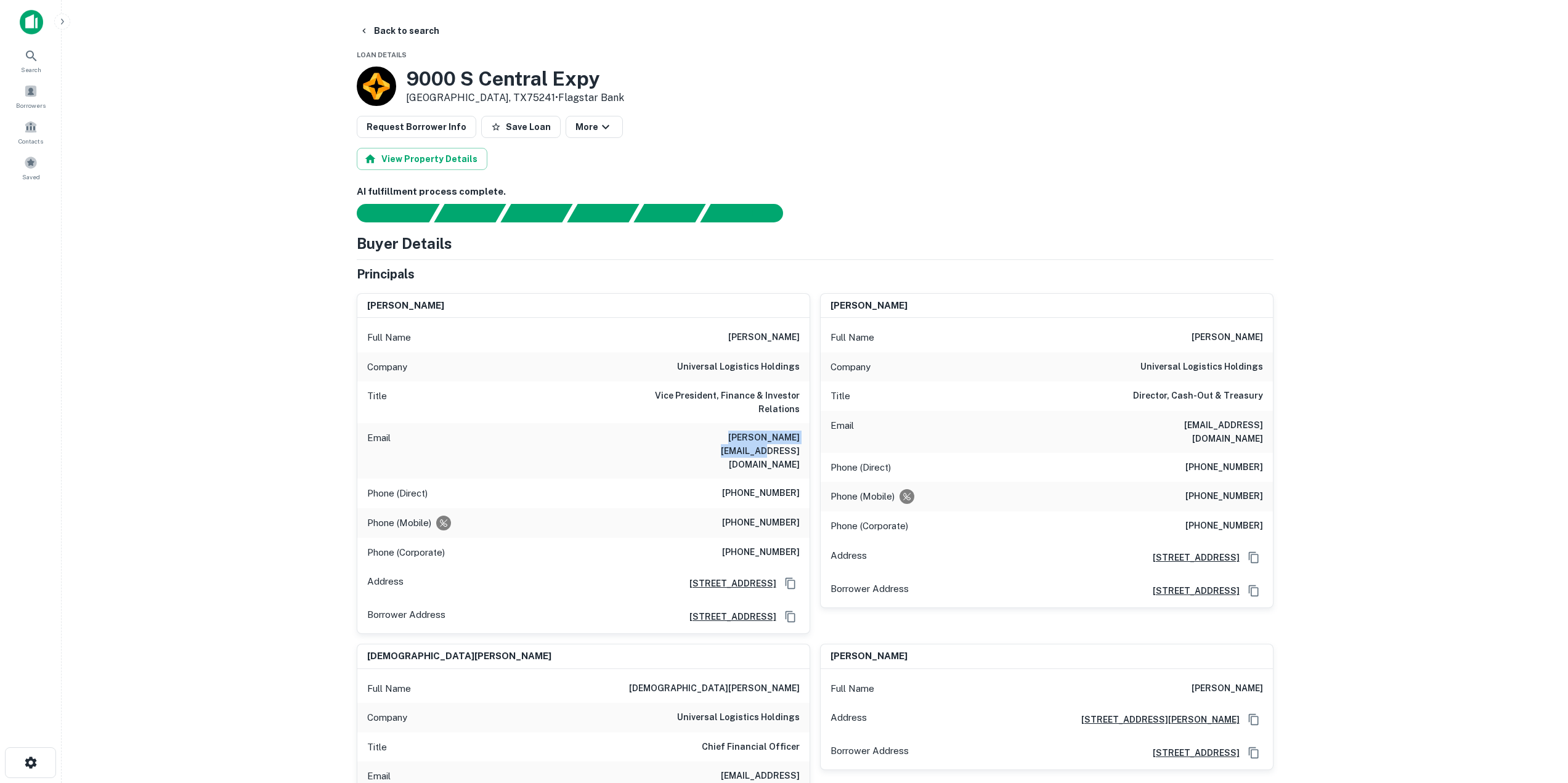
drag, startPoint x: 700, startPoint y: 435, endPoint x: 800, endPoint y: 433, distance: 100.0
click at [800, 433] on div "Email fitzpatrick@goutsi.com" at bounding box center [583, 451] width 452 height 56
drag, startPoint x: 718, startPoint y: 465, endPoint x: 797, endPoint y: 461, distance: 79.1
click at [797, 478] on div "Phone (Direct) (586) 920-0228" at bounding box center [583, 493] width 452 height 29
drag, startPoint x: 754, startPoint y: 495, endPoint x: 797, endPoint y: 493, distance: 43.0
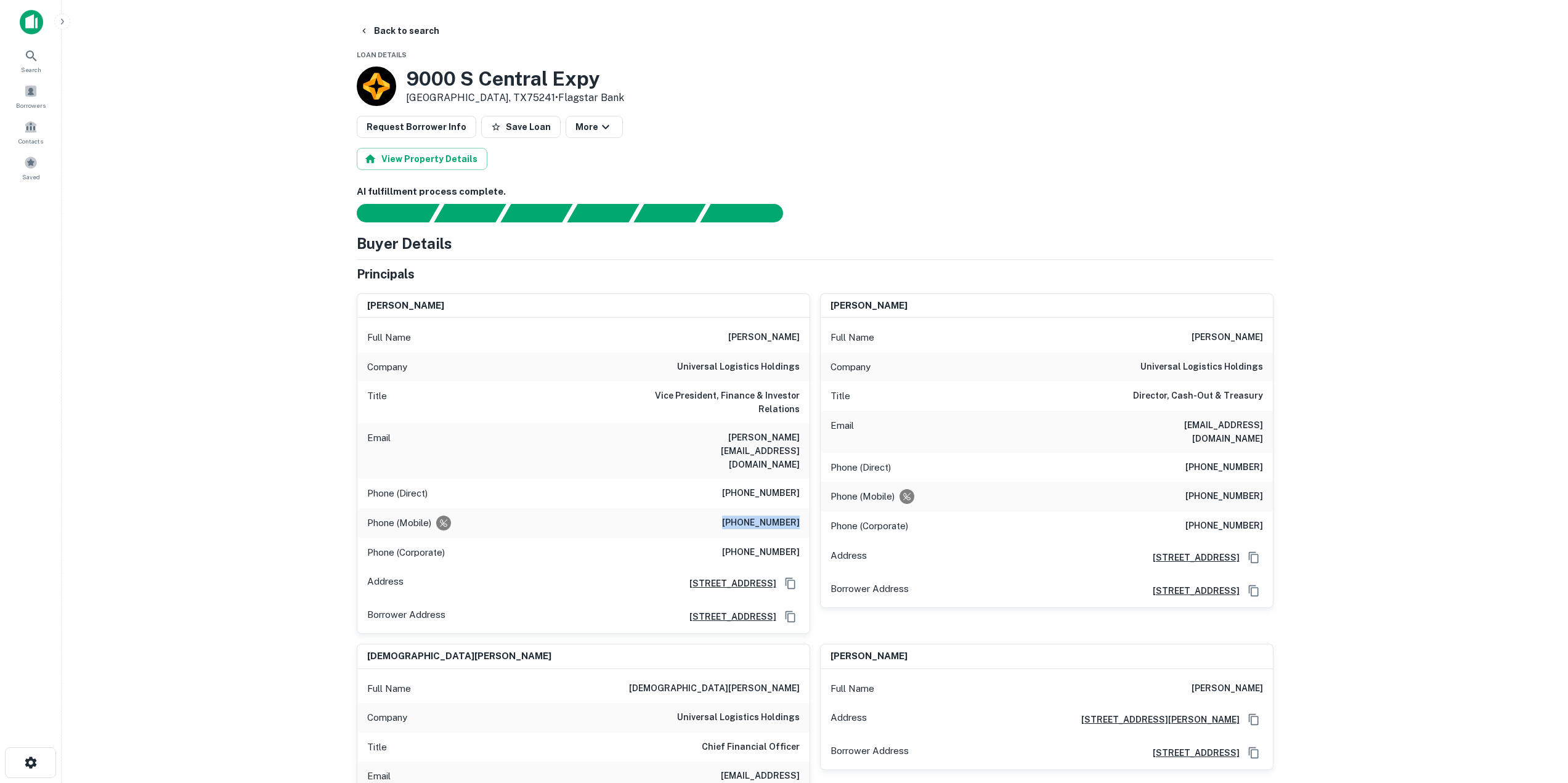
click at [797, 516] on h6 "(248) 346-8656" at bounding box center [761, 523] width 77 height 15
drag, startPoint x: 731, startPoint y: 526, endPoint x: 799, endPoint y: 540, distance: 69.4
click at [799, 540] on div "Full Name steven a. fitzpatrick Company universal logistics holdings Title Vice…" at bounding box center [583, 475] width 452 height 315
click at [711, 538] on div "Phone (Corporate) (586) 920-0100" at bounding box center [583, 553] width 452 height 29
drag, startPoint x: 733, startPoint y: 522, endPoint x: 798, endPoint y: 535, distance: 66.3
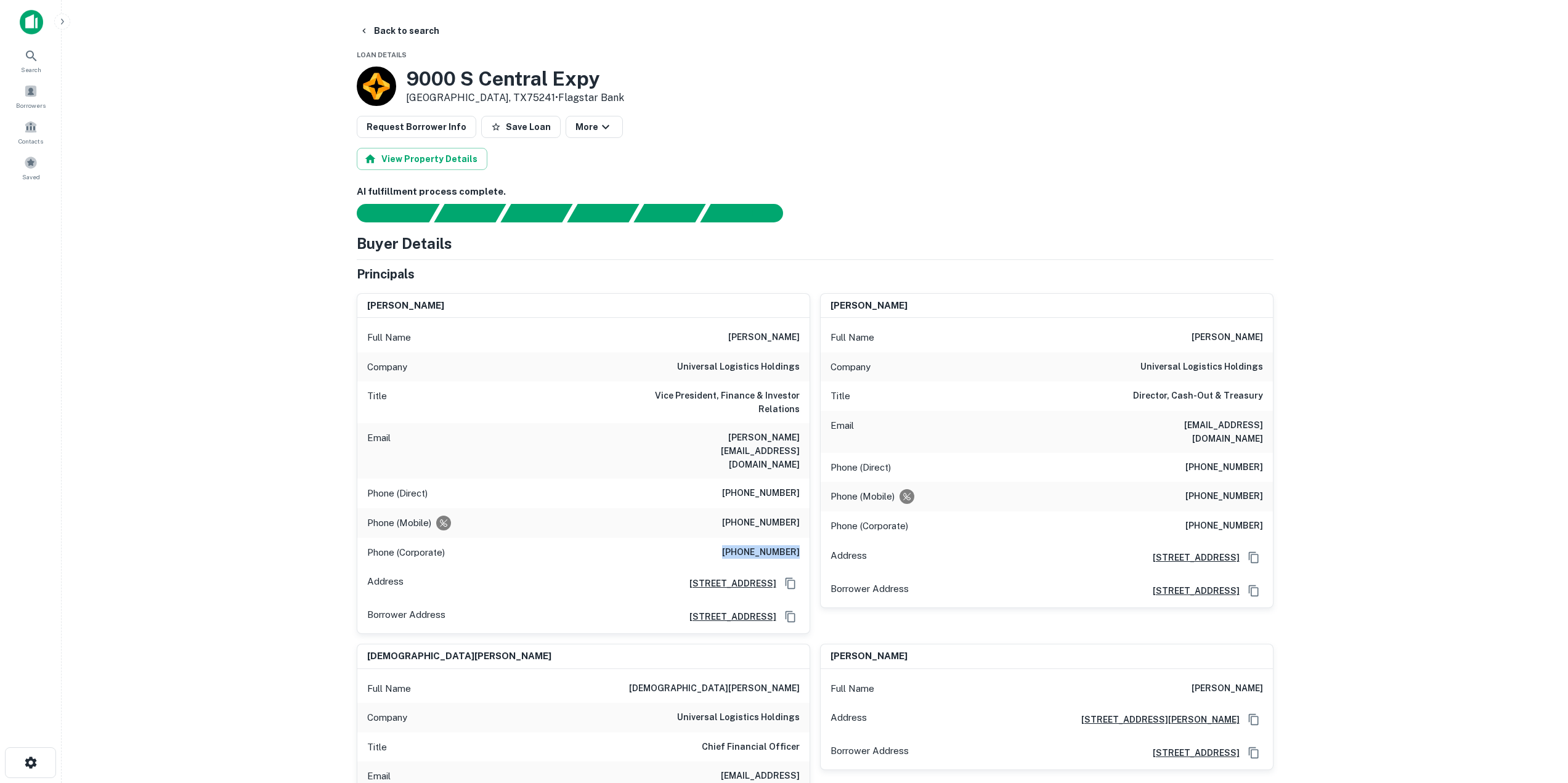
click at [798, 538] on div "Phone (Corporate) (586) 920-0100" at bounding box center [583, 553] width 452 height 29
click at [411, 32] on button "Back to search" at bounding box center [399, 31] width 90 height 22
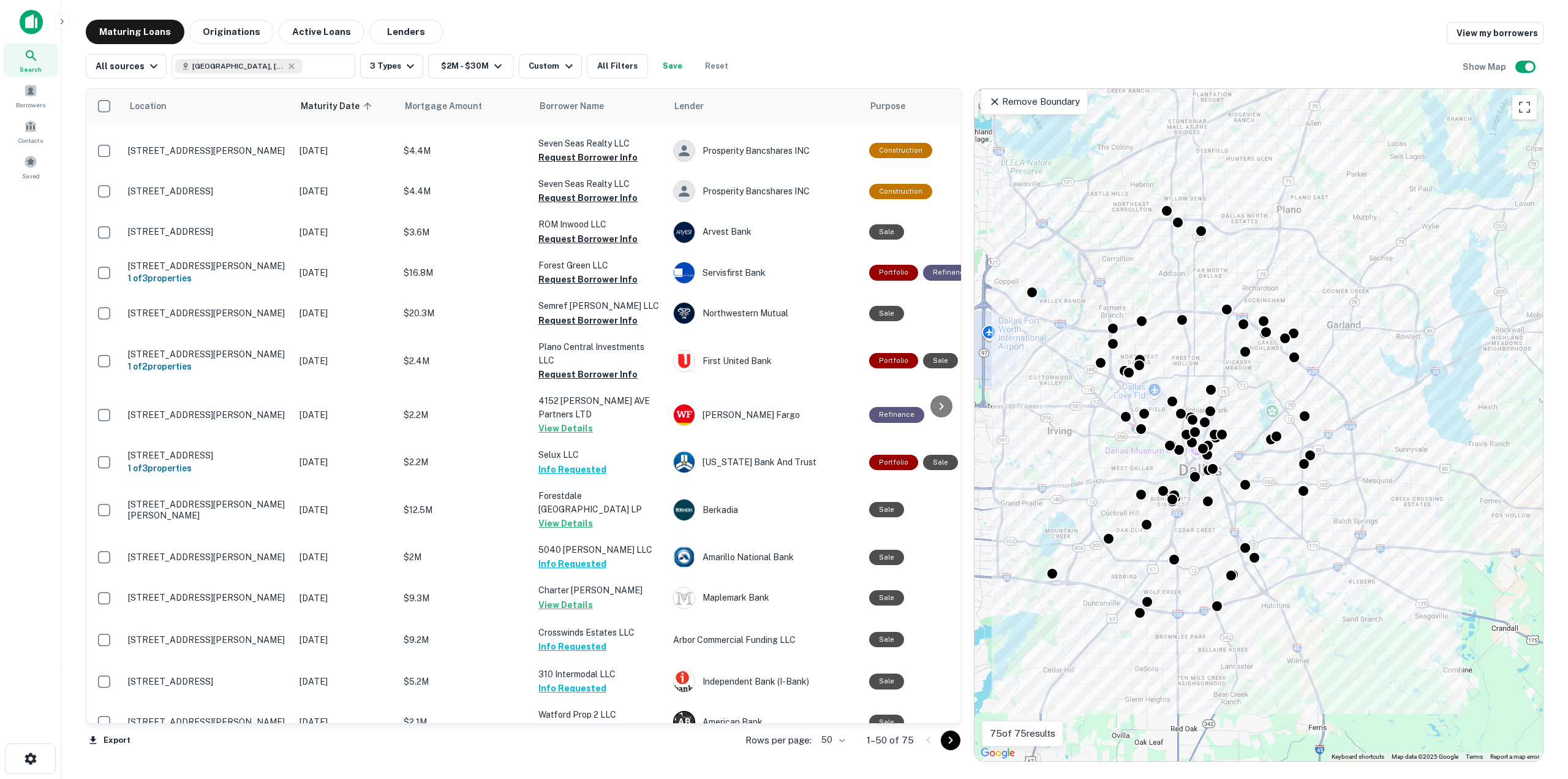
scroll to position [517, 0]
